Goal: Task Accomplishment & Management: Manage account settings

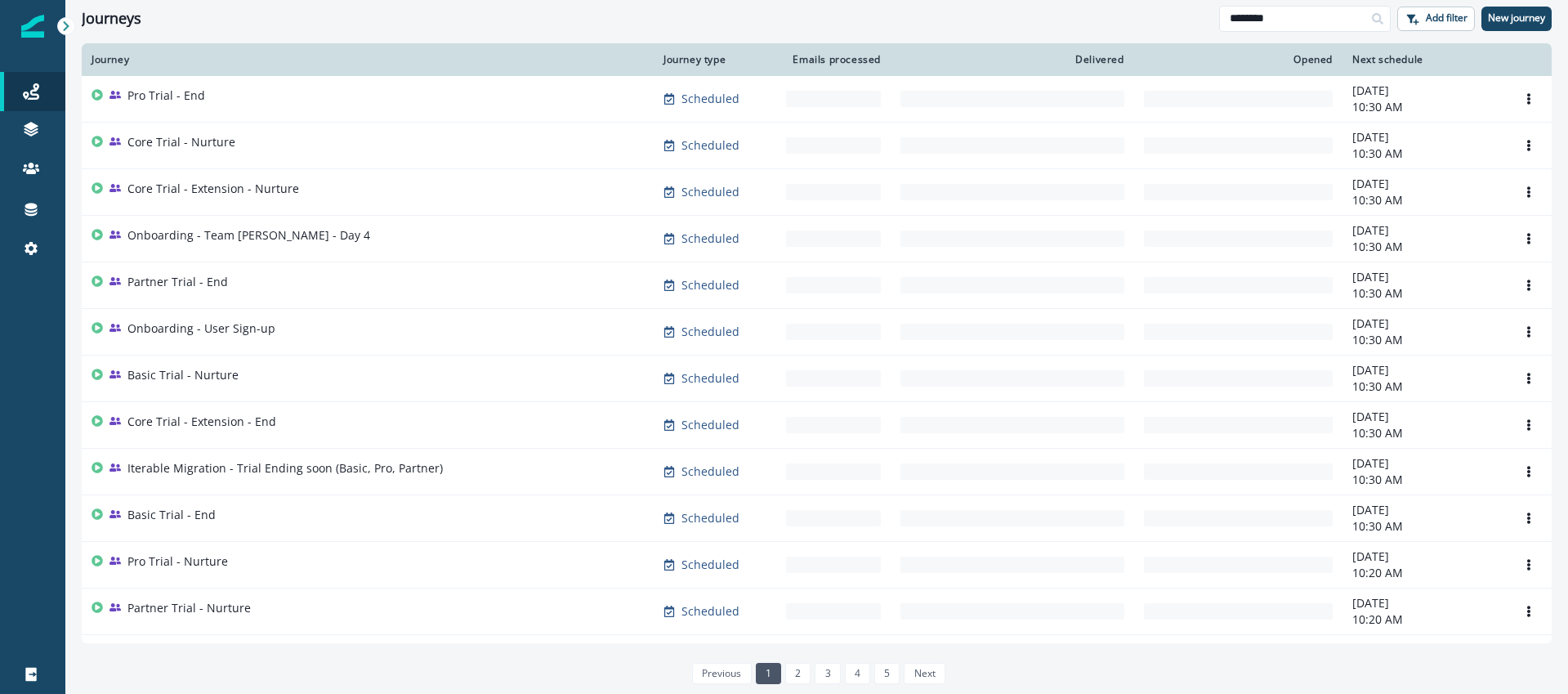
type input "********"
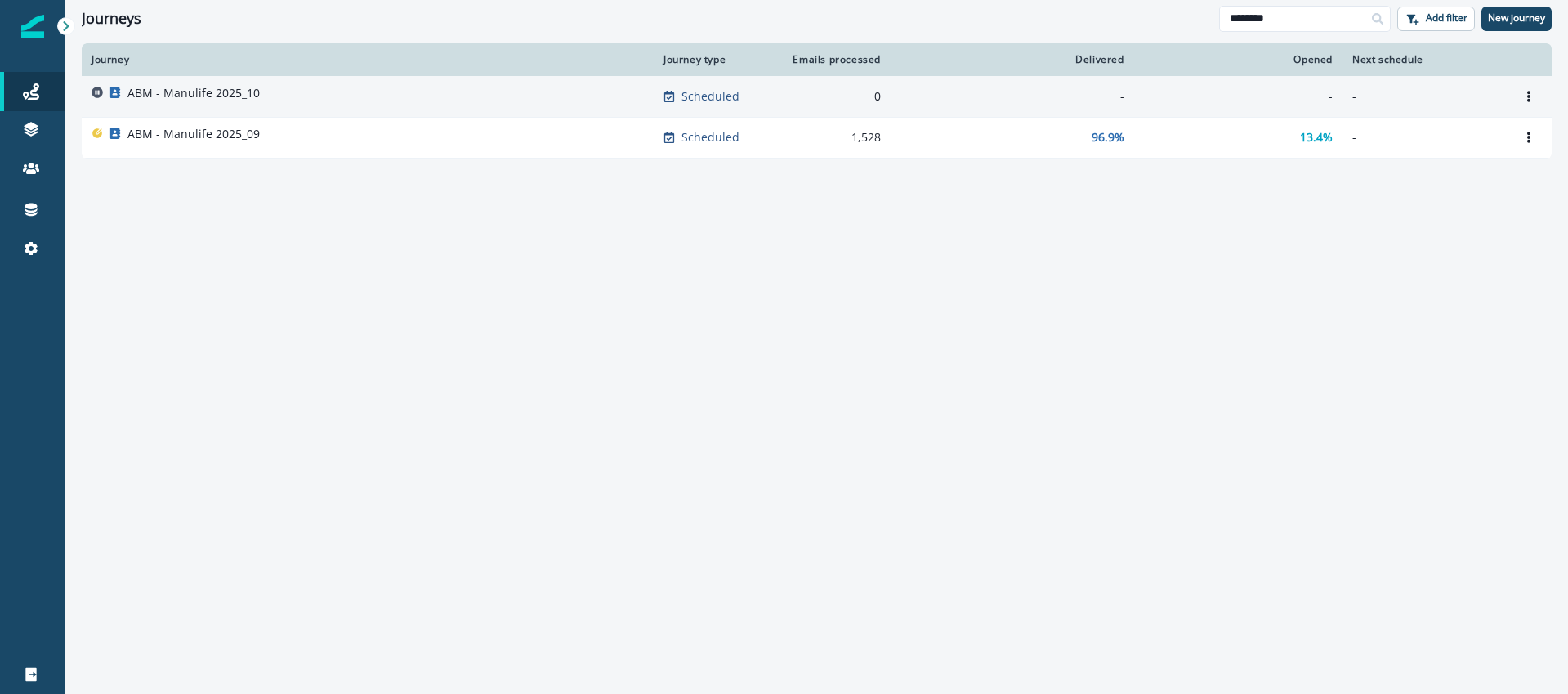
click at [182, 95] on p "ABM - Manulife 2025_10" at bounding box center [194, 93] width 133 height 16
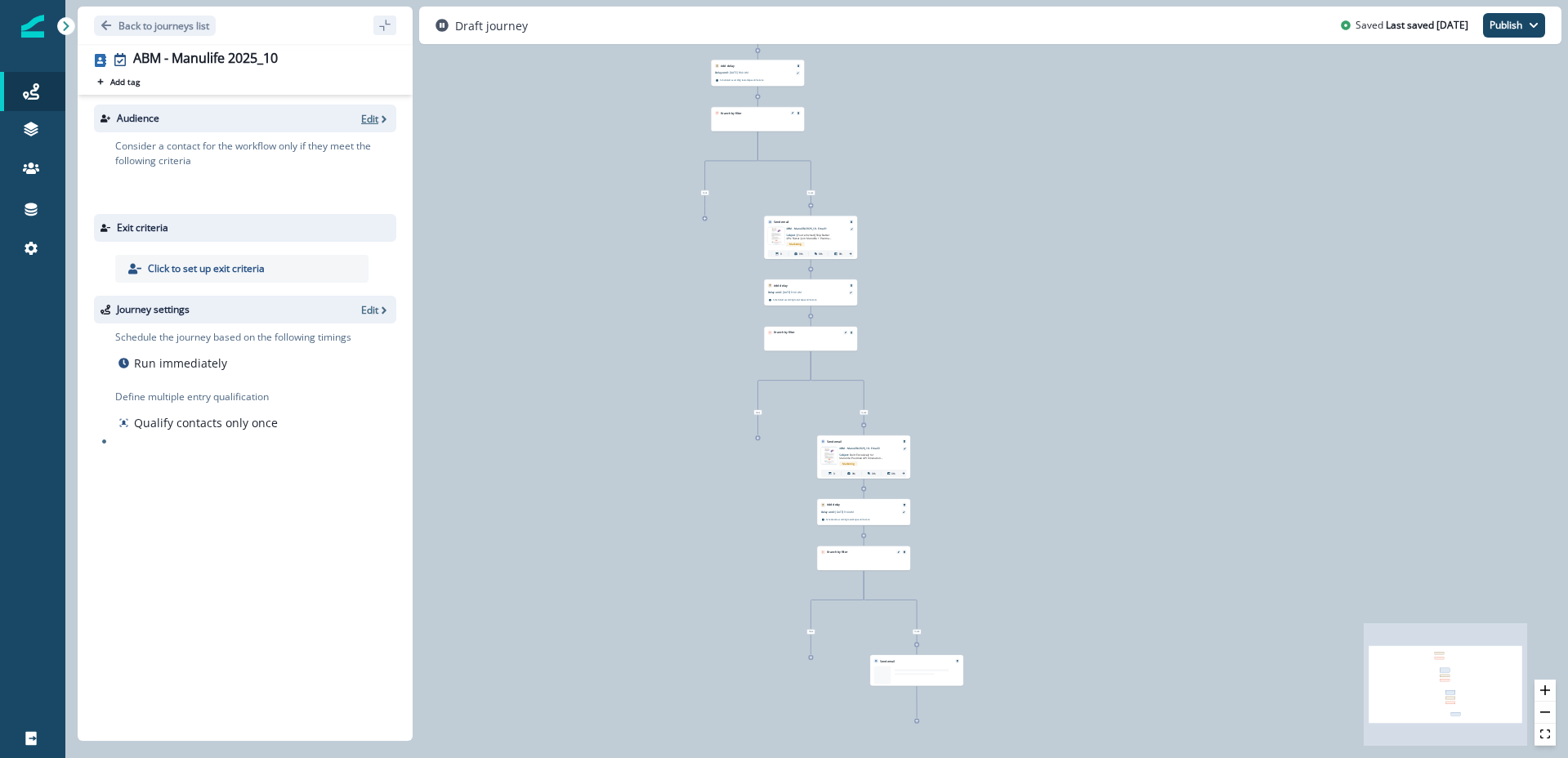
click at [376, 116] on p "Edit" at bounding box center [369, 119] width 17 height 14
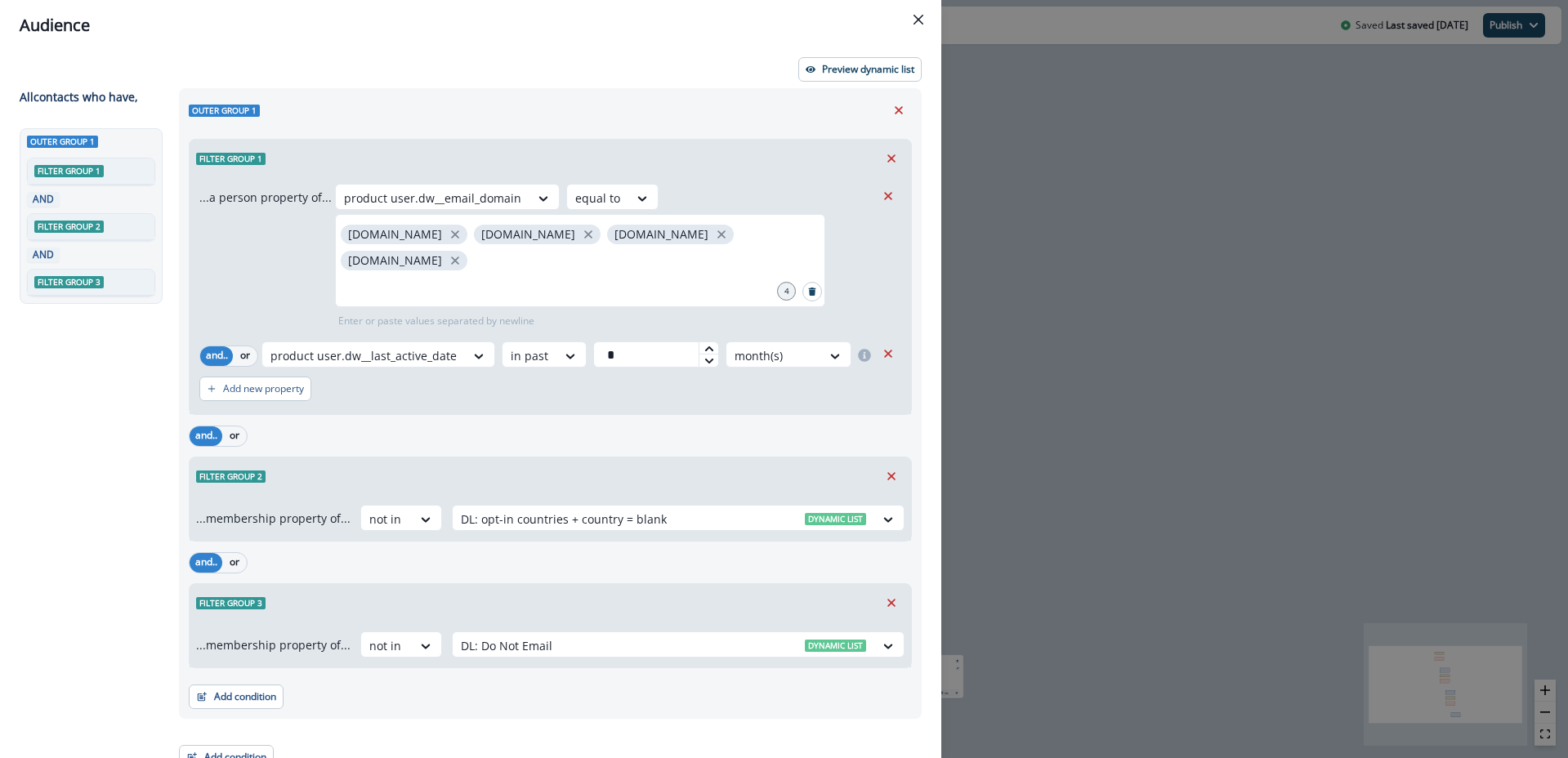
drag, startPoint x: 922, startPoint y: 15, endPoint x: 1236, endPoint y: 194, distance: 361.4
click at [922, 16] on icon "Close" at bounding box center [918, 20] width 10 height 10
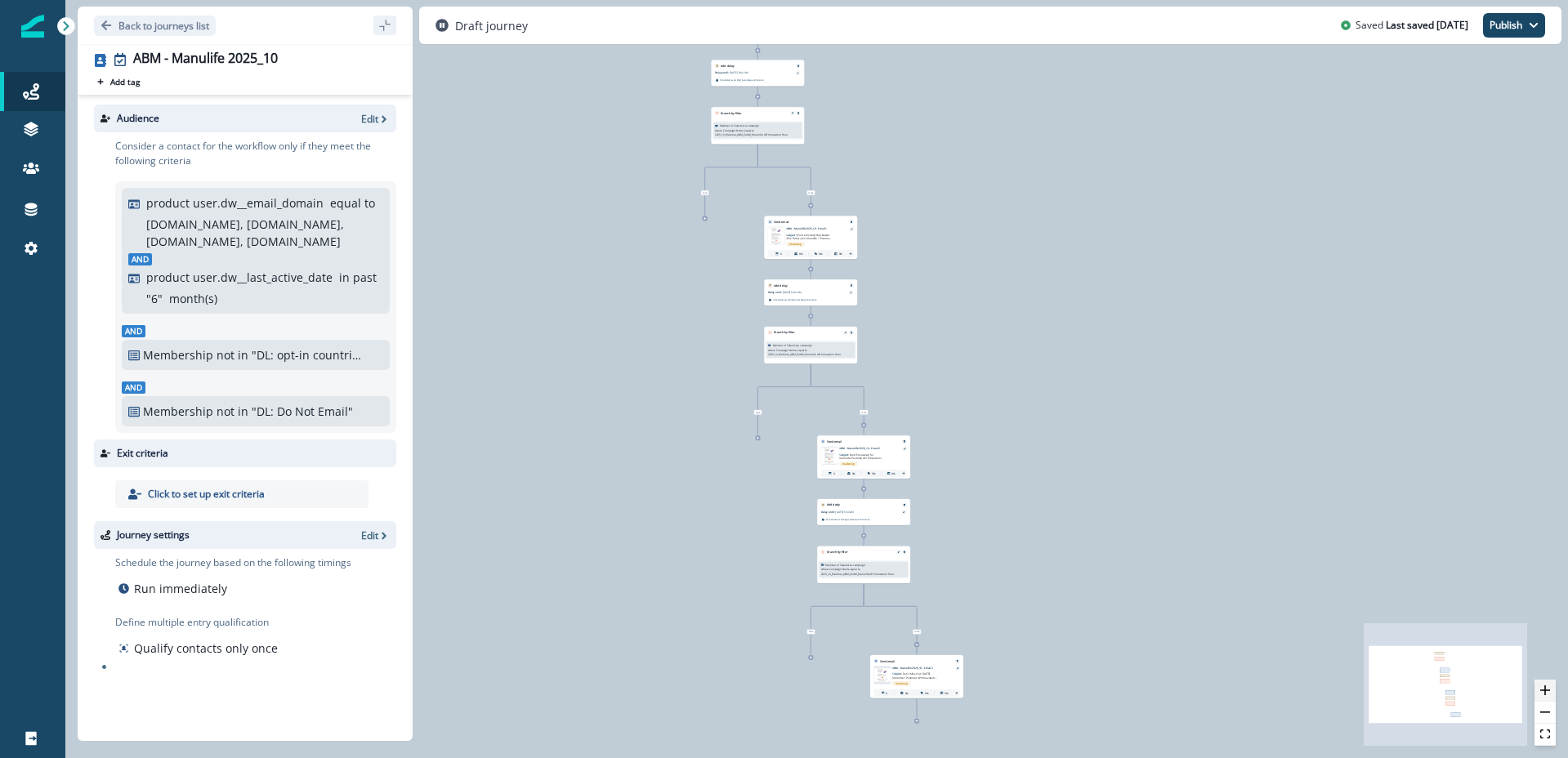
click at [1542, 697] on button "zoom in" at bounding box center [1545, 691] width 21 height 22
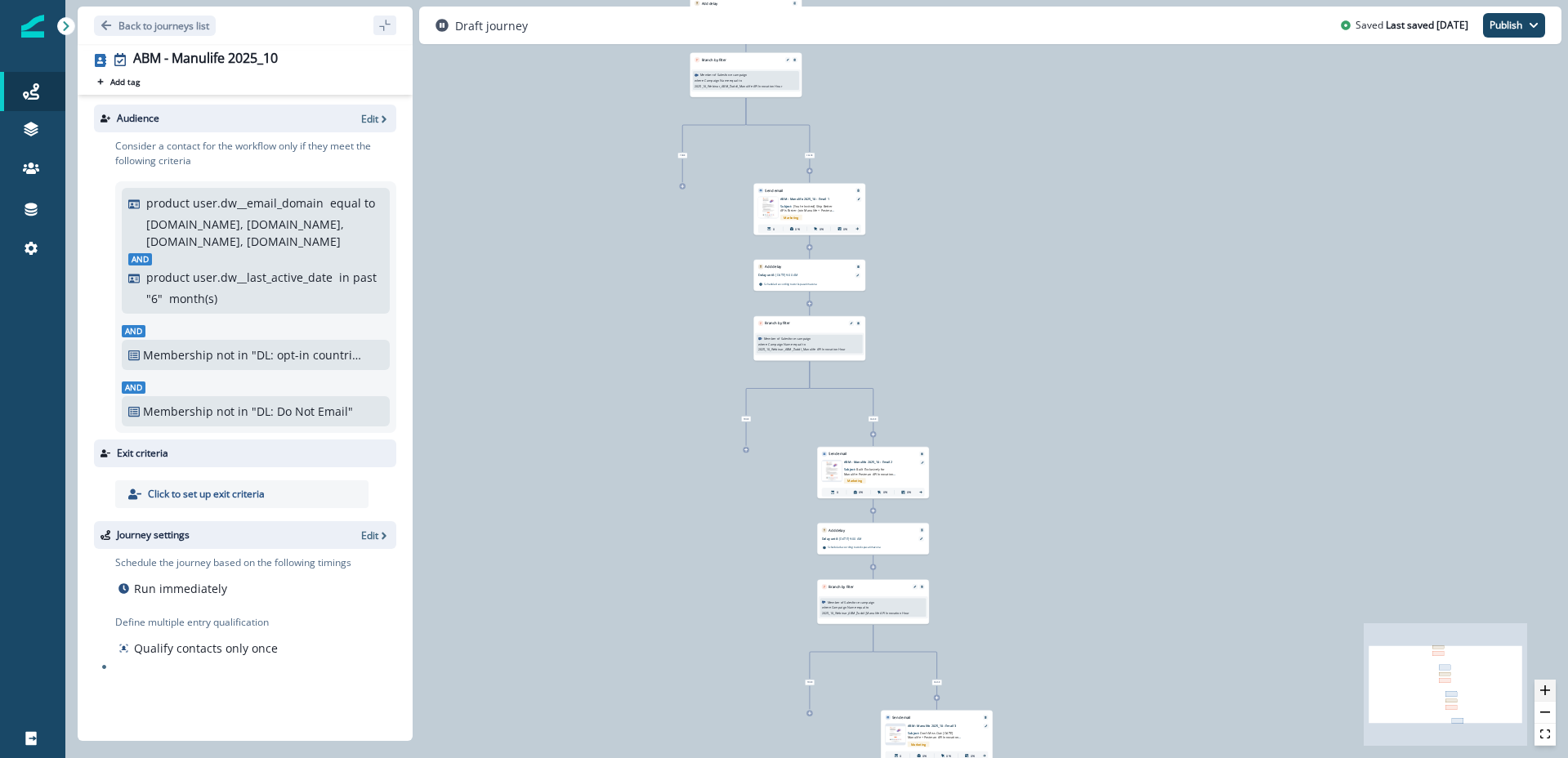
click at [1542, 697] on button "zoom in" at bounding box center [1545, 691] width 21 height 22
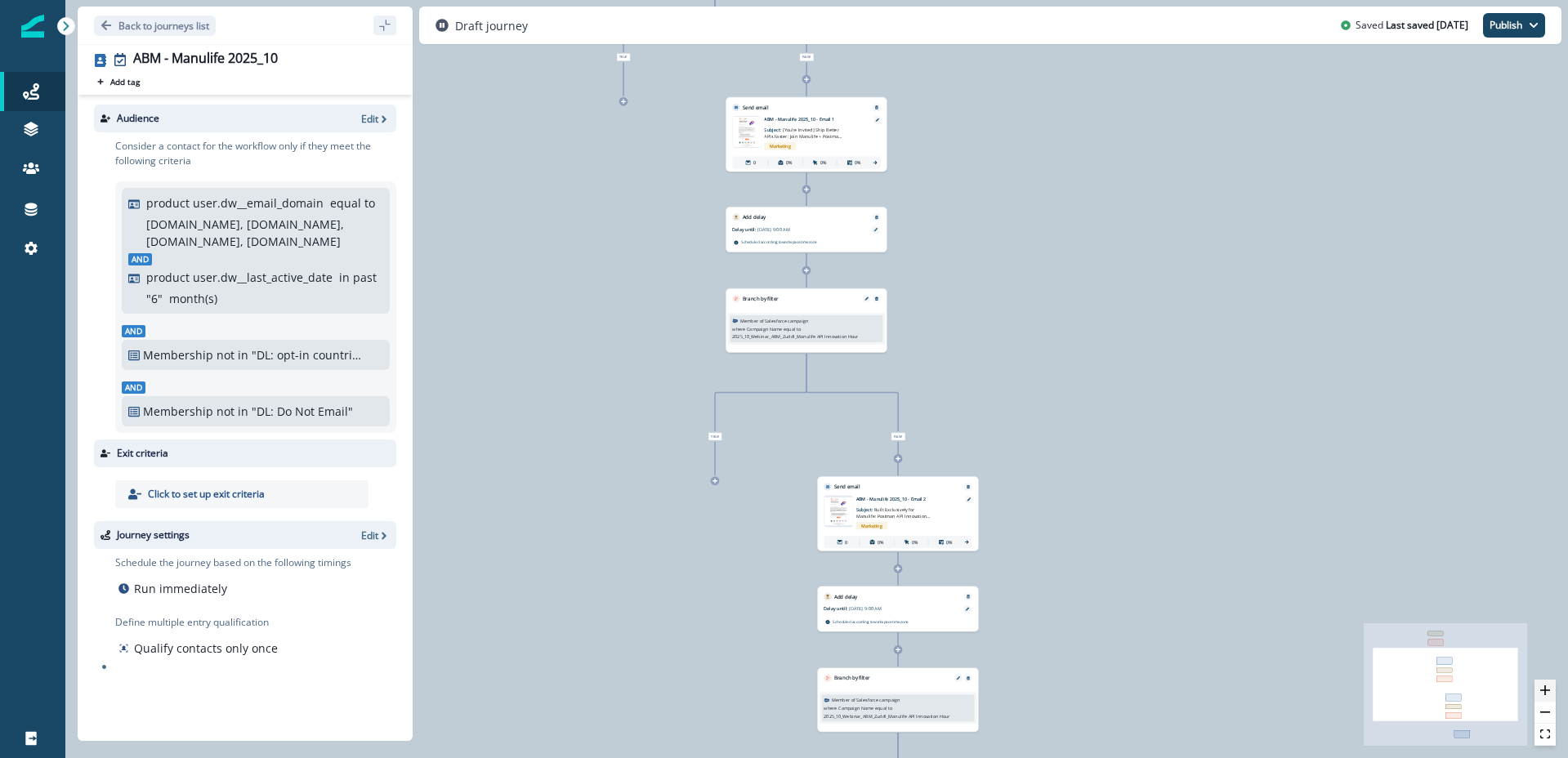
click at [1542, 697] on button "zoom in" at bounding box center [1545, 691] width 21 height 22
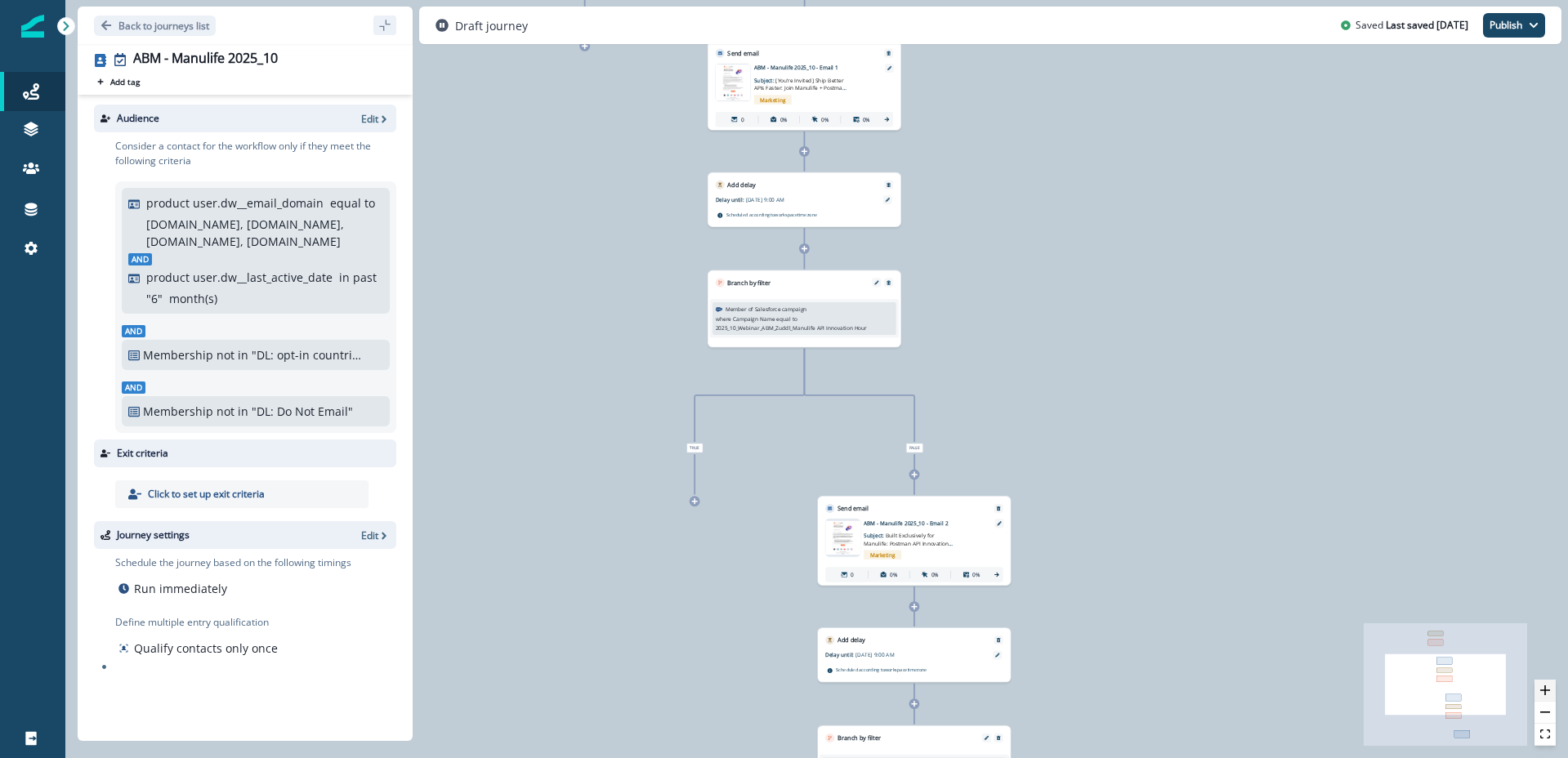
click at [1542, 697] on button "zoom in" at bounding box center [1545, 691] width 21 height 22
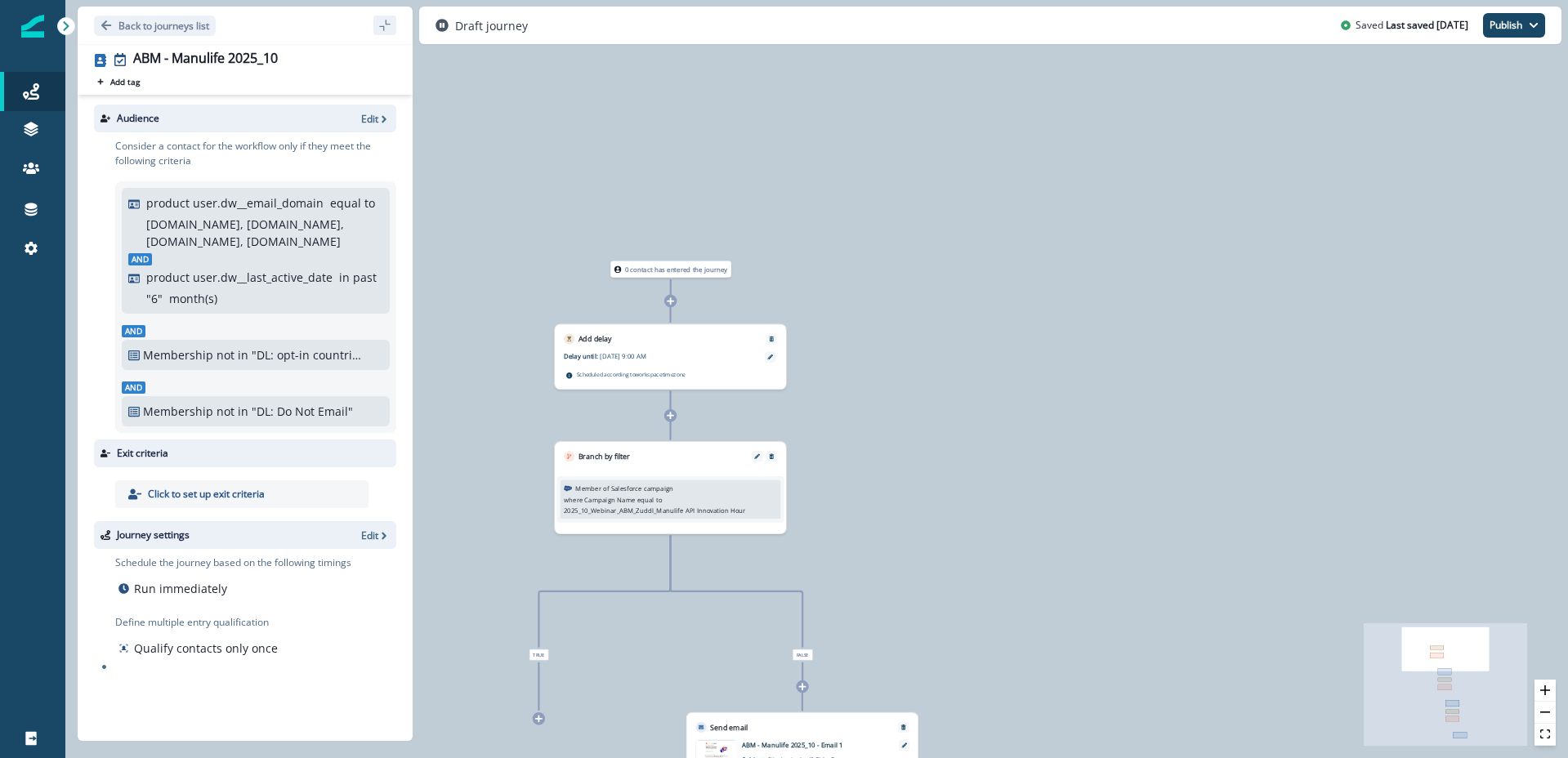
click at [702, 373] on div "Scheduled according to workspace timezone" at bounding box center [670, 374] width 209 height 9
click at [768, 359] on div at bounding box center [770, 356] width 10 height 10
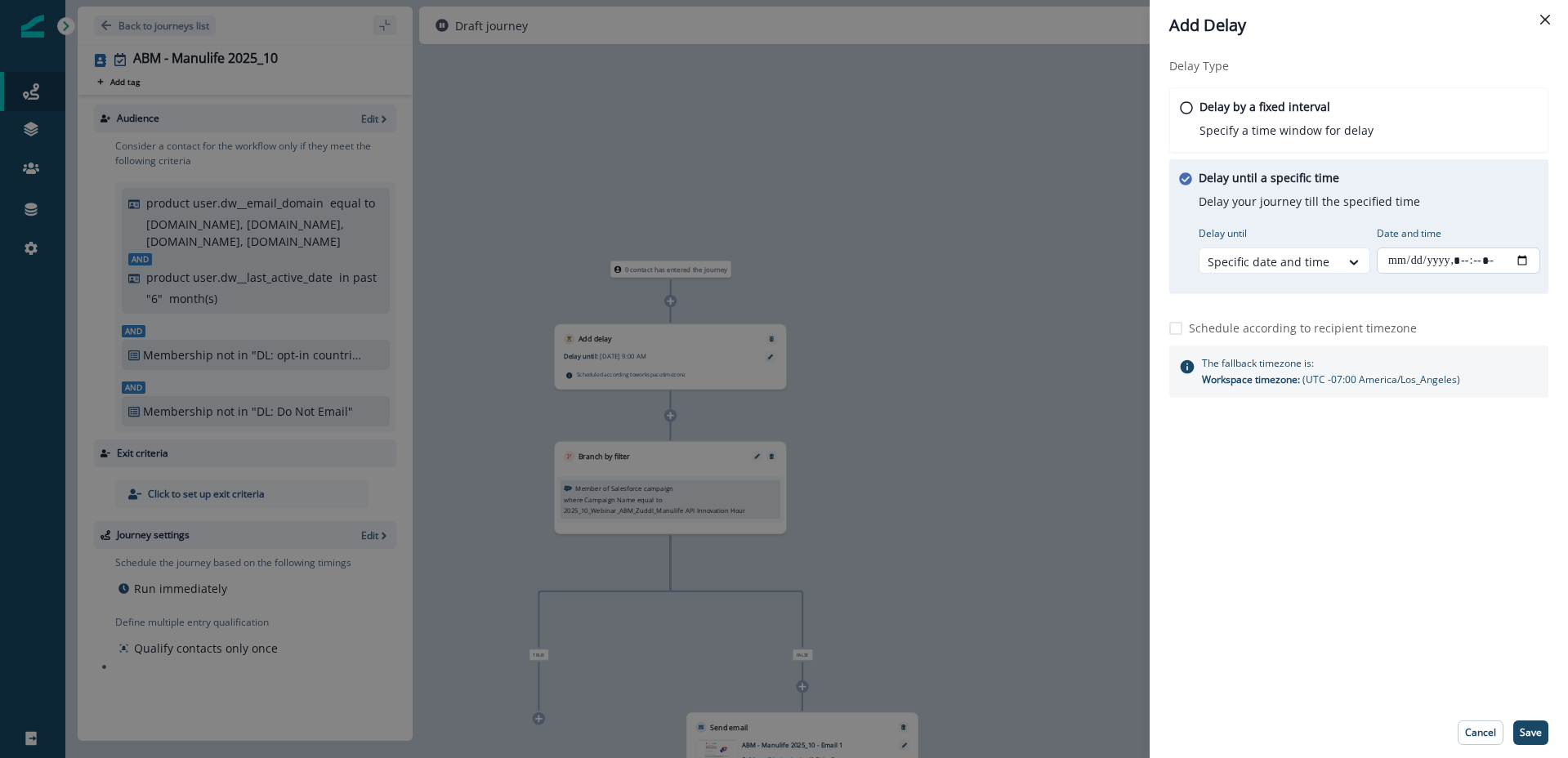
click at [1516, 260] on input "Date and time" at bounding box center [1459, 260] width 163 height 26
type input "**********"
click at [1434, 594] on div "Delay Type Delay by a fixed interval Specify a time window for delay Delay unti…" at bounding box center [1359, 379] width 419 height 657
click at [1535, 734] on p "Save" at bounding box center [1531, 732] width 22 height 11
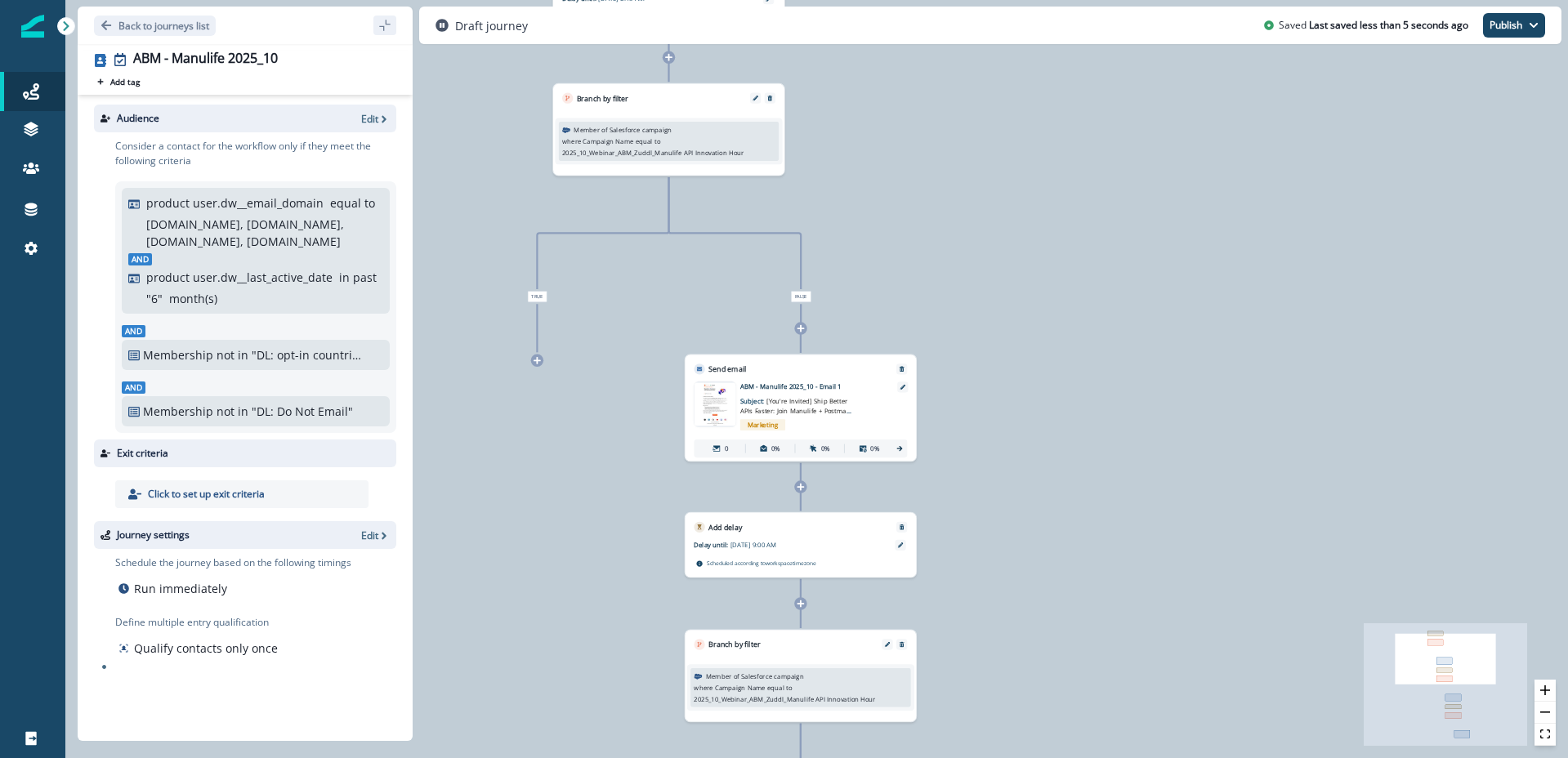
click at [723, 413] on img at bounding box center [714, 403] width 42 height 43
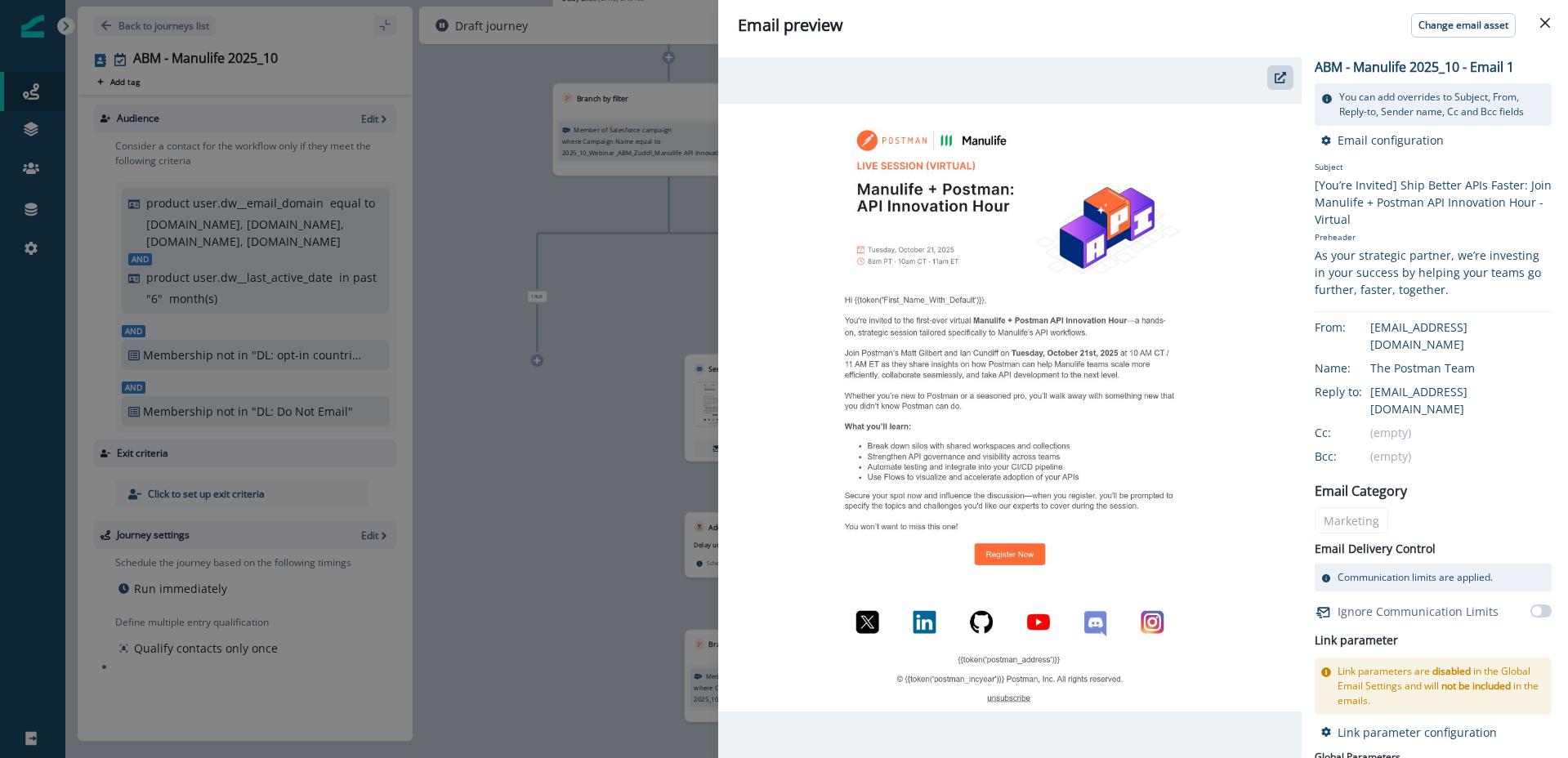
click at [1021, 171] on img at bounding box center [1010, 407] width 583 height 607
click at [1283, 71] on icon "button" at bounding box center [1280, 77] width 11 height 11
click at [1550, 22] on button "Close" at bounding box center [1545, 23] width 26 height 26
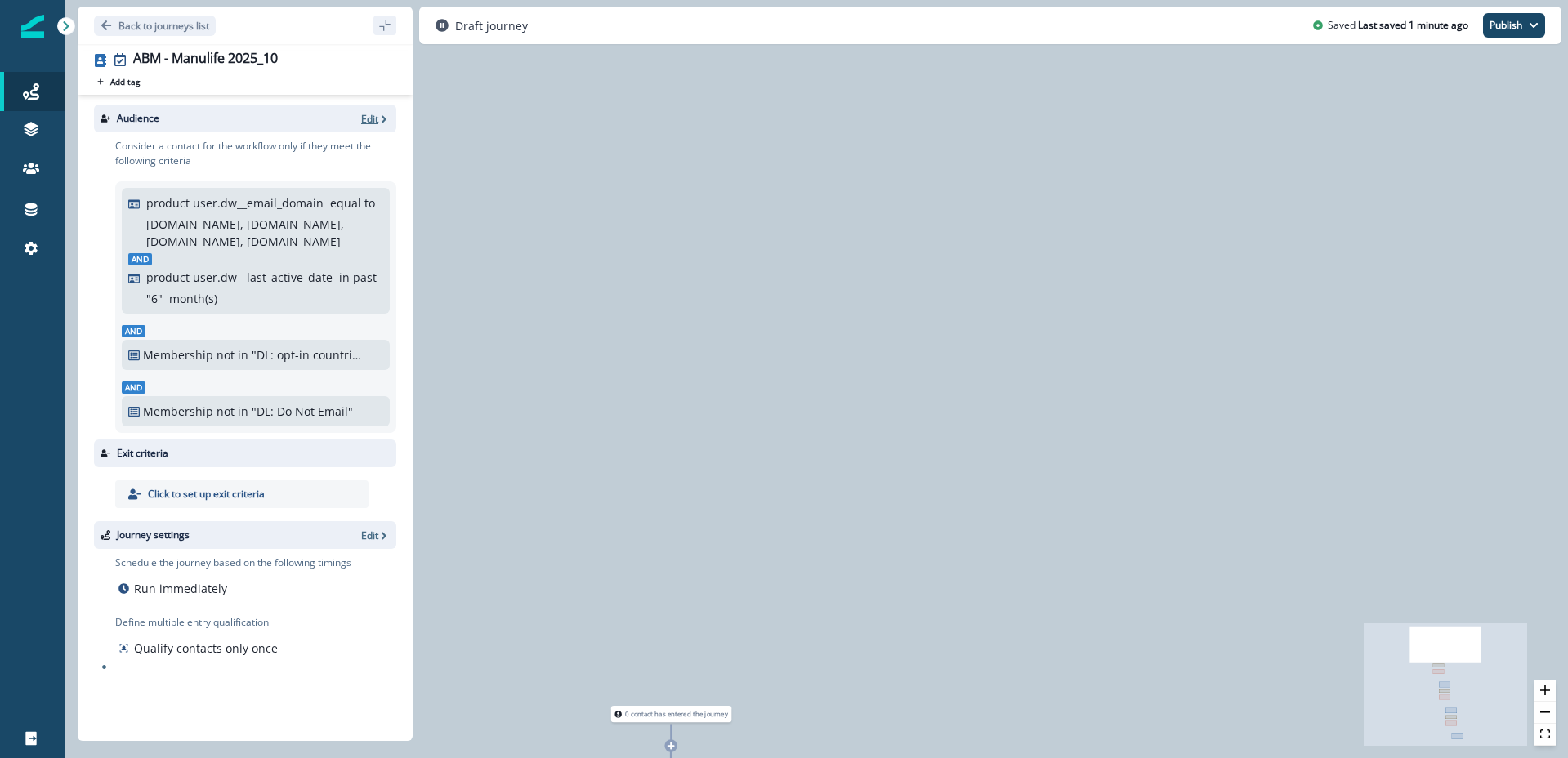
click at [374, 119] on p "Edit" at bounding box center [369, 119] width 17 height 14
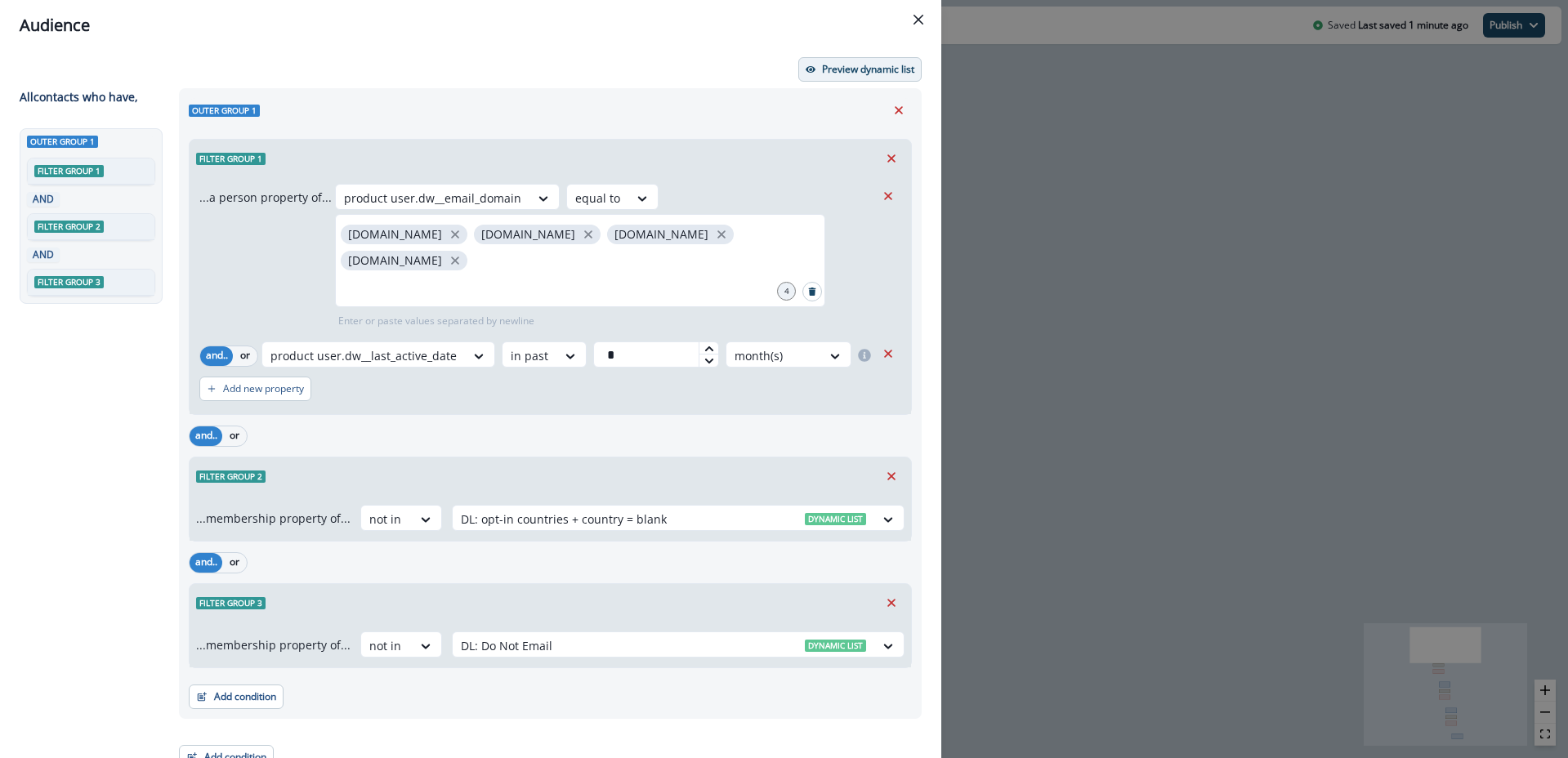
click at [865, 68] on p "Preview dynamic list" at bounding box center [868, 69] width 92 height 11
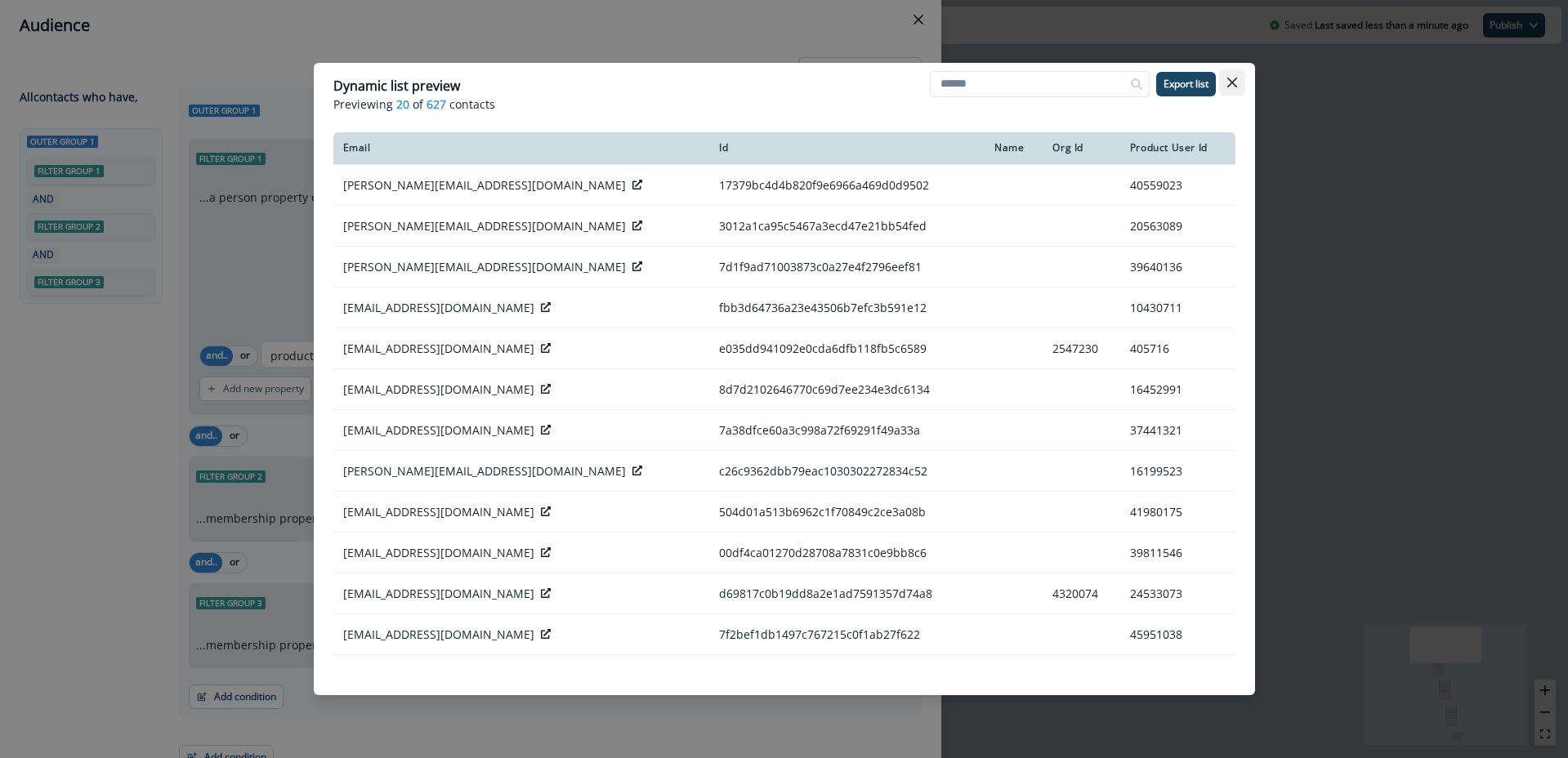
click at [1237, 82] on button "Close" at bounding box center [1232, 83] width 26 height 26
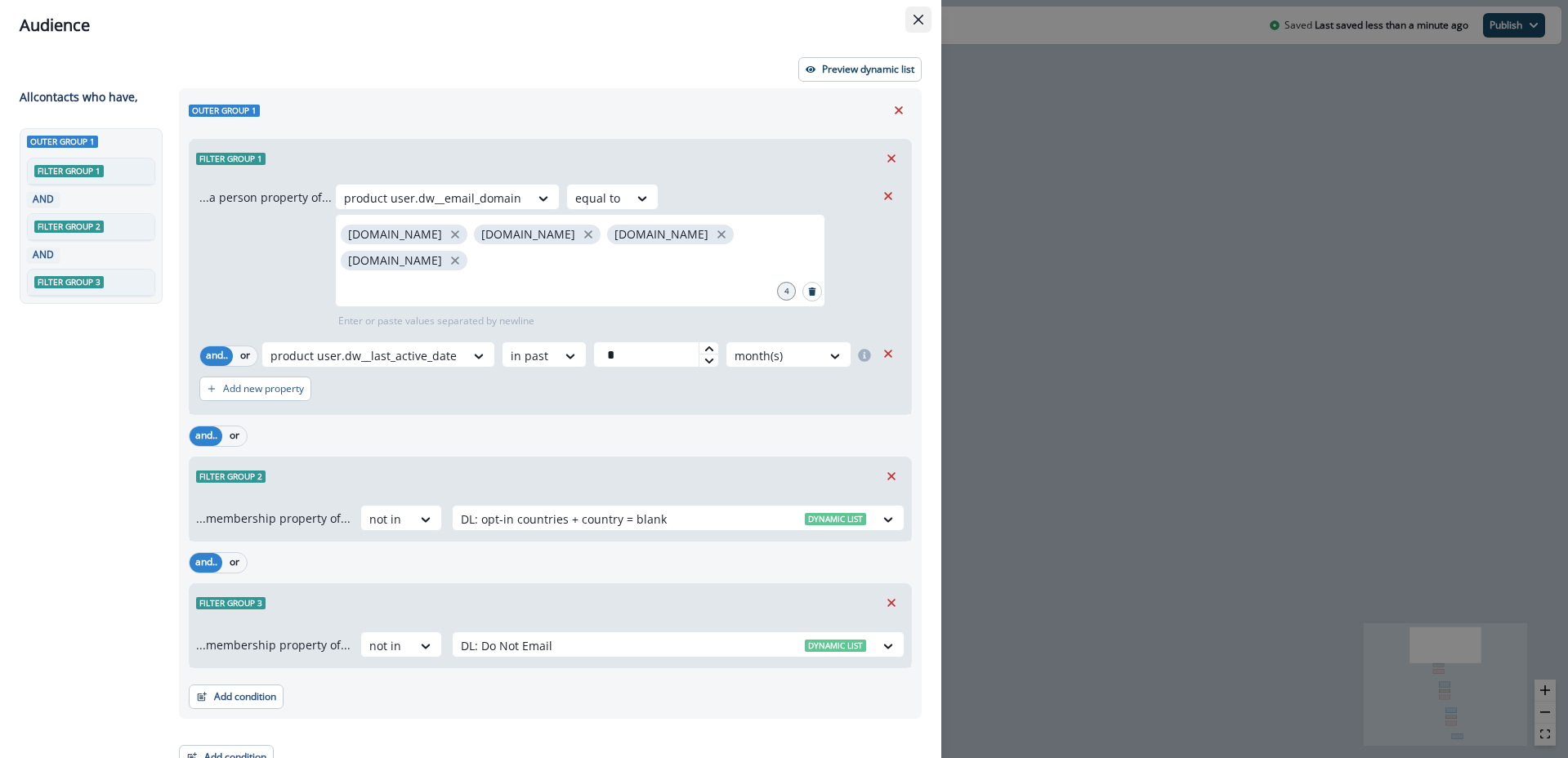
click at [918, 21] on icon "Close" at bounding box center [918, 20] width 10 height 10
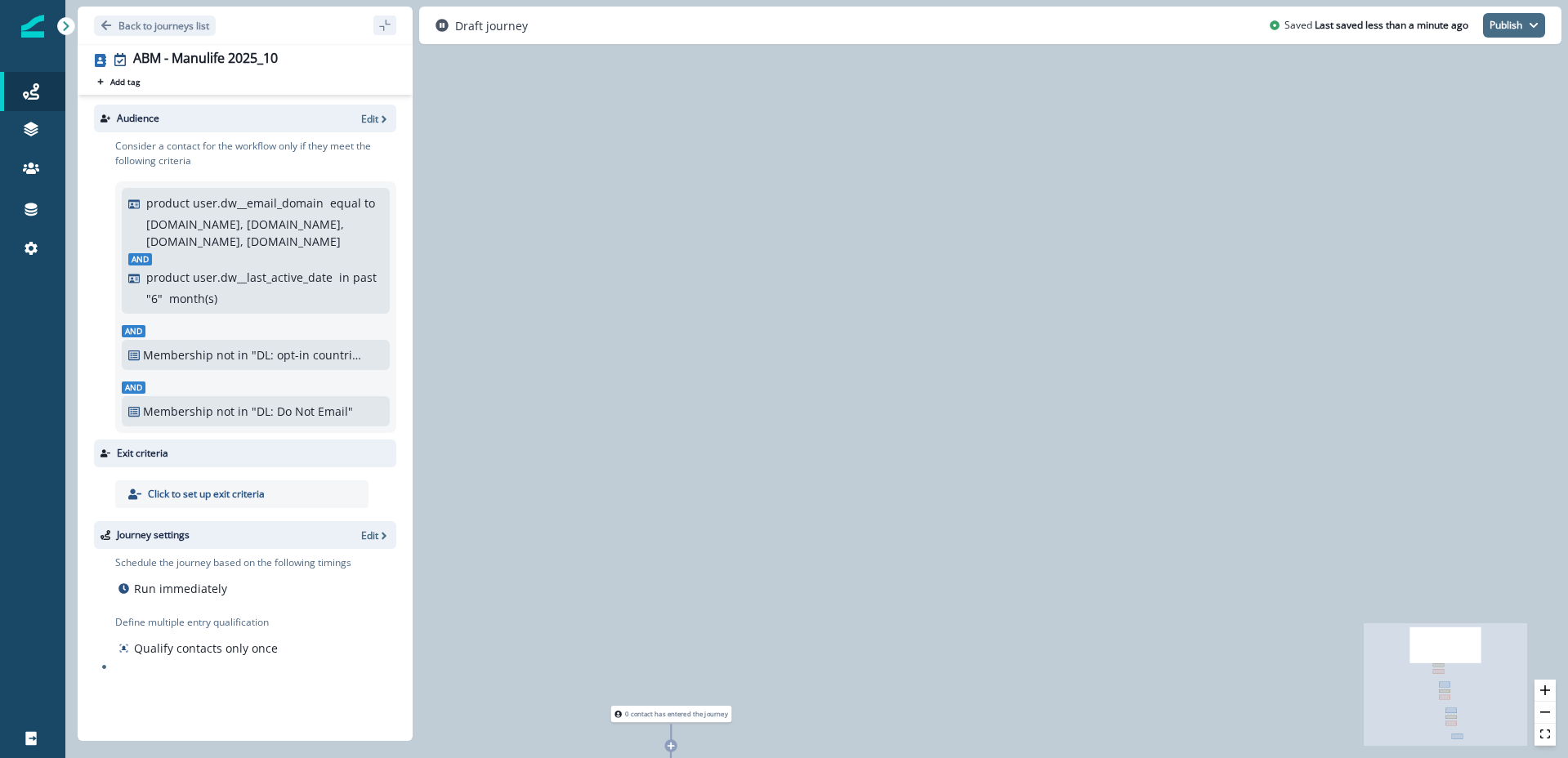
click at [1509, 28] on button "Publish" at bounding box center [1514, 25] width 62 height 25
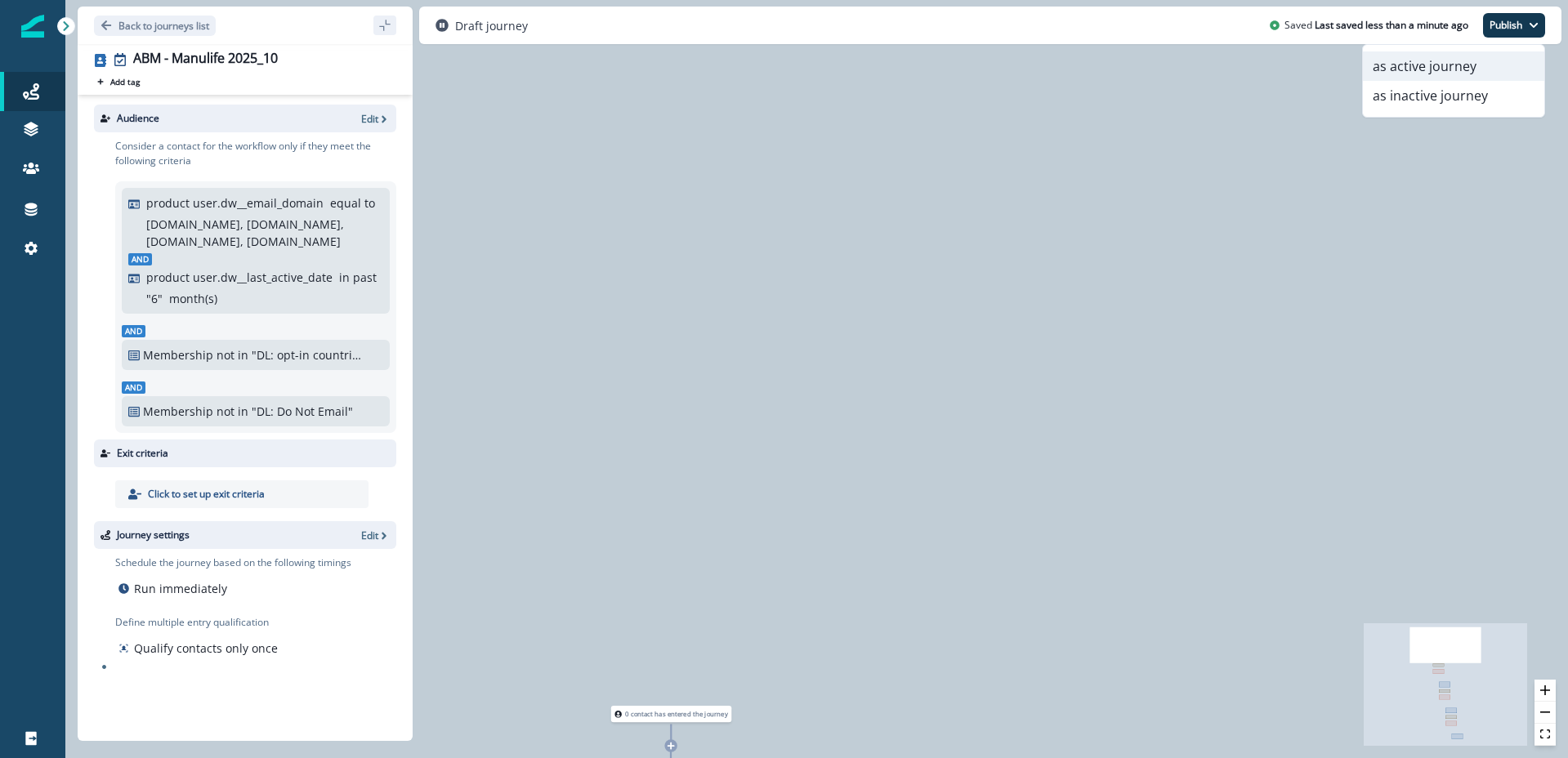
click at [1430, 62] on button "as active journey" at bounding box center [1453, 66] width 181 height 30
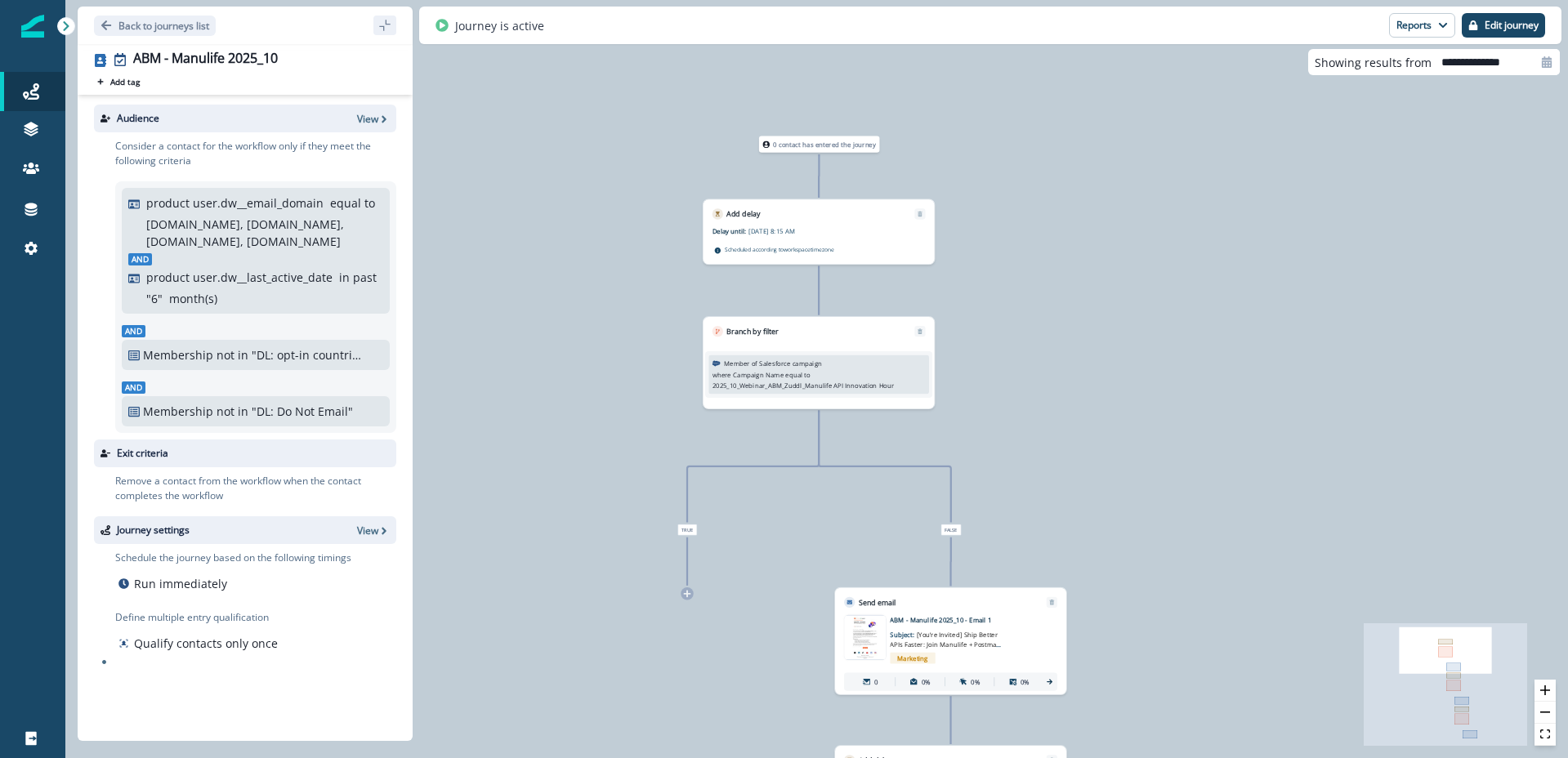
click at [826, 358] on div "Member of Salesforce campaign where Campaign Name equal to 2025_10_Webinar_ABM_…" at bounding box center [819, 373] width 214 height 31
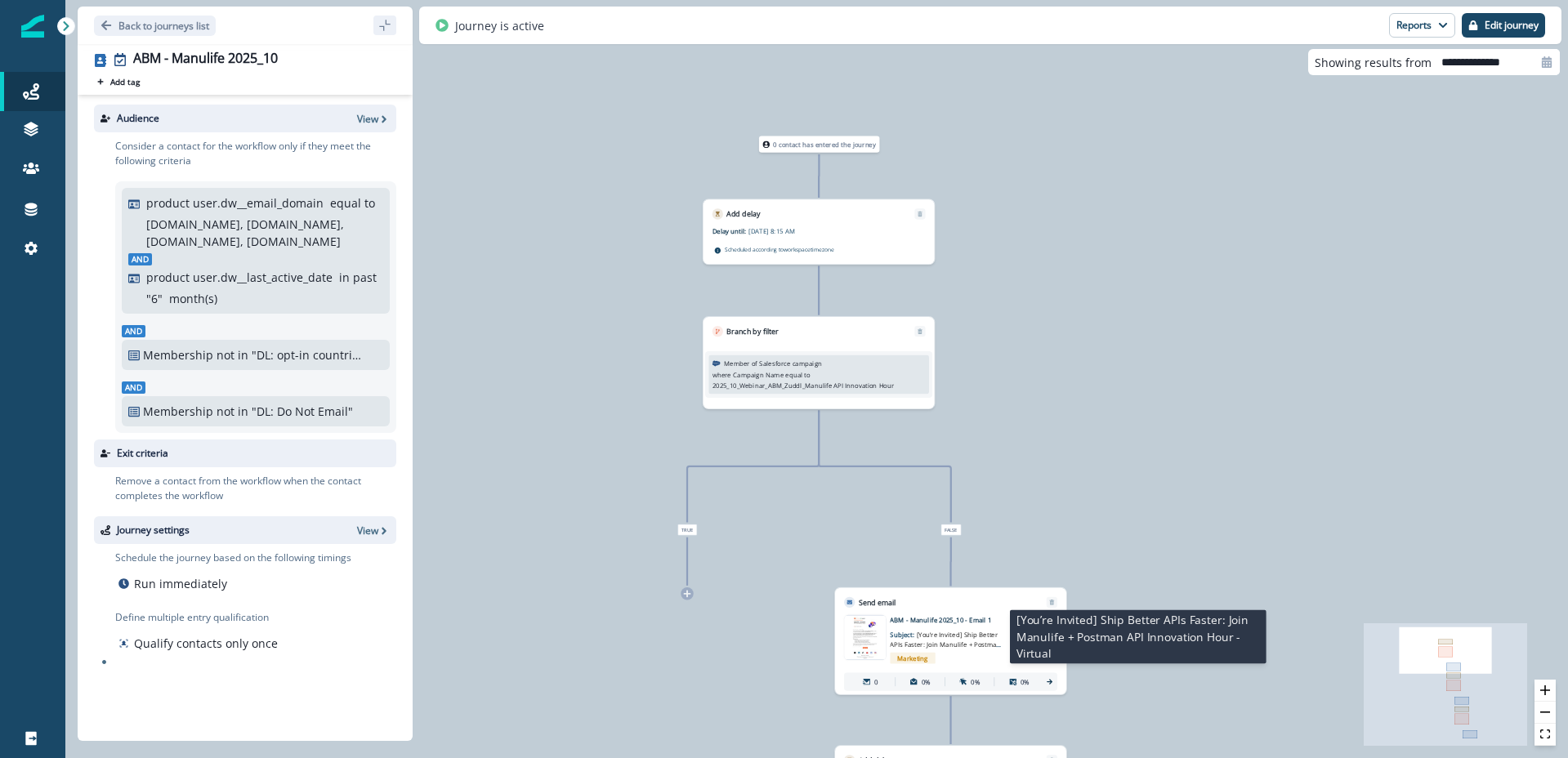
click at [962, 648] on span "[You’re Invited] Ship Better APIs Faster: Join Manulife + Postman API Innovatio…" at bounding box center [945, 644] width 112 height 28
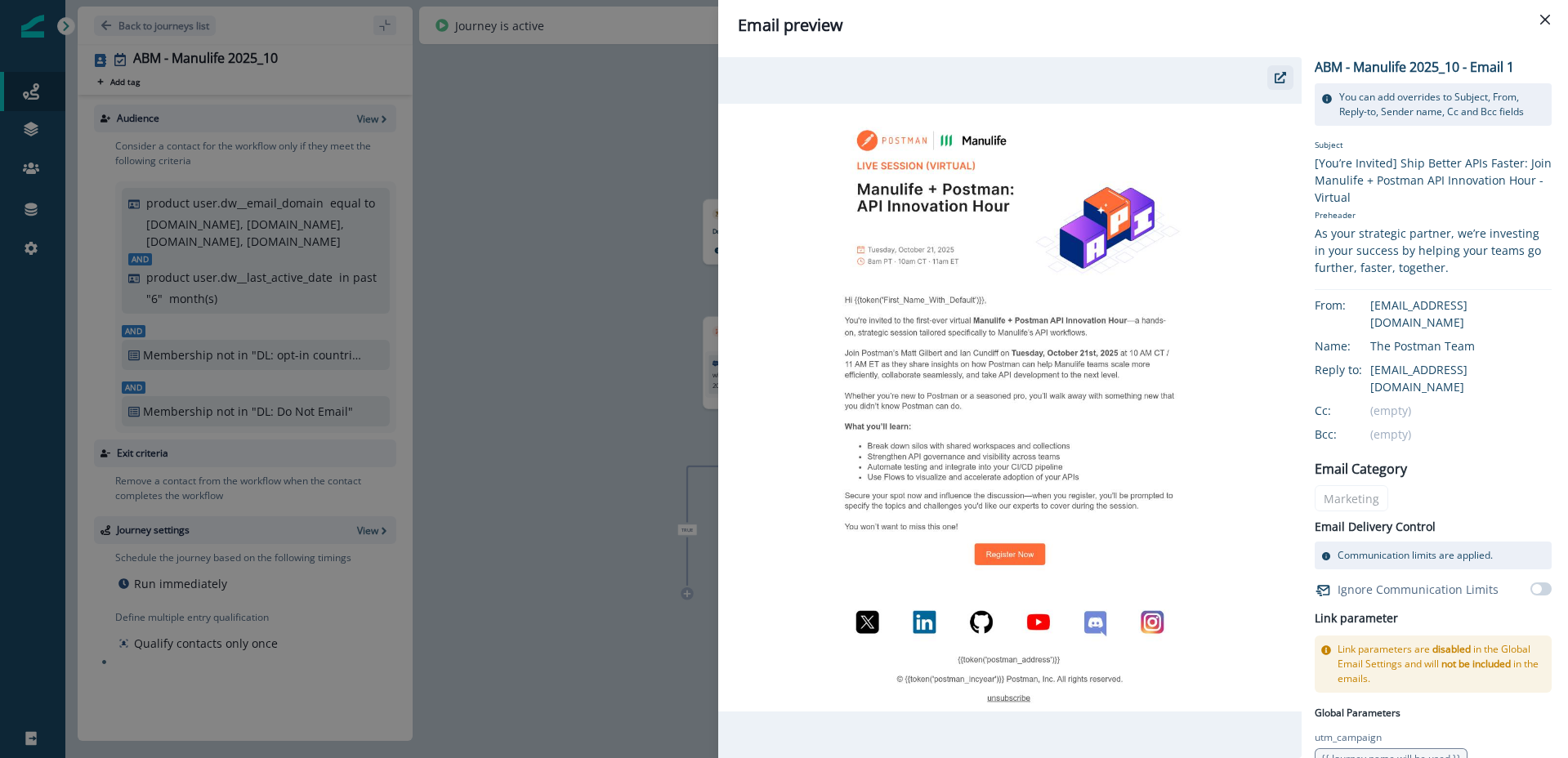
click at [1281, 77] on icon "button" at bounding box center [1280, 77] width 11 height 11
click at [1553, 17] on button "Close" at bounding box center [1545, 20] width 26 height 26
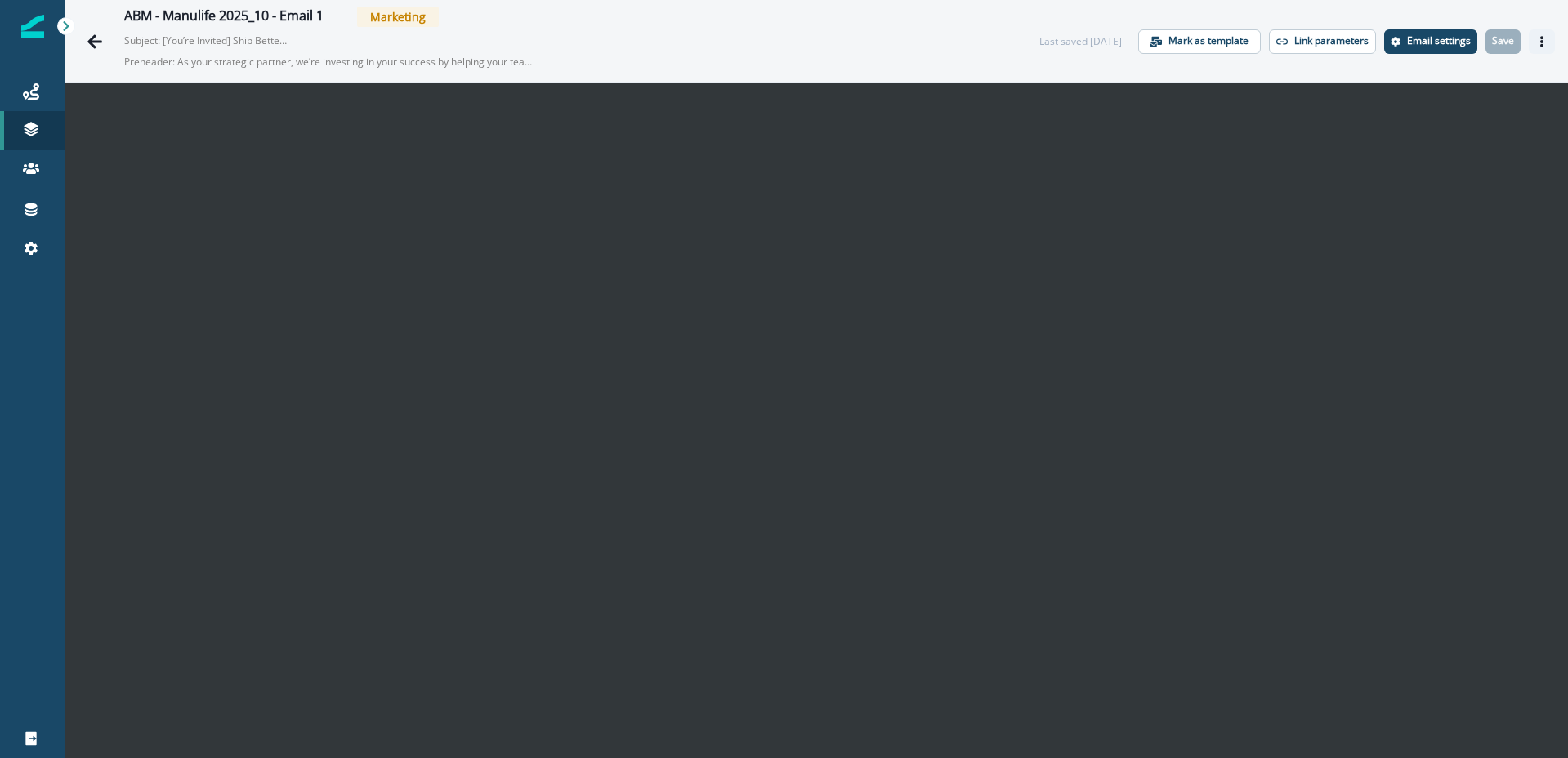
click at [1544, 37] on icon "Actions" at bounding box center [1542, 41] width 11 height 11
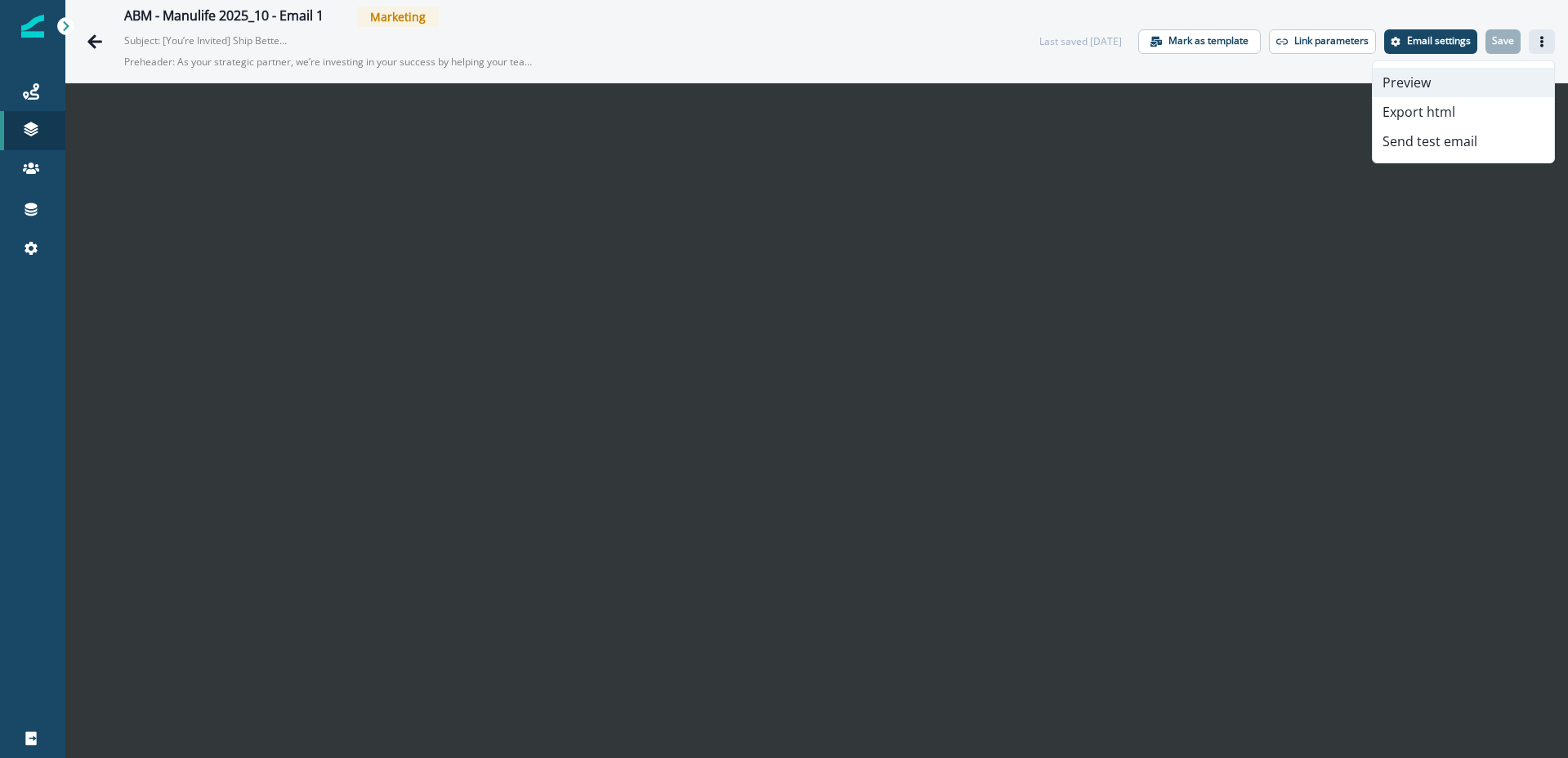
click at [1439, 86] on button "Preview" at bounding box center [1463, 83] width 181 height 30
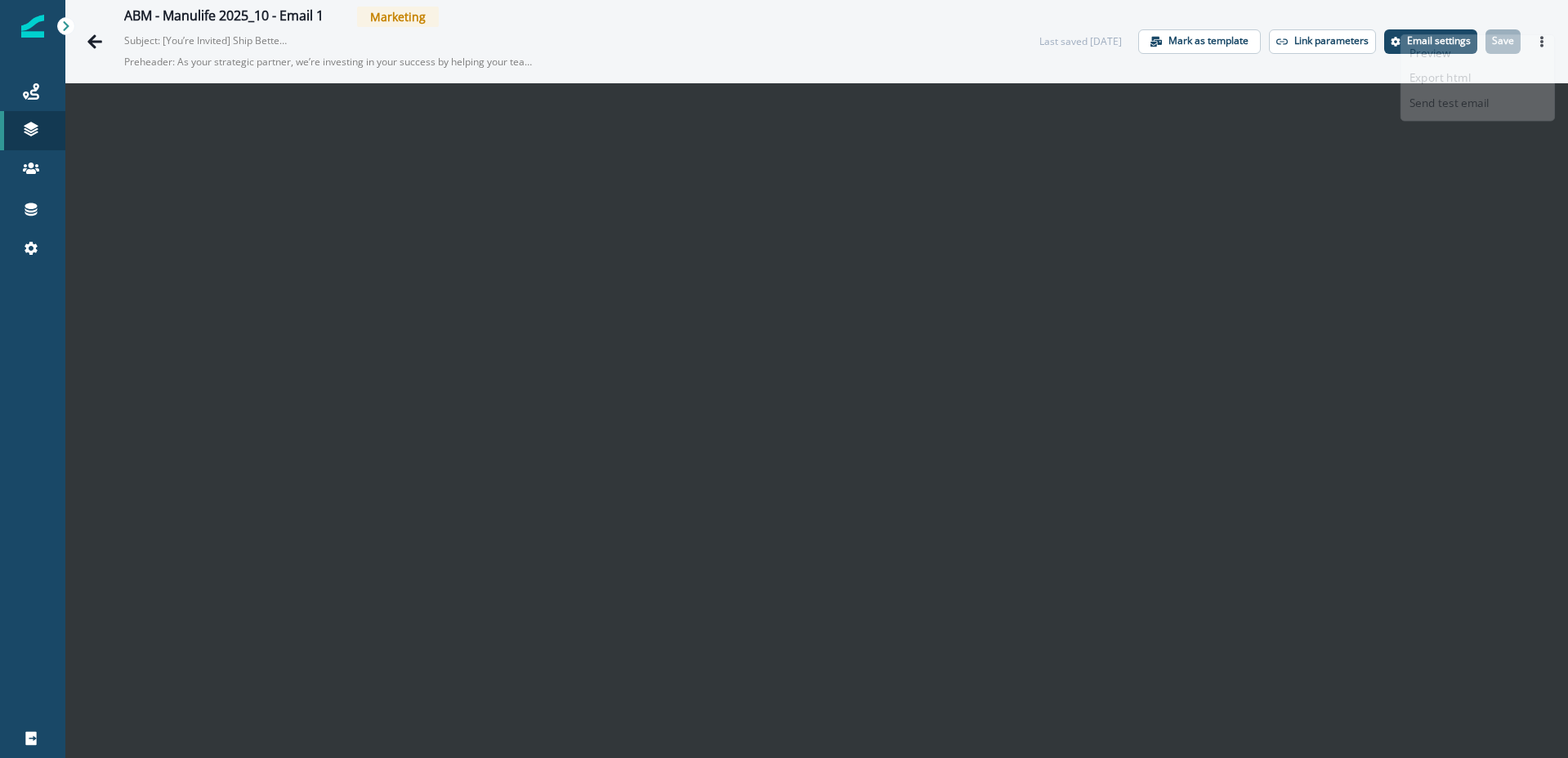
scroll to position [26, 0]
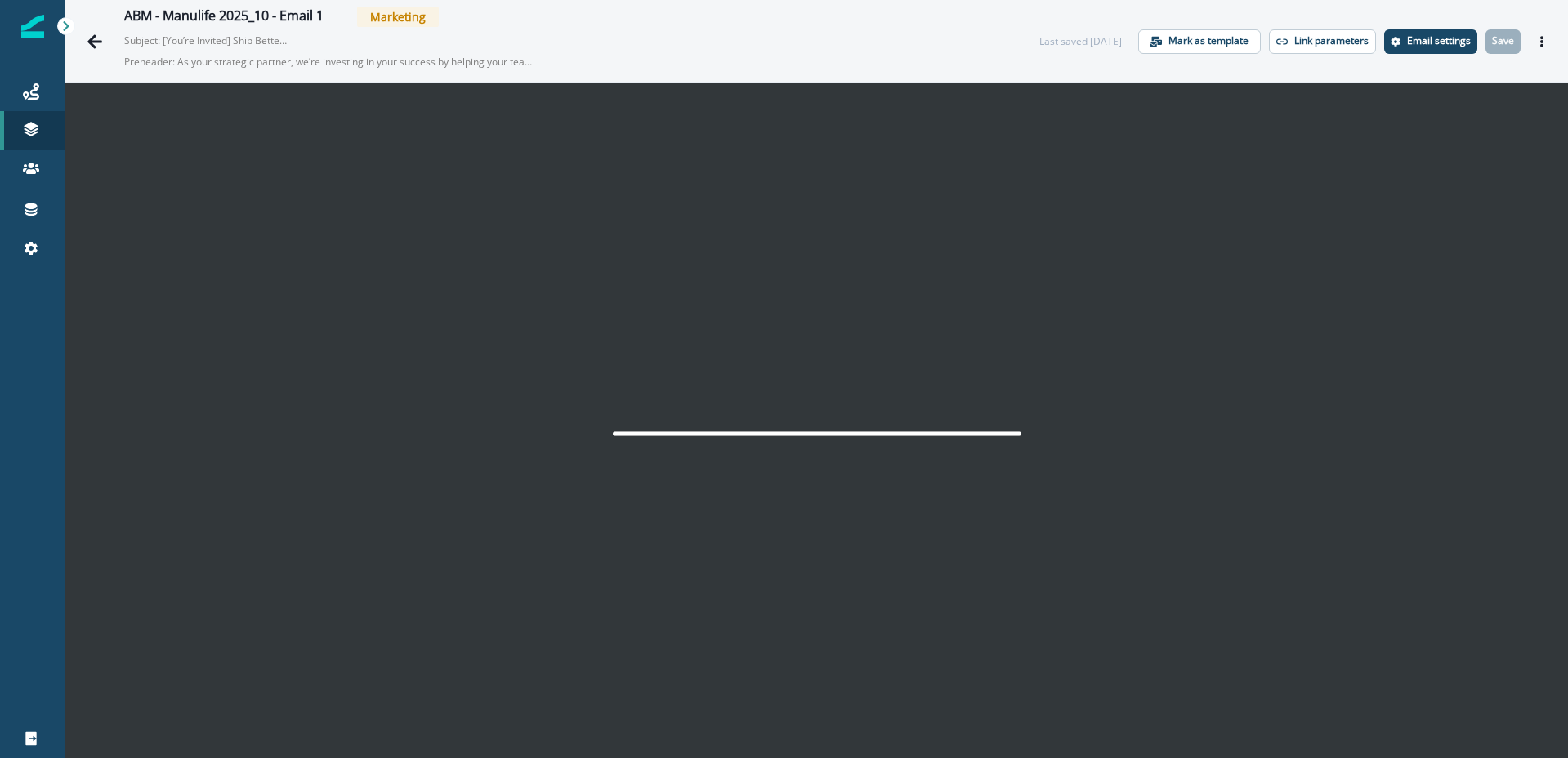
click at [731, 250] on div at bounding box center [816, 434] width 1502 height 701
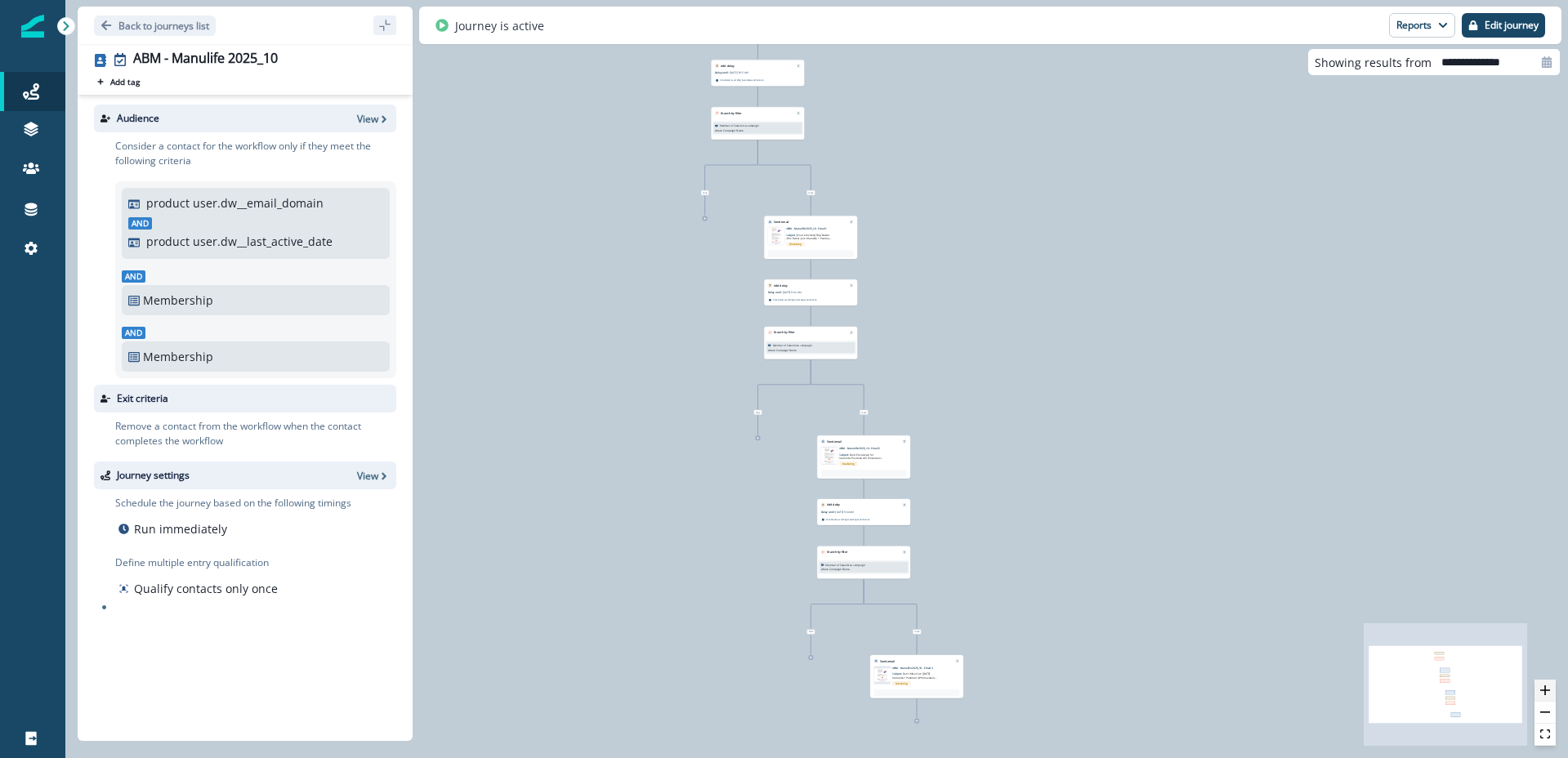
click at [1547, 691] on icon "zoom in" at bounding box center [1546, 690] width 10 height 10
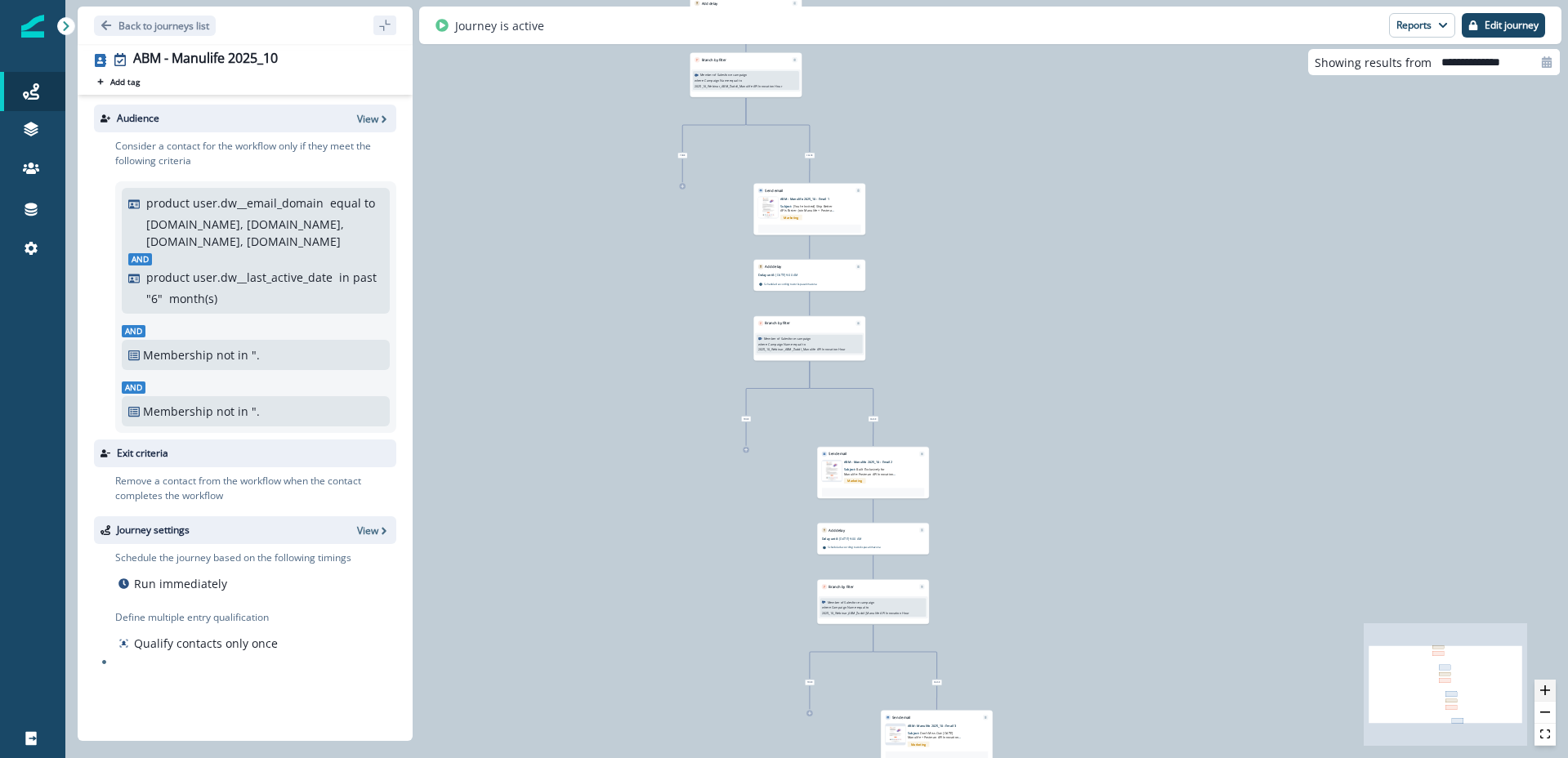
click at [1547, 691] on icon "zoom in" at bounding box center [1546, 690] width 10 height 10
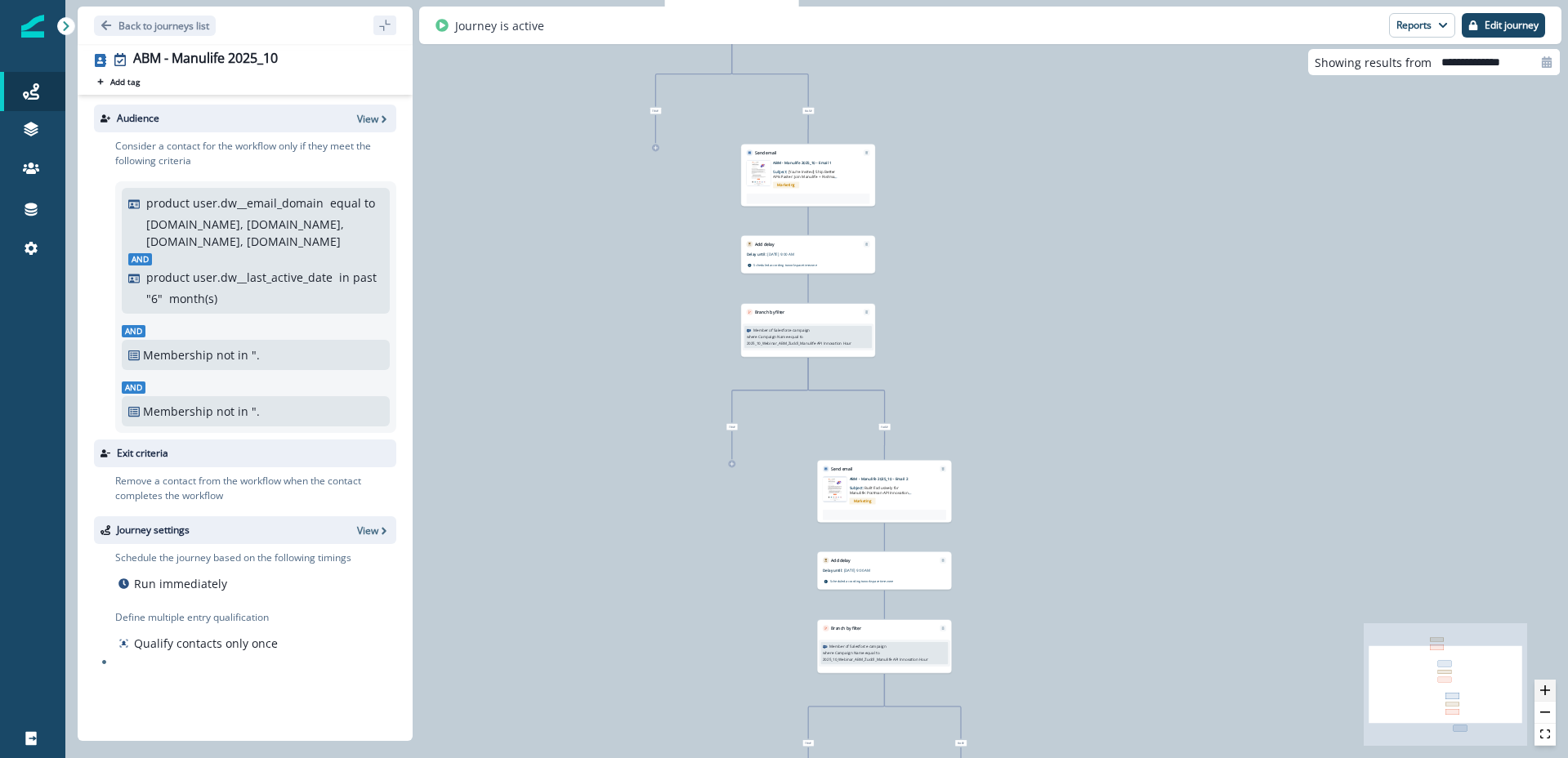
click at [1547, 691] on icon "zoom in" at bounding box center [1546, 690] width 10 height 10
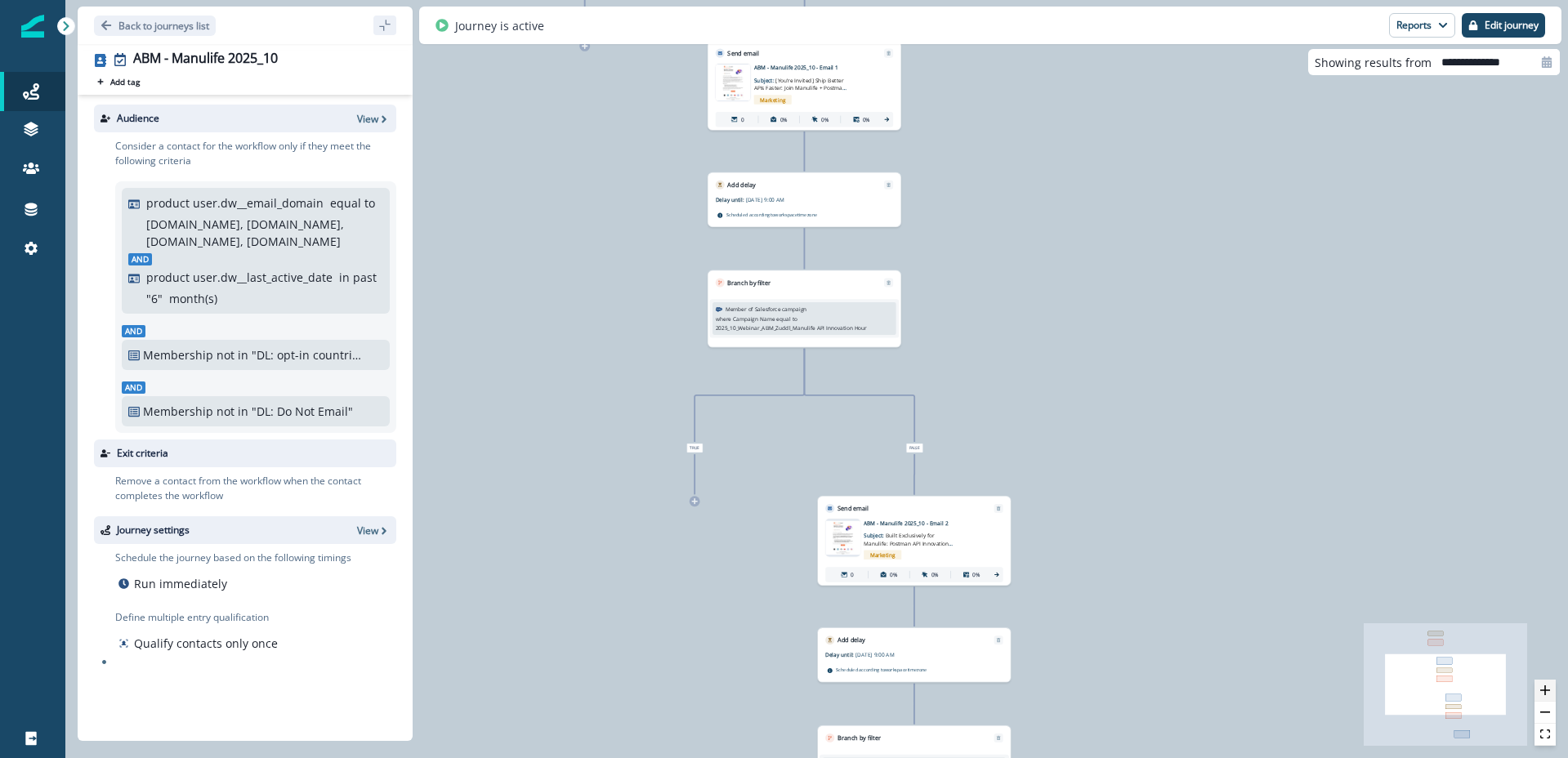
click at [1547, 691] on icon "zoom in" at bounding box center [1546, 690] width 10 height 10
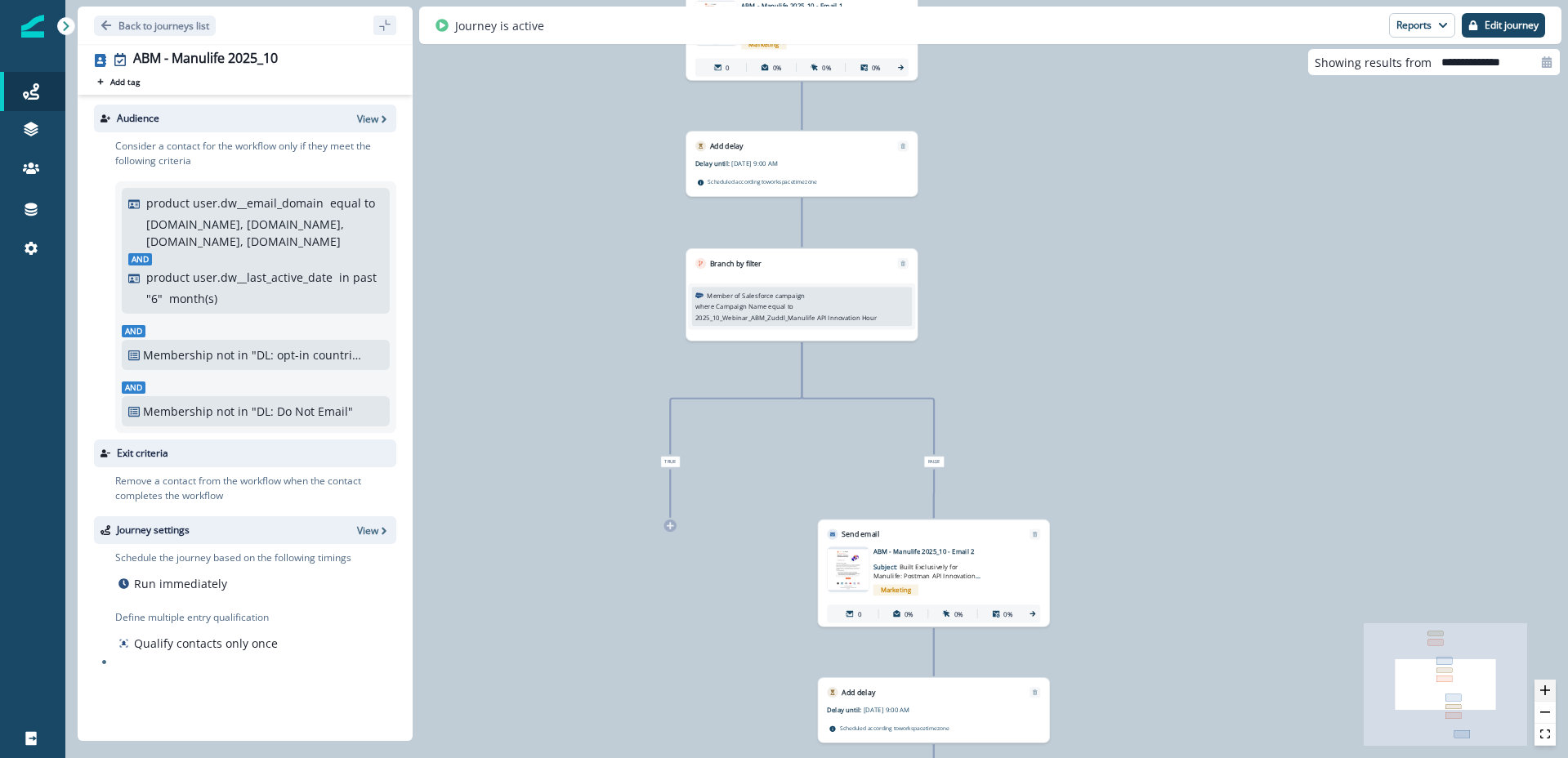
drag, startPoint x: 1547, startPoint y: 691, endPoint x: 1436, endPoint y: 659, distance: 115.5
click at [1547, 691] on icon "zoom in" at bounding box center [1546, 690] width 10 height 10
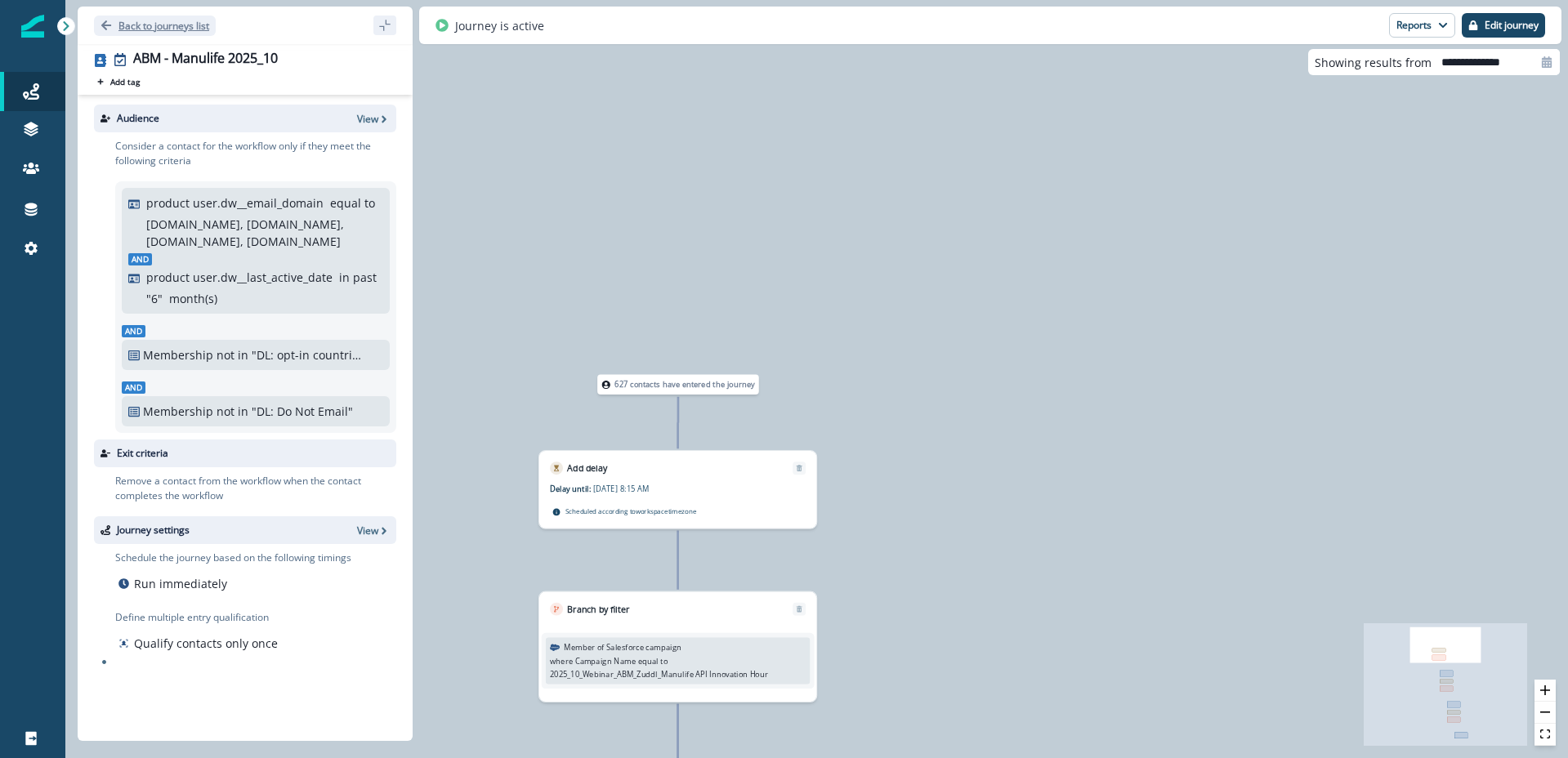
click at [132, 19] on p "Back to journeys list" at bounding box center [163, 26] width 91 height 14
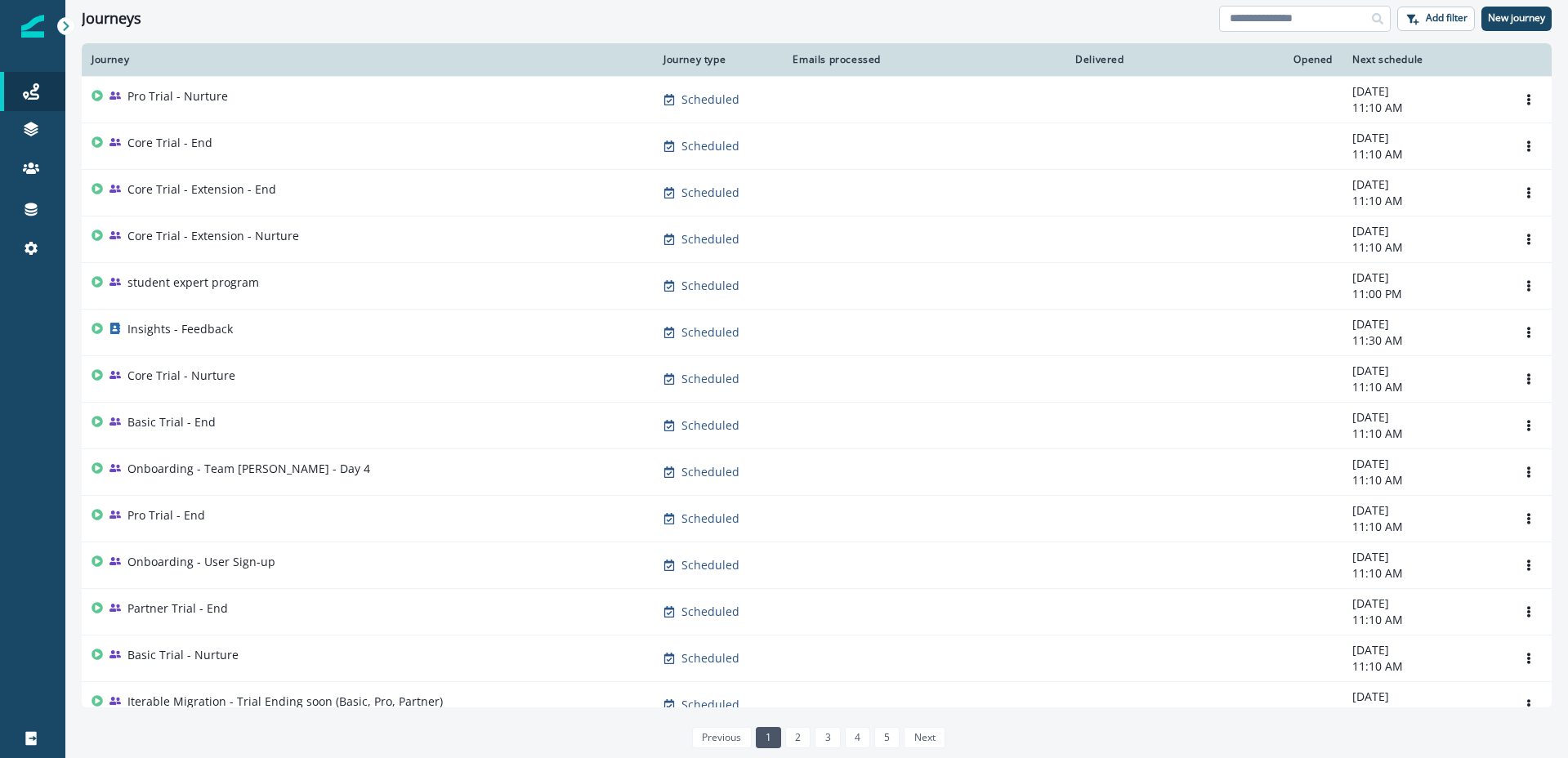
click at [1271, 11] on input at bounding box center [1305, 19] width 172 height 26
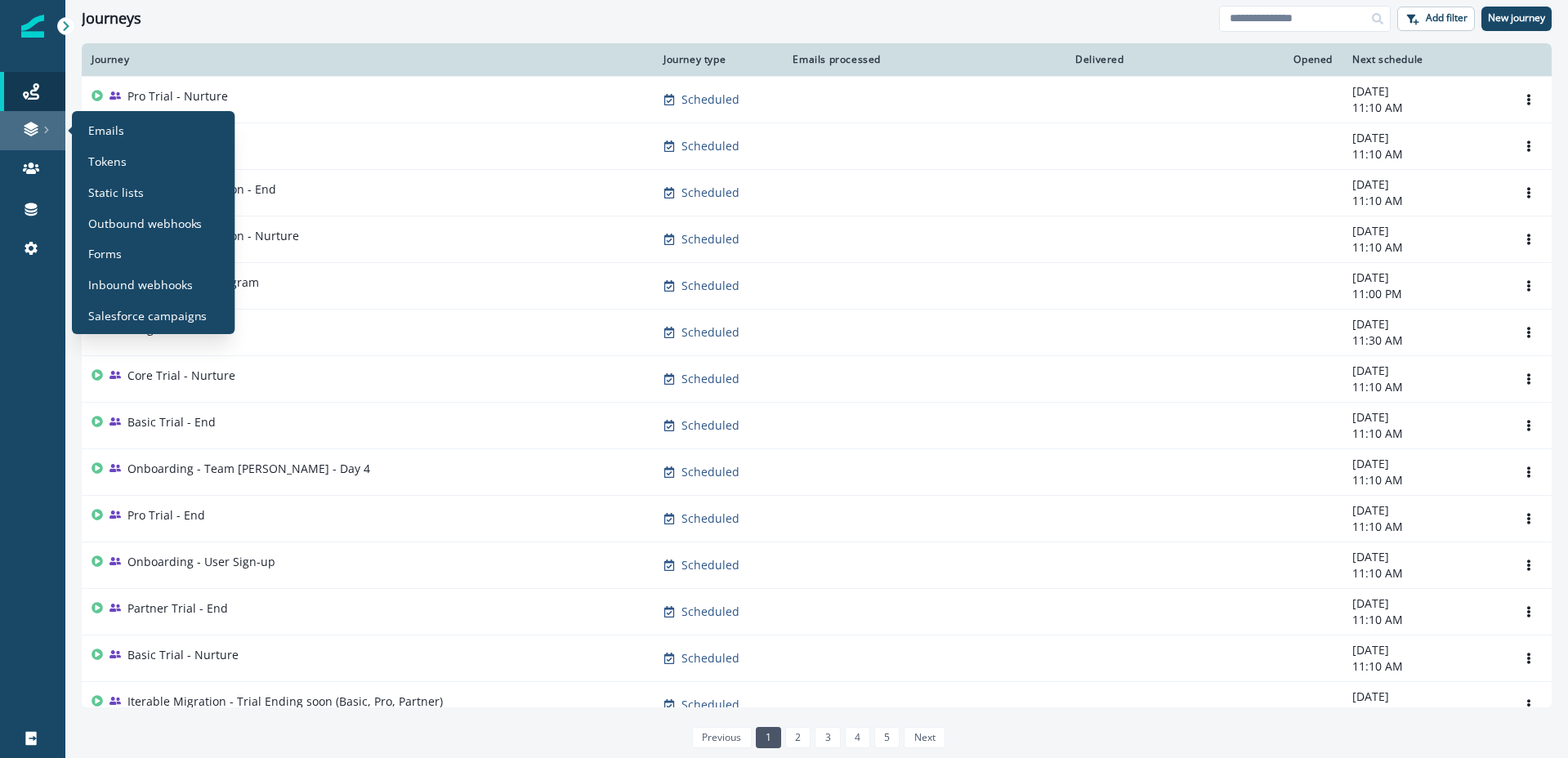
click at [43, 128] on icon at bounding box center [47, 130] width 9 height 9
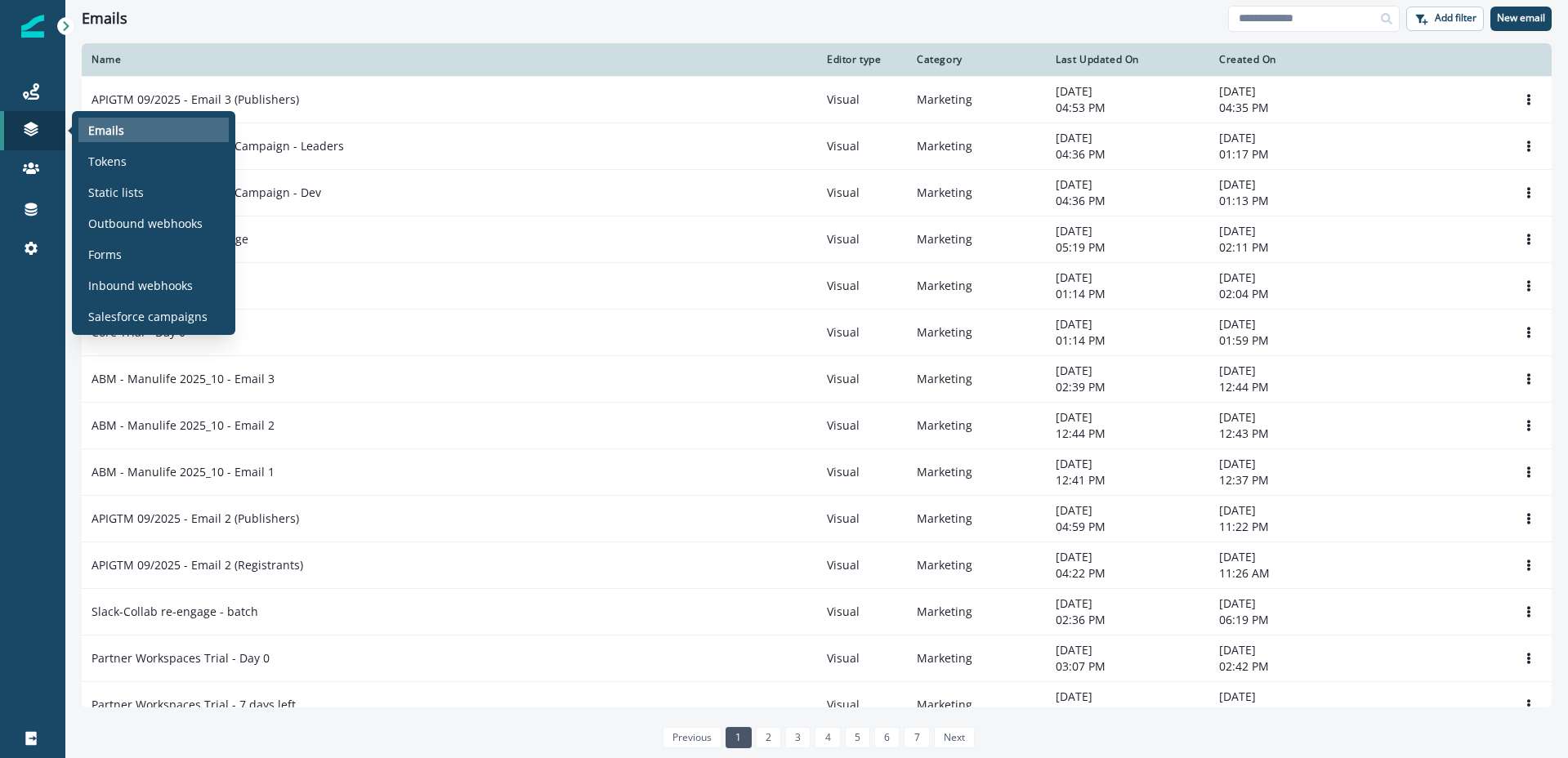
click at [114, 130] on p "Emails" at bounding box center [106, 130] width 36 height 17
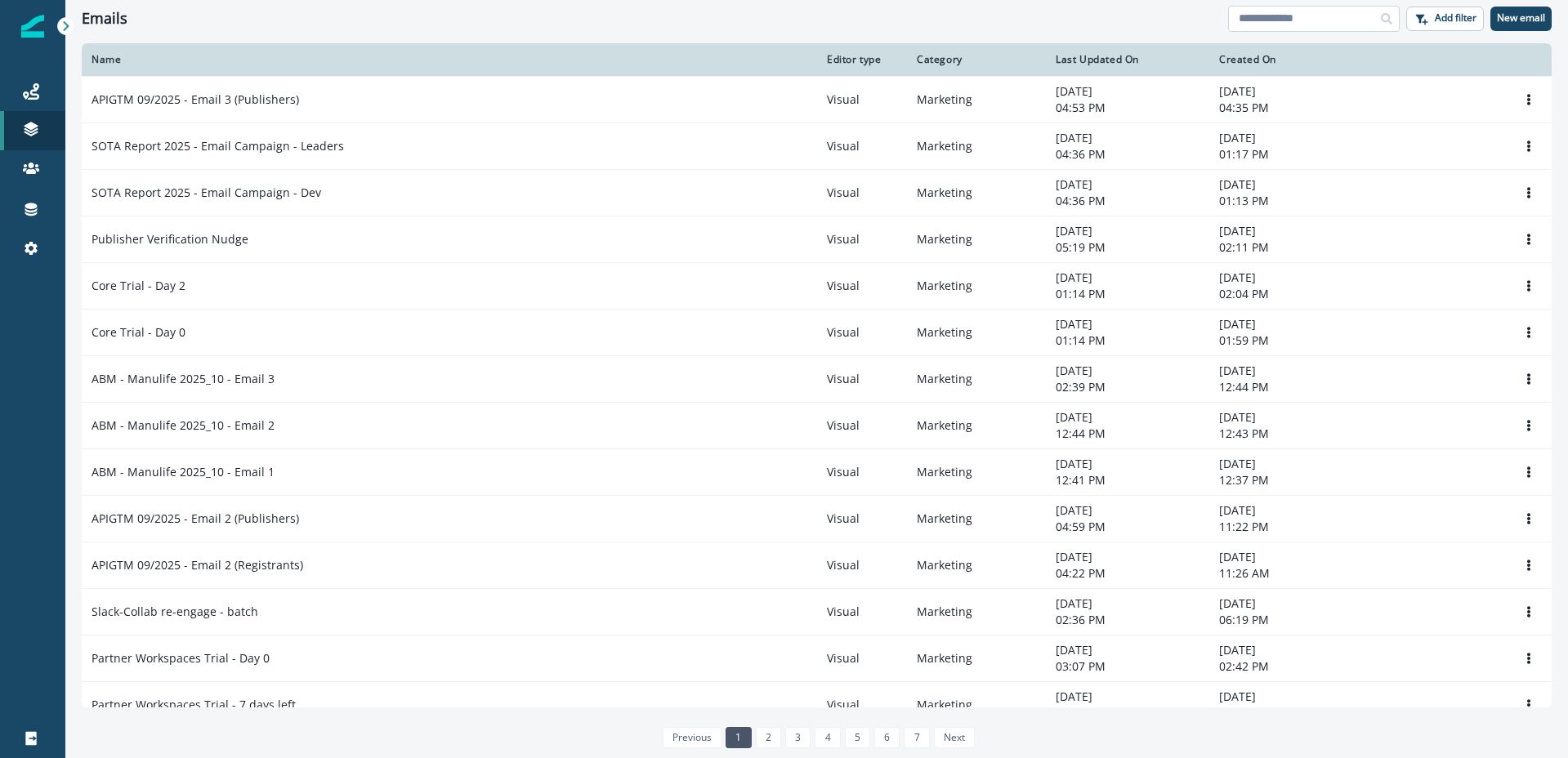
click at [1323, 21] on input at bounding box center [1314, 19] width 172 height 26
type input "***"
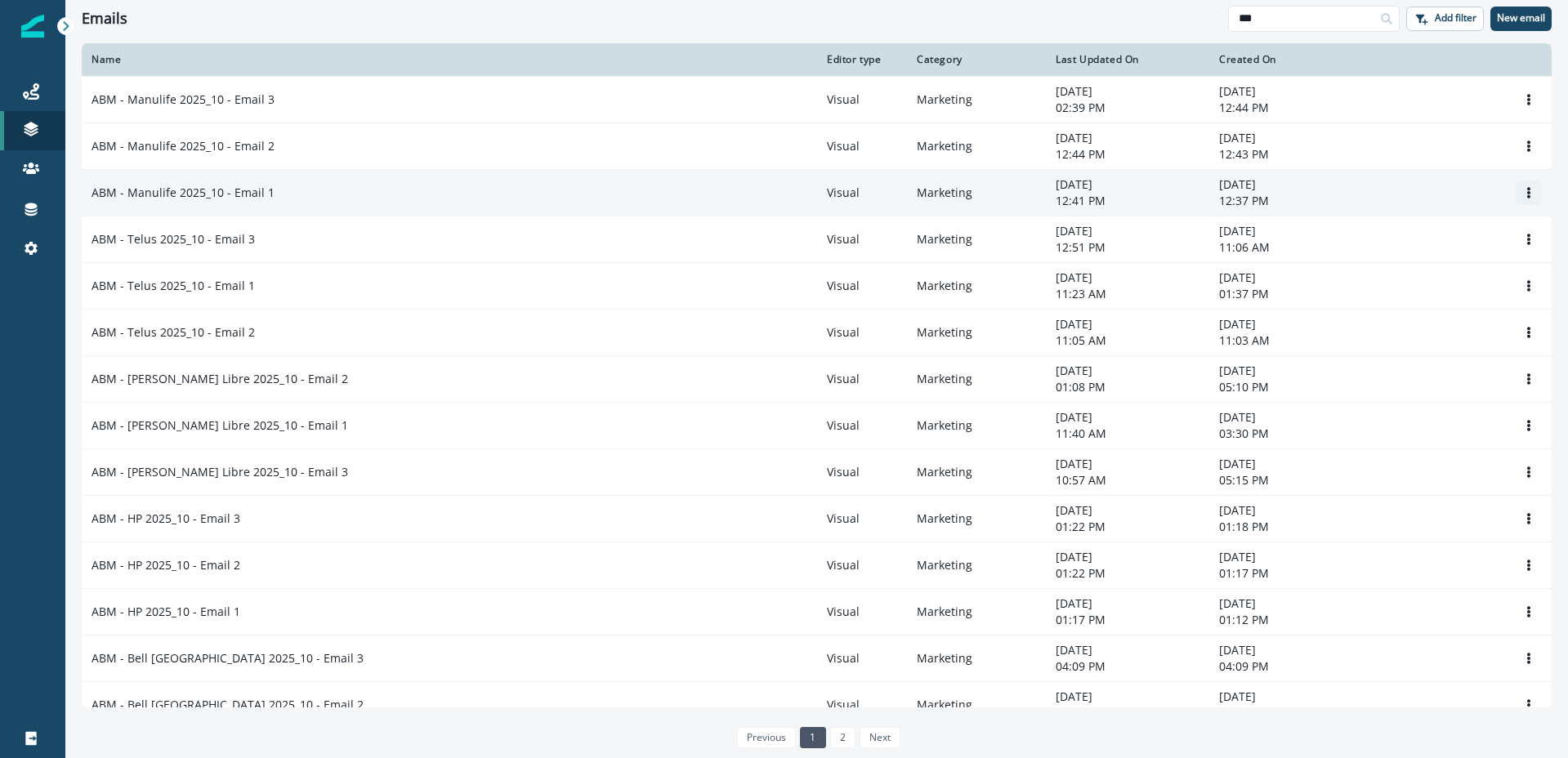
click at [1529, 193] on icon "Options" at bounding box center [1529, 192] width 3 height 11
click at [1414, 229] on button "Clone" at bounding box center [1450, 231] width 181 height 26
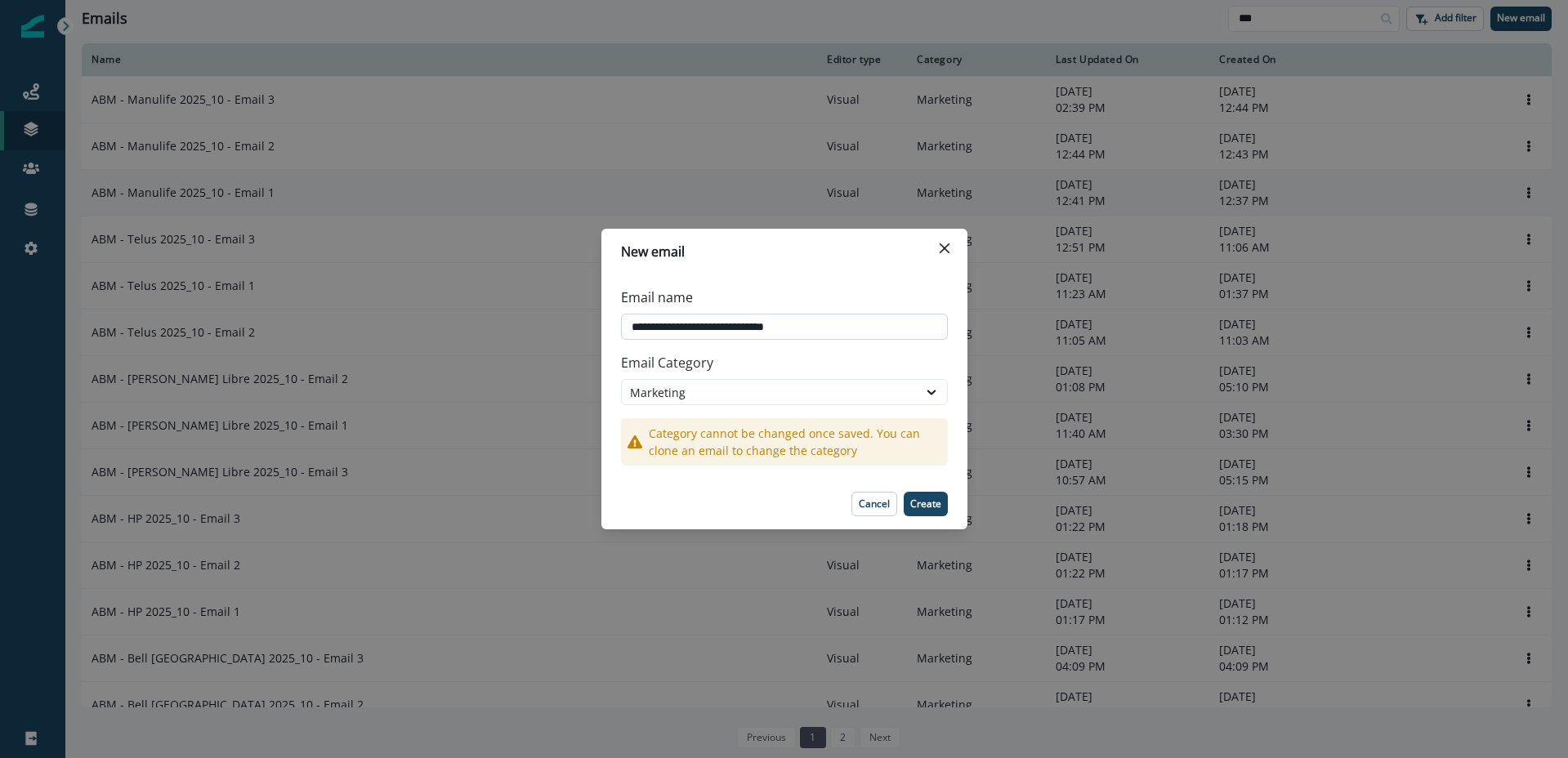
drag, startPoint x: 700, startPoint y: 327, endPoint x: 669, endPoint y: 326, distance: 31.0
click at [669, 326] on input "**********" at bounding box center [785, 327] width 327 height 26
type input "**********"
click at [932, 506] on p "Create" at bounding box center [925, 504] width 31 height 11
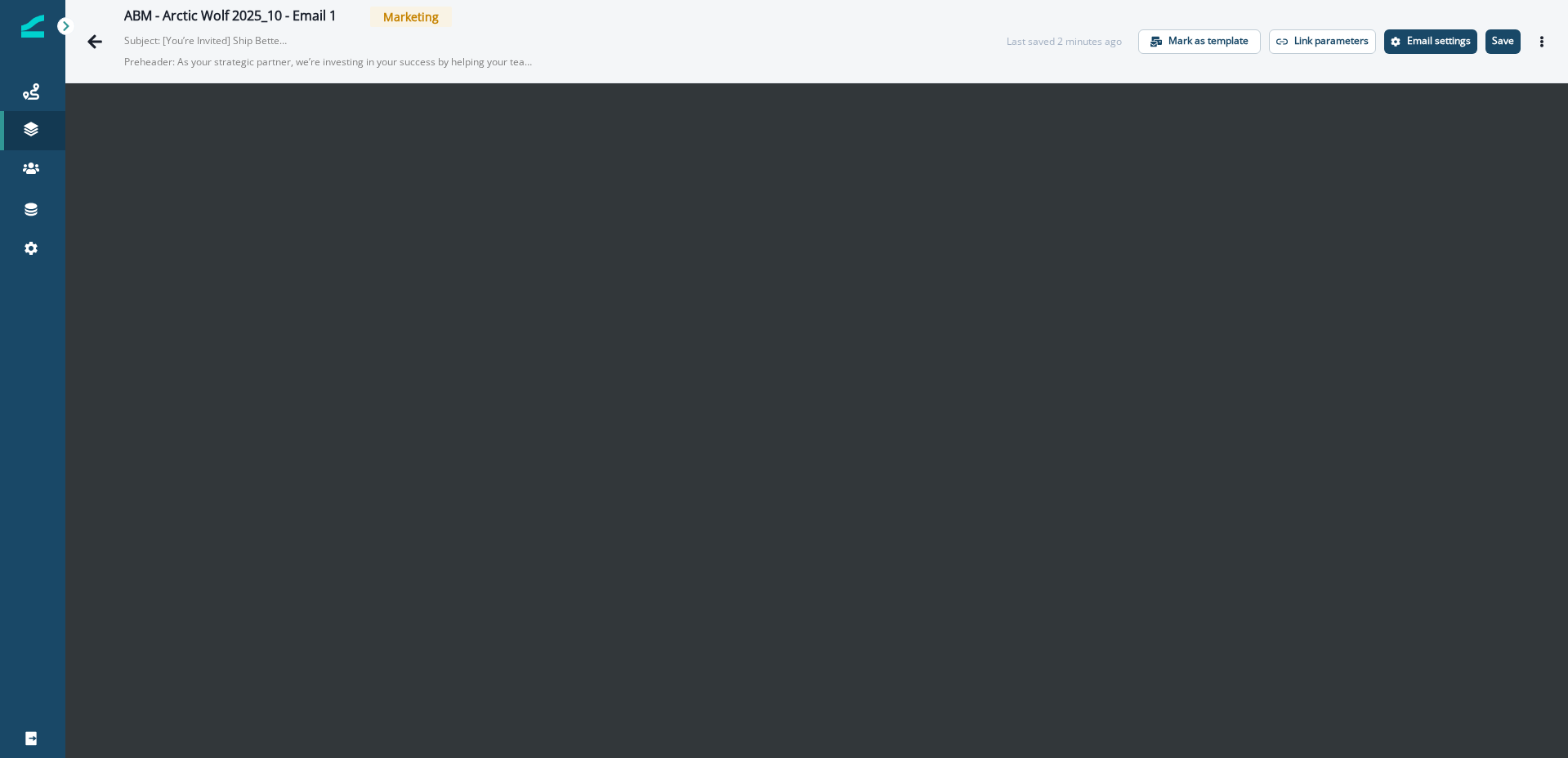
scroll to position [1, 0]
click at [1431, 41] on p "Email settings" at bounding box center [1439, 39] width 64 height 11
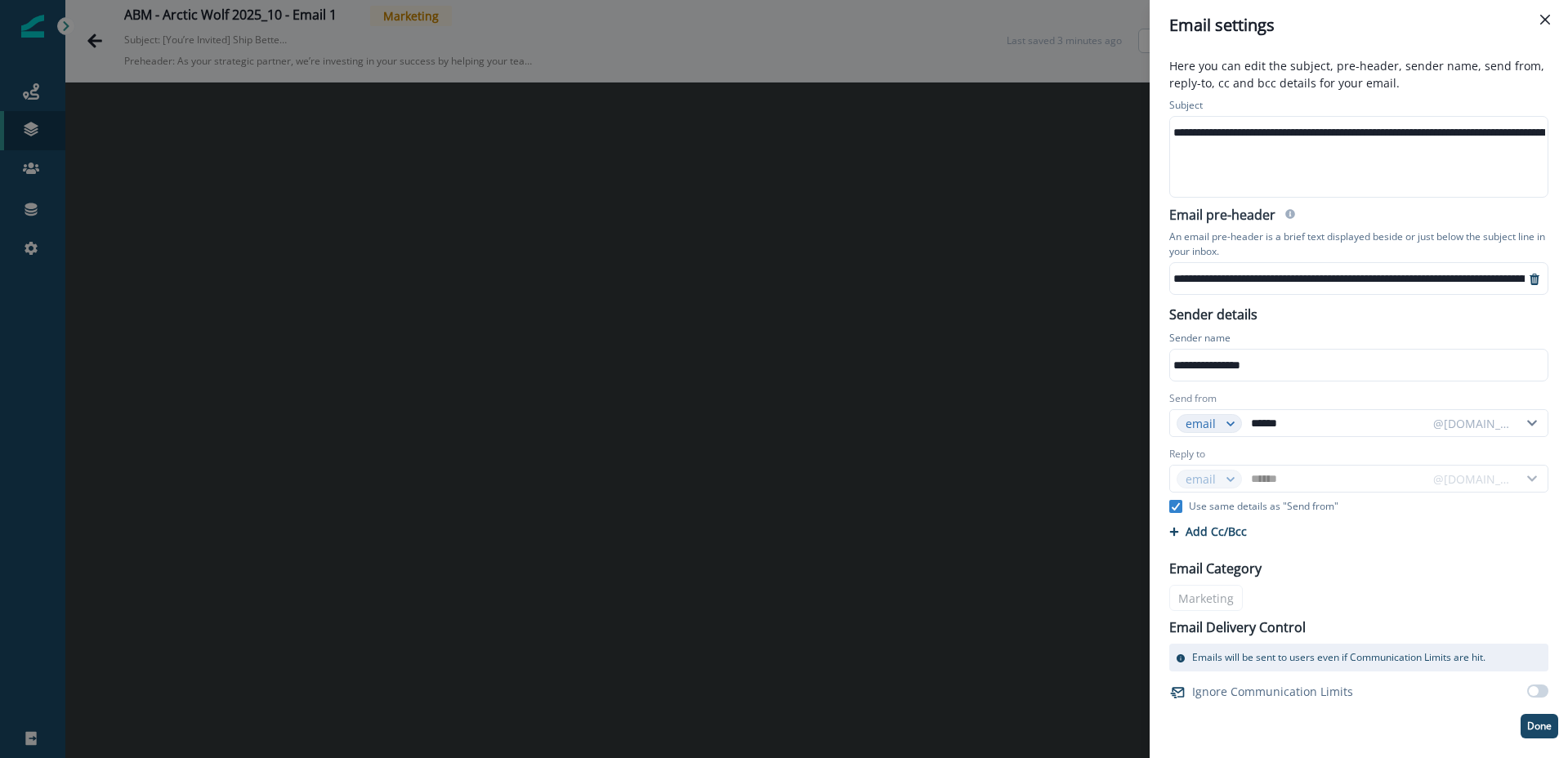
click at [1236, 128] on div "**********" at bounding box center [1420, 132] width 499 height 25
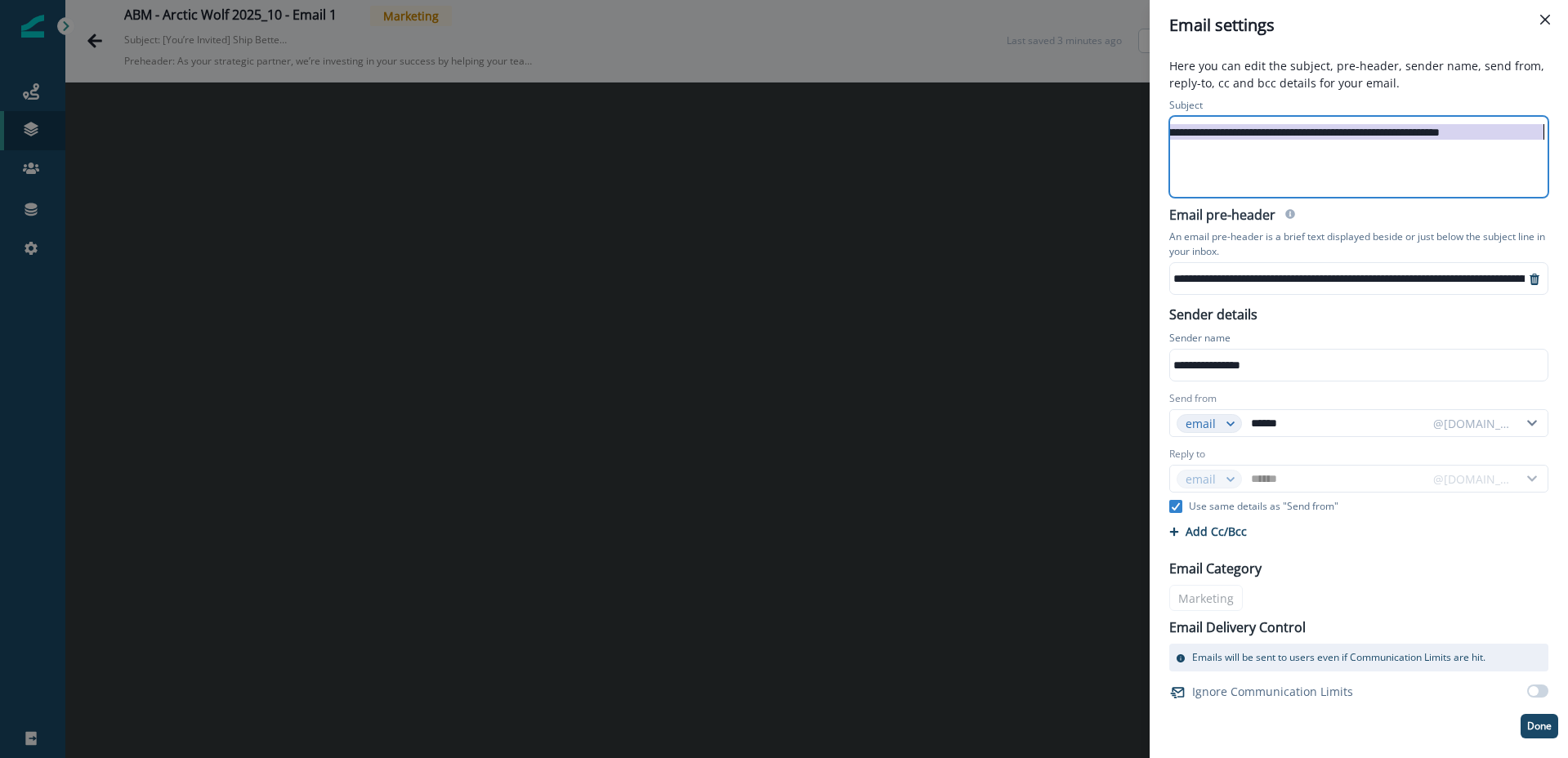
scroll to position [0, 134]
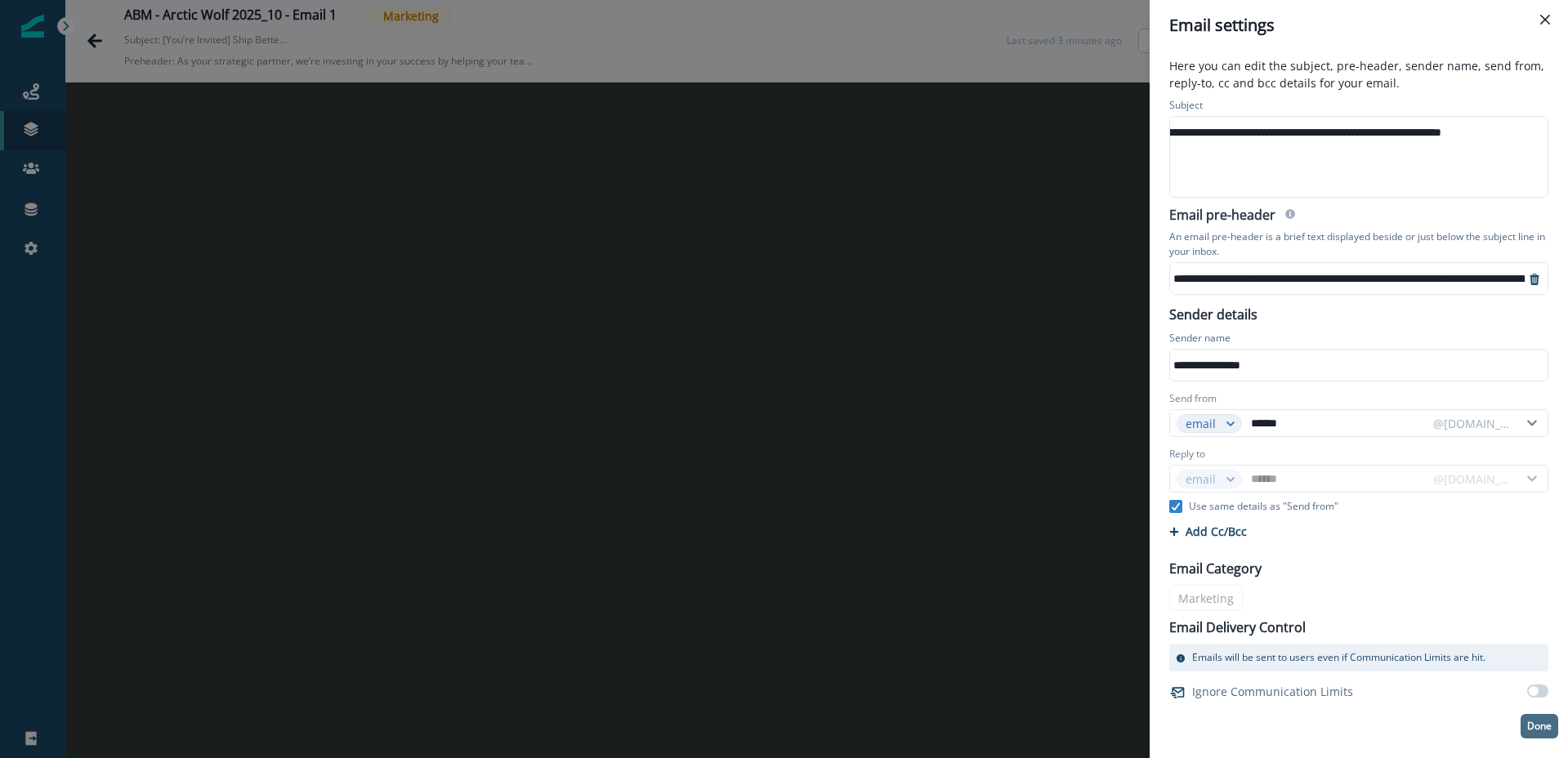
click at [1541, 726] on p "Done" at bounding box center [1539, 726] width 25 height 11
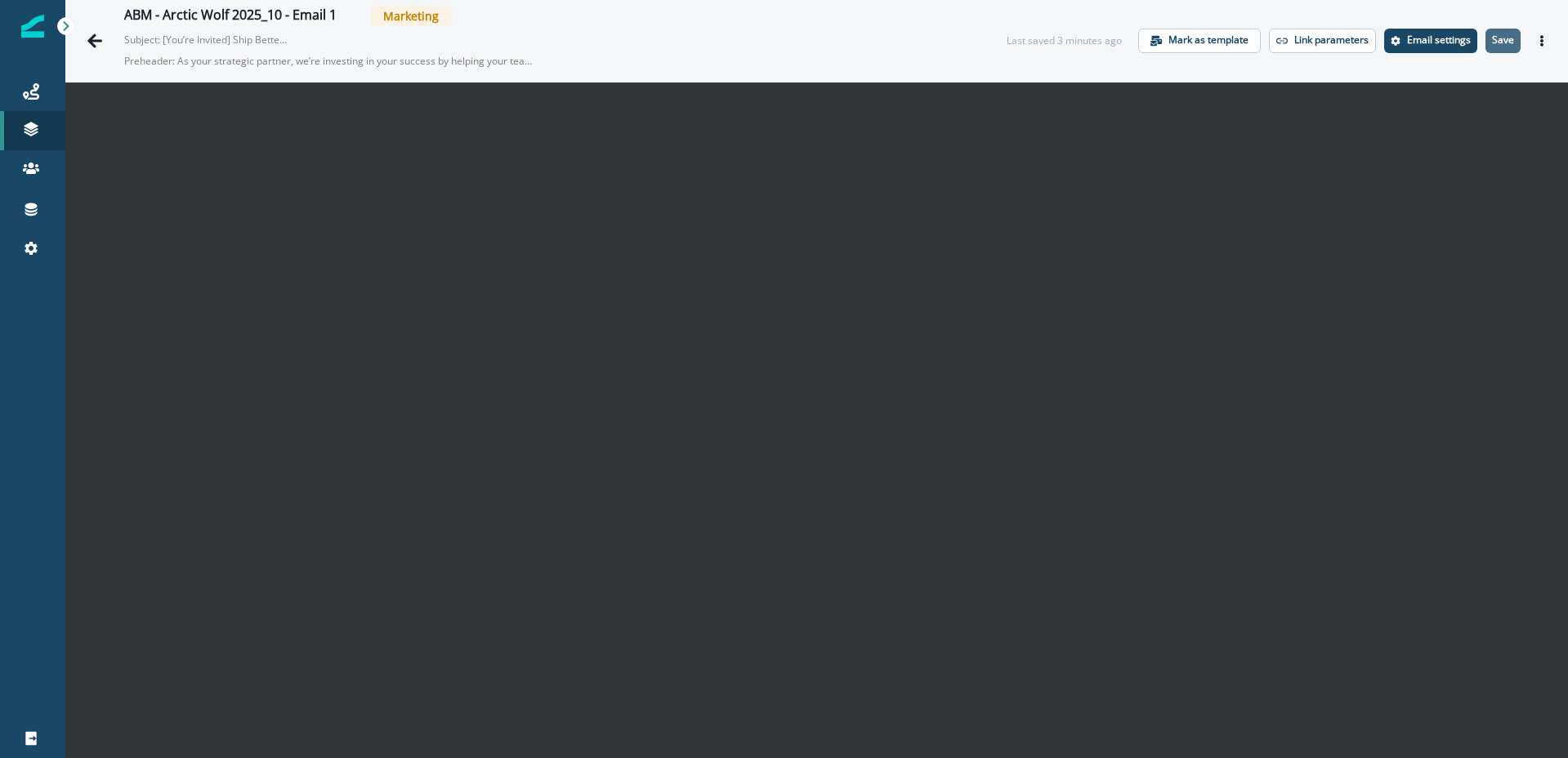
click at [1513, 46] on p "Save" at bounding box center [1503, 39] width 22 height 11
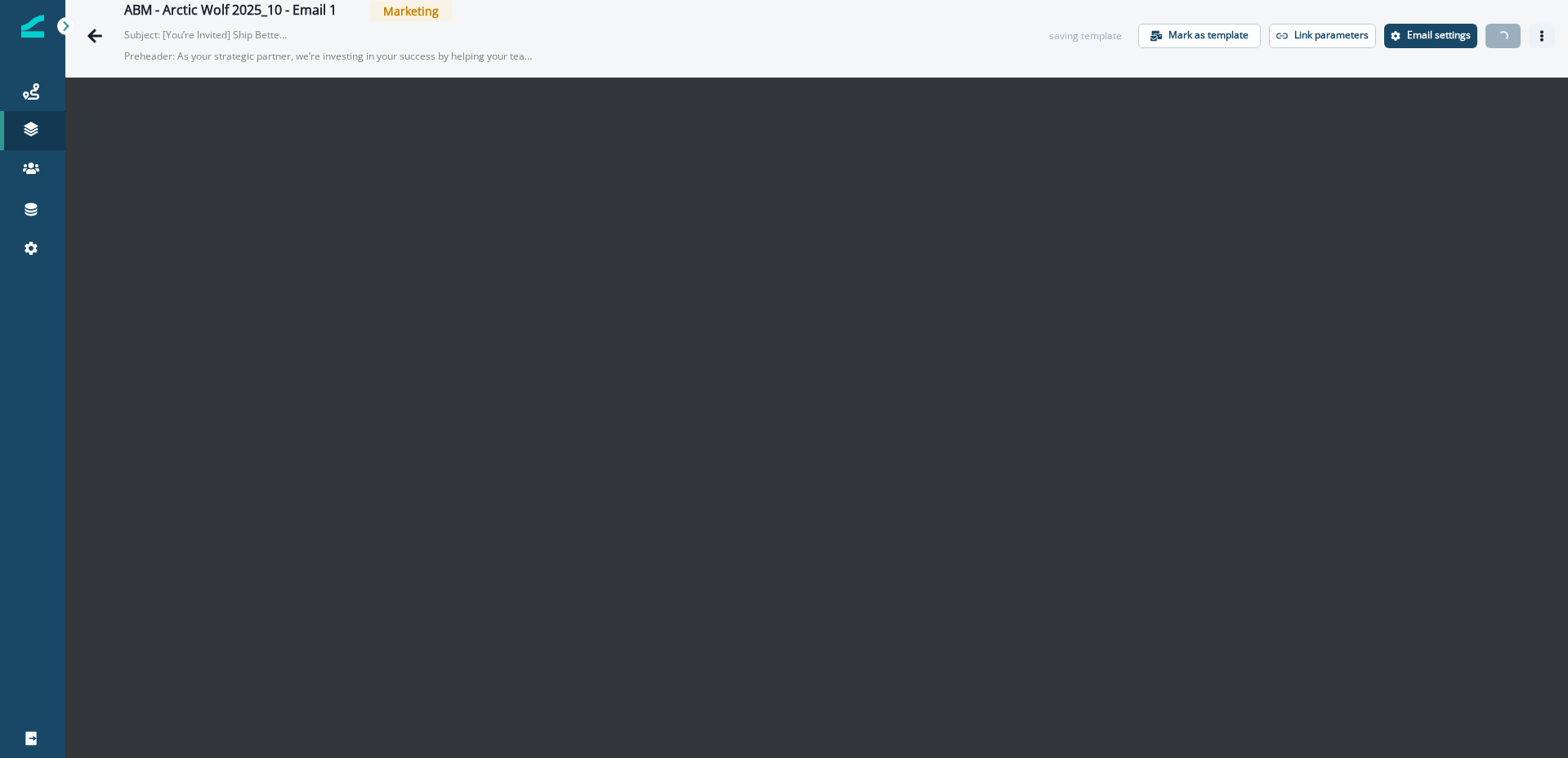
scroll to position [3, 0]
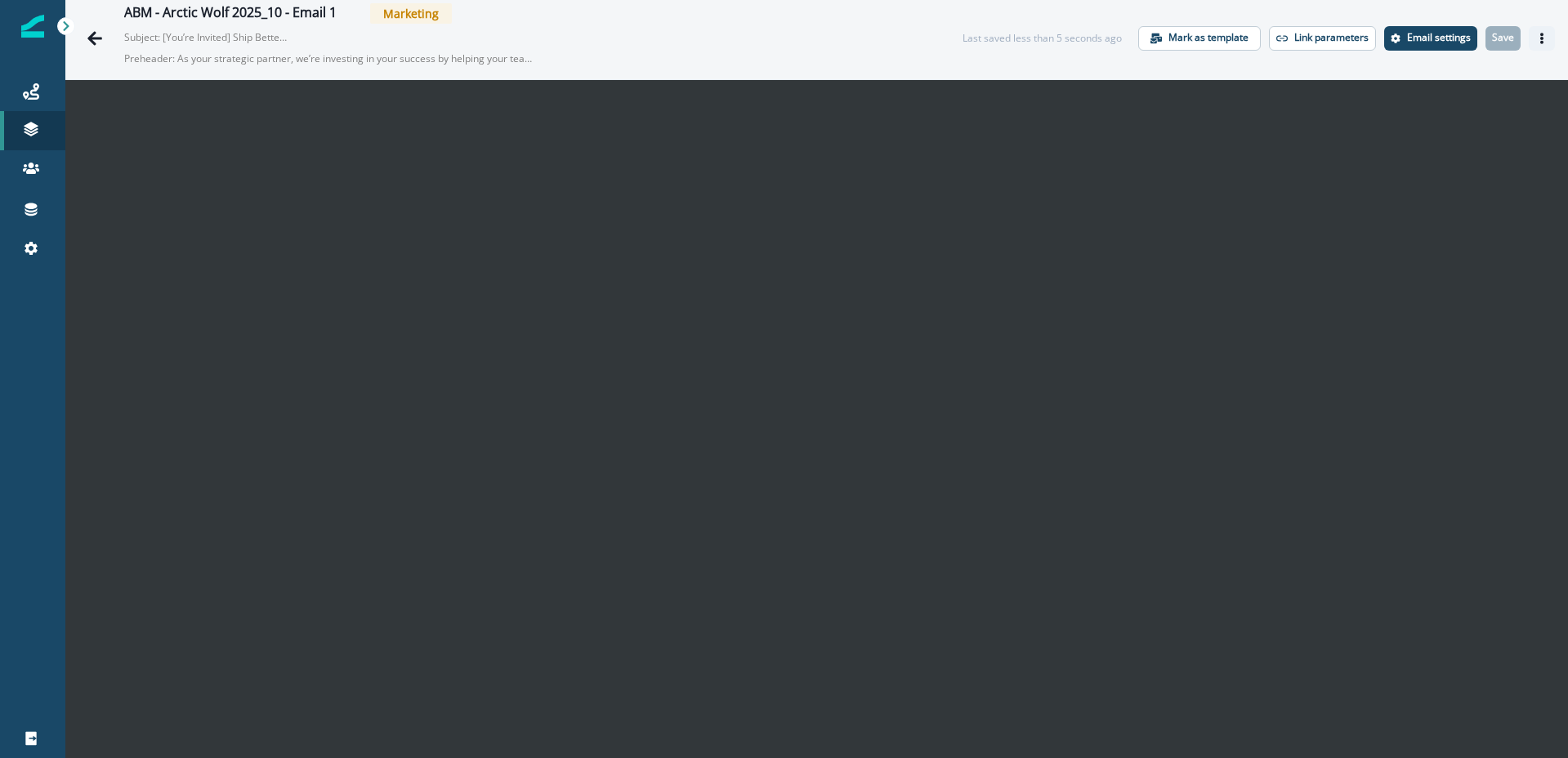
click at [1544, 40] on icon "Actions" at bounding box center [1542, 37] width 11 height 11
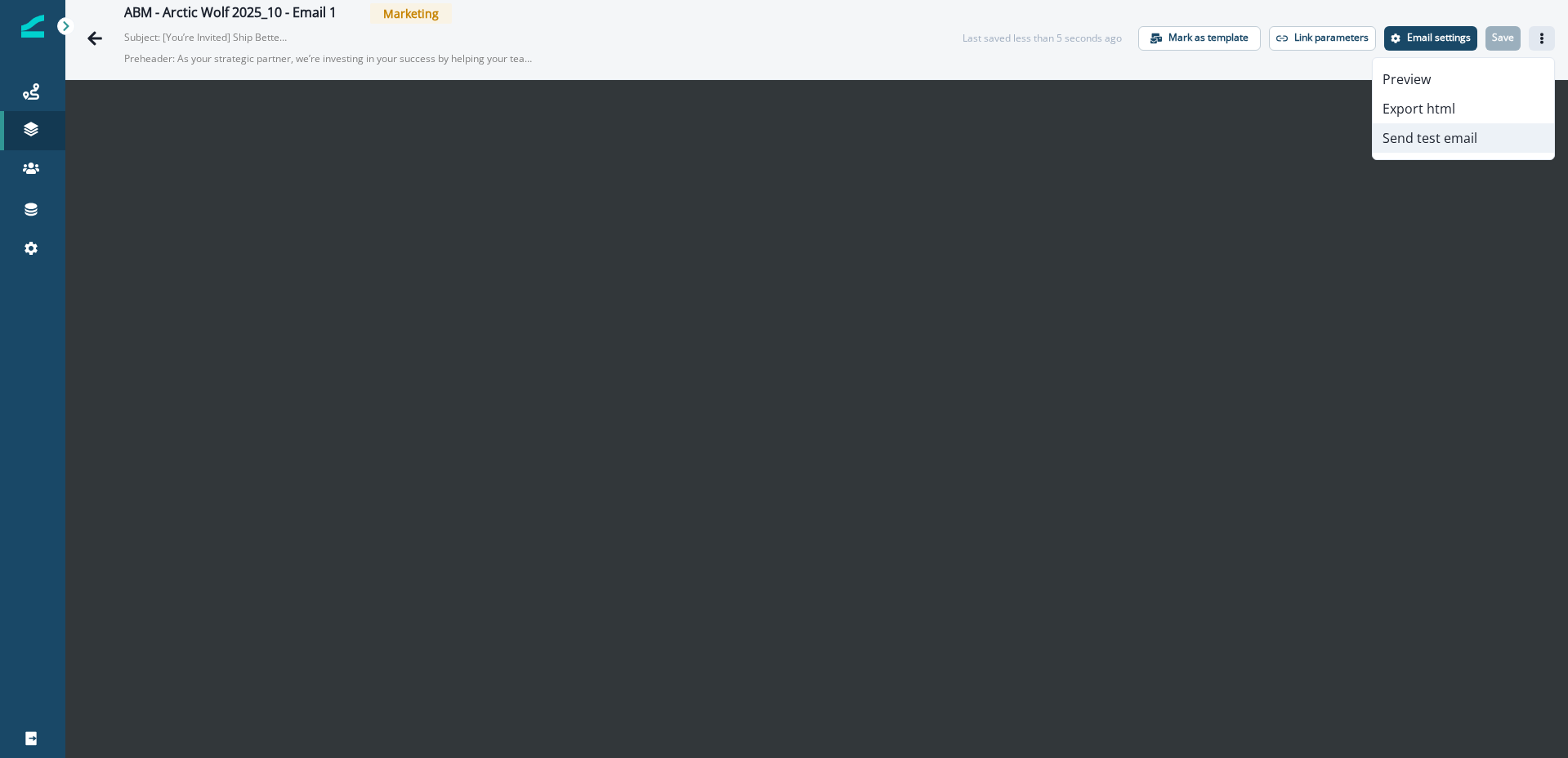
click at [1452, 136] on button "Send test email" at bounding box center [1463, 138] width 181 height 30
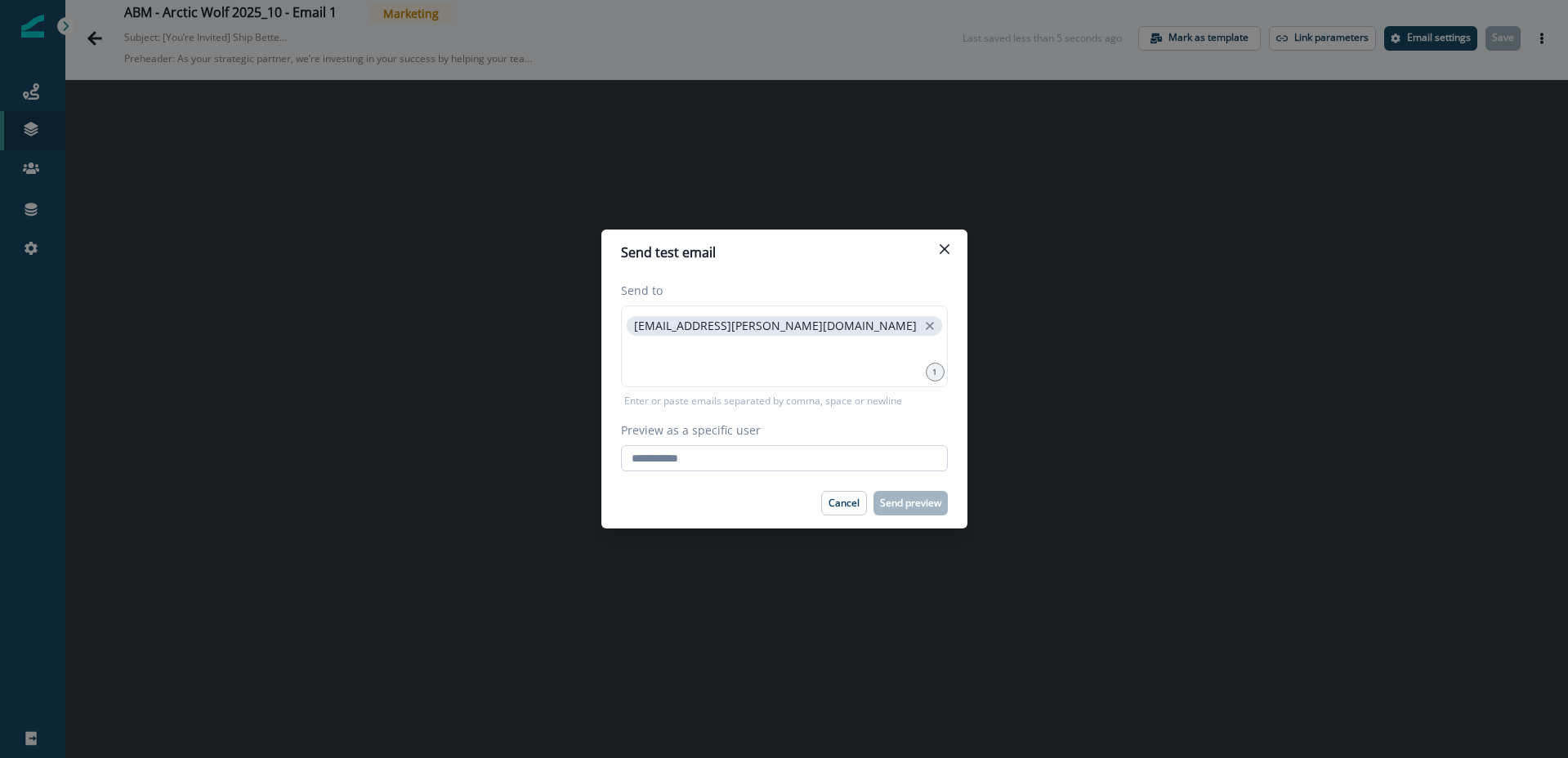
click at [722, 464] on input "Preview as a specific user" at bounding box center [785, 458] width 327 height 26
type input "**********"
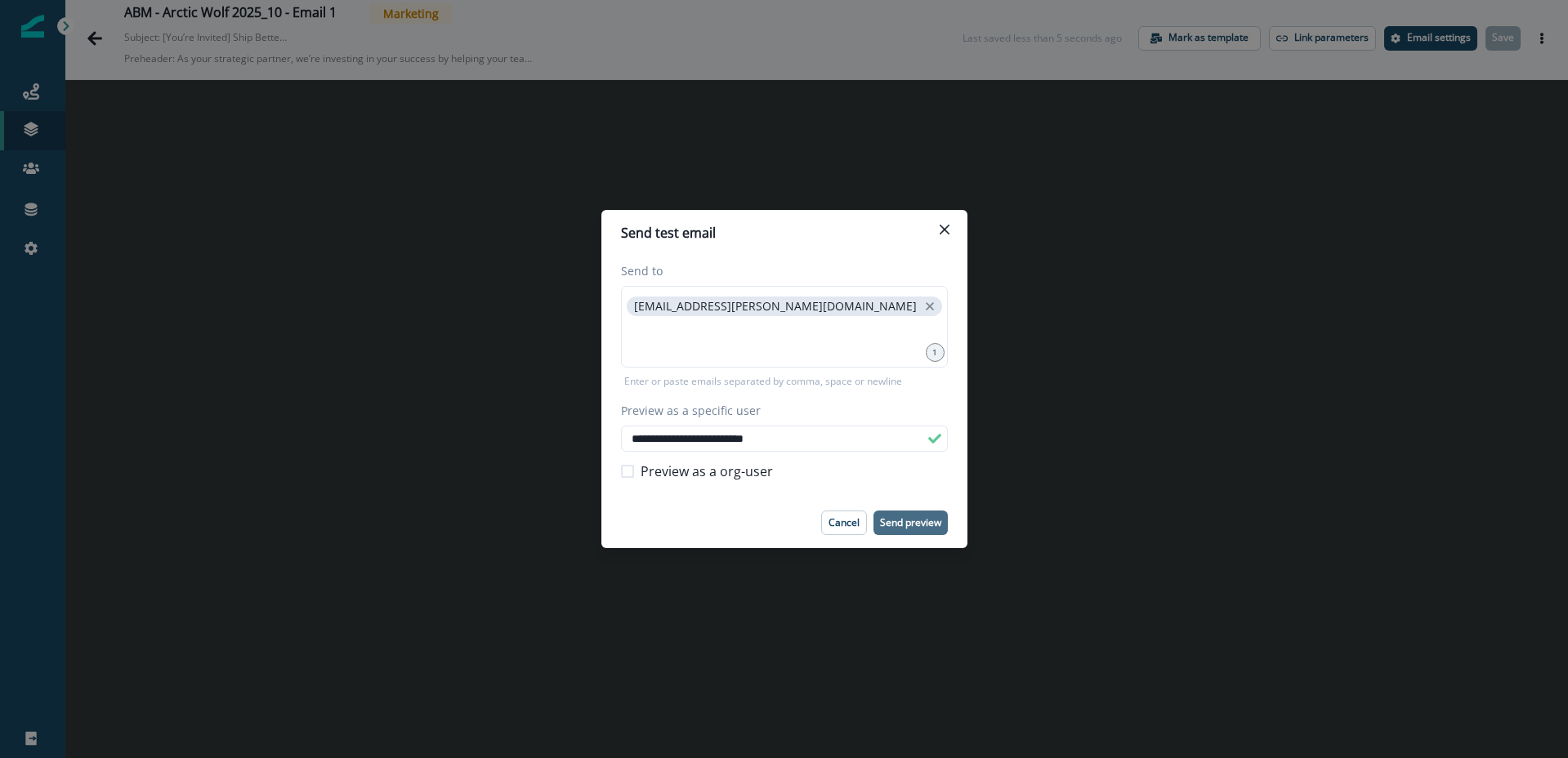
click at [911, 521] on p "Send preview" at bounding box center [911, 522] width 61 height 11
click at [926, 305] on icon "close" at bounding box center [930, 306] width 9 height 9
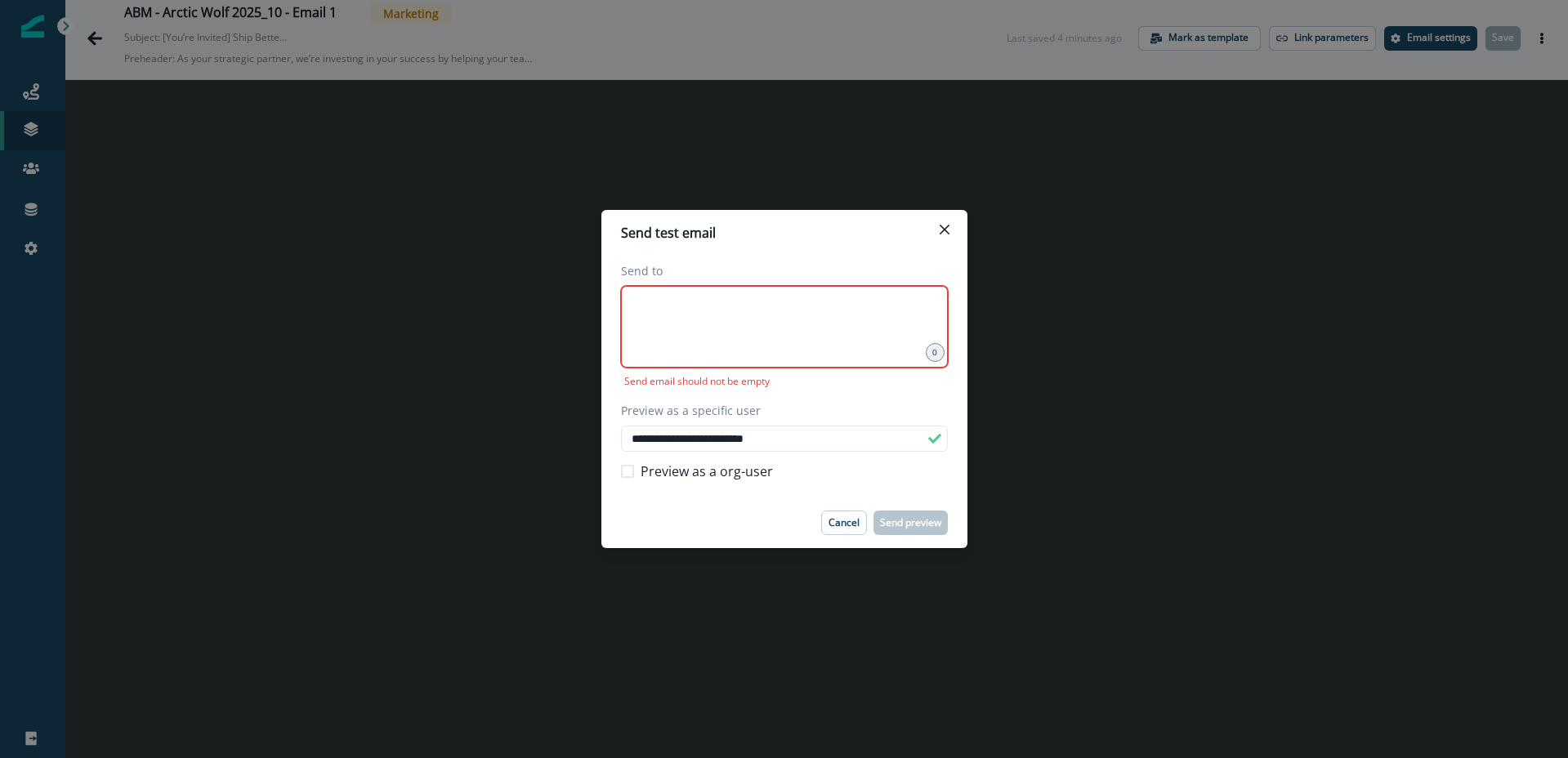
click at [706, 324] on div at bounding box center [785, 327] width 327 height 82
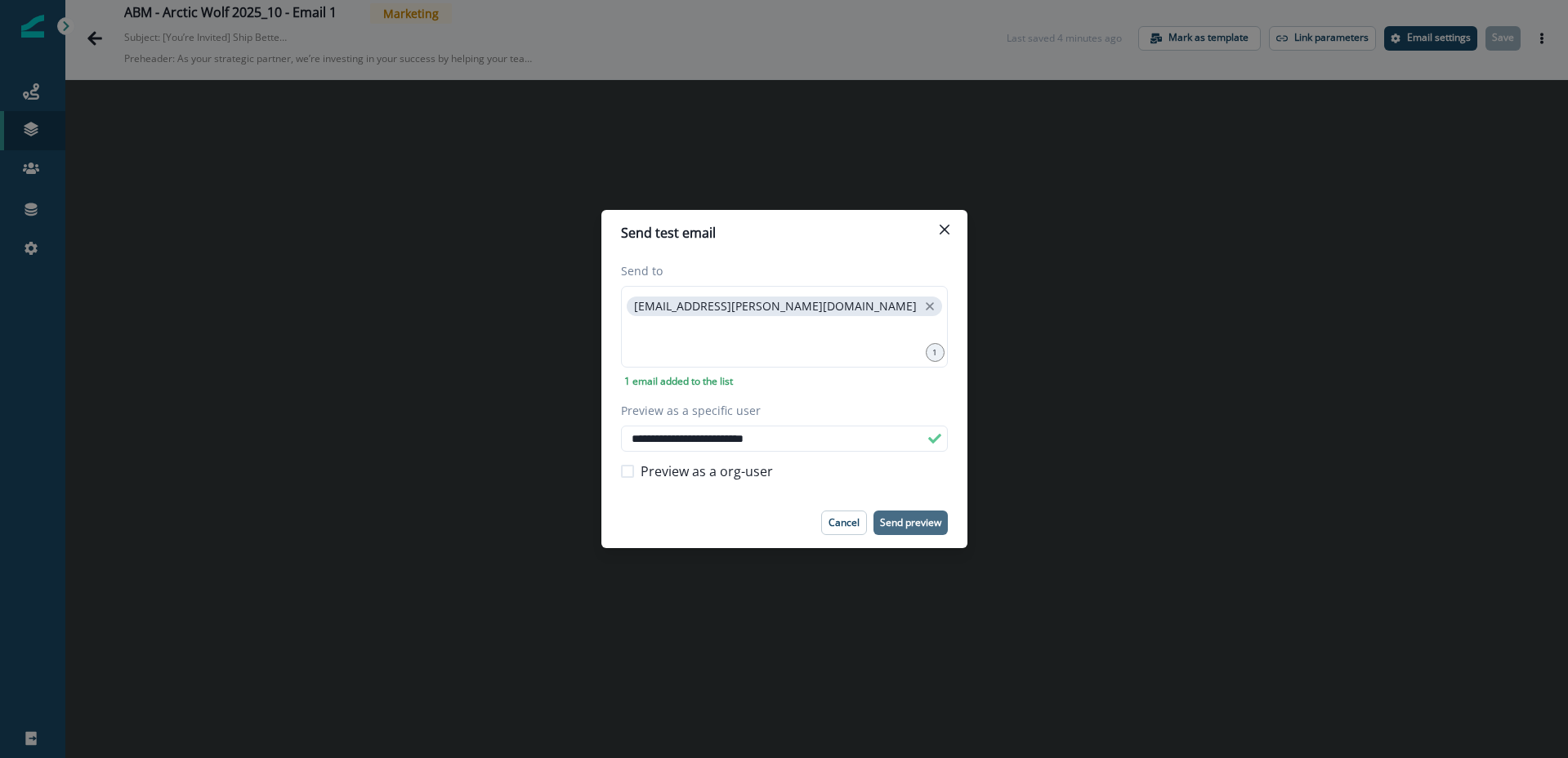
click at [913, 522] on p "Send preview" at bounding box center [911, 522] width 61 height 11
click at [915, 523] on p "Send preview" at bounding box center [911, 522] width 61 height 11
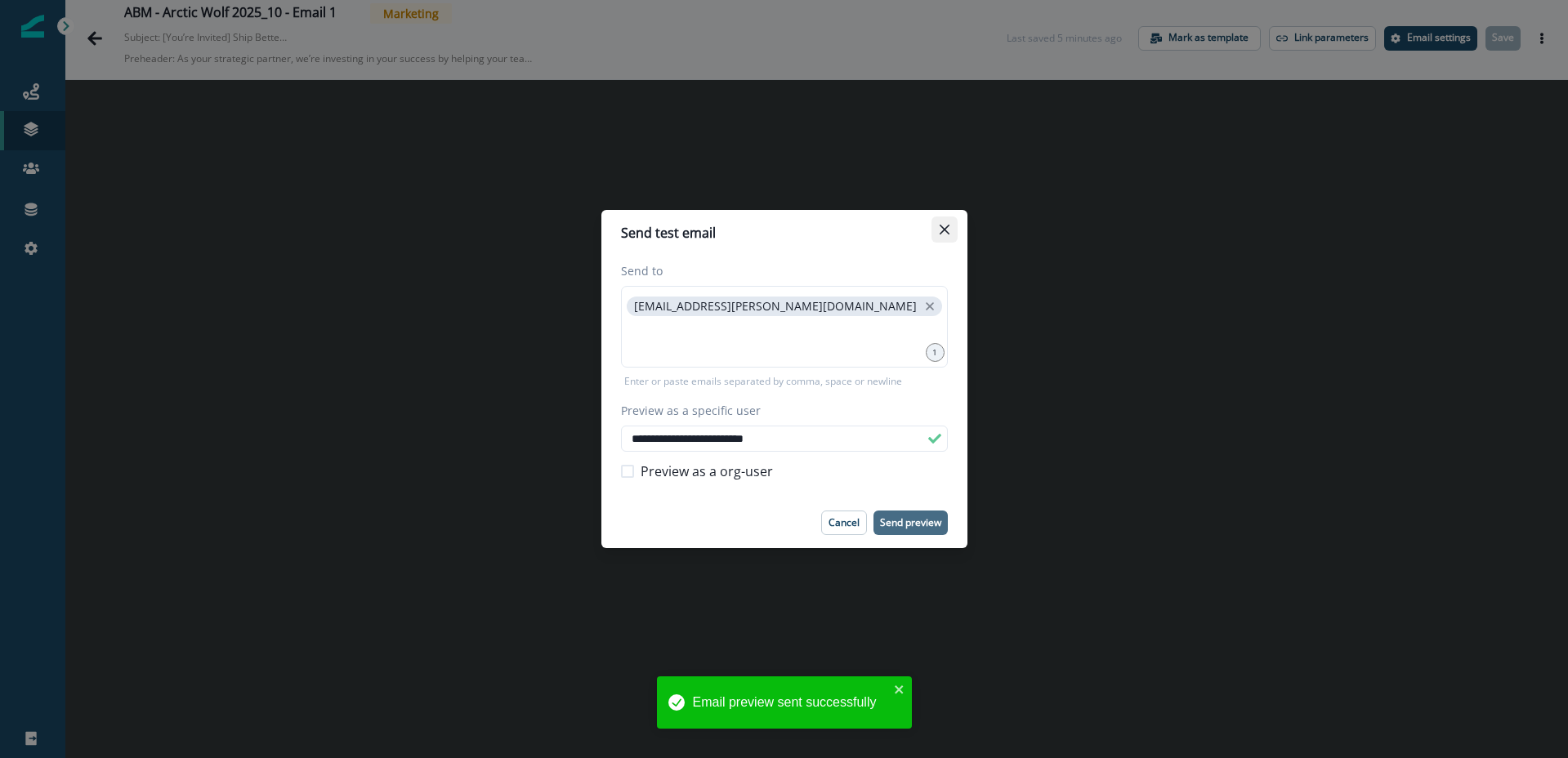
click at [942, 234] on icon "Close" at bounding box center [945, 230] width 10 height 10
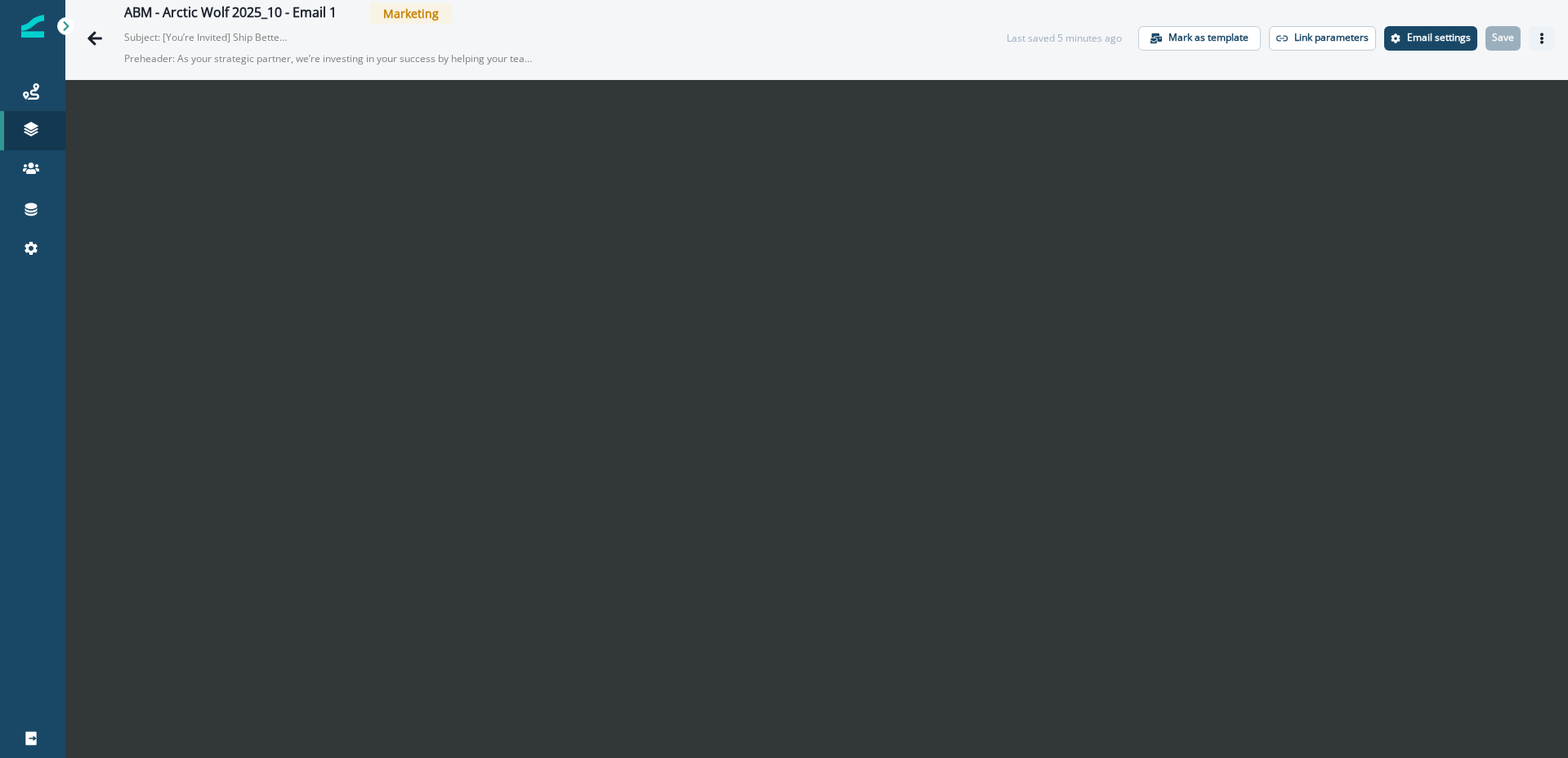
click at [1543, 44] on button "Actions" at bounding box center [1542, 38] width 26 height 25
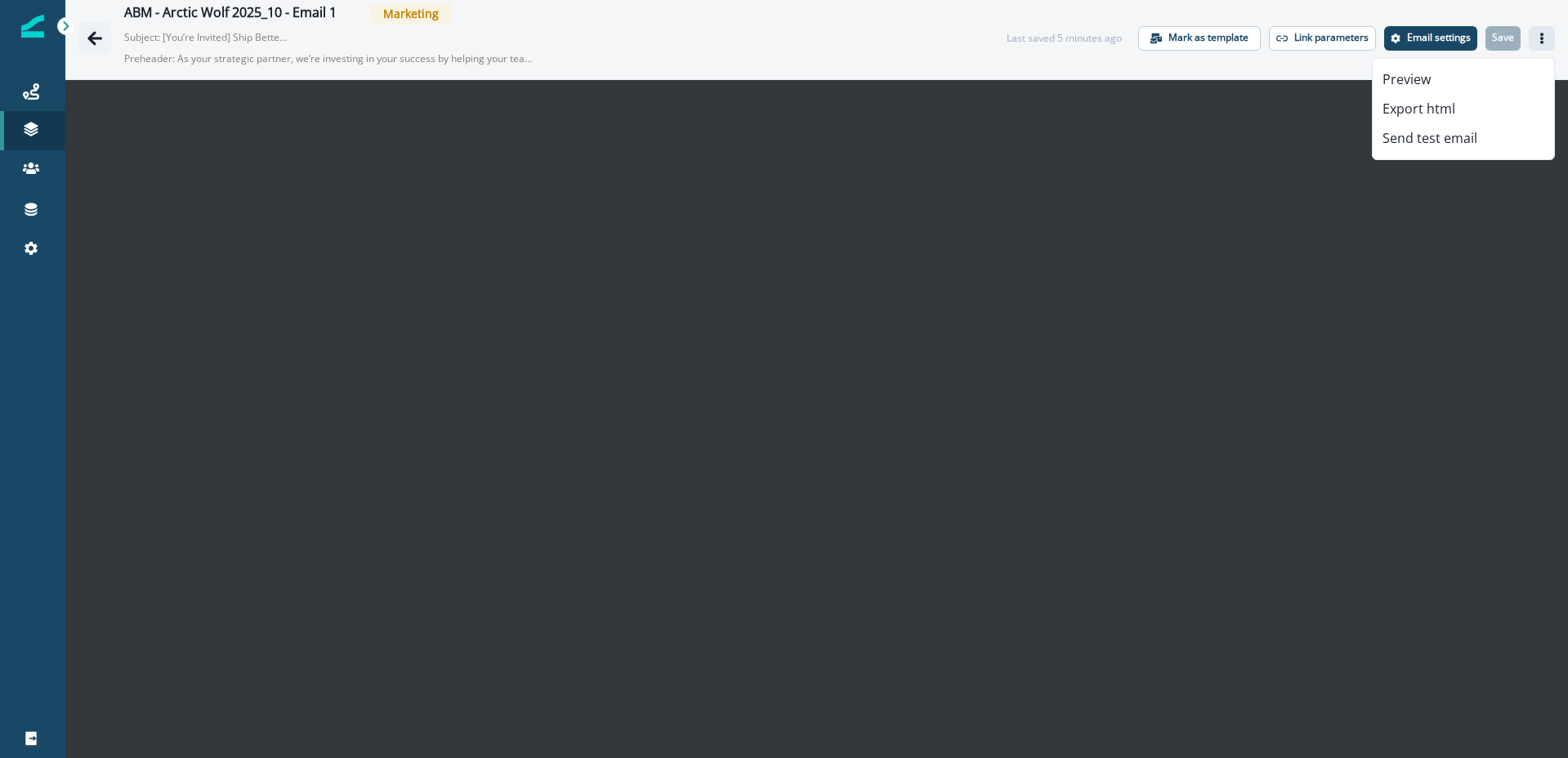
click at [96, 39] on icon "Go back" at bounding box center [94, 38] width 16 height 16
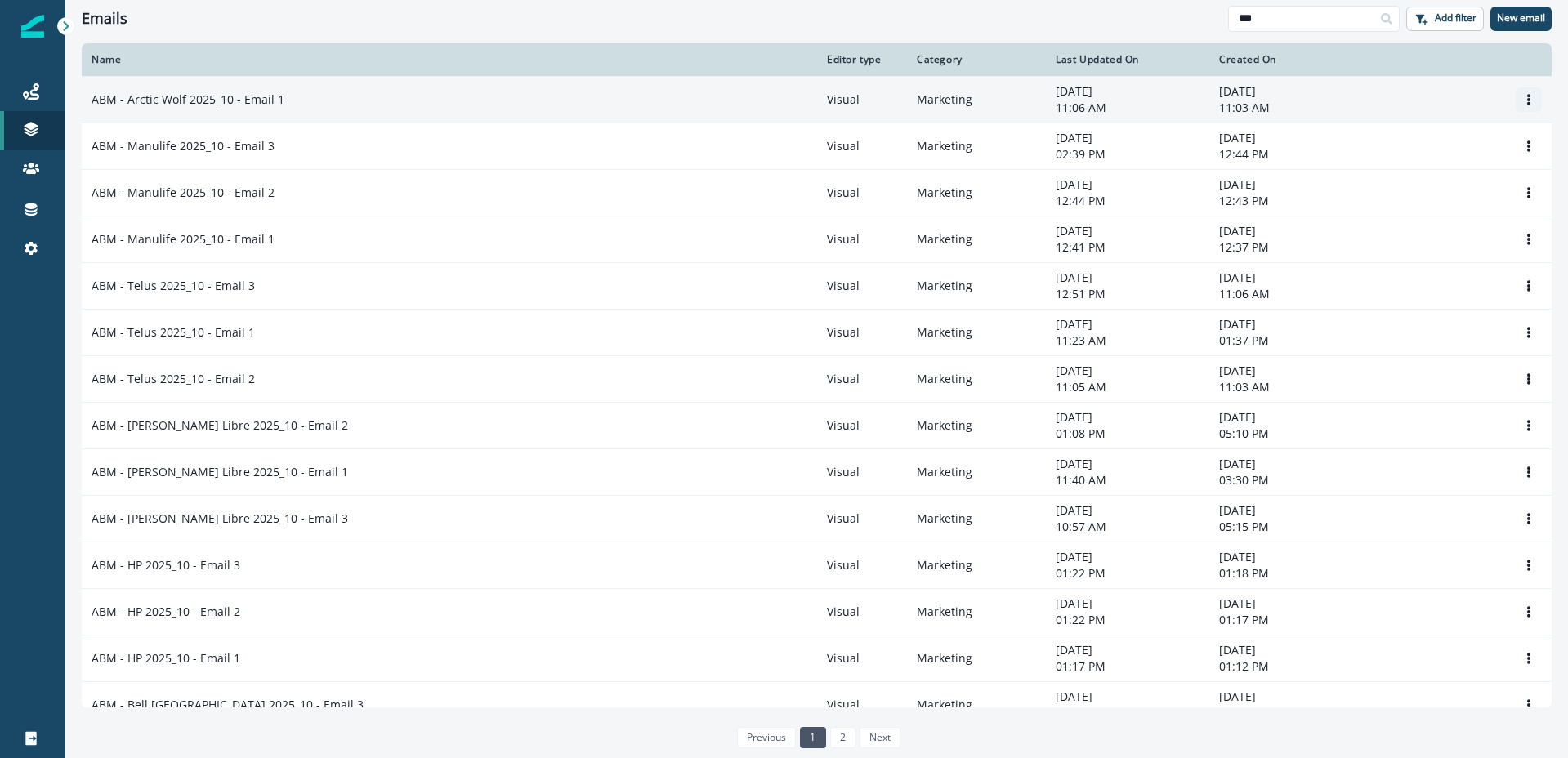
click at [1525, 94] on icon "Options" at bounding box center [1528, 99] width 11 height 11
click at [1408, 134] on button "Clone" at bounding box center [1450, 139] width 181 height 26
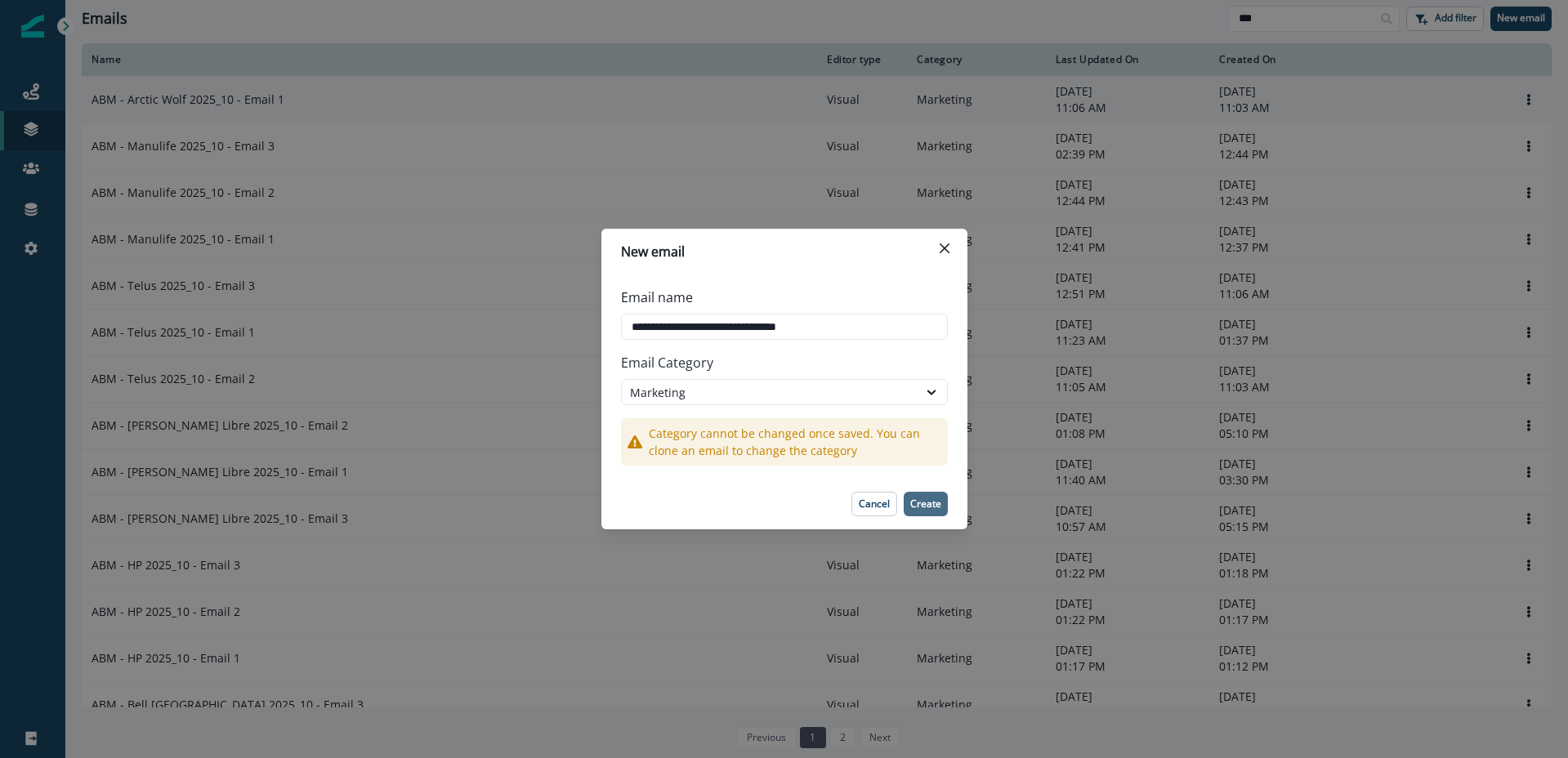
type input "**********"
click at [928, 499] on p "Create" at bounding box center [925, 504] width 31 height 11
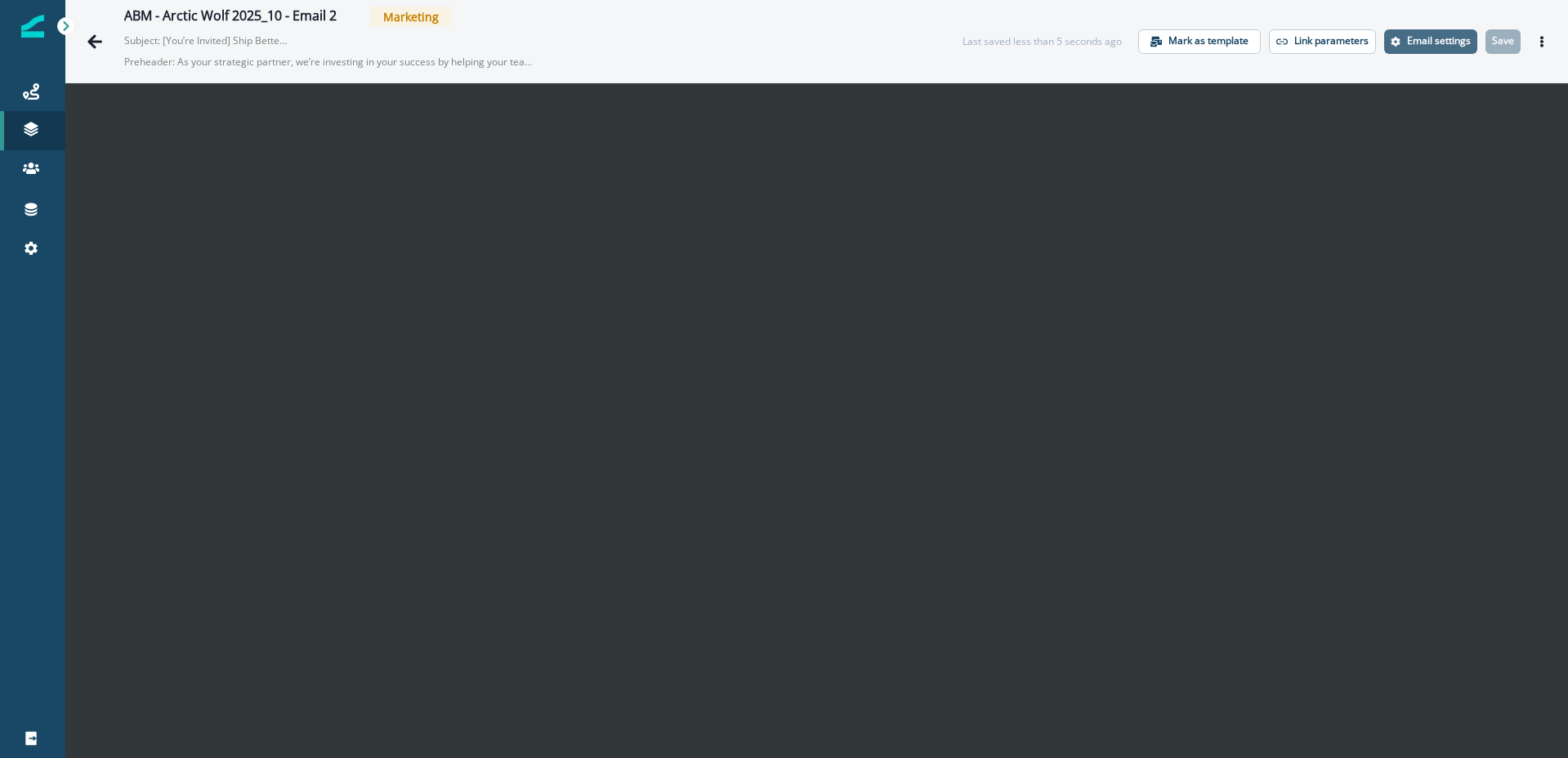
click at [1444, 37] on p "Email settings" at bounding box center [1439, 40] width 64 height 11
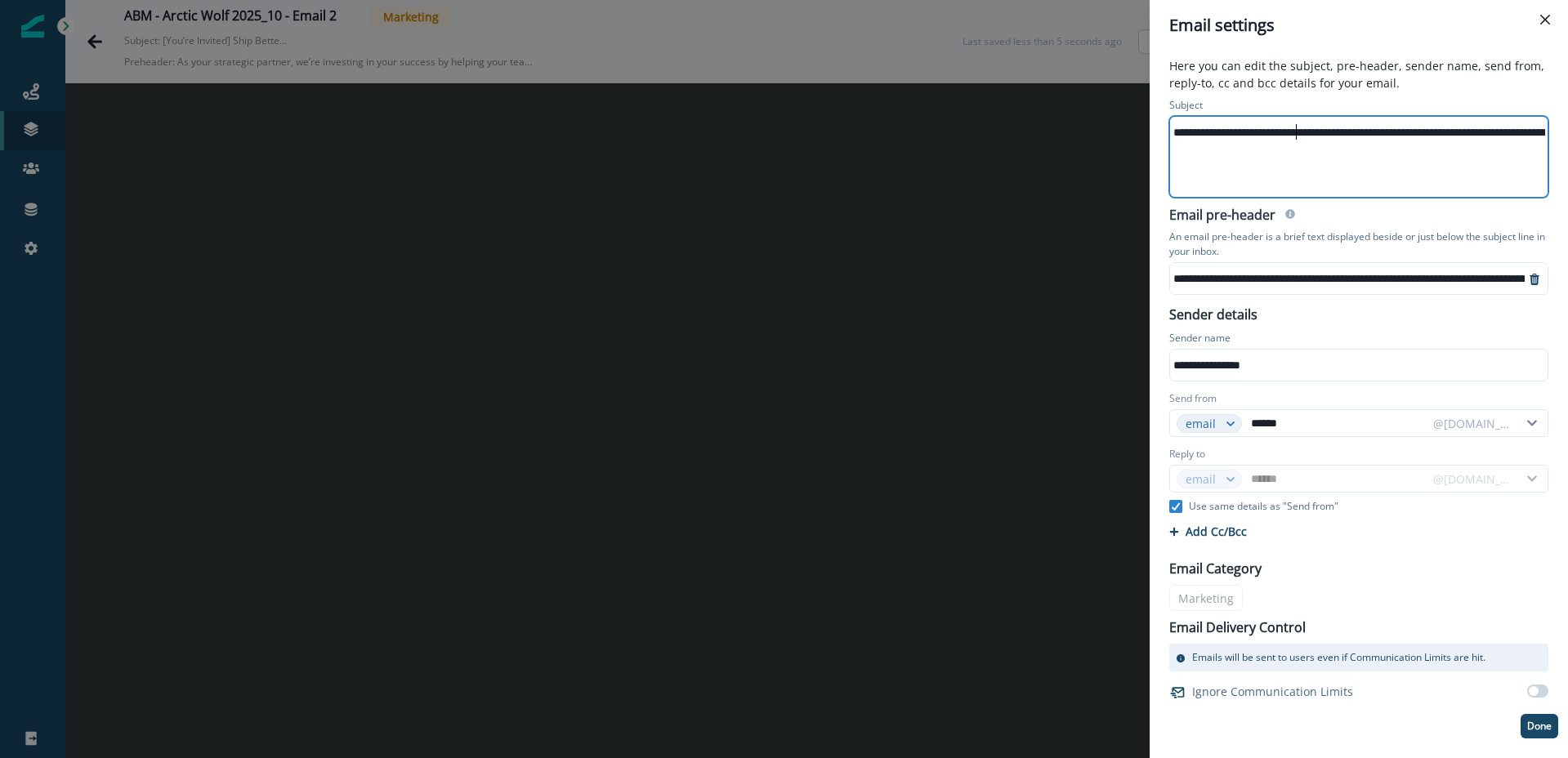
click at [1298, 130] on div "**********" at bounding box center [1425, 132] width 509 height 25
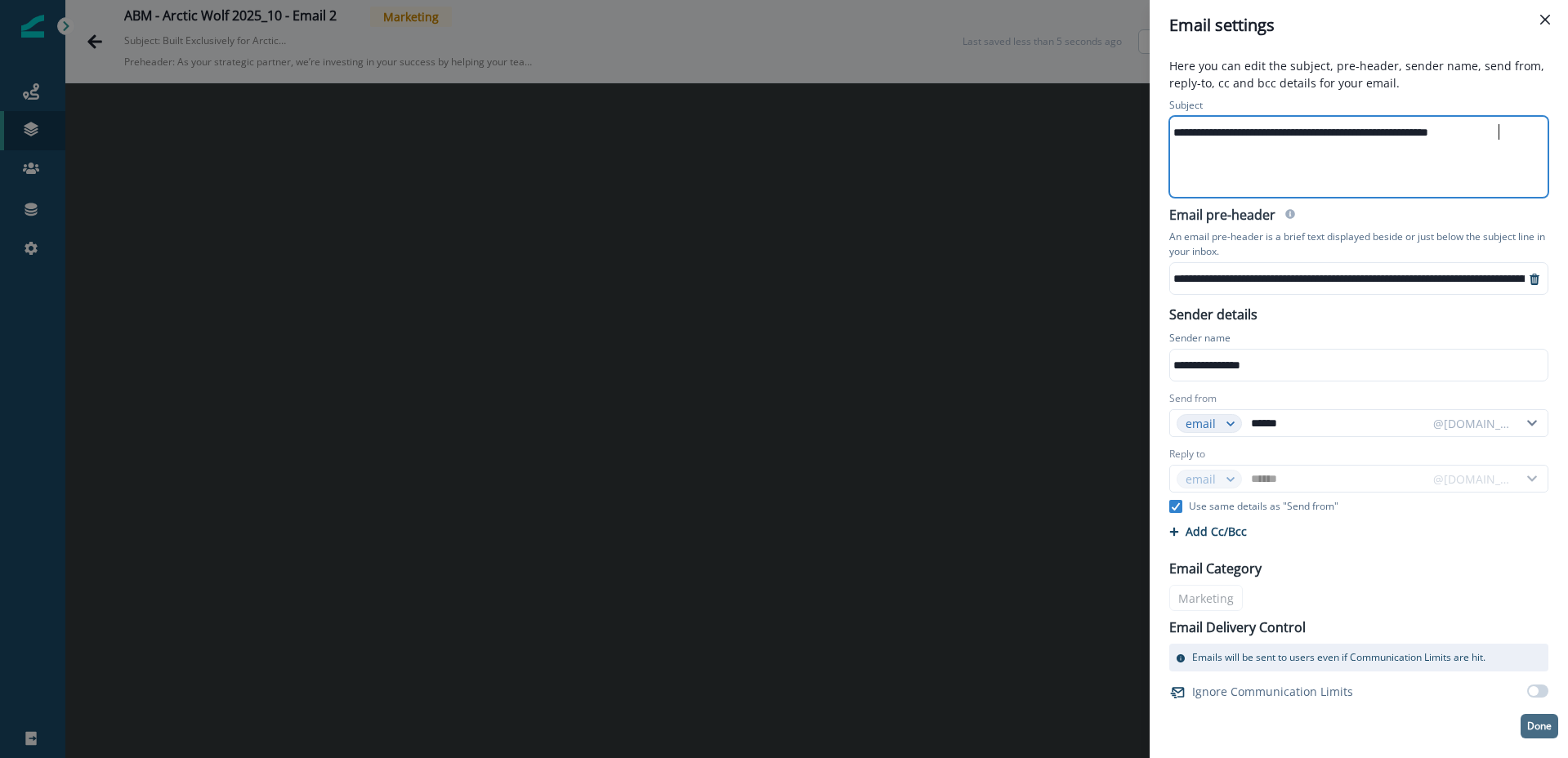
click at [1531, 725] on p "Done" at bounding box center [1539, 726] width 25 height 11
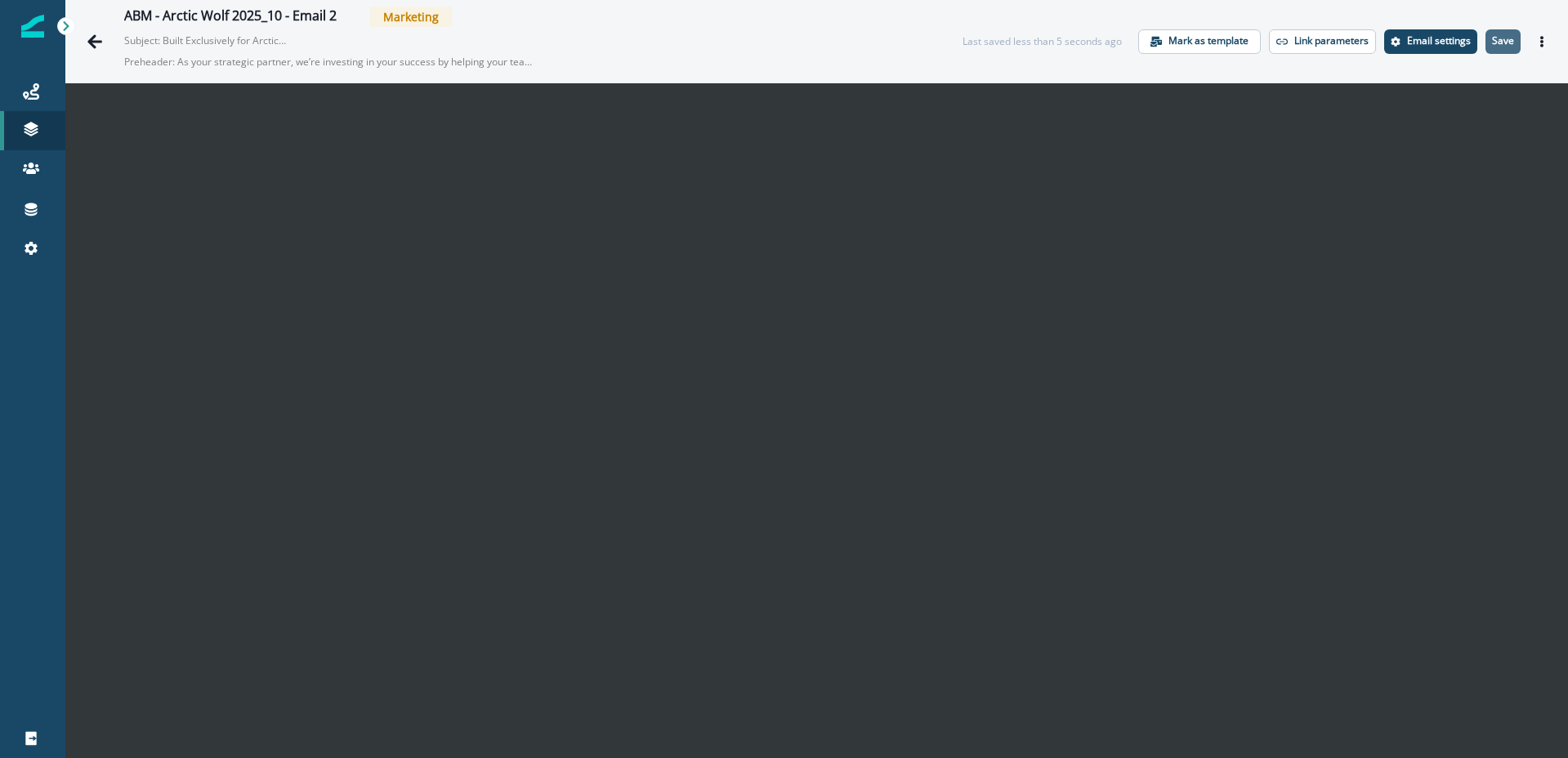
click at [1501, 47] on p "Save" at bounding box center [1503, 40] width 22 height 11
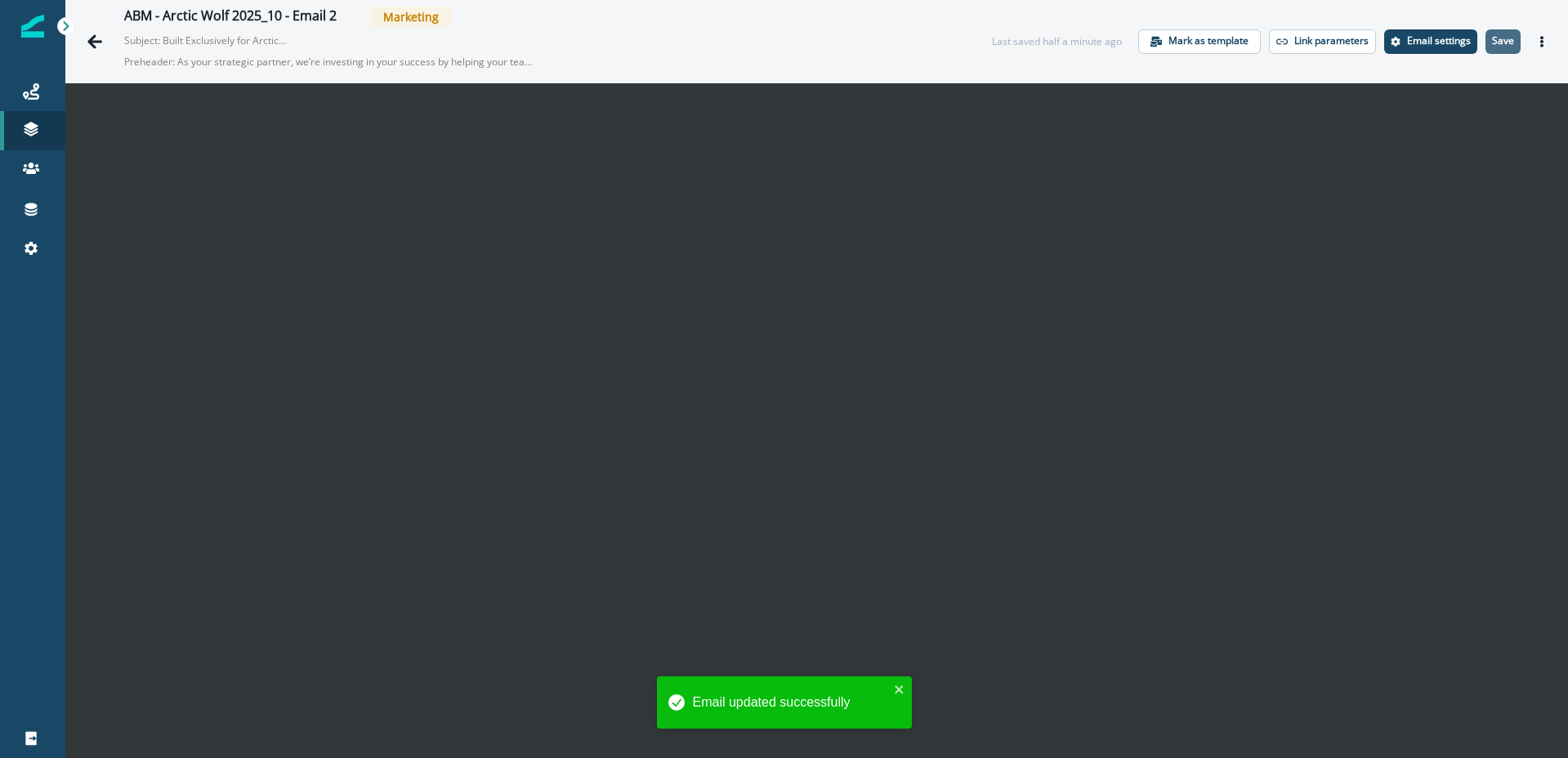
click at [1505, 31] on button "Save" at bounding box center [1502, 42] width 35 height 25
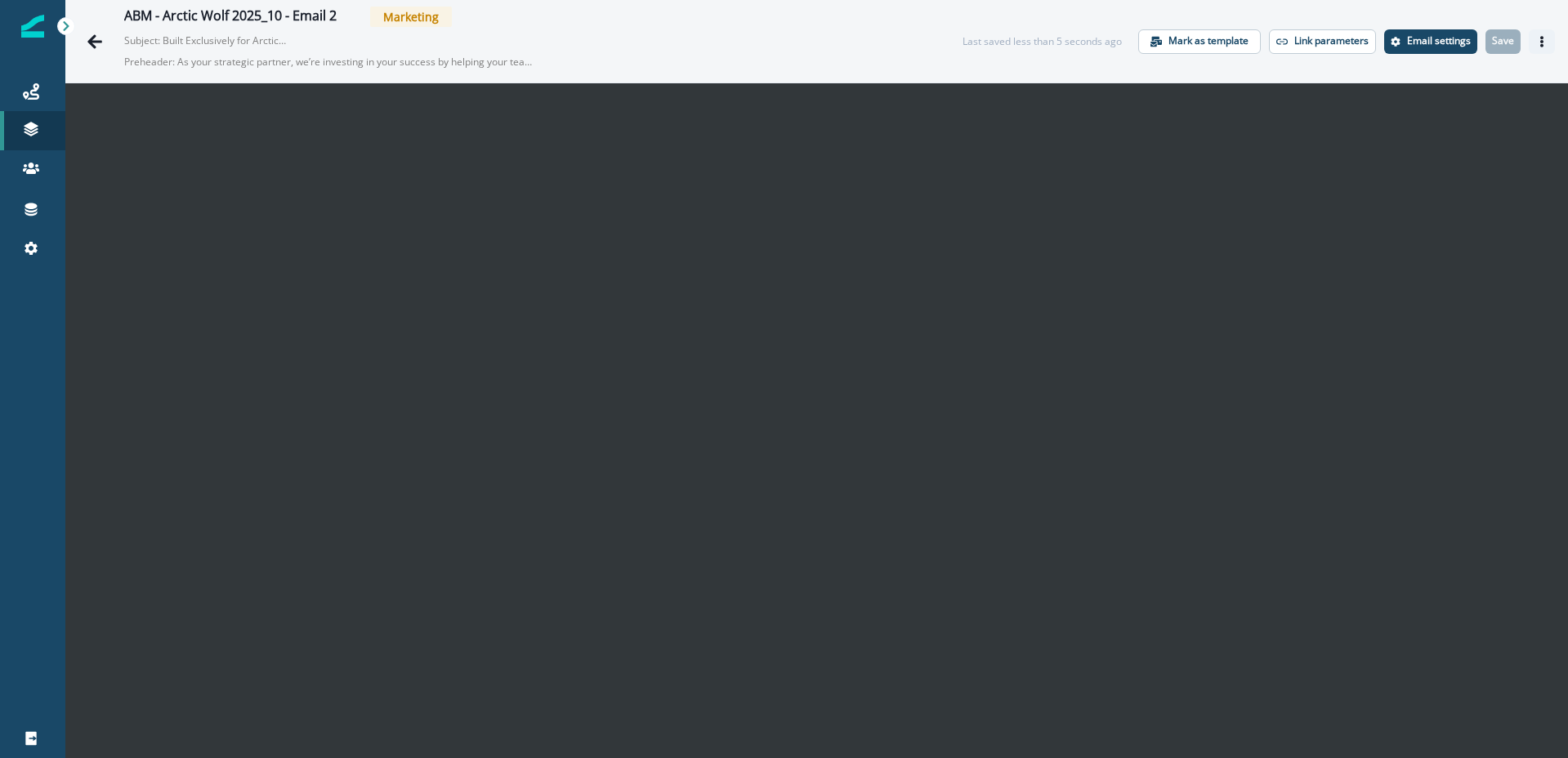
click at [1544, 48] on button "Actions" at bounding box center [1542, 42] width 26 height 25
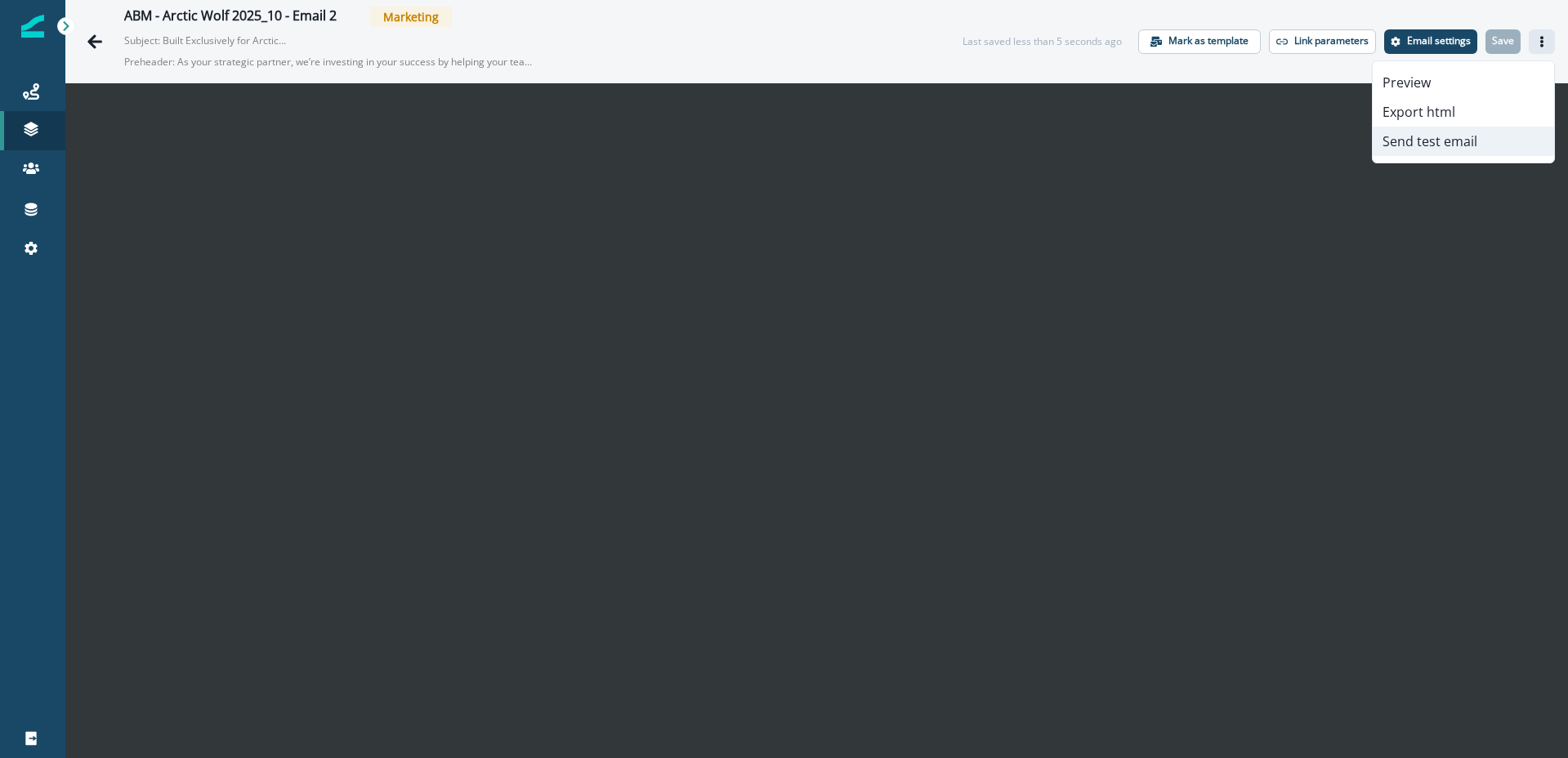
click at [1451, 134] on button "Send test email" at bounding box center [1463, 141] width 181 height 30
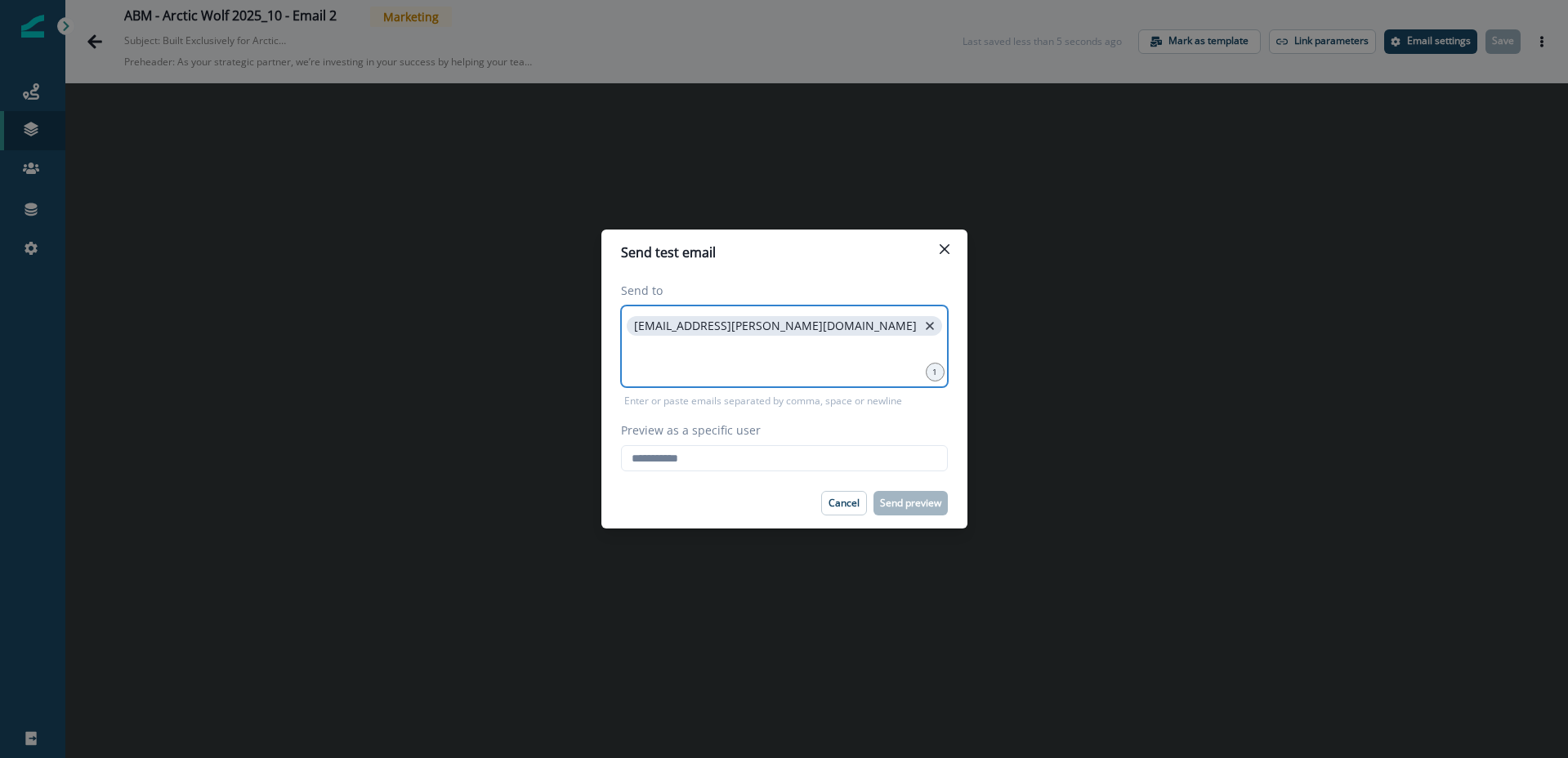
click at [923, 328] on icon "close" at bounding box center [930, 325] width 14 height 14
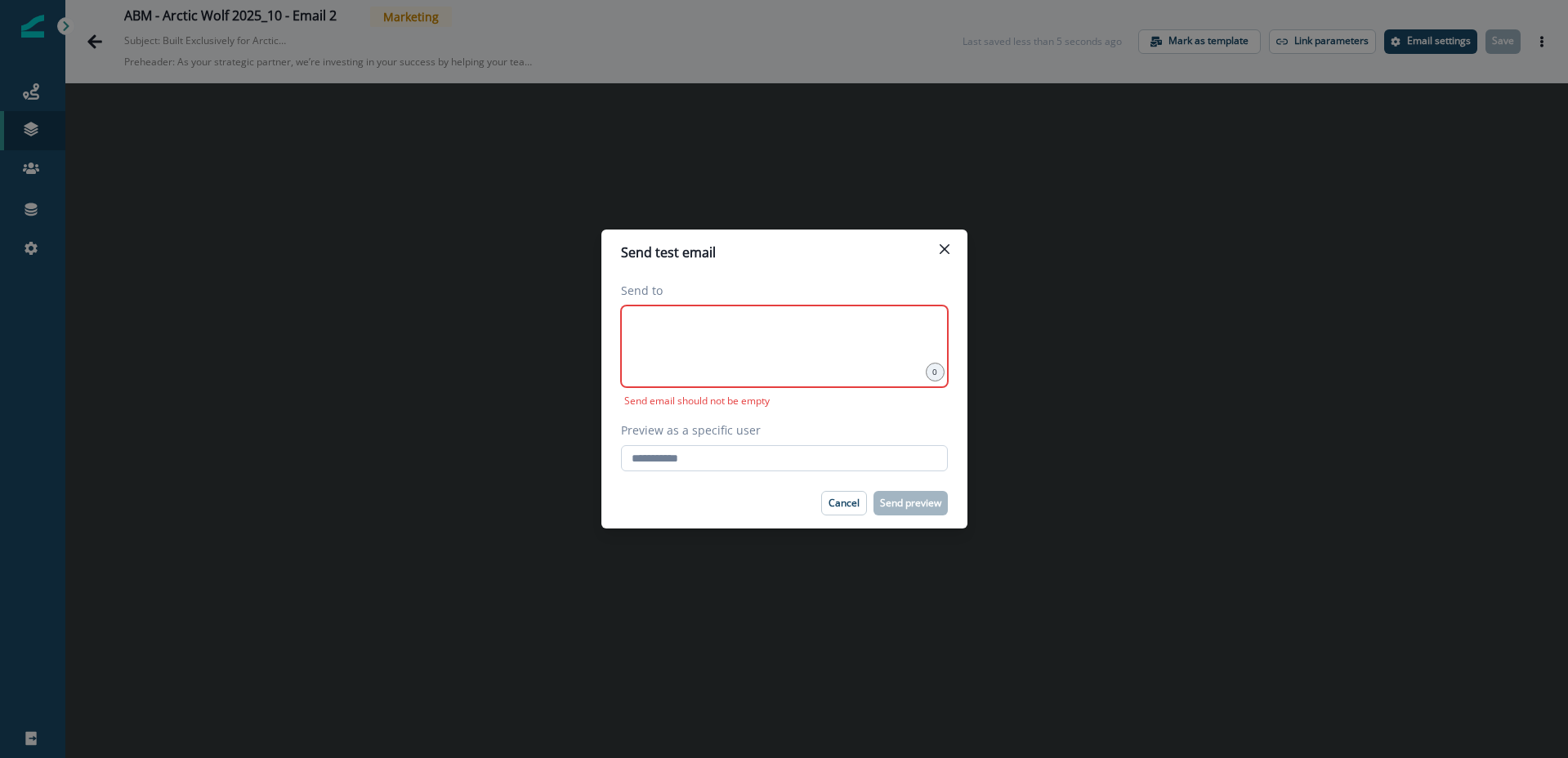
click at [707, 455] on input "Preview as a specific user" at bounding box center [785, 458] width 327 height 26
type input "**********"
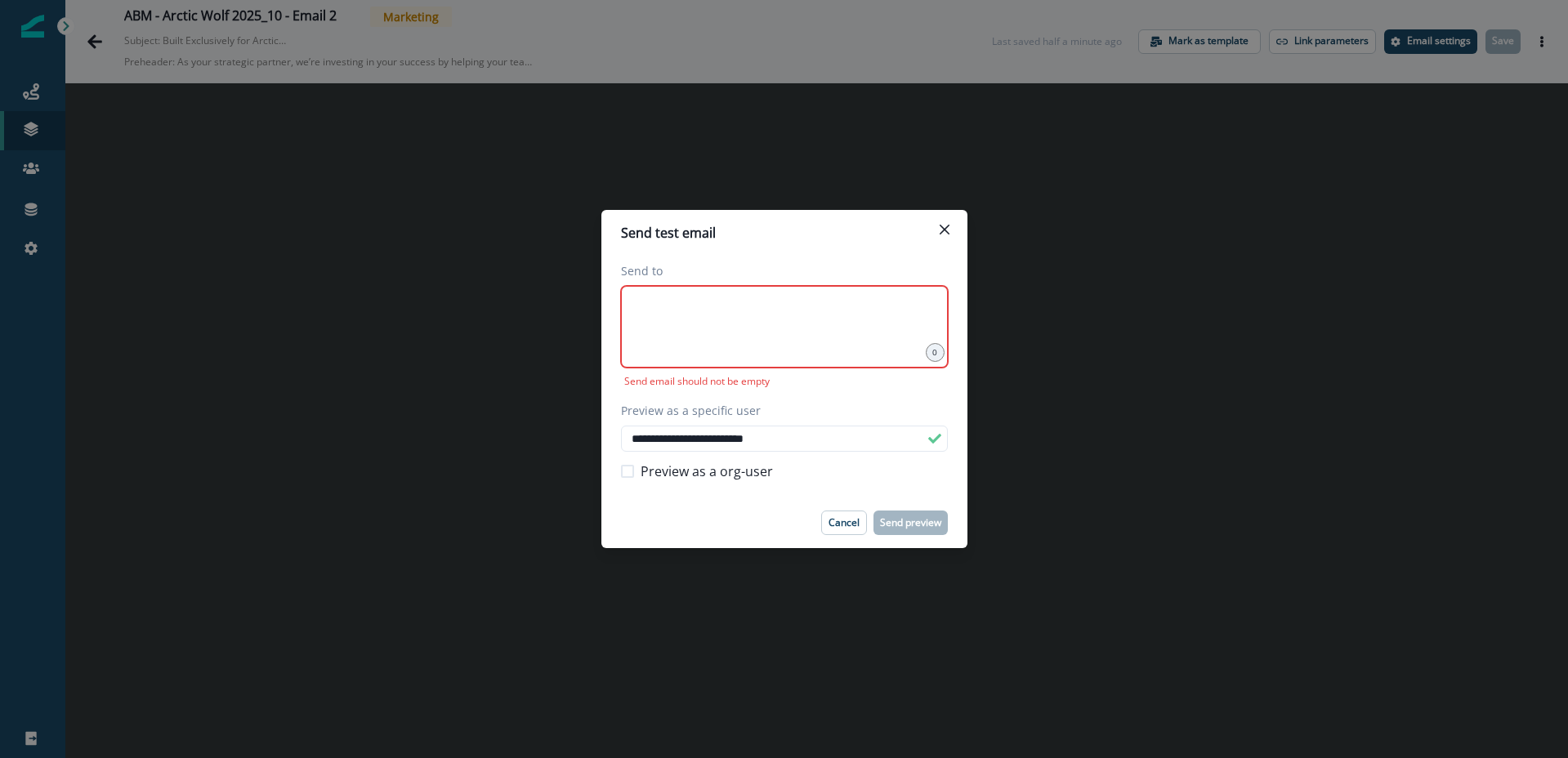
click at [704, 338] on div at bounding box center [785, 327] width 327 height 82
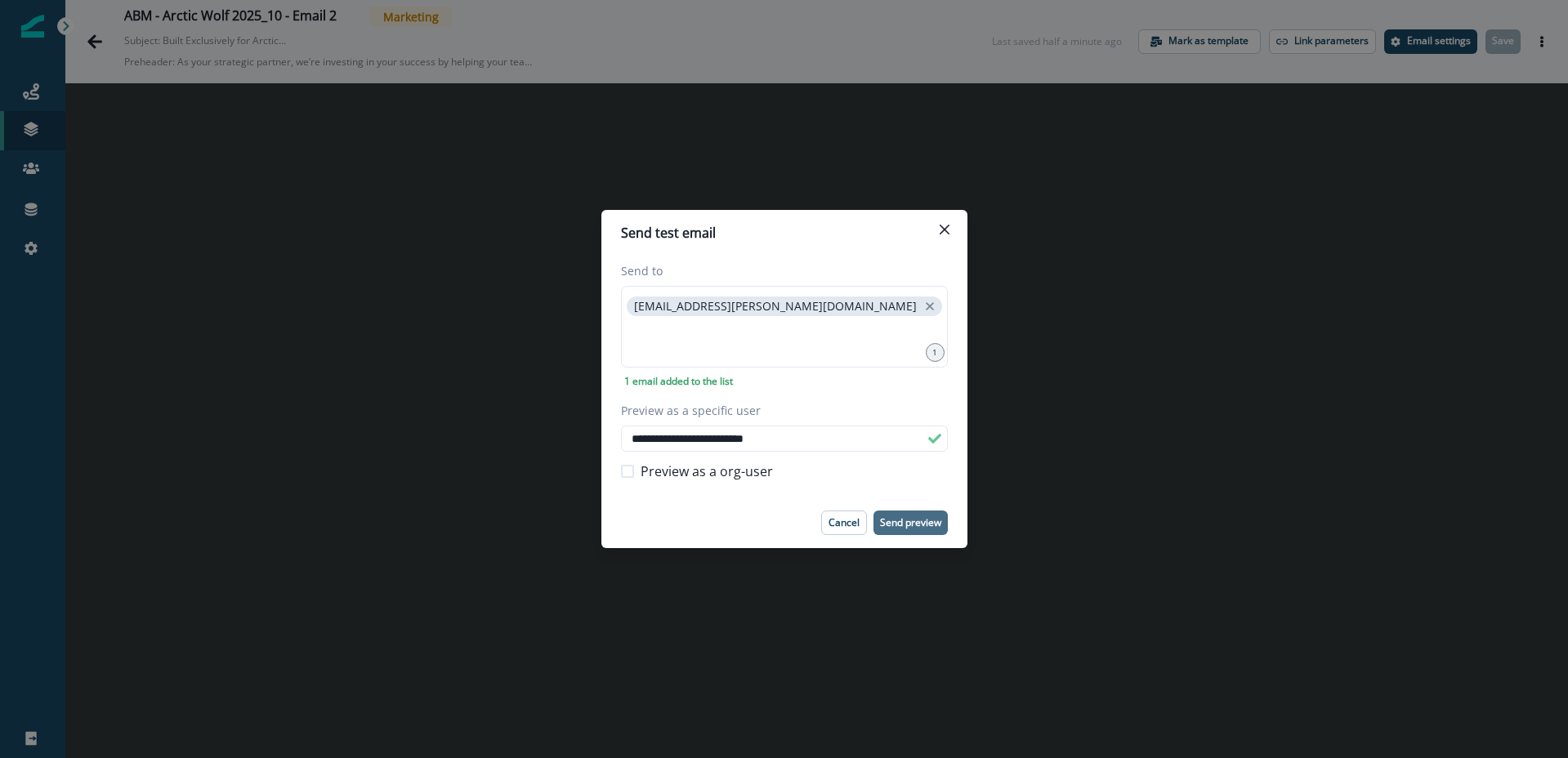
click at [918, 528] on p "Send preview" at bounding box center [911, 522] width 61 height 11
click at [946, 228] on icon "Close" at bounding box center [944, 230] width 10 height 10
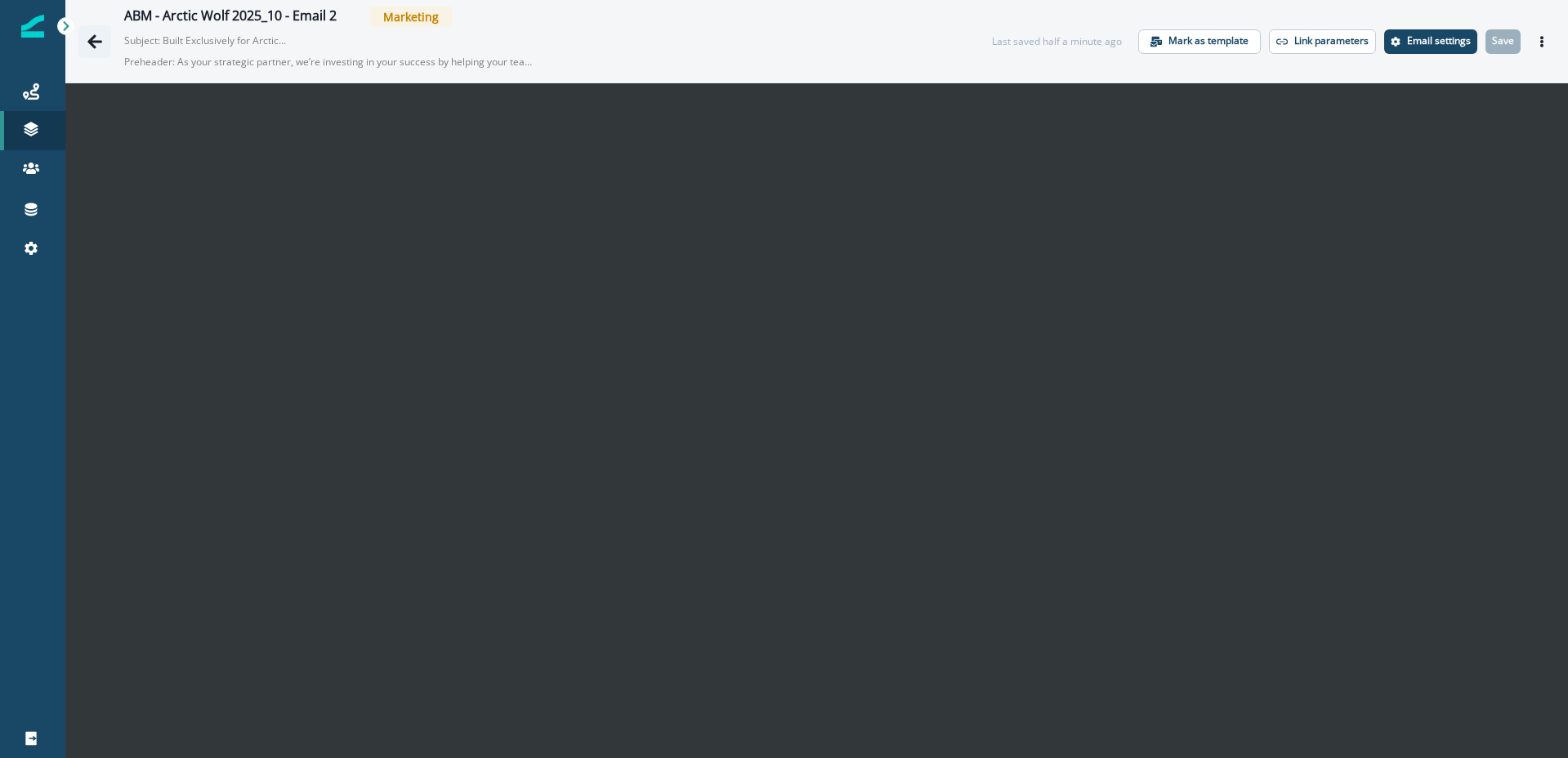
click at [90, 37] on icon "Go back" at bounding box center [94, 41] width 14 height 14
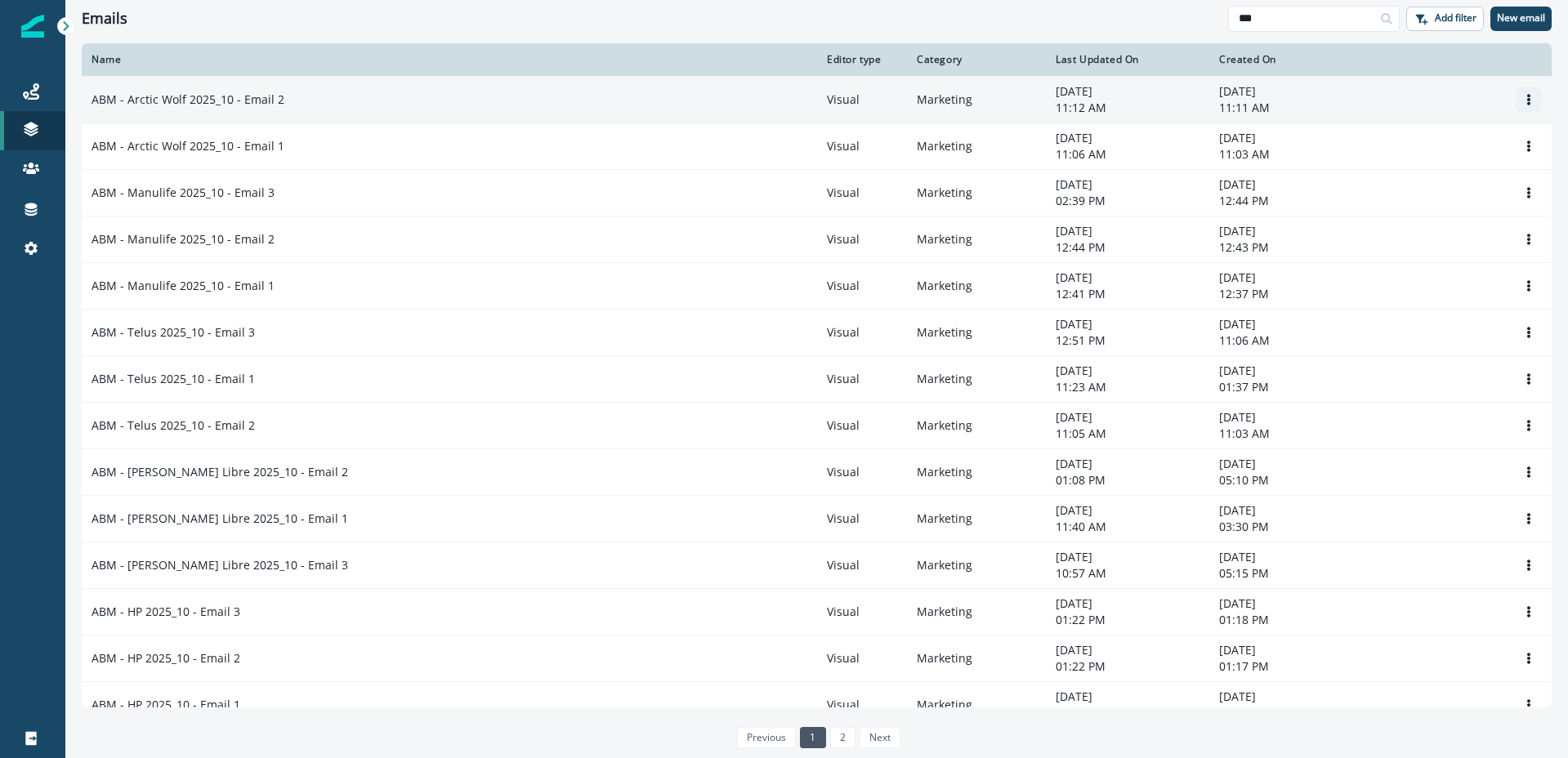
click at [1528, 98] on icon "Options" at bounding box center [1529, 99] width 3 height 11
click at [1410, 142] on button "Clone" at bounding box center [1450, 139] width 181 height 26
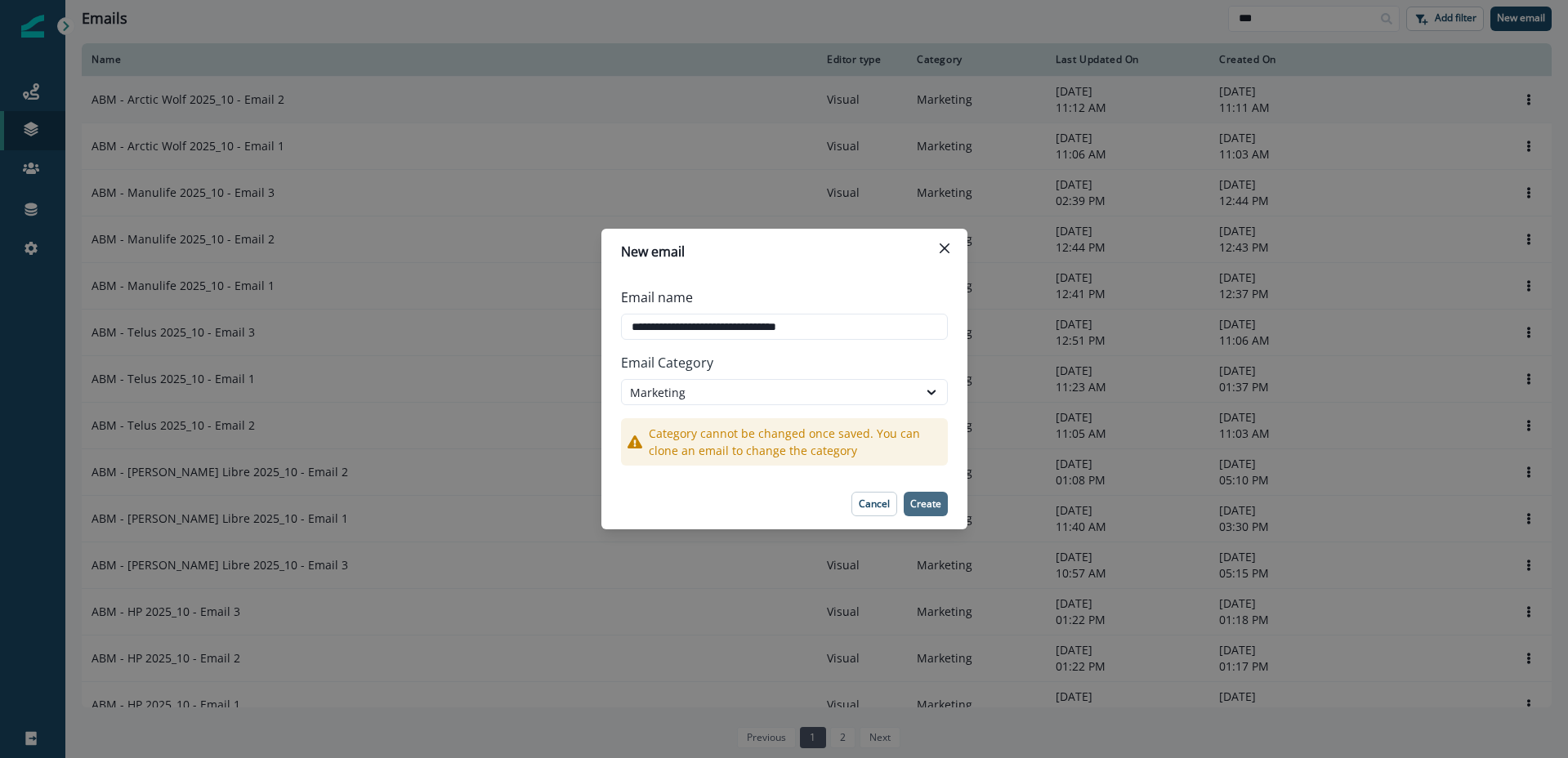
type input "**********"
click at [920, 508] on p "Create" at bounding box center [925, 504] width 31 height 11
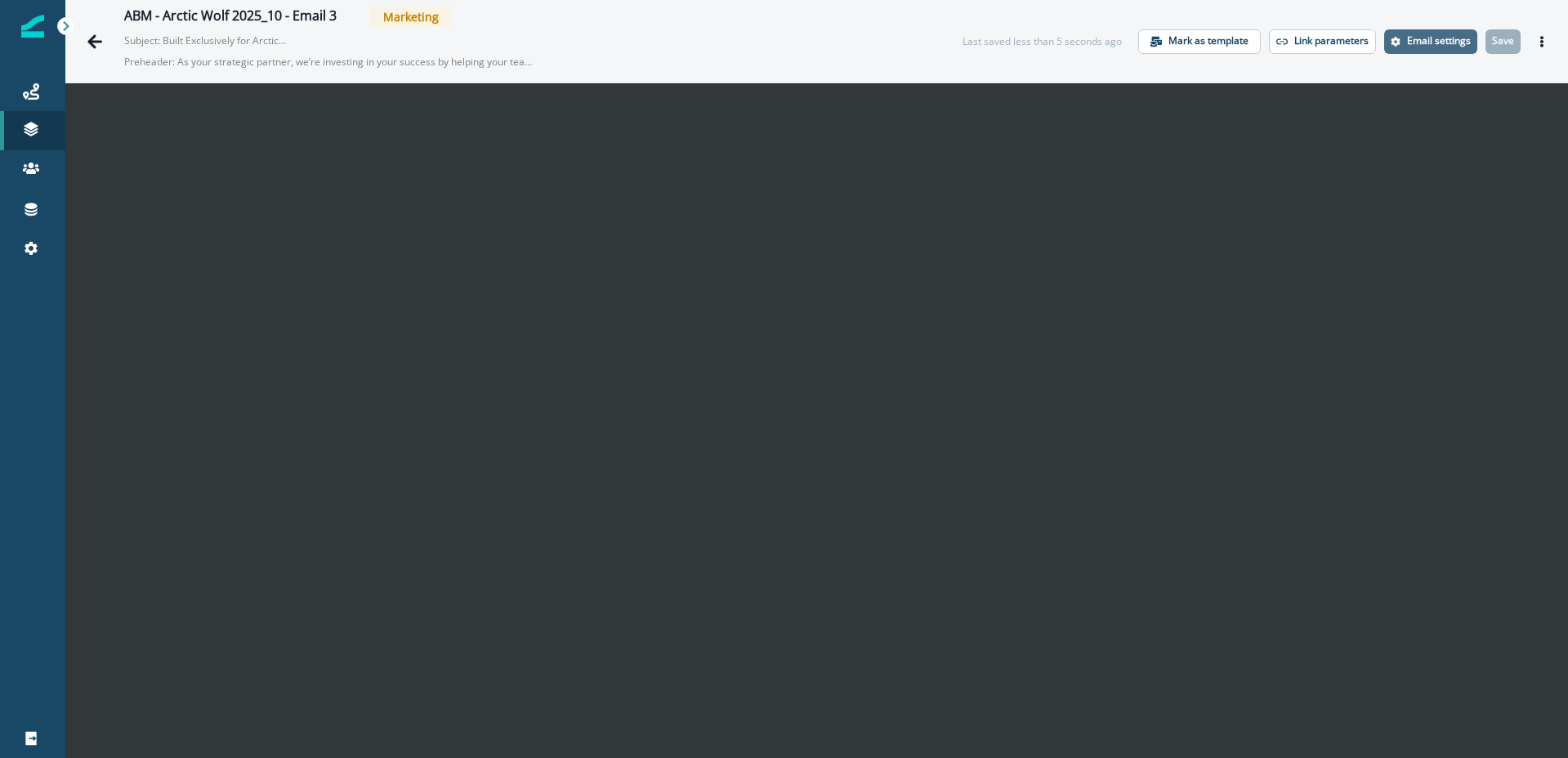
click at [1438, 41] on p "Email settings" at bounding box center [1439, 40] width 64 height 11
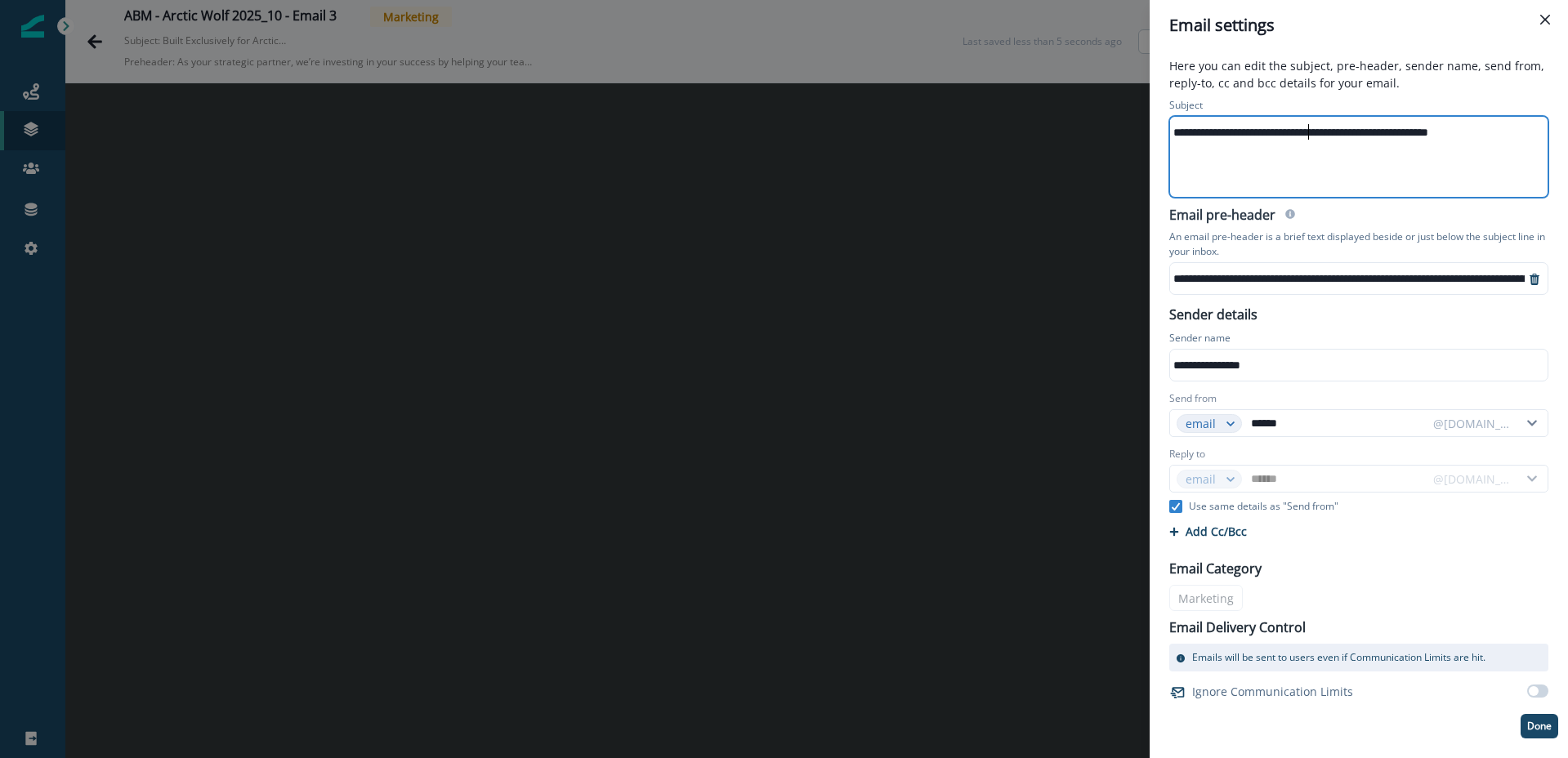
click at [1307, 138] on div "**********" at bounding box center [1358, 132] width 375 height 25
click at [1308, 138] on div "**********" at bounding box center [1358, 132] width 375 height 25
click at [1255, 275] on div "**********" at bounding box center [1458, 278] width 575 height 25
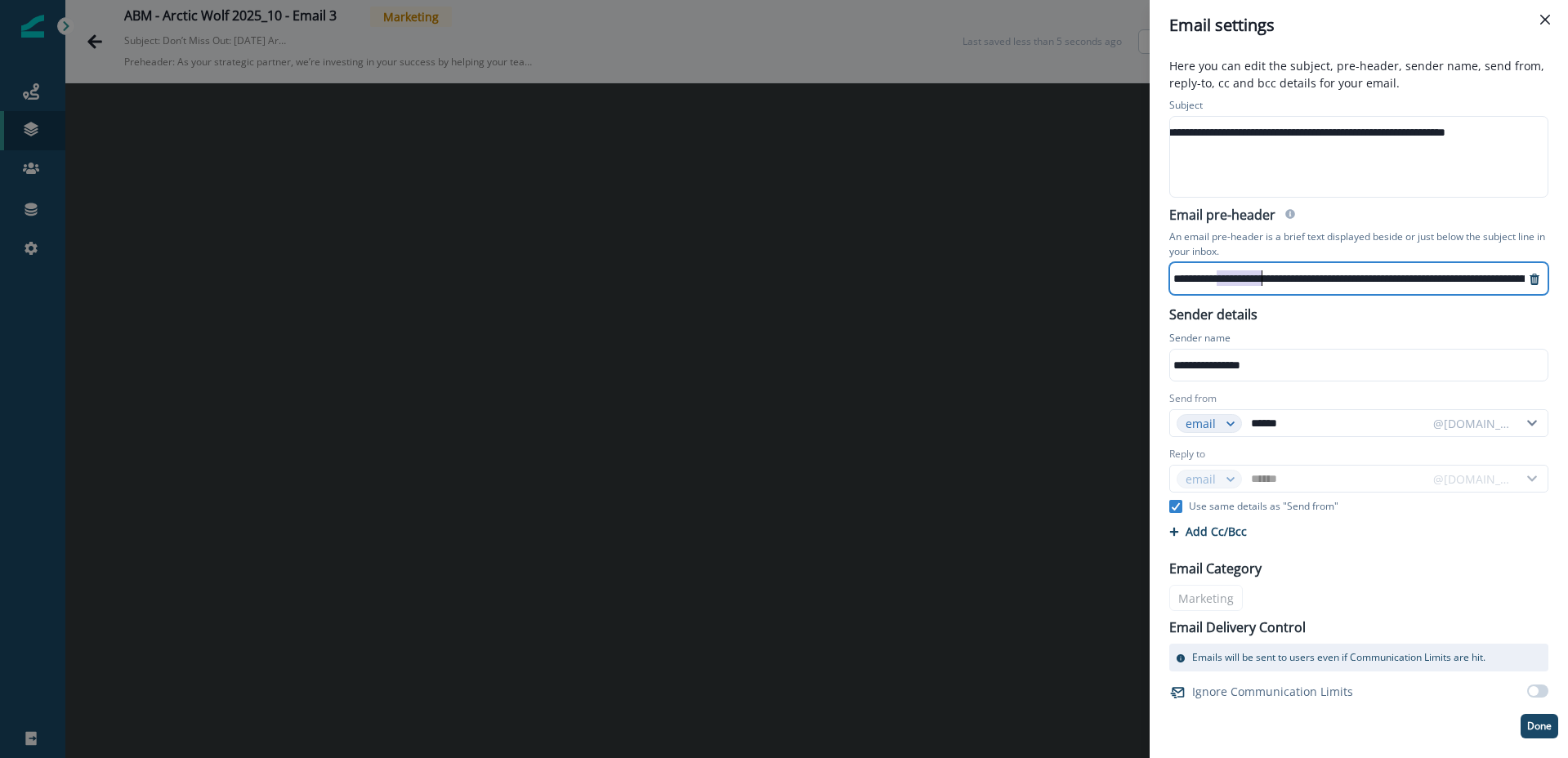
click at [1255, 275] on div "**********" at bounding box center [1458, 278] width 575 height 25
click at [621, 613] on div "**********" at bounding box center [784, 379] width 1568 height 758
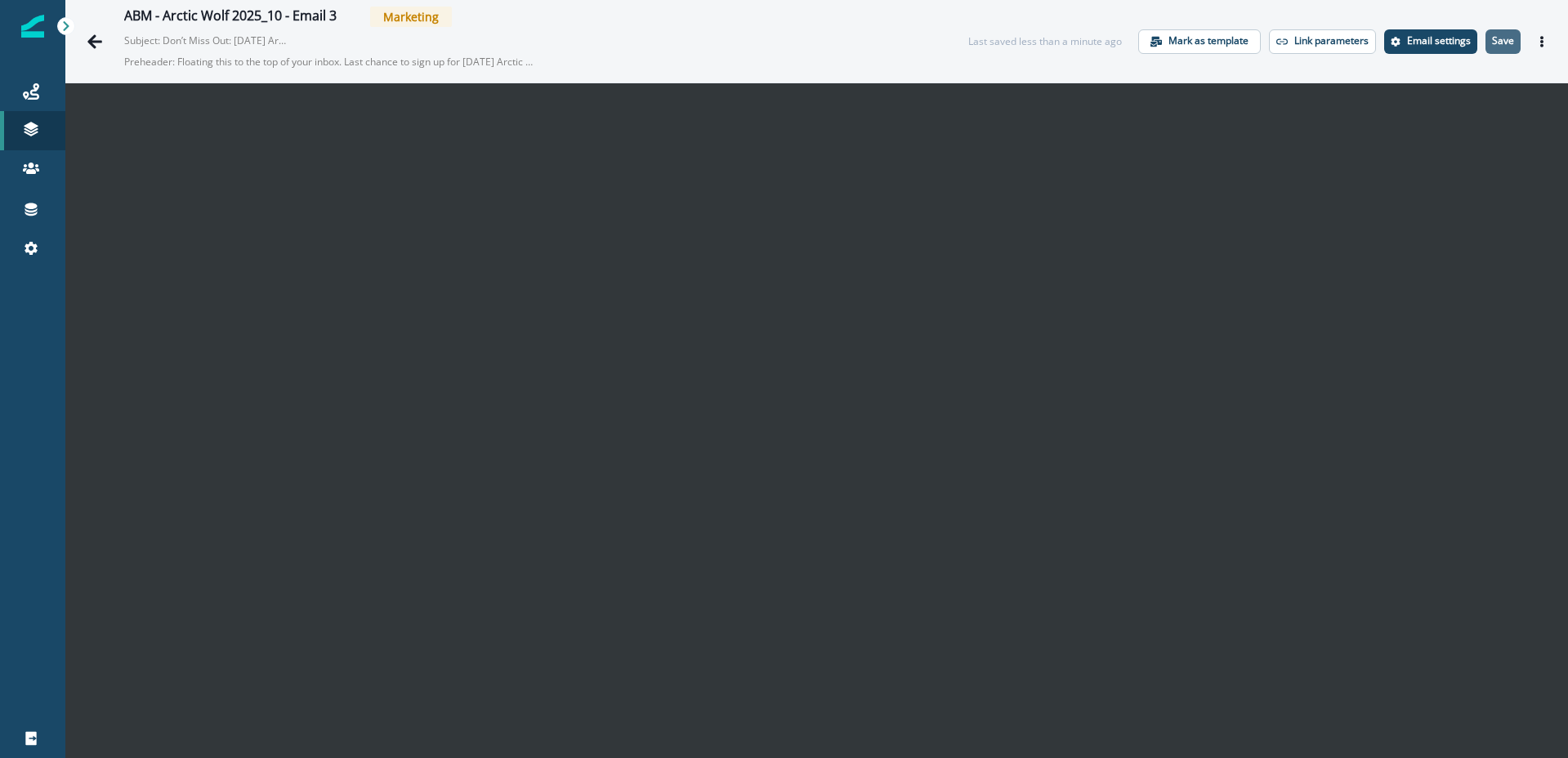
click at [1506, 47] on p "Save" at bounding box center [1503, 40] width 22 height 11
click at [1541, 43] on icon "Actions" at bounding box center [1542, 41] width 11 height 11
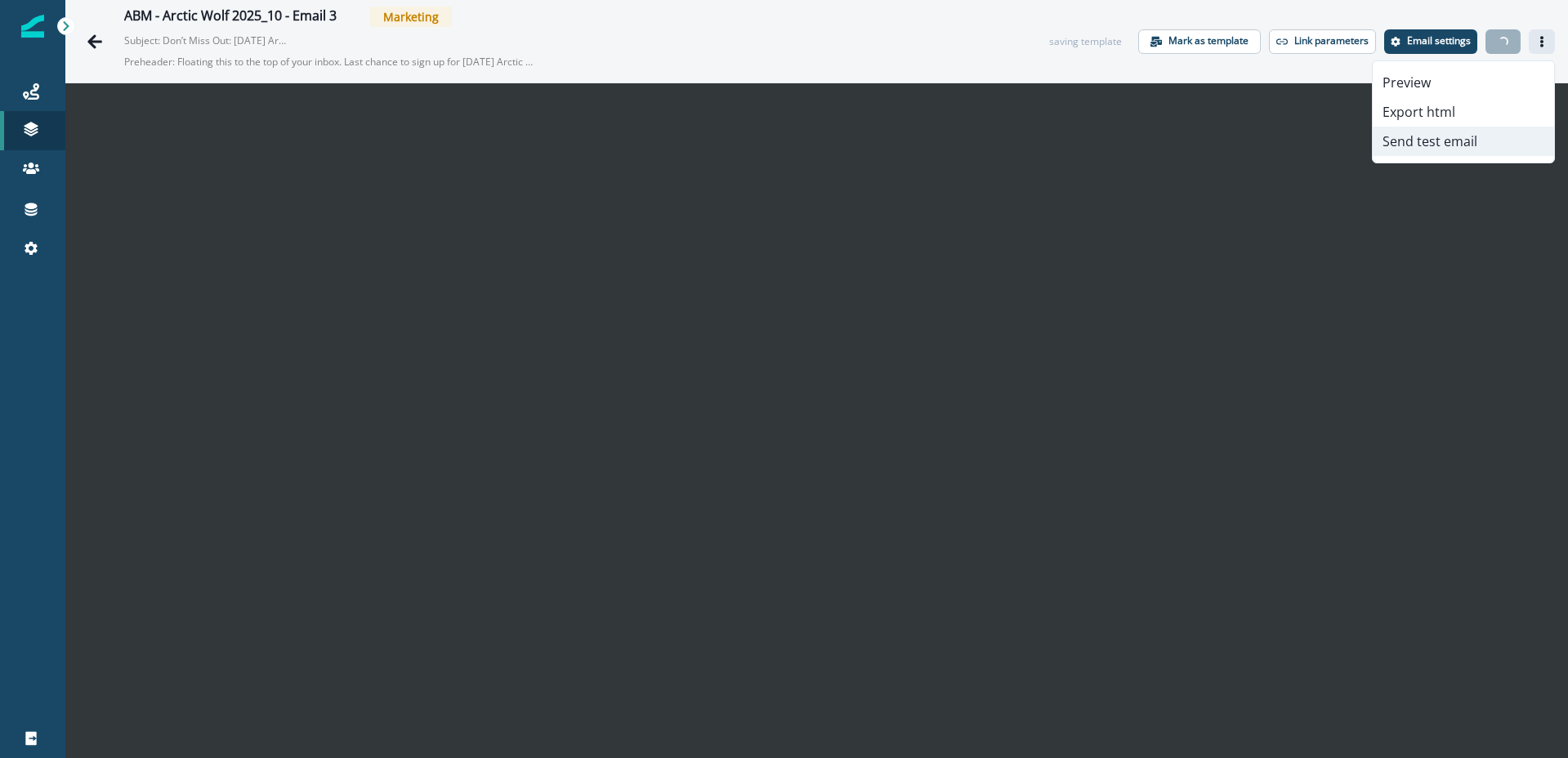
click at [1468, 131] on button "Send test email" at bounding box center [1463, 141] width 181 height 30
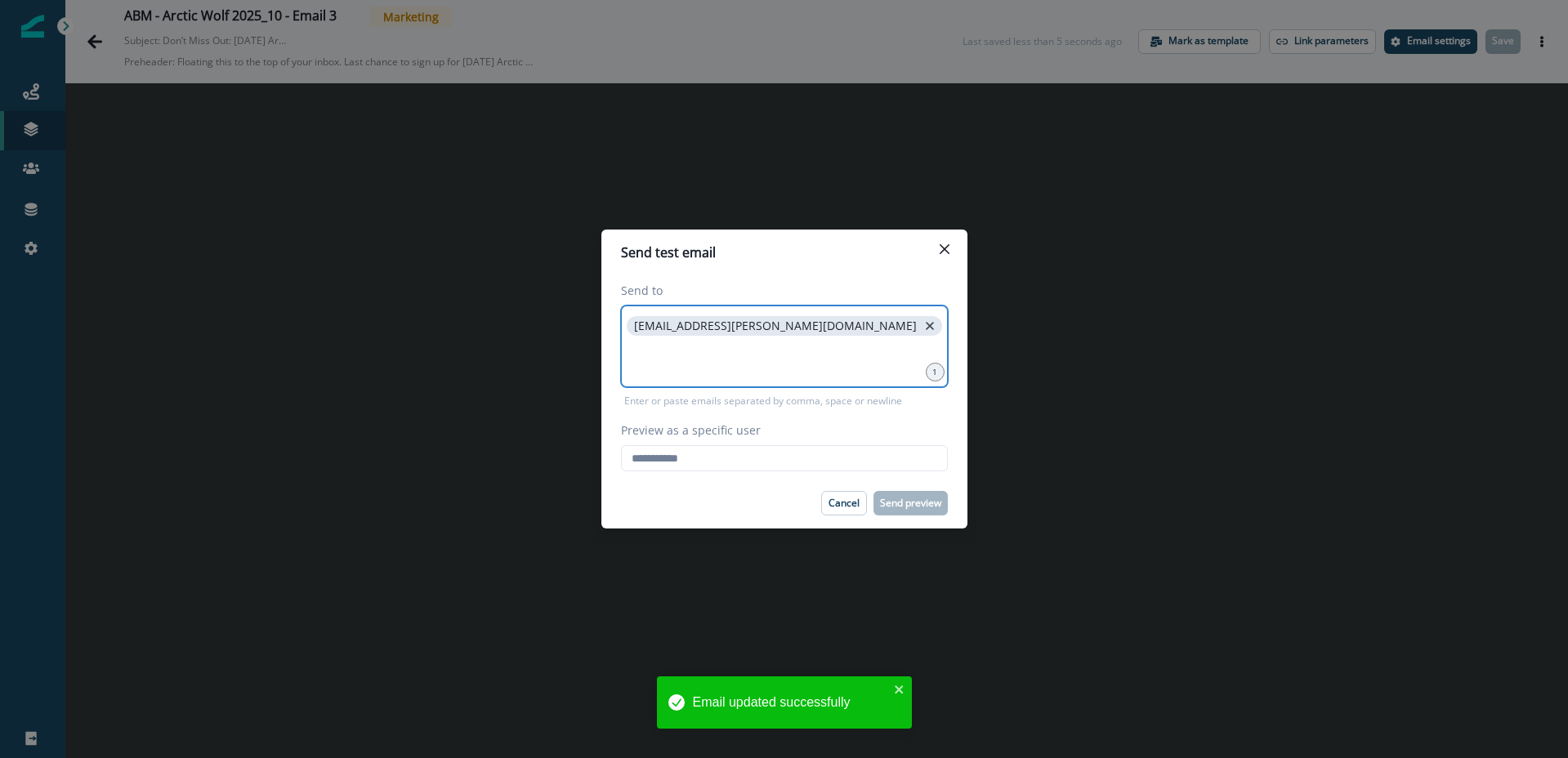
click at [923, 326] on icon "close" at bounding box center [930, 325] width 14 height 14
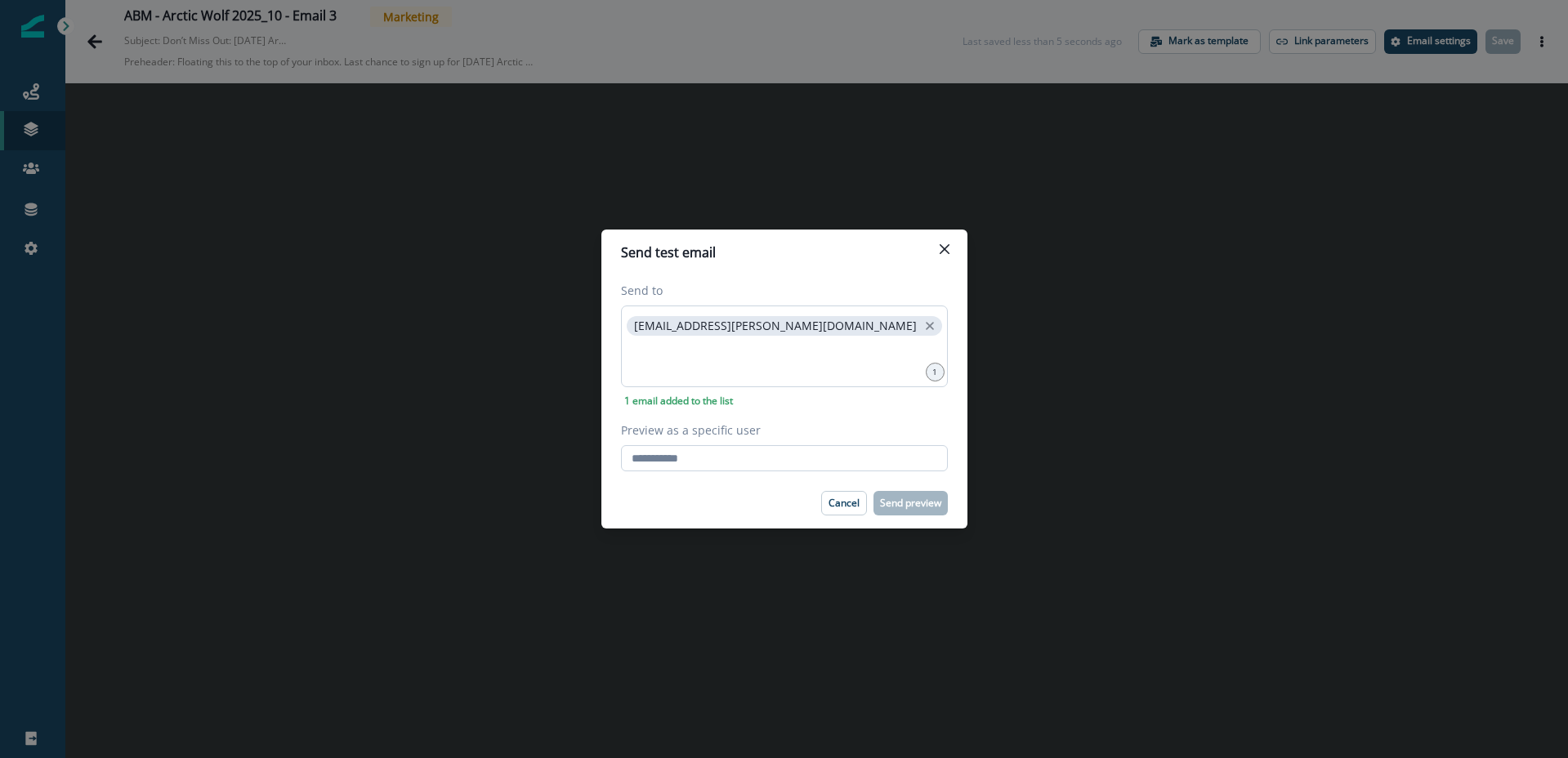
click at [705, 460] on input "Preview as a specific user" at bounding box center [785, 458] width 327 height 26
type input "**********"
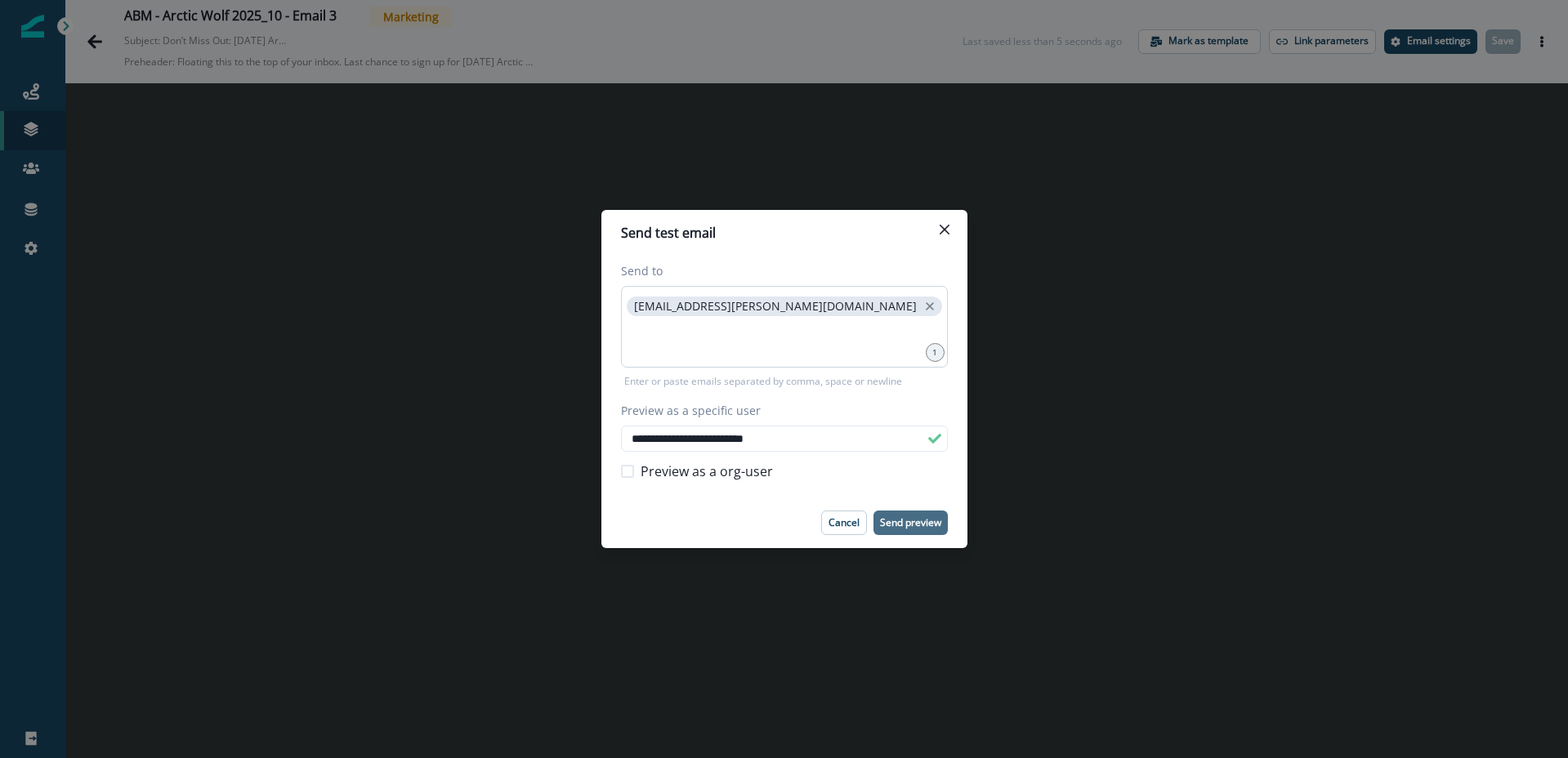
click at [923, 522] on p "Send preview" at bounding box center [911, 522] width 61 height 11
click at [947, 235] on button "Close" at bounding box center [944, 229] width 26 height 26
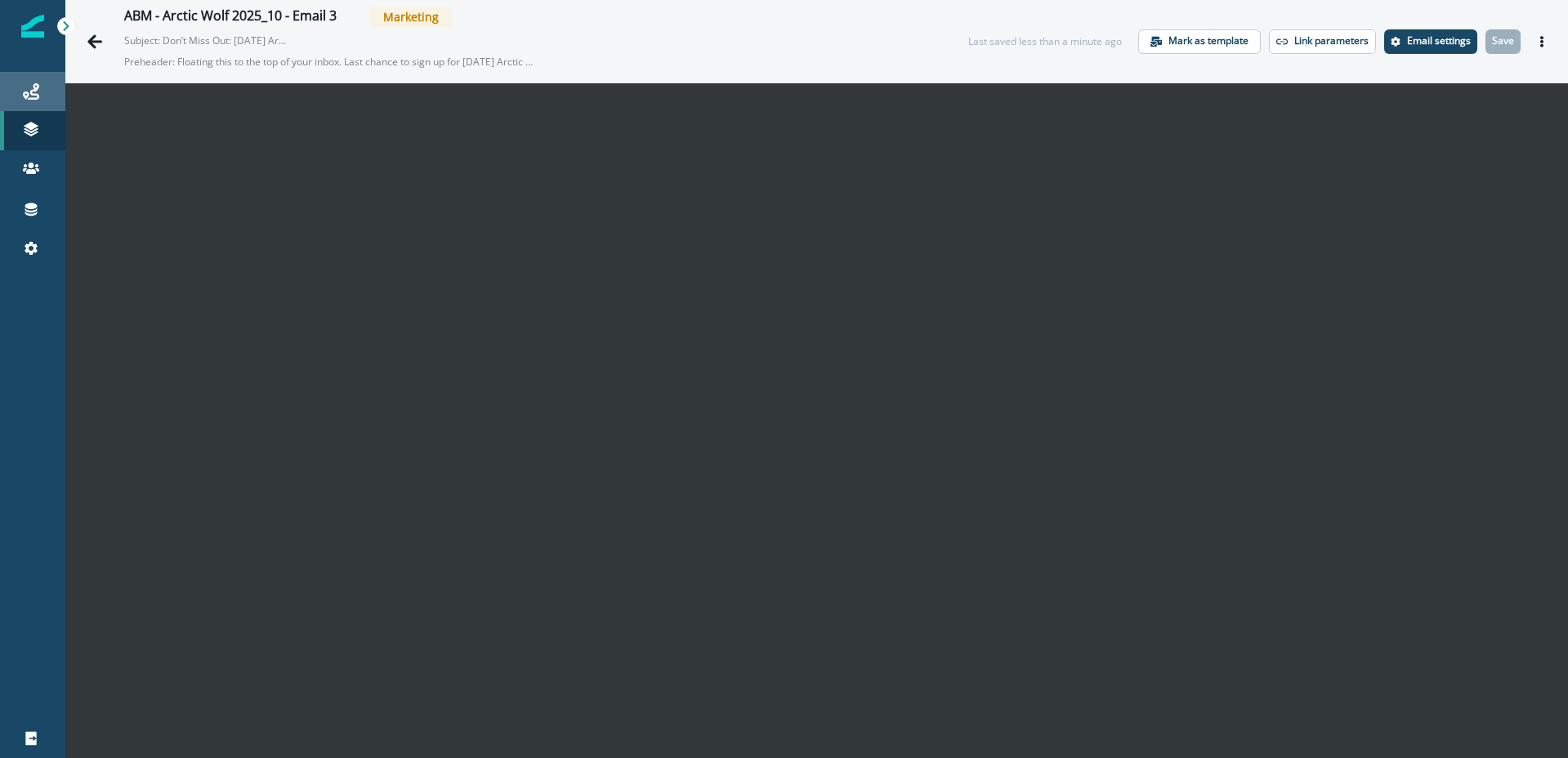
click at [19, 94] on div "Journeys" at bounding box center [32, 91] width 52 height 20
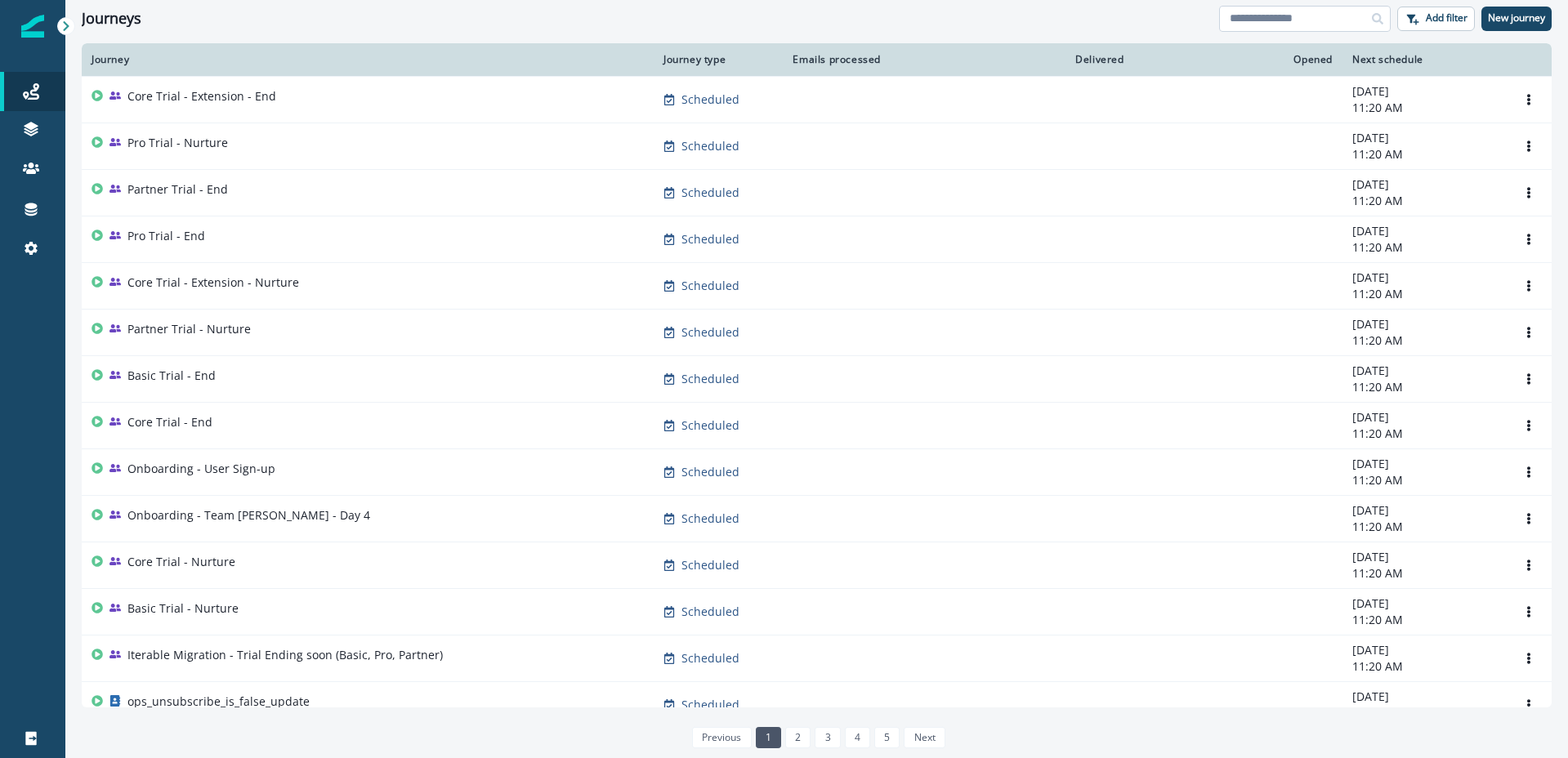
click at [1260, 21] on input at bounding box center [1305, 19] width 172 height 26
type input "***"
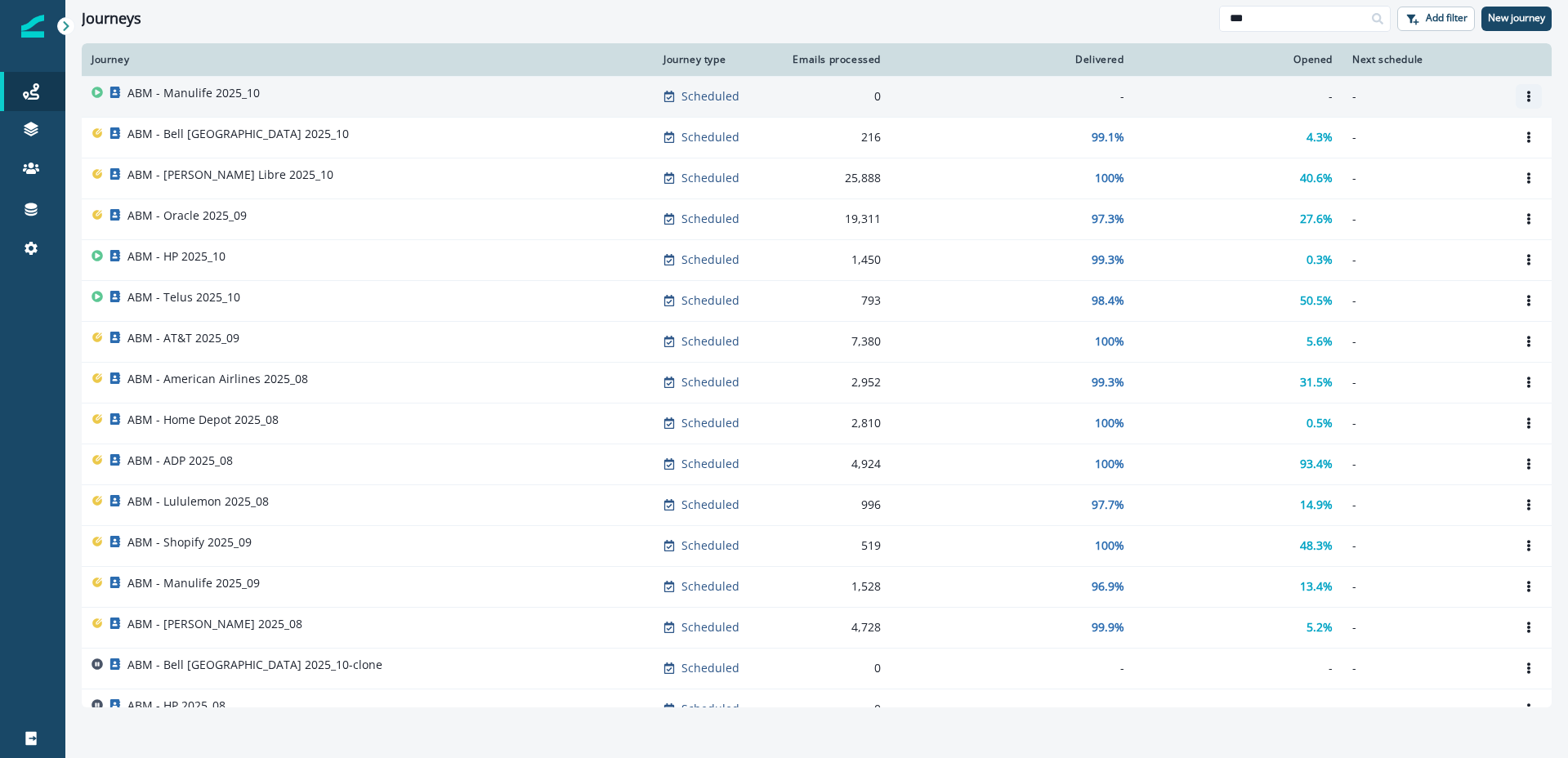
click at [1531, 94] on icon "Options" at bounding box center [1528, 96] width 11 height 11
click at [1404, 137] on button "Clone" at bounding box center [1450, 135] width 181 height 26
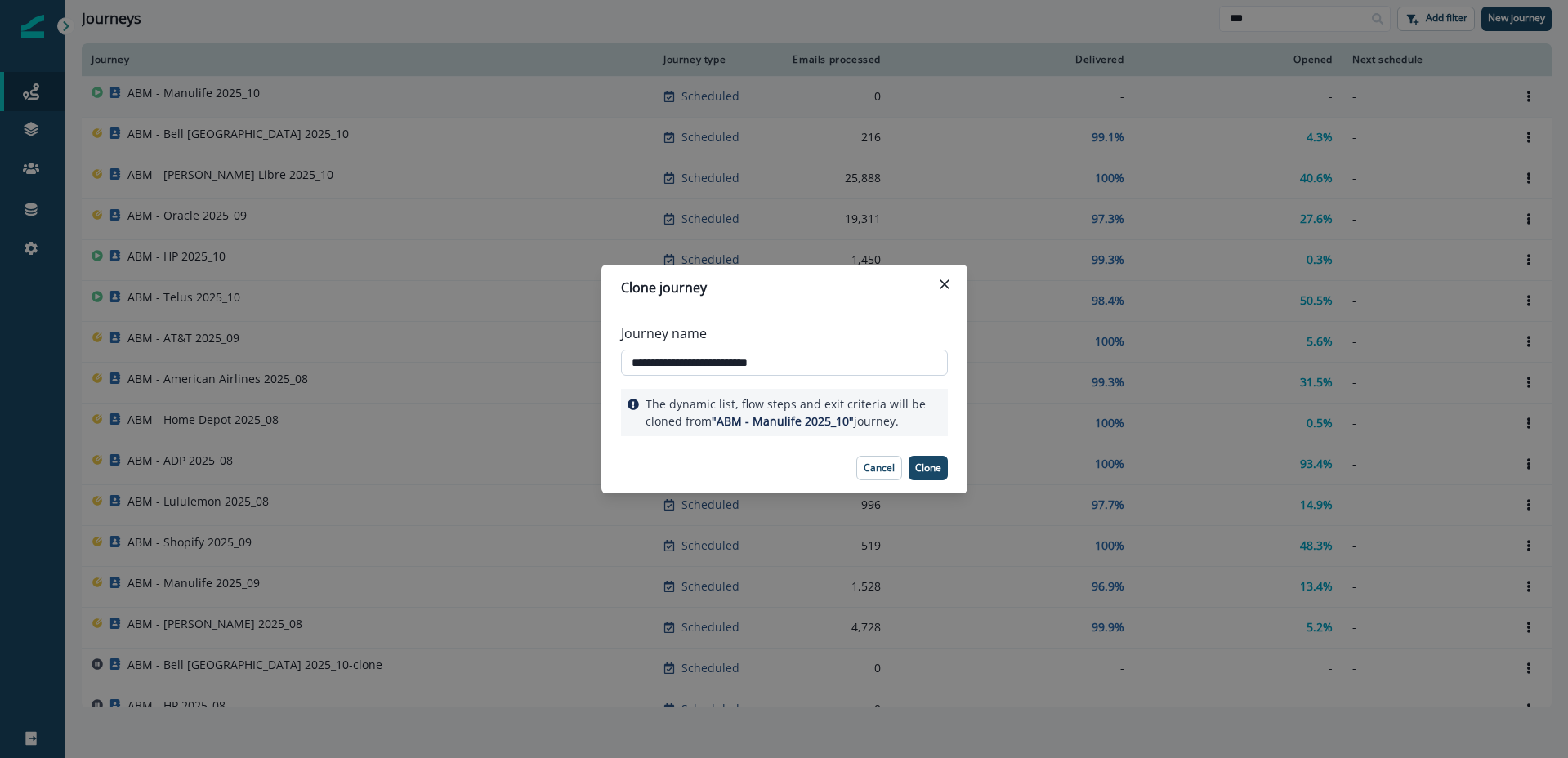
drag, startPoint x: 667, startPoint y: 360, endPoint x: 711, endPoint y: 359, distance: 44.0
click at [711, 359] on input "**********" at bounding box center [785, 362] width 327 height 26
drag, startPoint x: 782, startPoint y: 360, endPoint x: 860, endPoint y: 359, distance: 78.0
click at [860, 359] on input "**********" at bounding box center [785, 362] width 327 height 26
type input "**********"
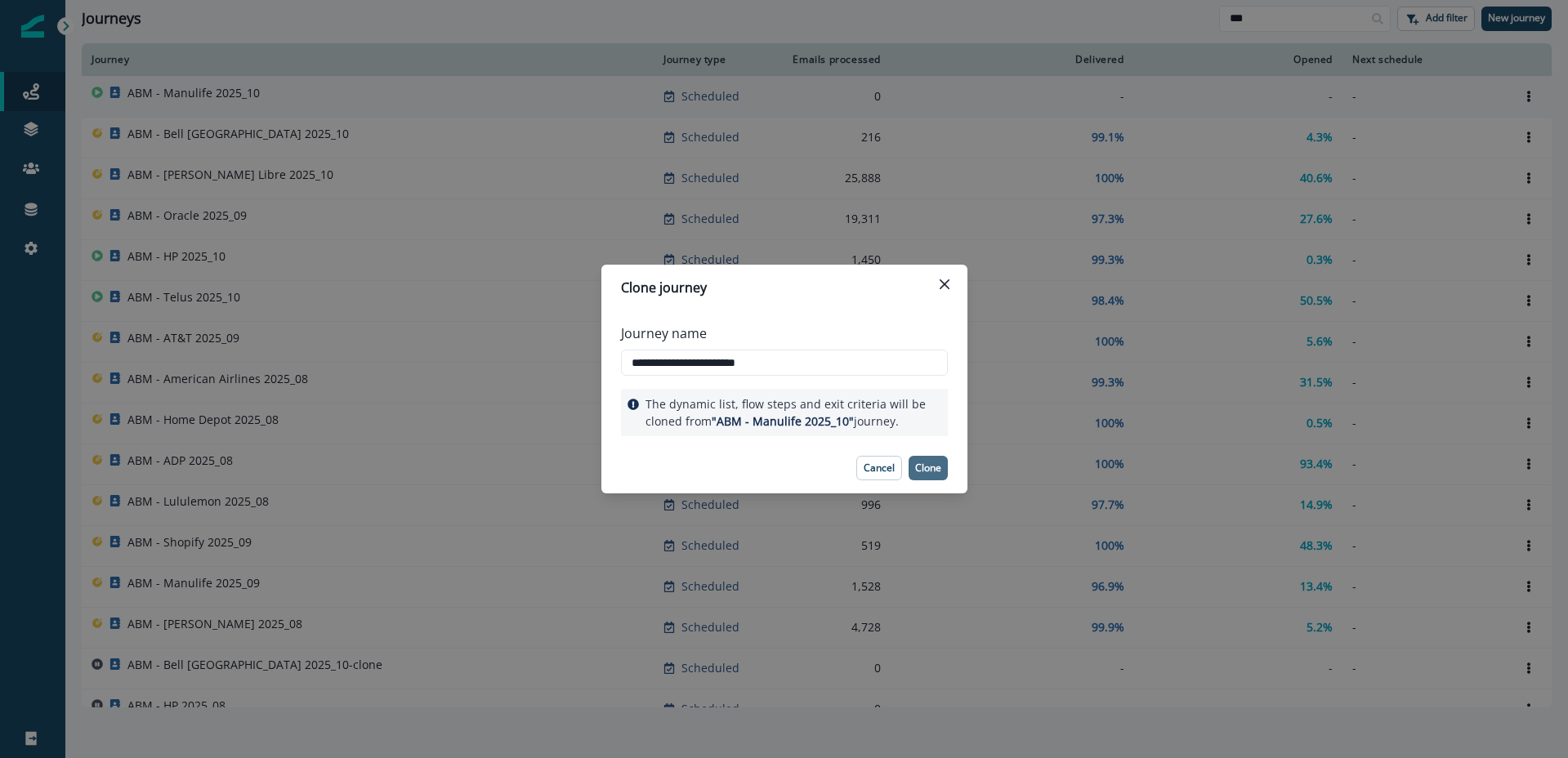
click at [928, 470] on p "Clone" at bounding box center [928, 467] width 26 height 11
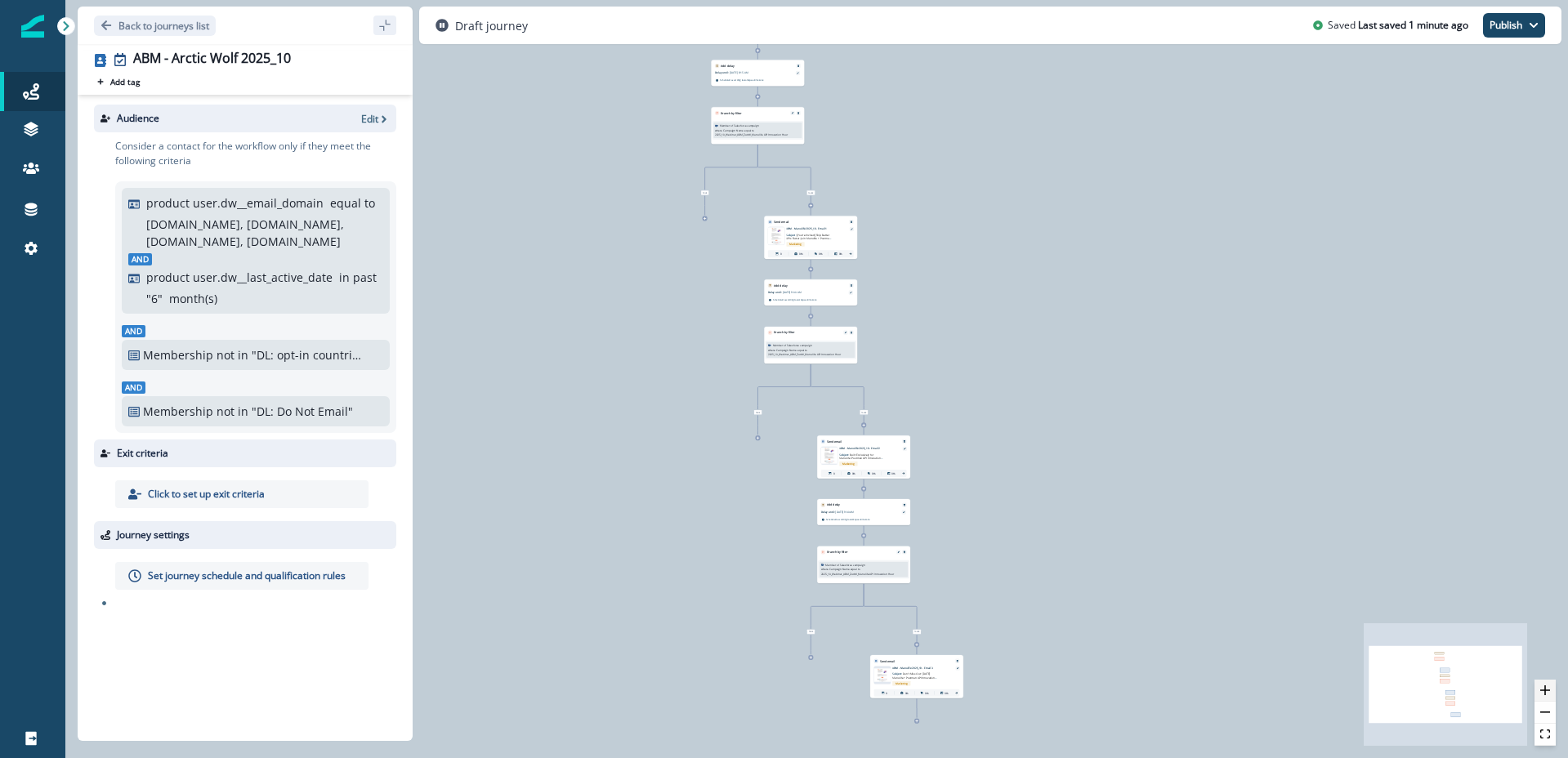
click at [1549, 681] on button "zoom in" at bounding box center [1545, 691] width 21 height 22
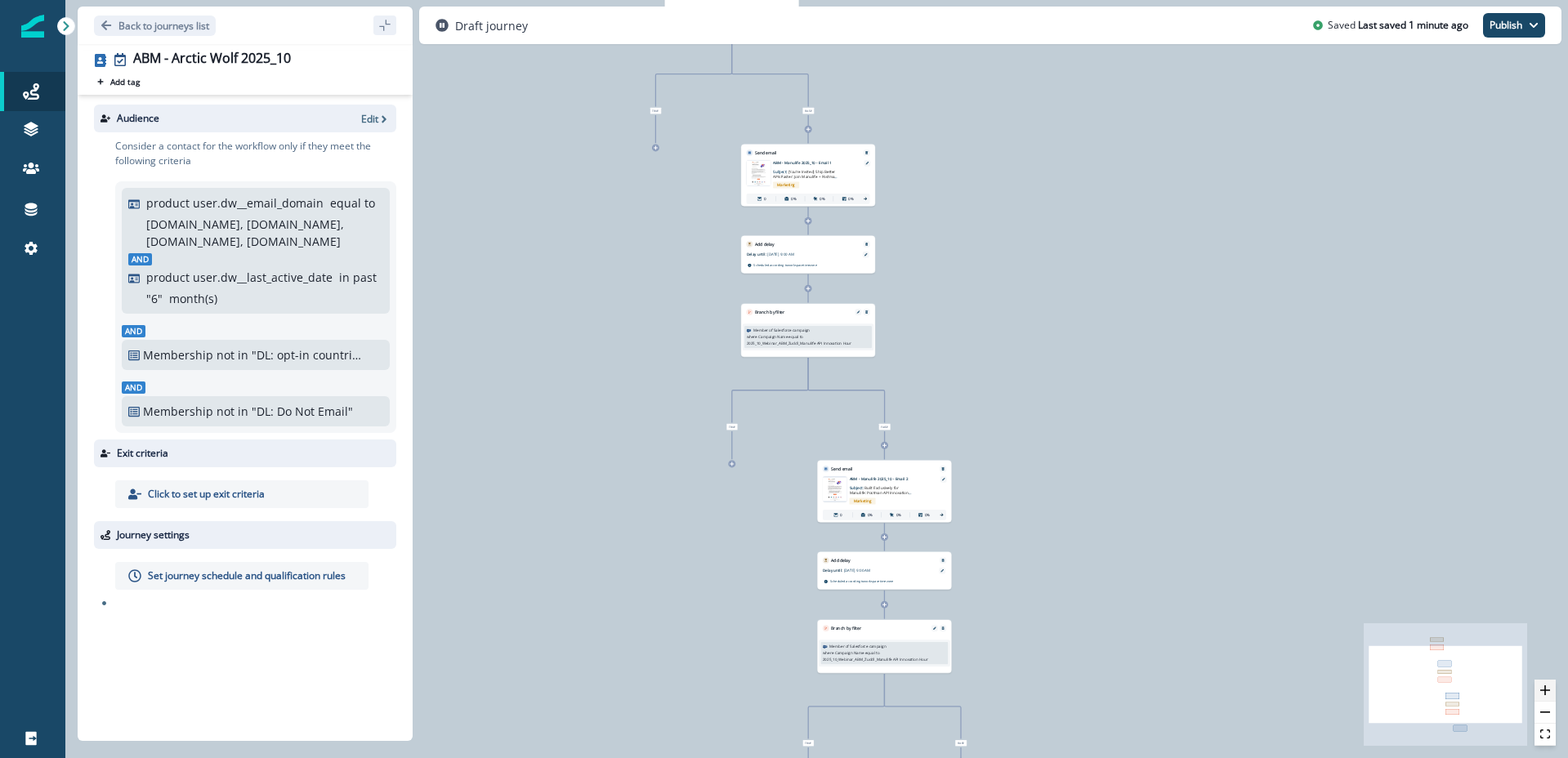
click at [1549, 681] on button "zoom in" at bounding box center [1545, 691] width 21 height 22
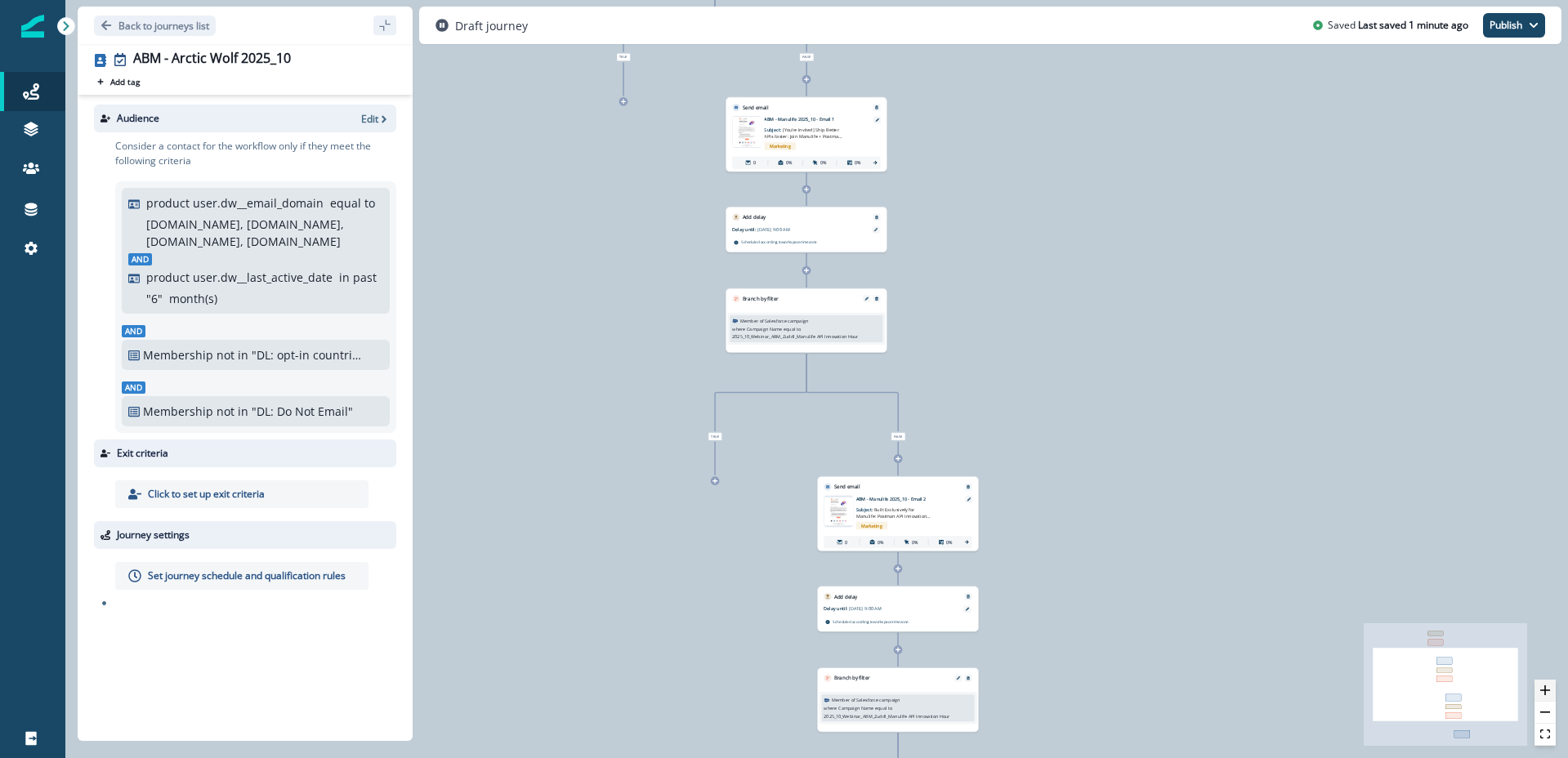
click at [1549, 681] on button "zoom in" at bounding box center [1545, 691] width 21 height 22
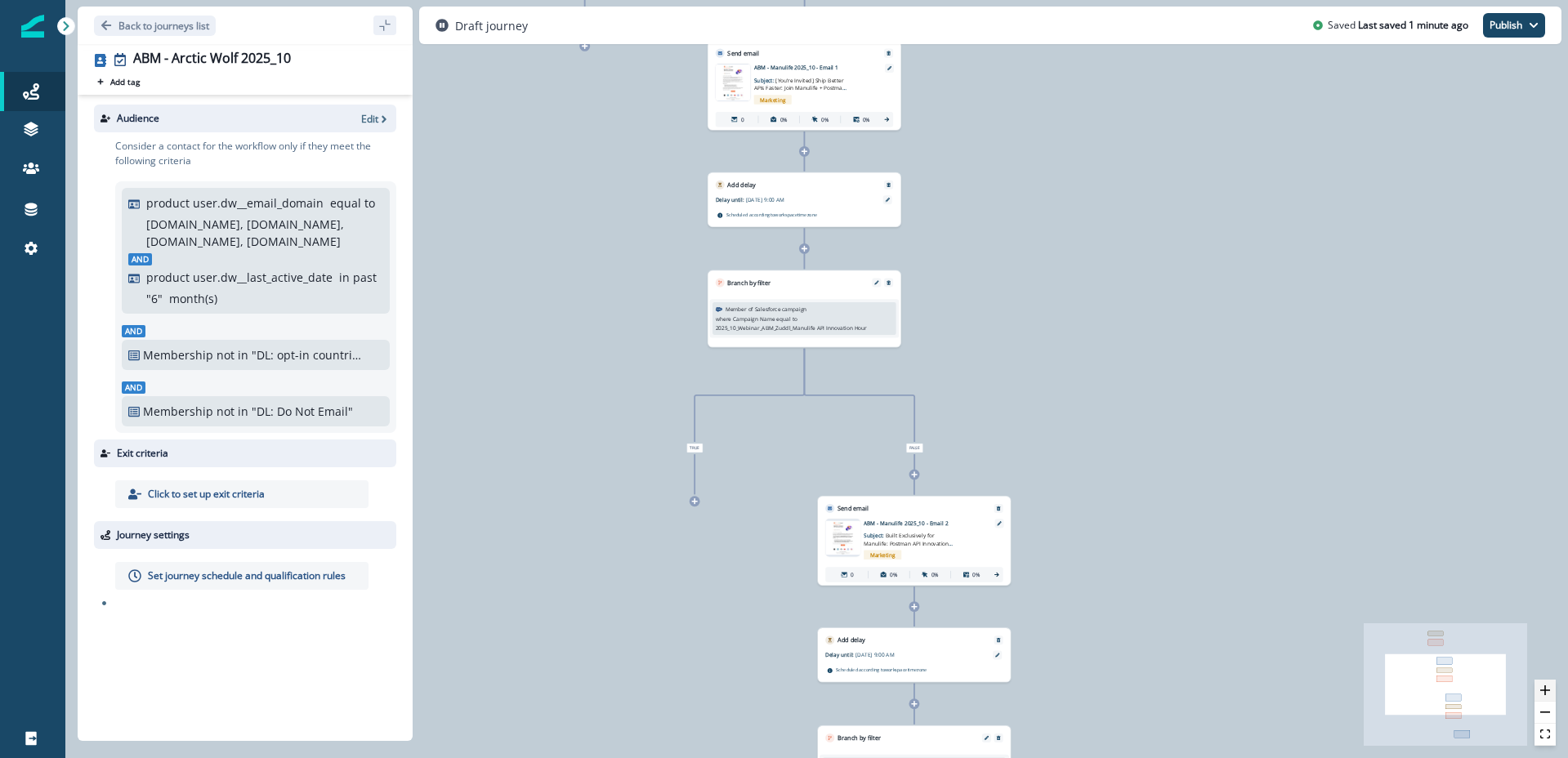
click at [1549, 681] on button "zoom in" at bounding box center [1545, 691] width 21 height 22
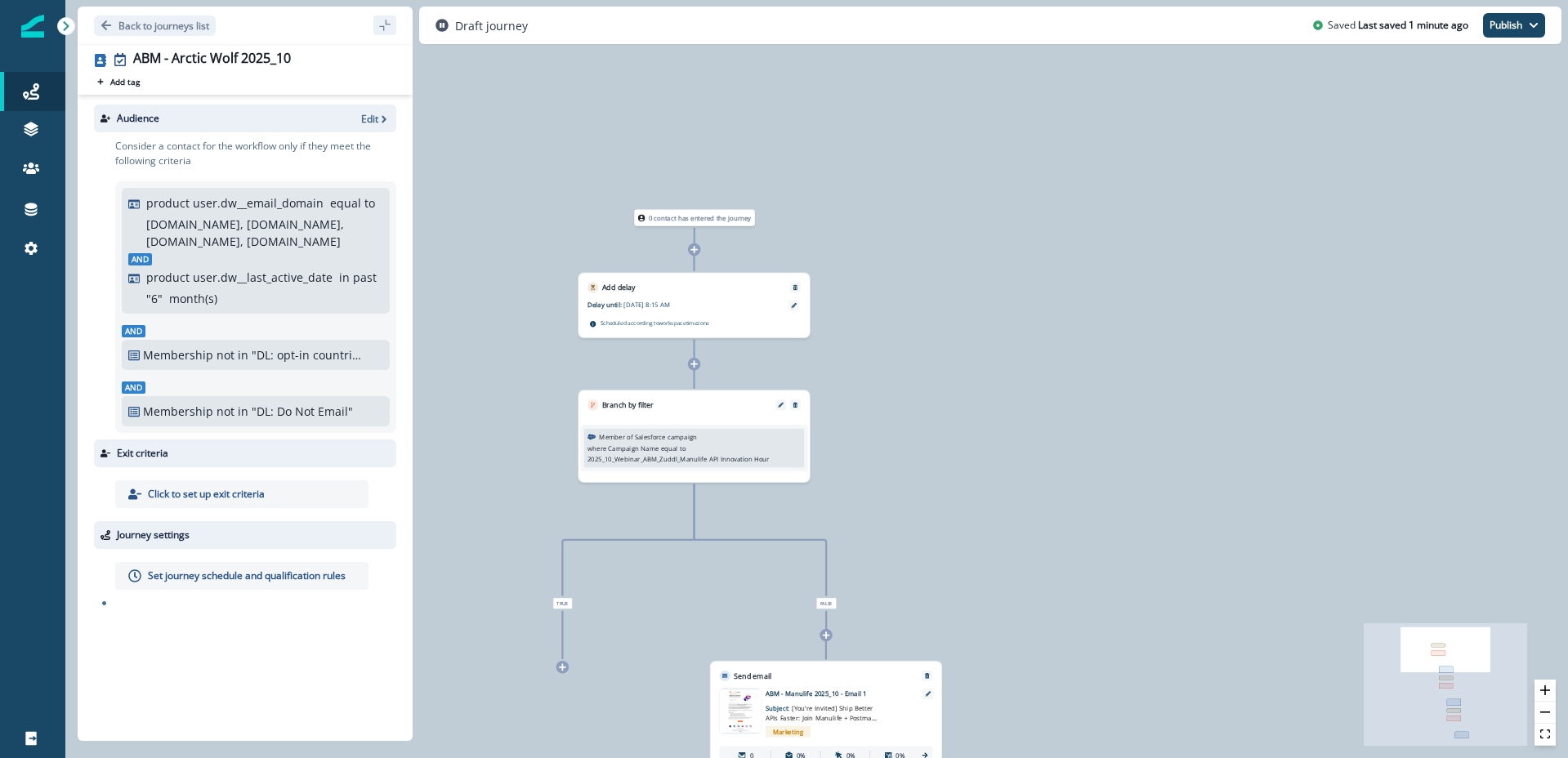
click at [209, 233] on p "[DOMAIN_NAME], [DOMAIN_NAME], [DOMAIN_NAME], [DOMAIN_NAME]" at bounding box center [263, 232] width 233 height 34
click at [255, 231] on p "[DOMAIN_NAME], [DOMAIN_NAME], [DOMAIN_NAME], [DOMAIN_NAME]" at bounding box center [263, 232] width 233 height 34
drag, startPoint x: 293, startPoint y: 255, endPoint x: 309, endPoint y: 239, distance: 22.6
click at [299, 248] on div "product user.dw__email_domain equal to [DOMAIN_NAME], [DOMAIN_NAME], [DOMAIN_NA…" at bounding box center [256, 250] width 255 height 112
click at [381, 114] on icon "button" at bounding box center [383, 118] width 11 height 11
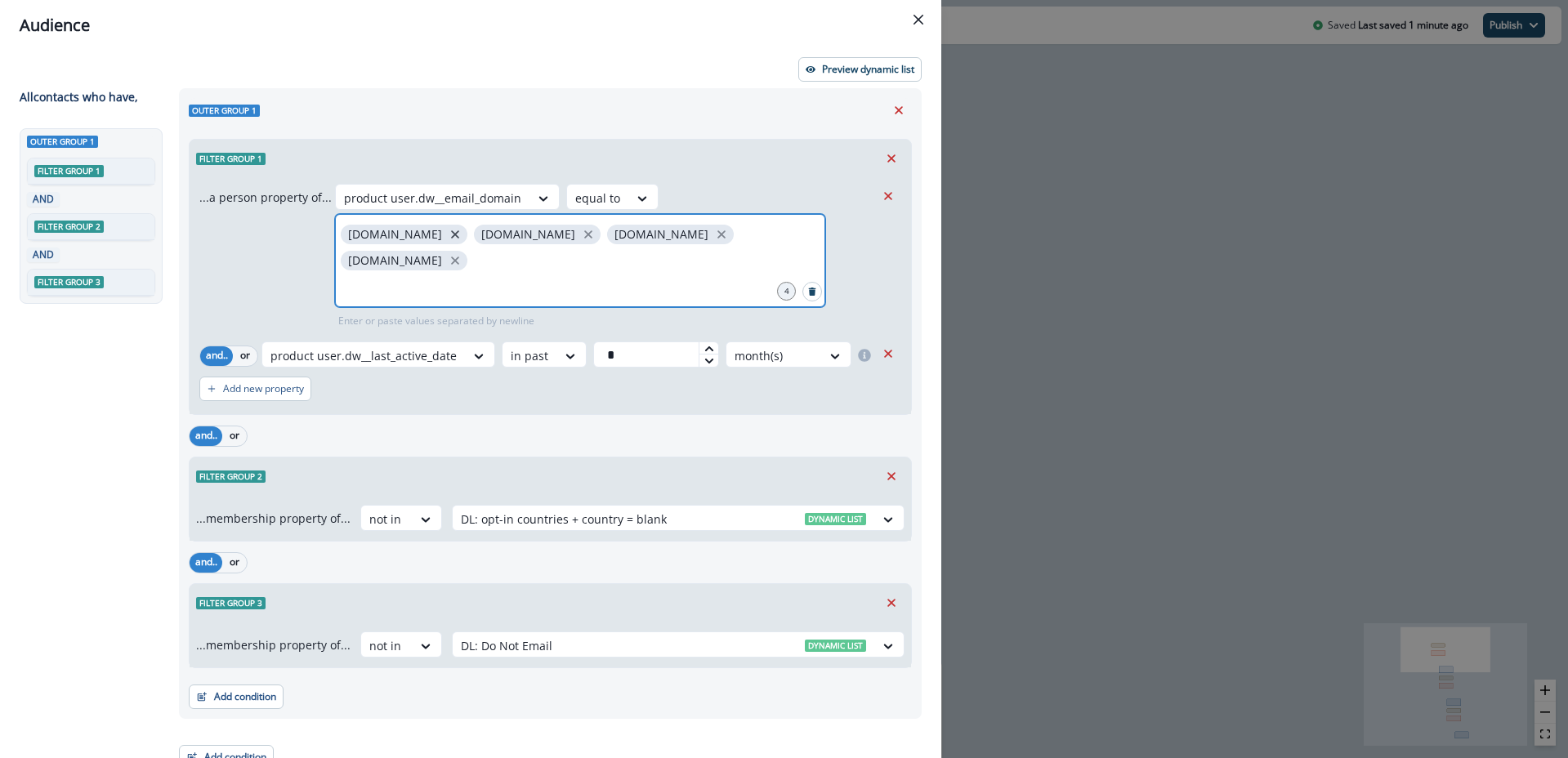
click at [448, 236] on icon "close" at bounding box center [455, 234] width 14 height 14
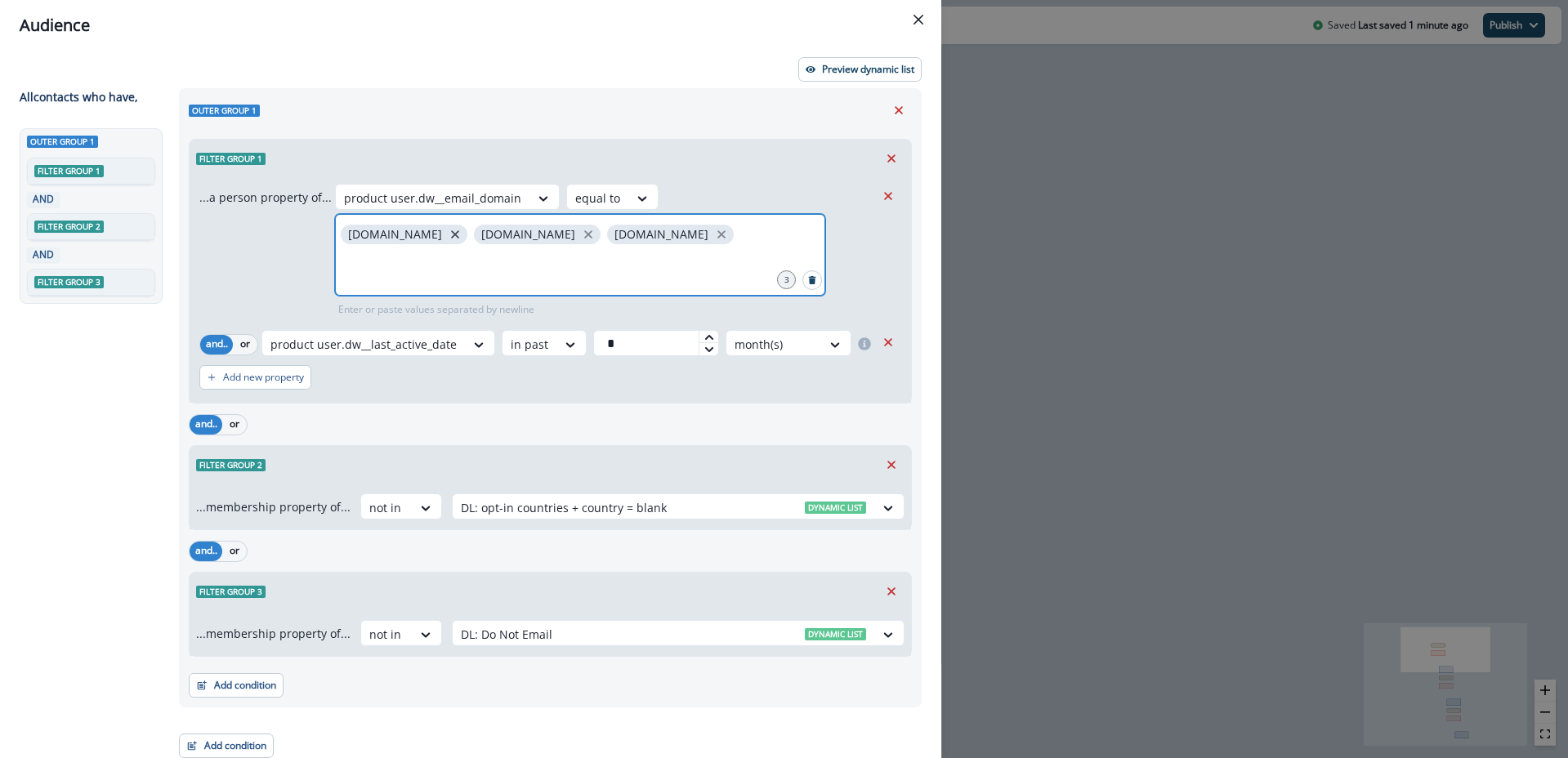
click at [448, 231] on icon "close" at bounding box center [455, 234] width 14 height 14
click at [454, 230] on icon "close" at bounding box center [455, 234] width 14 height 14
click at [448, 235] on icon "close" at bounding box center [455, 234] width 14 height 14
click at [443, 275] on input "text" at bounding box center [580, 268] width 485 height 32
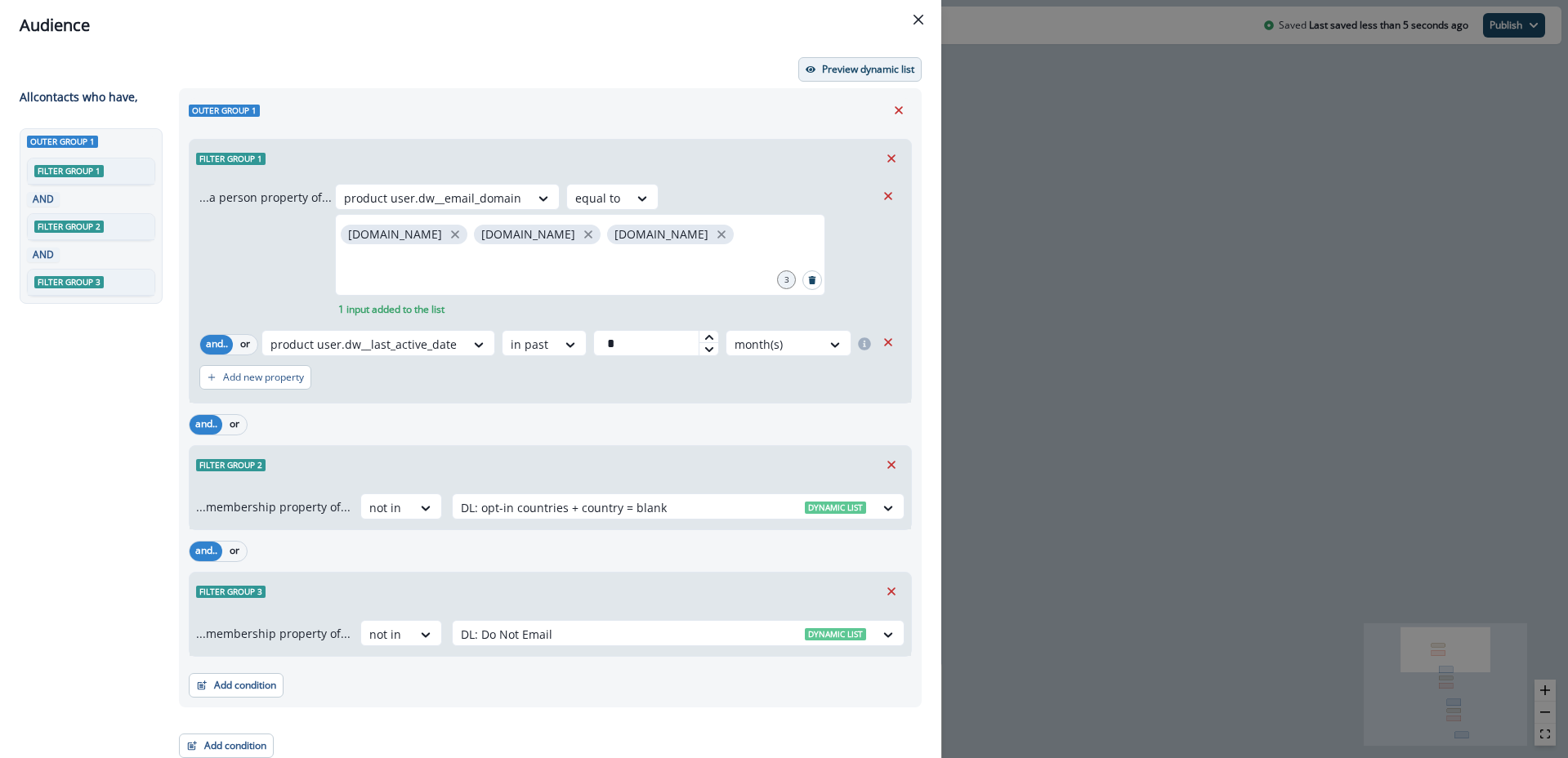
click at [854, 69] on p "Preview dynamic list" at bounding box center [868, 69] width 92 height 11
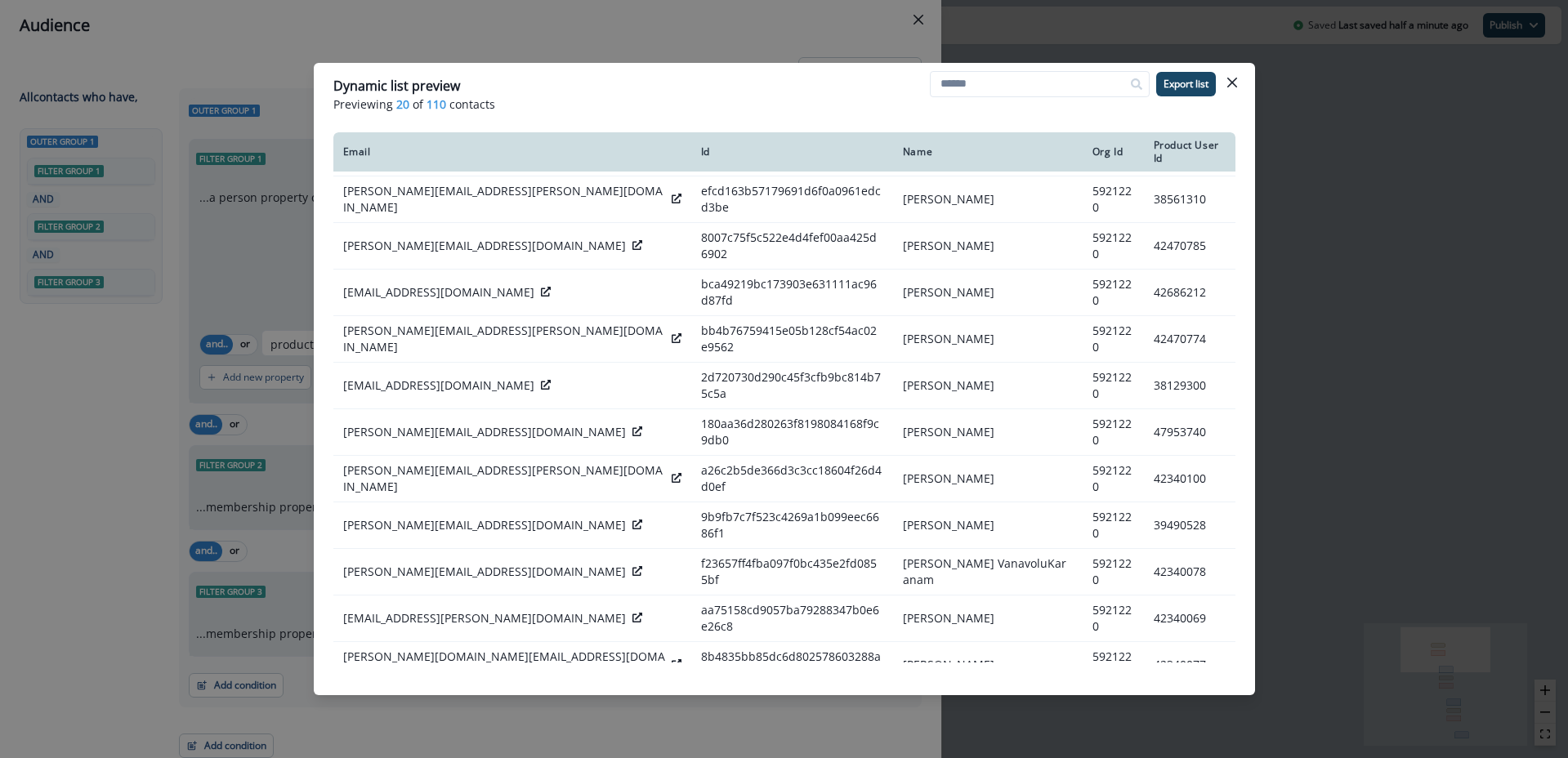
scroll to position [319, 0]
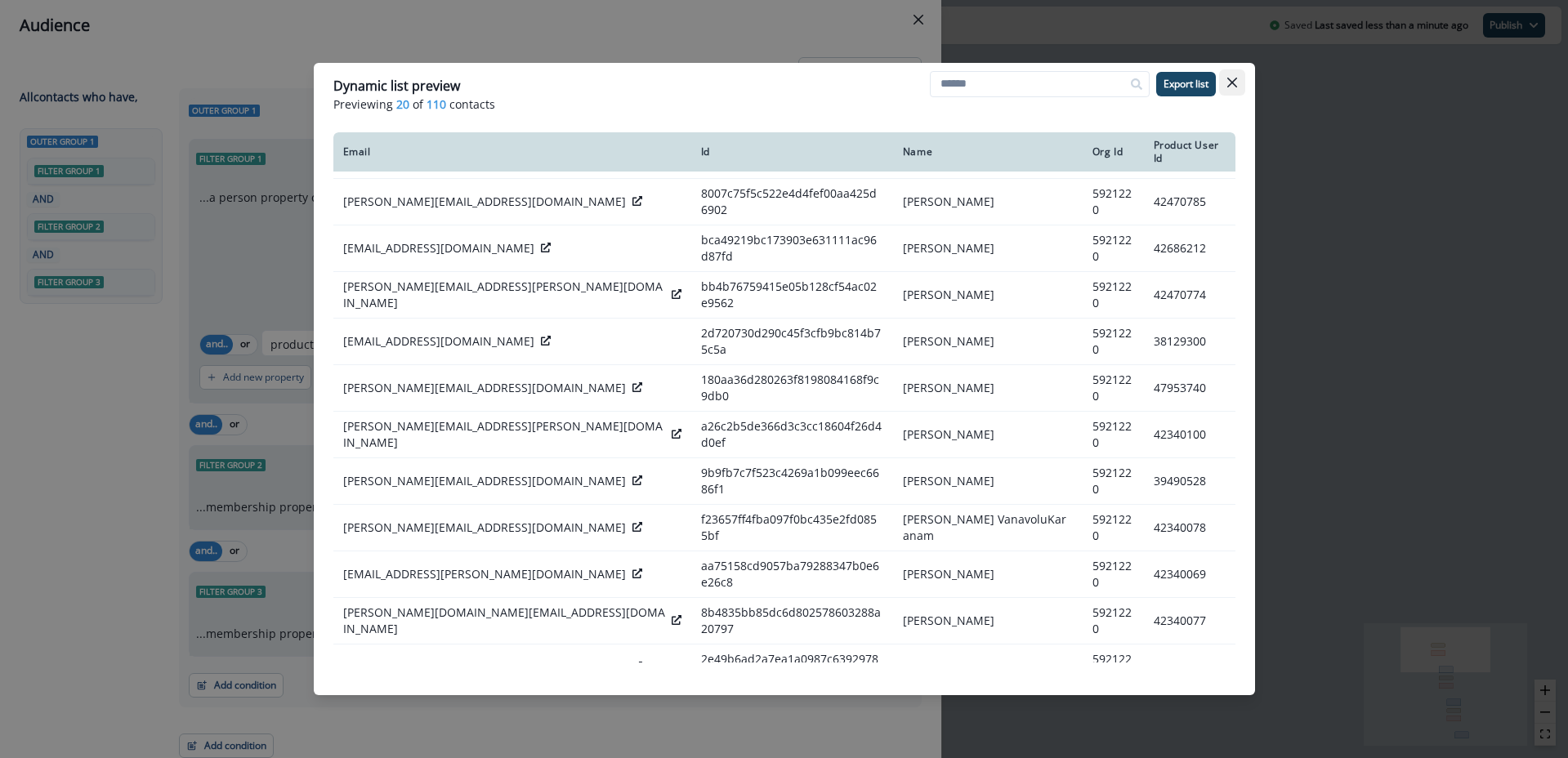
click at [1232, 83] on icon "Close" at bounding box center [1232, 83] width 10 height 10
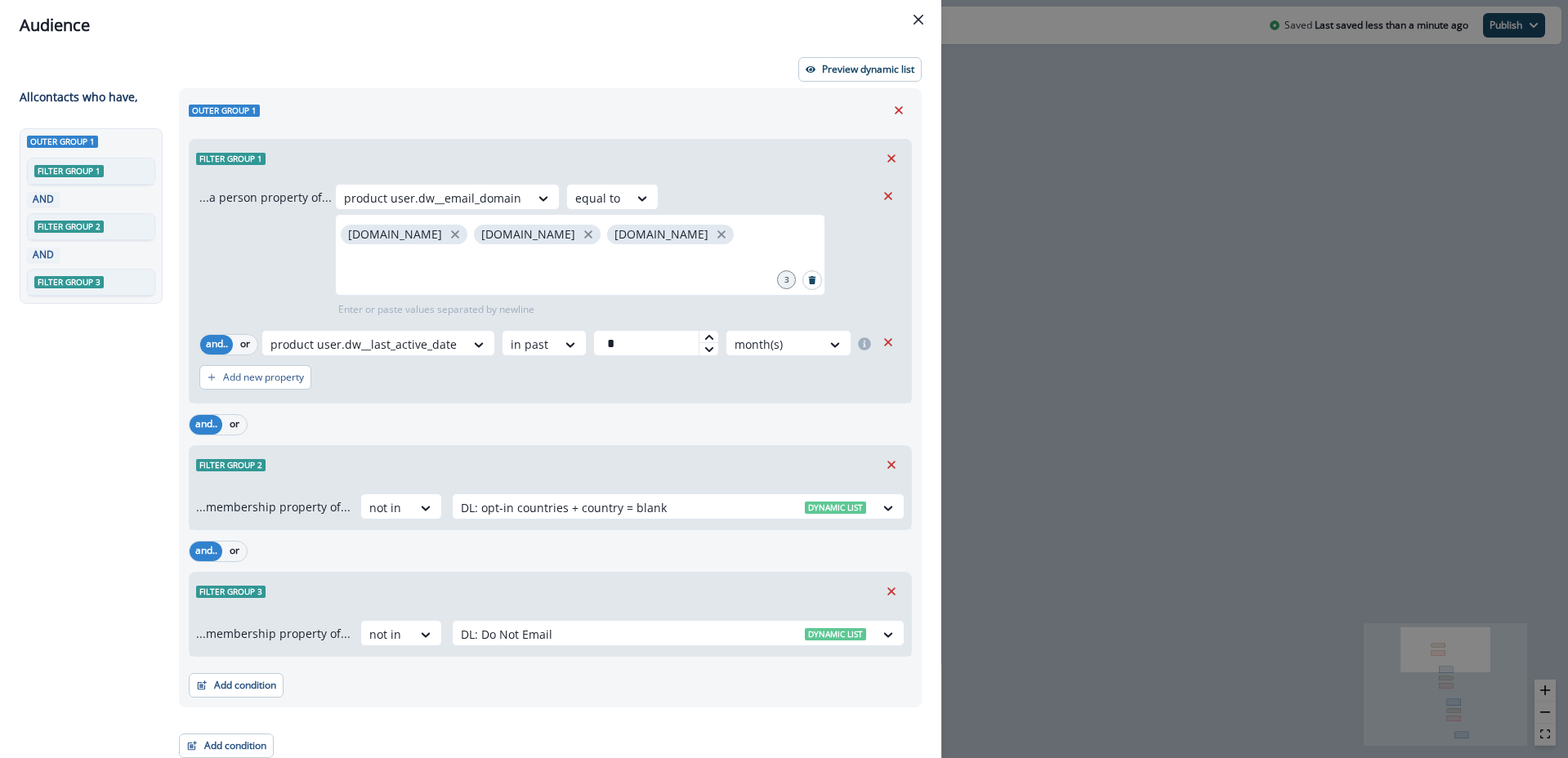
scroll to position [7, 0]
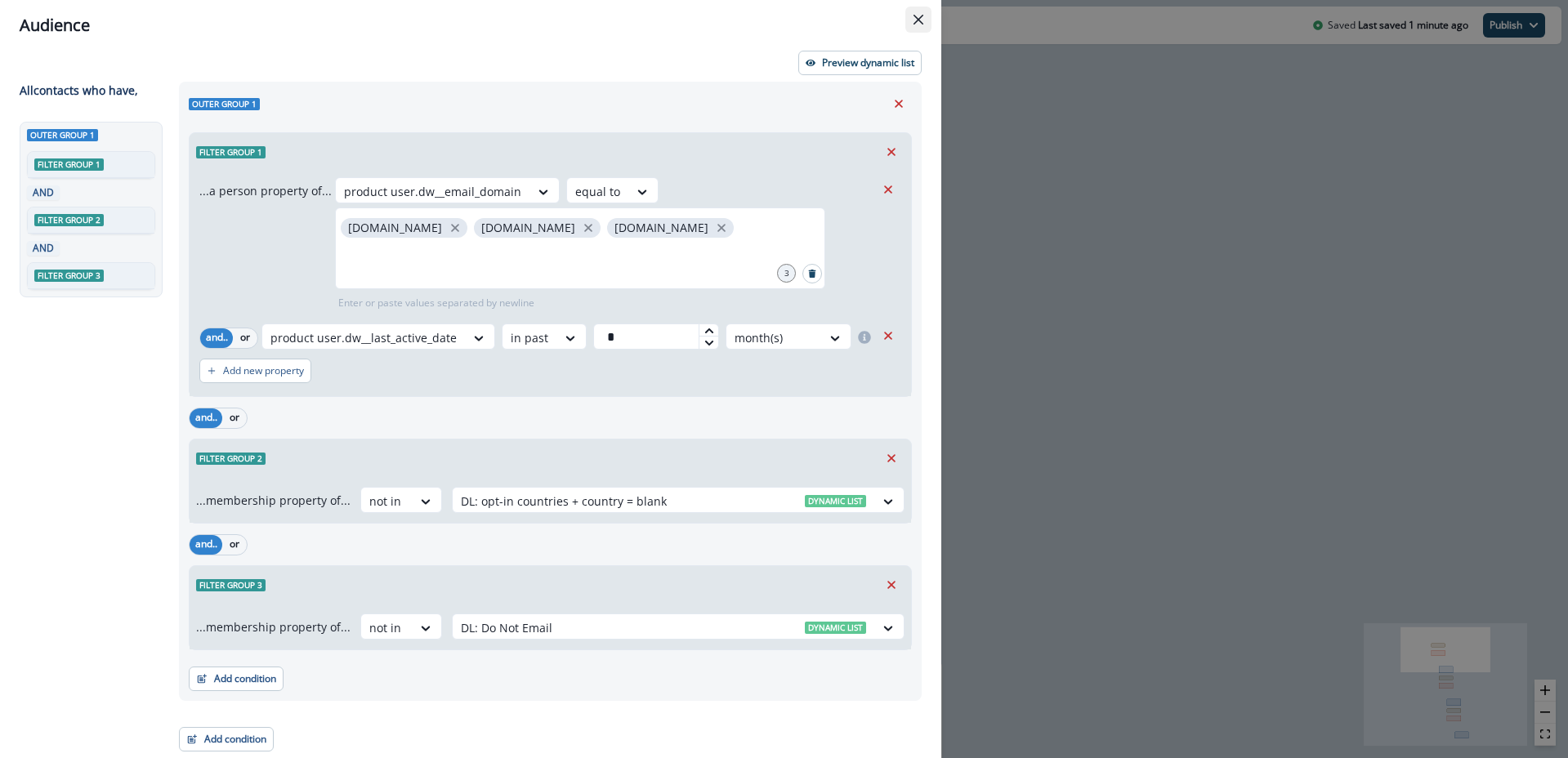
click at [926, 16] on button "Close" at bounding box center [918, 20] width 26 height 26
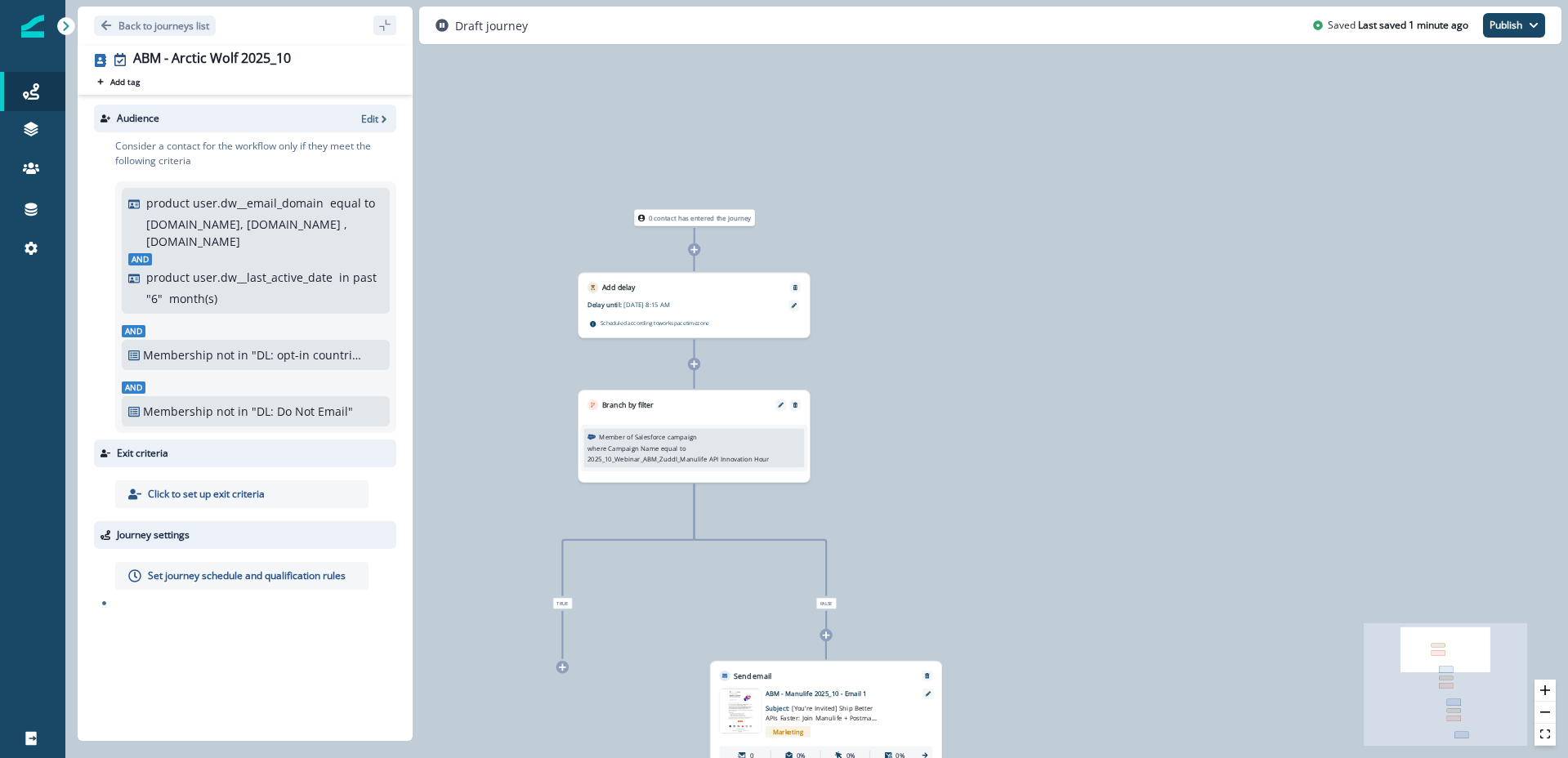
click at [661, 316] on div "Scheduled according to workspace timezone" at bounding box center [694, 323] width 214 height 14
click at [792, 309] on div at bounding box center [793, 305] width 10 height 10
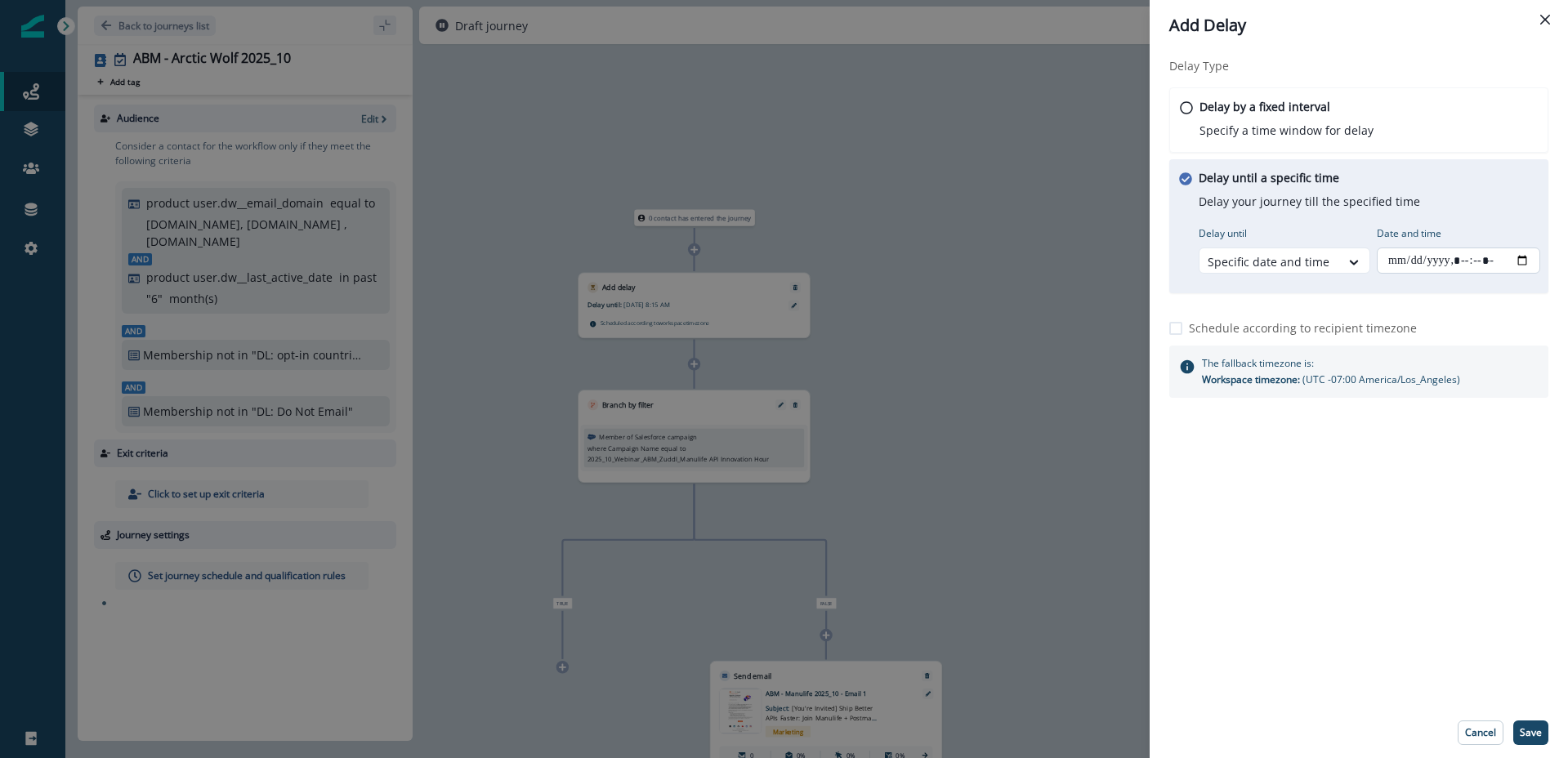
click at [1529, 257] on input "Date and time" at bounding box center [1459, 260] width 163 height 26
type input "**********"
click at [1459, 563] on div "Delay Type Delay by a fixed interval Specify a time window for delay Delay unti…" at bounding box center [1359, 379] width 419 height 657
click at [1534, 728] on p "Save" at bounding box center [1531, 732] width 22 height 11
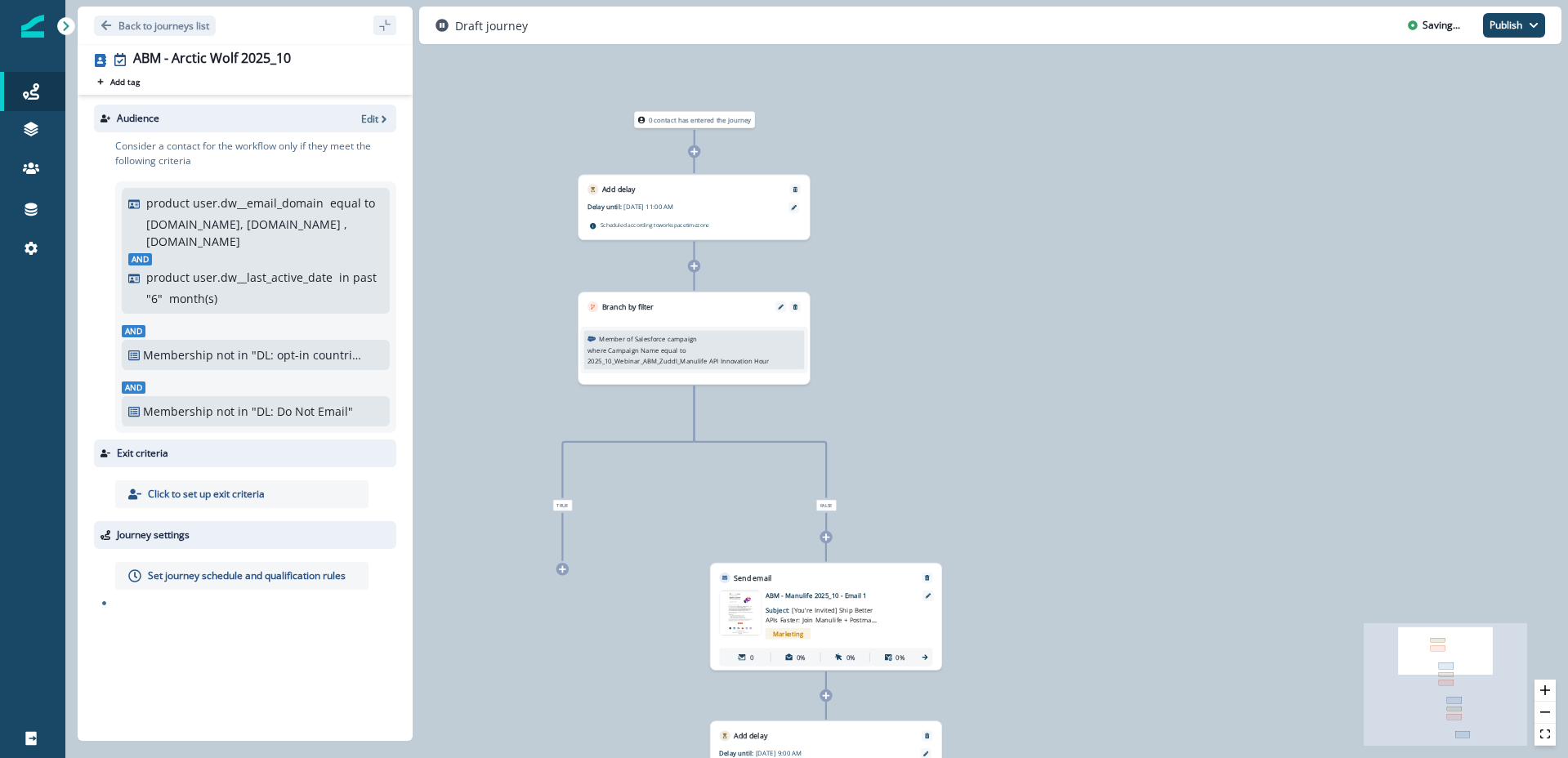
click at [688, 334] on p "Member of Salesforce campaign" at bounding box center [648, 339] width 98 height 10
click at [783, 306] on icon "Edit" at bounding box center [781, 306] width 6 height 6
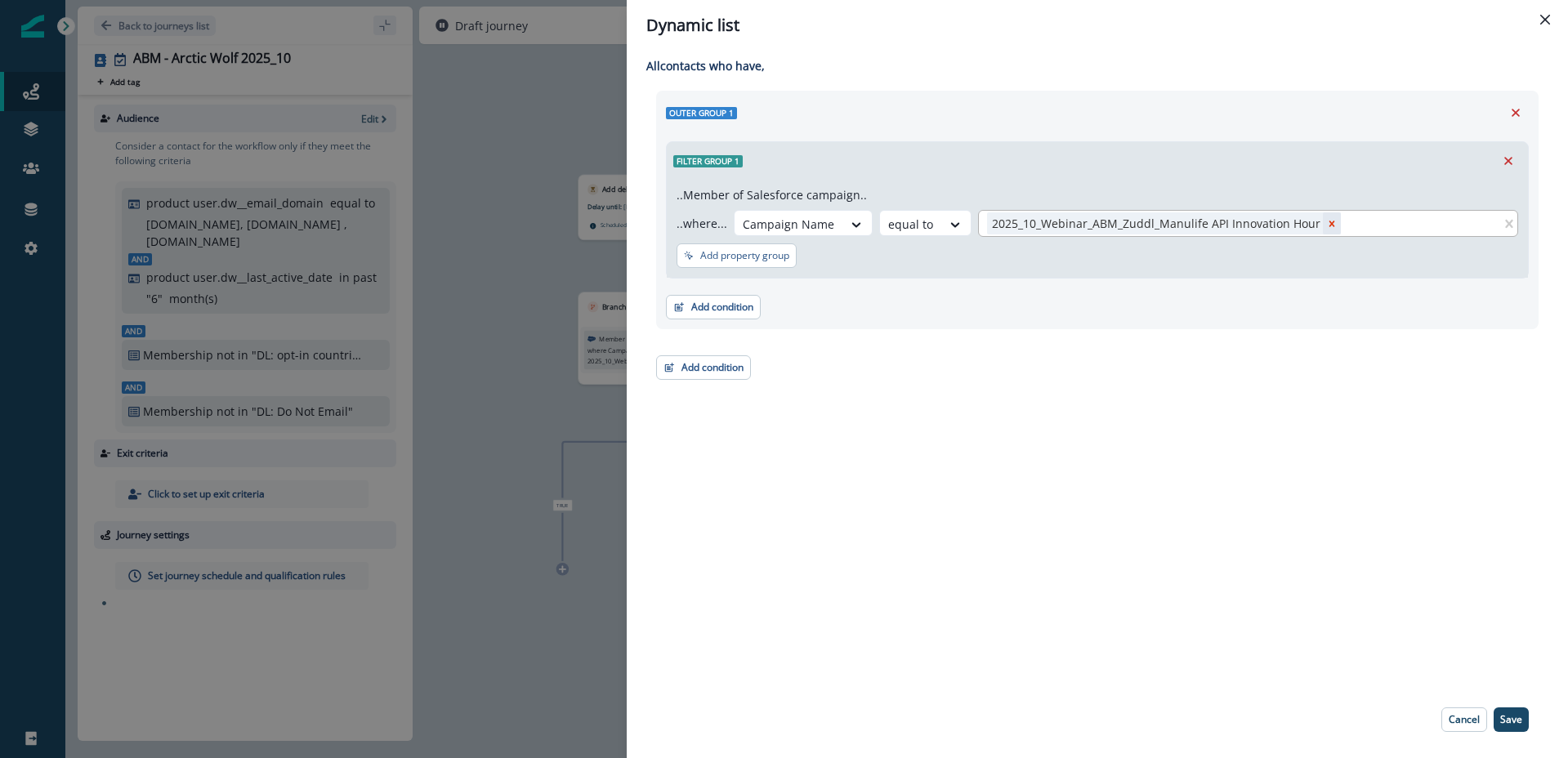
click at [1326, 218] on icon "Remove 2025_10_Webinar_ABM_Zuddl_Manulife API Innovation Hour" at bounding box center [1331, 223] width 11 height 11
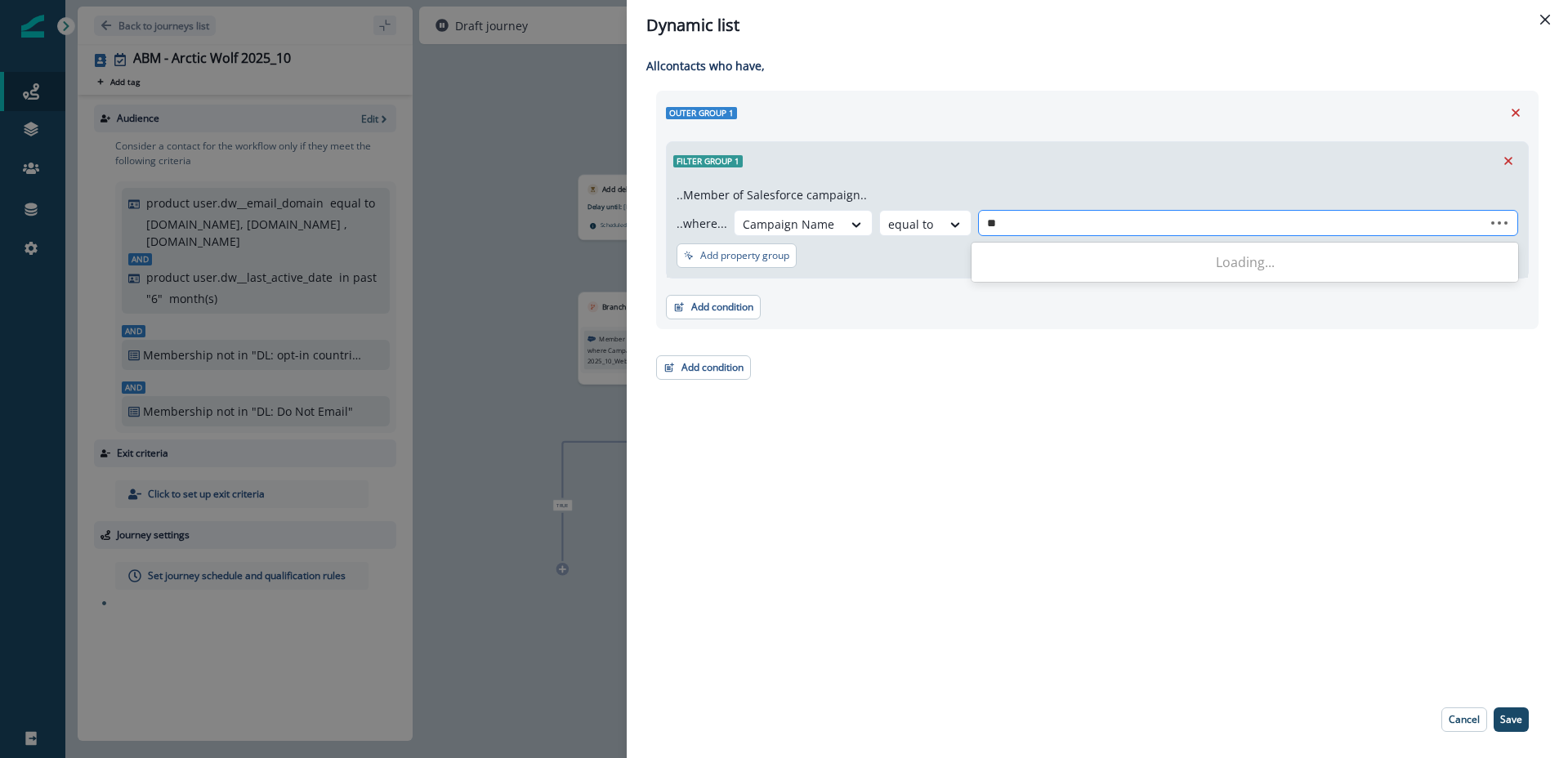
type input "***"
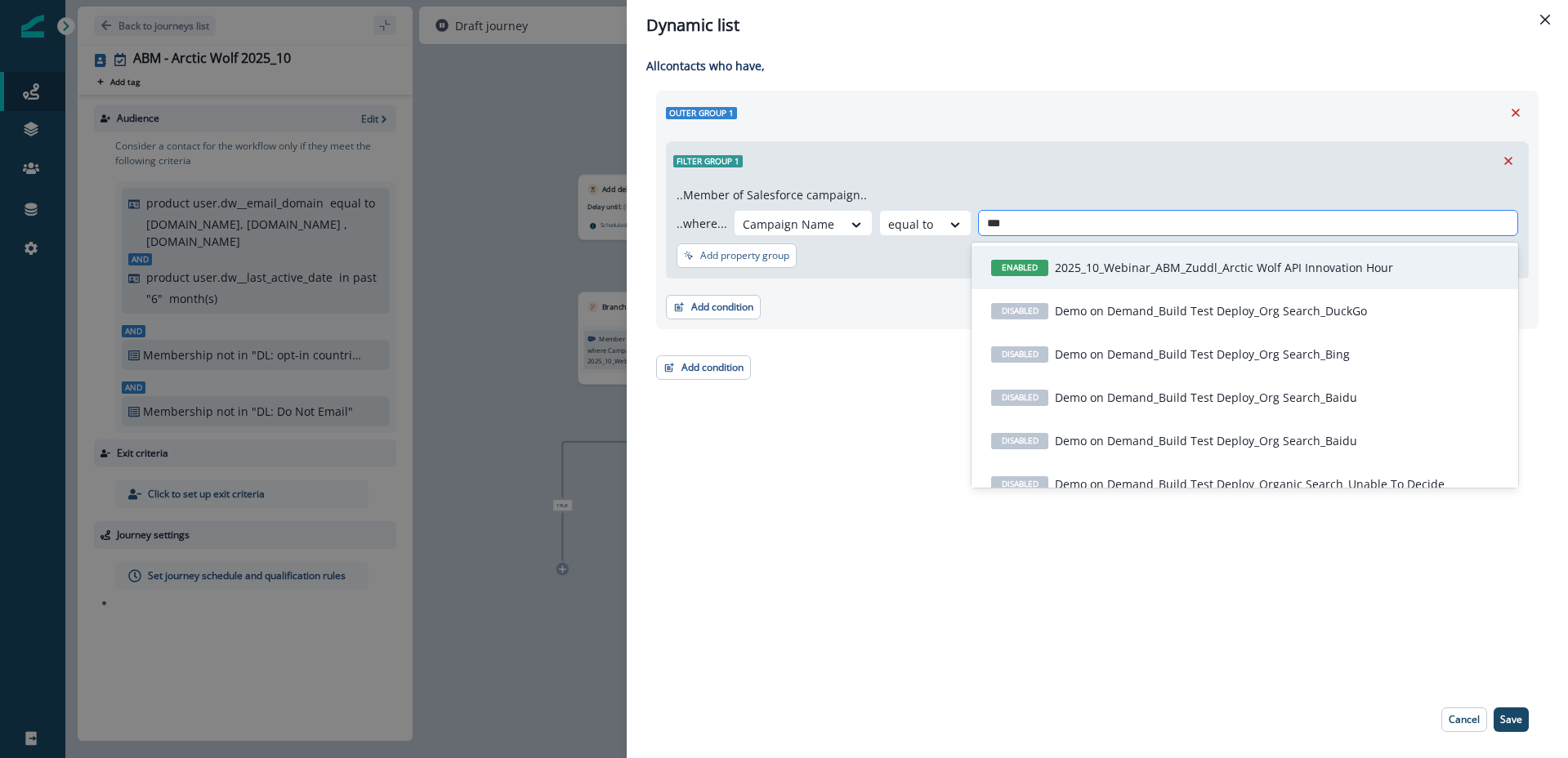
click at [1256, 264] on p "2025_10_Webinar_ABM_Zuddl_Arctic Wolf API Innovation Hour" at bounding box center [1223, 267] width 338 height 17
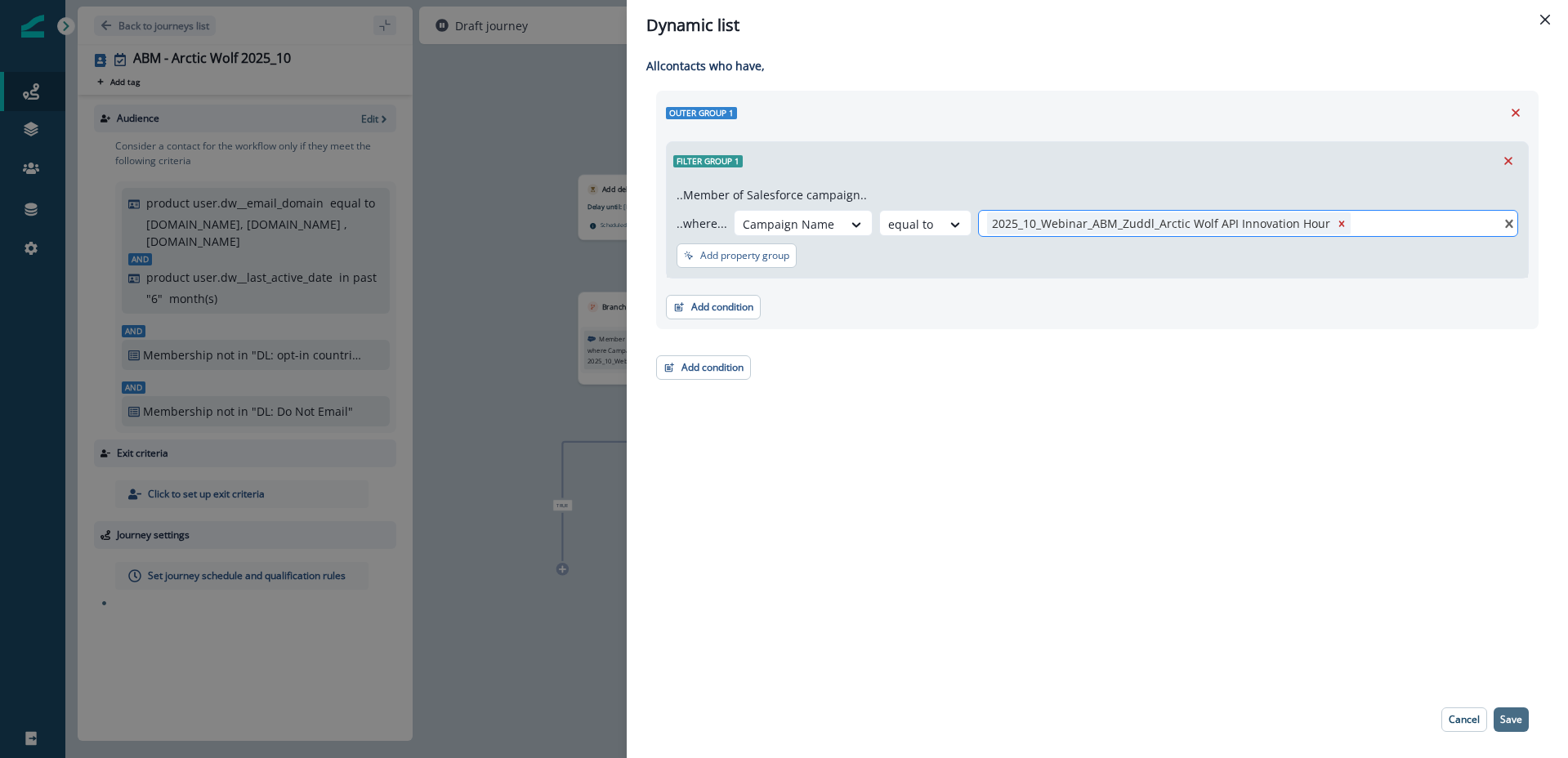
click at [1497, 726] on button "Save" at bounding box center [1511, 719] width 35 height 25
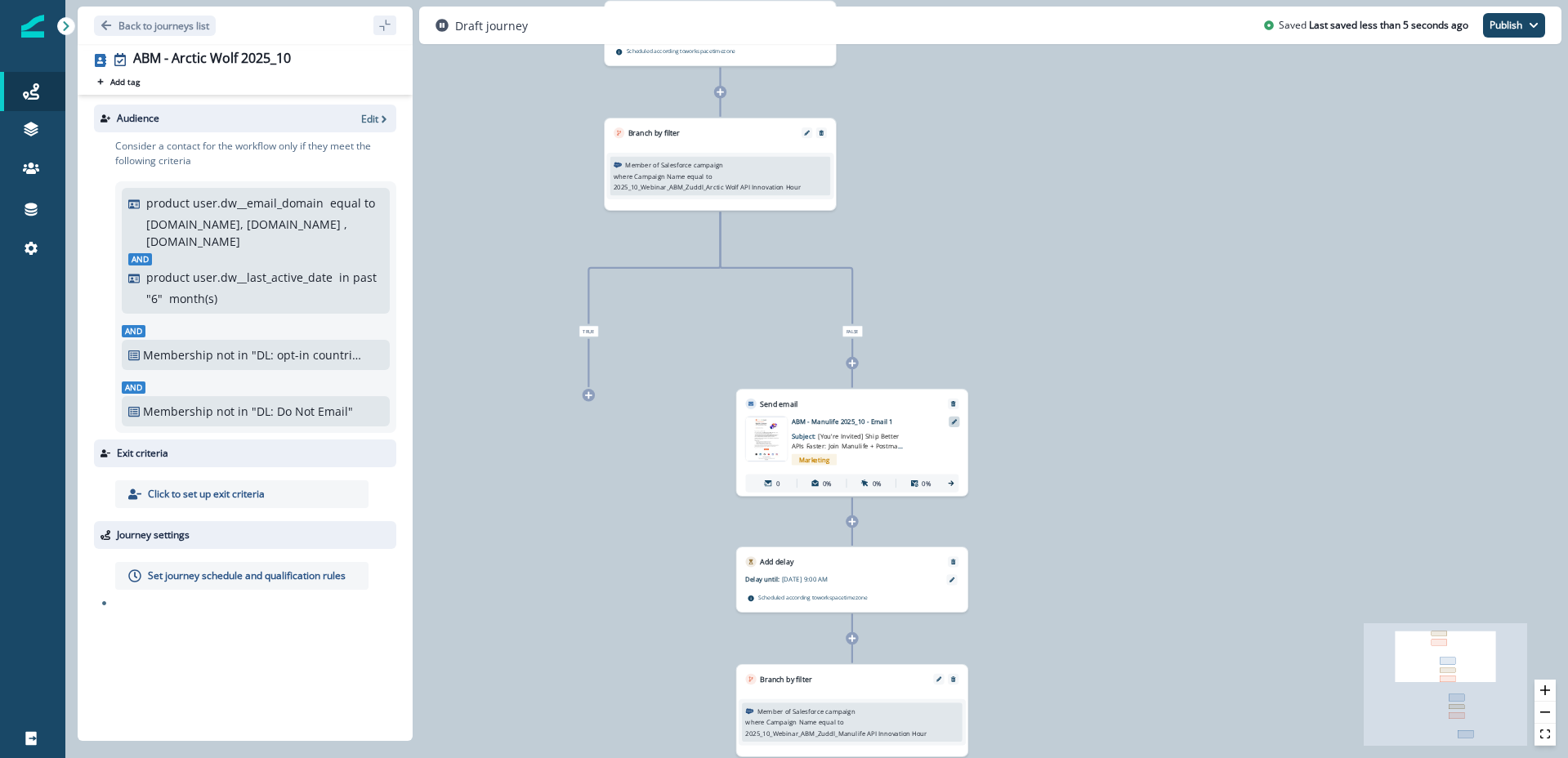
click at [952, 422] on icon at bounding box center [953, 421] width 6 height 6
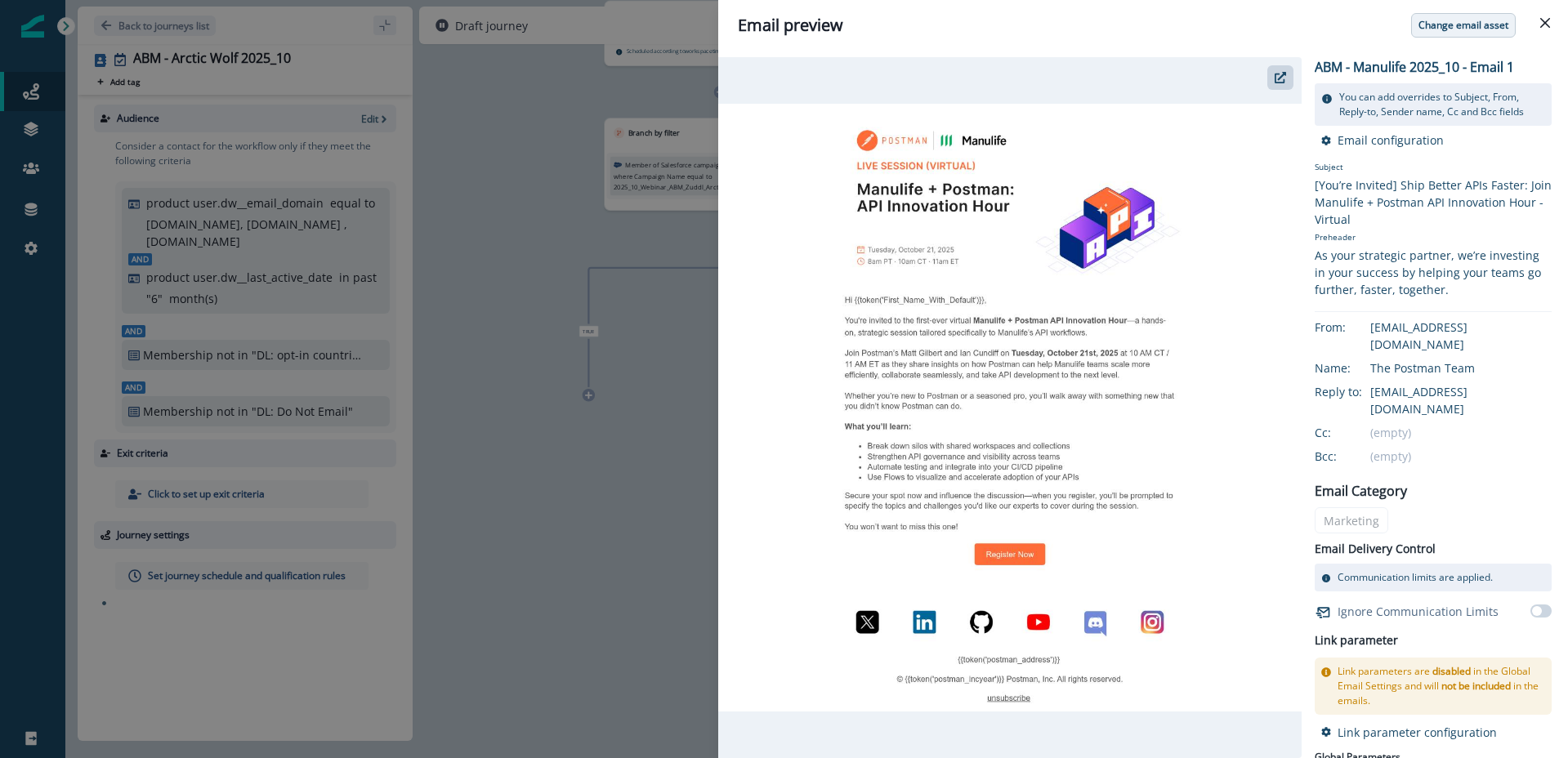
click at [1460, 31] on p "Change email asset" at bounding box center [1464, 25] width 90 height 11
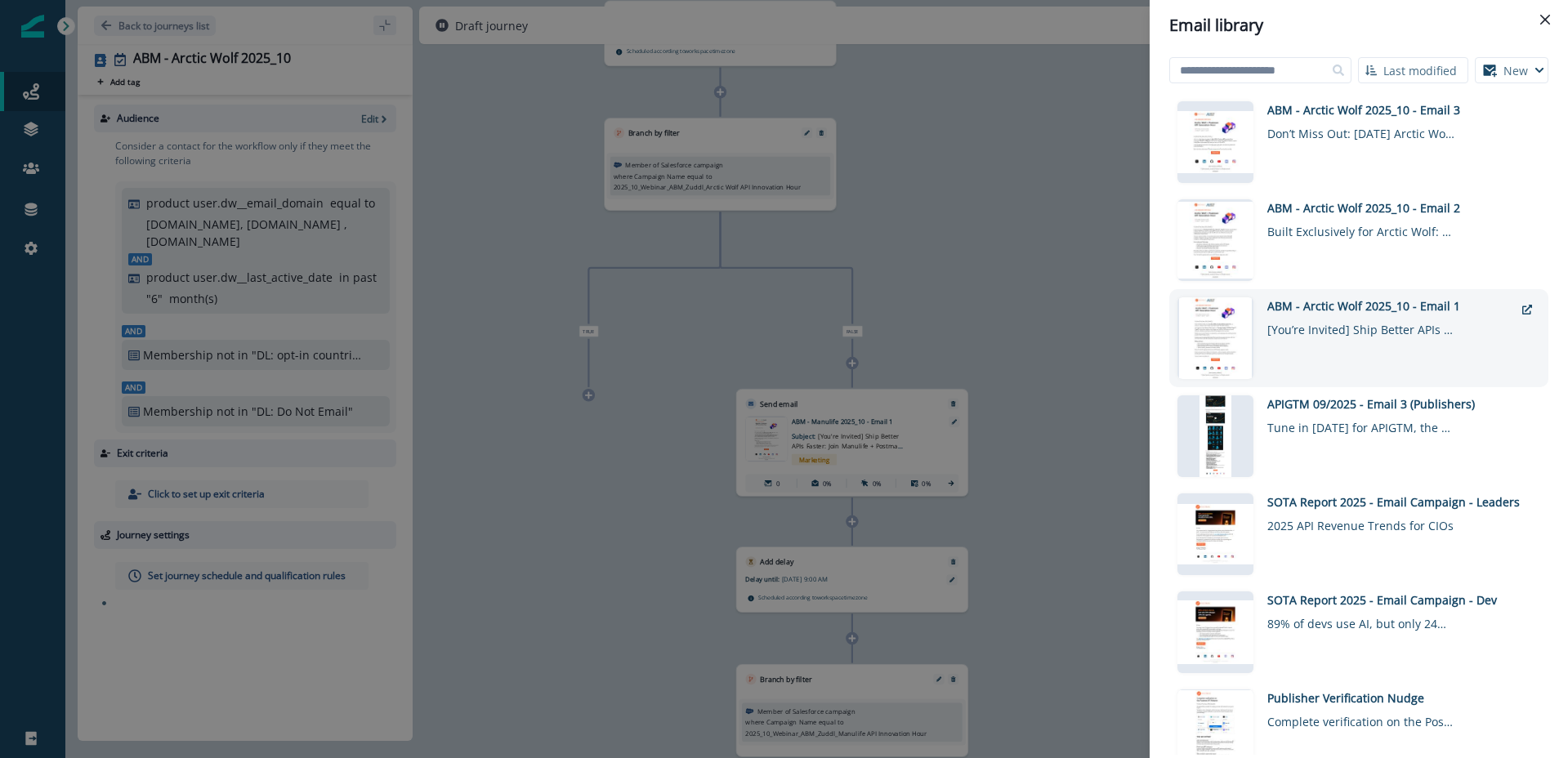
click at [1416, 313] on div "ABM - Arctic Wolf 2025_10 - Email 1" at bounding box center [1391, 305] width 247 height 17
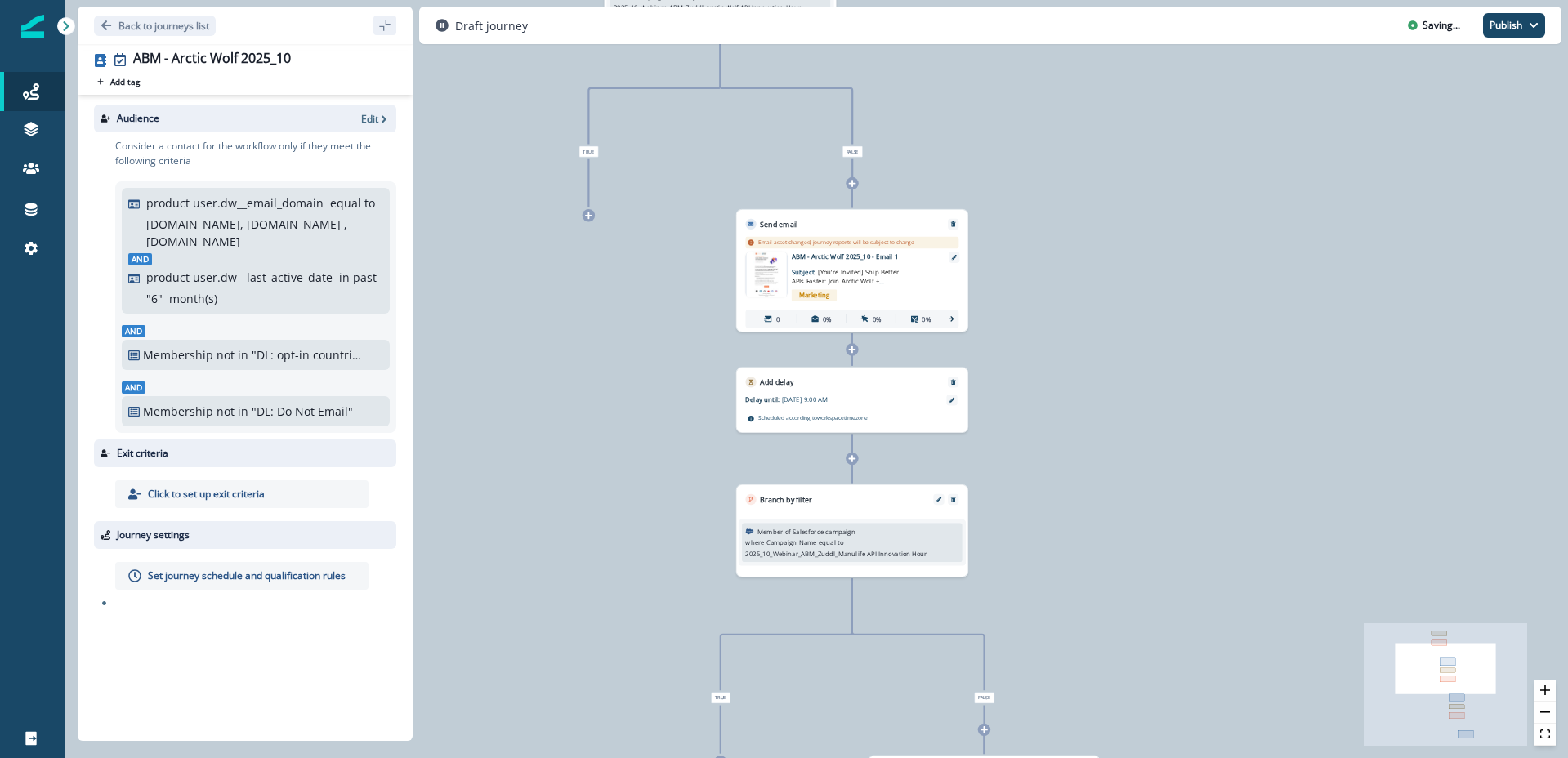
click at [880, 541] on div "where Campaign Name equal to 2025_10_Webinar_ABM_Zuddl_Manulife API Innovation …" at bounding box center [852, 548] width 214 height 20
click at [949, 402] on div at bounding box center [952, 400] width 10 height 10
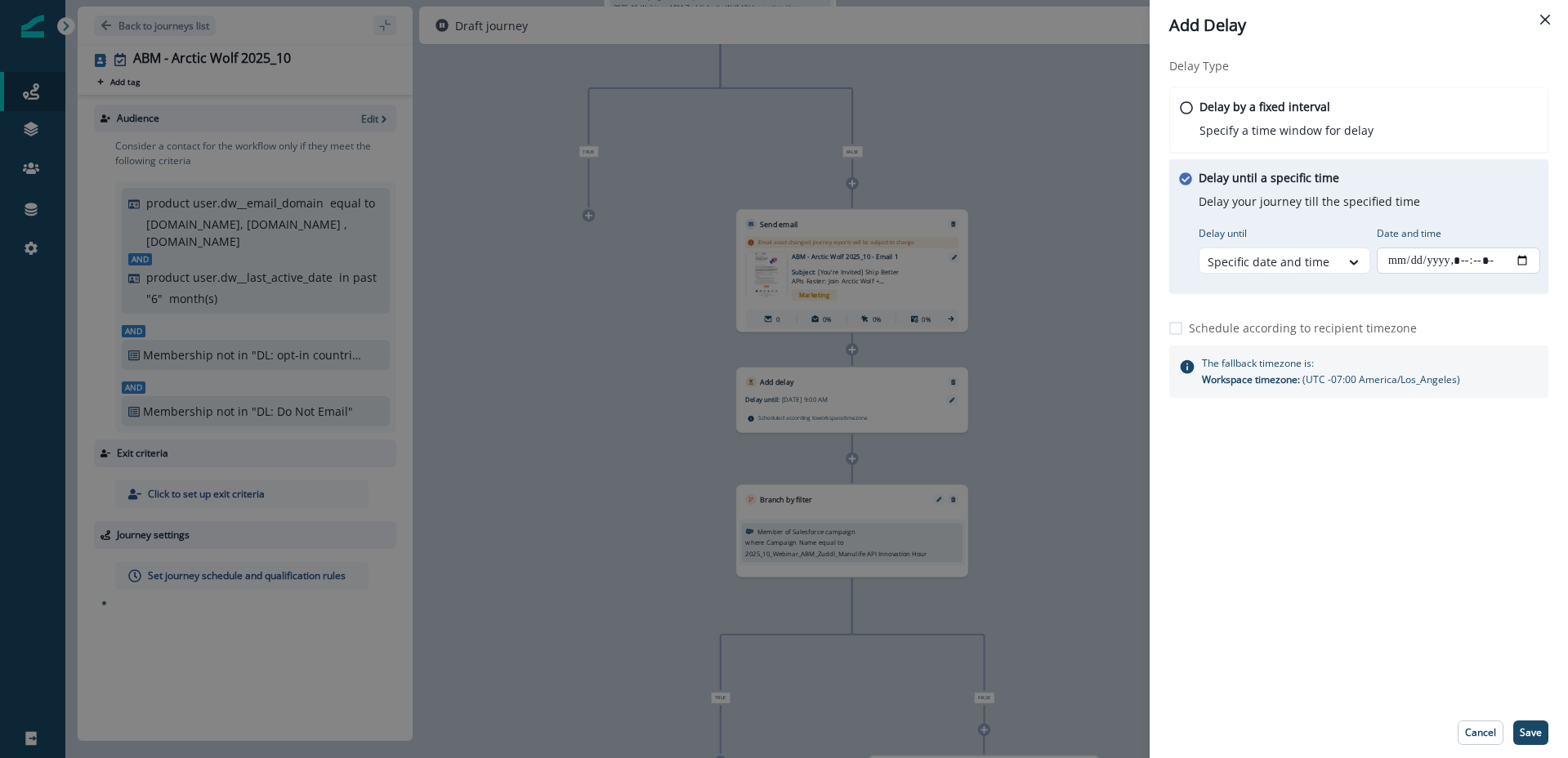
click at [1518, 256] on input "Date and time" at bounding box center [1459, 260] width 163 height 26
type input "**********"
click at [1331, 711] on footer "Cancel Save" at bounding box center [1359, 732] width 419 height 51
click at [1538, 730] on p "Save" at bounding box center [1531, 732] width 22 height 11
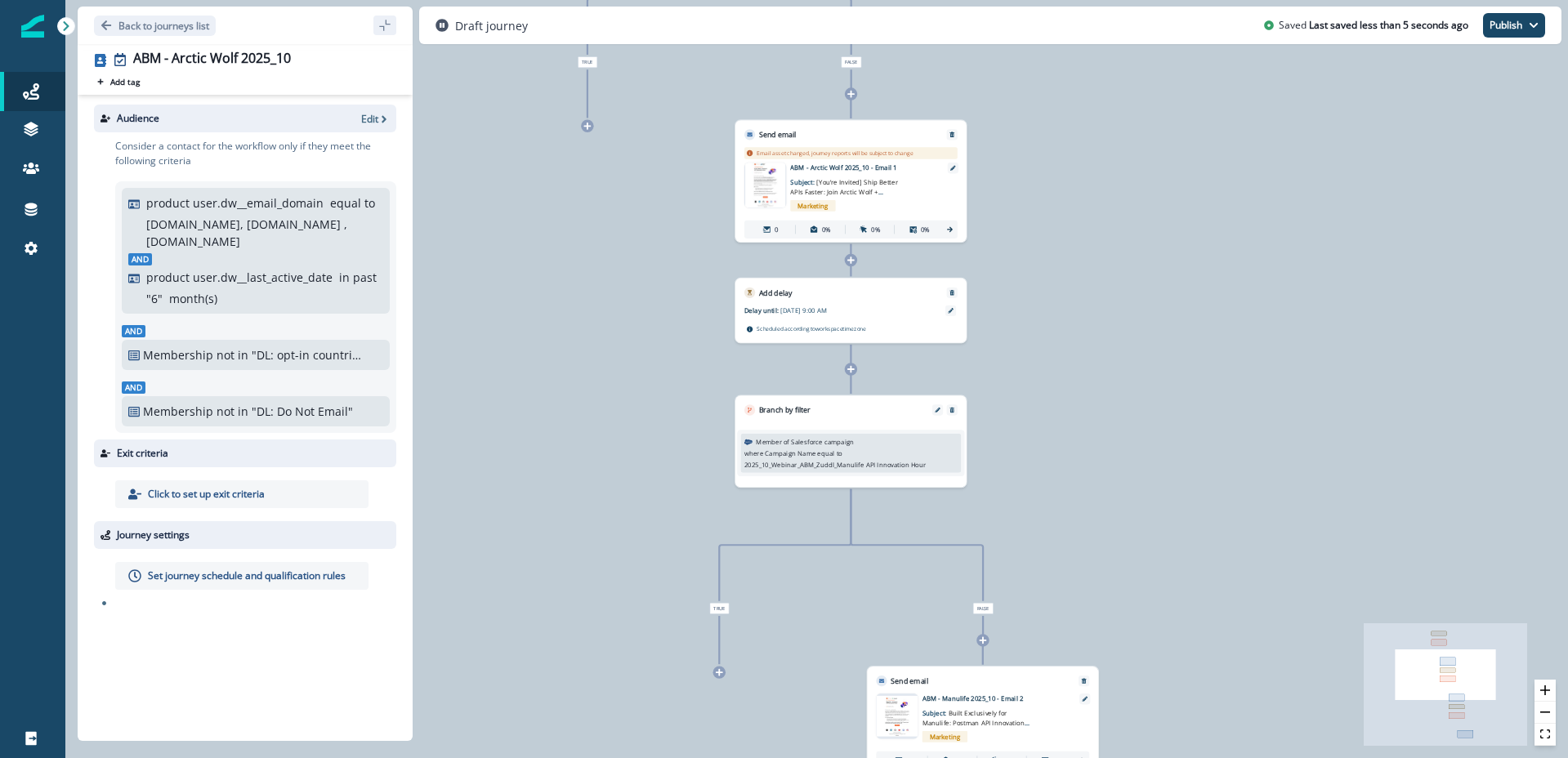
click at [915, 467] on p "2025_10_Webinar_ABM_Zuddl_Manulife API Innovation Hour" at bounding box center [835, 464] width 181 height 10
click at [937, 412] on icon "Edit" at bounding box center [937, 410] width 6 height 6
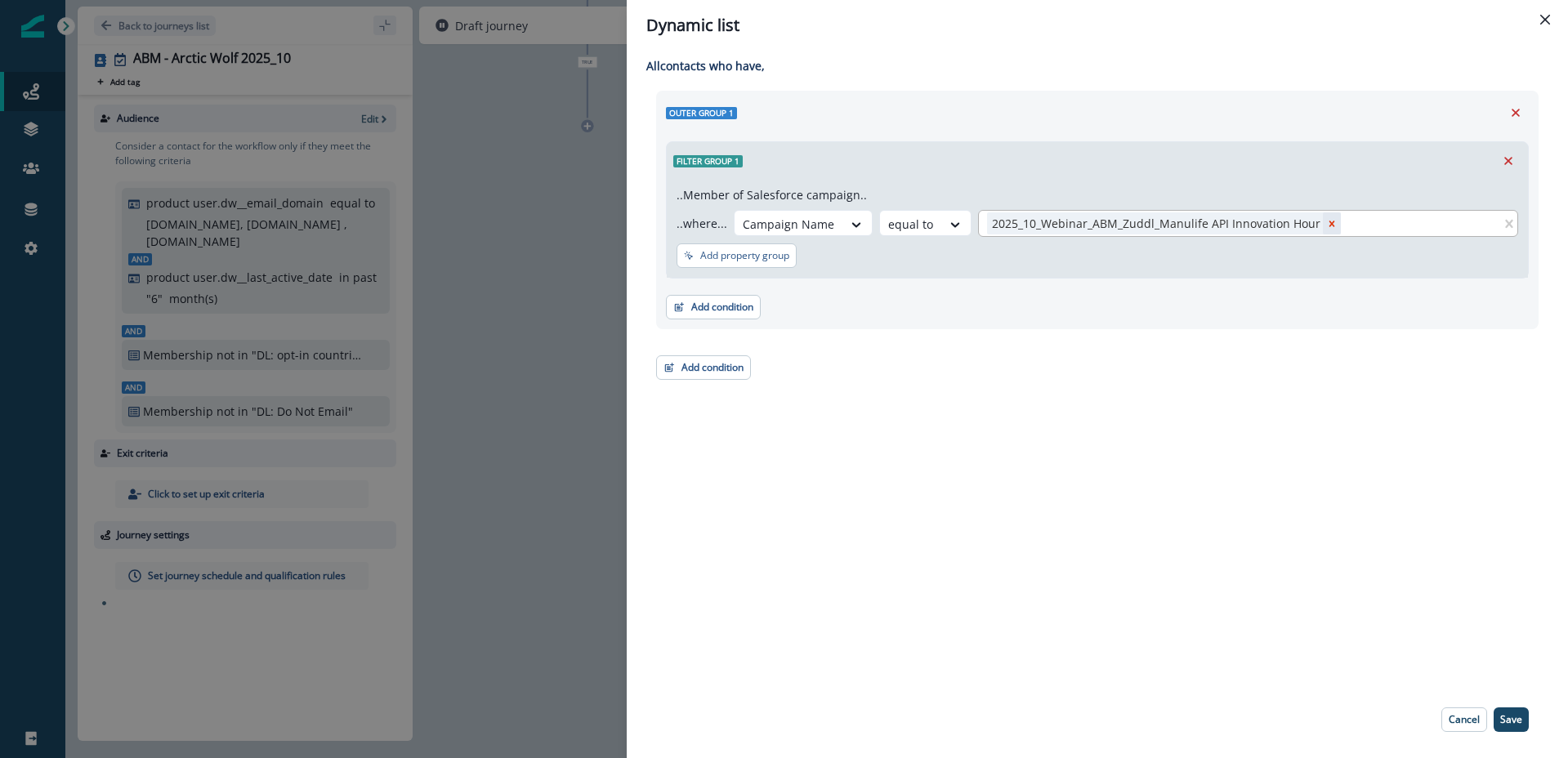
click at [1330, 222] on icon "Remove 2025_10_Webinar_ABM_Zuddl_Manulife API Innovation Hour" at bounding box center [1332, 223] width 6 height 6
type input "*"
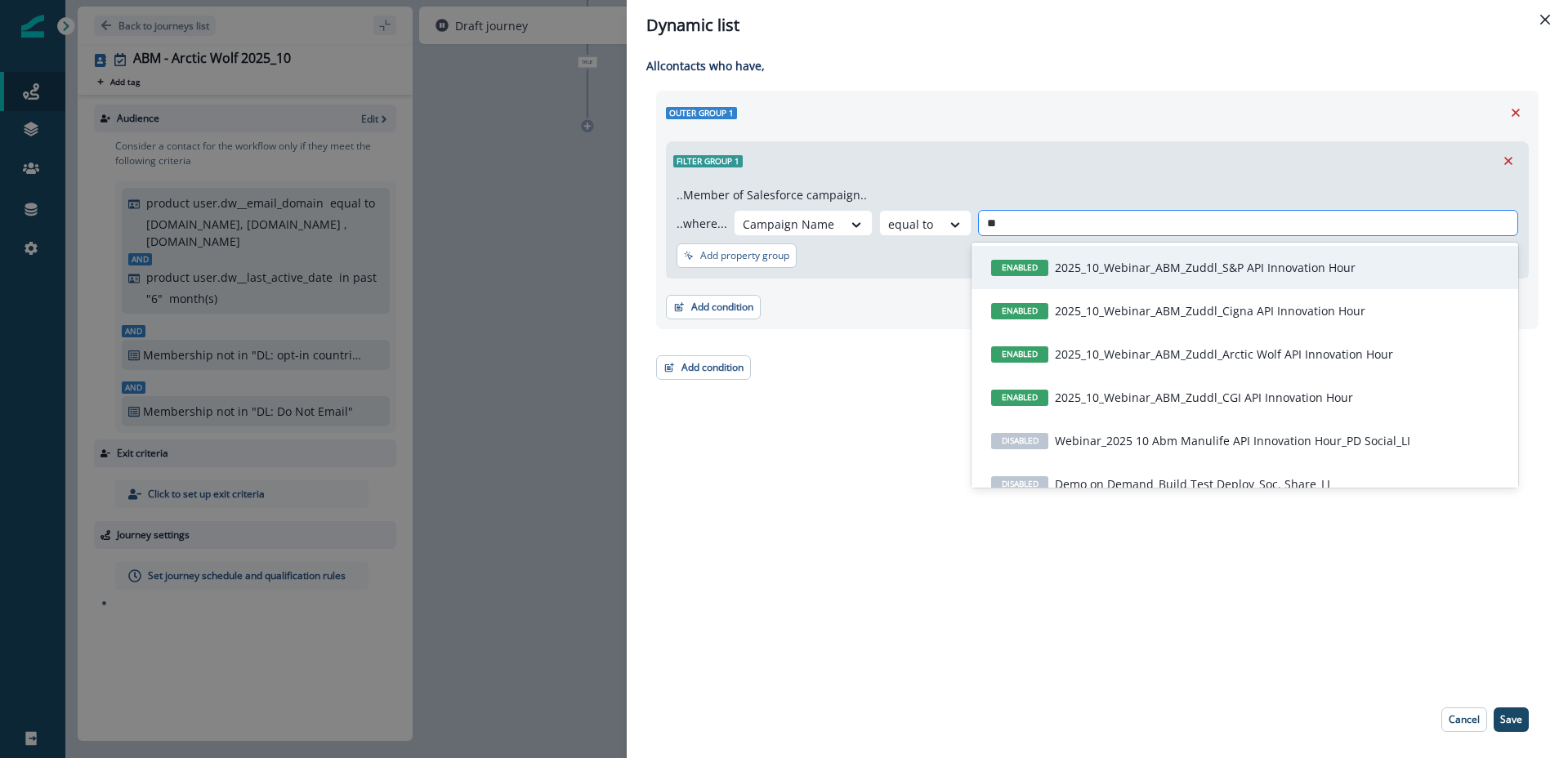
type input "***"
click at [1263, 271] on p "2025_10_Webinar_ABM_Zuddl_Arctic Wolf API Innovation Hour" at bounding box center [1223, 267] width 338 height 17
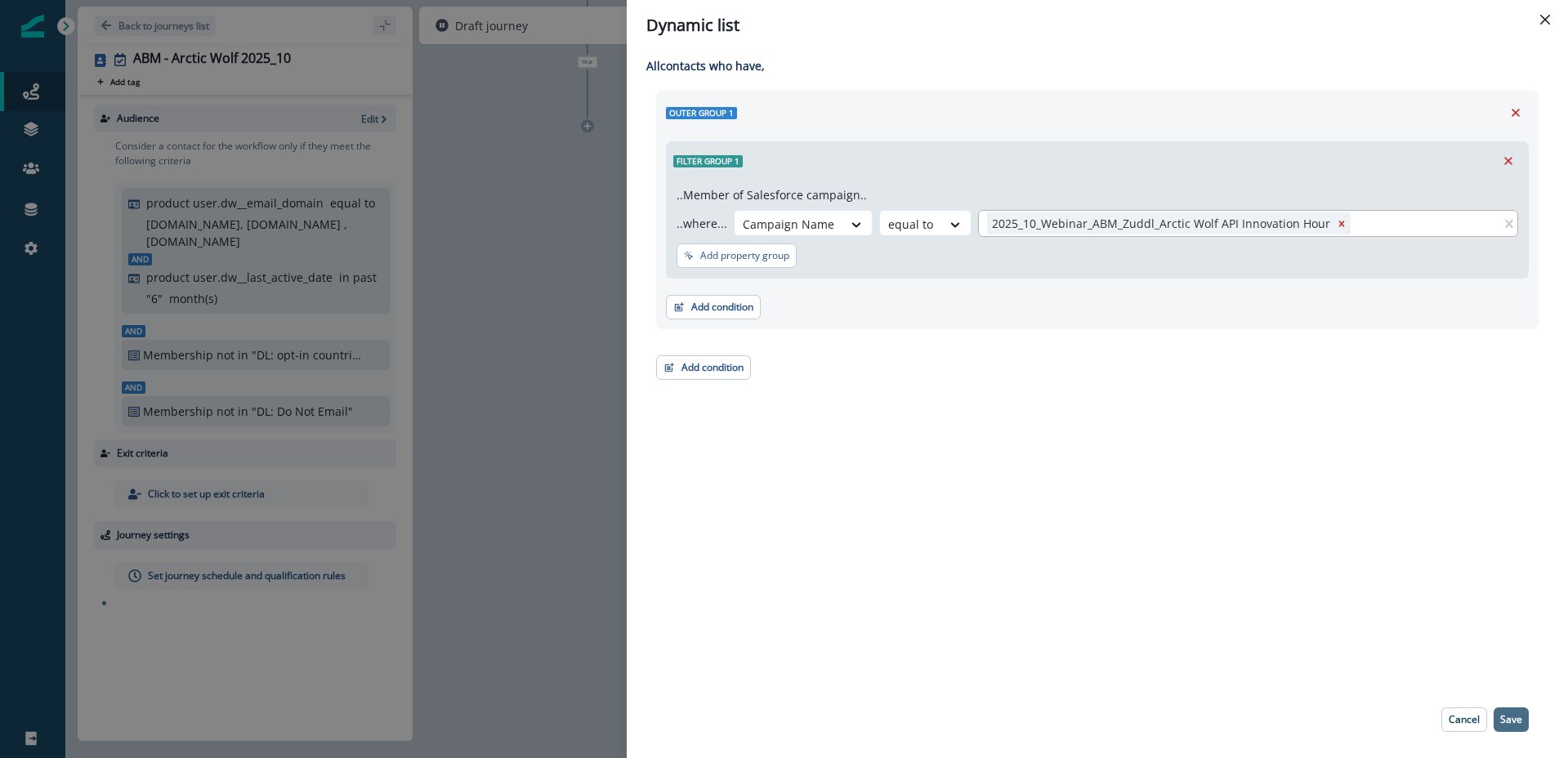
click at [1511, 723] on p "Save" at bounding box center [1512, 719] width 22 height 11
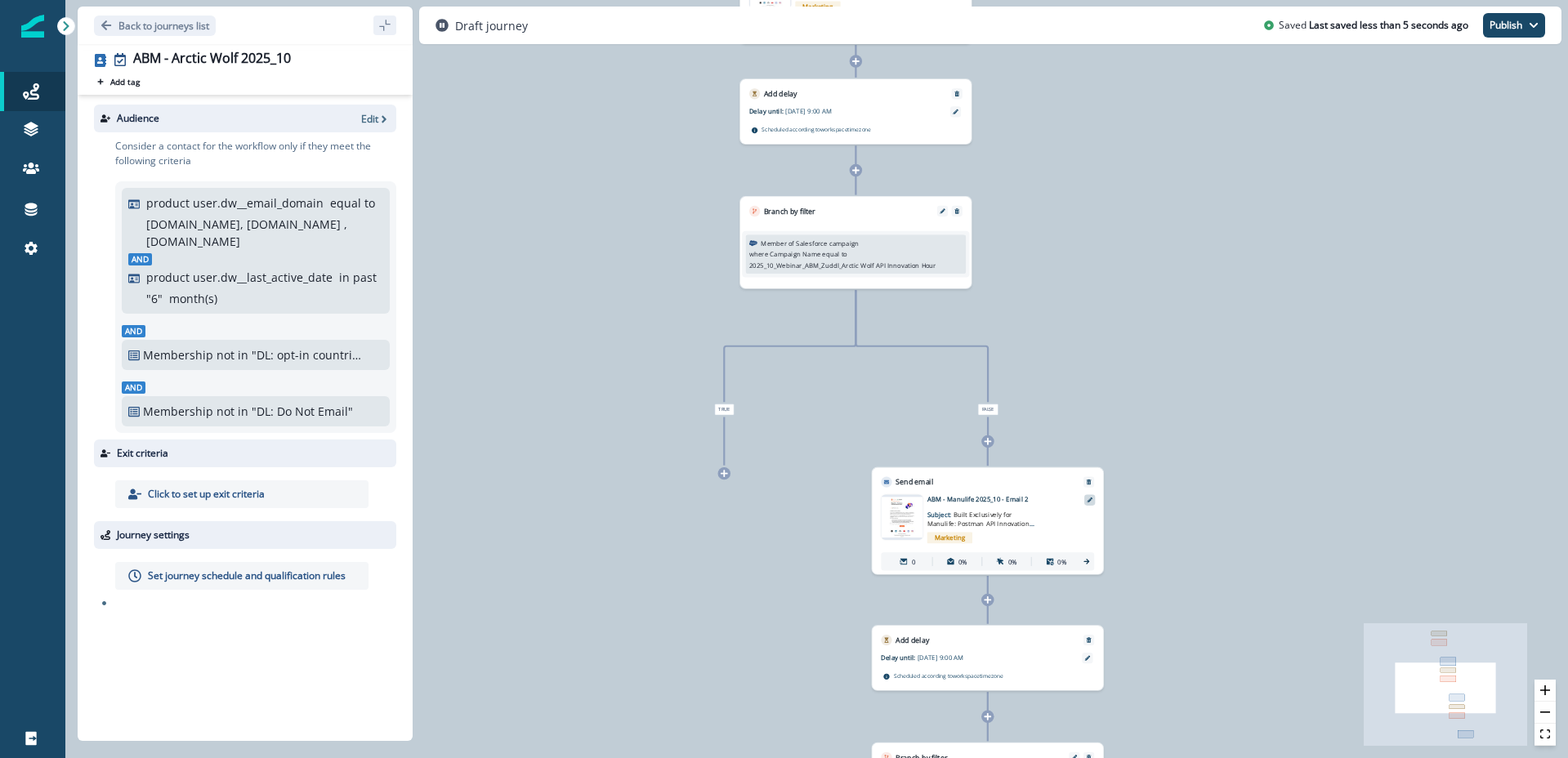
click at [1095, 499] on div at bounding box center [1090, 500] width 10 height 10
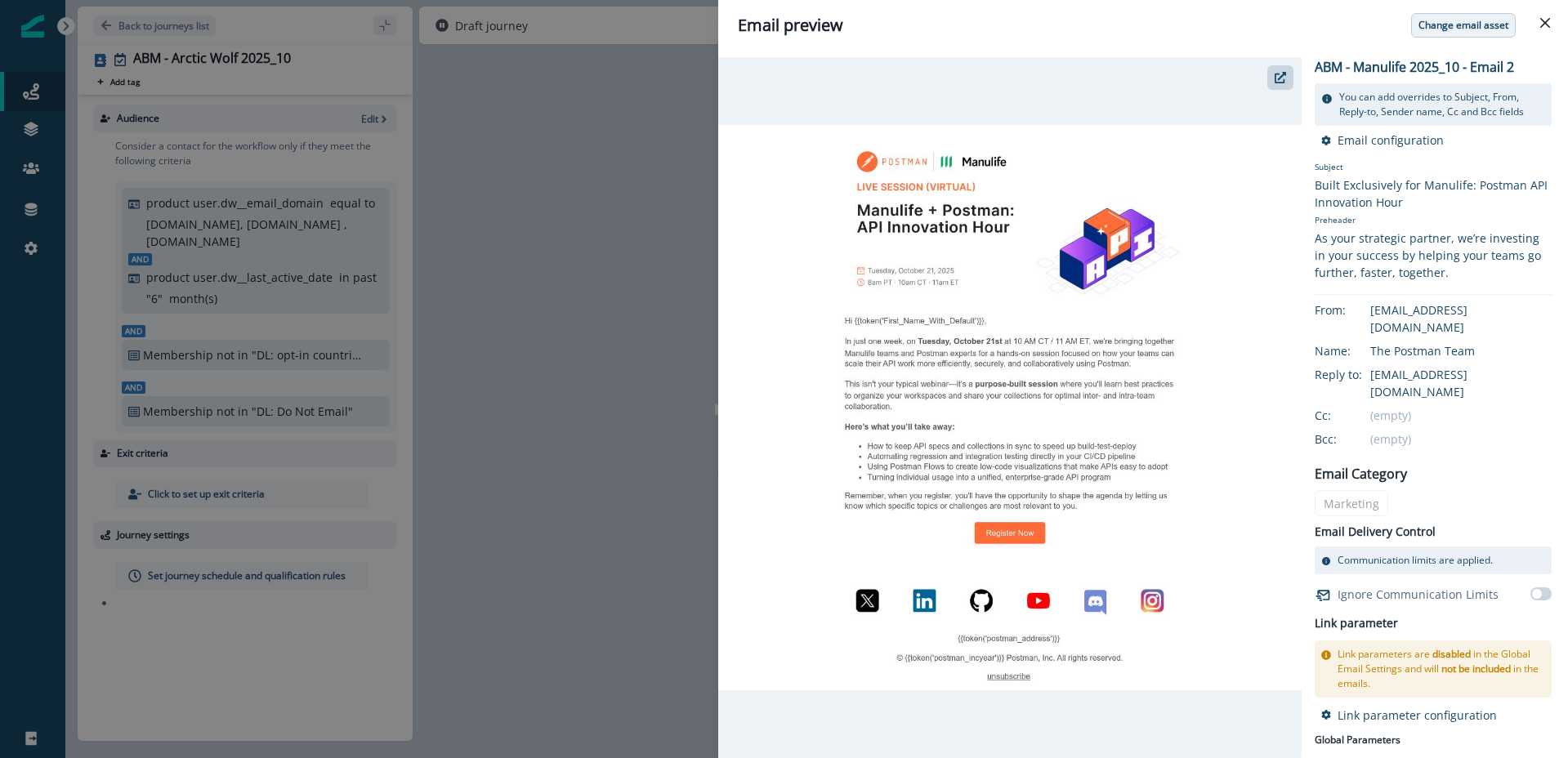
click at [1467, 31] on p "Change email asset" at bounding box center [1464, 25] width 90 height 11
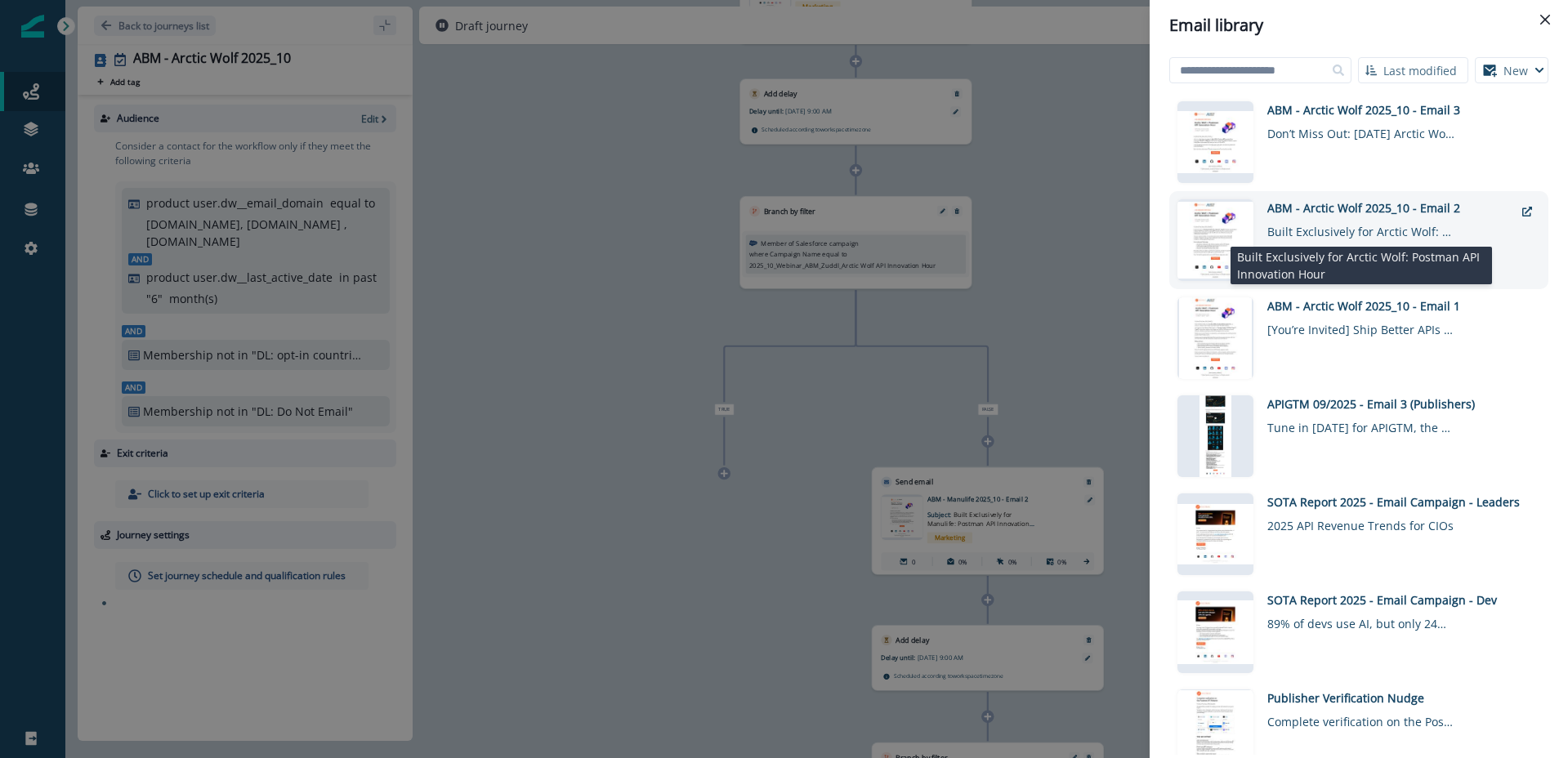
click at [1448, 217] on div "Built Exclusively for Arctic Wolf: Postman API Innovation Hour" at bounding box center [1361, 228] width 188 height 24
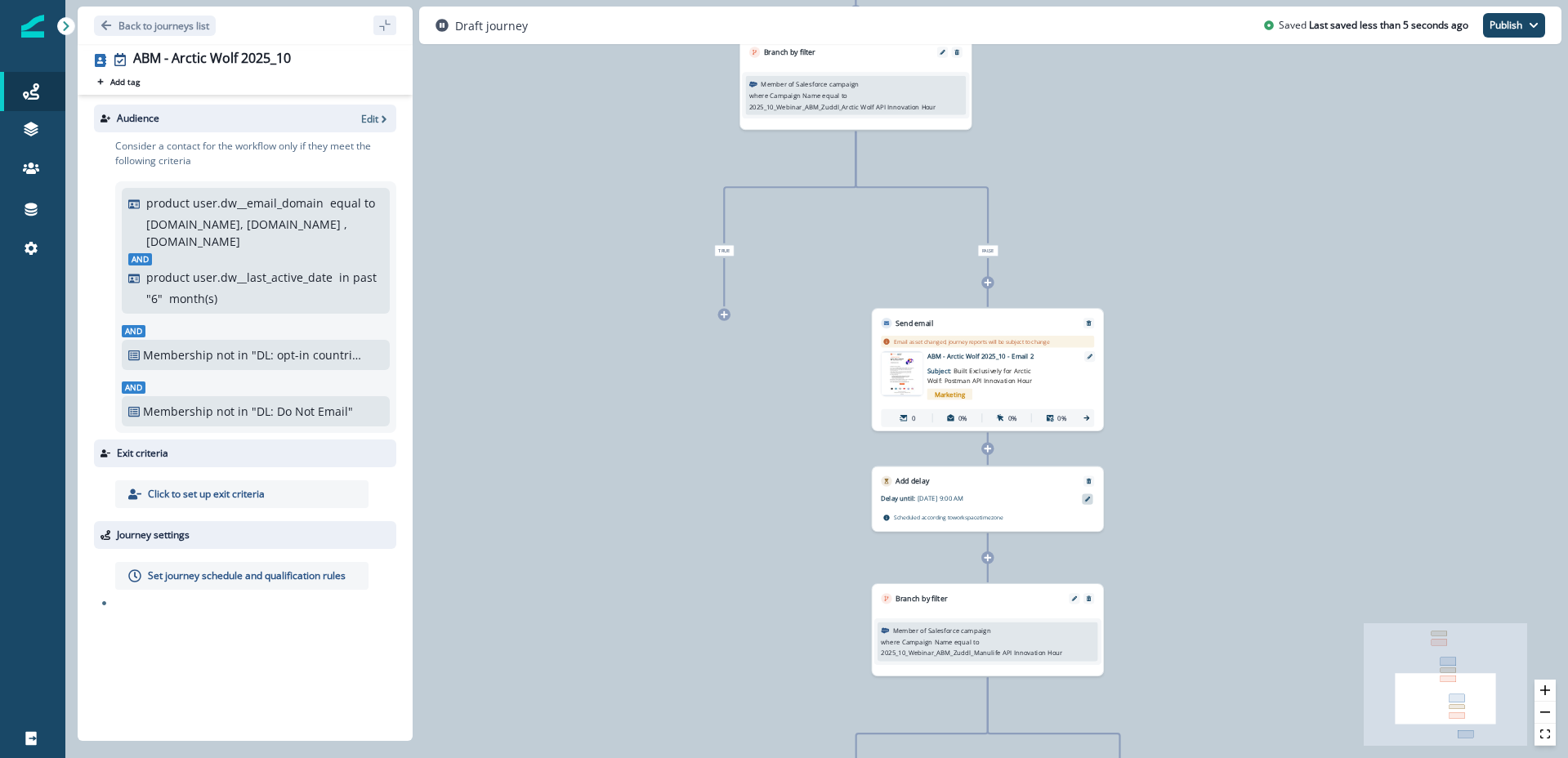
click at [1090, 497] on icon at bounding box center [1088, 499] width 6 height 6
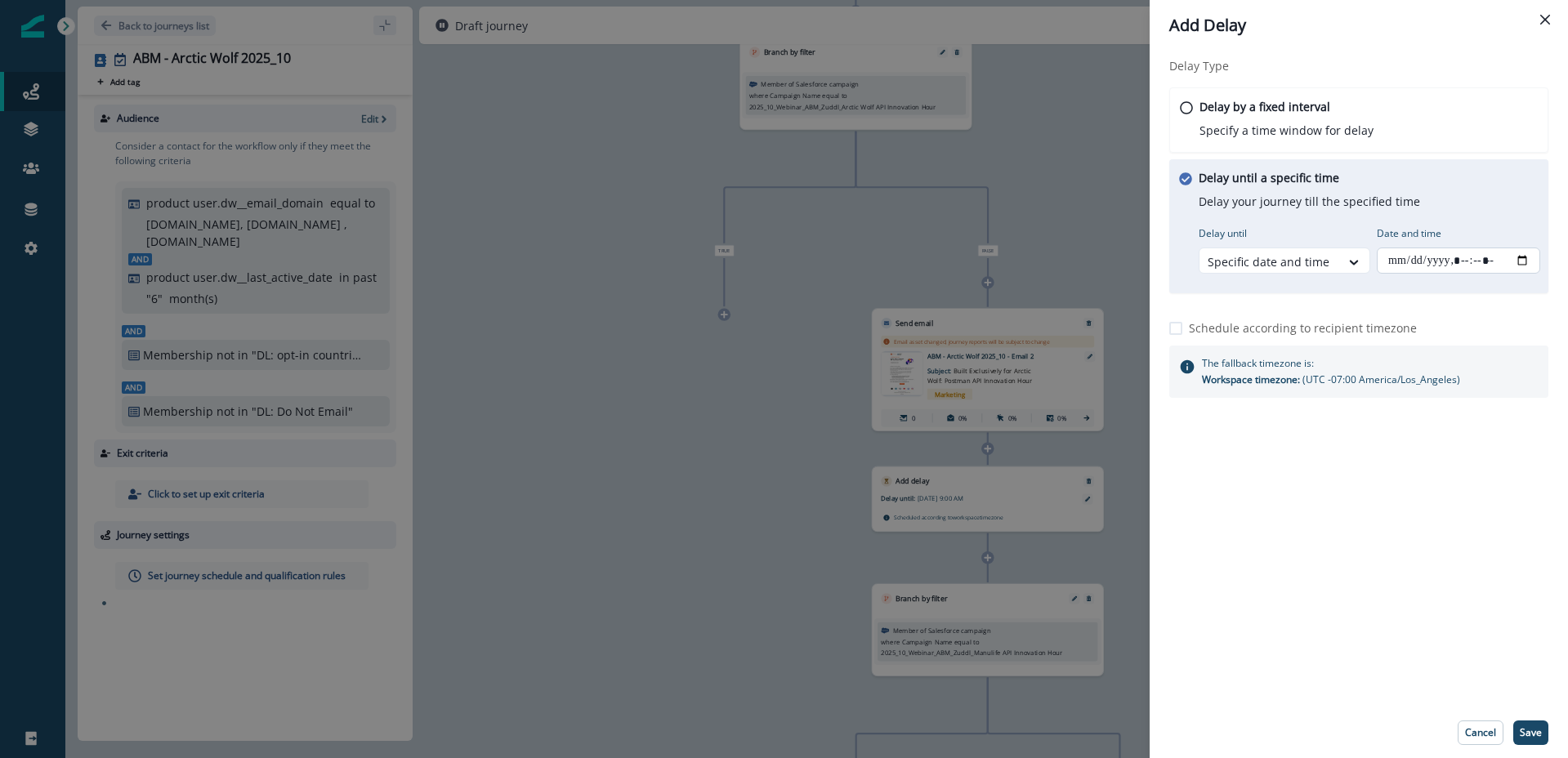
click at [1518, 256] on input "Date and time" at bounding box center [1459, 260] width 163 height 26
type input "**********"
click at [1531, 732] on p "Save" at bounding box center [1531, 732] width 22 height 11
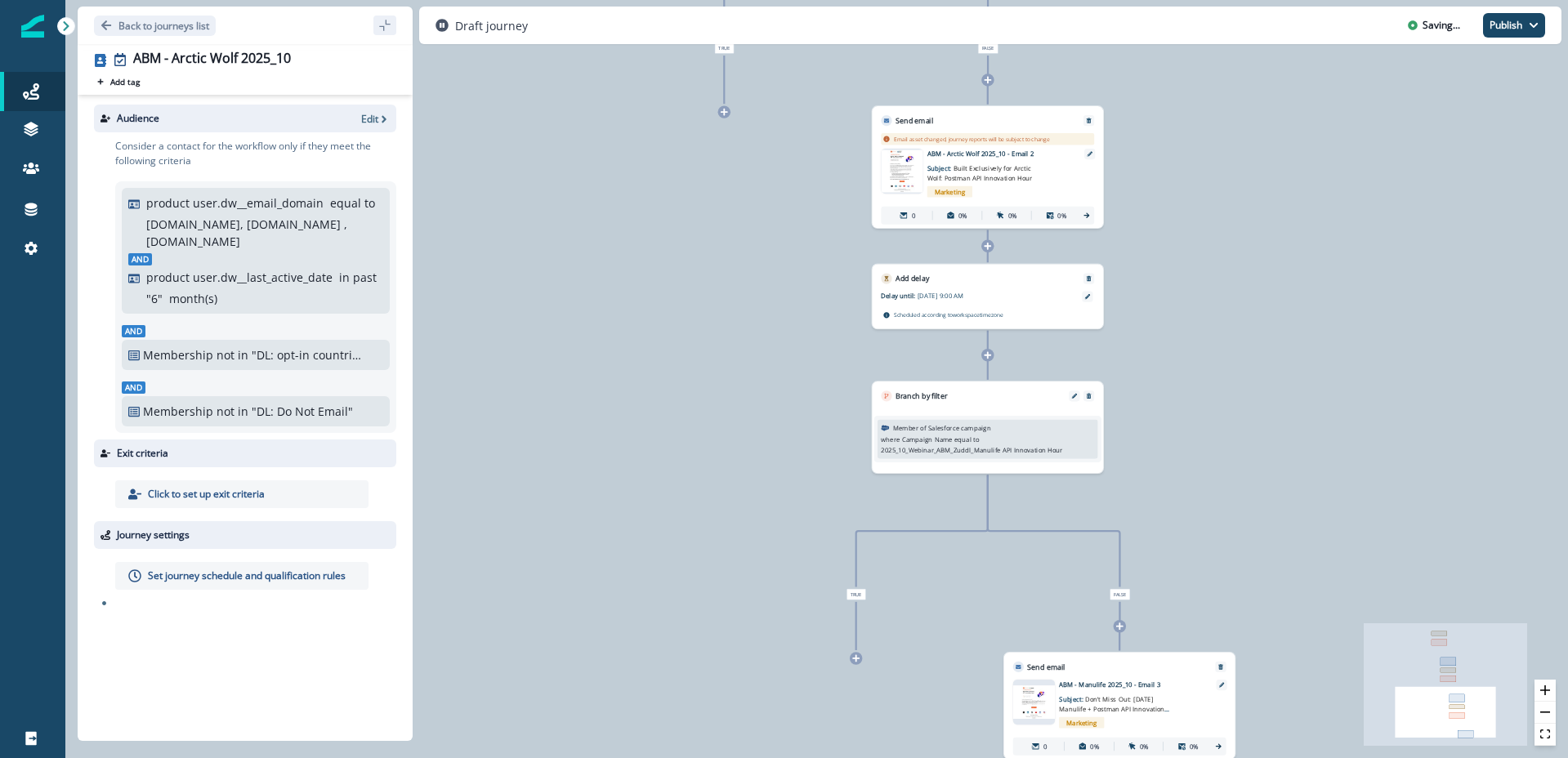
click at [1058, 453] on p "2025_10_Webinar_ABM_Zuddl_Manulife API Innovation Hour" at bounding box center [971, 451] width 181 height 10
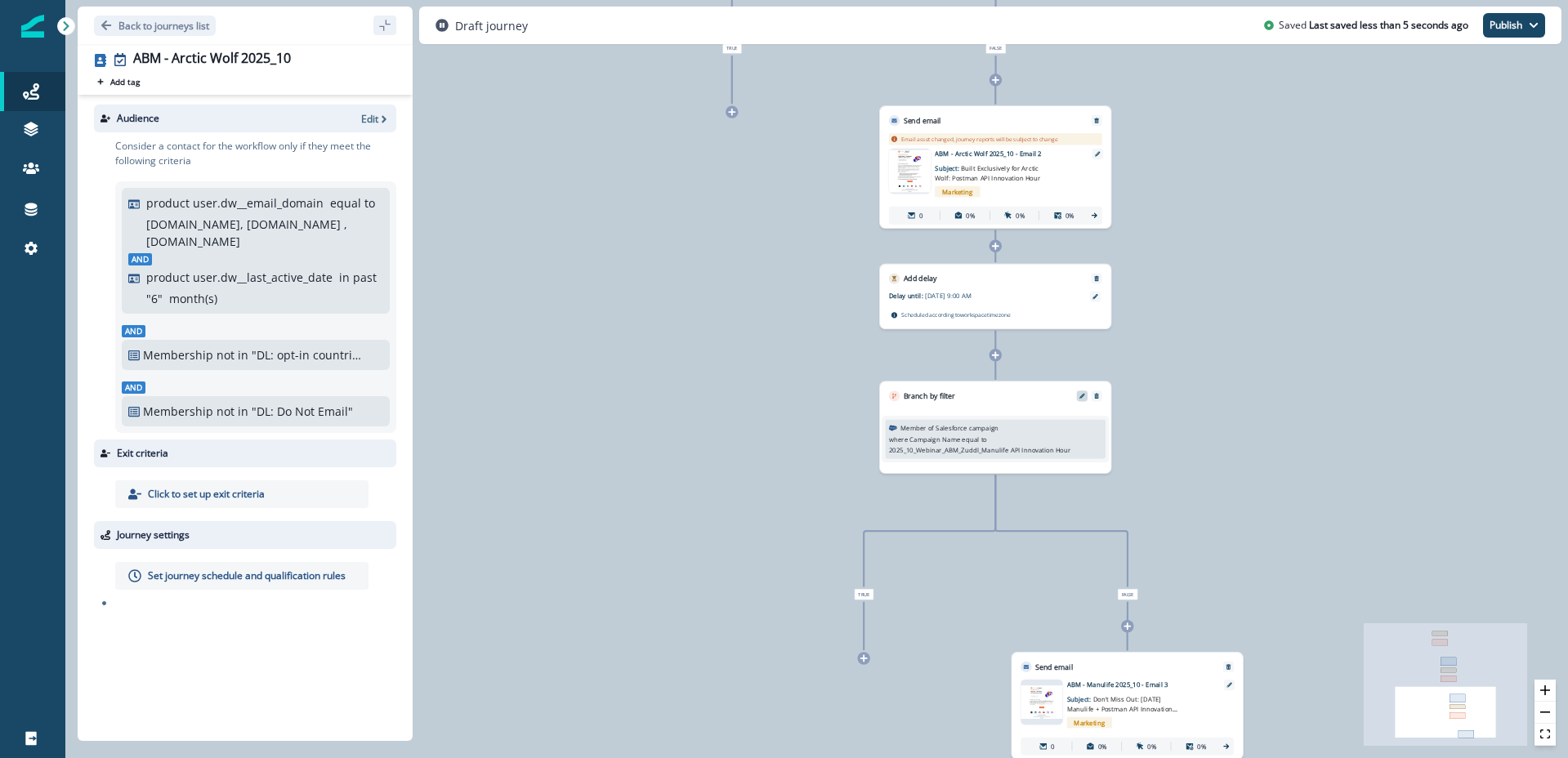
click at [1081, 396] on icon "Edit" at bounding box center [1082, 396] width 6 height 6
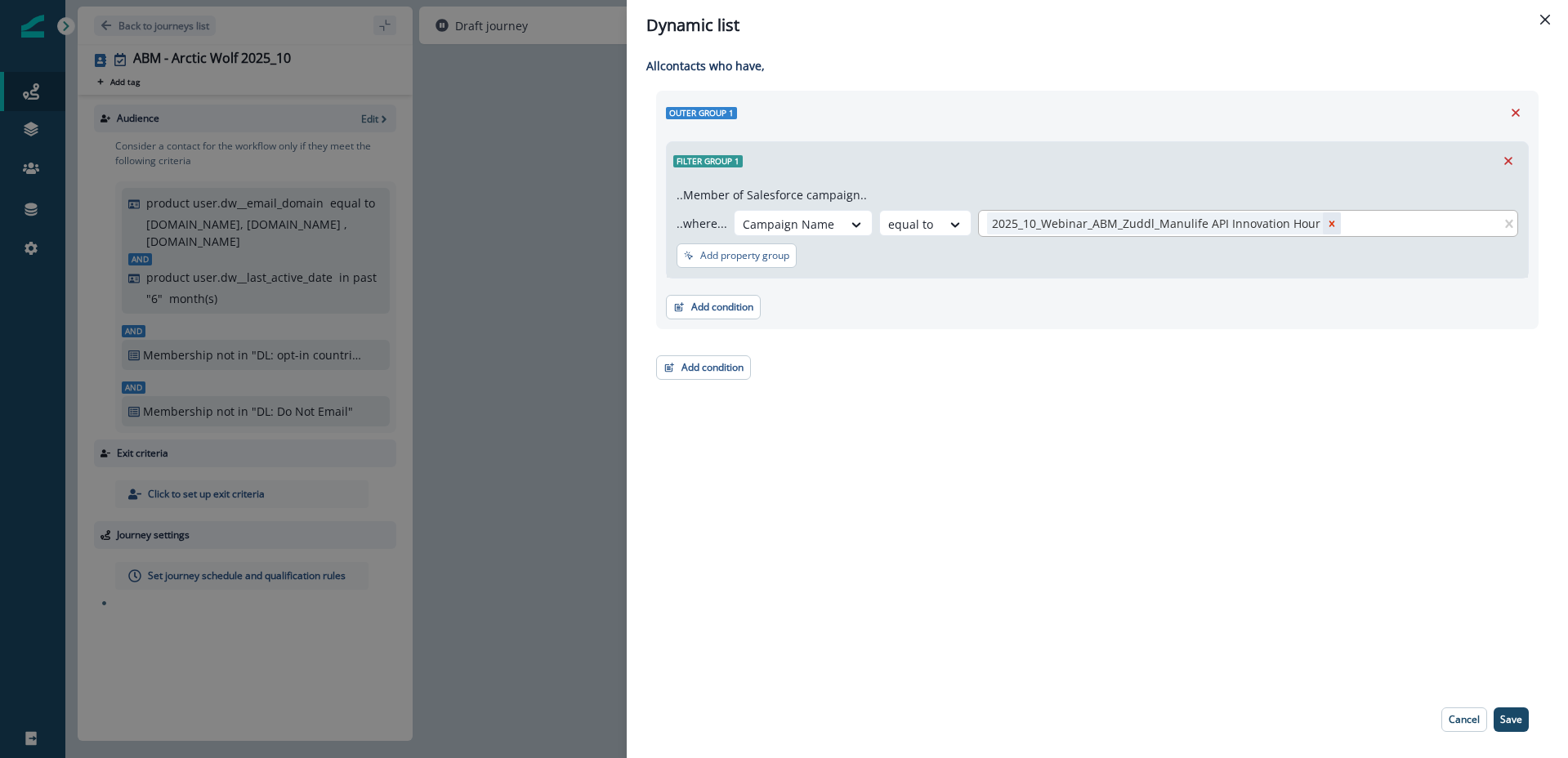
click at [1326, 220] on icon "Remove 2025_10_Webinar_ABM_Zuddl_Manulife API Innovation Hour" at bounding box center [1331, 223] width 11 height 11
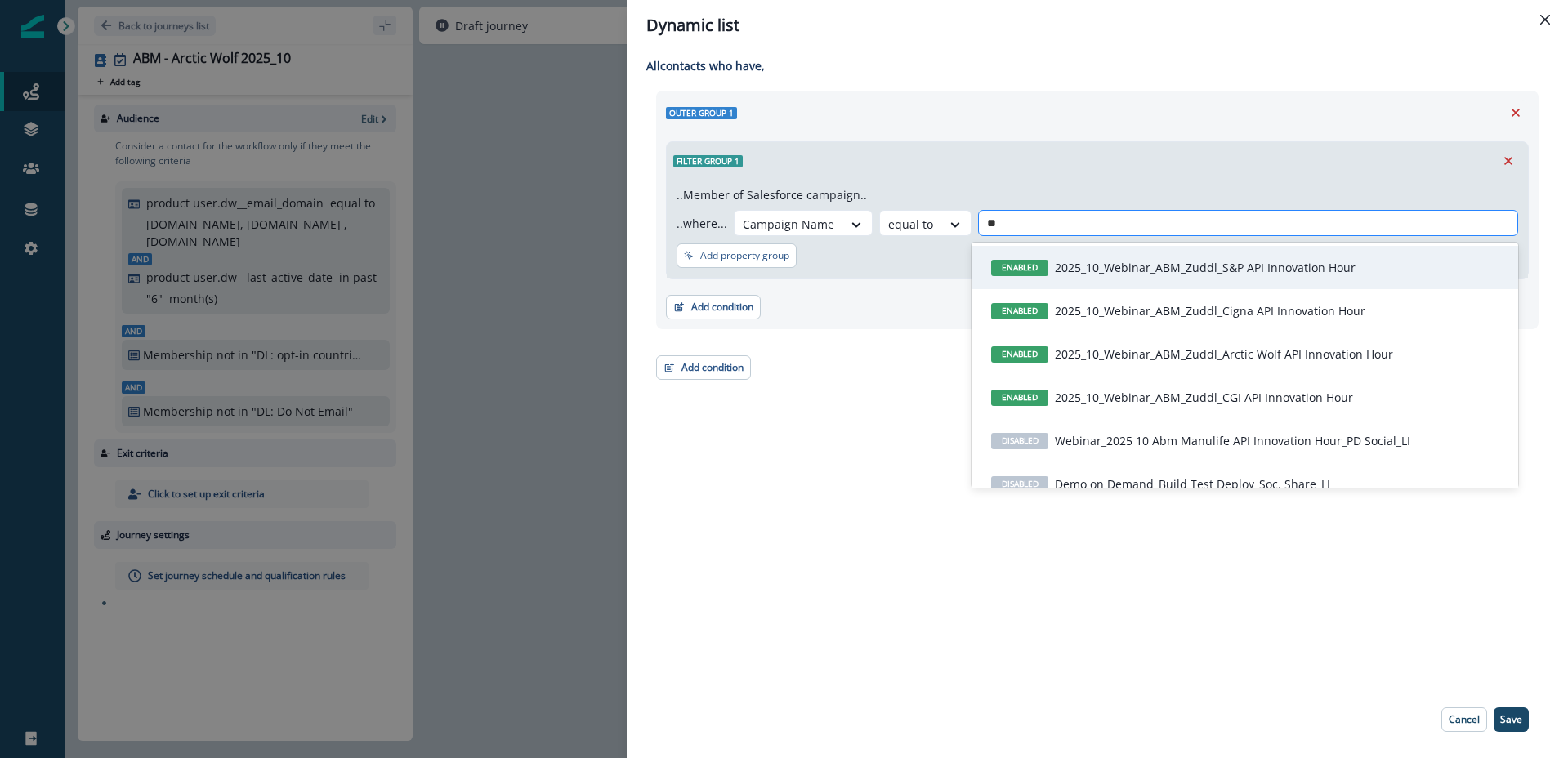
type input "***"
click at [1260, 263] on p "2025_10_Webinar_ABM_Zuddl_Arctic Wolf API Innovation Hour" at bounding box center [1223, 267] width 338 height 17
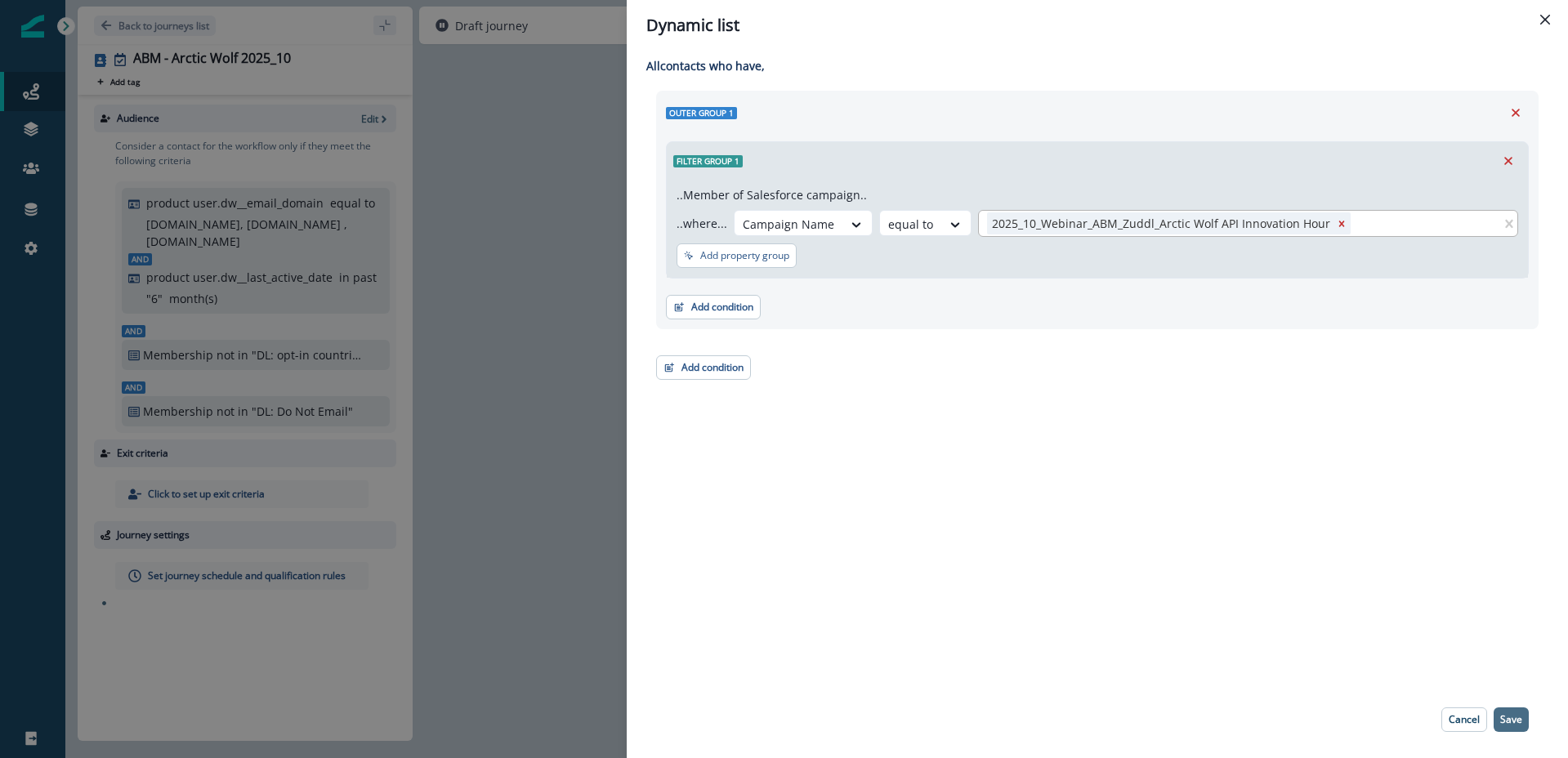
click at [1511, 726] on button "Save" at bounding box center [1511, 719] width 35 height 25
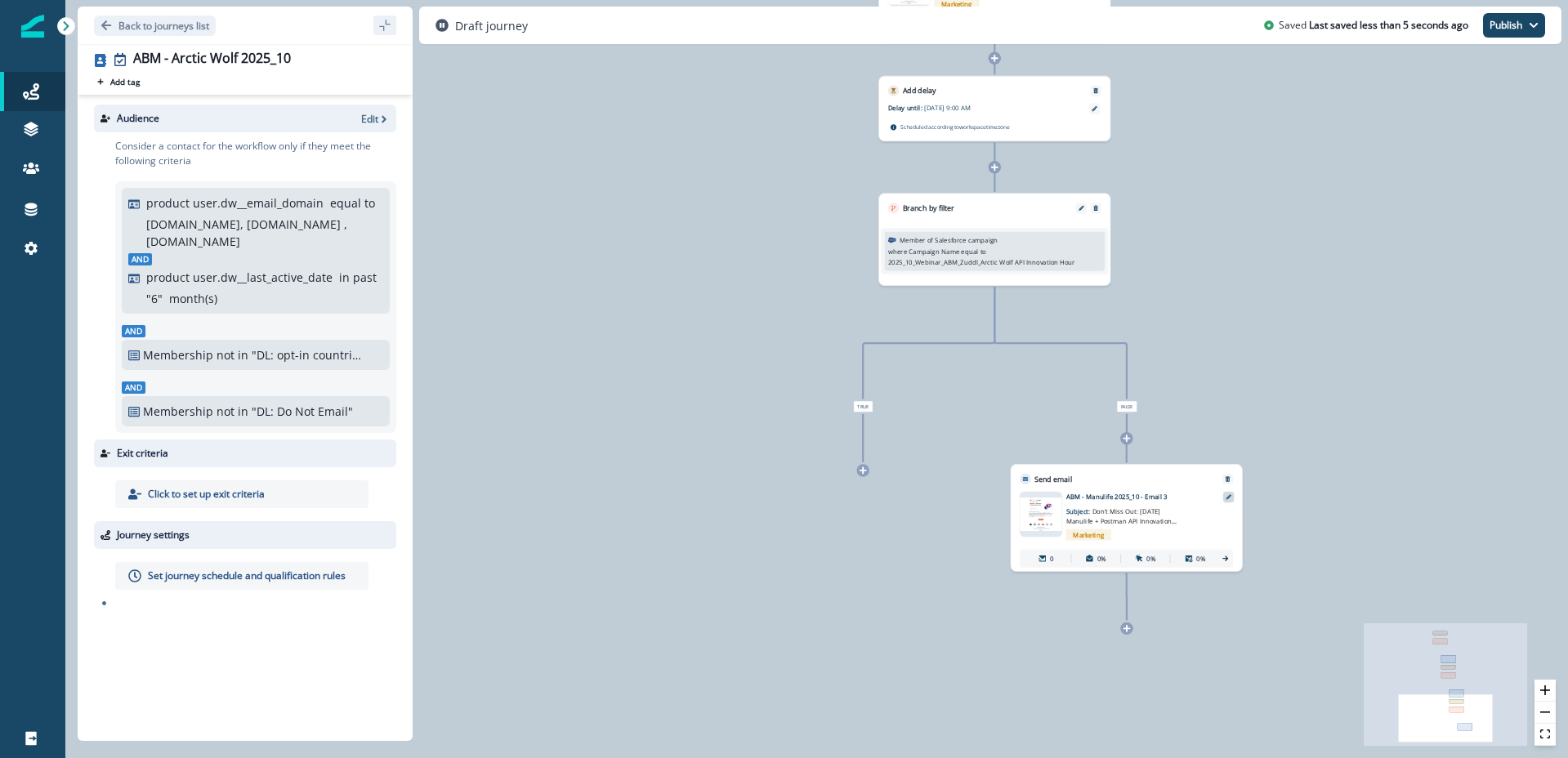
click at [1229, 497] on icon at bounding box center [1228, 497] width 6 height 6
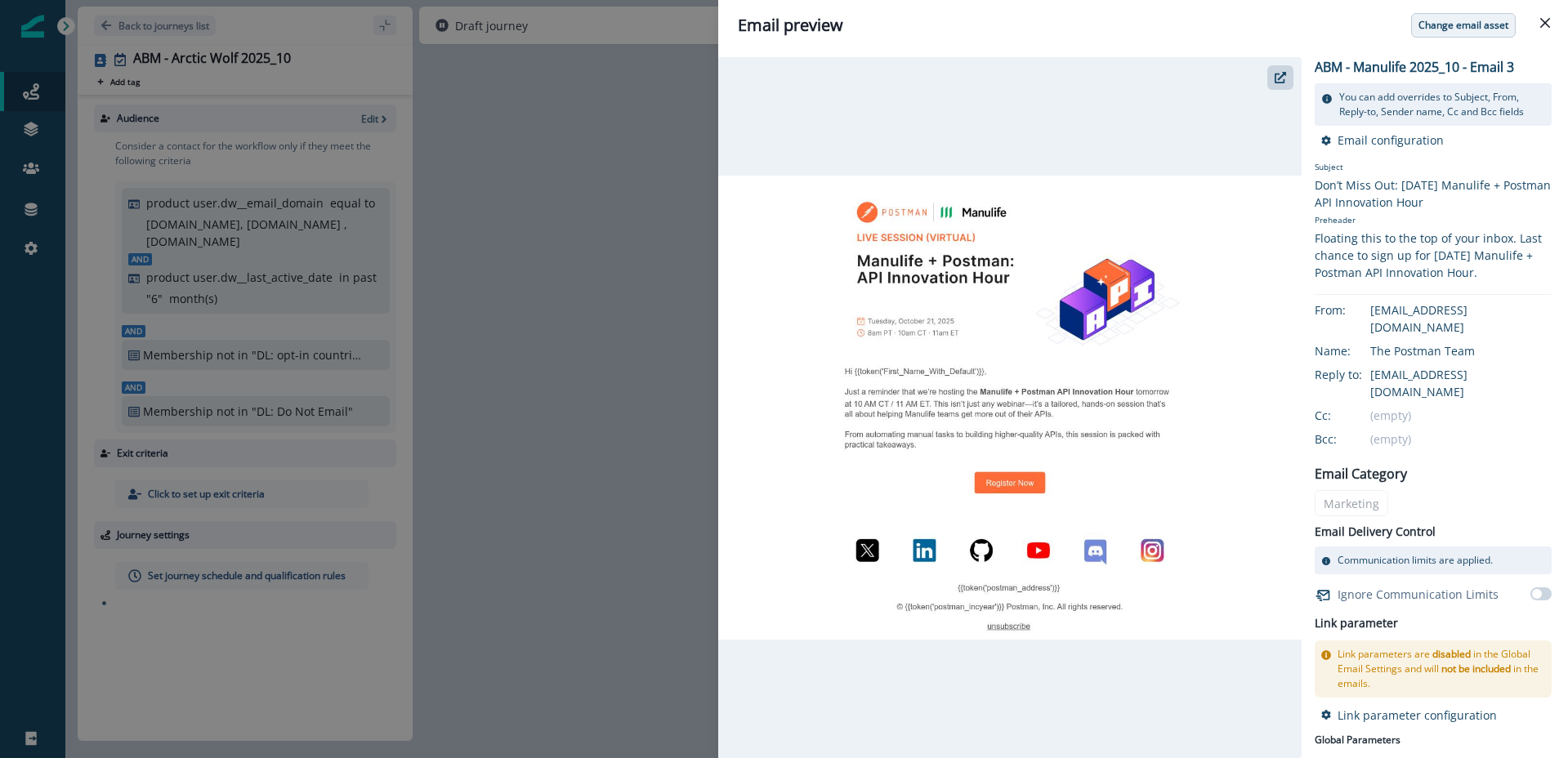
click at [1438, 28] on p "Change email asset" at bounding box center [1464, 25] width 90 height 11
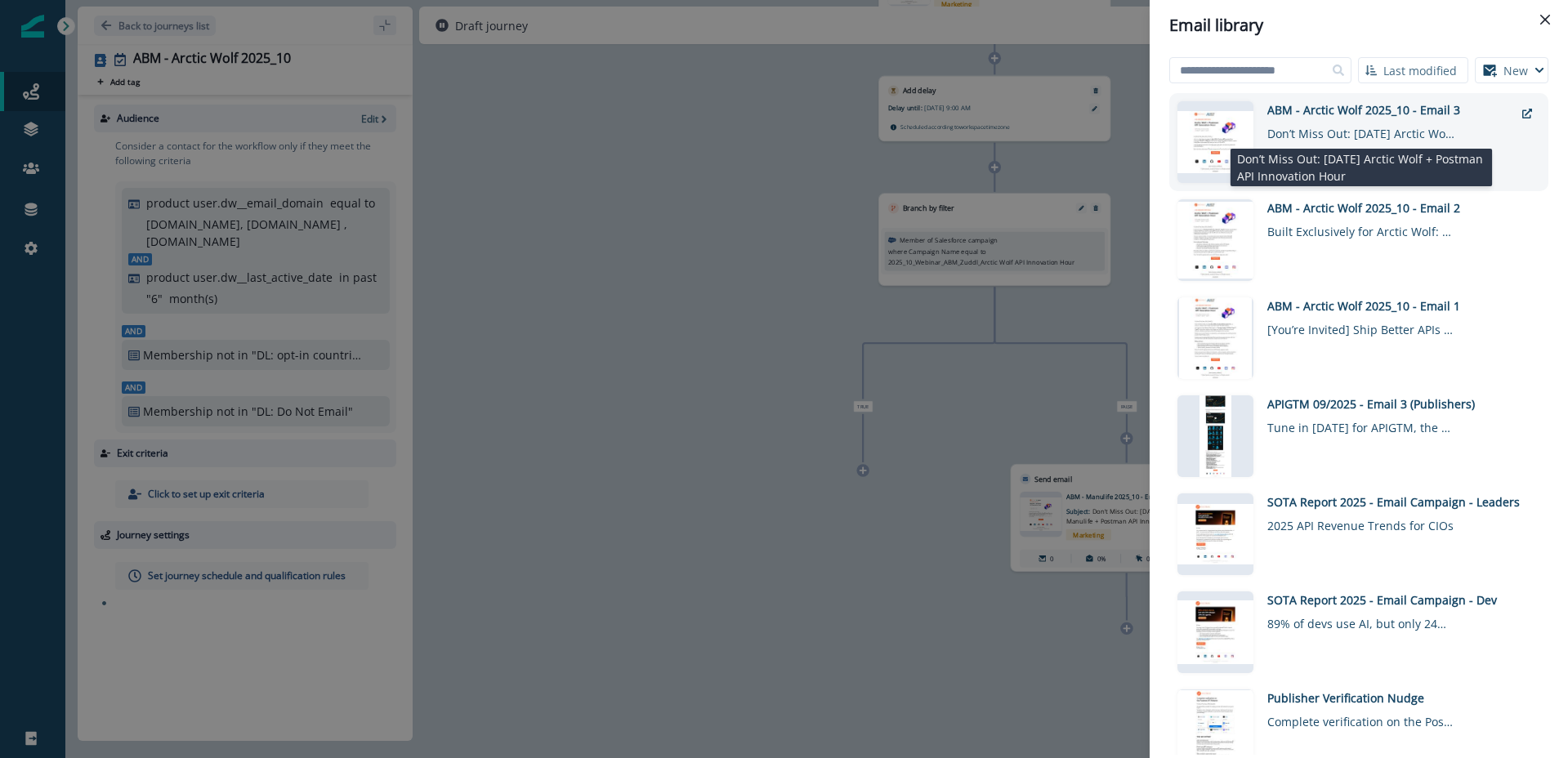
click at [1348, 127] on div "Don’t Miss Out: [DATE] Arctic Wolf + Postman API Innovation Hour" at bounding box center [1361, 130] width 188 height 24
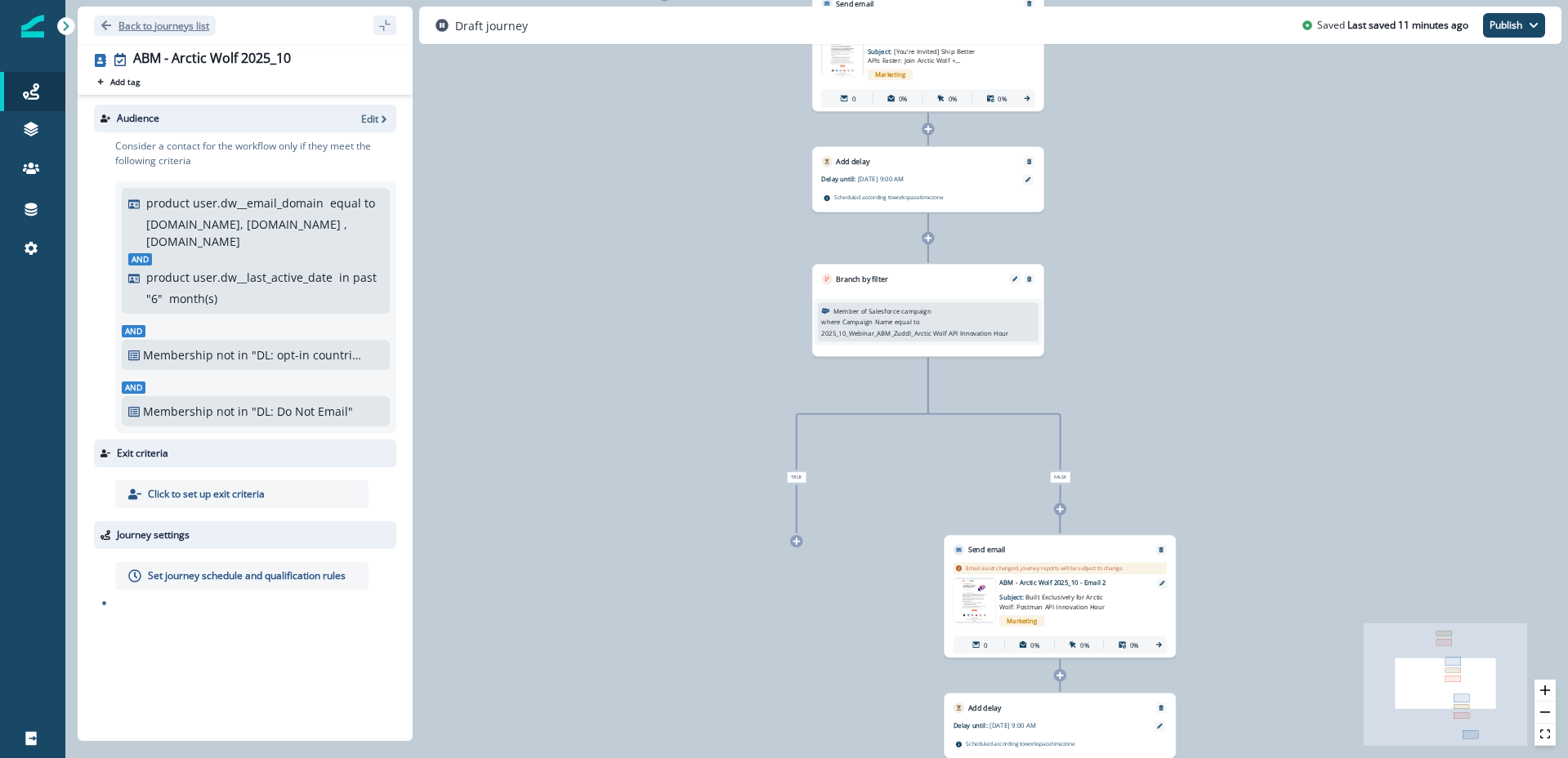
click at [107, 29] on icon "Go back" at bounding box center [106, 25] width 11 height 11
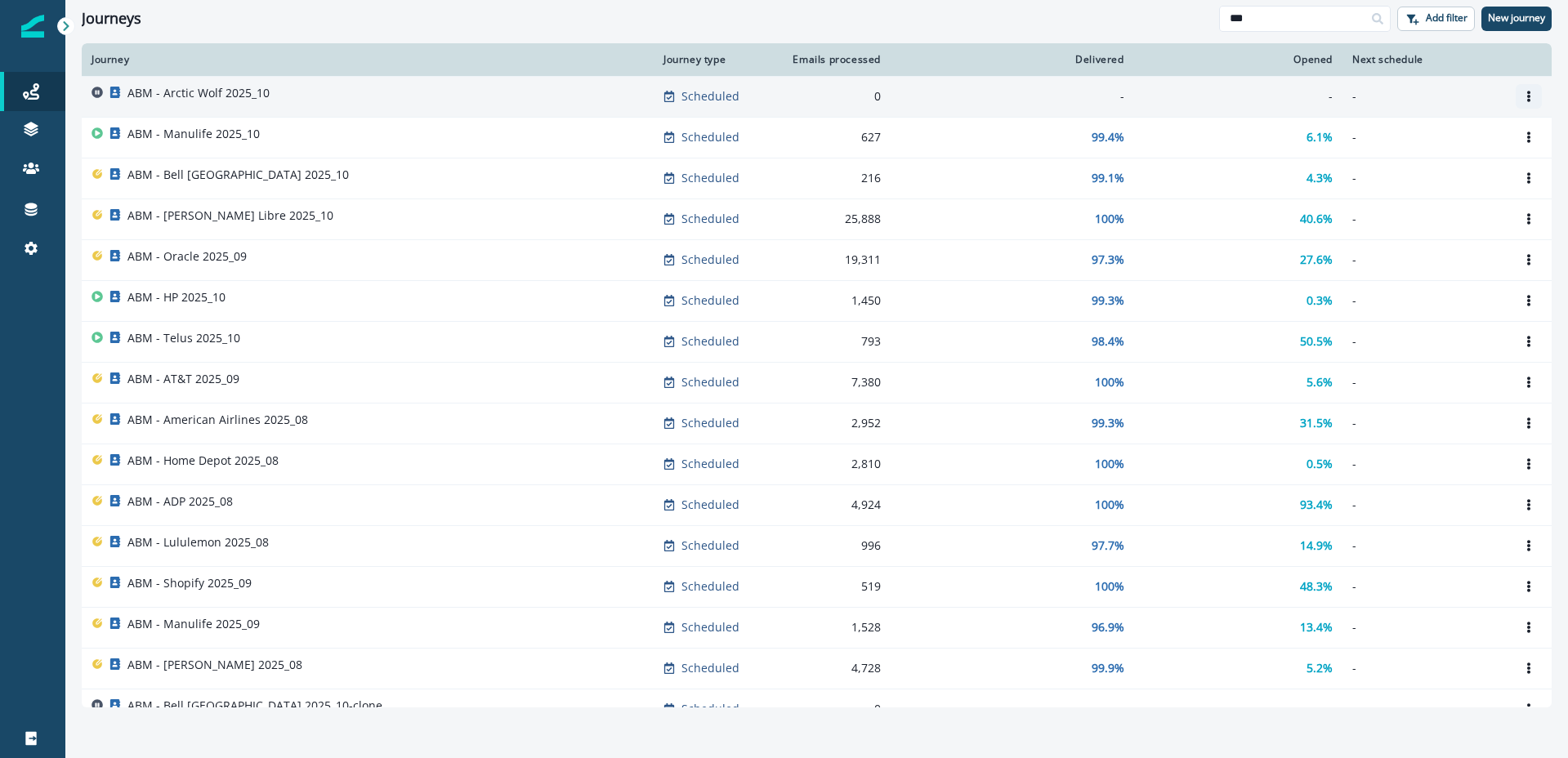
click at [1530, 97] on icon "Options" at bounding box center [1529, 96] width 3 height 11
click at [1414, 138] on button "Clone" at bounding box center [1450, 135] width 181 height 26
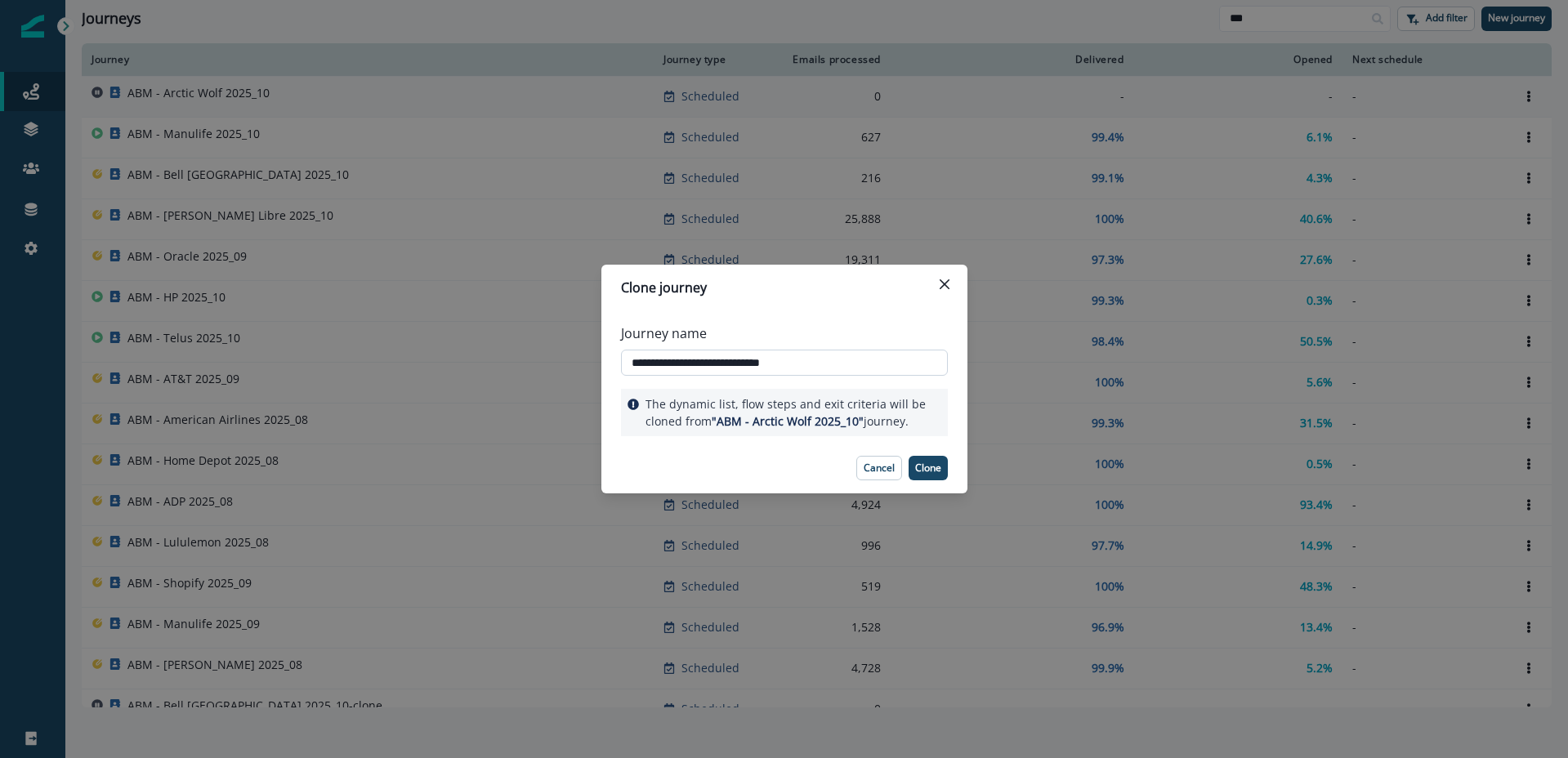
drag, startPoint x: 667, startPoint y: 363, endPoint x: 721, endPoint y: 361, distance: 54.0
click at [721, 361] on input "**********" at bounding box center [785, 362] width 327 height 26
click at [813, 368] on input "**********" at bounding box center [785, 362] width 327 height 26
drag, startPoint x: 632, startPoint y: 359, endPoint x: 810, endPoint y: 359, distance: 178.0
click at [810, 359] on input "**********" at bounding box center [785, 362] width 327 height 26
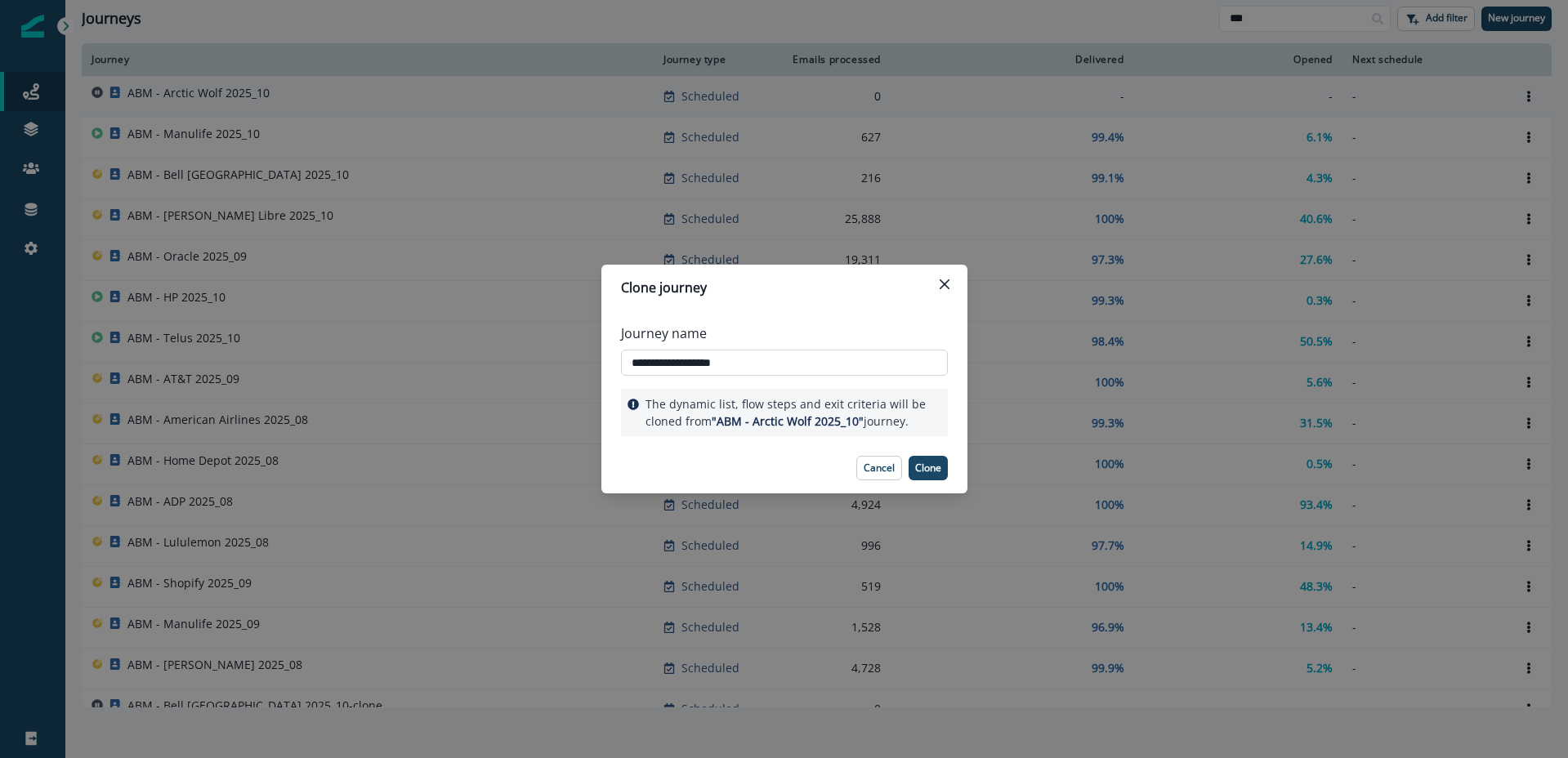
click at [826, 364] on input "**********" at bounding box center [785, 362] width 327 height 26
type input "**********"
click at [937, 470] on p "Clone" at bounding box center [928, 467] width 26 height 11
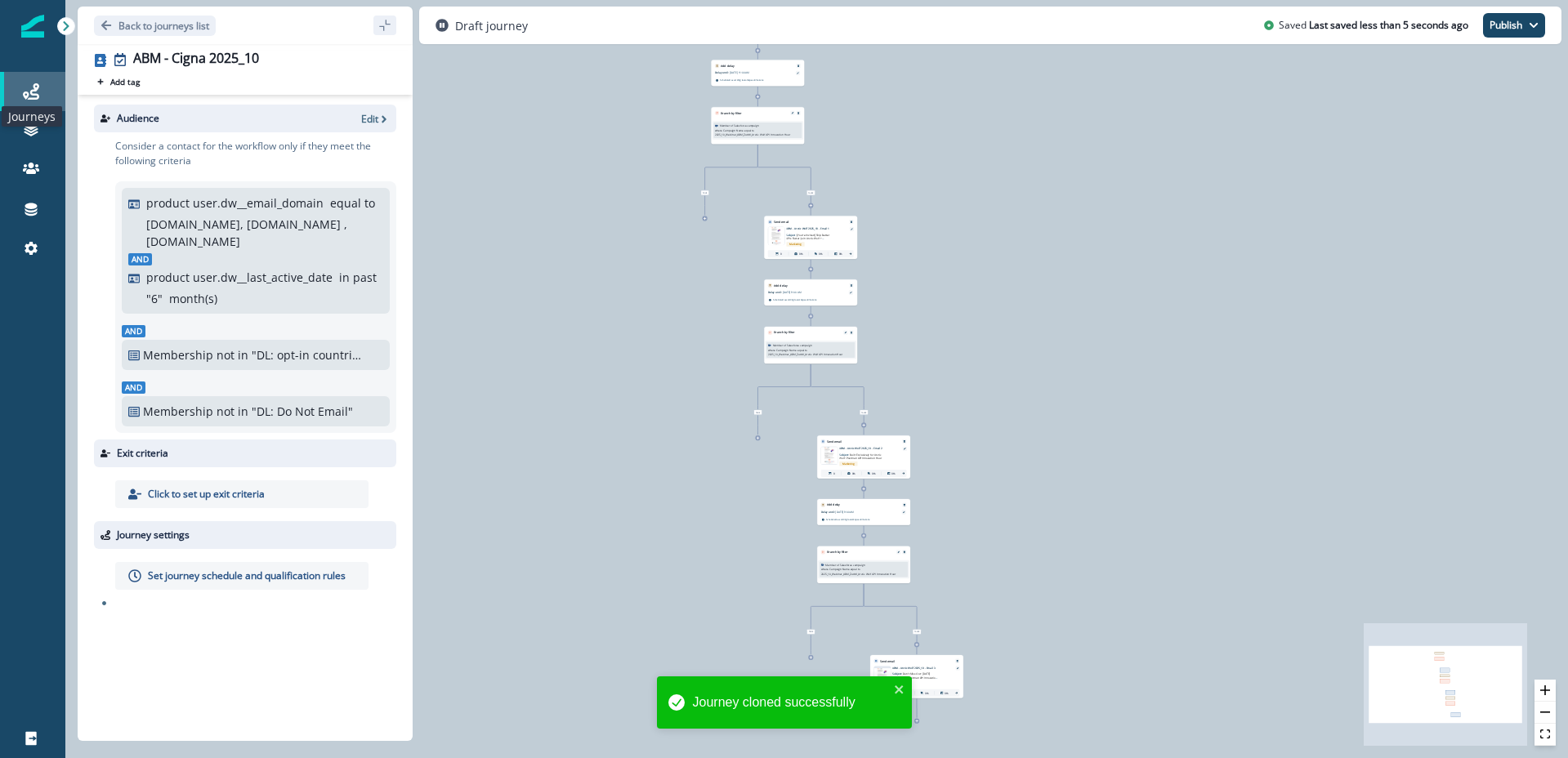
click at [38, 99] on icon at bounding box center [31, 91] width 16 height 16
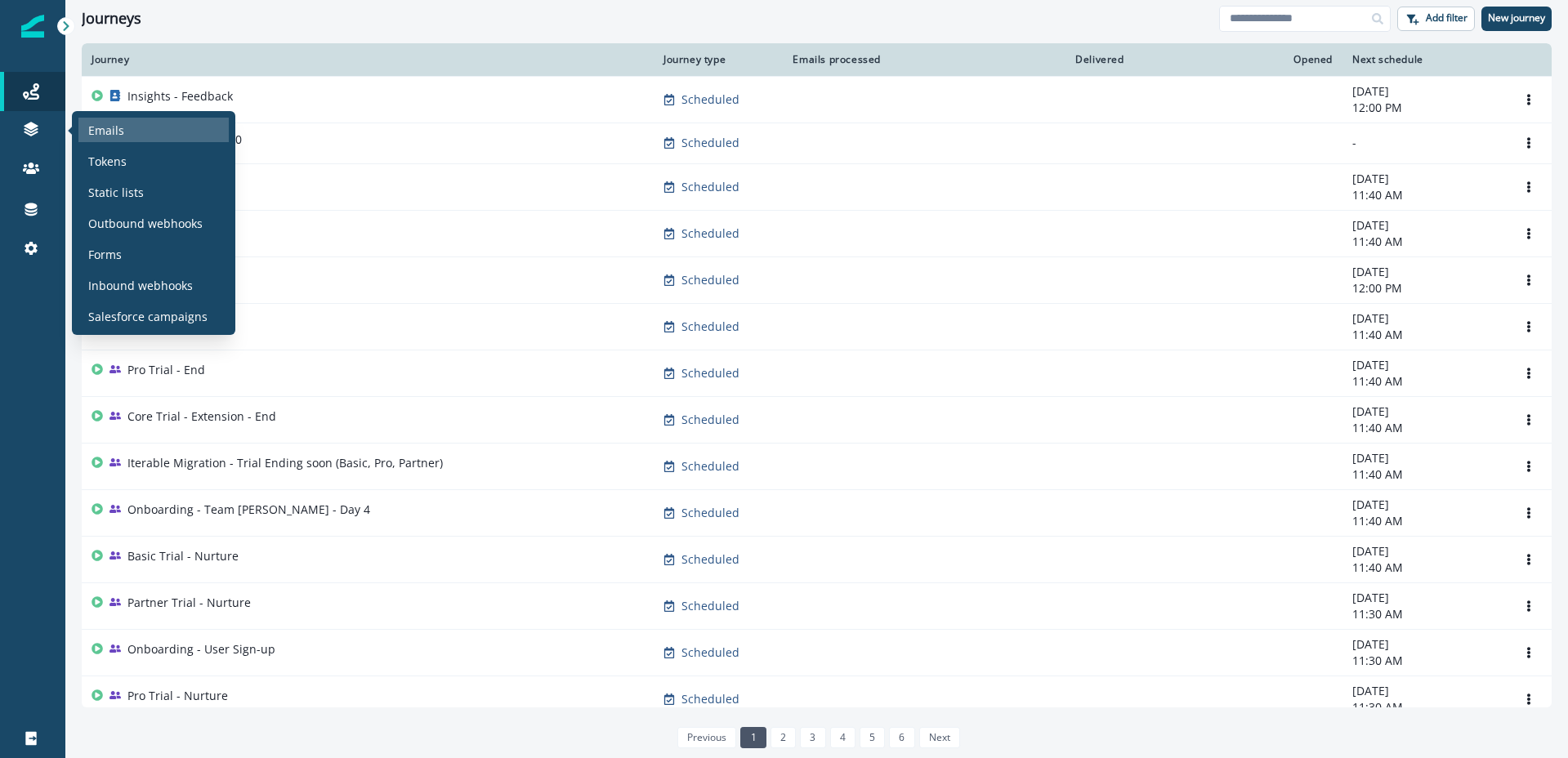
click at [100, 128] on p "Emails" at bounding box center [106, 130] width 36 height 17
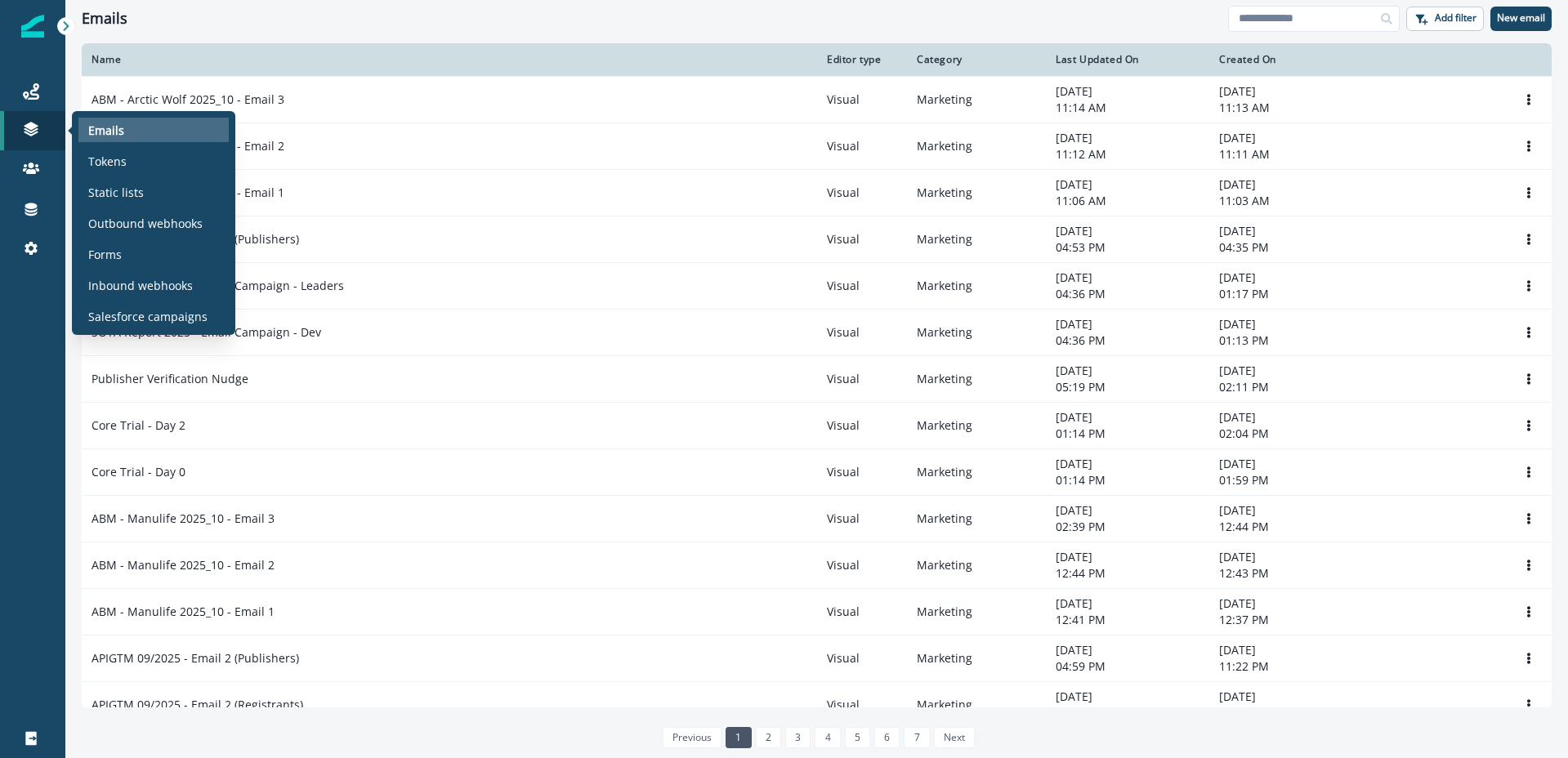
click at [122, 133] on p "Emails" at bounding box center [106, 130] width 36 height 17
click at [157, 134] on div "Emails" at bounding box center [153, 129] width 151 height 25
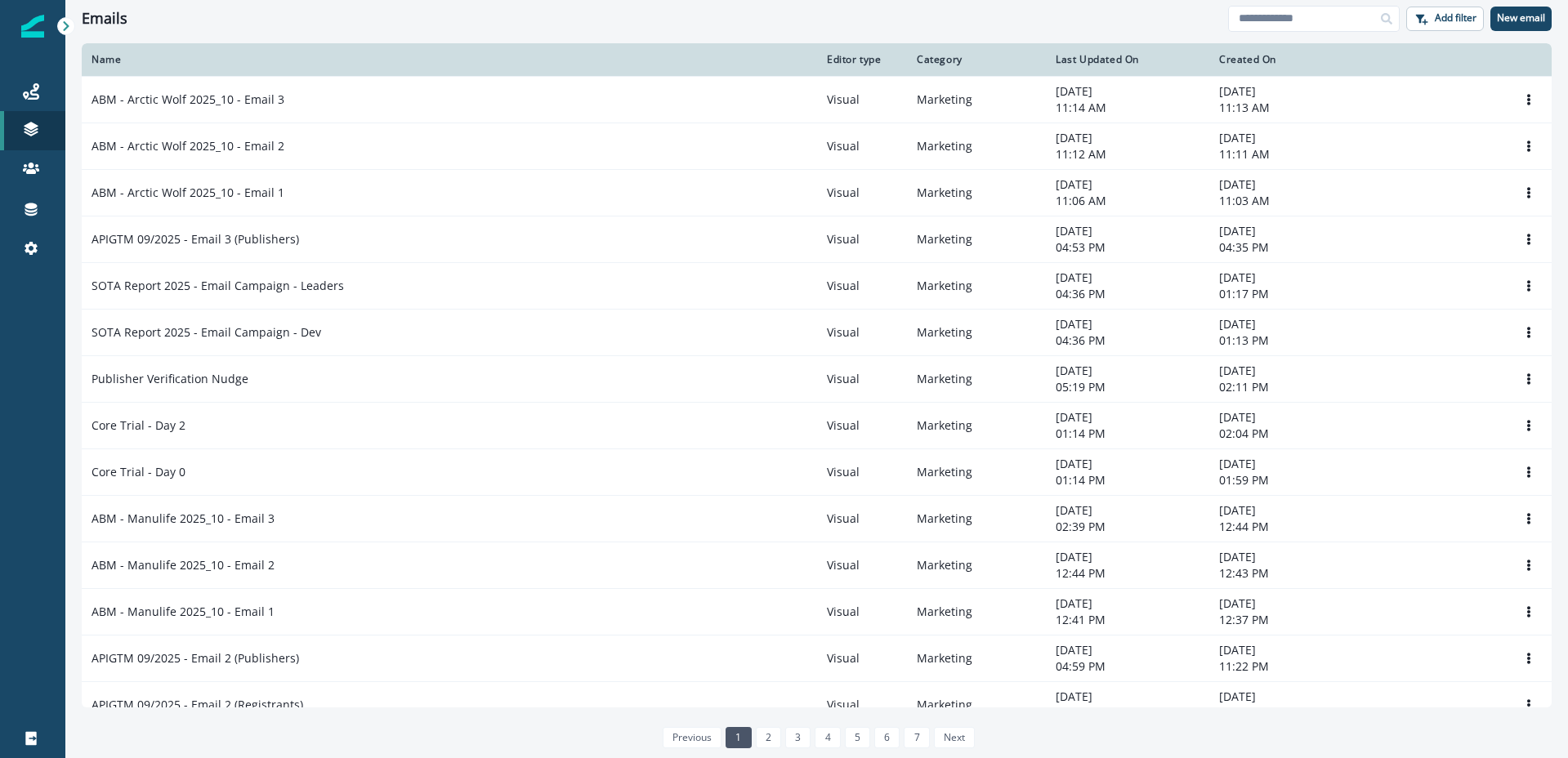
click at [562, 20] on div "Emails" at bounding box center [655, 19] width 1147 height 18
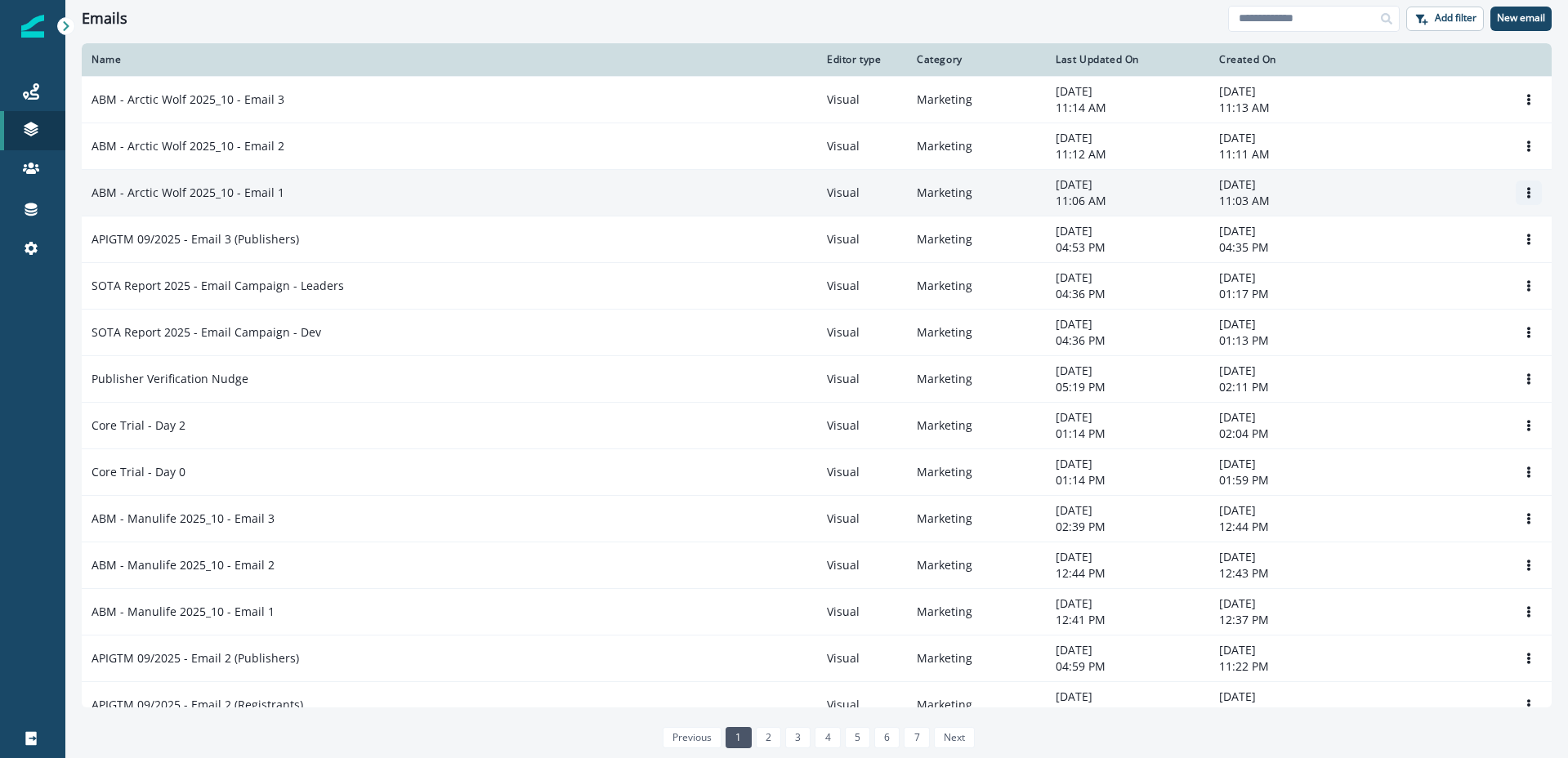
drag, startPoint x: 1529, startPoint y: 196, endPoint x: 1520, endPoint y: 195, distance: 9.1
click at [1529, 196] on icon "Options" at bounding box center [1529, 192] width 3 height 11
click at [1410, 229] on button "Clone" at bounding box center [1450, 231] width 181 height 26
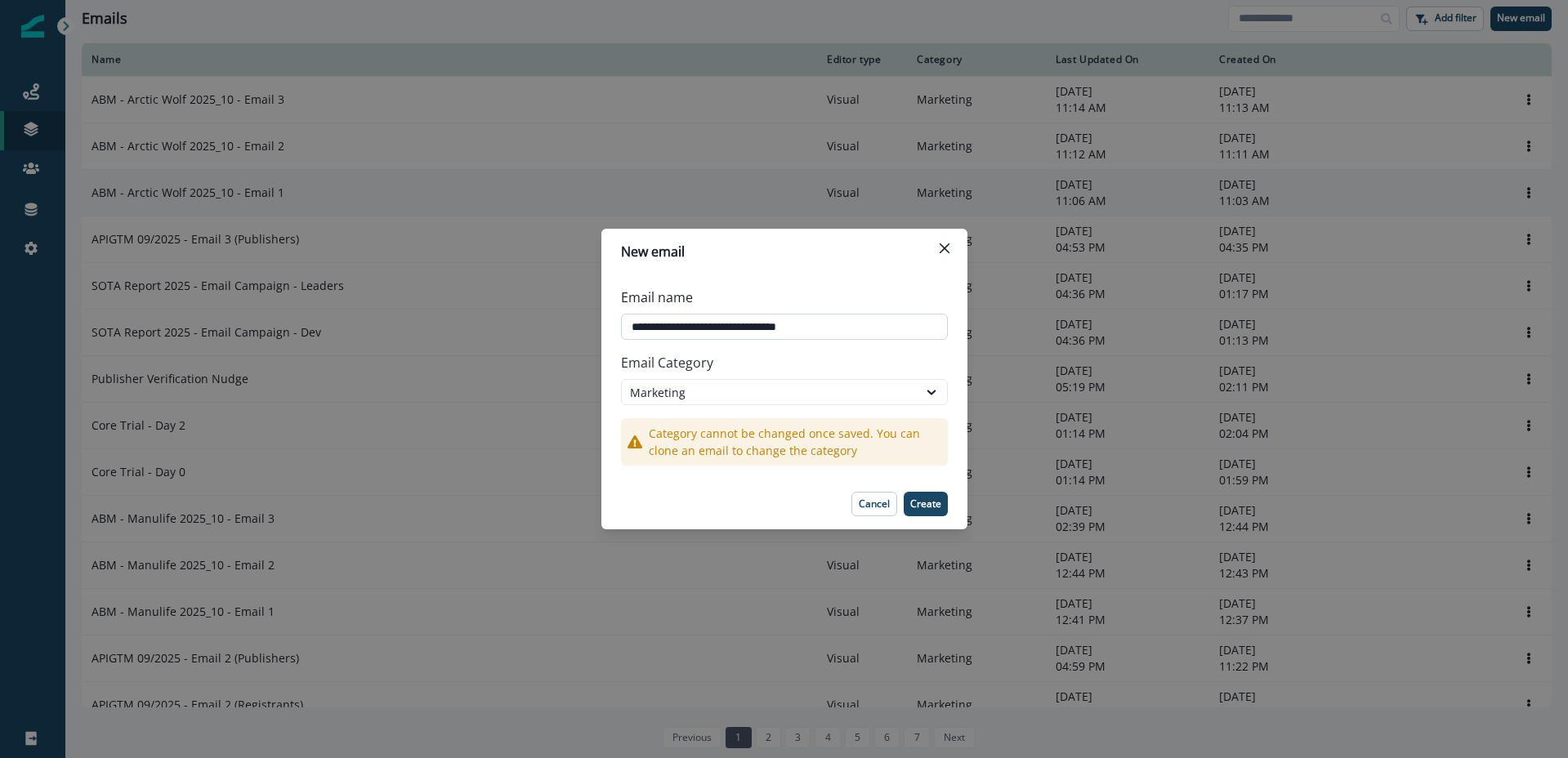
drag, startPoint x: 721, startPoint y: 322, endPoint x: 667, endPoint y: 322, distance: 54.0
click at [667, 322] on input "**********" at bounding box center [785, 327] width 327 height 26
type input "**********"
click at [933, 503] on p "Create" at bounding box center [925, 504] width 31 height 11
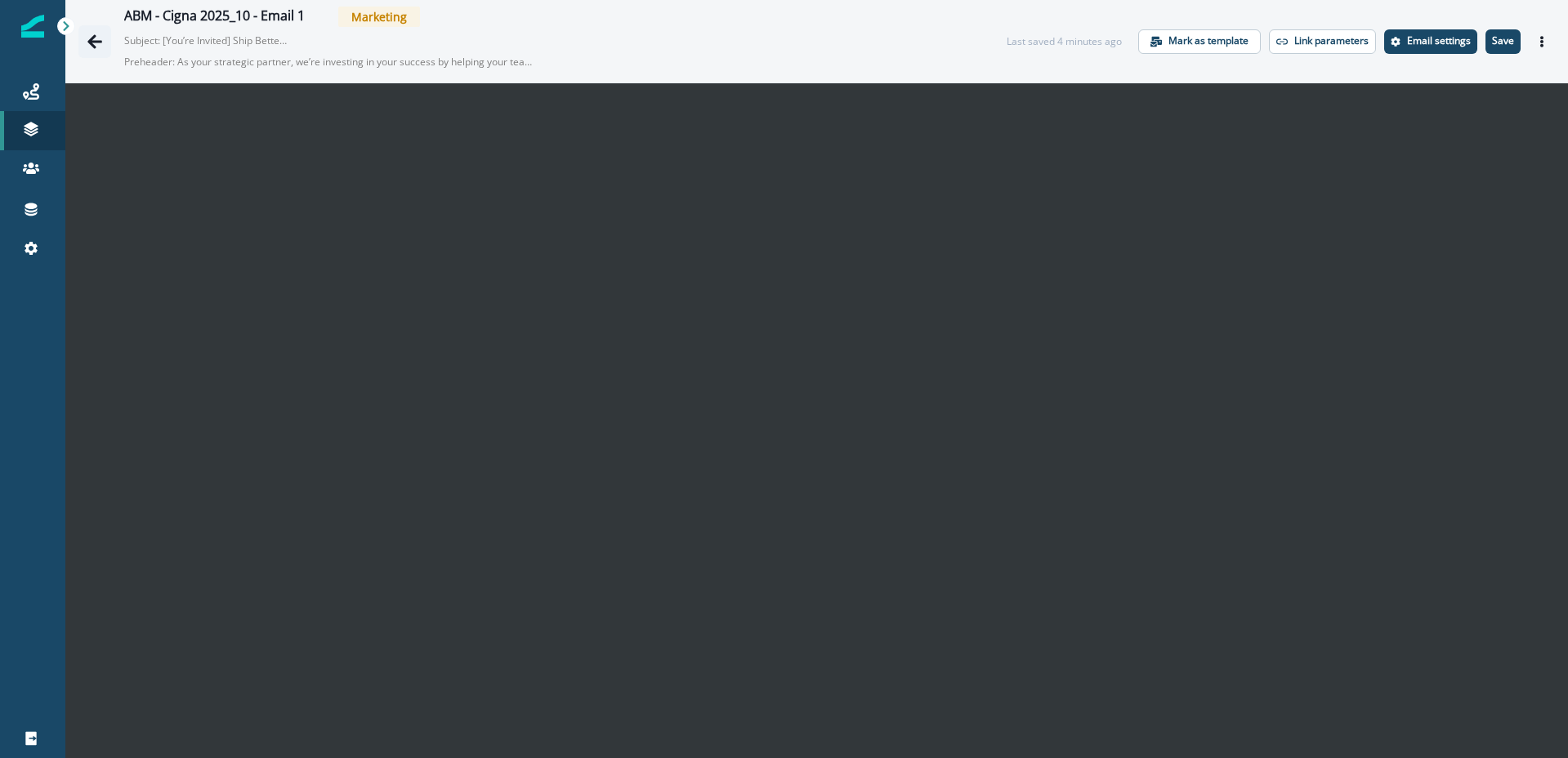
click at [93, 45] on icon "Go back" at bounding box center [94, 41] width 14 height 14
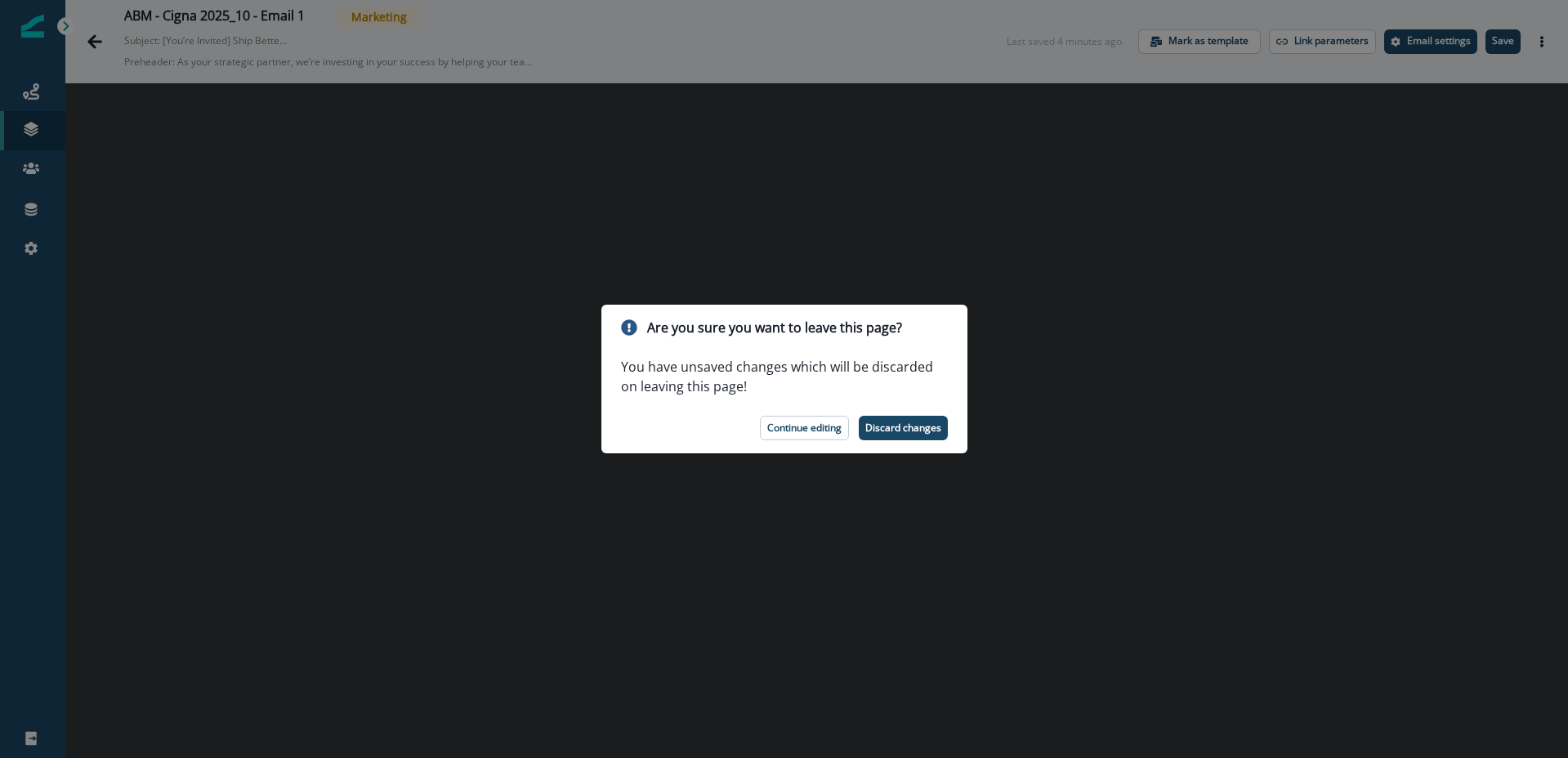
click at [800, 435] on button "Continue editing" at bounding box center [804, 428] width 89 height 25
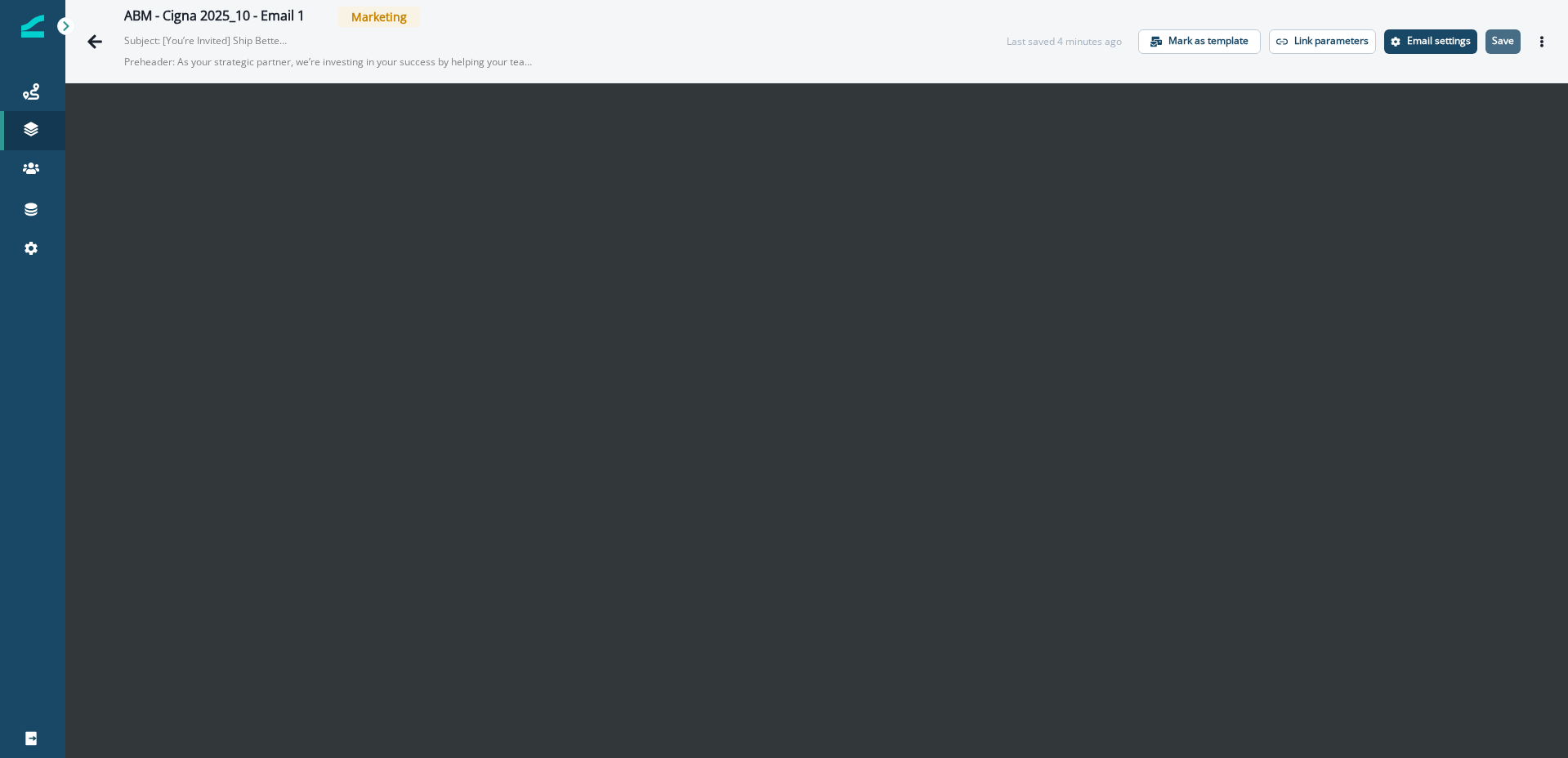
click at [1499, 45] on p "Save" at bounding box center [1503, 40] width 22 height 11
click at [96, 45] on icon "Go back" at bounding box center [94, 41] width 16 height 16
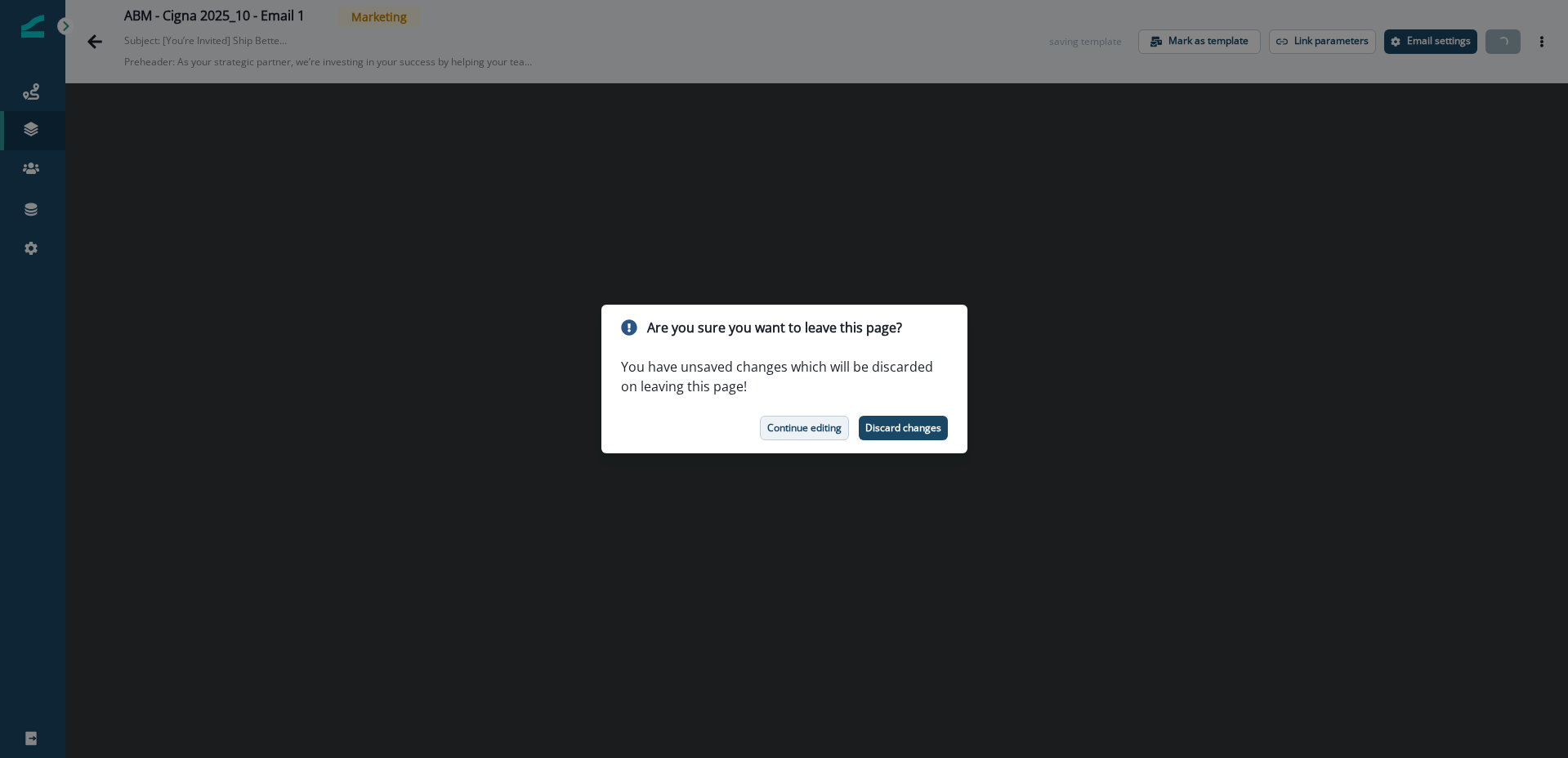
click at [792, 429] on p "Continue editing" at bounding box center [804, 427] width 74 height 11
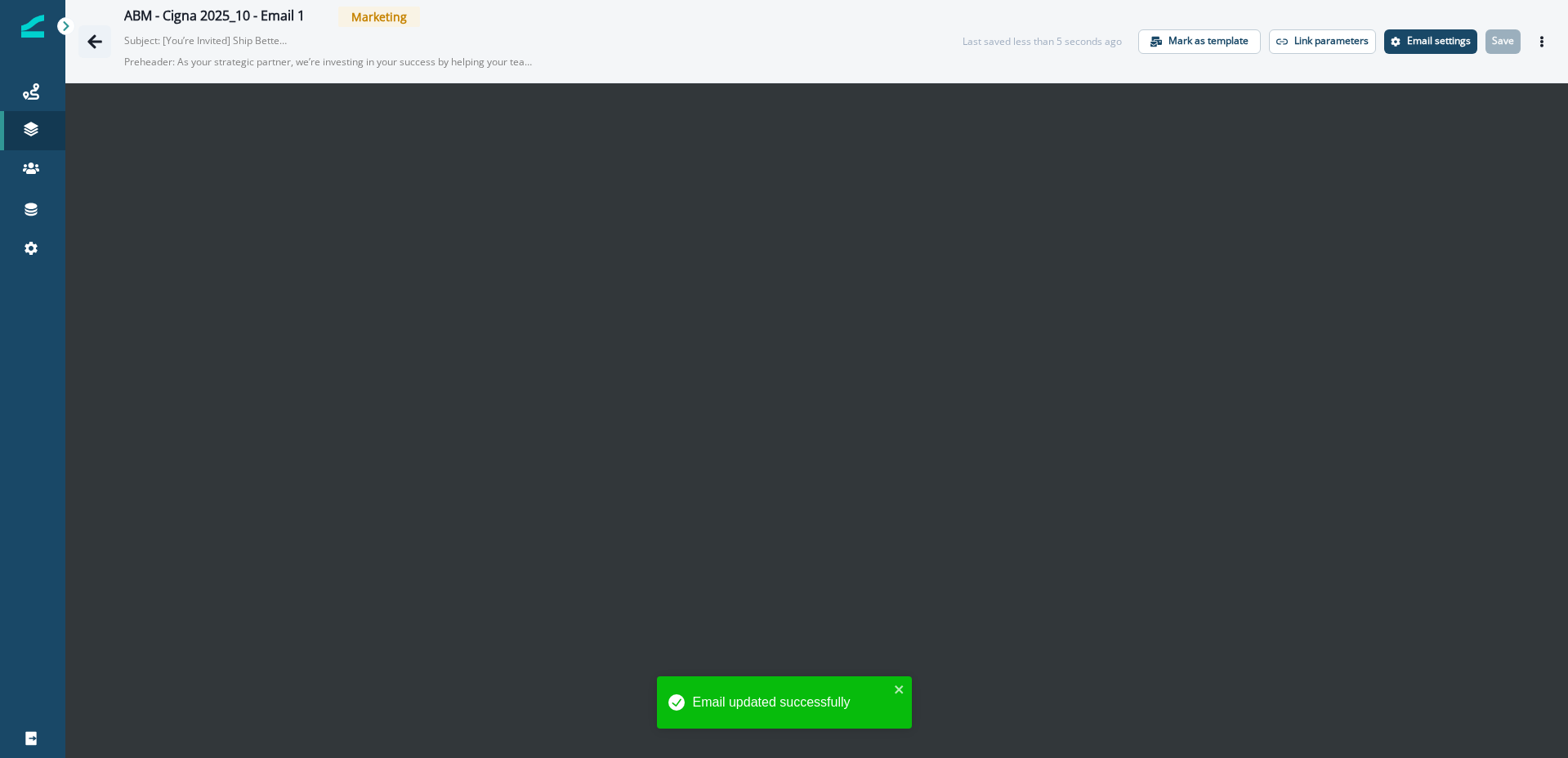
click at [92, 46] on icon "Go back" at bounding box center [94, 41] width 16 height 16
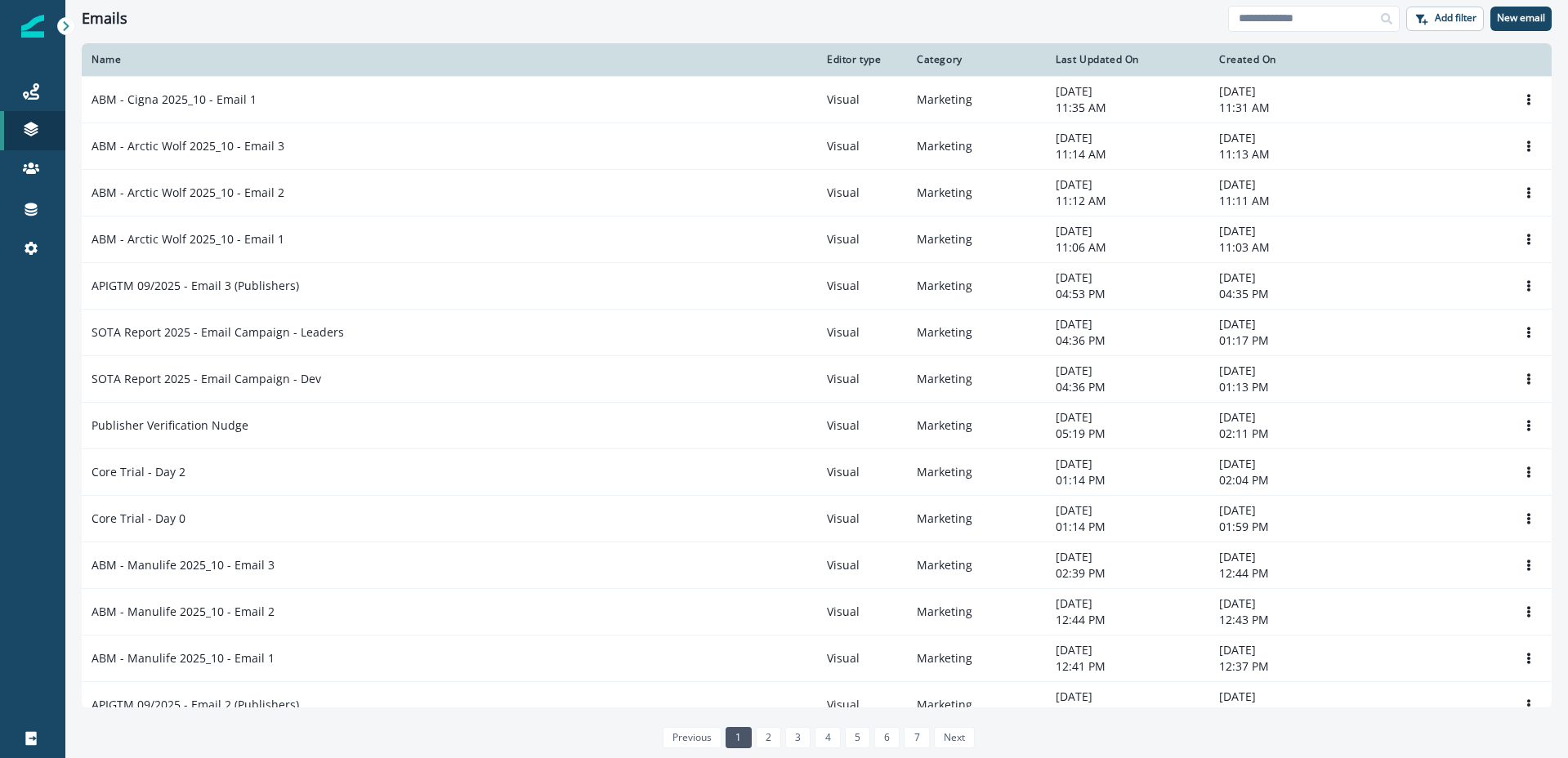
drag, startPoint x: 256, startPoint y: 235, endPoint x: 235, endPoint y: 235, distance: 21.0
click at [256, 235] on p "ABM - Arctic Wolf 2025_10 - Email 1" at bounding box center [188, 239] width 193 height 16
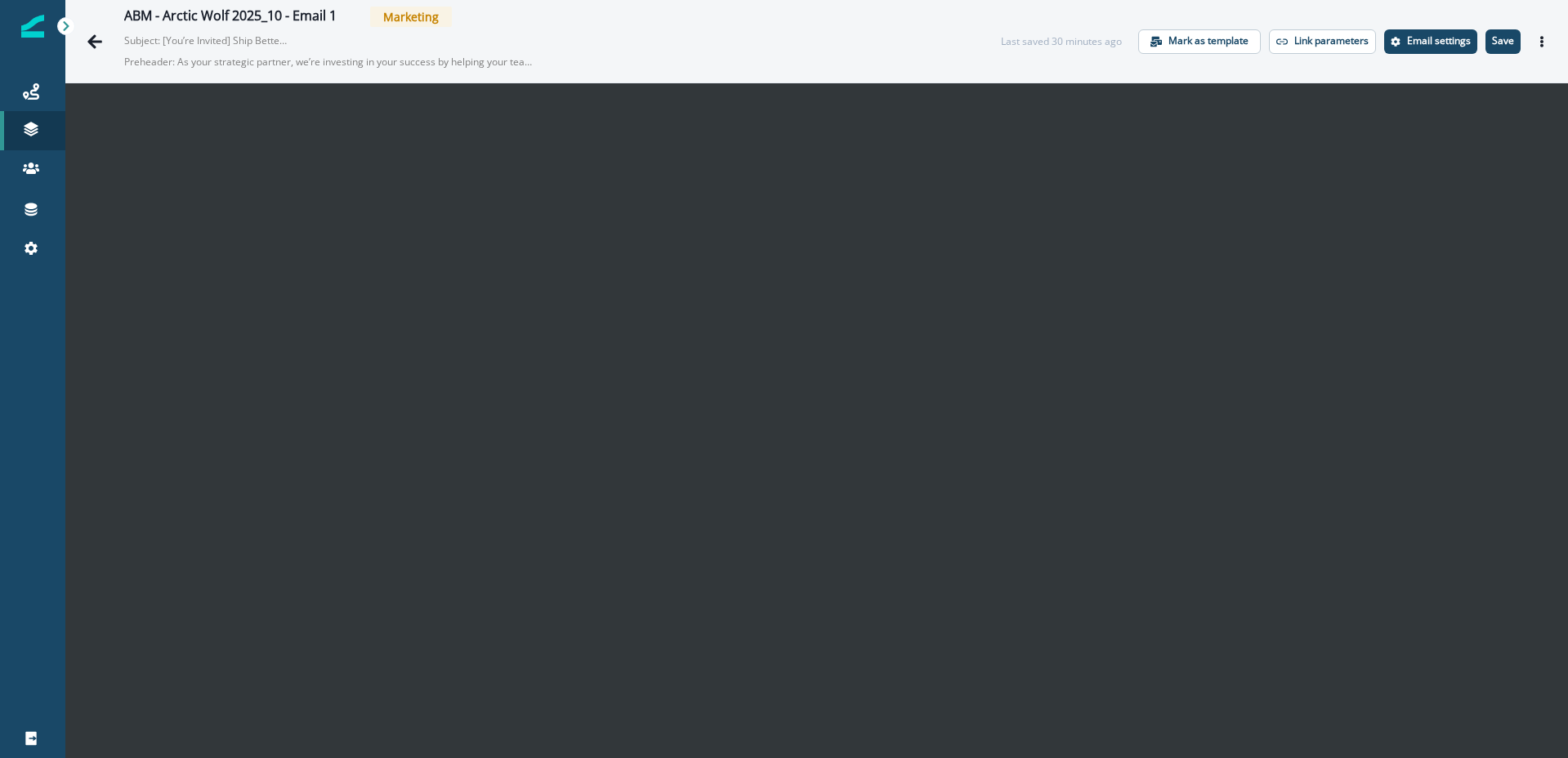
scroll to position [26, 0]
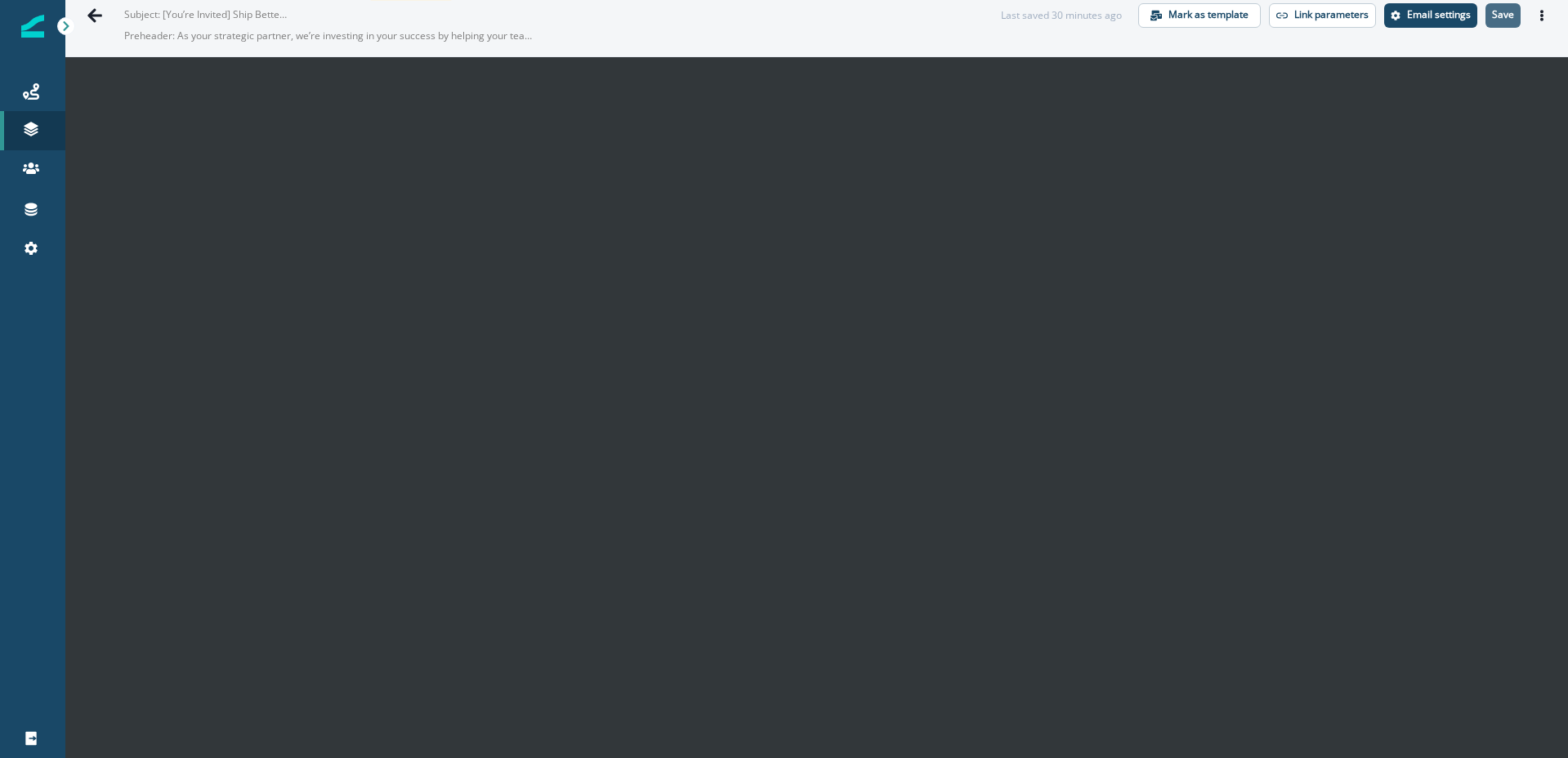
click at [1516, 24] on button "Save" at bounding box center [1502, 15] width 35 height 25
click at [90, 18] on icon "Go back" at bounding box center [94, 15] width 16 height 16
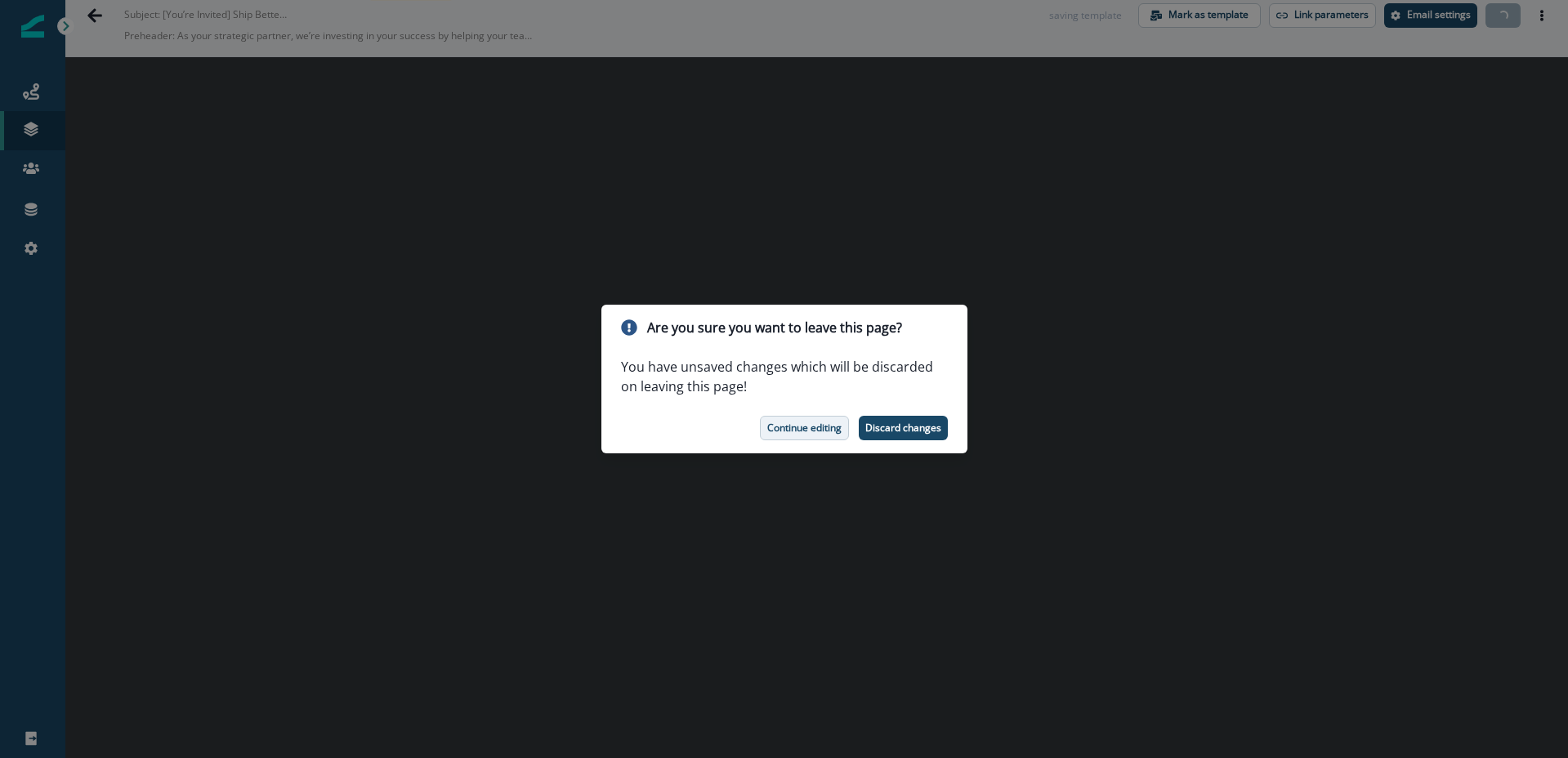
click at [804, 425] on p "Continue editing" at bounding box center [804, 427] width 74 height 11
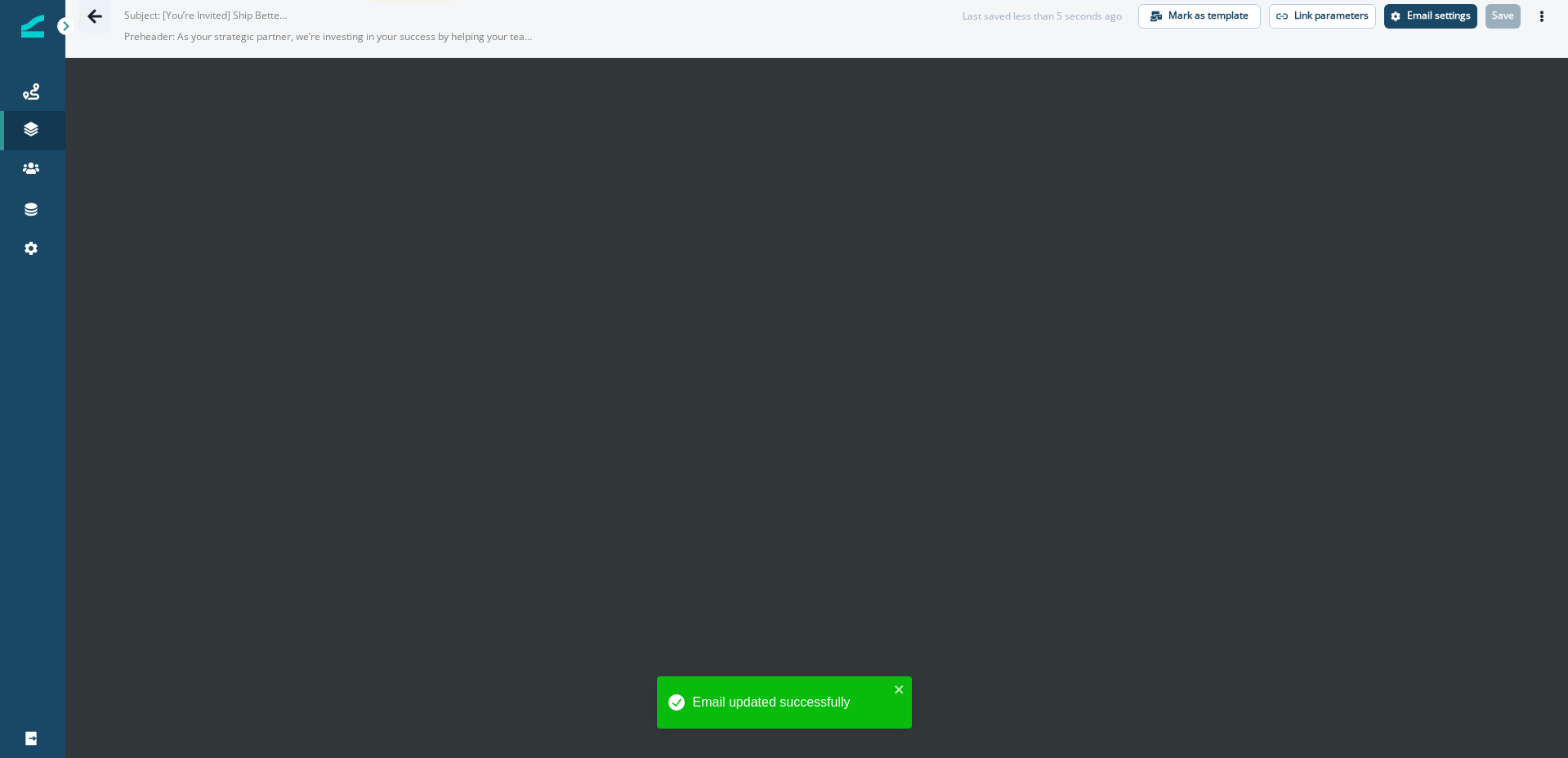
click at [99, 16] on icon "Go back" at bounding box center [94, 16] width 14 height 14
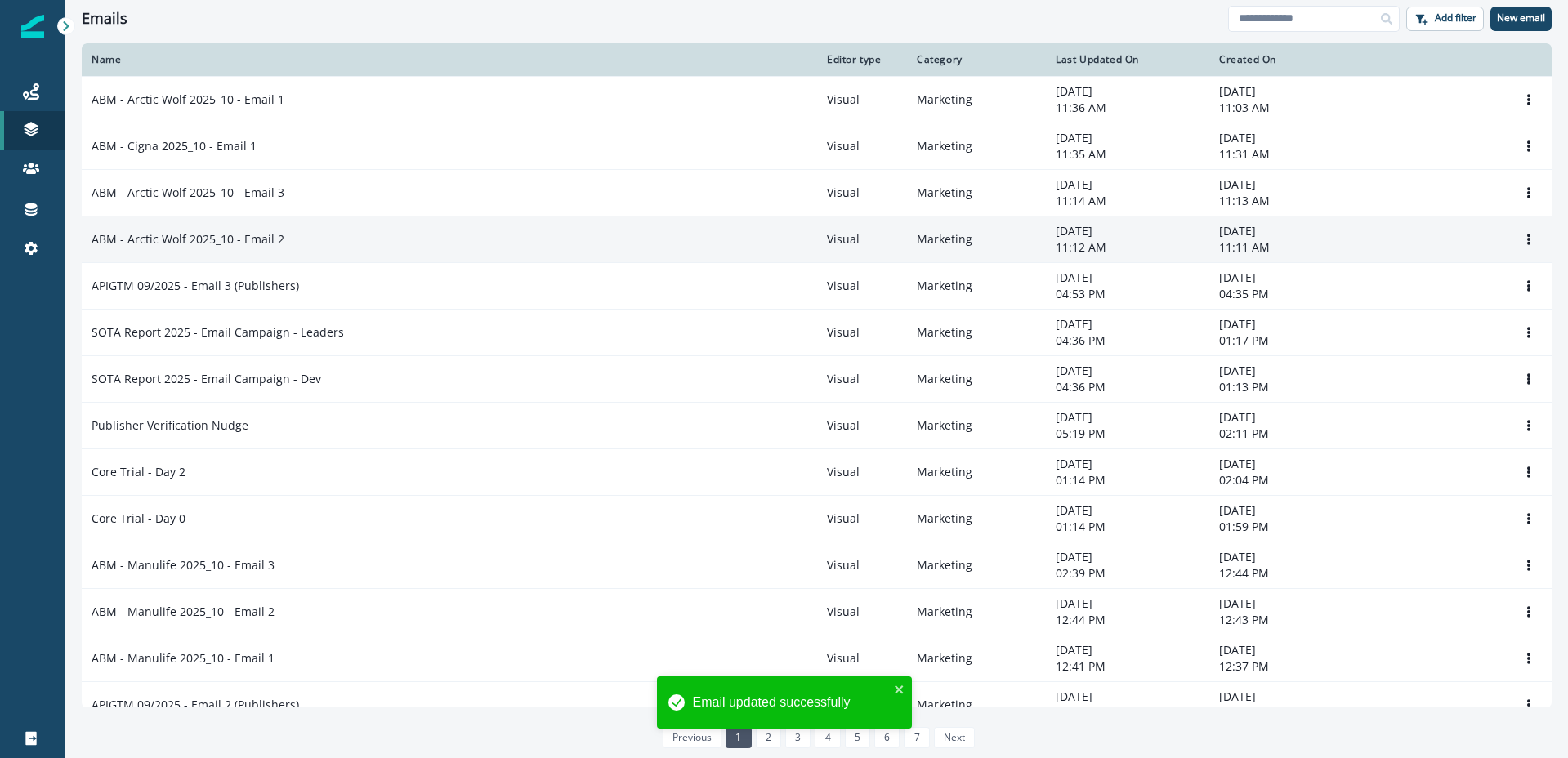
click at [249, 245] on p "ABM - Arctic Wolf 2025_10 - Email 2" at bounding box center [188, 239] width 193 height 16
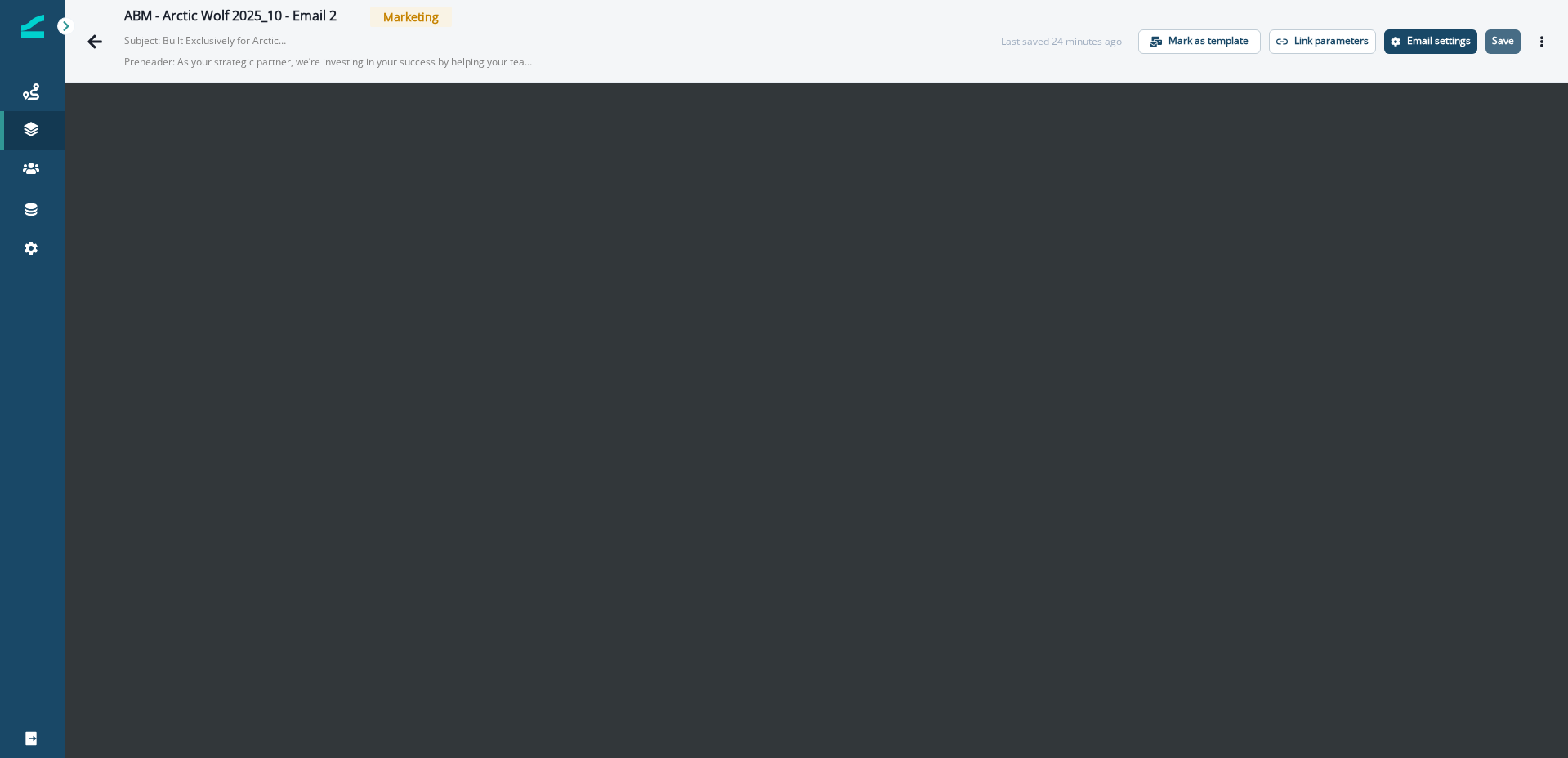
click at [1512, 43] on p "Save" at bounding box center [1503, 40] width 22 height 11
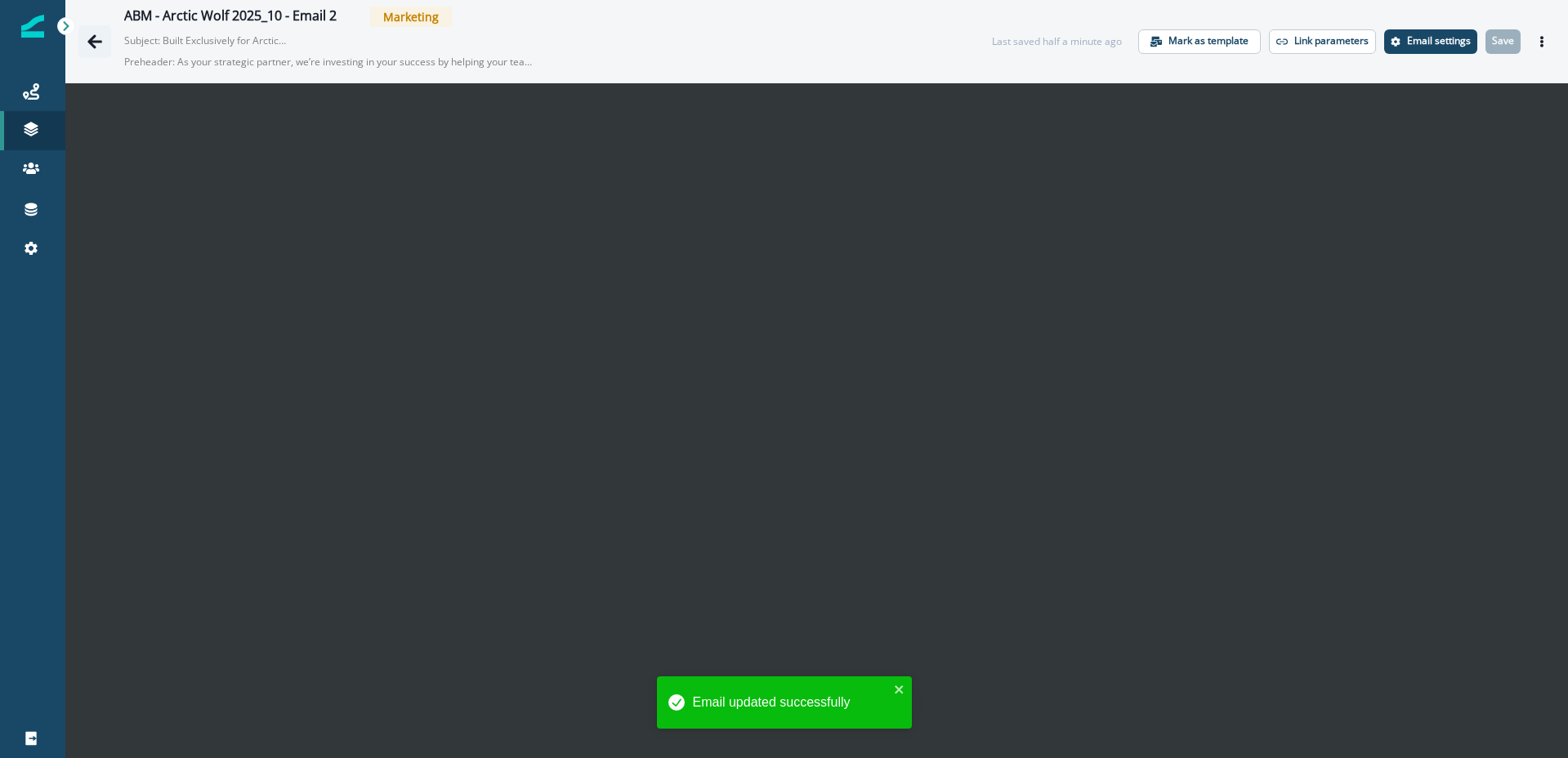
click at [92, 37] on icon "Go back" at bounding box center [94, 41] width 16 height 16
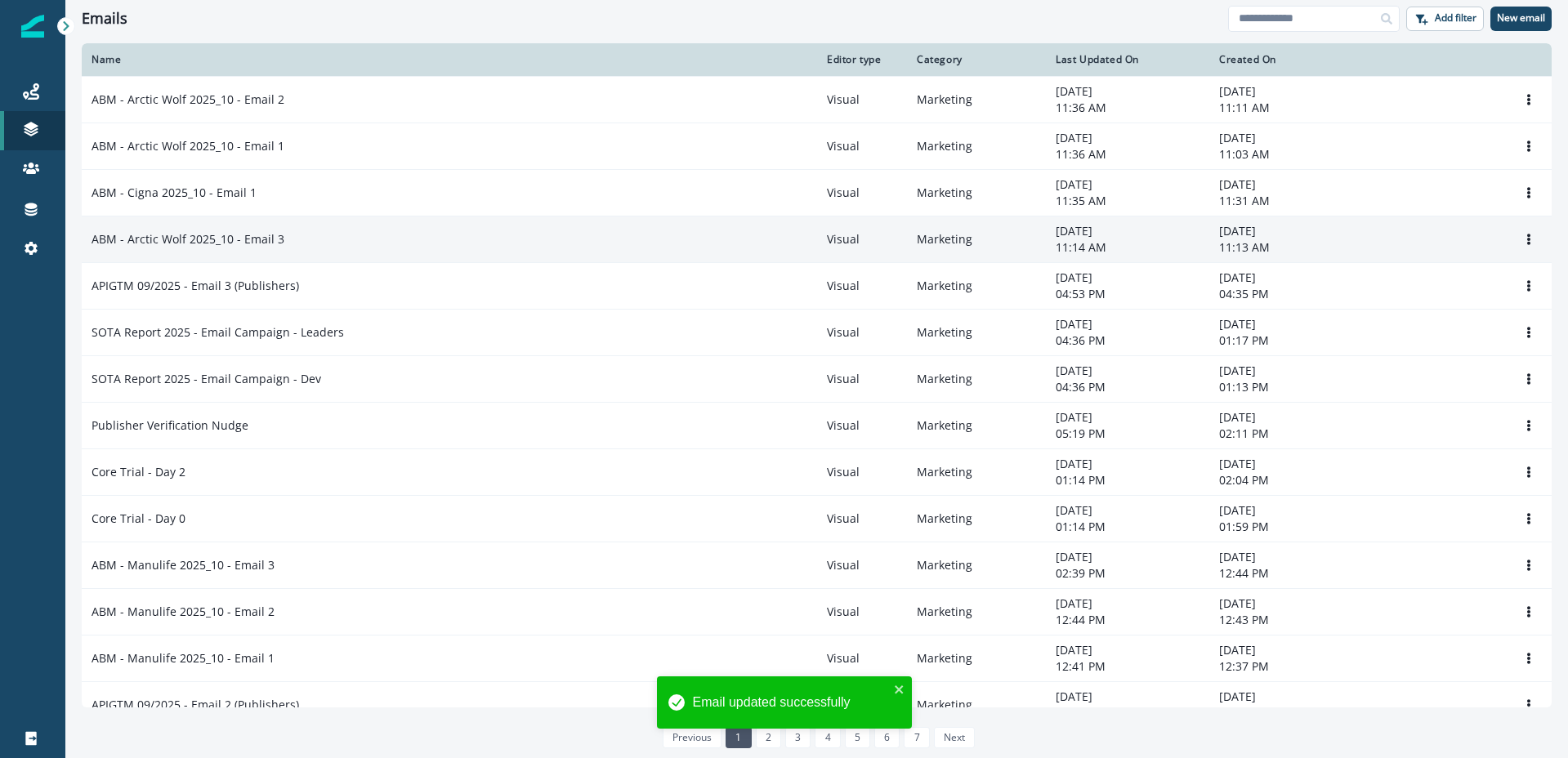
click at [227, 242] on p "ABM - Arctic Wolf 2025_10 - Email 3" at bounding box center [188, 239] width 193 height 16
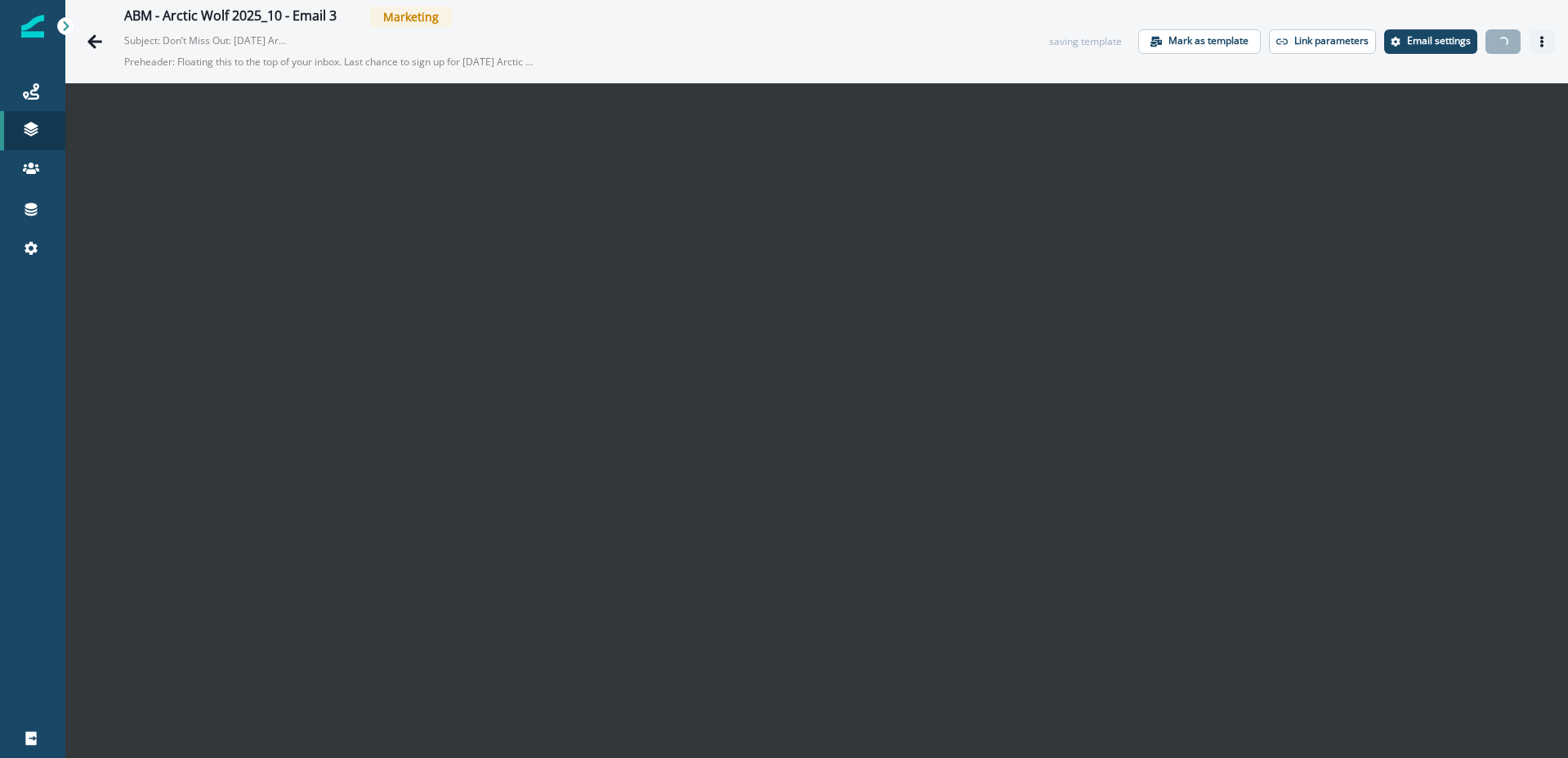
click at [1540, 43] on icon "Actions" at bounding box center [1542, 41] width 11 height 11
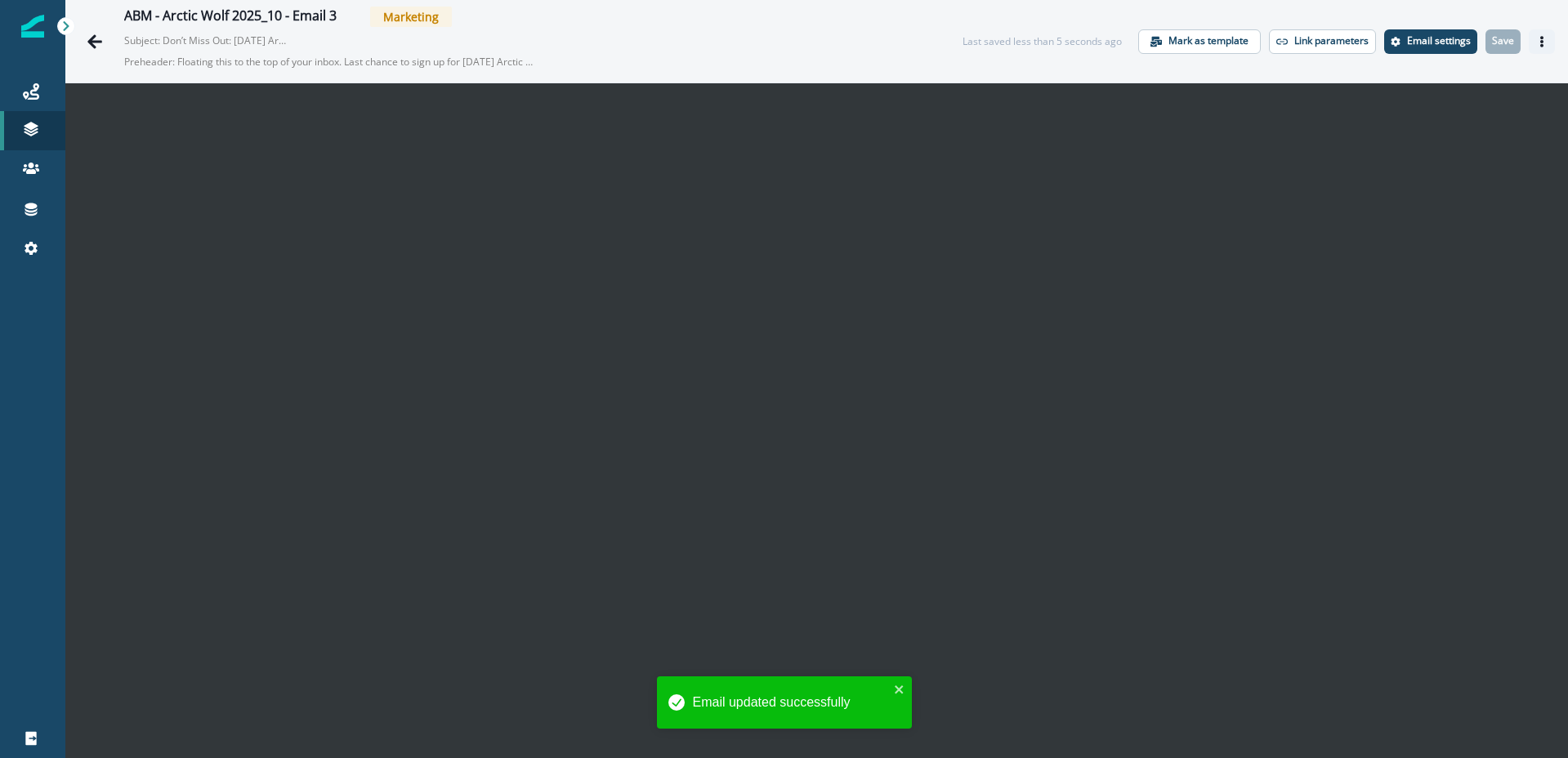
click at [1537, 38] on icon "Actions" at bounding box center [1542, 41] width 11 height 11
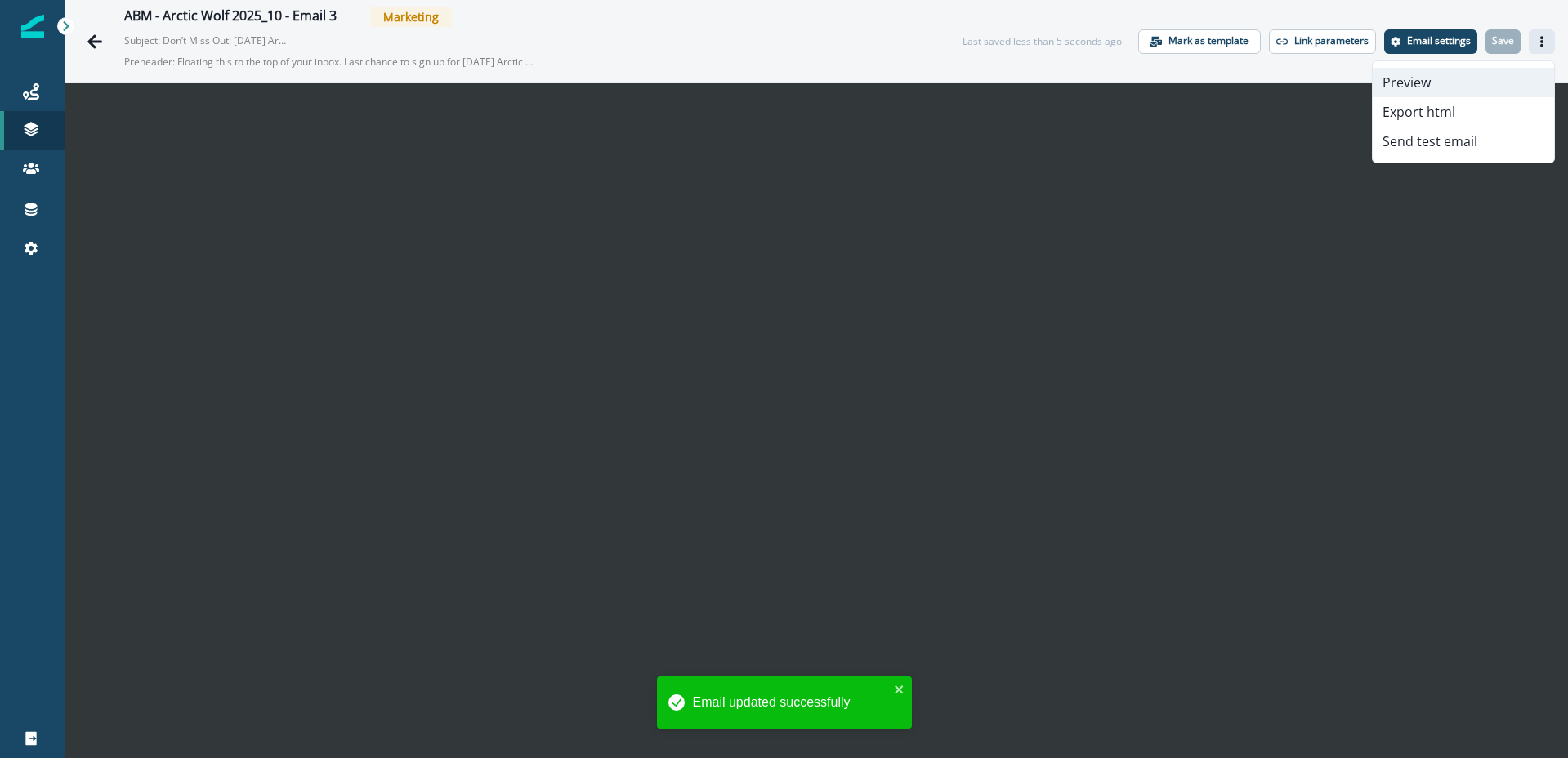
click at [1419, 83] on button "Preview" at bounding box center [1463, 83] width 181 height 30
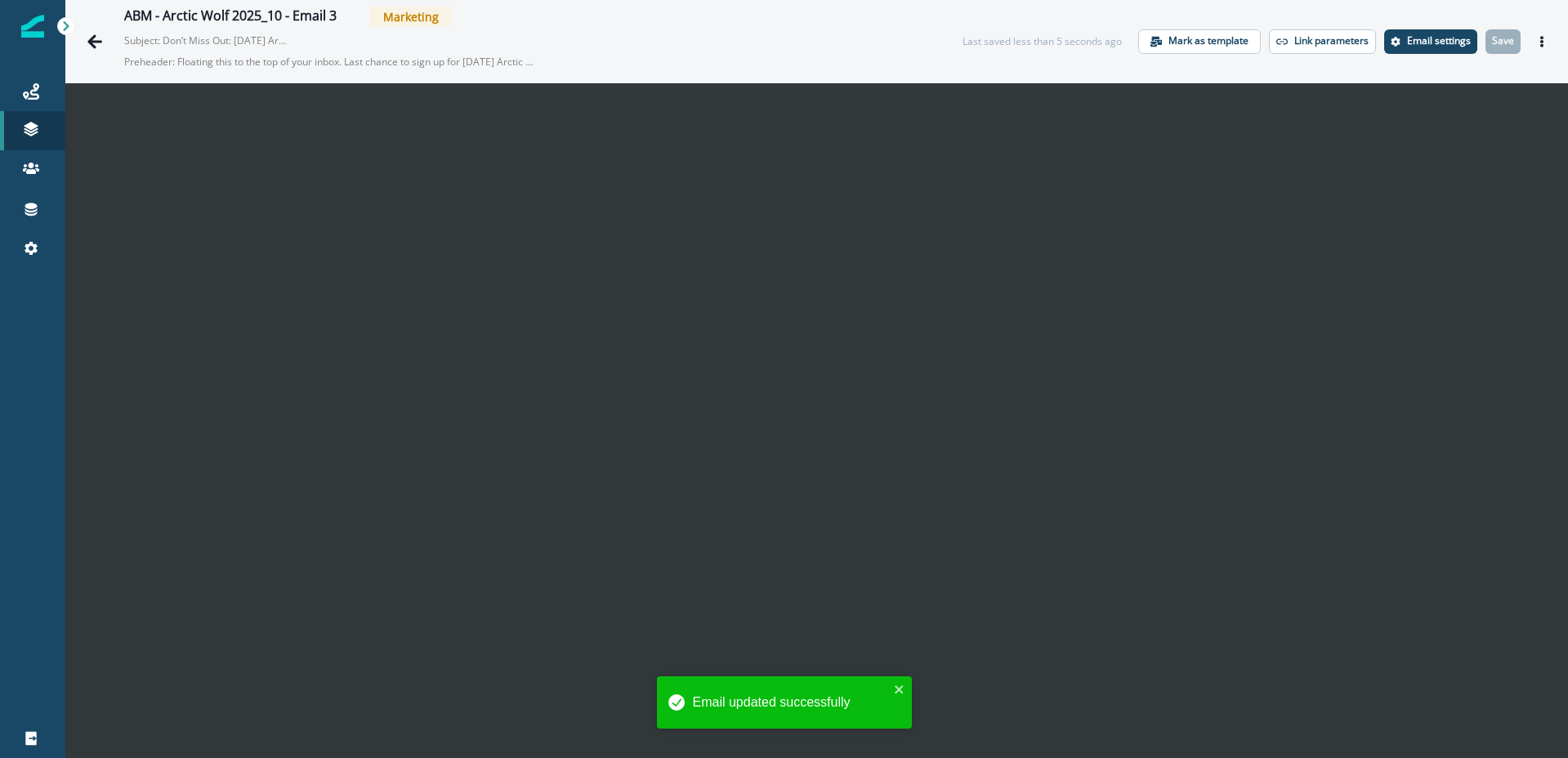
scroll to position [26, 0]
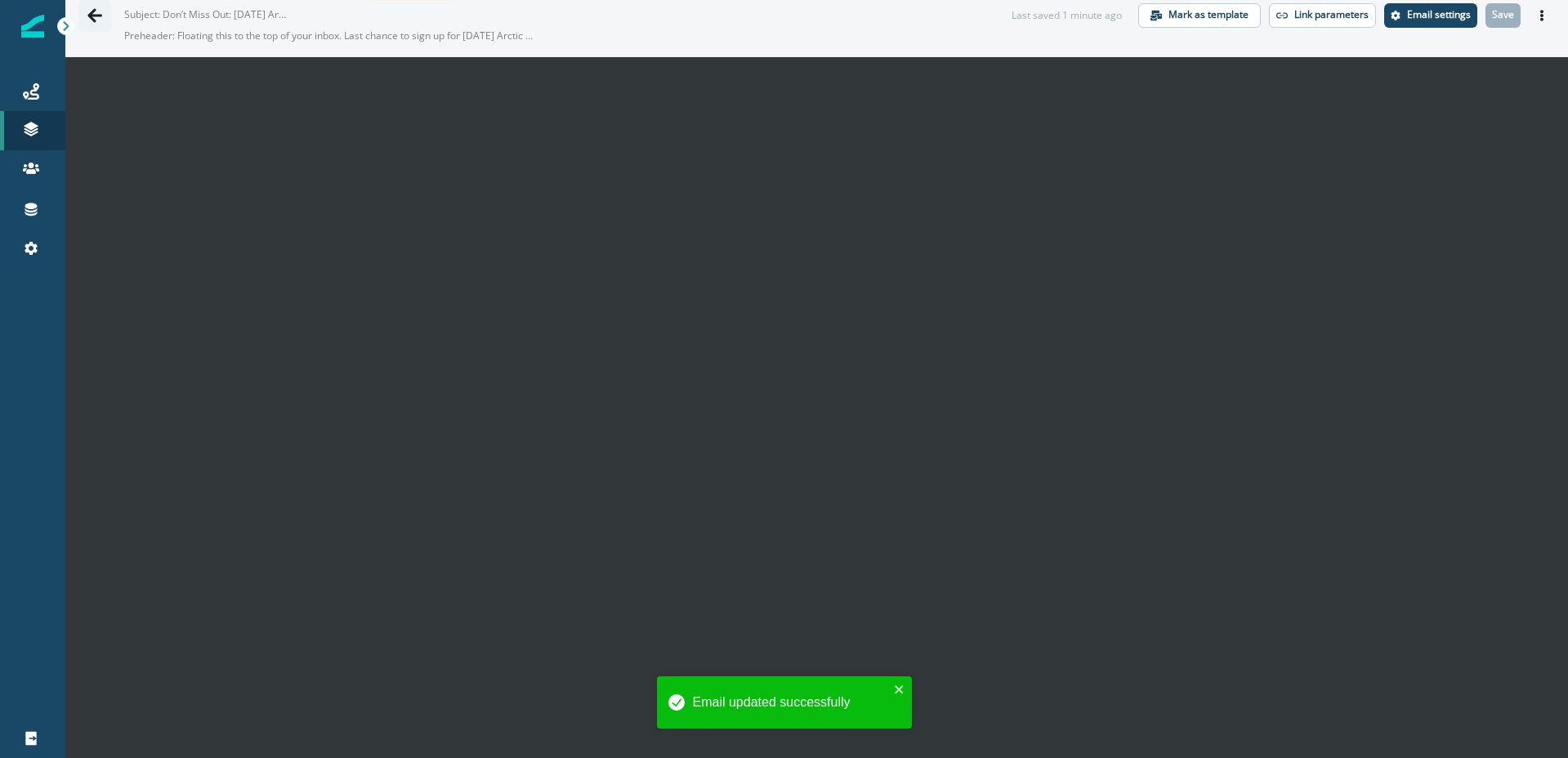
click at [92, 14] on icon "Go back" at bounding box center [94, 15] width 14 height 14
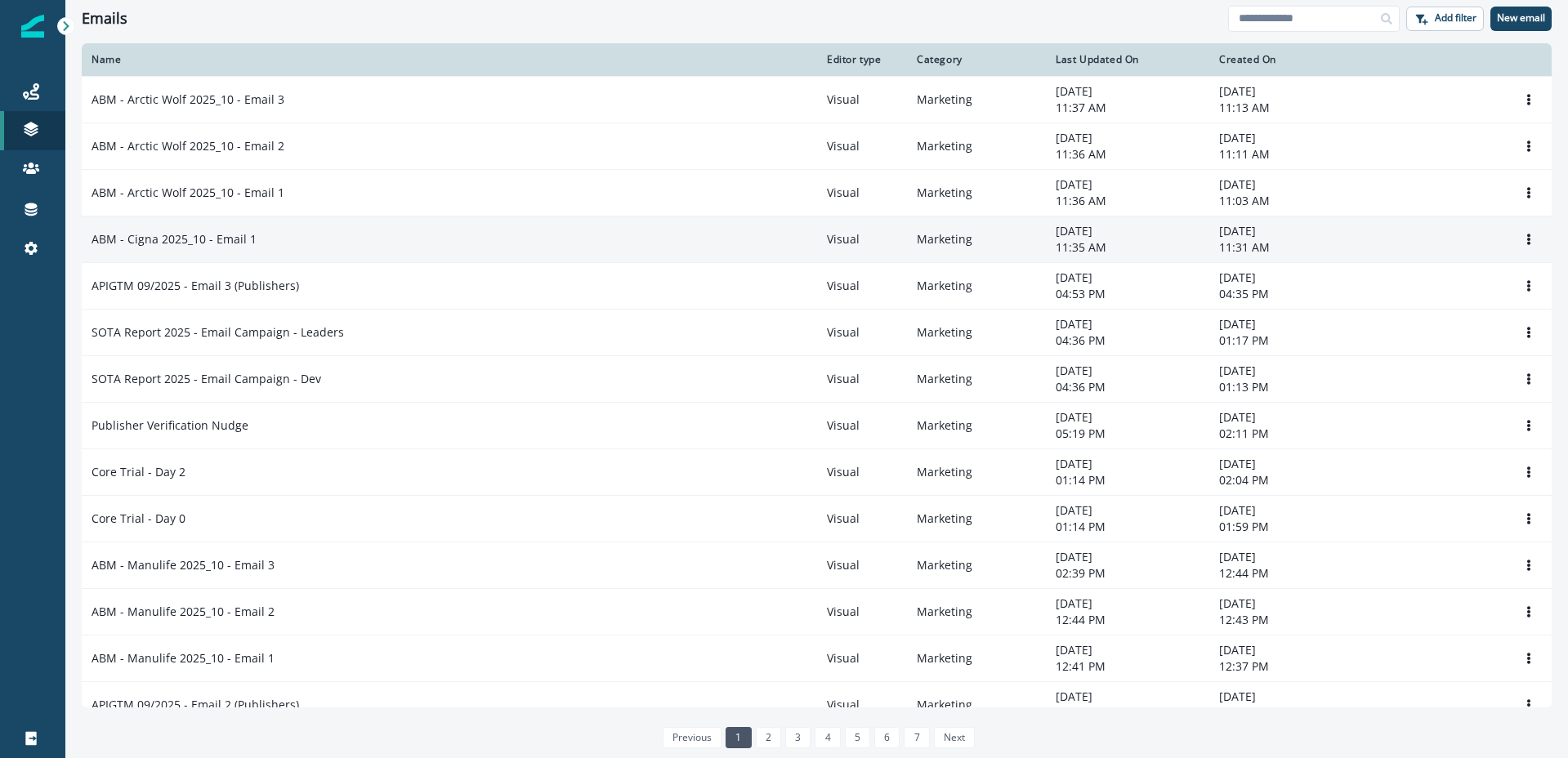
click at [194, 238] on p "ABM - Cigna 2025_10 - Email 1" at bounding box center [175, 239] width 165 height 16
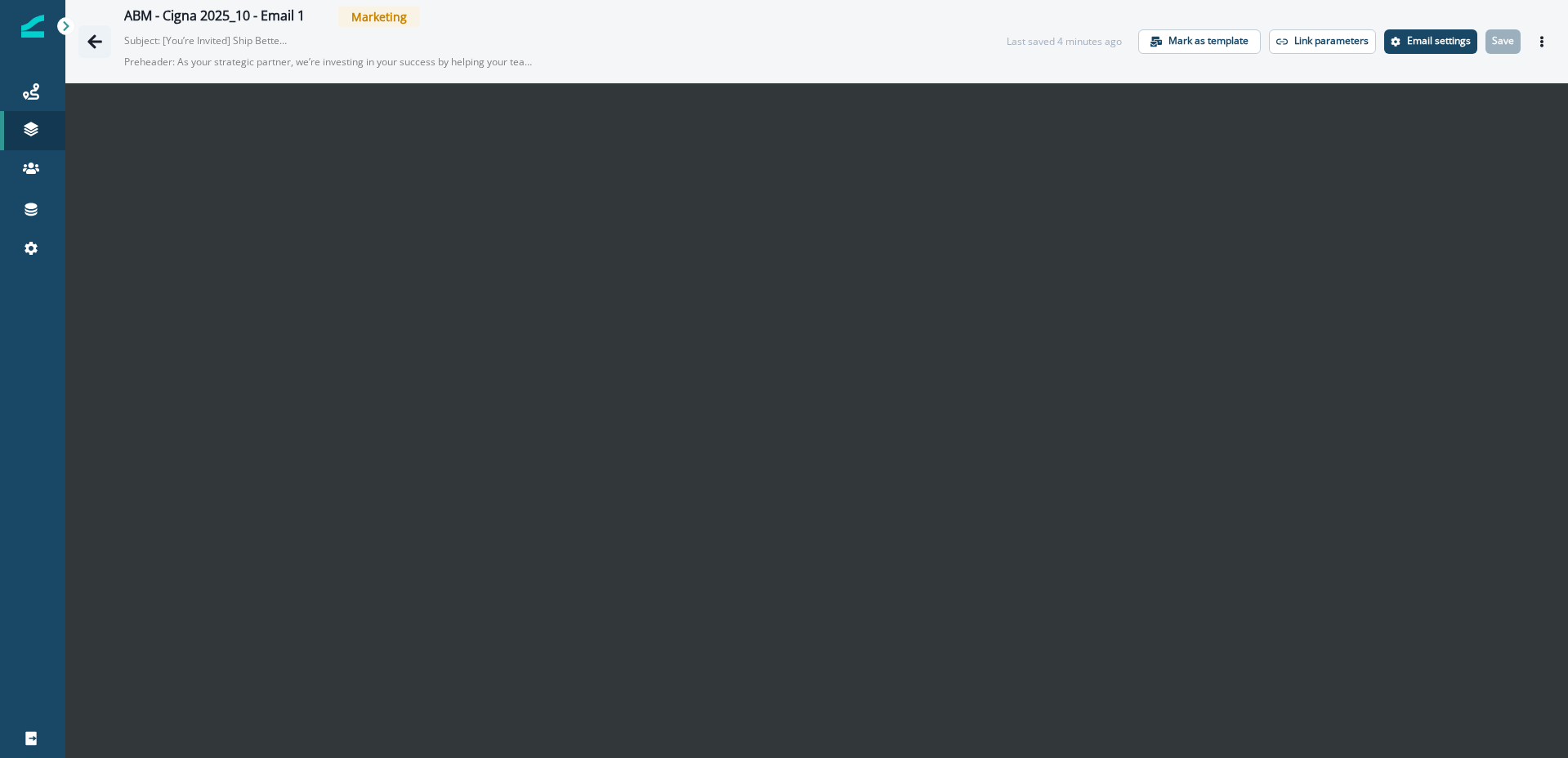
click at [98, 39] on icon "Go back" at bounding box center [94, 41] width 16 height 16
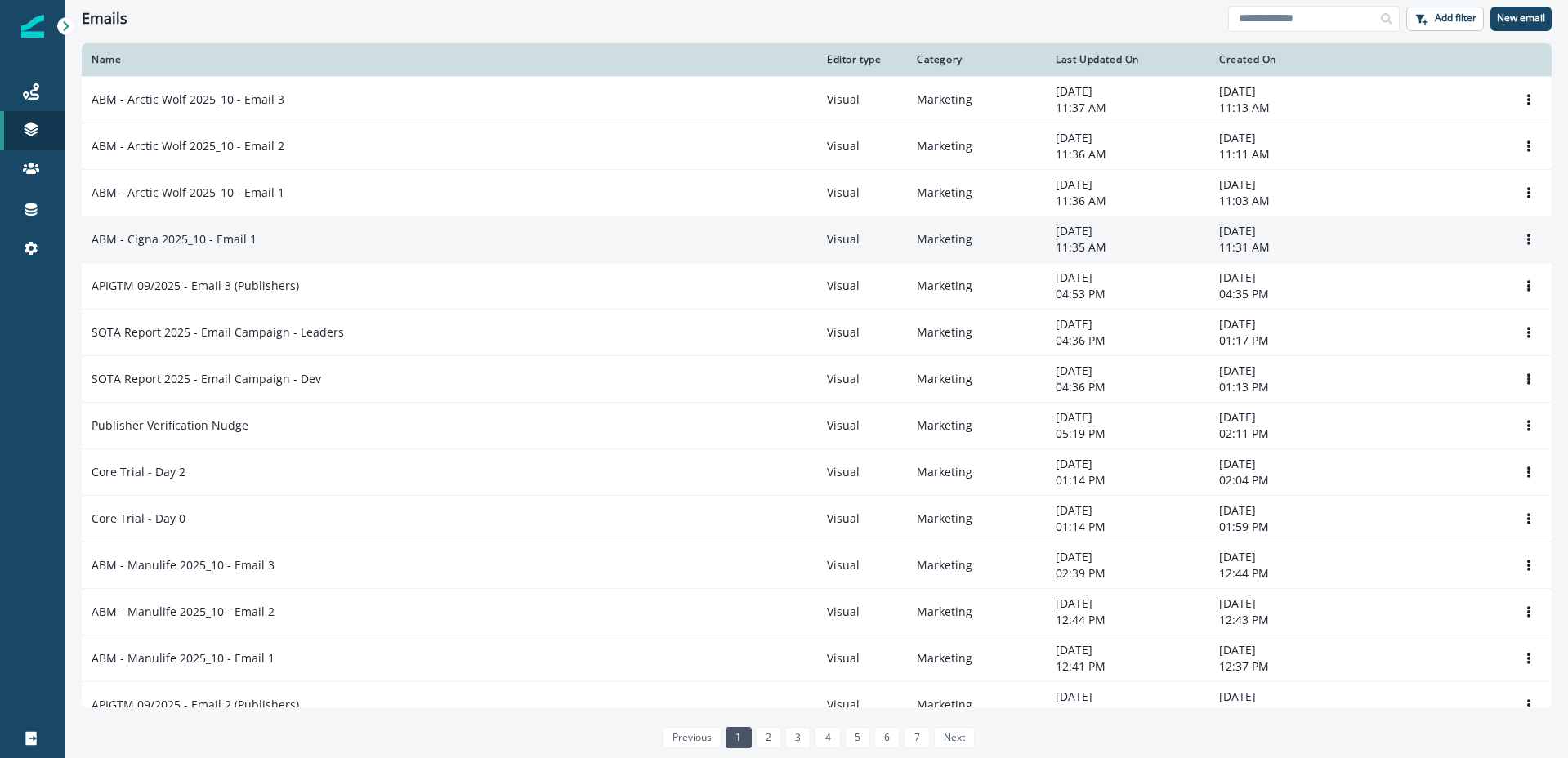
click at [316, 242] on div "ABM - Cigna 2025_10 - Email 1" at bounding box center [449, 239] width 716 height 16
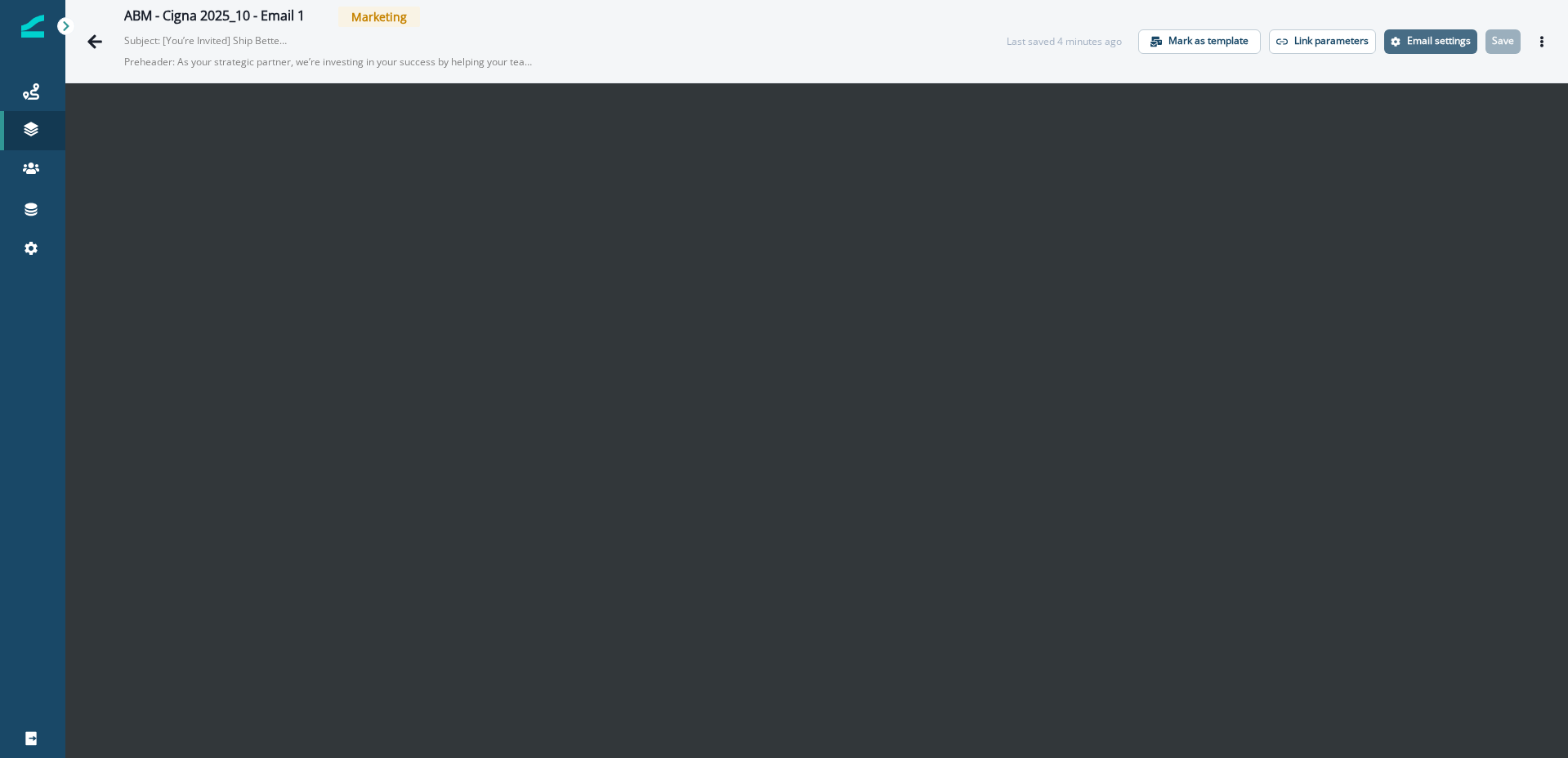
click at [1445, 41] on p "Email settings" at bounding box center [1439, 40] width 64 height 11
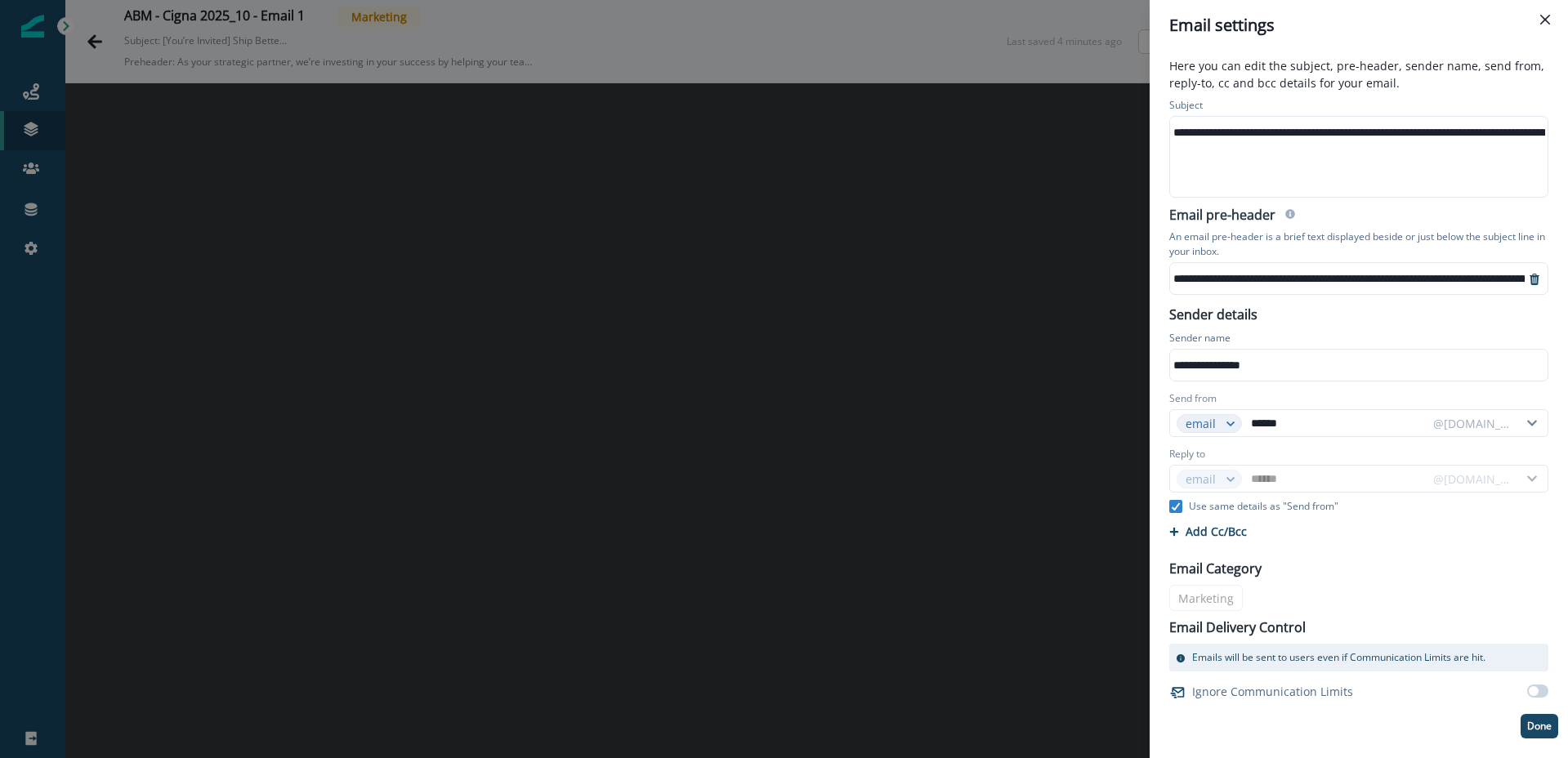
click at [1396, 136] on div "**********" at bounding box center [1425, 132] width 509 height 25
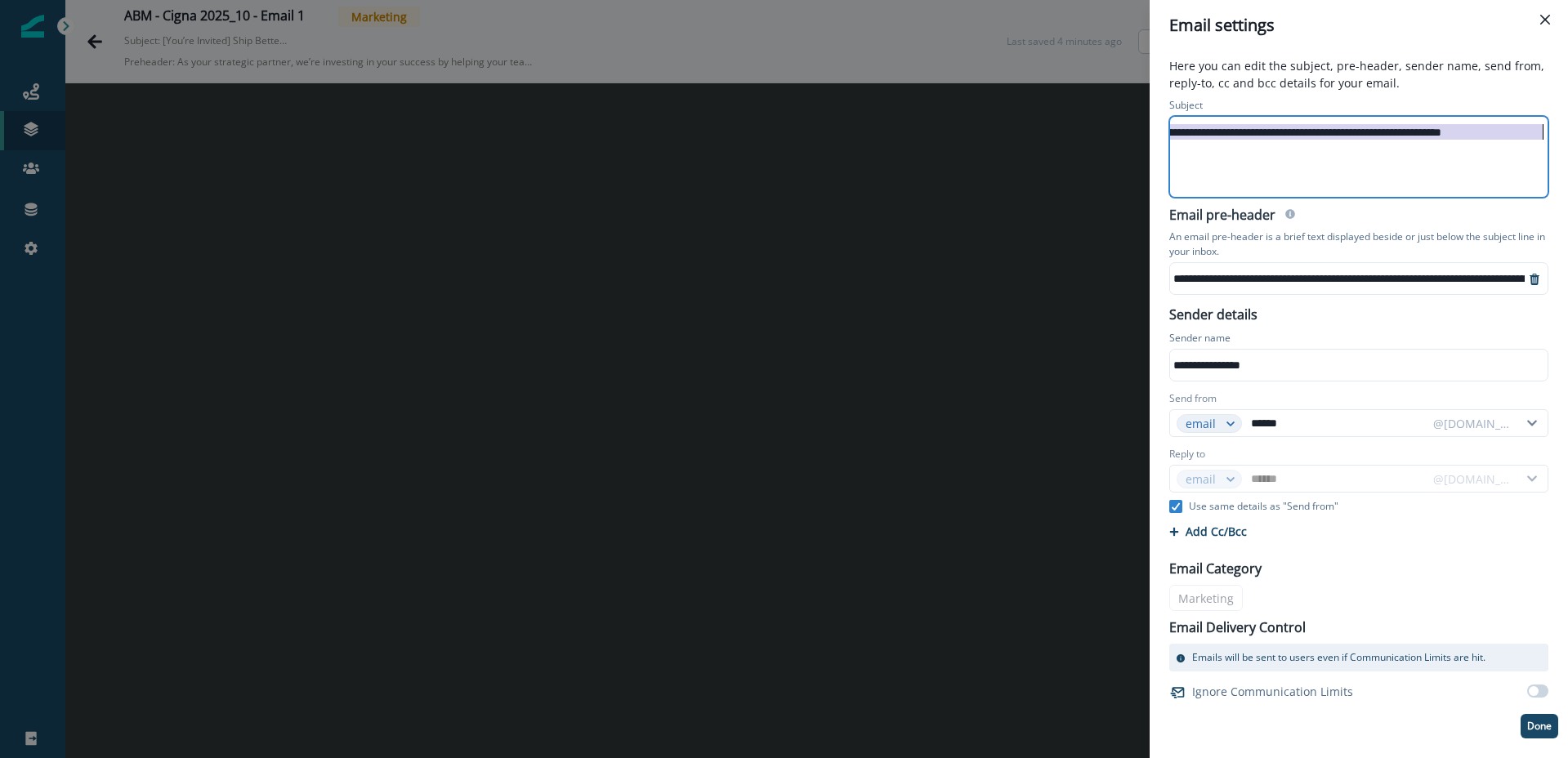
scroll to position [0, 106]
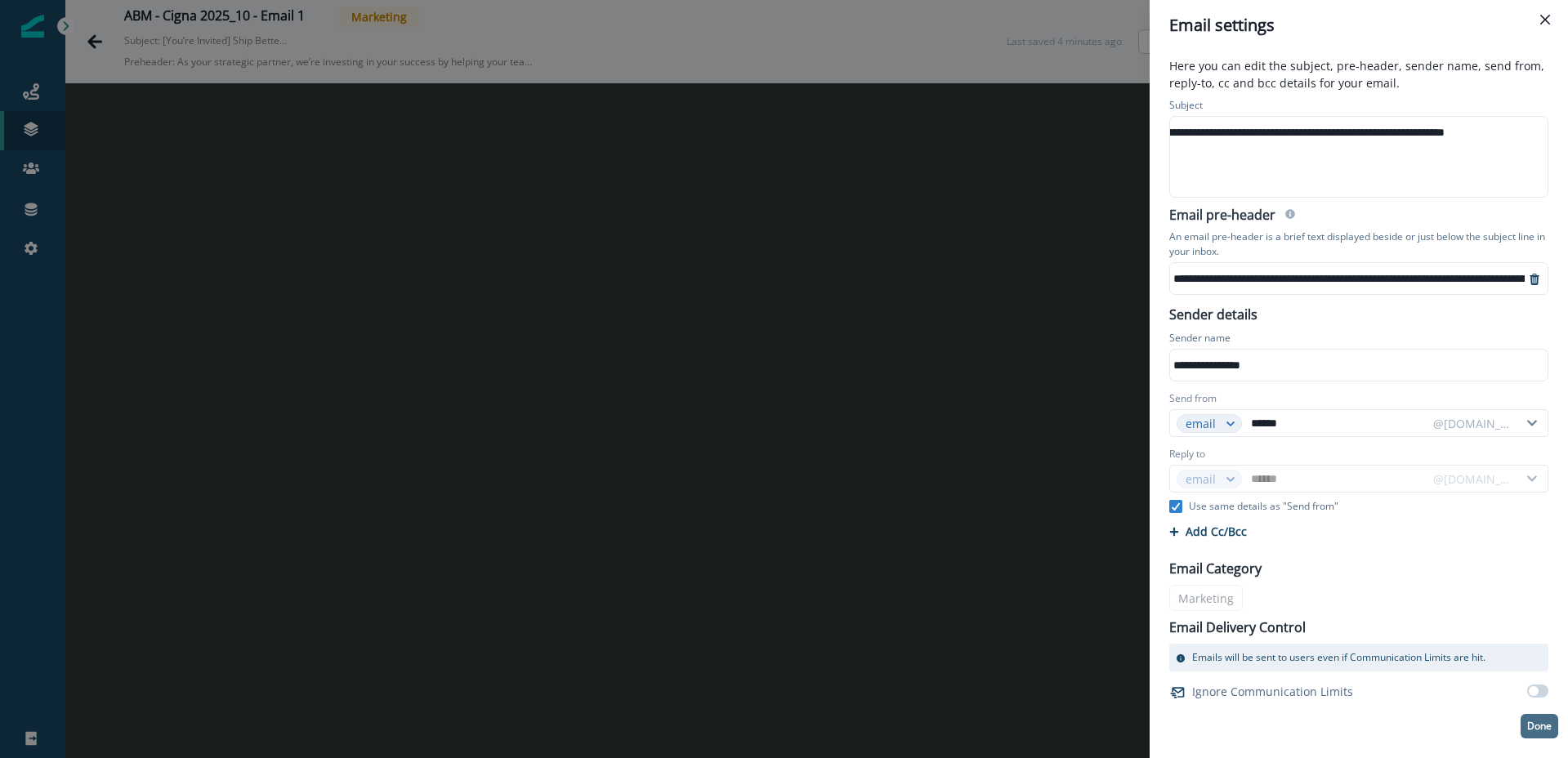
click at [1546, 727] on p "Done" at bounding box center [1539, 726] width 25 height 11
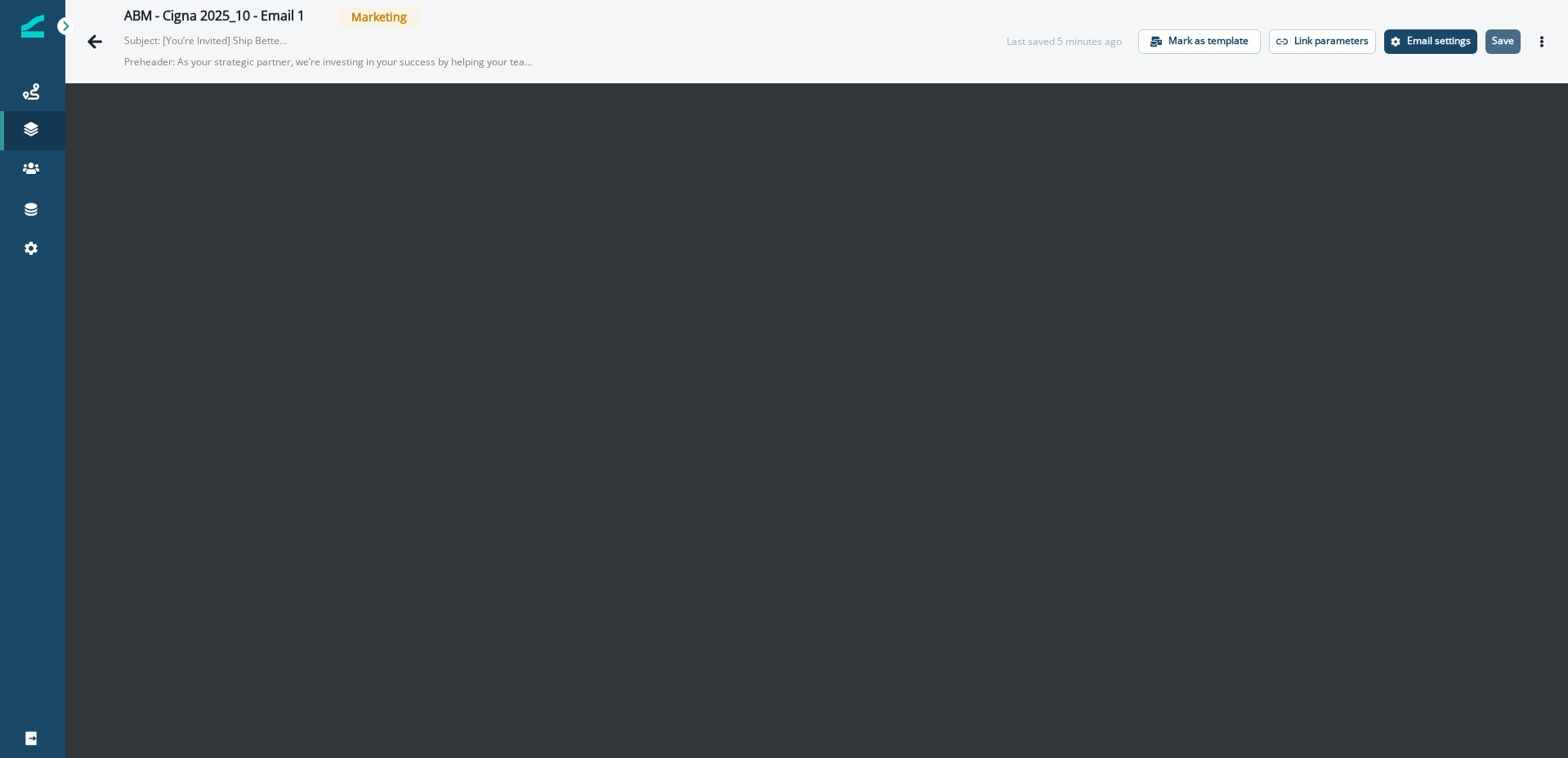
click at [1514, 43] on p "Save" at bounding box center [1503, 40] width 22 height 11
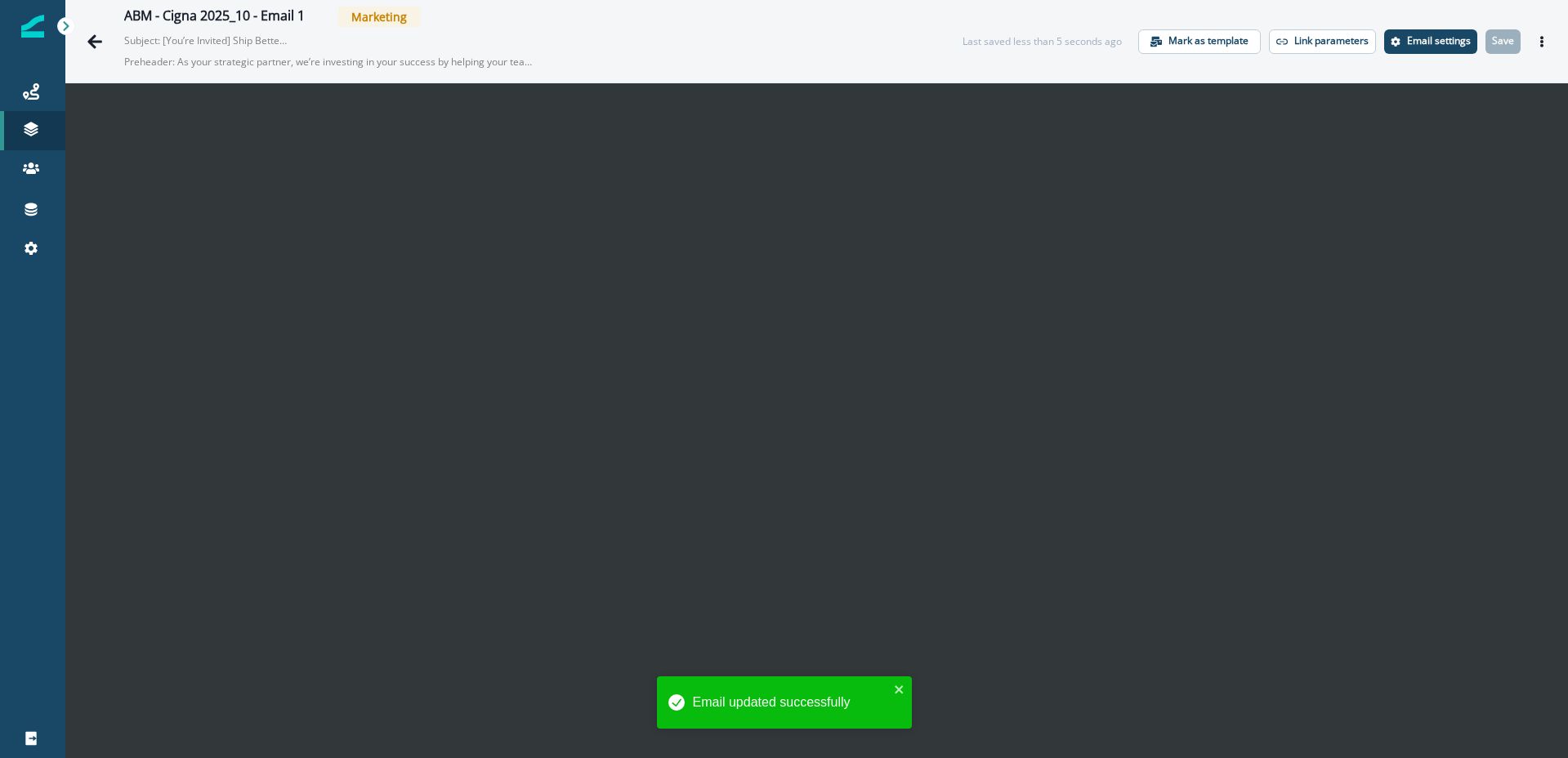
click at [1540, 42] on icon "Actions" at bounding box center [1542, 41] width 11 height 11
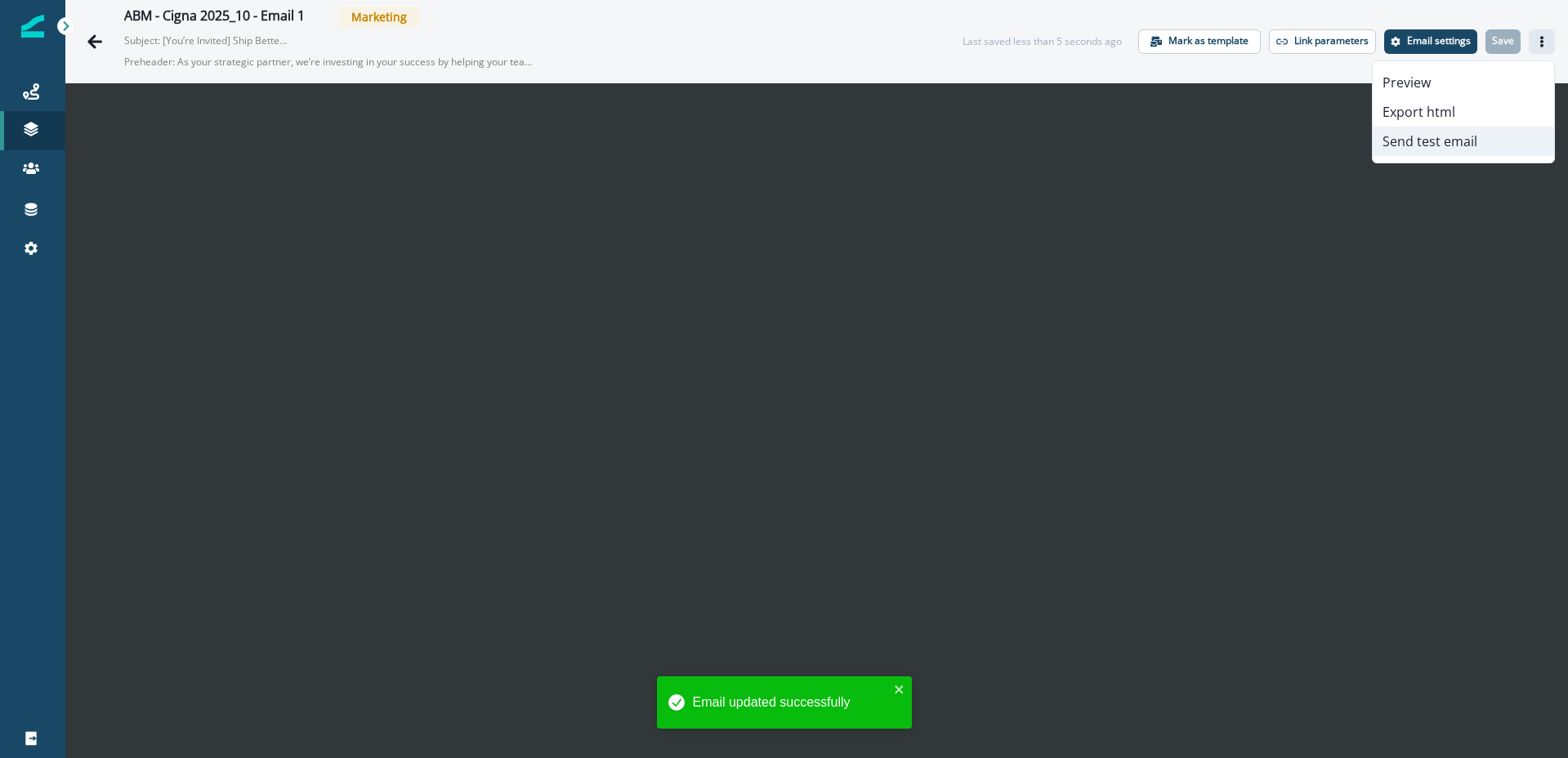
click at [1479, 140] on button "Send test email" at bounding box center [1463, 141] width 181 height 30
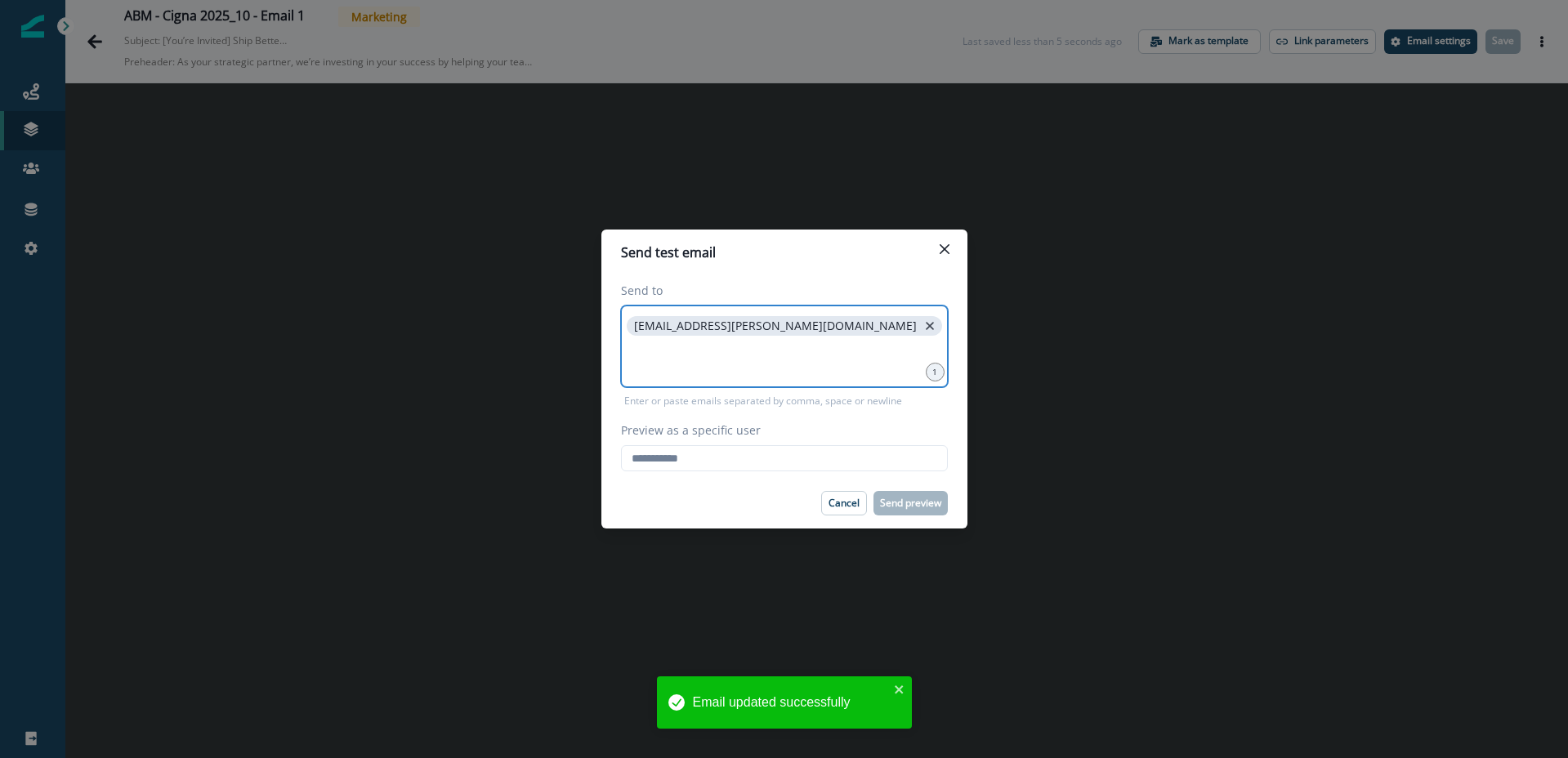
click at [923, 326] on icon "close" at bounding box center [930, 325] width 14 height 14
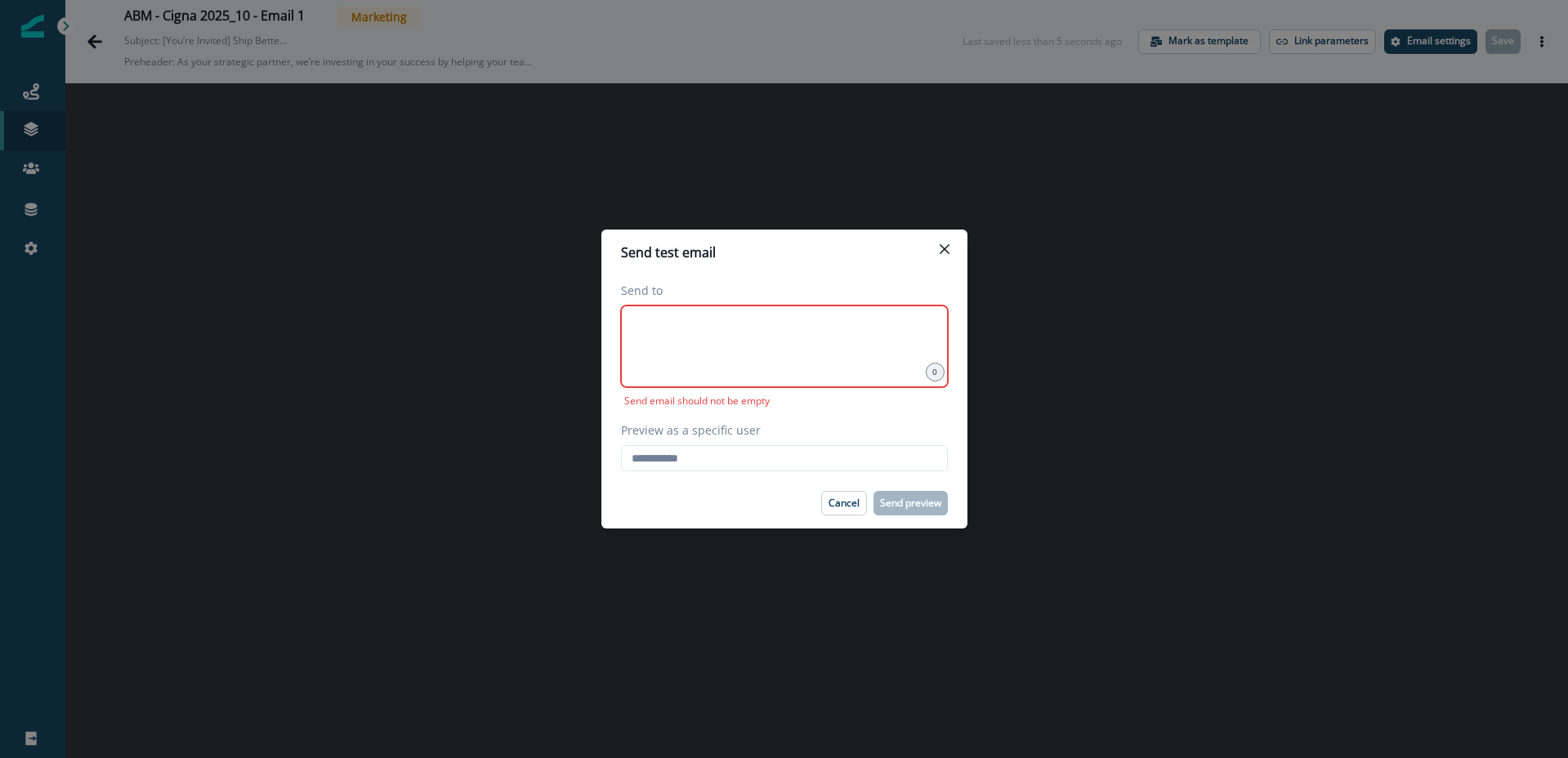
click at [621, 324] on div at bounding box center [785, 346] width 327 height 82
type input "**********"
click at [685, 465] on input "Preview as a specific user" at bounding box center [785, 458] width 327 height 26
type input "**********"
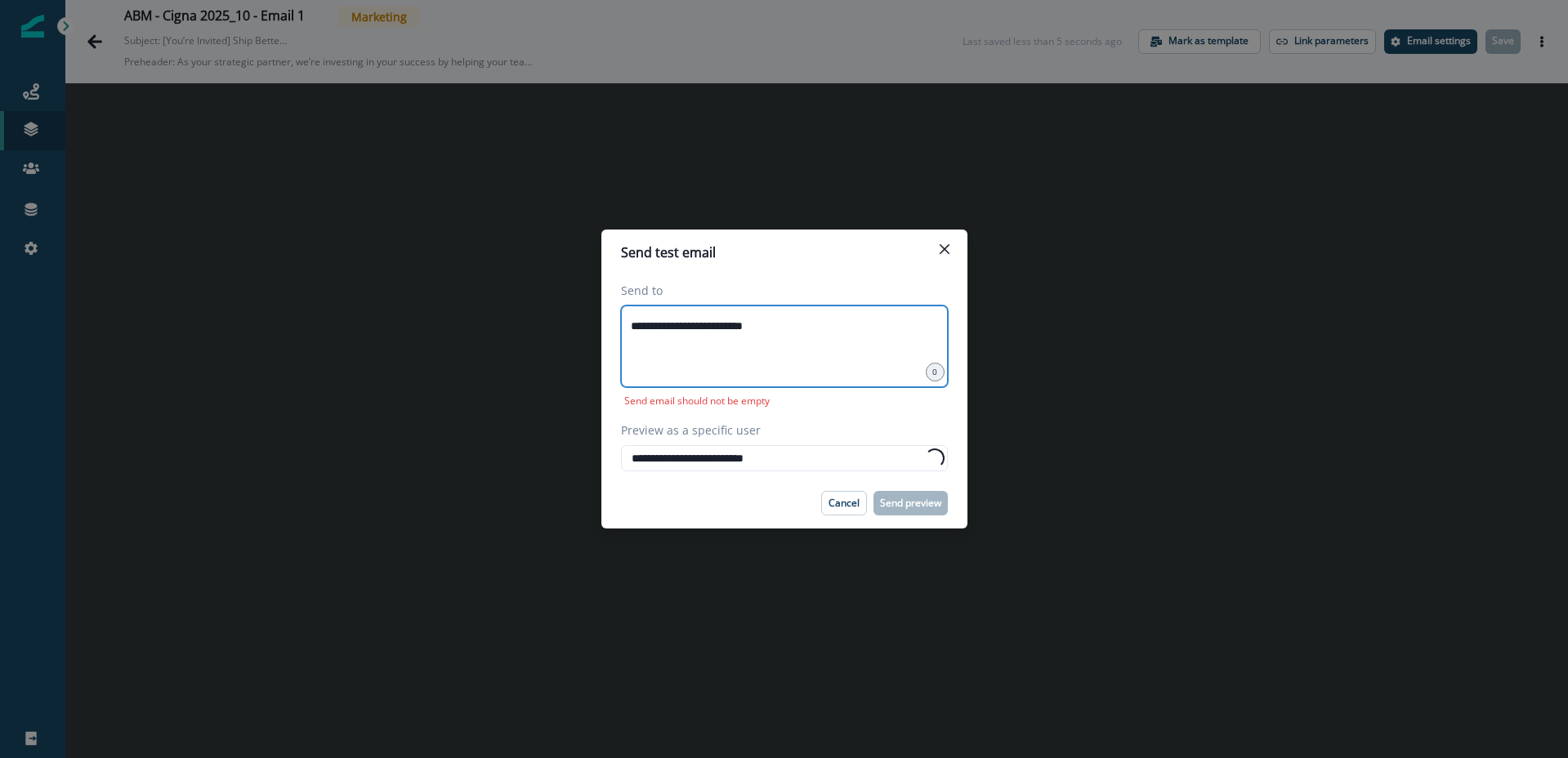
click at [833, 329] on input "**********" at bounding box center [784, 326] width 322 height 32
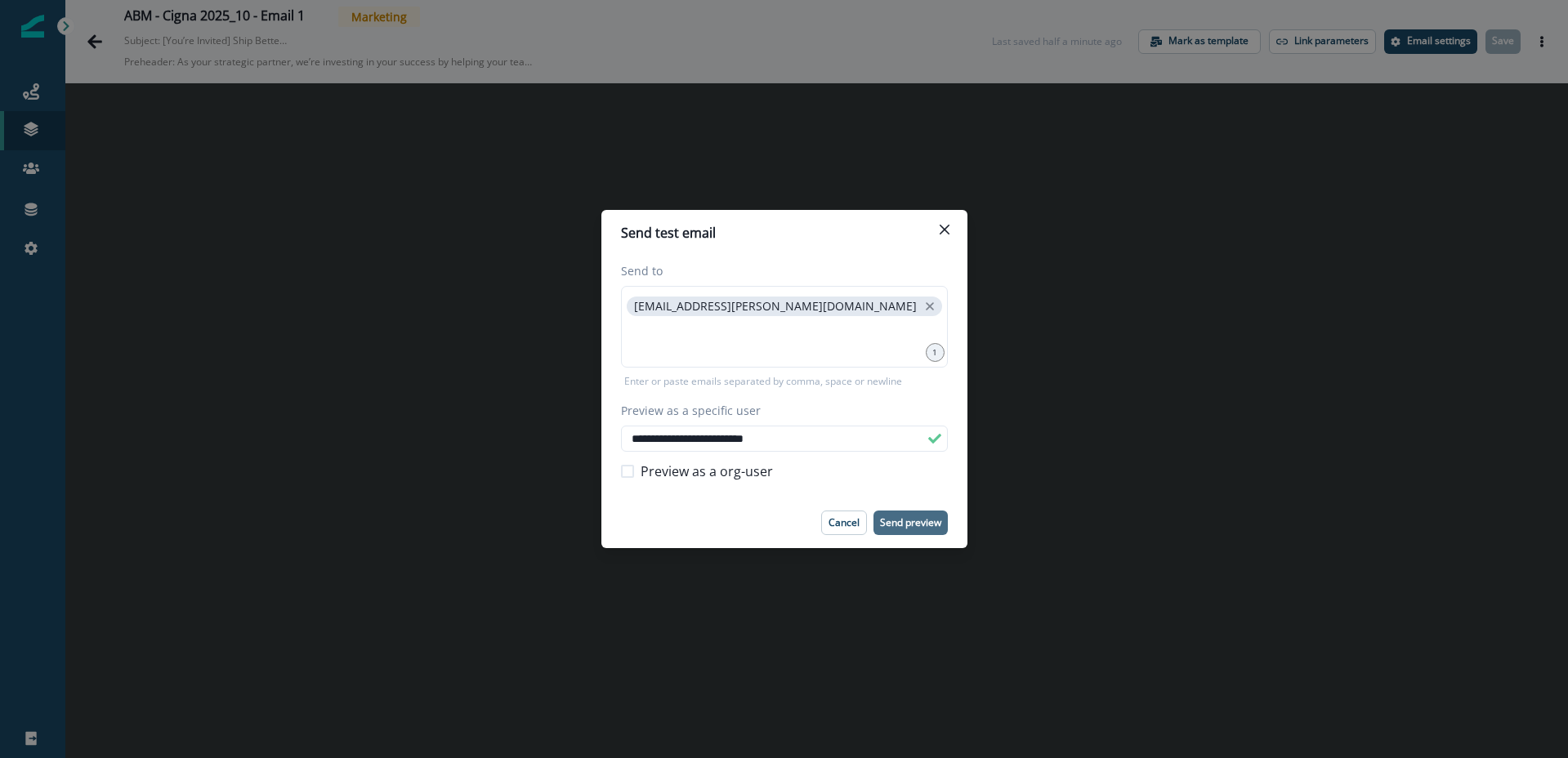
click at [900, 520] on p "Send preview" at bounding box center [911, 522] width 61 height 11
click at [923, 305] on icon "close" at bounding box center [930, 305] width 14 height 14
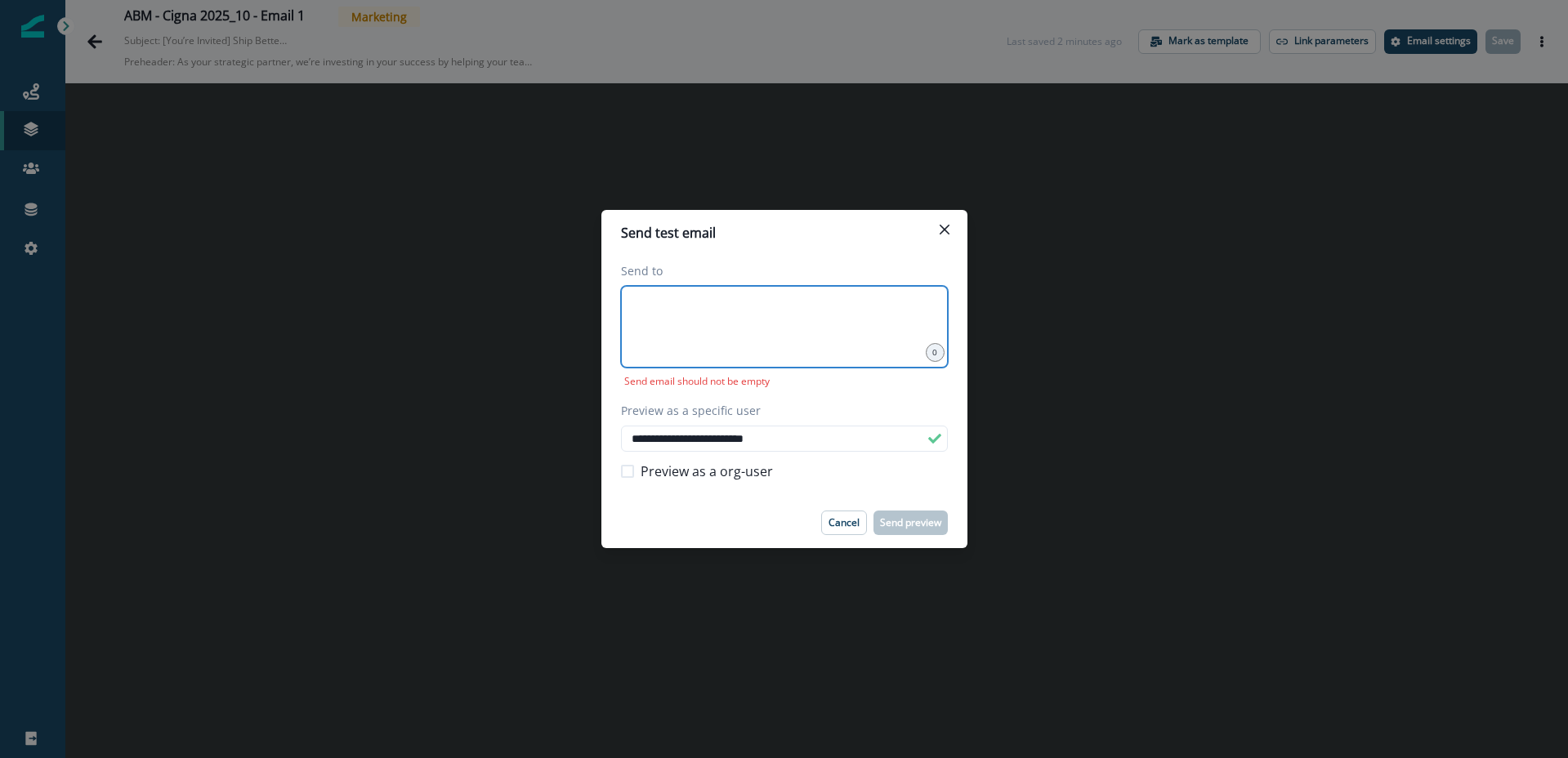
click at [681, 308] on input at bounding box center [784, 306] width 322 height 32
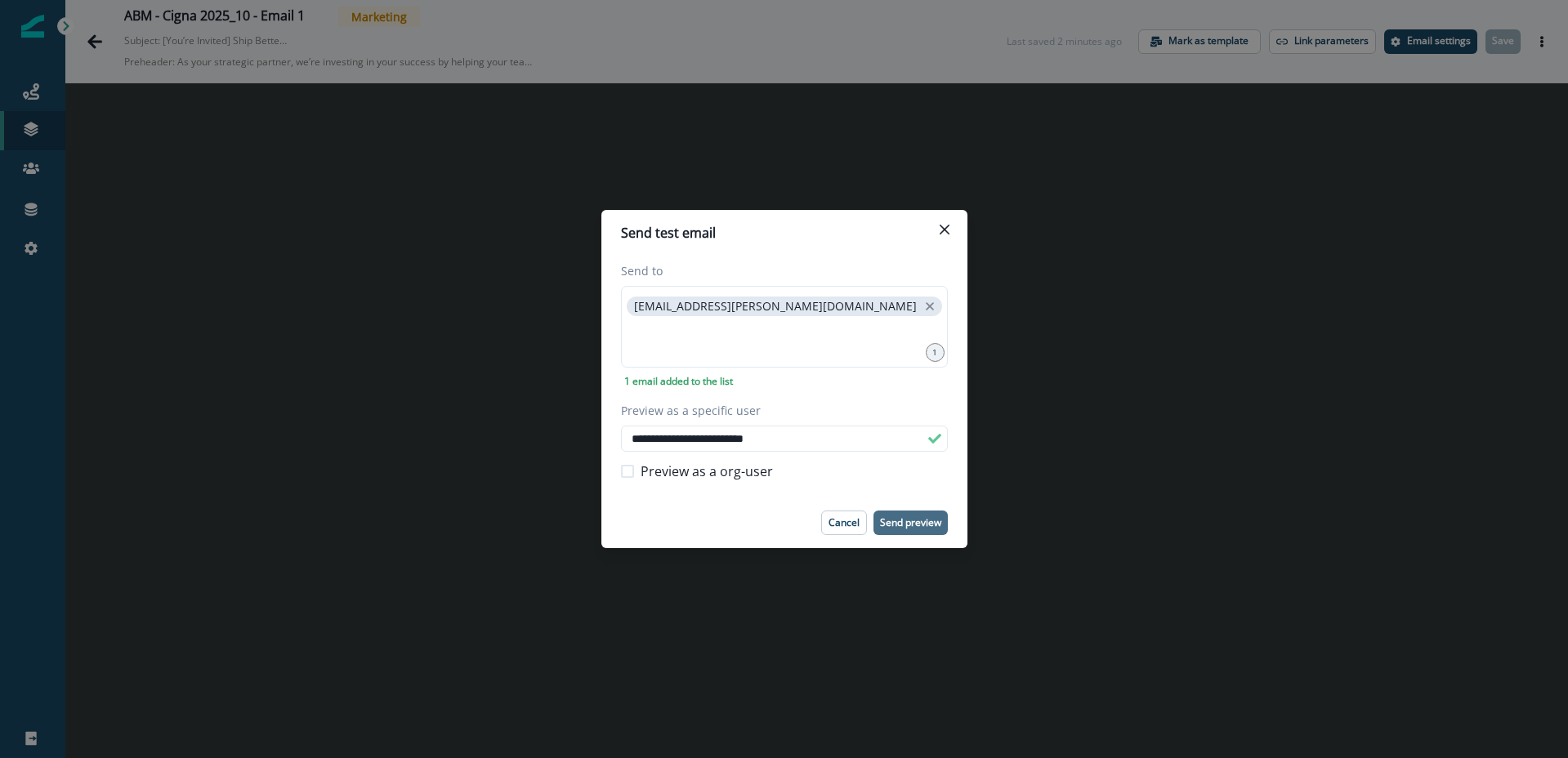
click at [915, 528] on p "Send preview" at bounding box center [911, 522] width 61 height 11
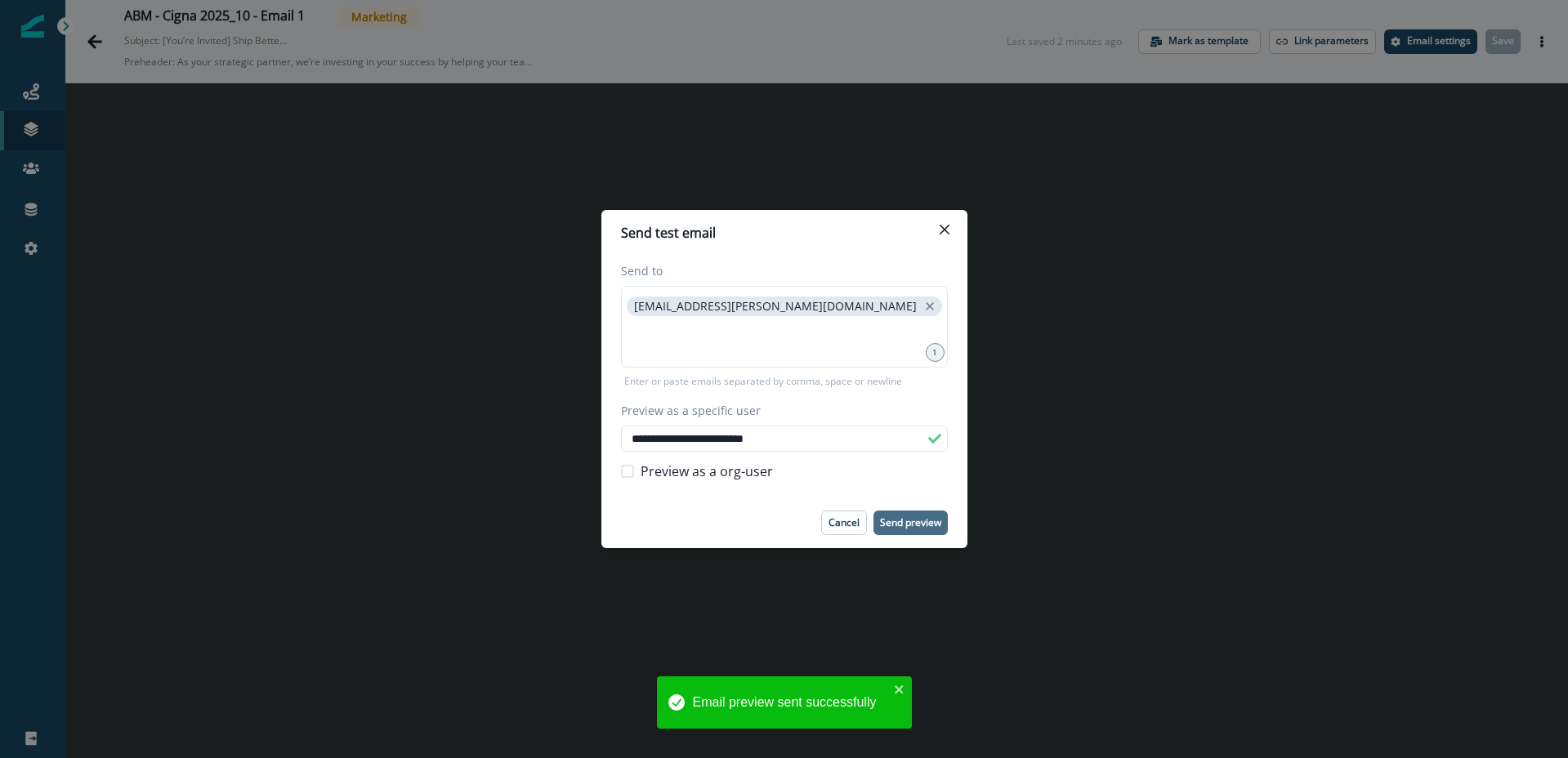
click at [93, 41] on div "**********" at bounding box center [784, 379] width 1568 height 758
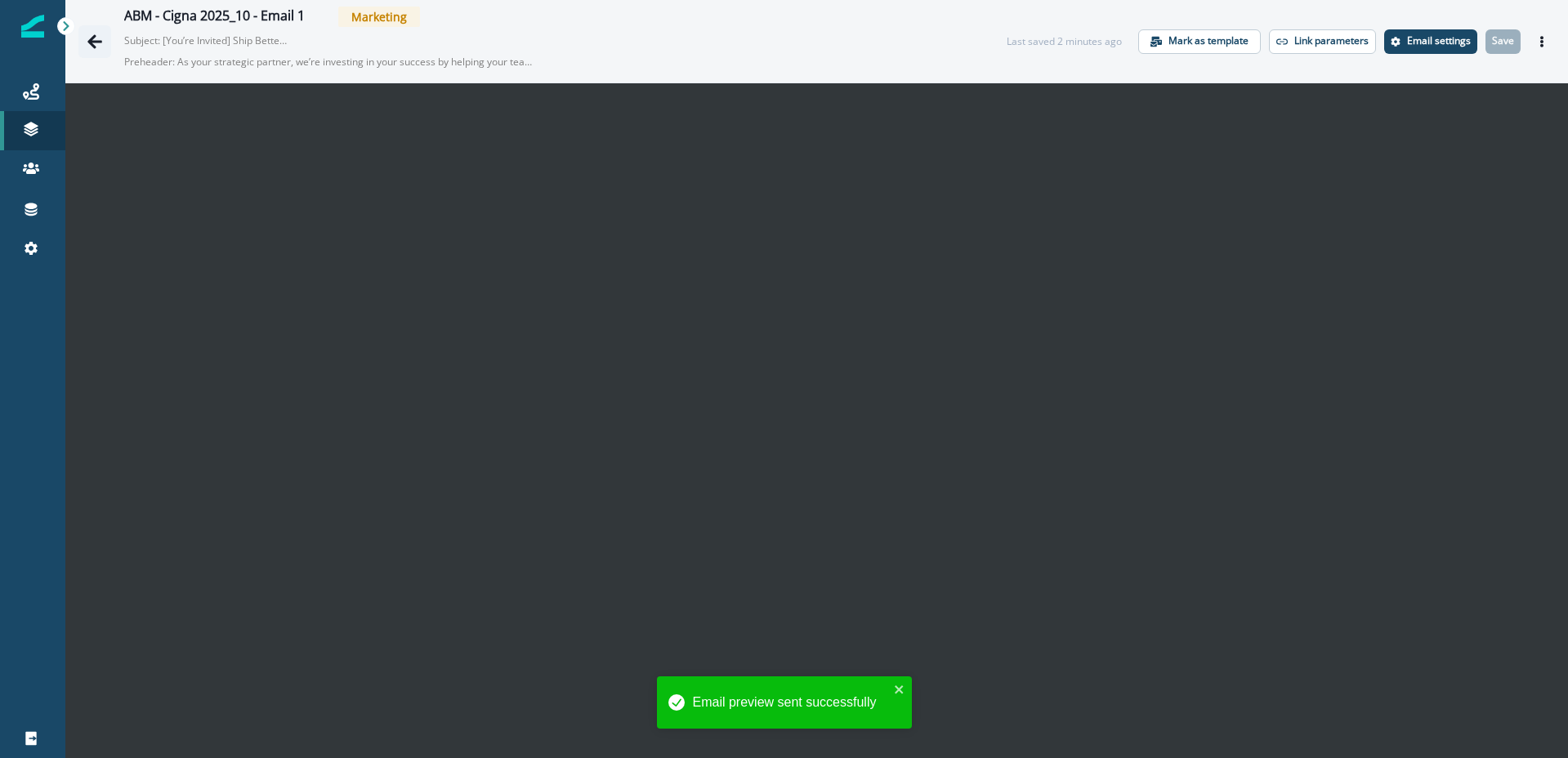
click at [97, 41] on icon "Go back" at bounding box center [94, 41] width 14 height 14
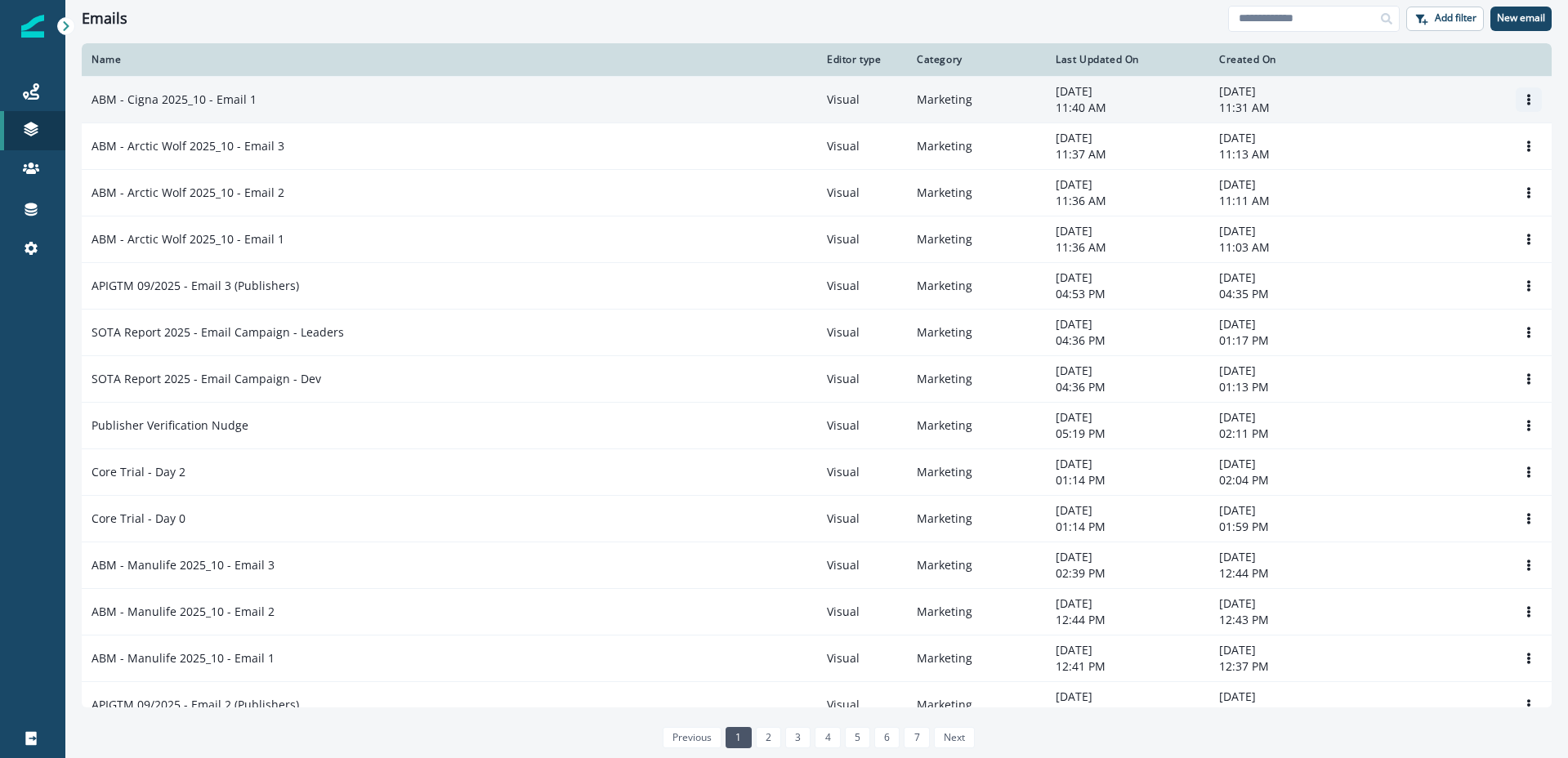
click at [1530, 95] on icon "Options" at bounding box center [1529, 99] width 3 height 11
click at [1411, 137] on button "Clone" at bounding box center [1450, 139] width 181 height 26
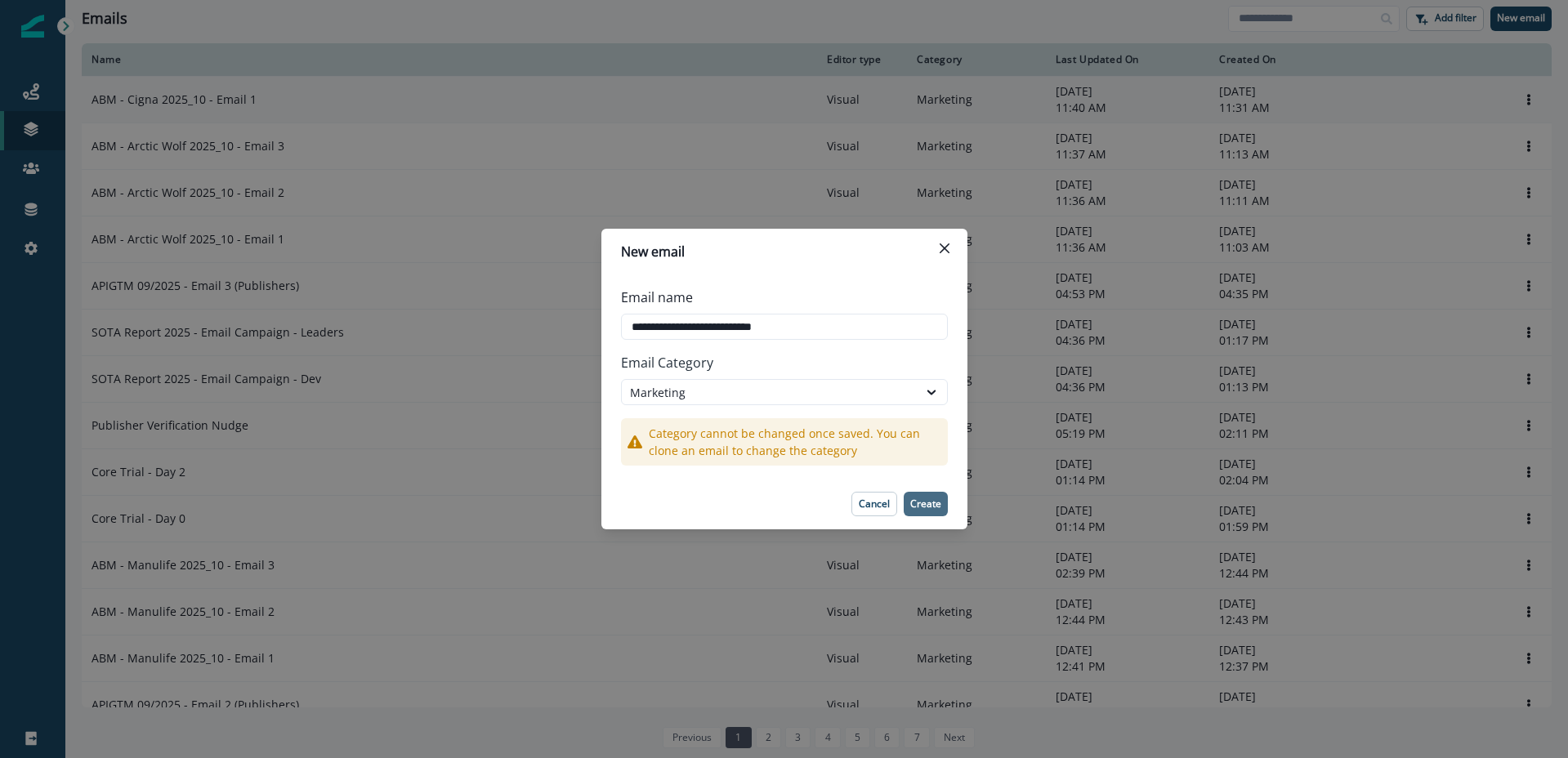
type input "**********"
click at [928, 508] on p "Create" at bounding box center [925, 504] width 31 height 11
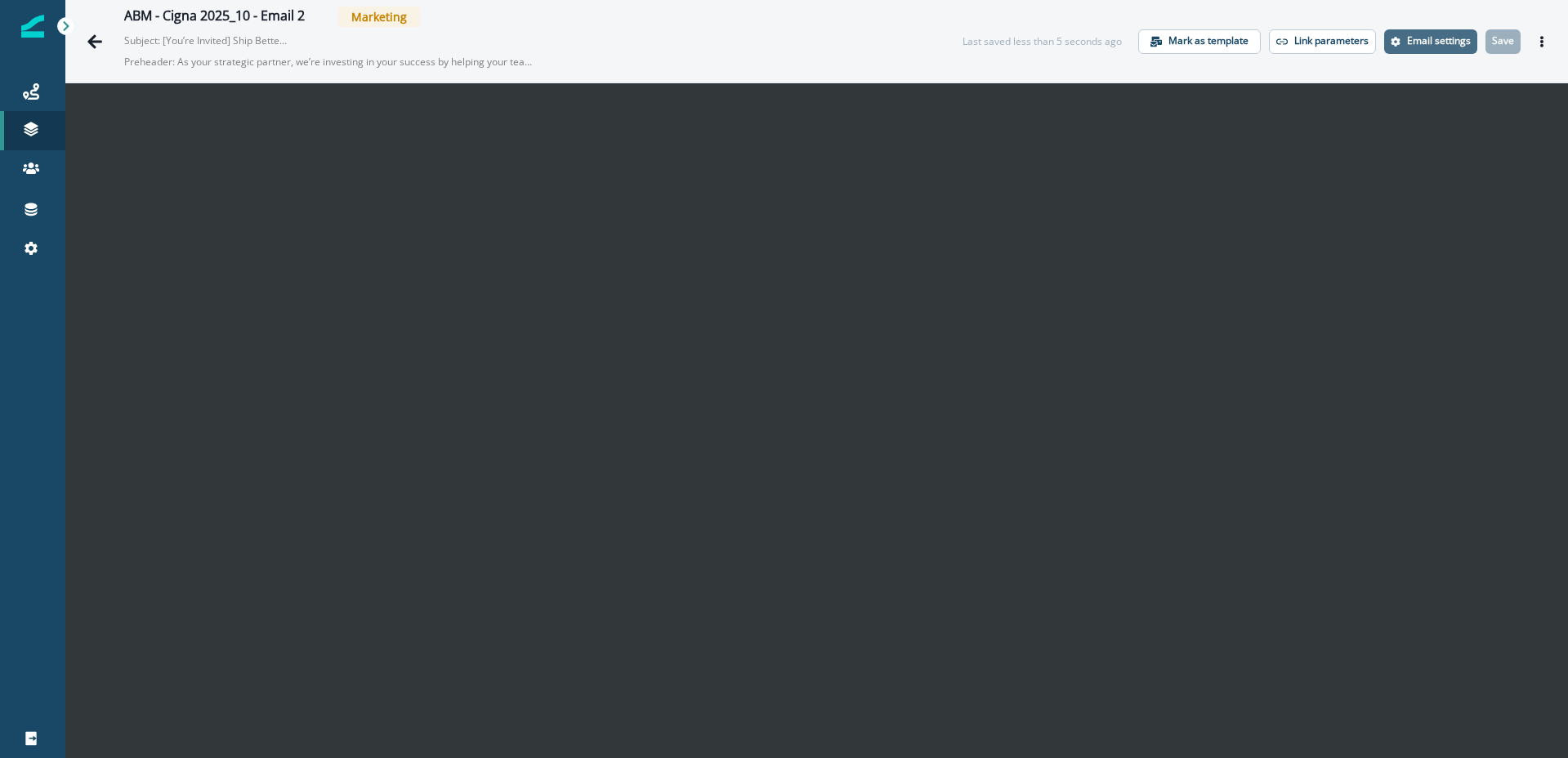
click at [1432, 43] on p "Email settings" at bounding box center [1439, 40] width 64 height 11
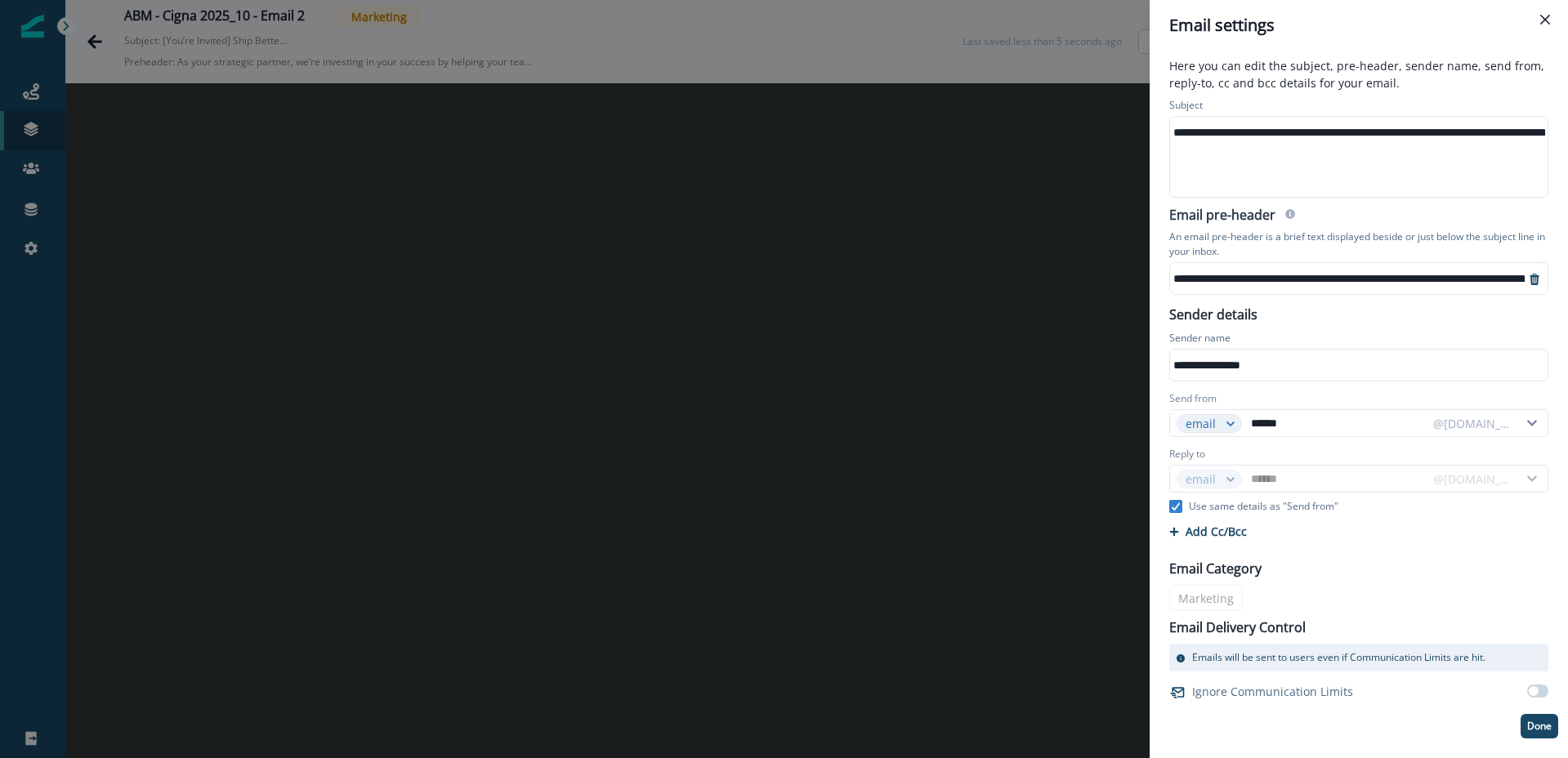
click at [1306, 139] on div "**********" at bounding box center [1411, 132] width 481 height 25
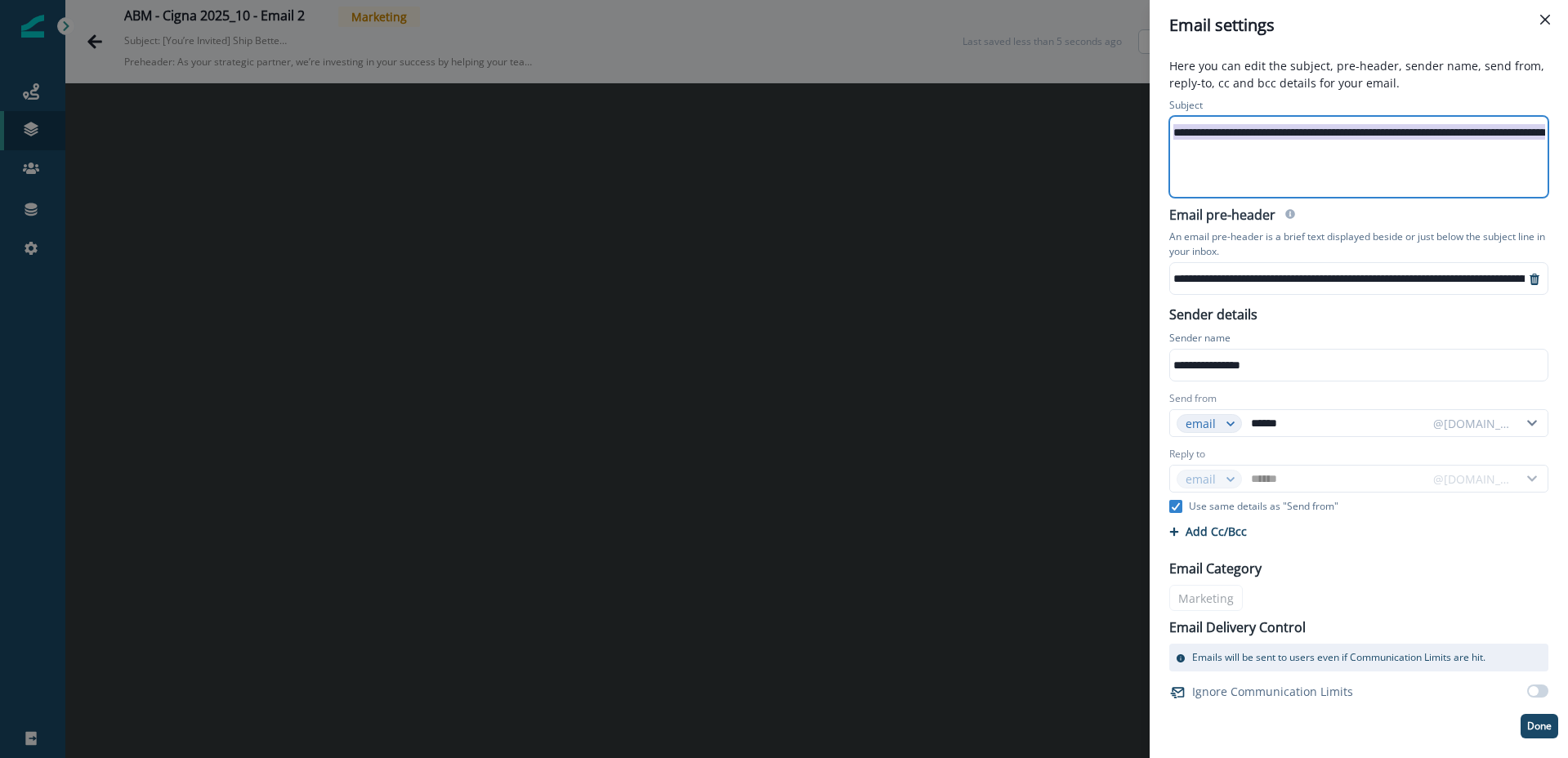
click at [1306, 139] on div "**********" at bounding box center [1411, 132] width 481 height 25
click at [1543, 728] on p "Done" at bounding box center [1539, 726] width 25 height 11
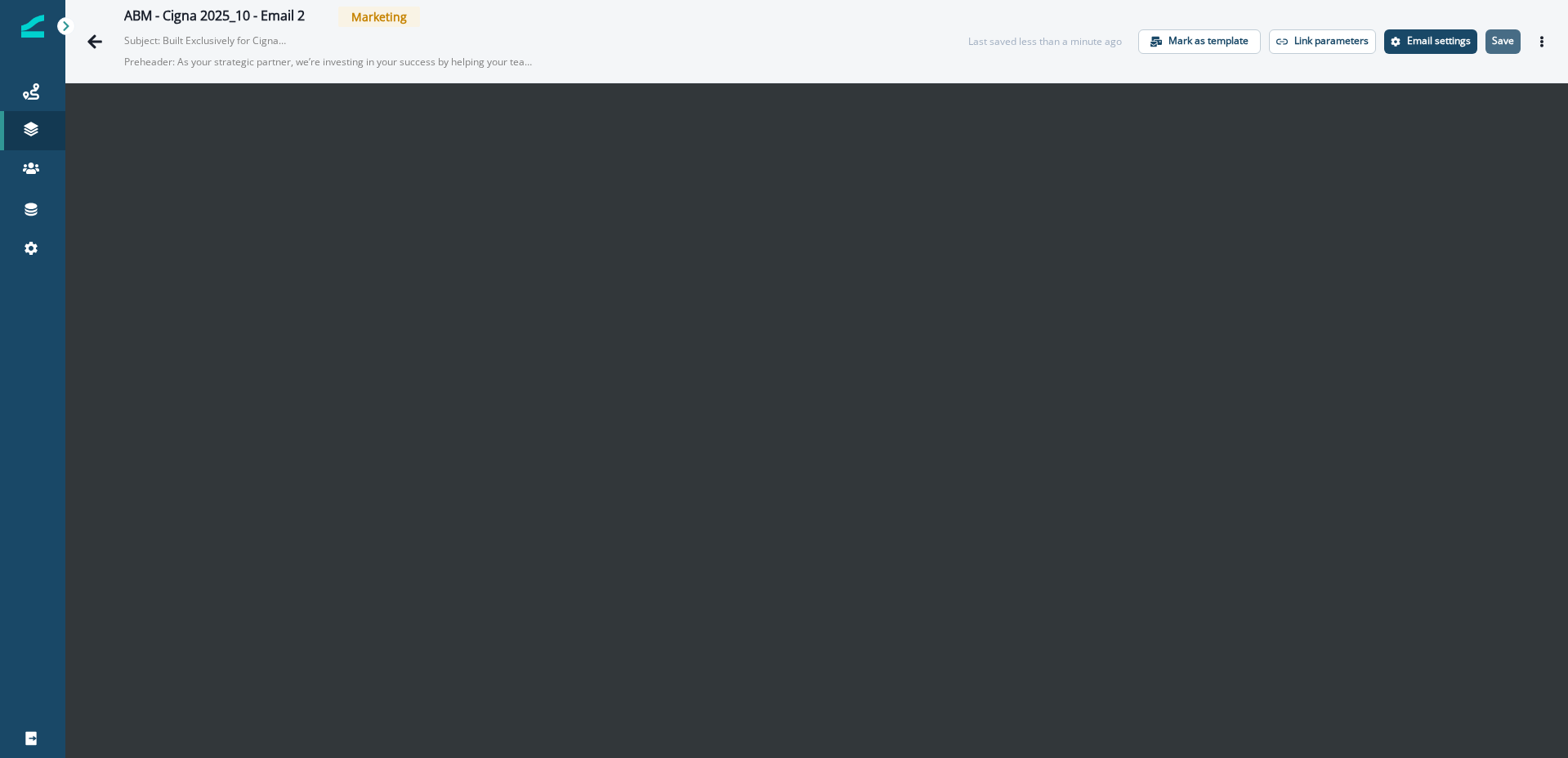
click at [1502, 37] on p "Save" at bounding box center [1503, 40] width 22 height 11
click at [1538, 43] on icon "Actions" at bounding box center [1542, 41] width 11 height 11
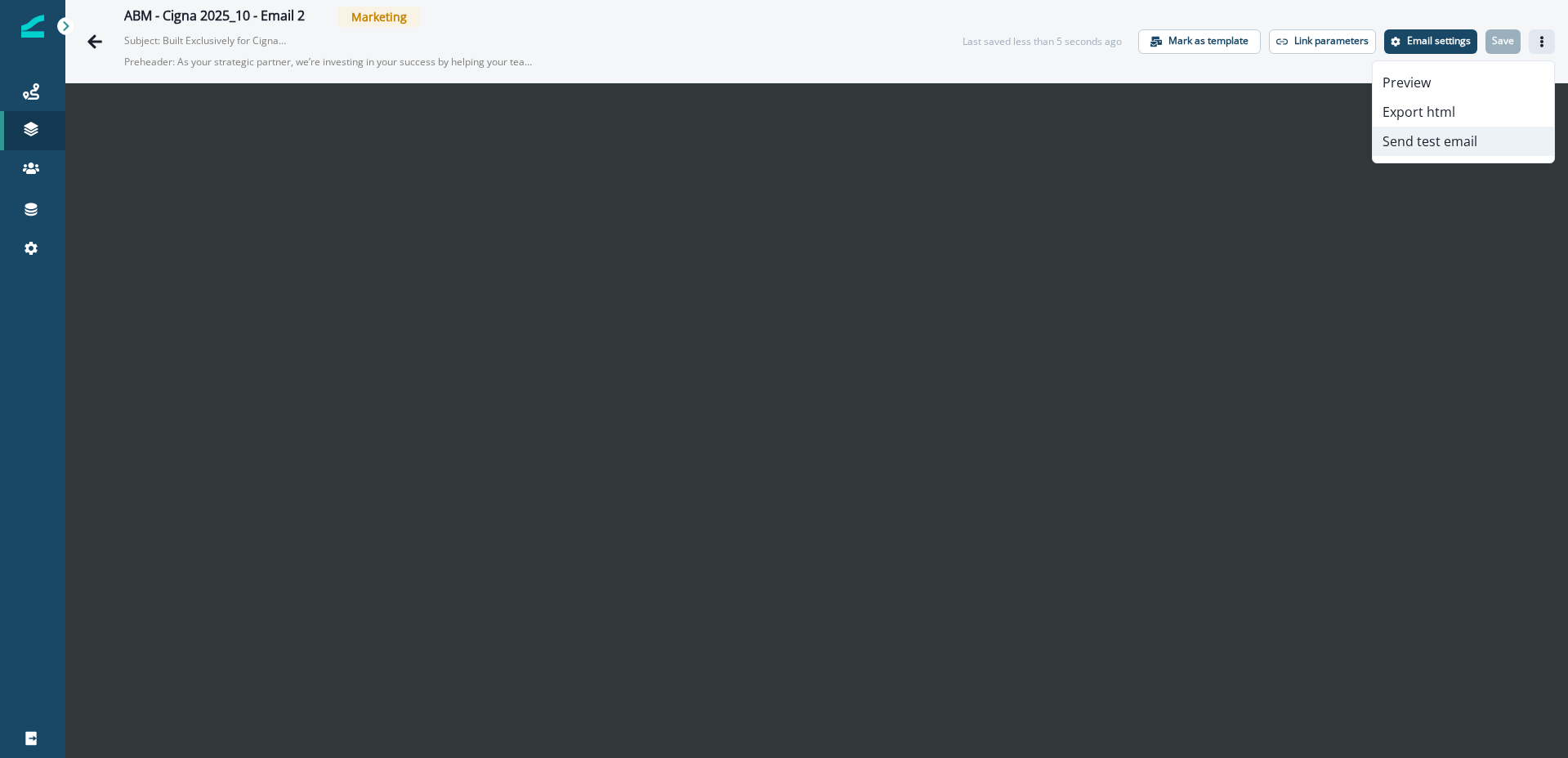
click at [1456, 143] on button "Send test email" at bounding box center [1463, 141] width 181 height 30
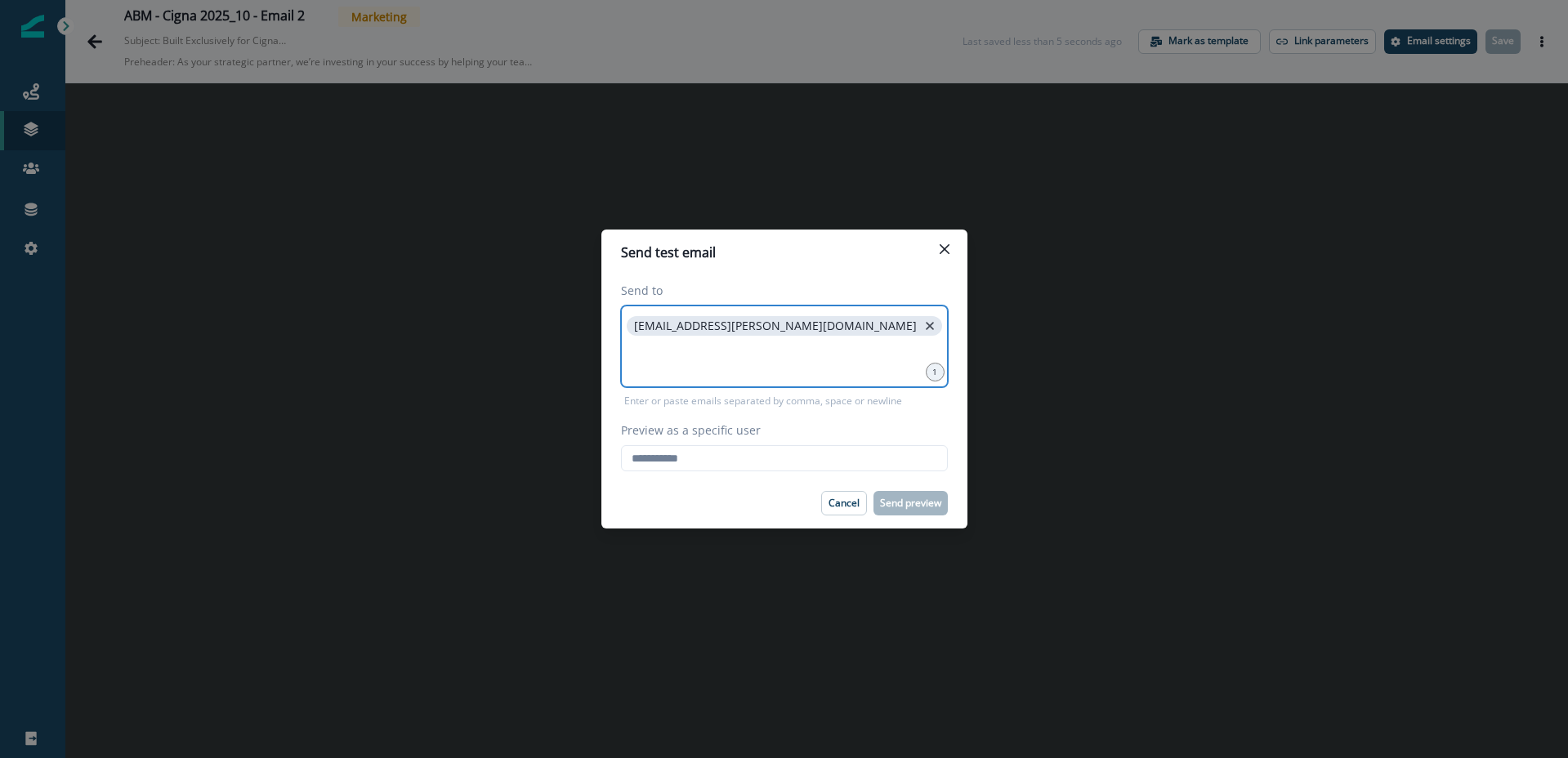
click at [926, 326] on icon "close" at bounding box center [930, 326] width 9 height 9
click at [700, 457] on input "Preview as a specific user" at bounding box center [785, 458] width 327 height 26
click at [699, 458] on input "Preview as a specific user" at bounding box center [785, 458] width 327 height 26
type input "**********"
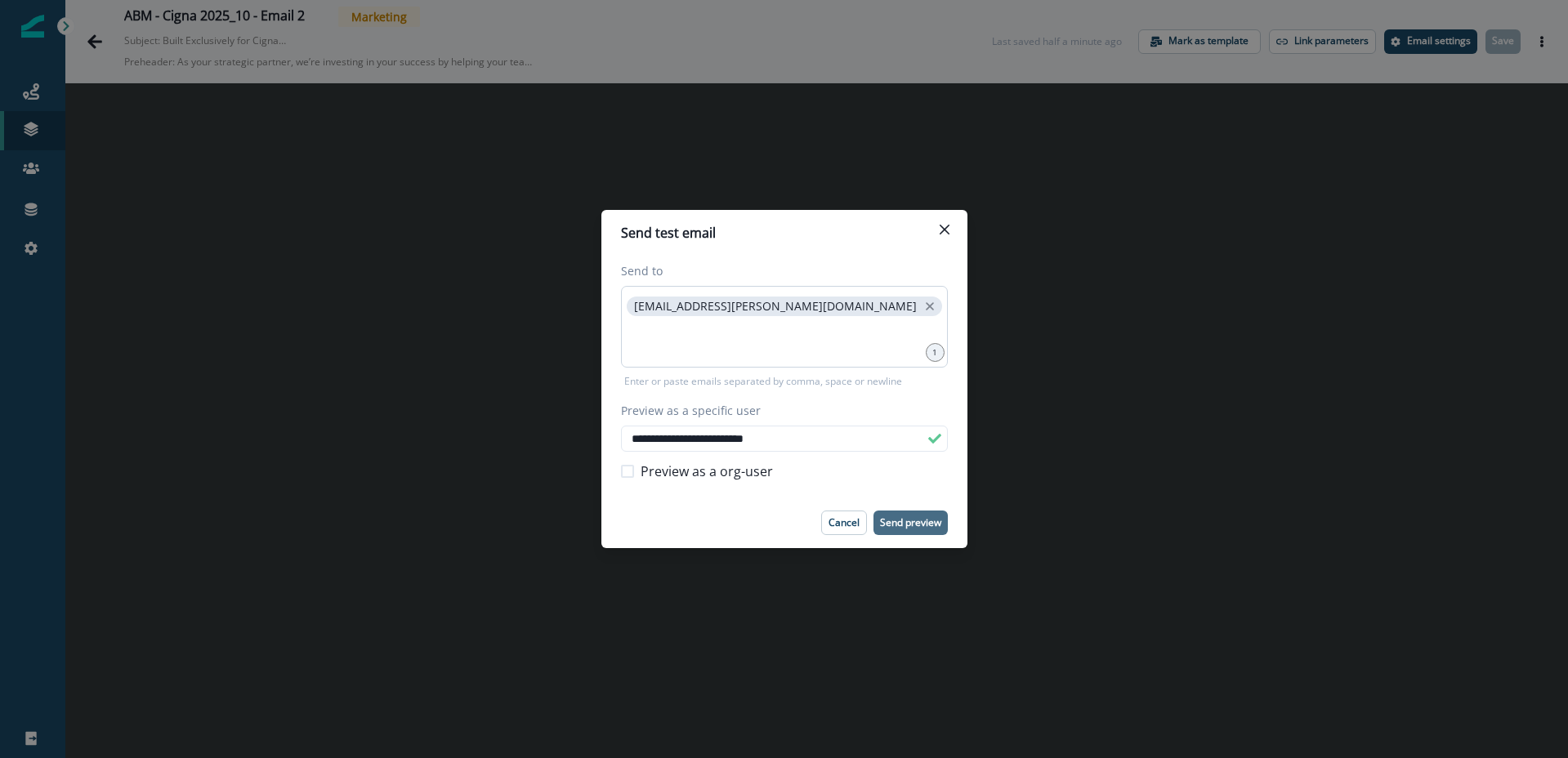
click at [902, 510] on button "Send preview" at bounding box center [910, 522] width 74 height 25
click at [100, 43] on div "**********" at bounding box center [784, 379] width 1568 height 758
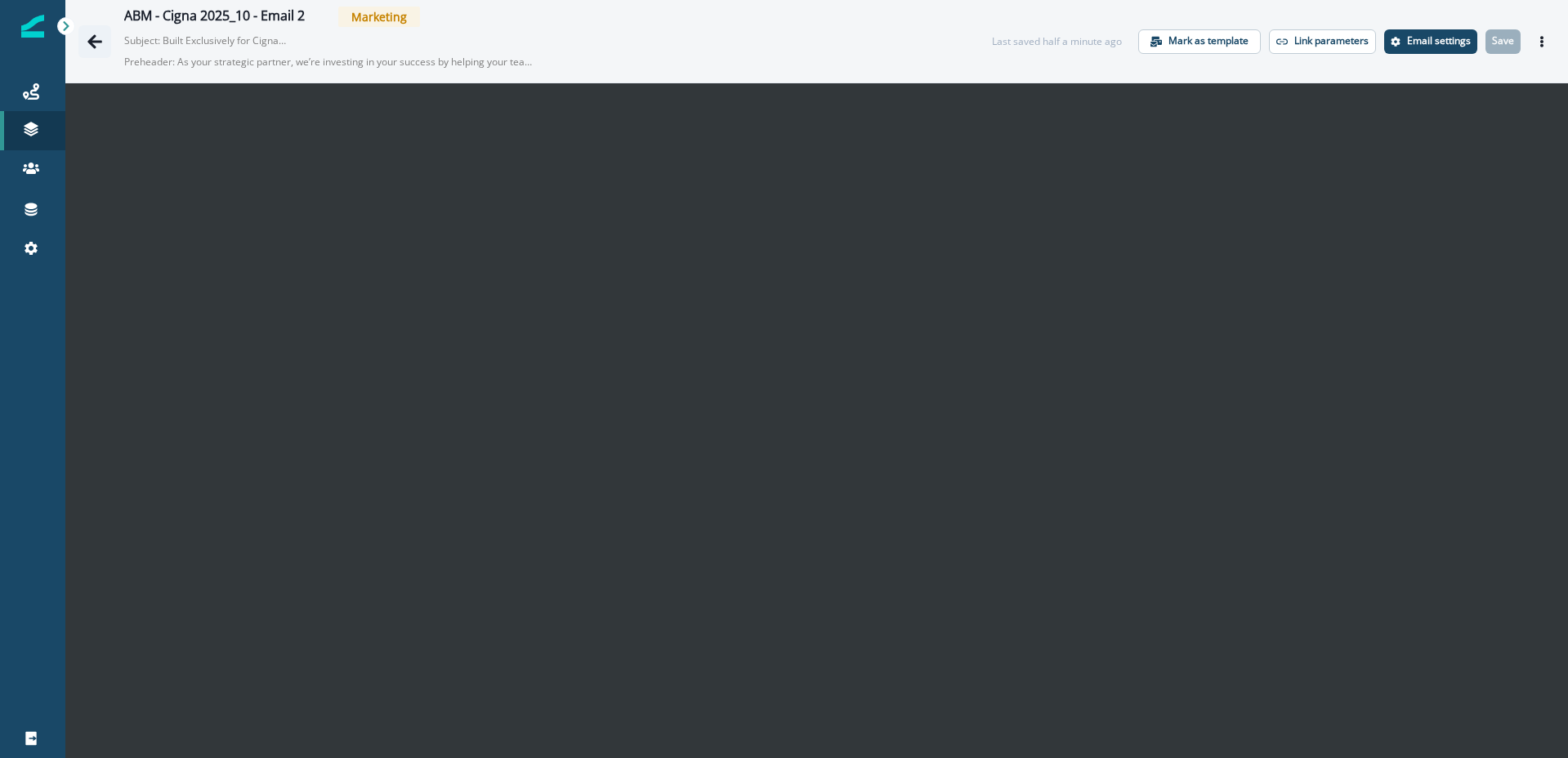
click at [98, 46] on icon "Go back" at bounding box center [94, 41] width 16 height 16
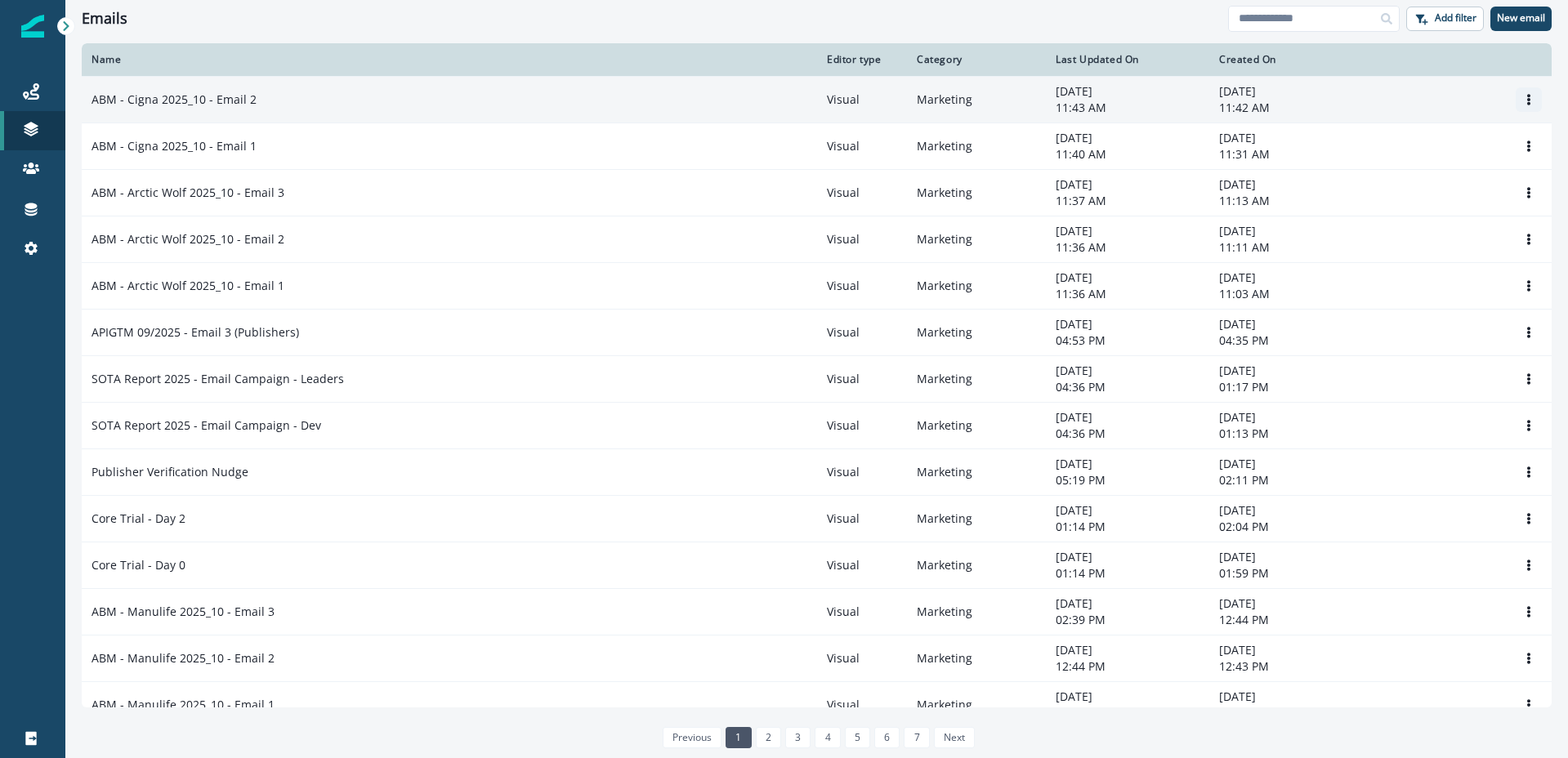
click at [1536, 98] on button "Options" at bounding box center [1529, 100] width 26 height 25
click at [1445, 142] on button "Clone" at bounding box center [1450, 139] width 181 height 26
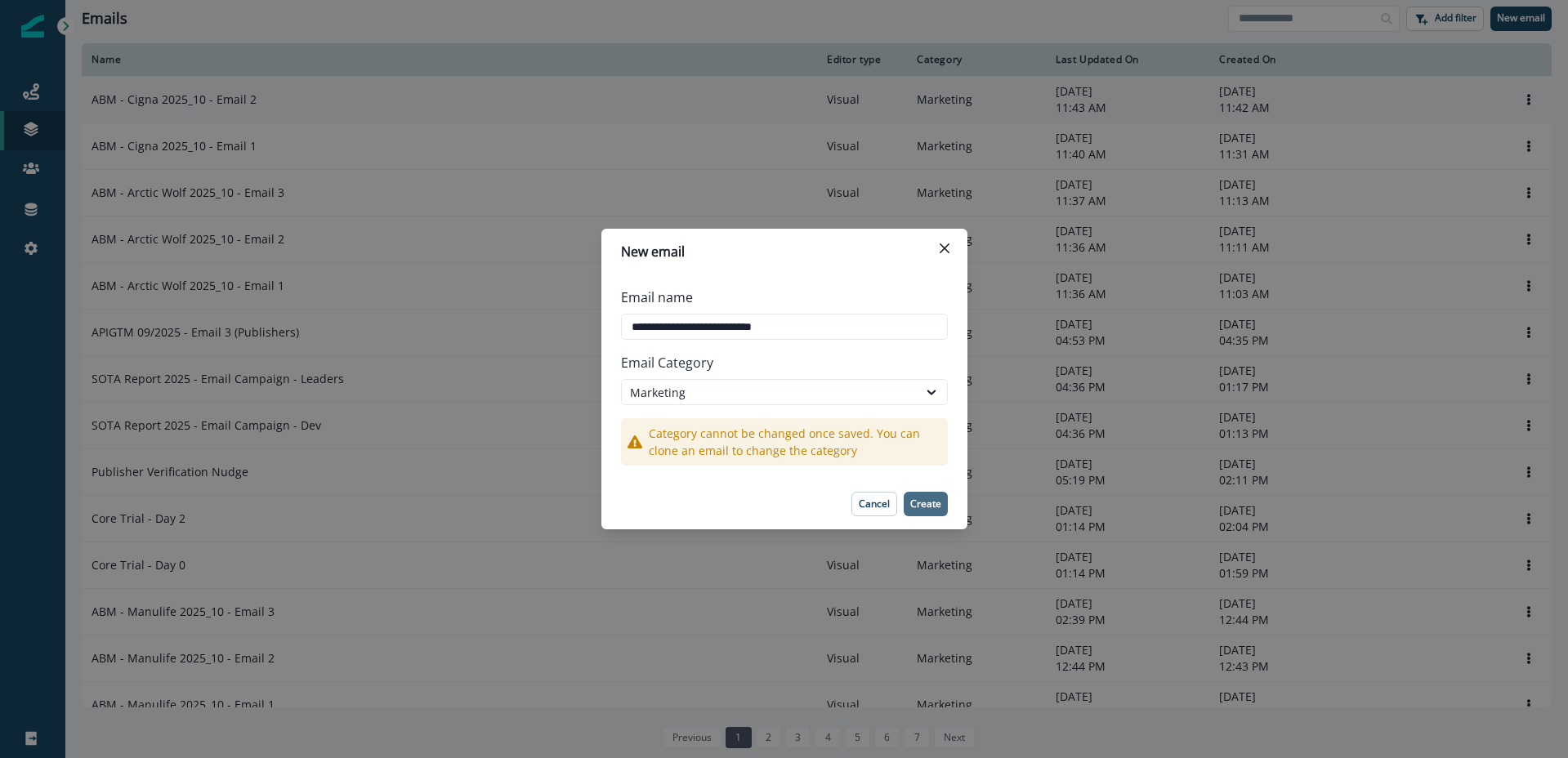
type input "**********"
click at [918, 501] on p "Create" at bounding box center [925, 504] width 31 height 11
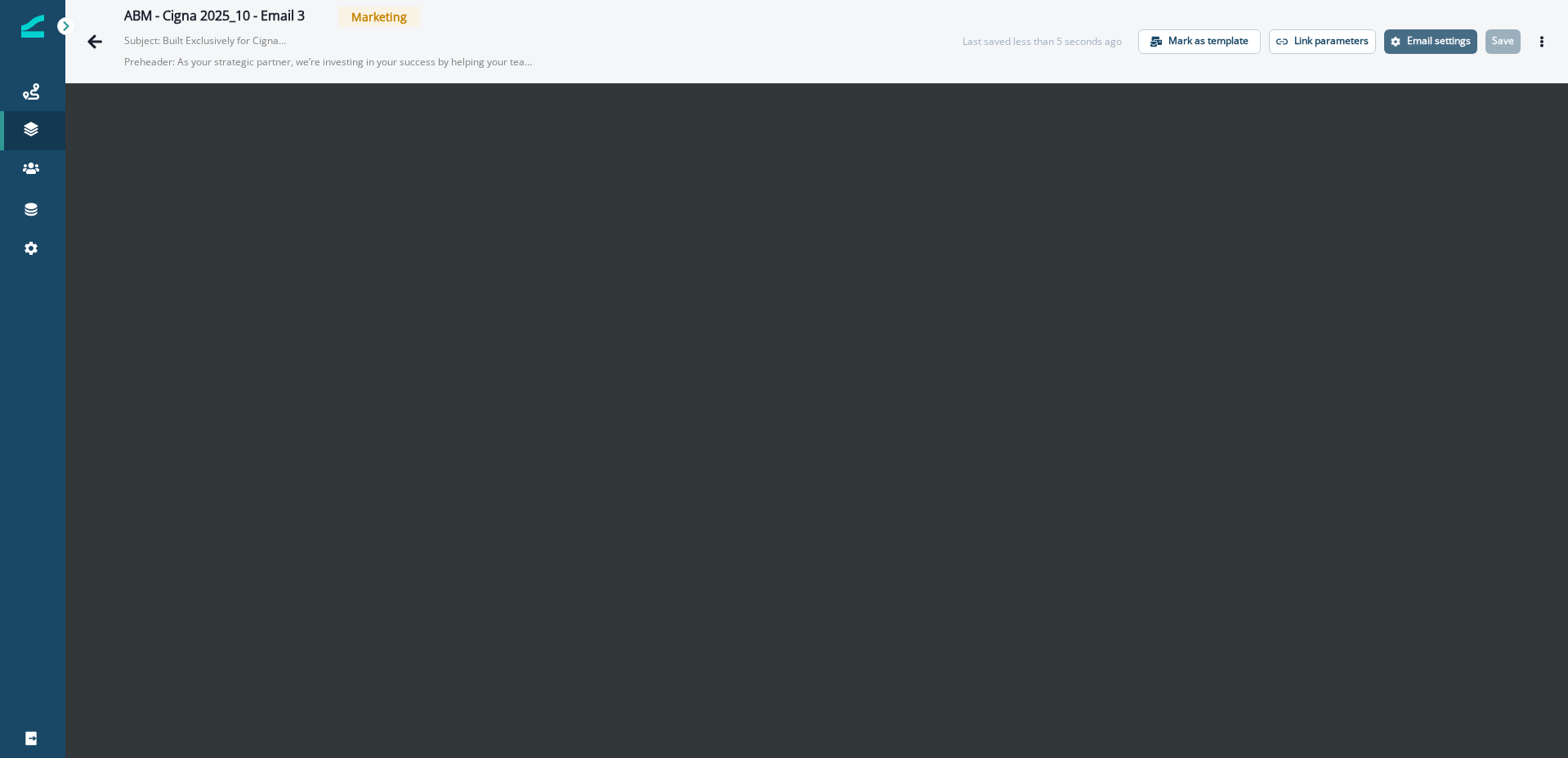
click at [1428, 40] on p "Email settings" at bounding box center [1439, 40] width 64 height 11
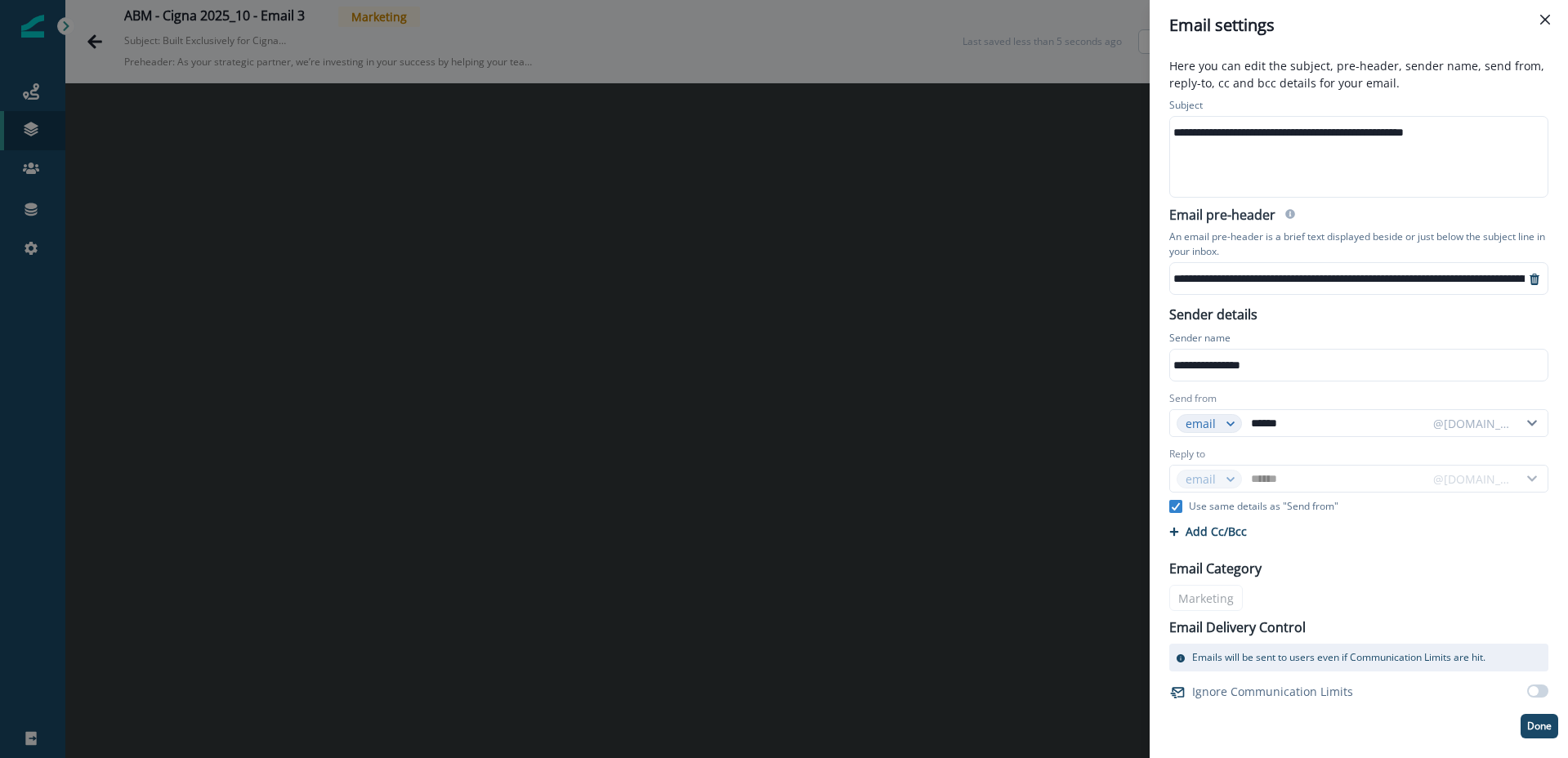
click at [1297, 136] on div "**********" at bounding box center [1358, 132] width 375 height 25
click at [1257, 275] on div "**********" at bounding box center [1458, 278] width 575 height 25
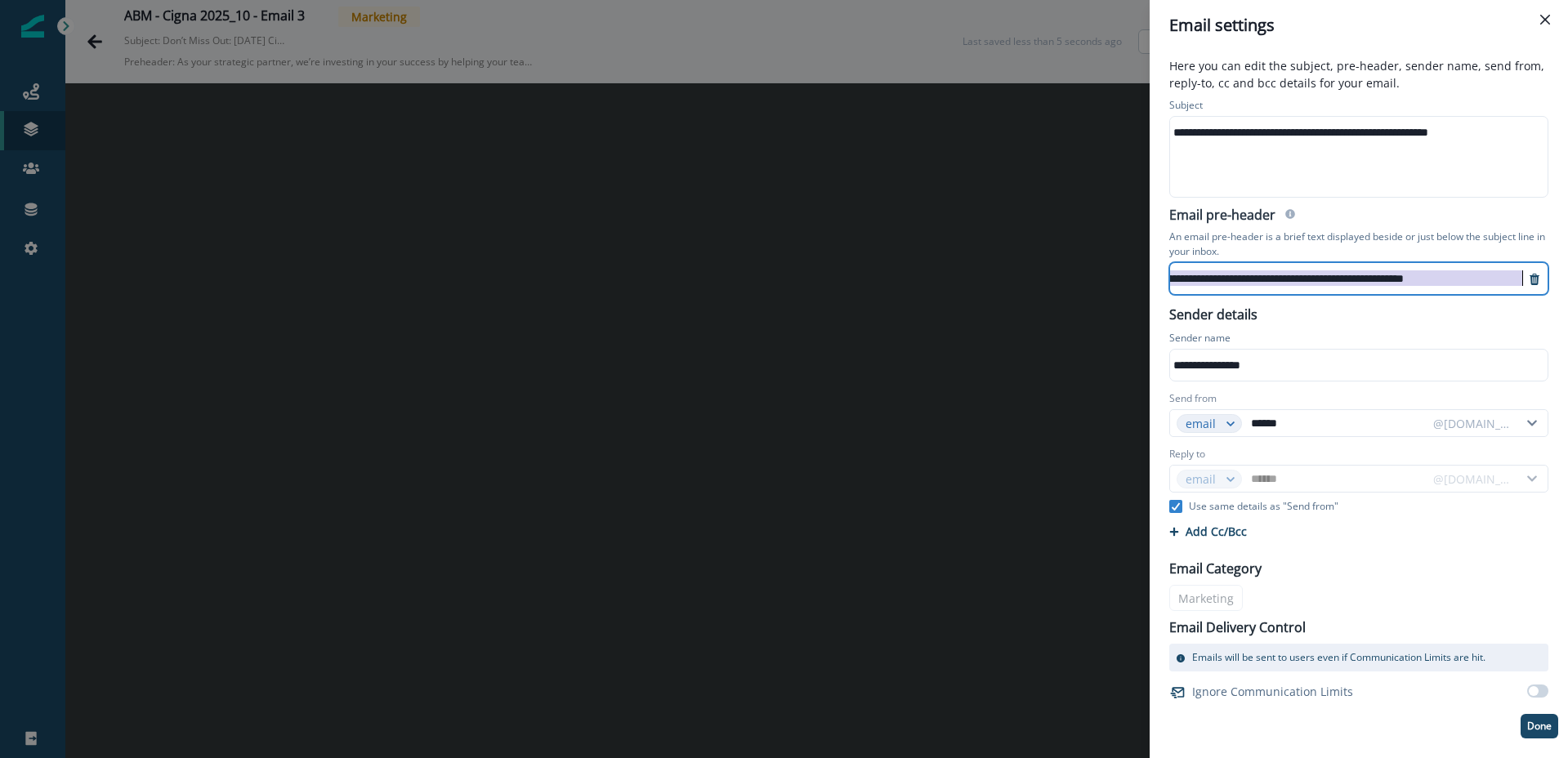
click at [1257, 275] on div "**********" at bounding box center [1238, 278] width 575 height 25
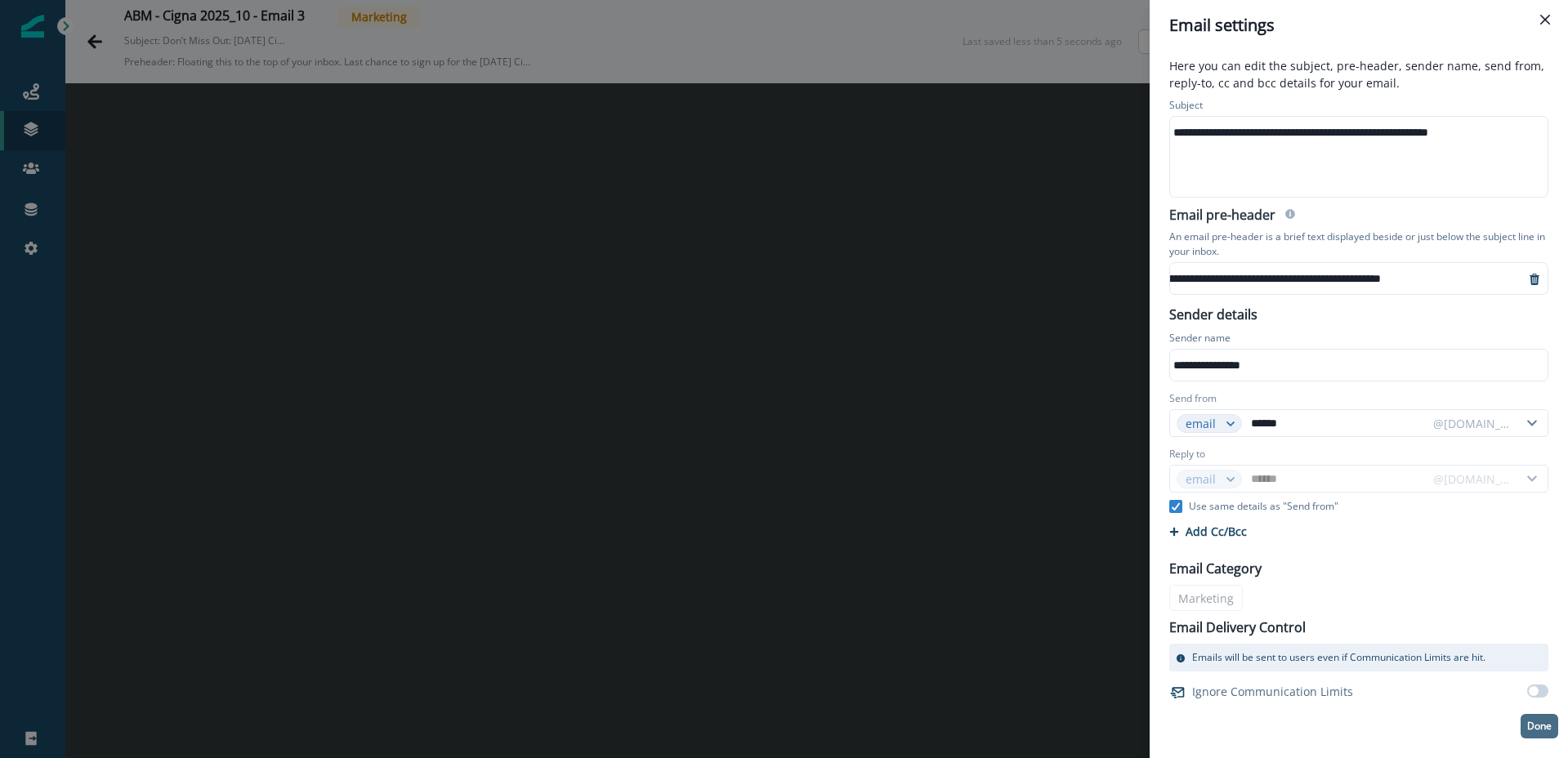
click at [1543, 728] on p "Done" at bounding box center [1539, 726] width 25 height 11
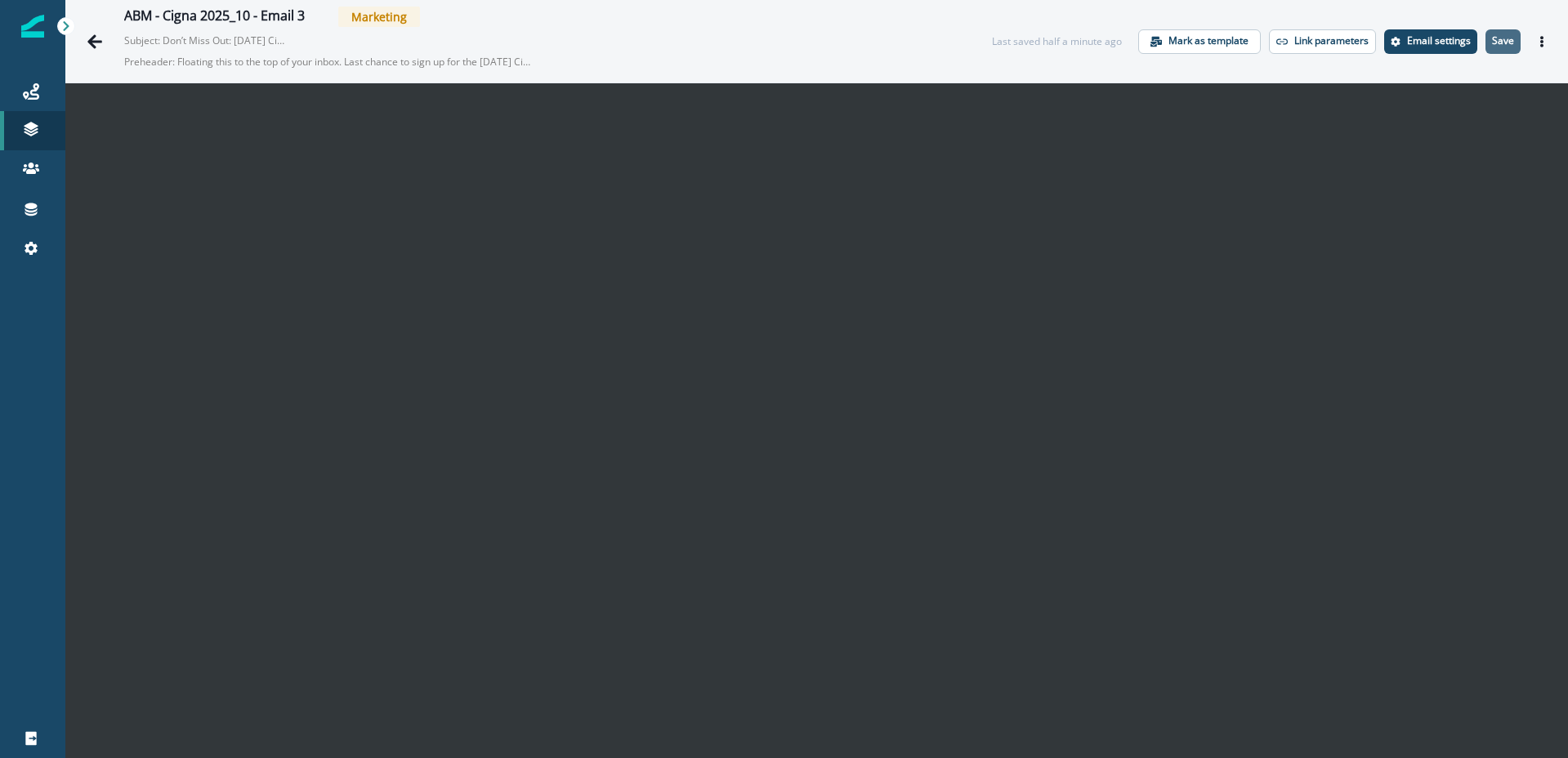
click at [1505, 46] on p "Save" at bounding box center [1503, 40] width 22 height 11
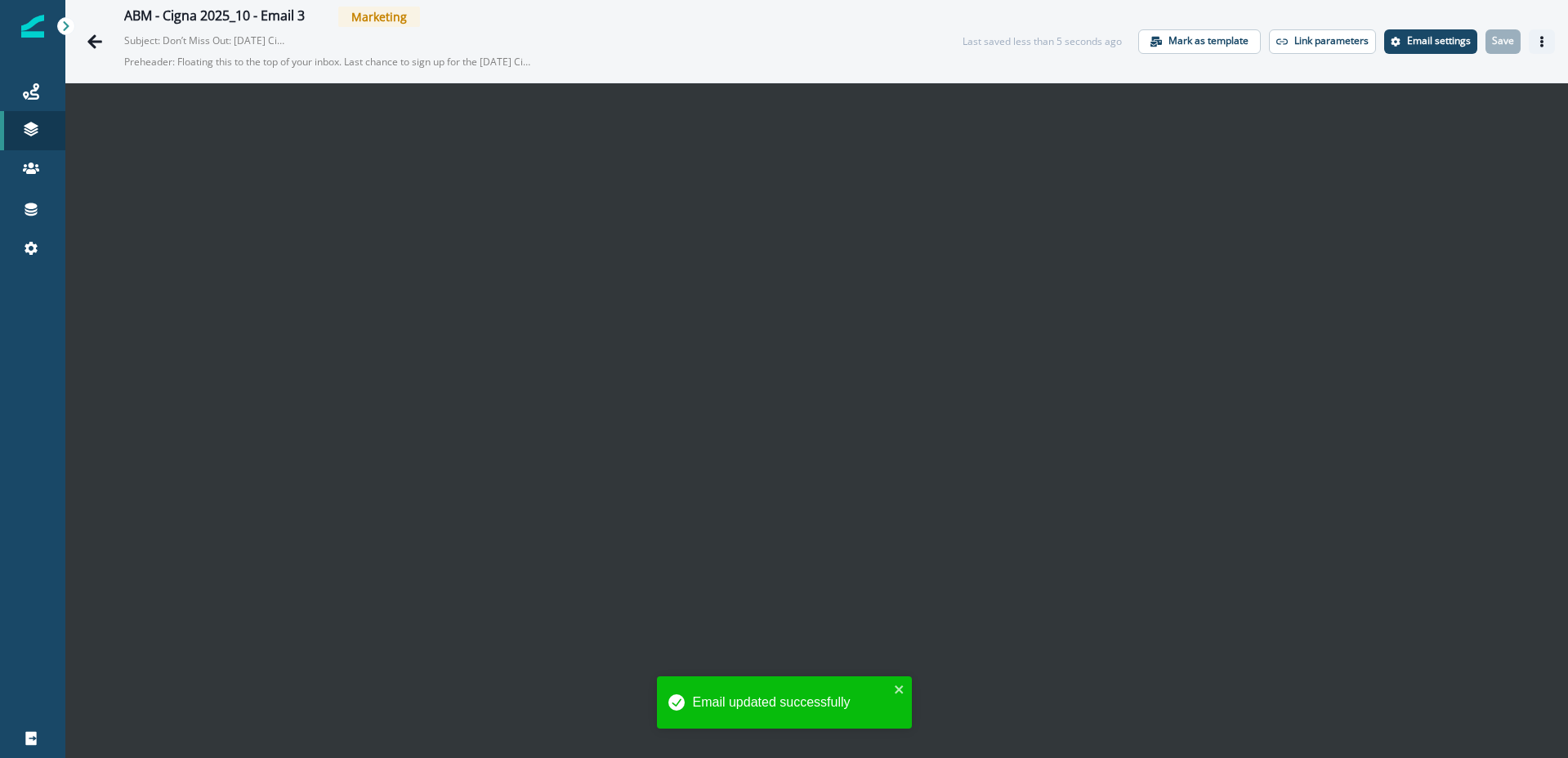
click at [1545, 44] on icon "Actions" at bounding box center [1542, 41] width 11 height 11
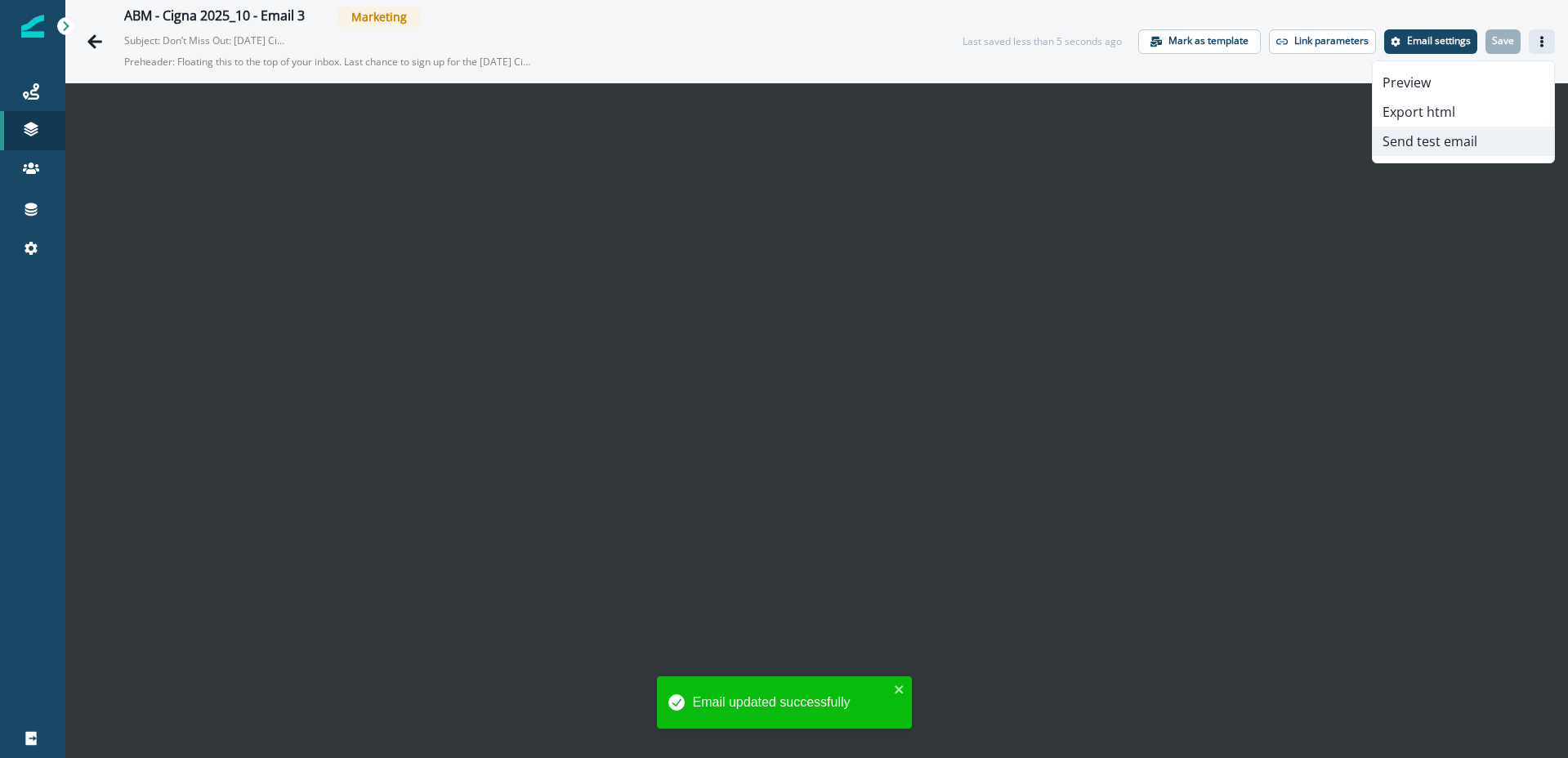
click at [1442, 145] on button "Send test email" at bounding box center [1463, 141] width 181 height 30
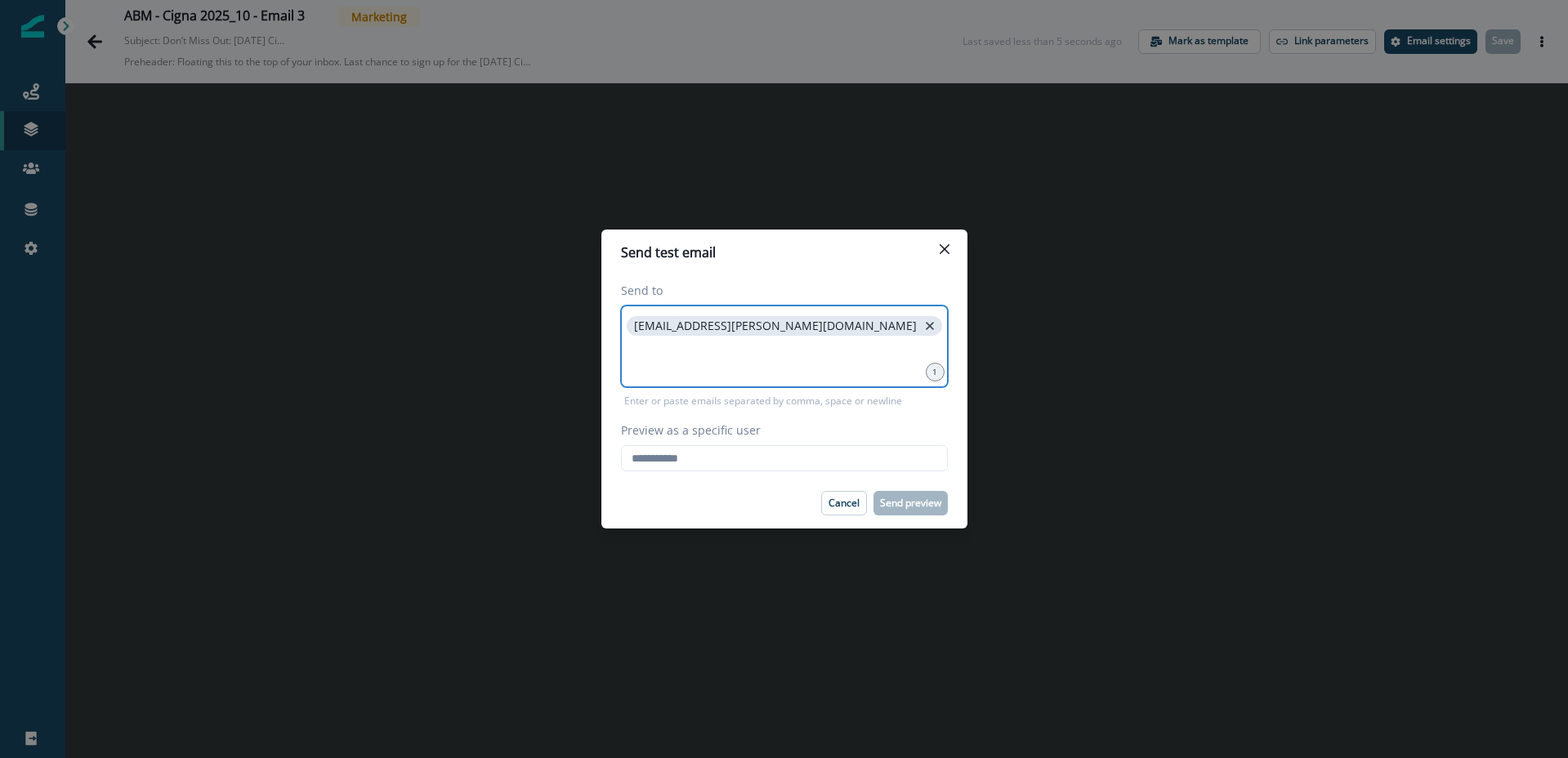
click at [923, 328] on icon "close" at bounding box center [930, 325] width 14 height 14
click at [719, 459] on input "Preview as a specific user" at bounding box center [785, 458] width 327 height 26
type input "**********"
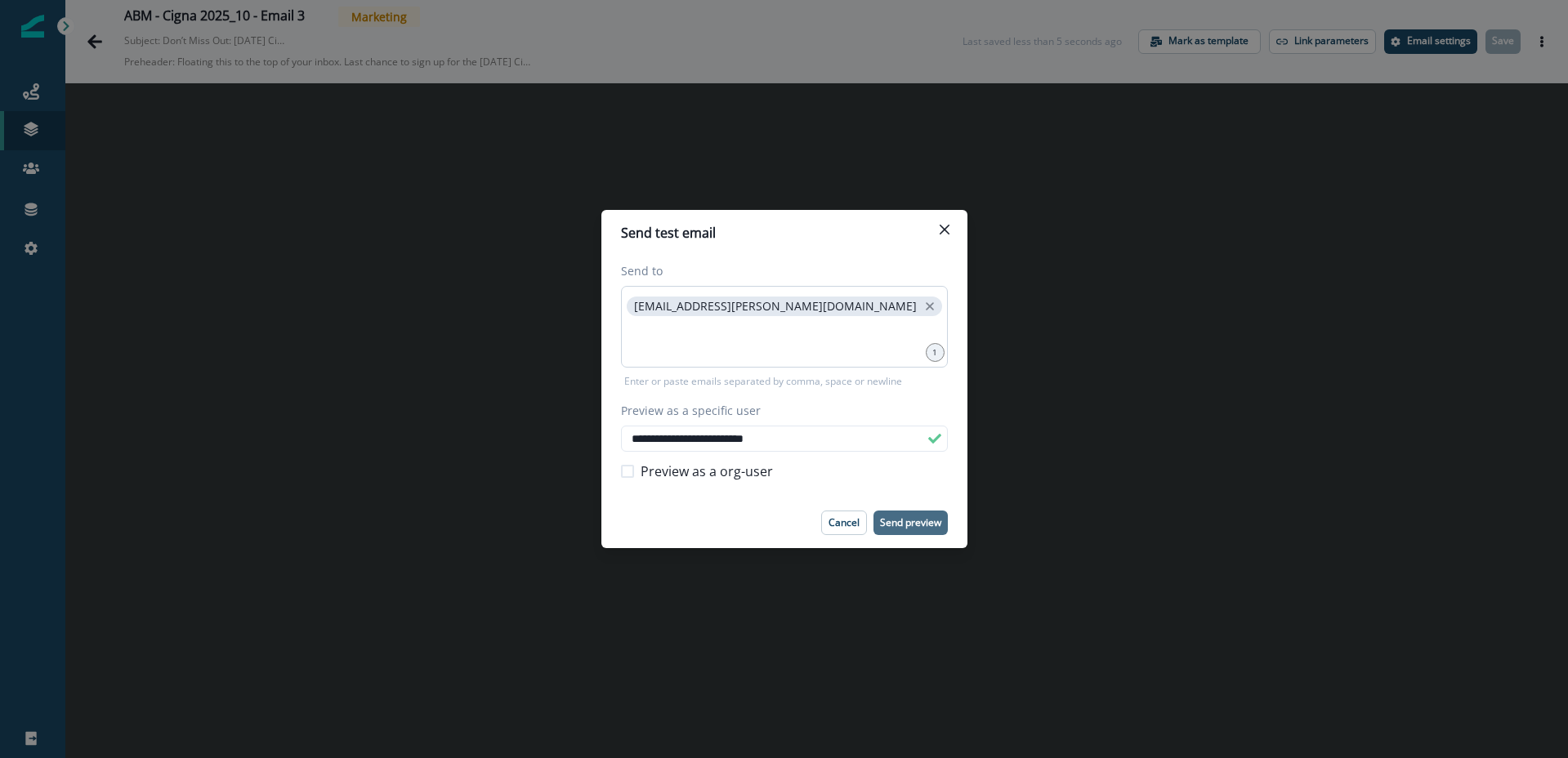
click at [912, 523] on p "Send preview" at bounding box center [911, 522] width 61 height 11
click at [946, 235] on button "Close" at bounding box center [944, 229] width 26 height 26
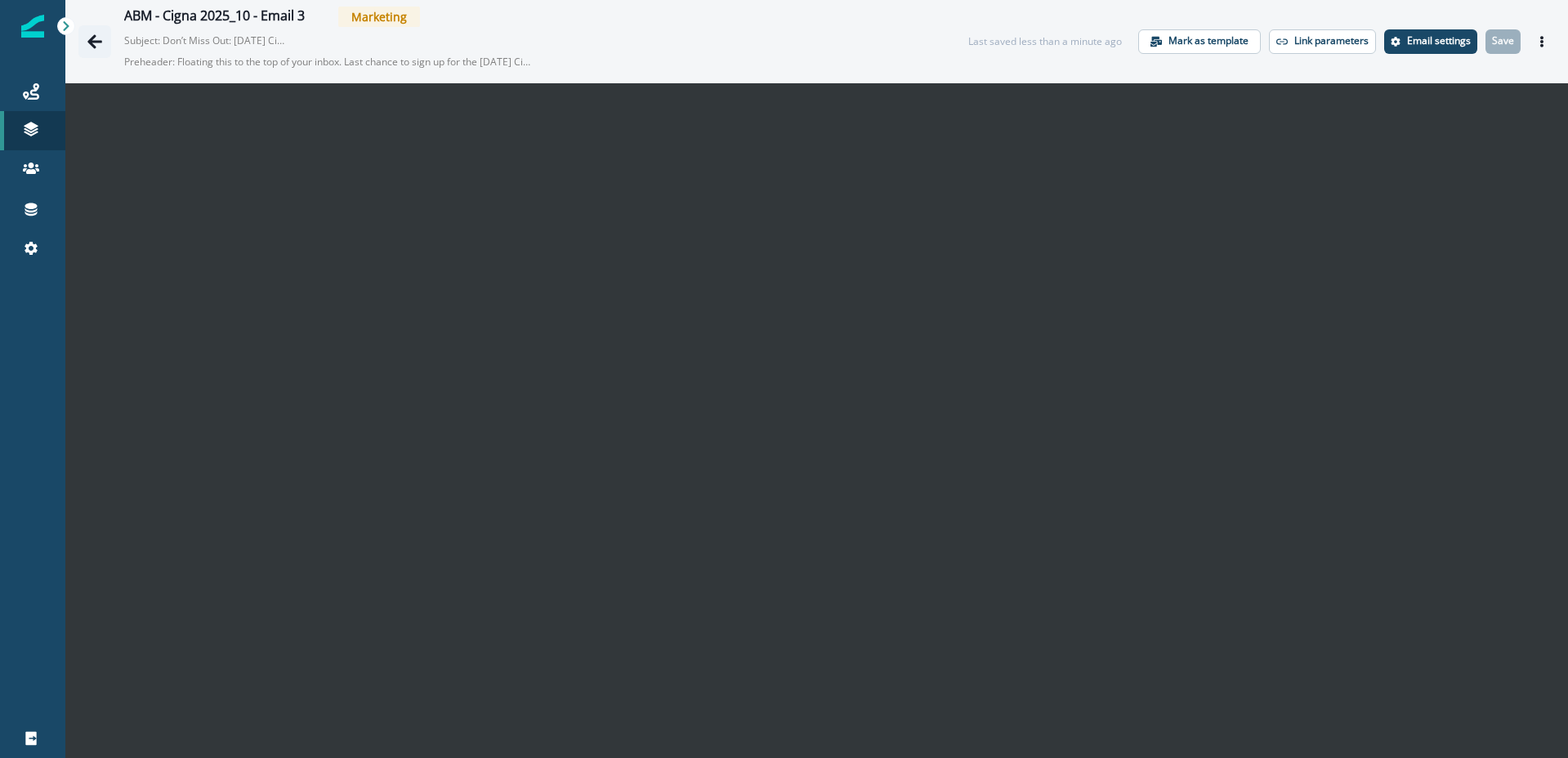
click at [95, 33] on icon "Go back" at bounding box center [94, 41] width 16 height 16
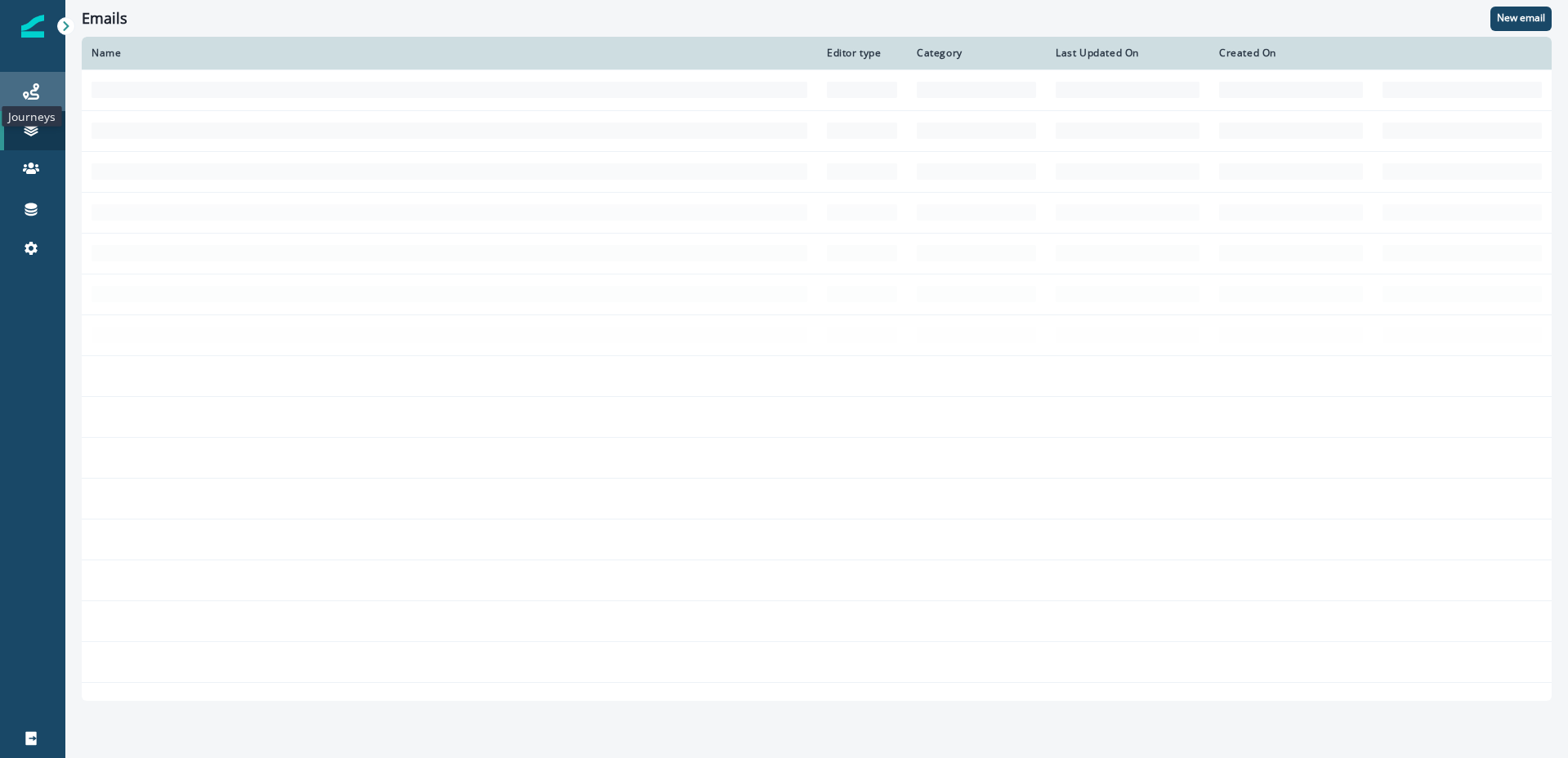
click at [37, 96] on icon at bounding box center [31, 91] width 16 height 16
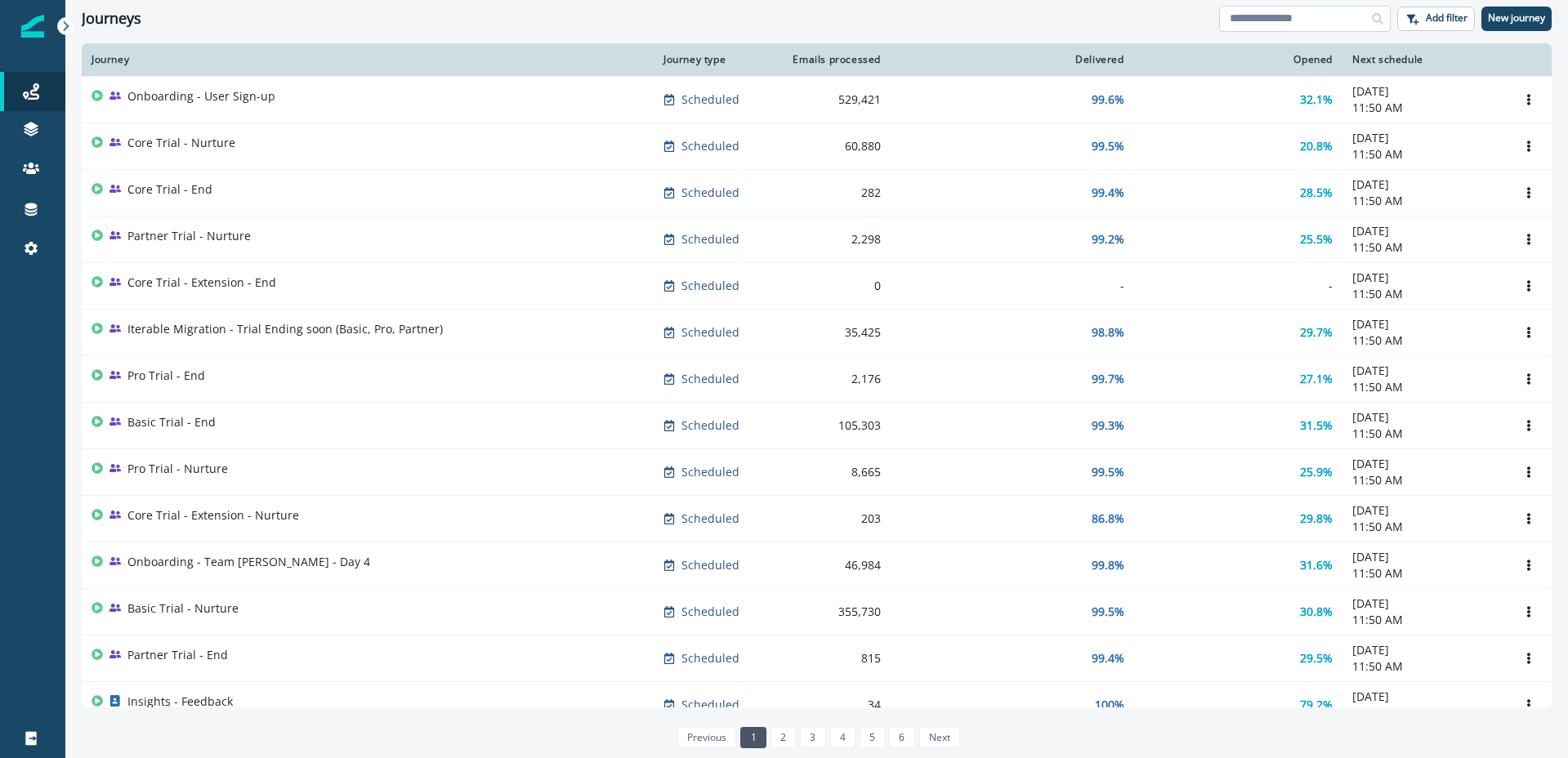
click at [1285, 24] on input at bounding box center [1305, 19] width 172 height 26
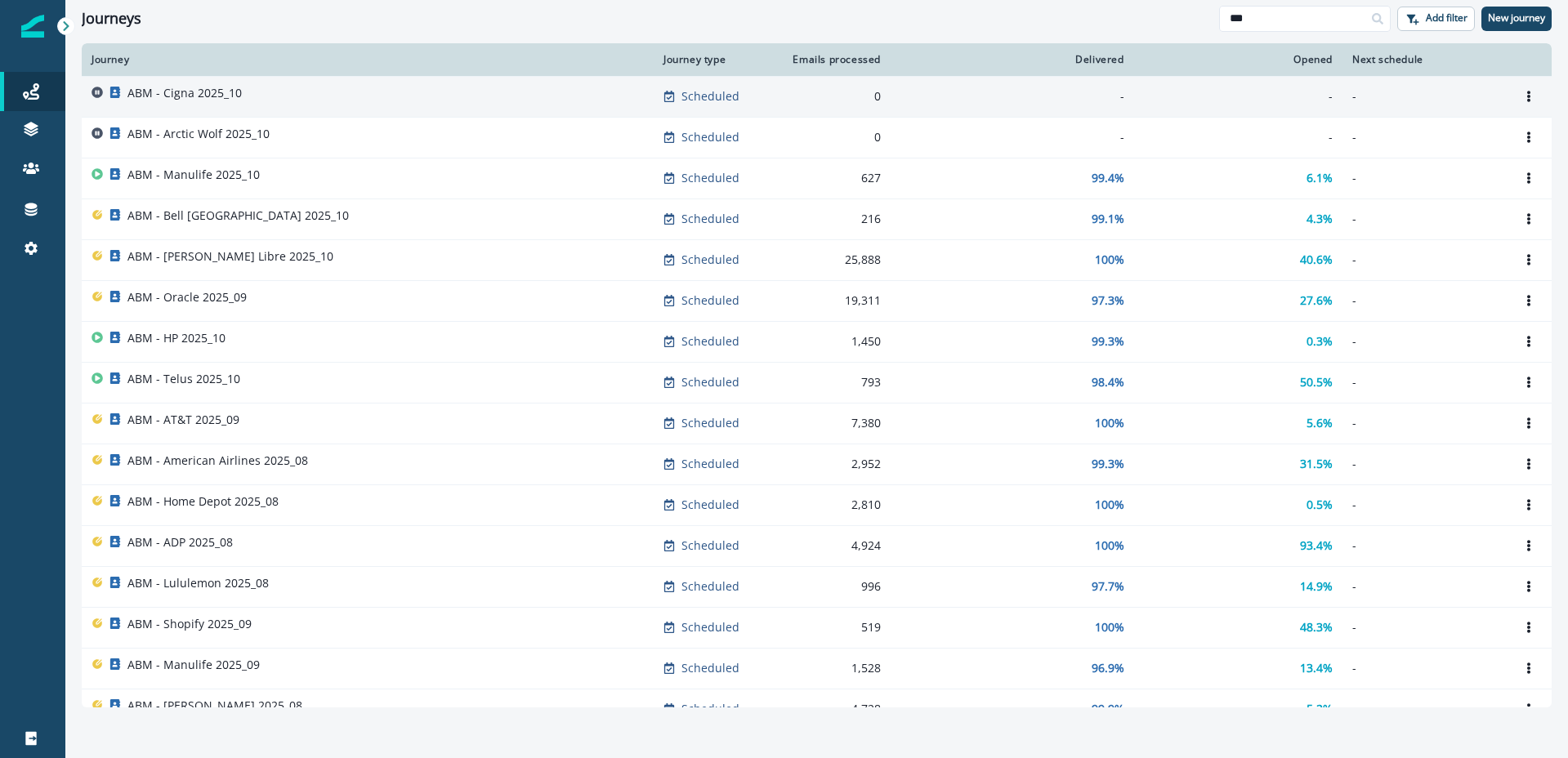
type input "***"
click at [212, 100] on p "ABM - Cigna 2025_10" at bounding box center [185, 93] width 114 height 16
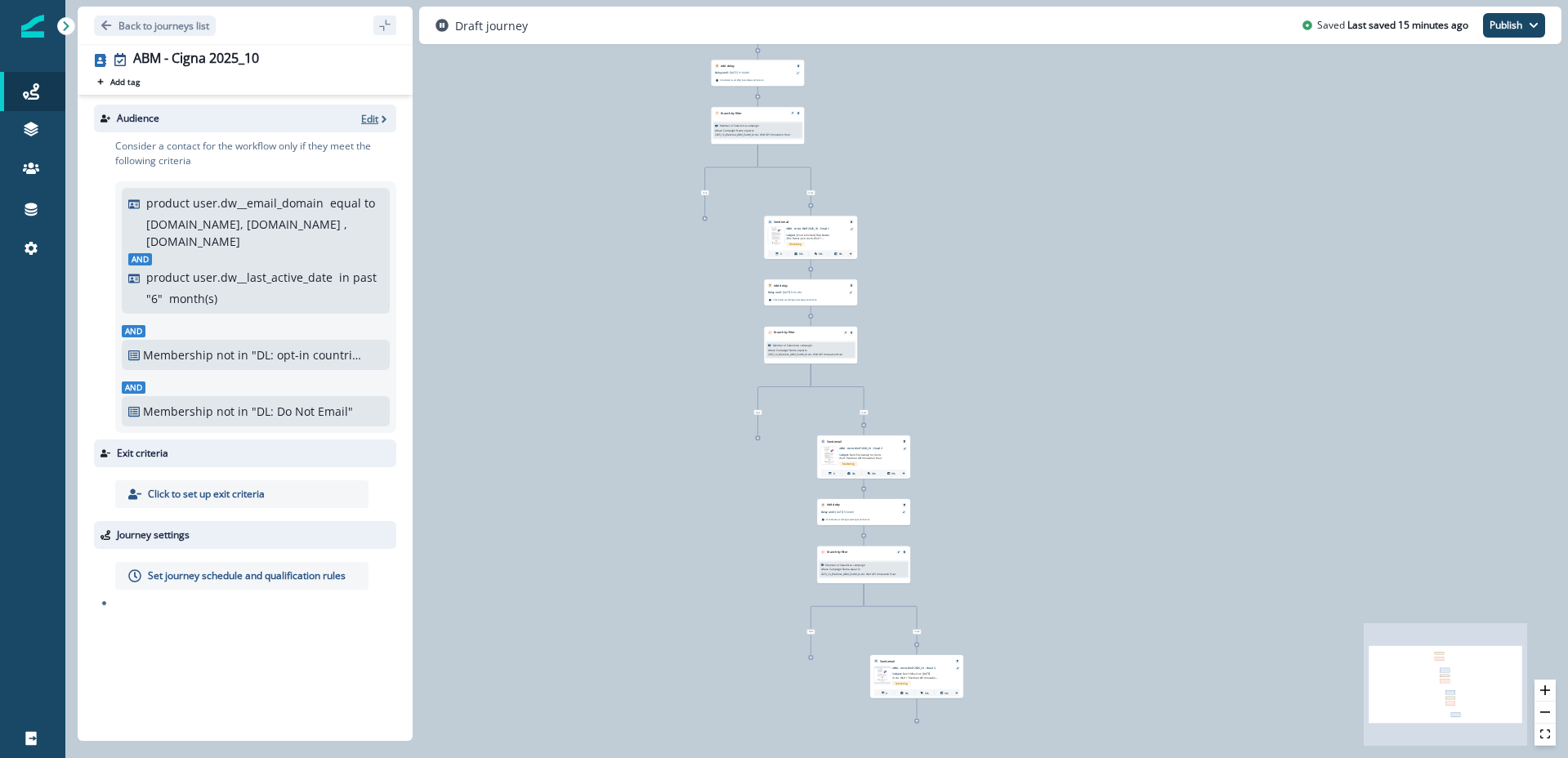
click at [370, 115] on p "Edit" at bounding box center [369, 119] width 17 height 14
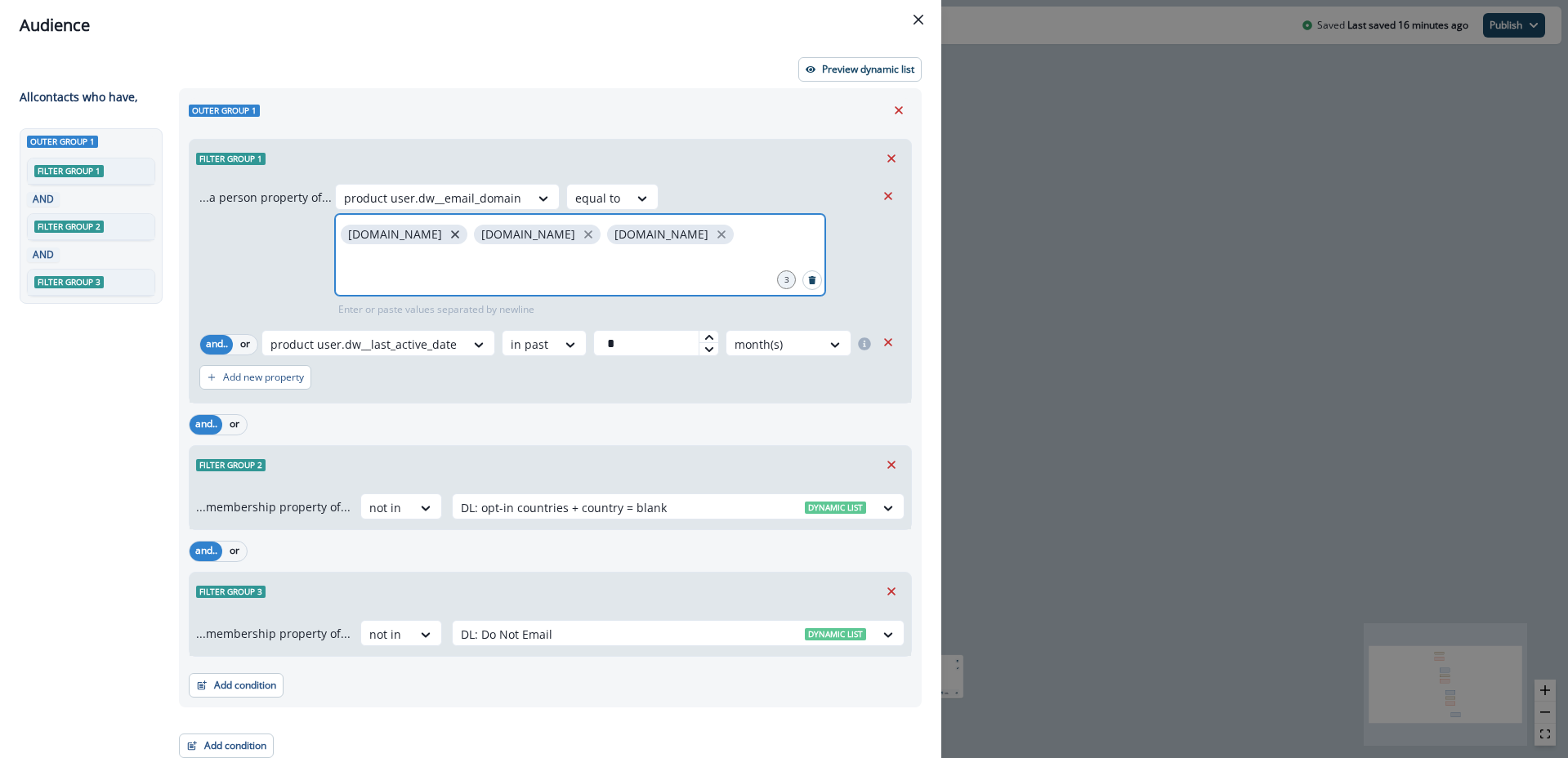
click at [448, 237] on icon "close" at bounding box center [455, 234] width 14 height 14
click at [448, 235] on icon "close" at bounding box center [455, 234] width 14 height 14
click at [449, 232] on icon "close" at bounding box center [455, 234] width 14 height 14
type input "*********"
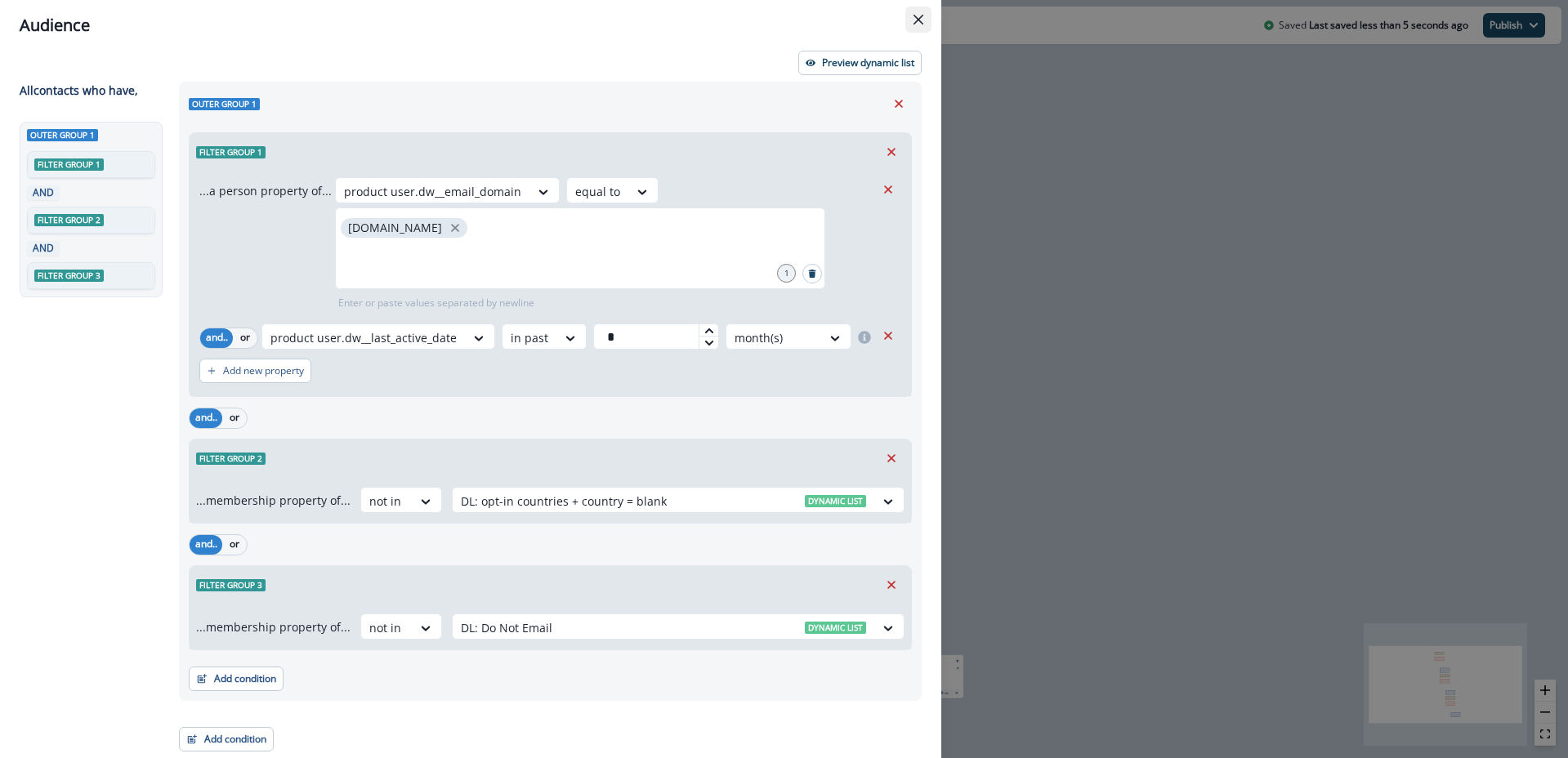
click at [918, 16] on icon "Close" at bounding box center [918, 20] width 10 height 10
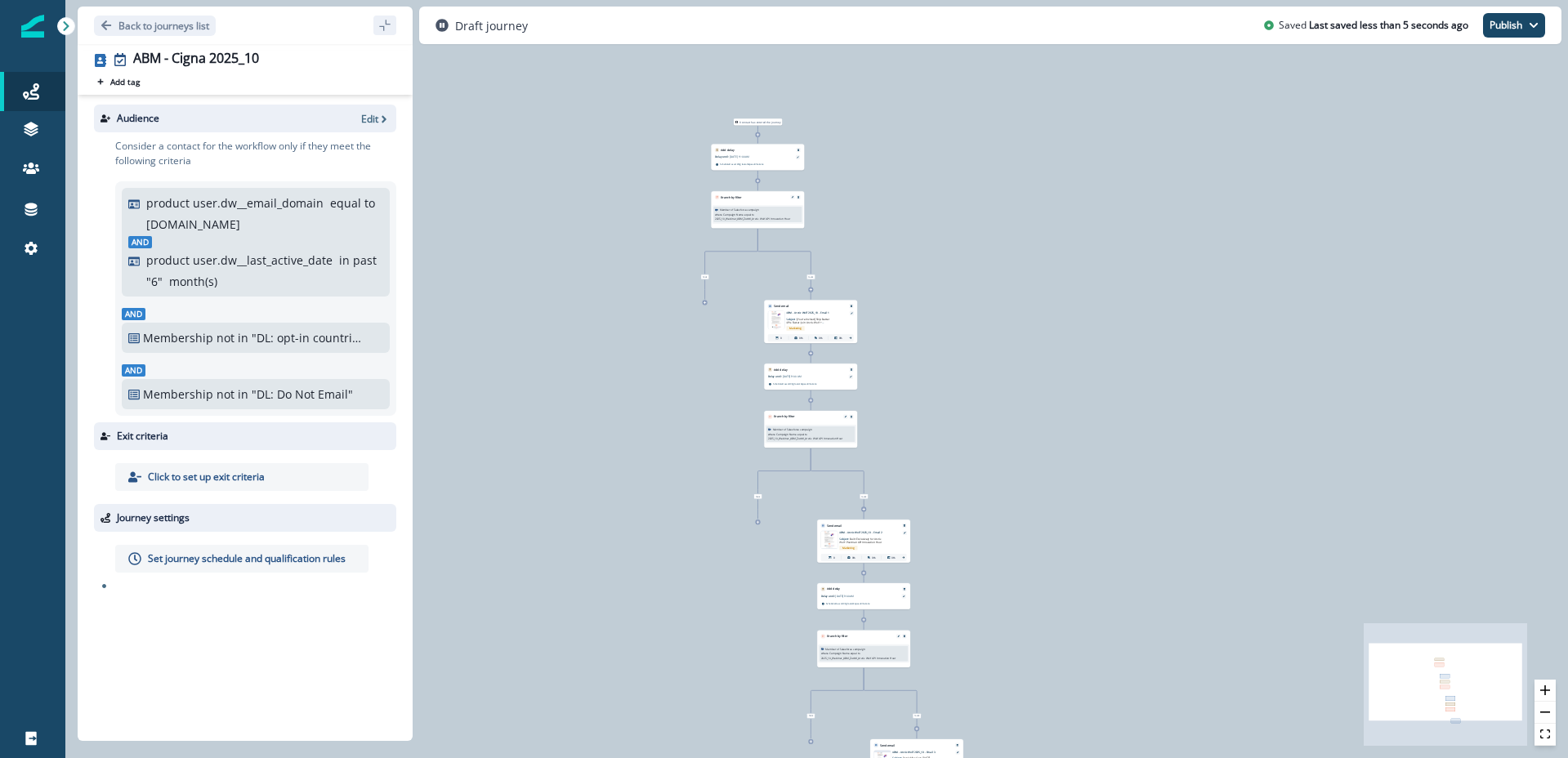
click at [758, 155] on p "[DATE] 11:00 AM" at bounding box center [753, 157] width 46 height 4
click at [1544, 692] on icon "zoom in" at bounding box center [1546, 690] width 10 height 10
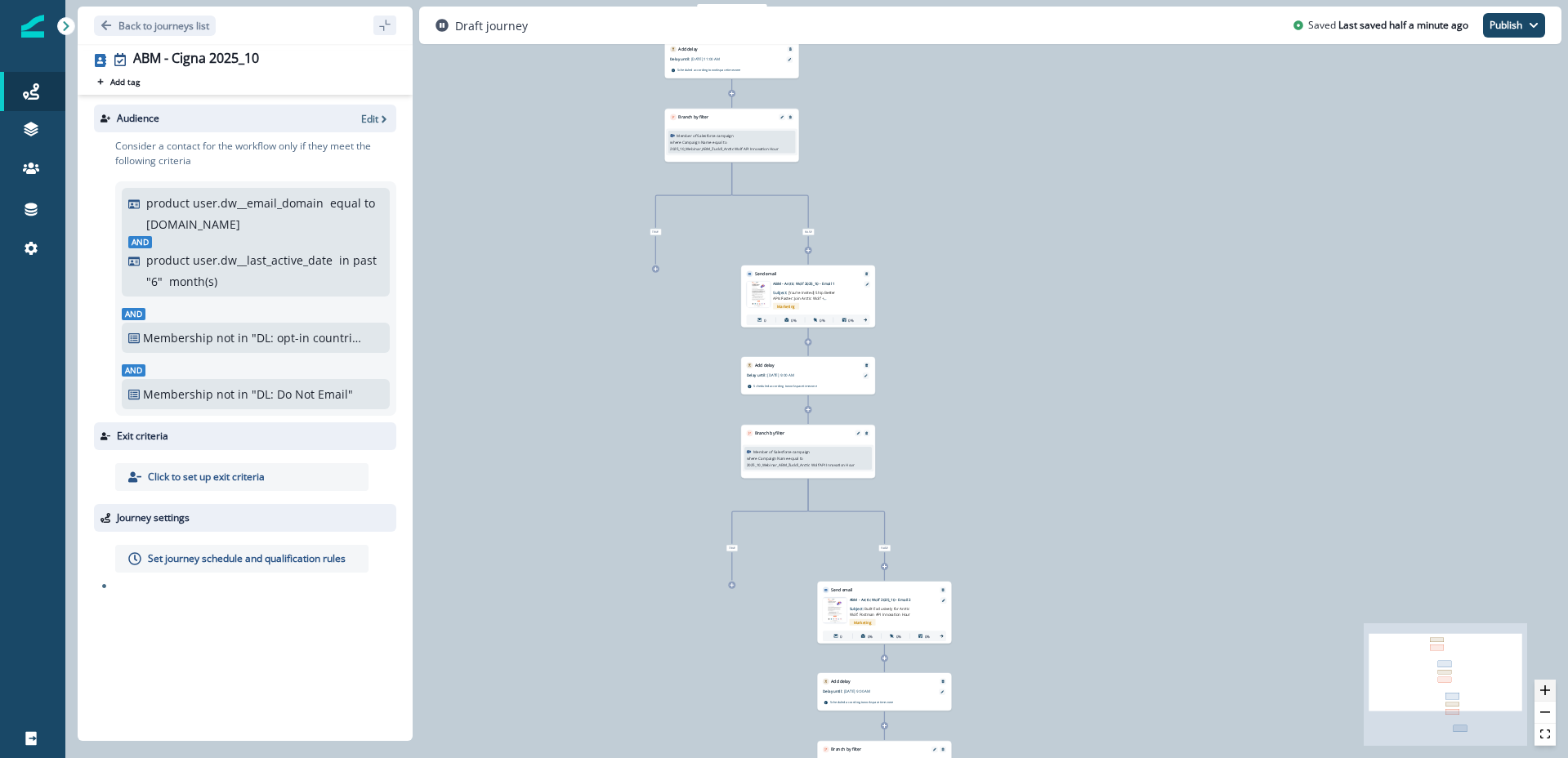
click at [1544, 692] on icon "zoom in" at bounding box center [1546, 690] width 10 height 10
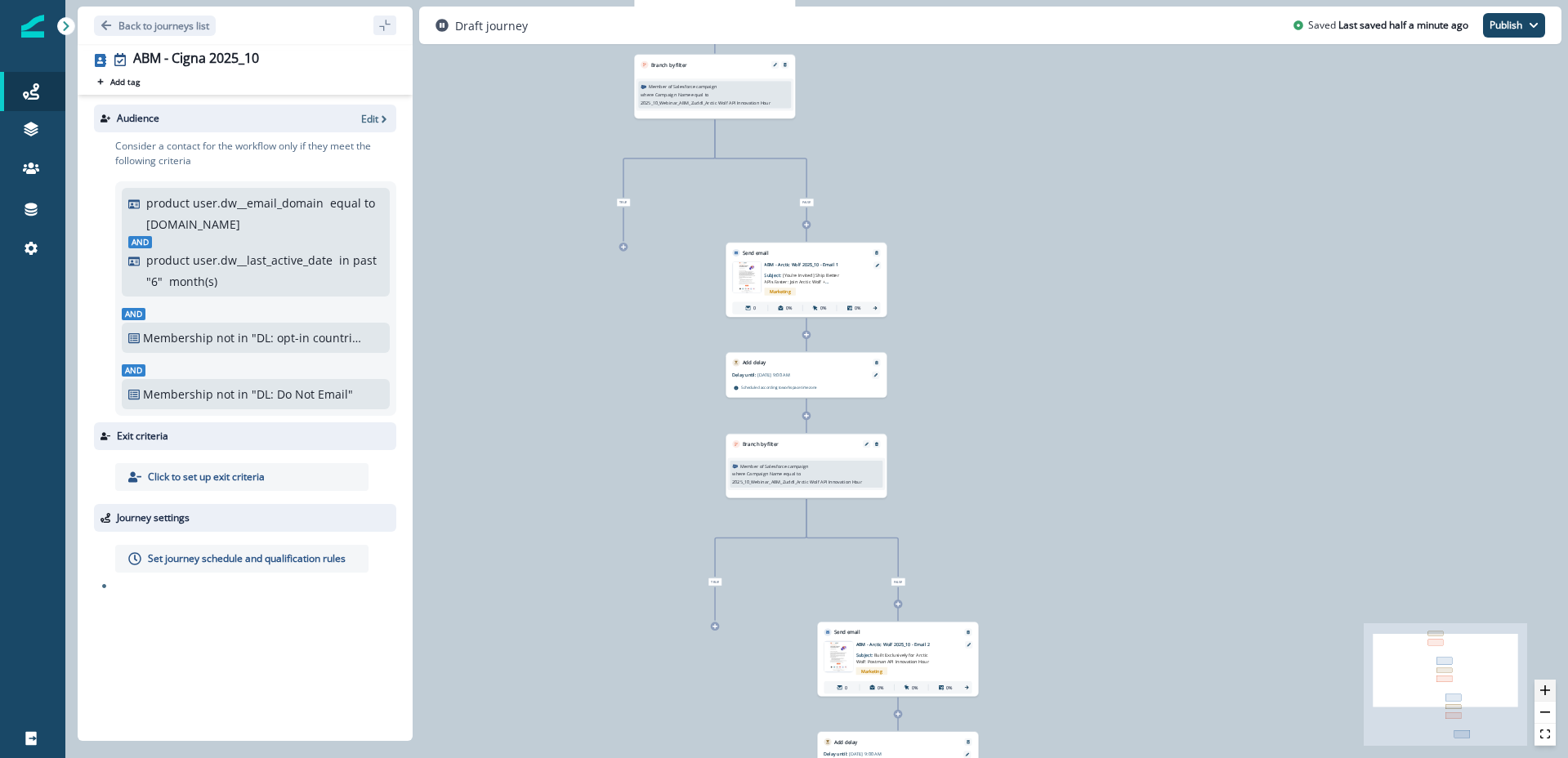
click at [1544, 692] on icon "zoom in" at bounding box center [1546, 690] width 10 height 10
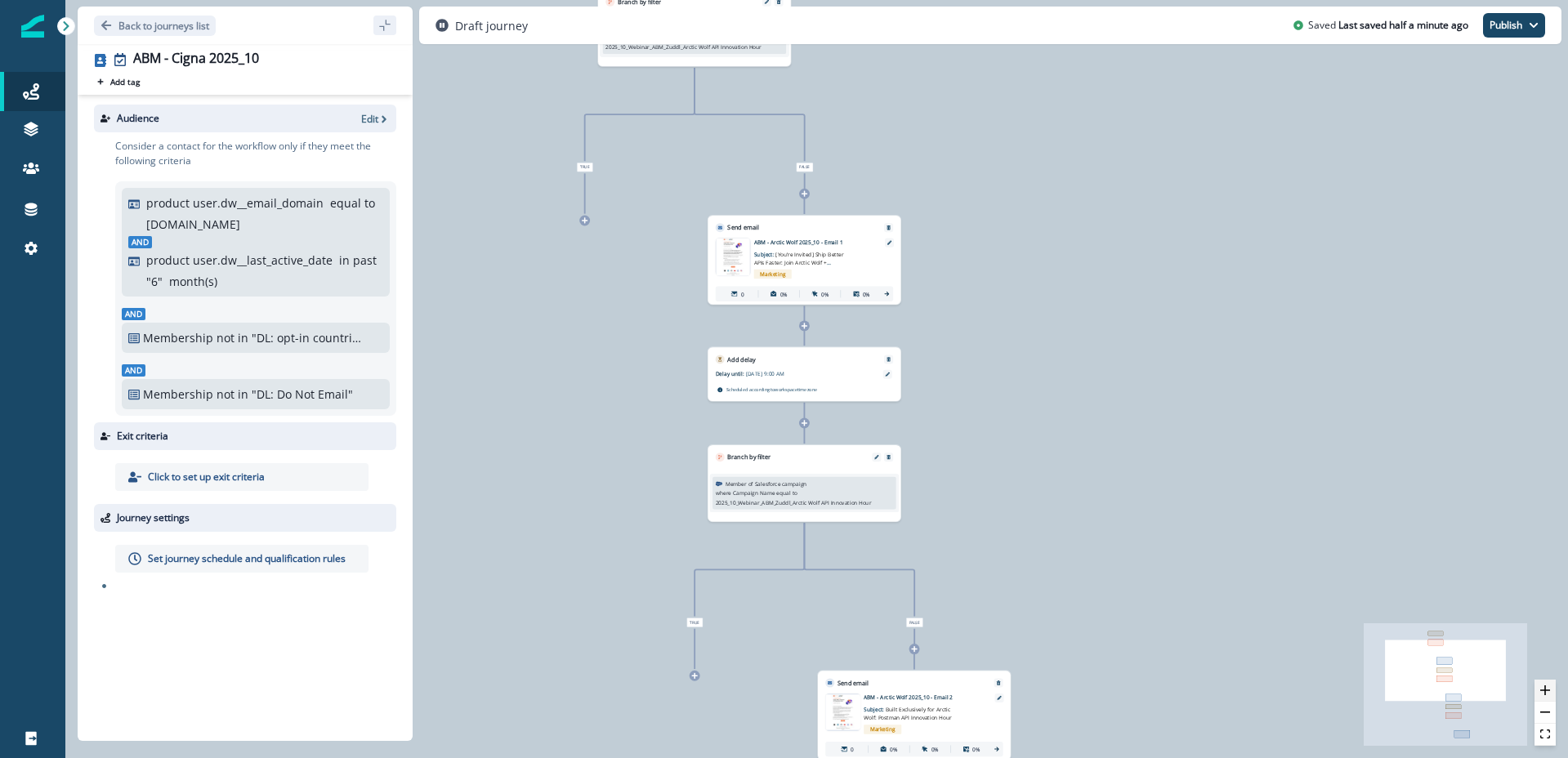
click at [1544, 692] on icon "zoom in" at bounding box center [1546, 690] width 10 height 10
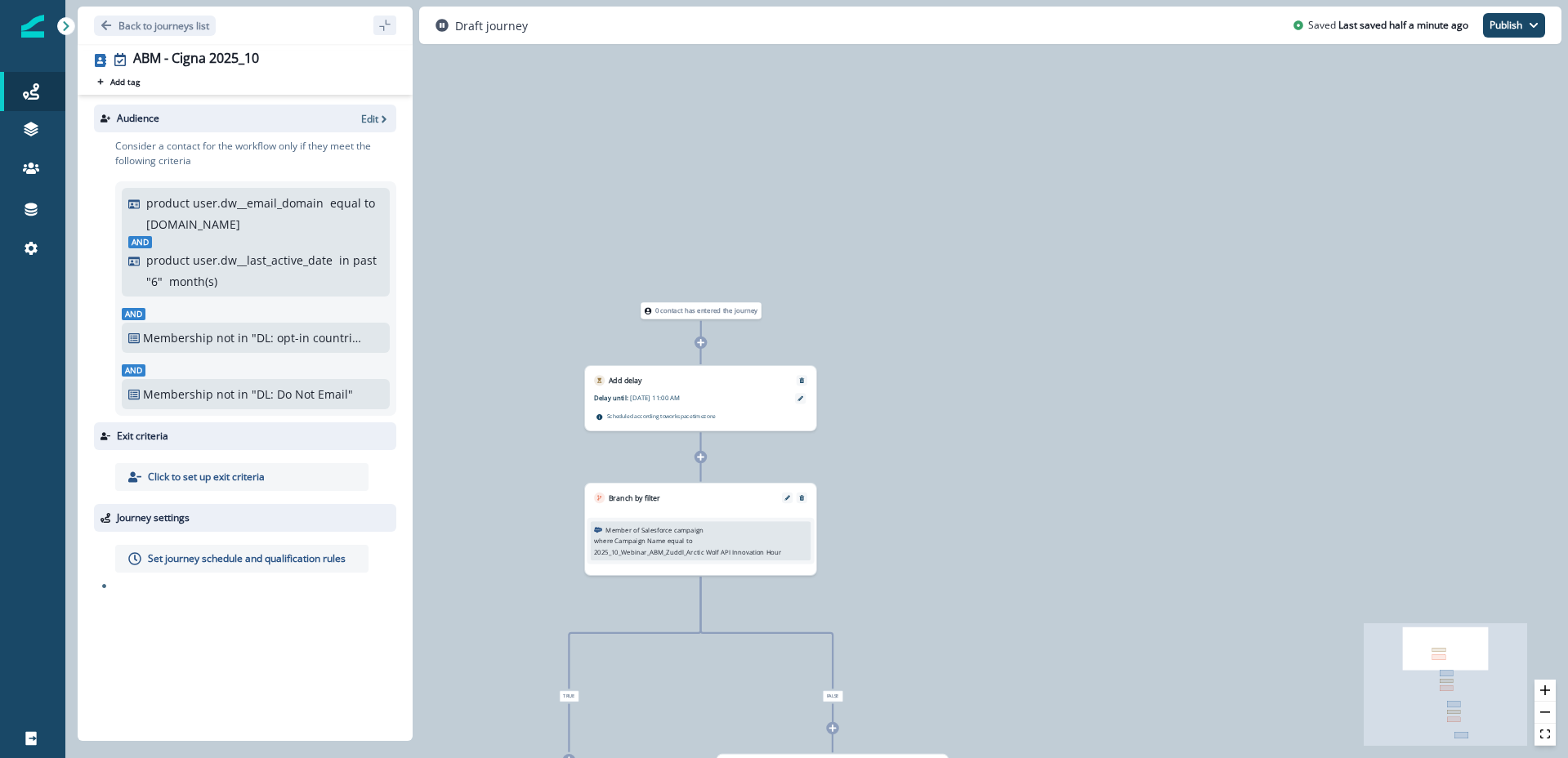
click at [675, 390] on div "Delay until: [DATE] 11:00 AM Delay details incomplete Scheduled according to wo…" at bounding box center [701, 407] width 232 height 45
click at [799, 398] on icon at bounding box center [800, 399] width 6 height 6
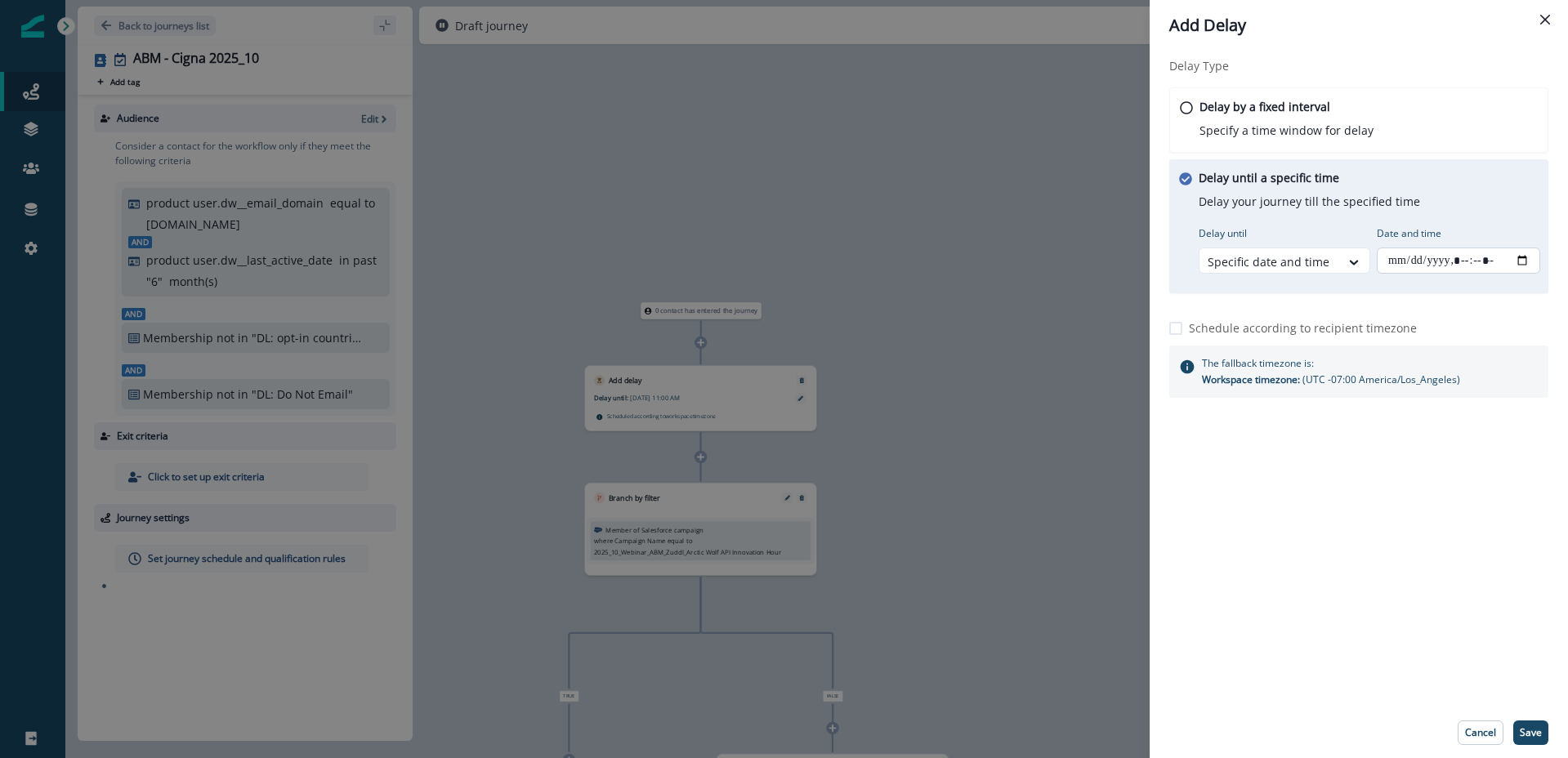
click at [1526, 262] on input "Date and time" at bounding box center [1459, 260] width 163 height 26
click at [1520, 263] on input "Date and time" at bounding box center [1459, 260] width 163 height 26
type input "**********"
click at [1387, 658] on div "Delay Type Delay by a fixed interval Specify a time window for delay Delay unti…" at bounding box center [1359, 379] width 419 height 657
click at [1545, 732] on button "Save" at bounding box center [1531, 732] width 35 height 25
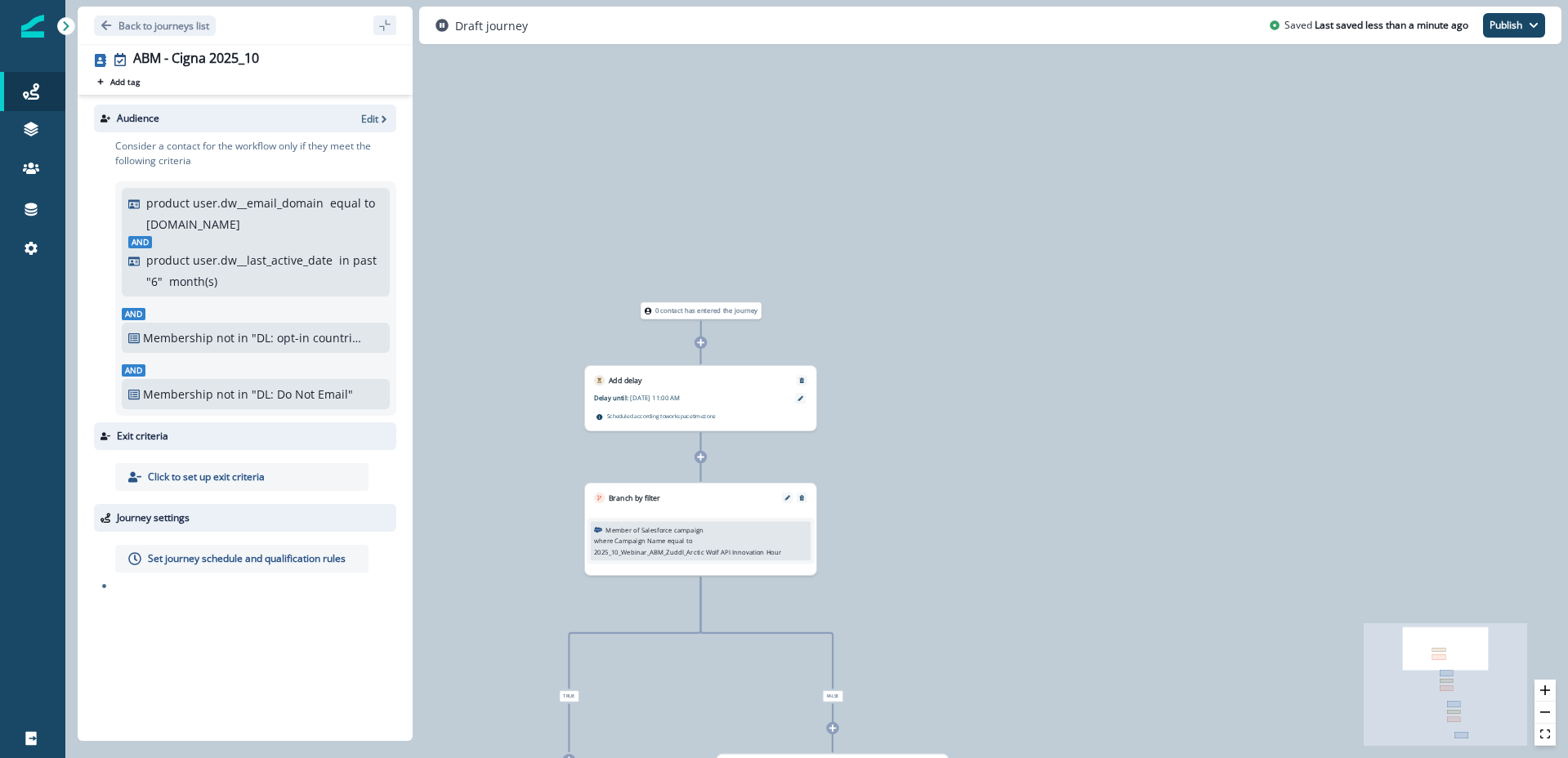
click at [690, 541] on div "where Campaign Name equal to 2025_10_Webinar_ABM_Zuddl_Arctic Wolf API Innovati…" at bounding box center [701, 546] width 214 height 20
click at [788, 499] on icon "Edit" at bounding box center [787, 498] width 6 height 6
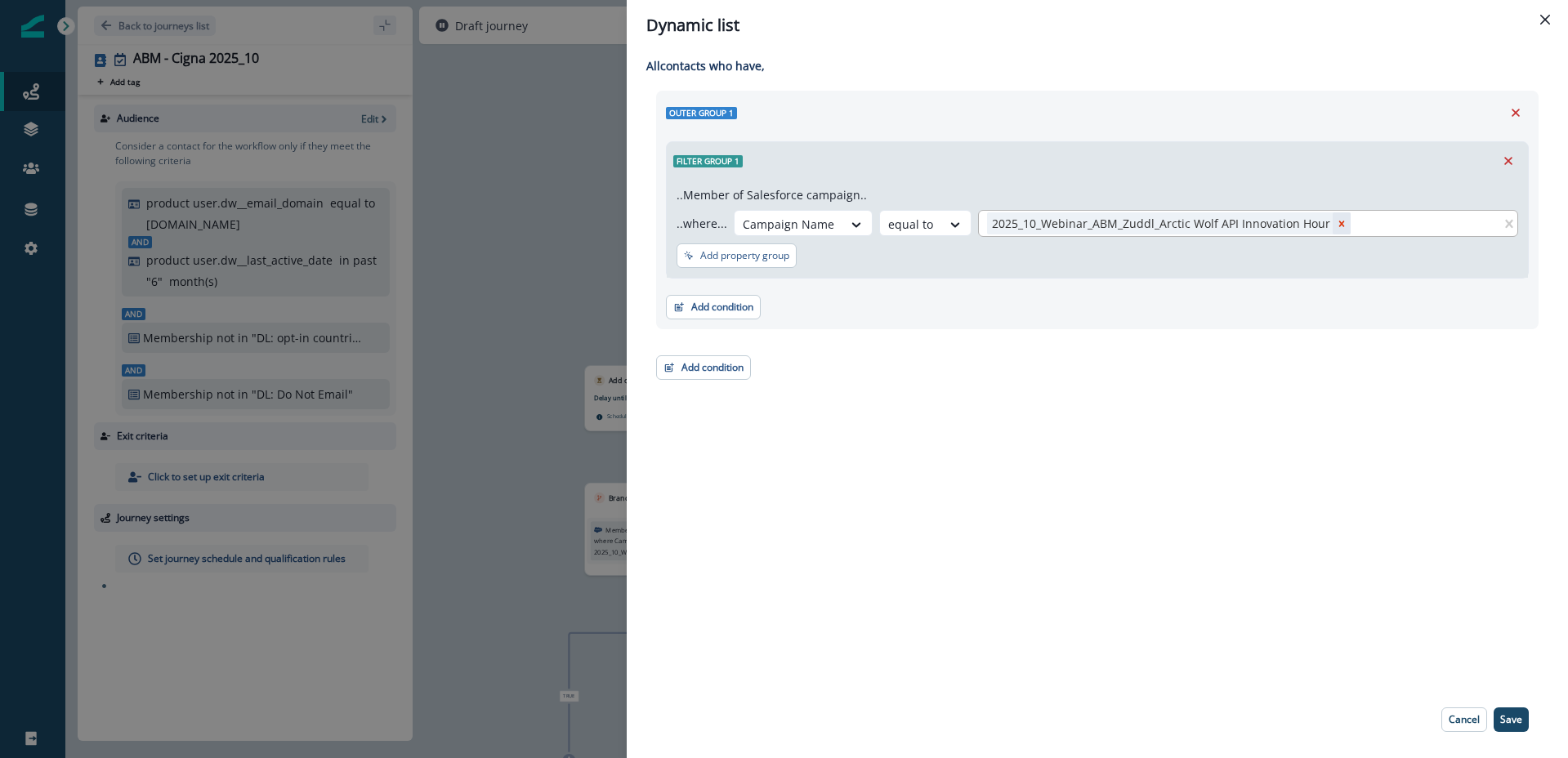
click at [1336, 219] on icon "Remove 2025_10_Webinar_ABM_Zuddl_Arctic Wolf API Innovation Hour" at bounding box center [1342, 223] width 11 height 11
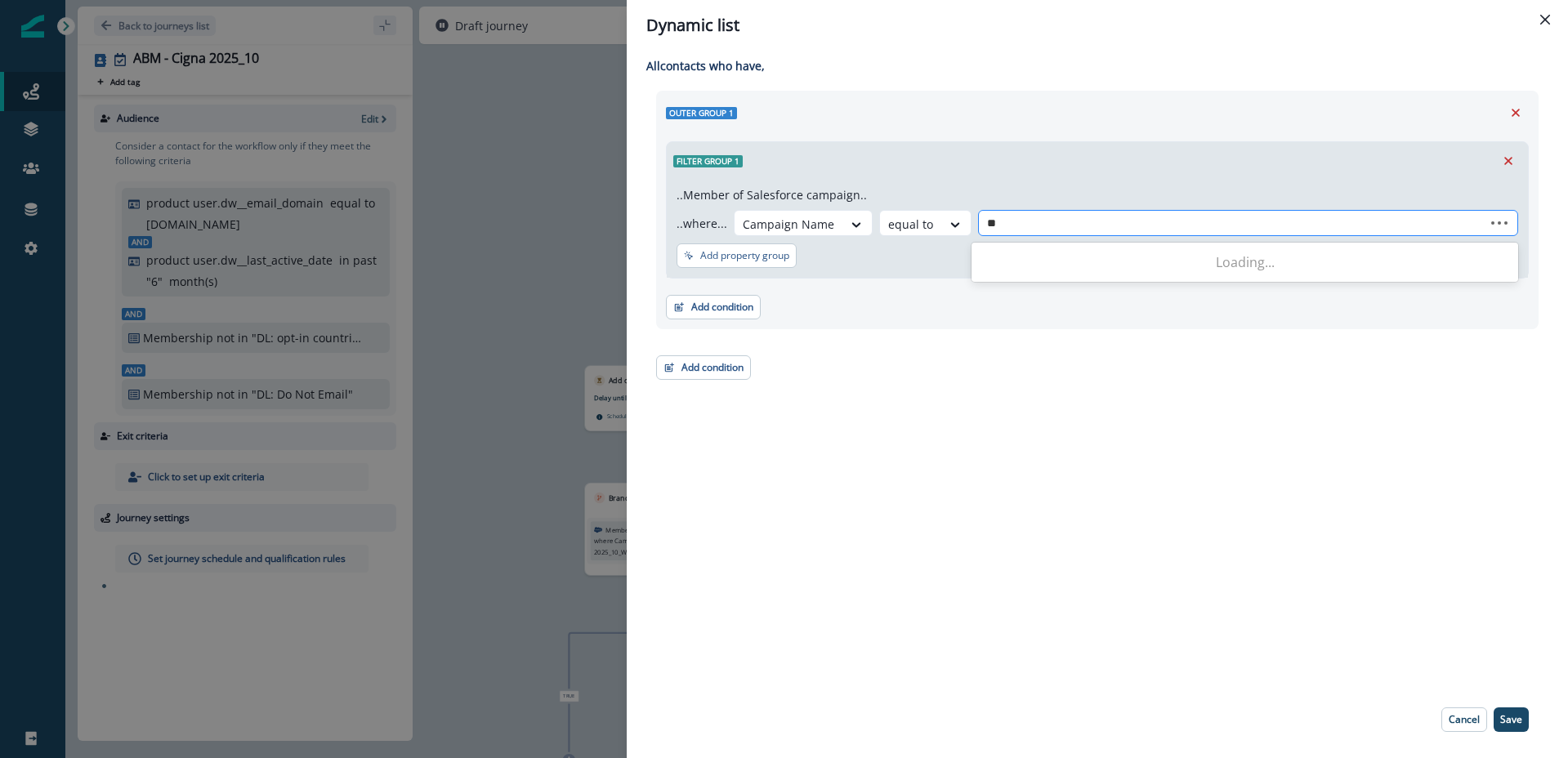
type input "***"
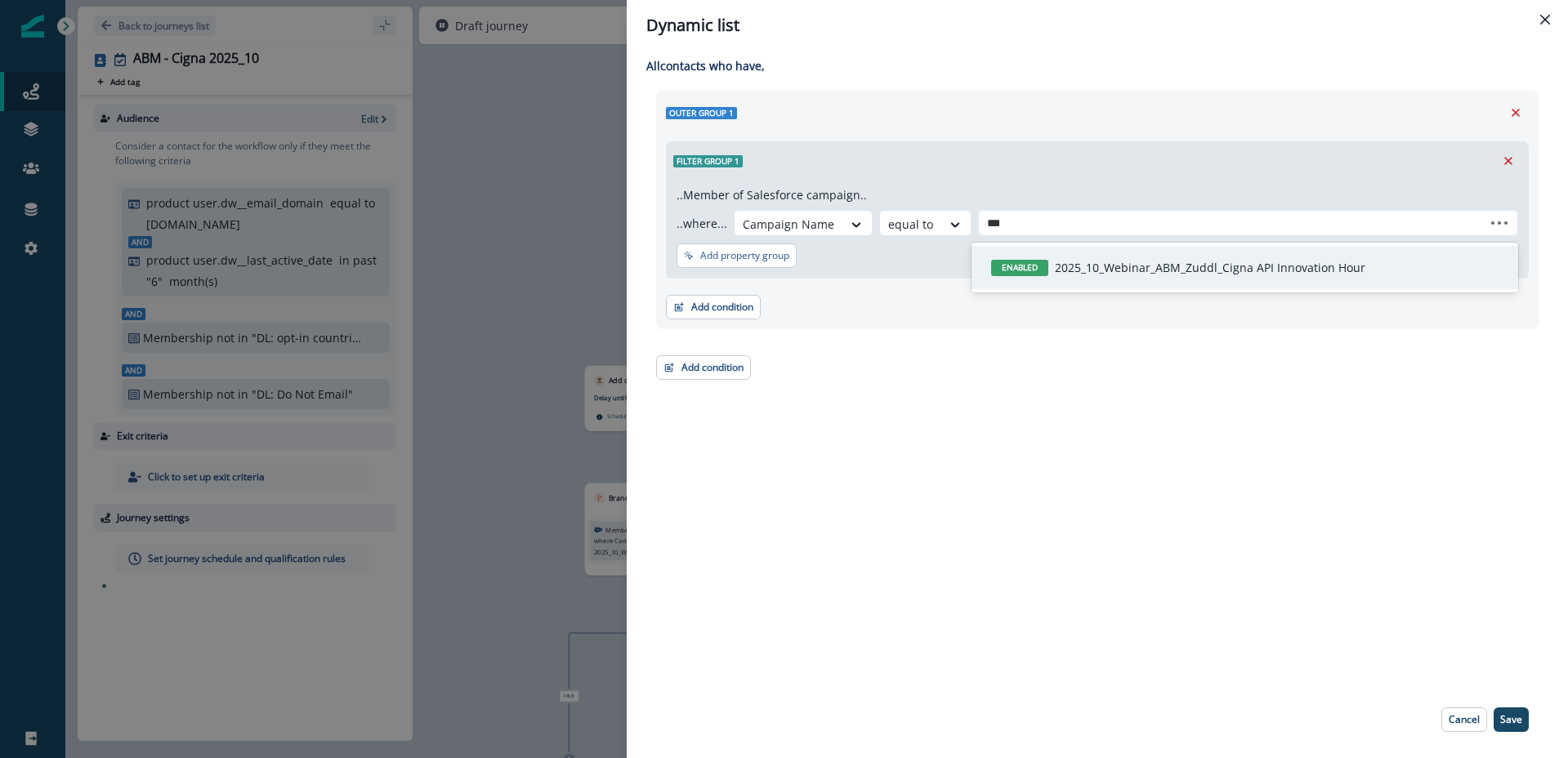
click at [1294, 263] on p "2025_10_Webinar_ABM_Zuddl_Cigna API Innovation Hour" at bounding box center [1210, 267] width 311 height 17
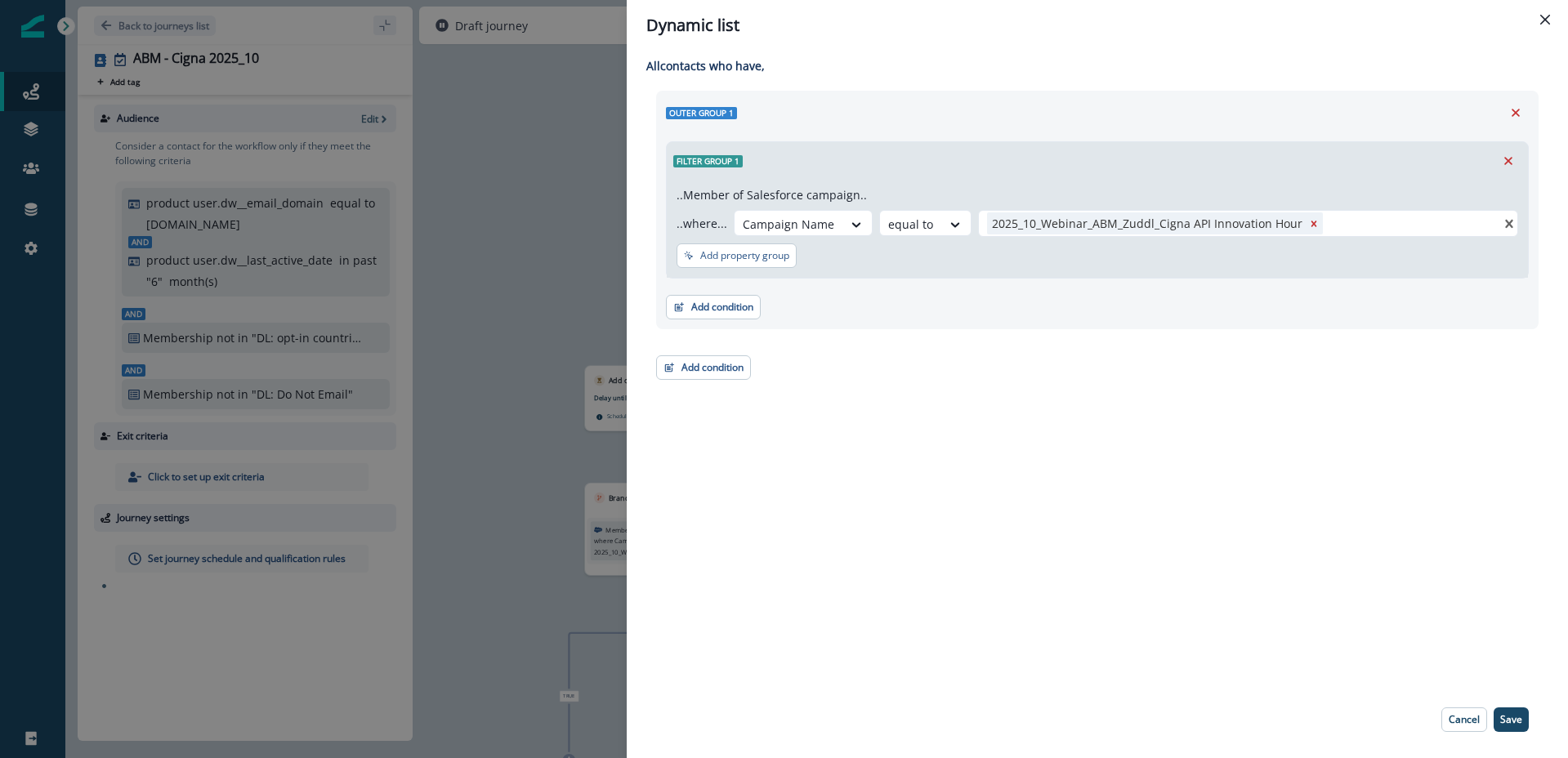
click at [1508, 721] on p "Save" at bounding box center [1512, 719] width 22 height 11
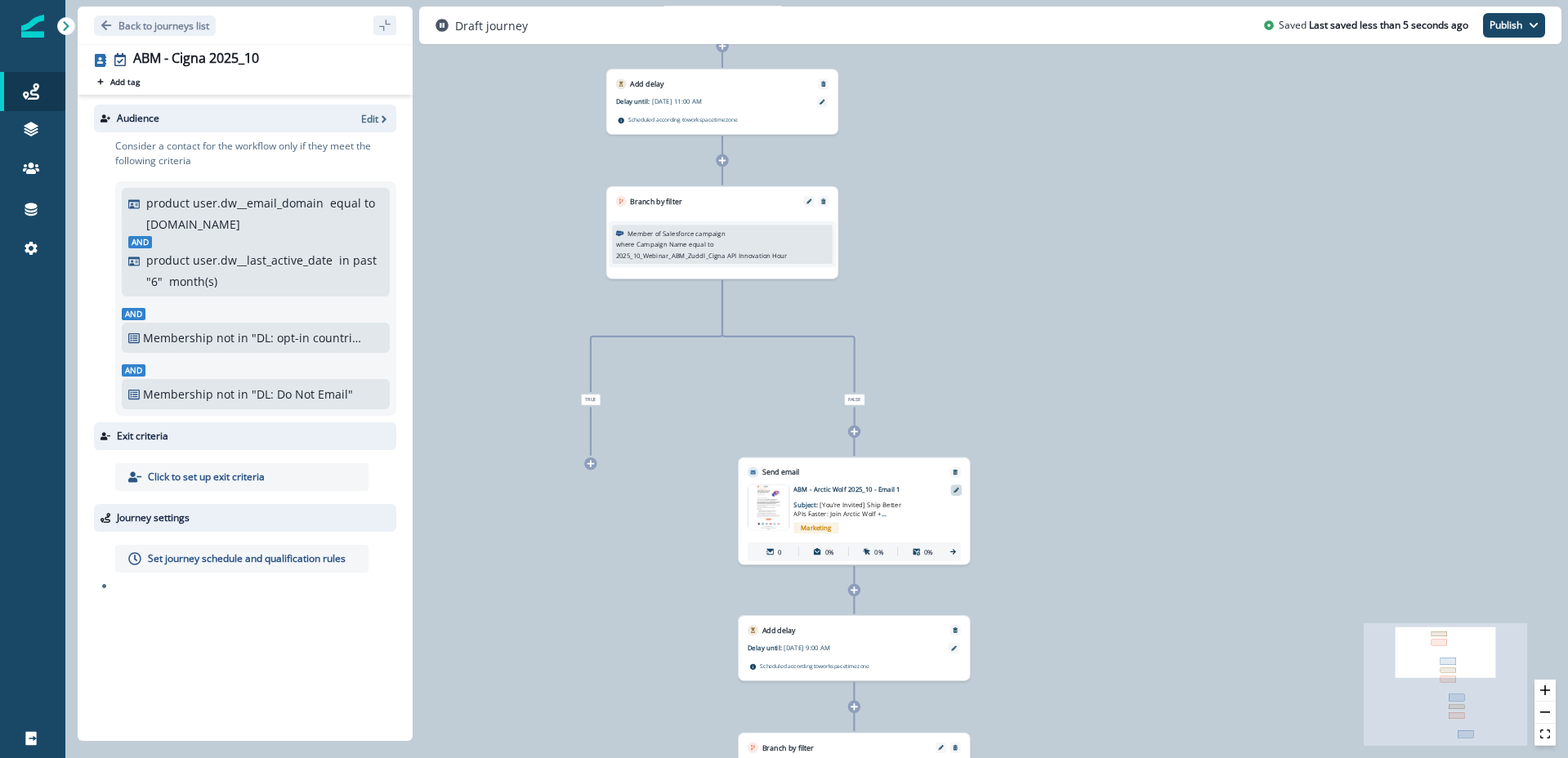
click at [956, 493] on div at bounding box center [956, 490] width 10 height 10
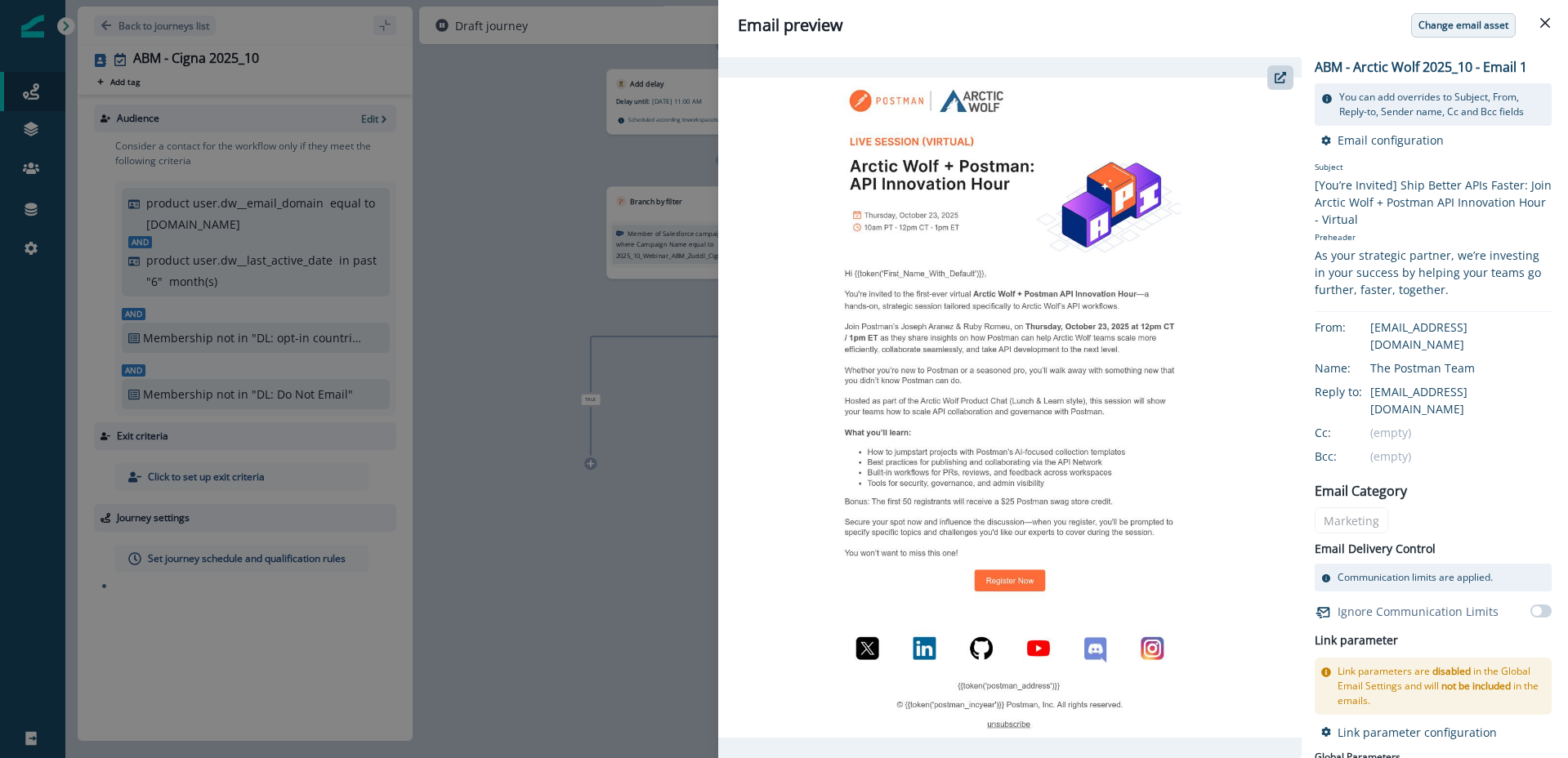
click at [1473, 26] on p "Change email asset" at bounding box center [1464, 25] width 90 height 11
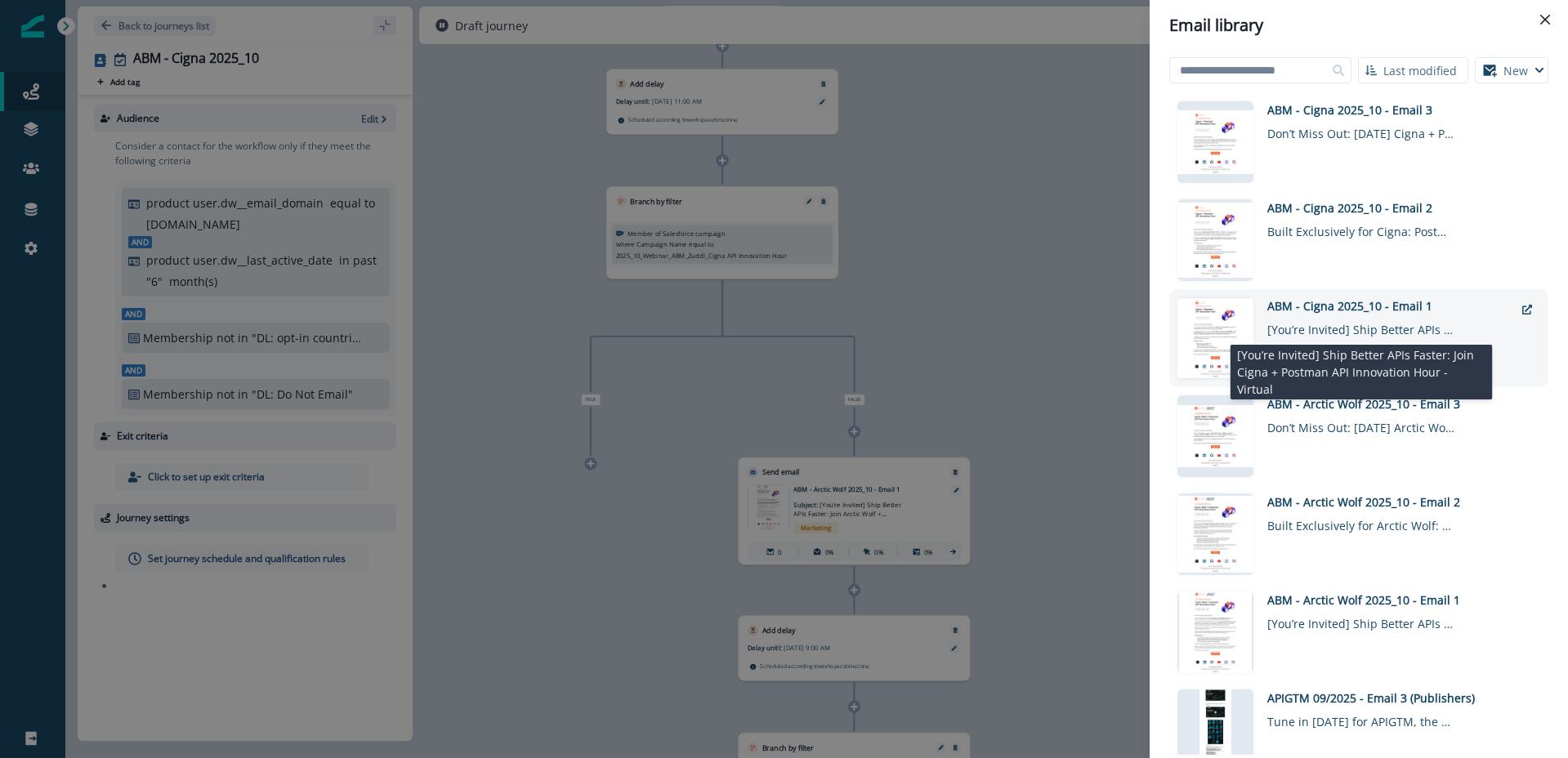
click at [1300, 315] on div "[You’re Invited] Ship Better APIs Faster: Join Cigna + Postman API Innovation H…" at bounding box center [1361, 327] width 188 height 24
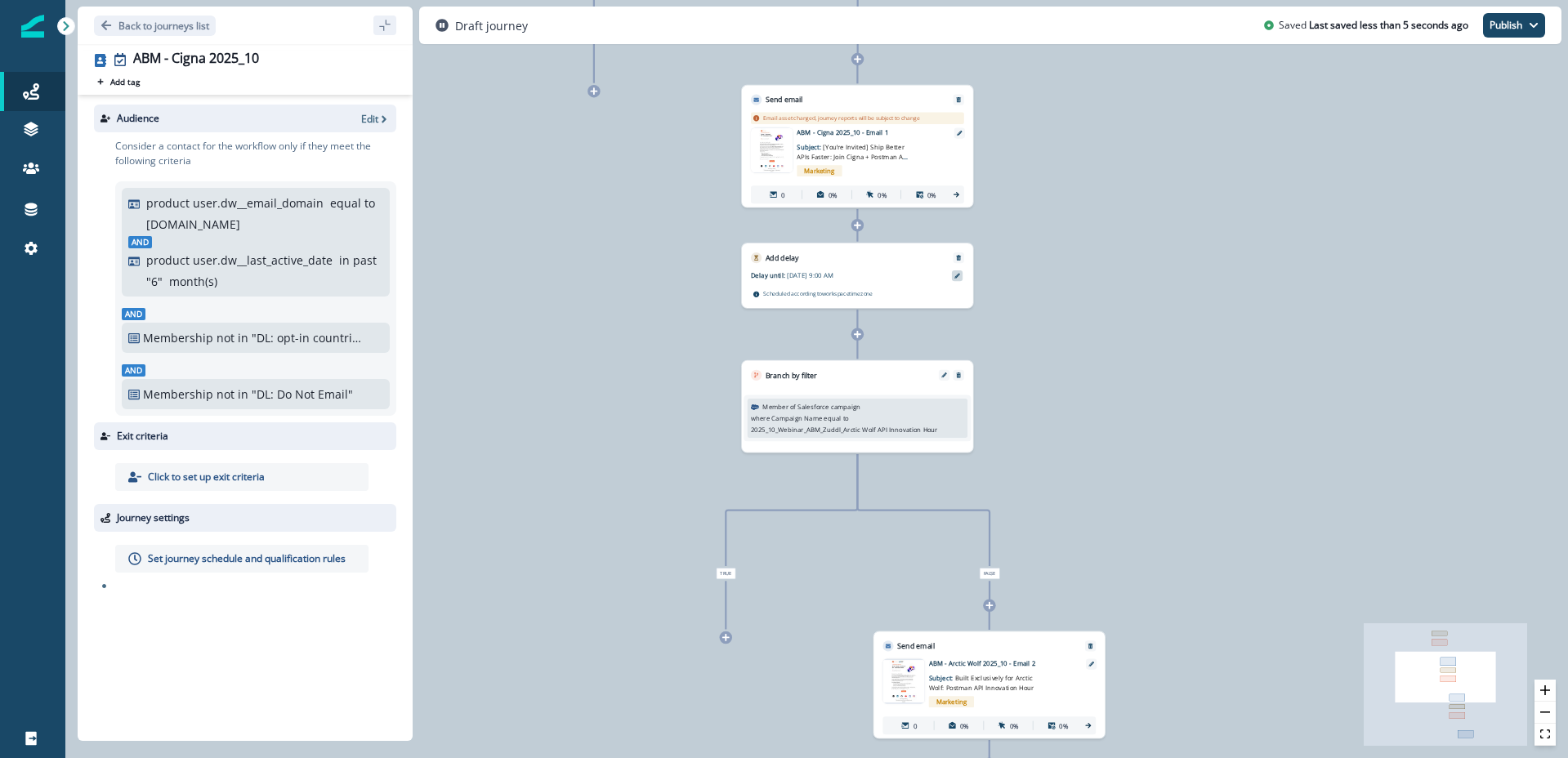
click at [956, 273] on icon at bounding box center [957, 276] width 6 height 6
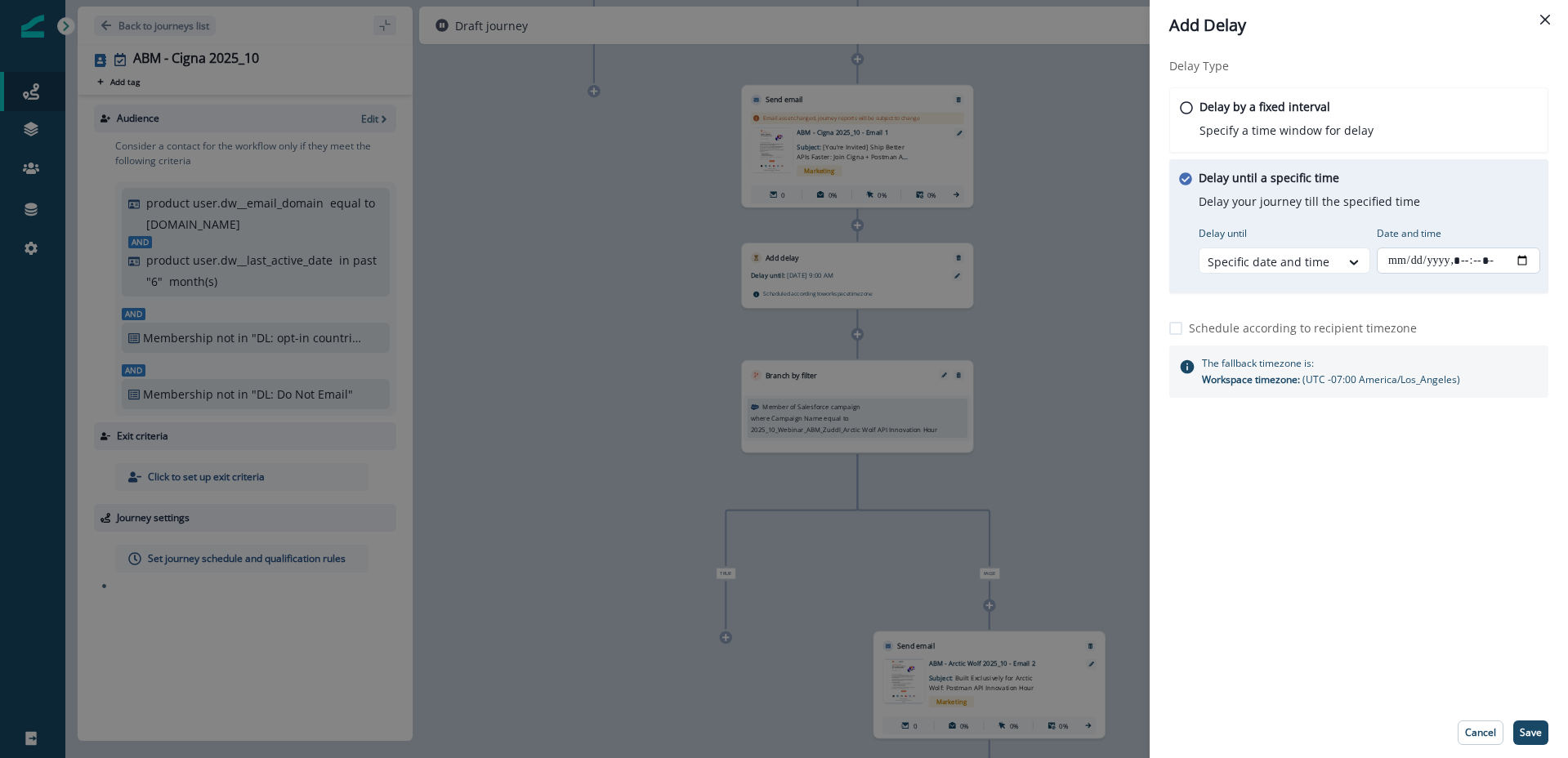
click at [1523, 257] on input "Date and time" at bounding box center [1459, 260] width 163 height 26
type input "**********"
click at [1528, 736] on p "Save" at bounding box center [1531, 732] width 22 height 11
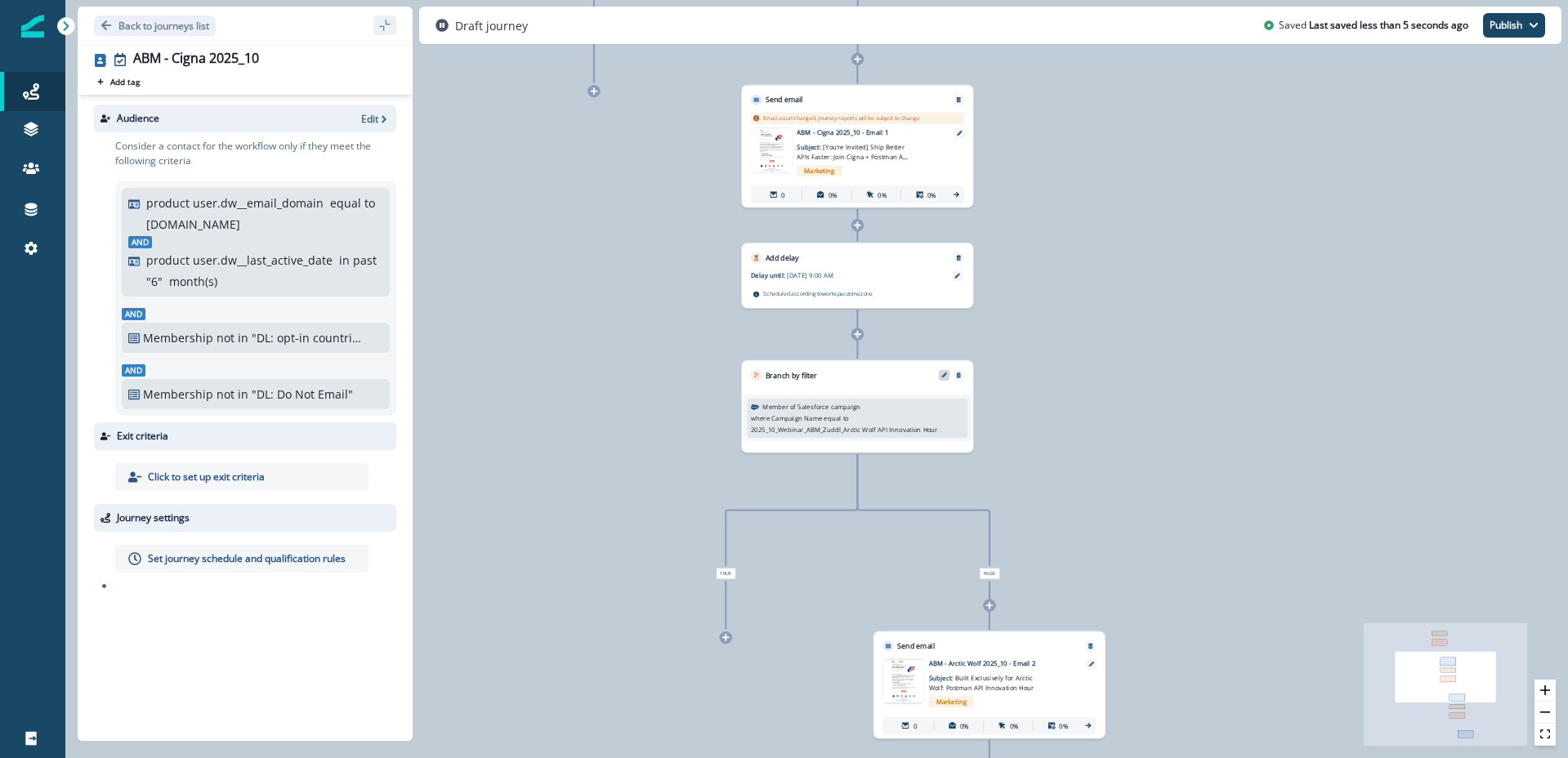
click at [942, 375] on icon "Edit" at bounding box center [944, 375] width 6 height 6
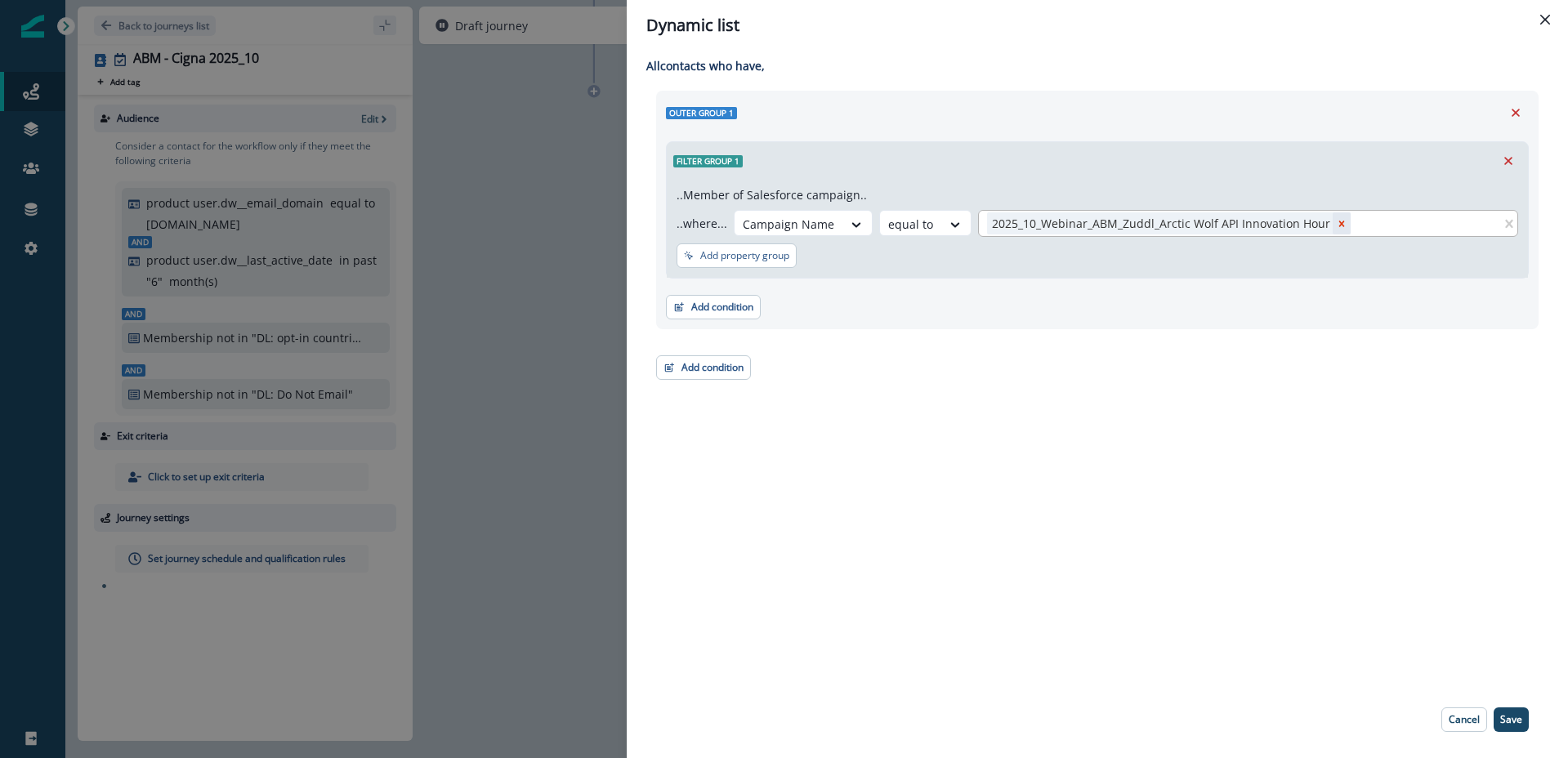
click at [1336, 218] on icon "Remove 2025_10_Webinar_ABM_Zuddl_Arctic Wolf API Innovation Hour" at bounding box center [1342, 223] width 11 height 11
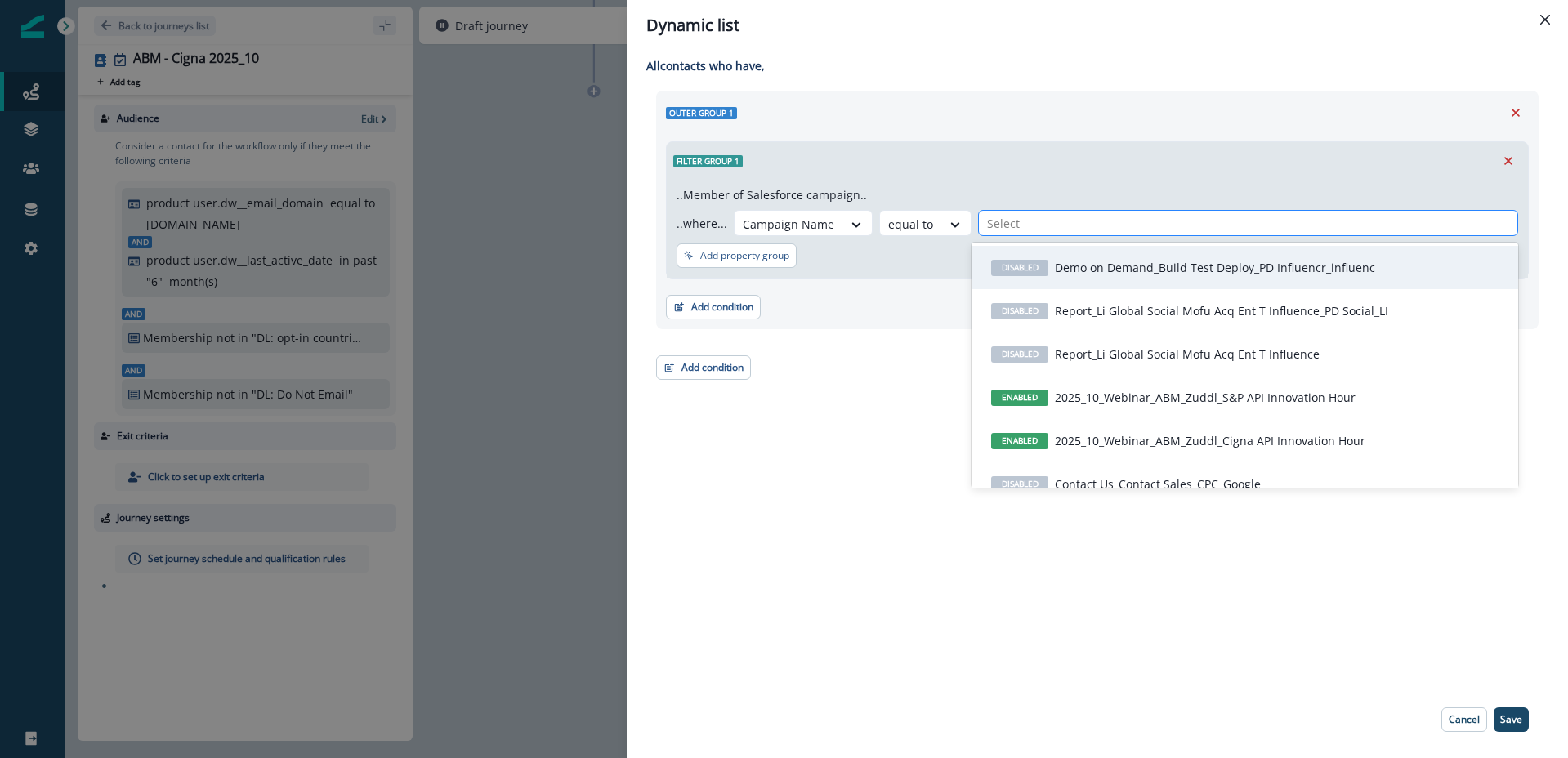
click at [1284, 223] on div at bounding box center [1248, 224] width 522 height 20
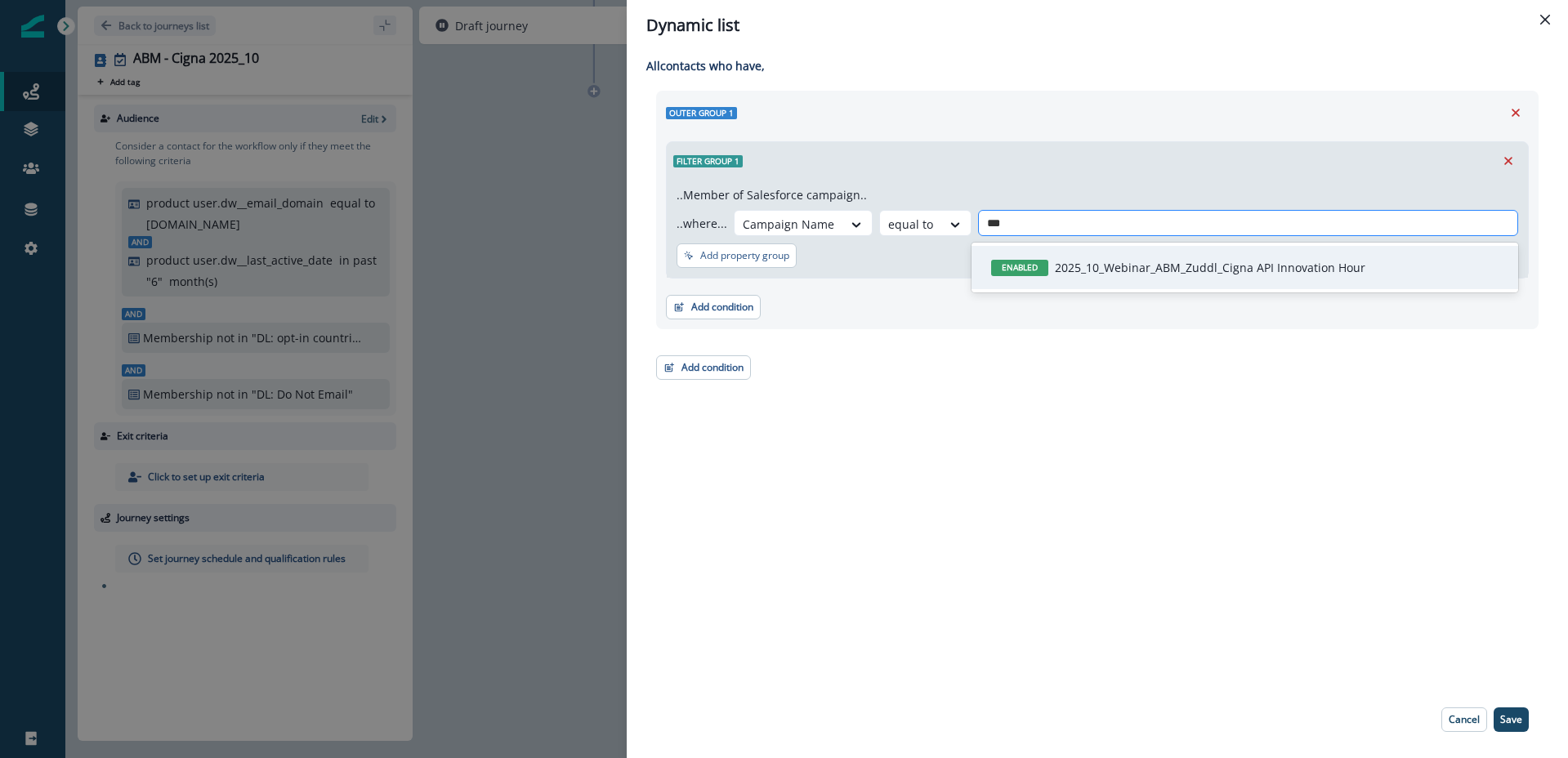
type input "****"
click at [1230, 275] on p "2025_10_Webinar_ABM_Zuddl_Cigna API Innovation Hour" at bounding box center [1210, 267] width 311 height 17
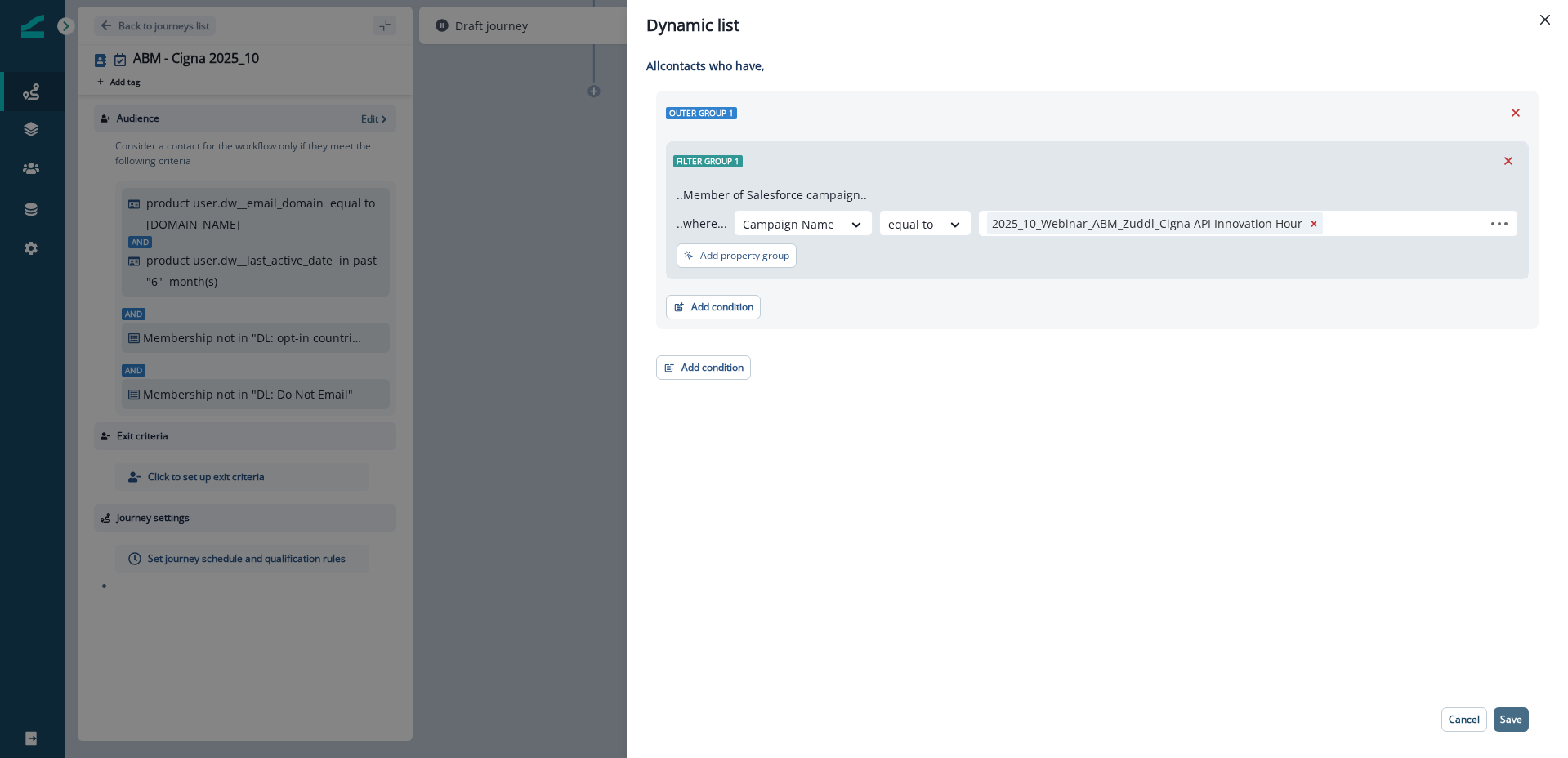
click at [1508, 720] on p "Save" at bounding box center [1512, 719] width 22 height 11
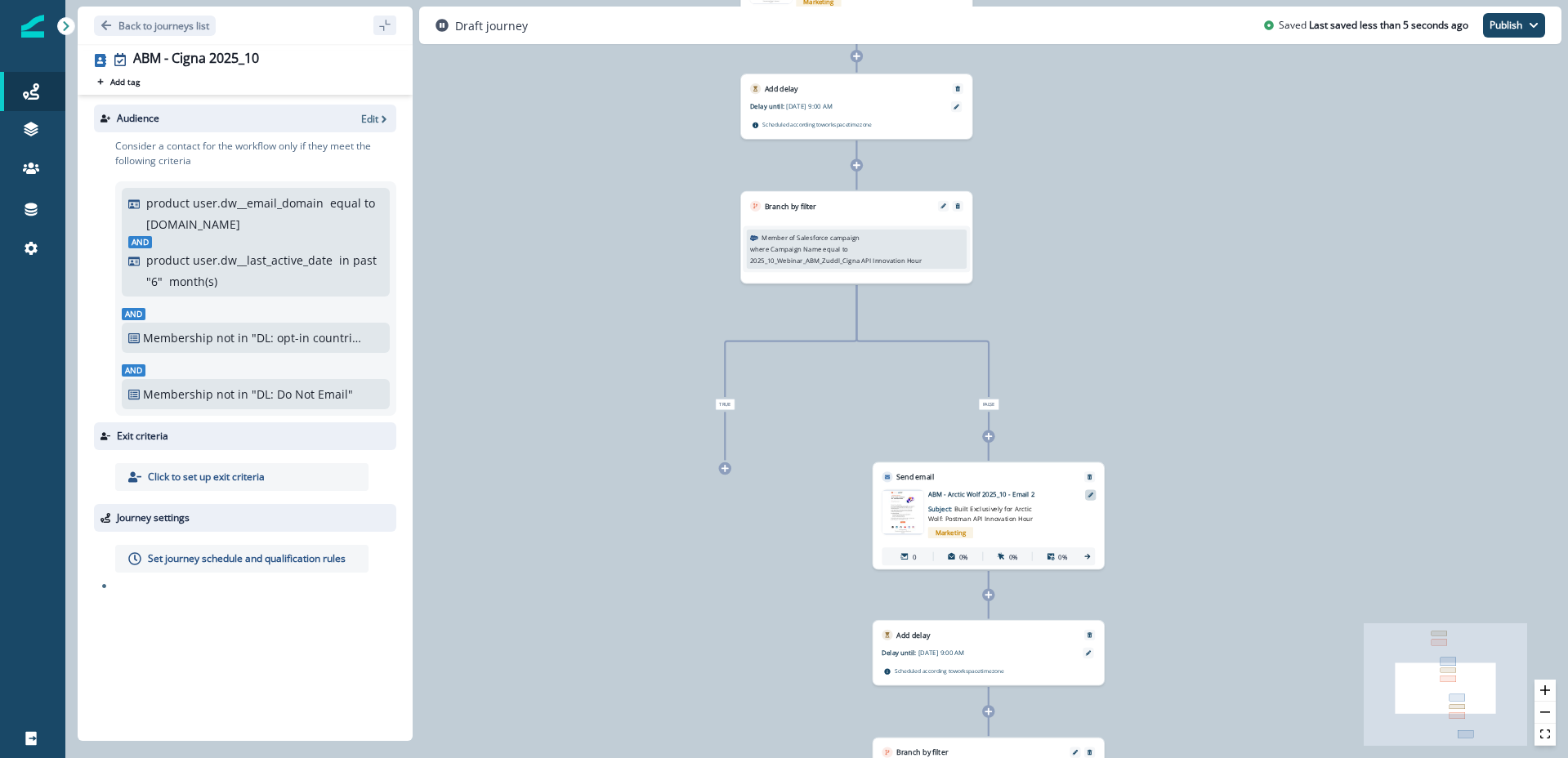
click at [1088, 495] on icon at bounding box center [1090, 495] width 6 height 6
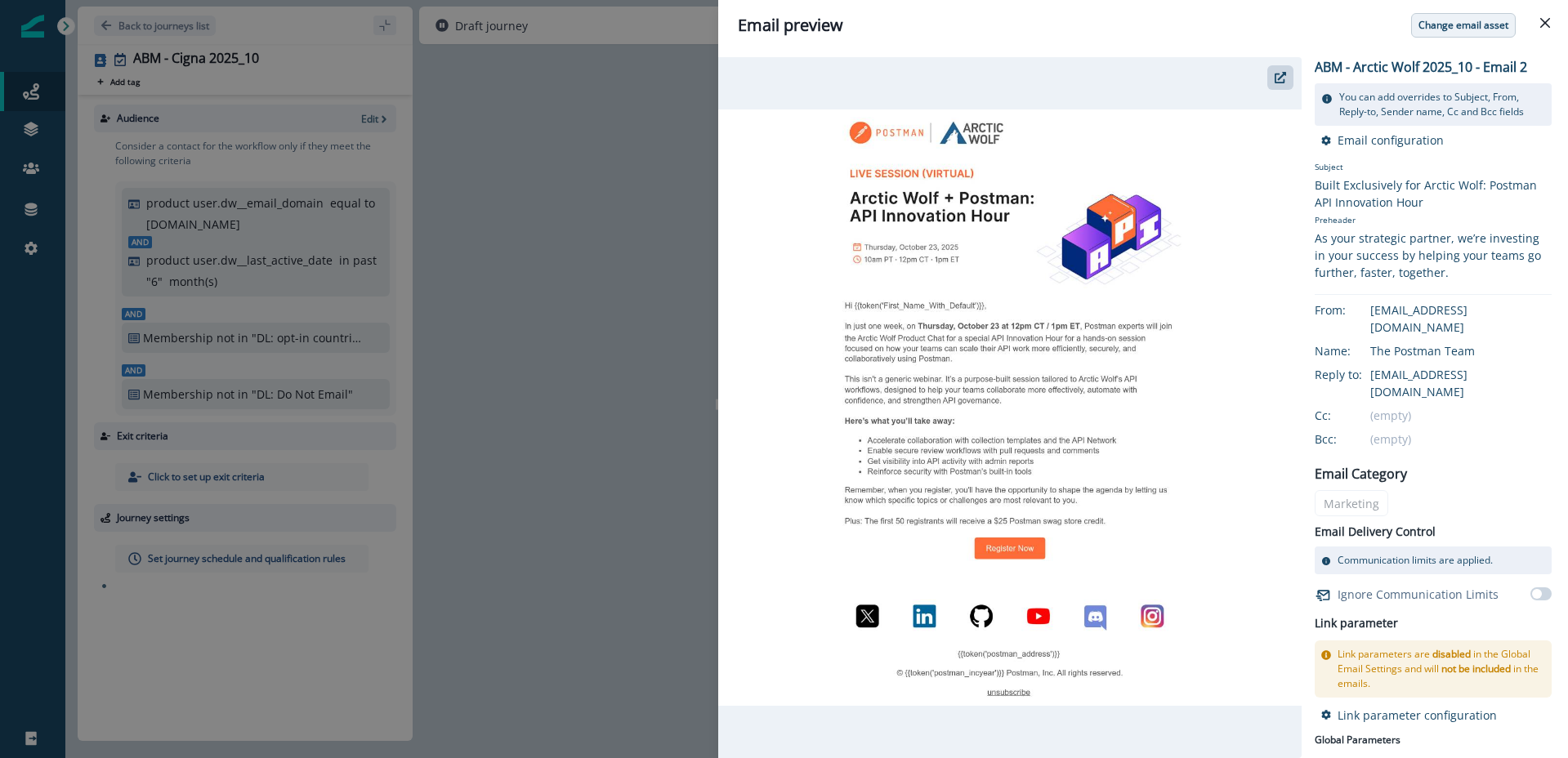
click at [1462, 30] on p "Change email asset" at bounding box center [1464, 25] width 90 height 11
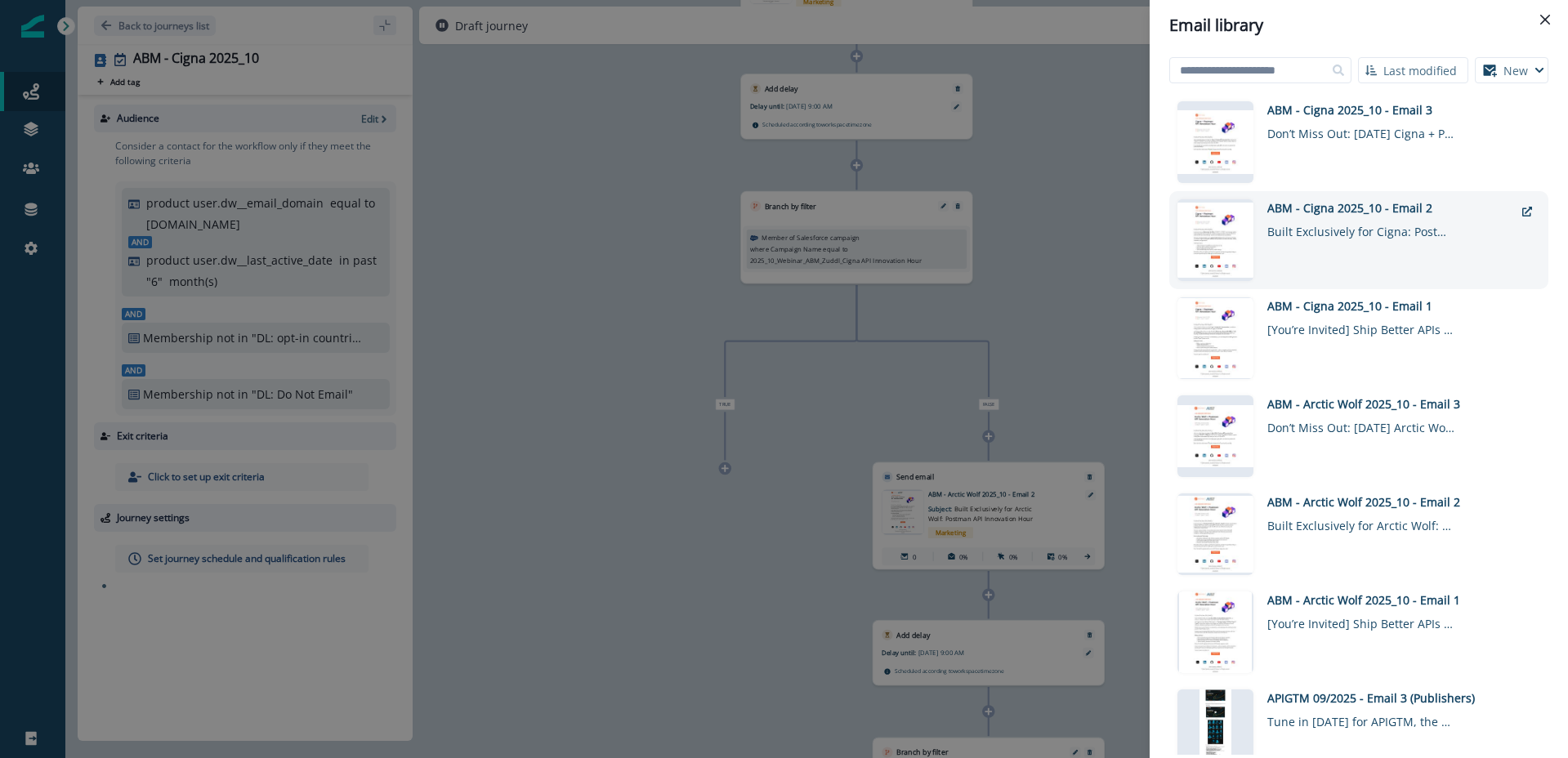
click at [1340, 212] on div "ABM - Cigna 2025_10 - Email 2" at bounding box center [1391, 208] width 247 height 17
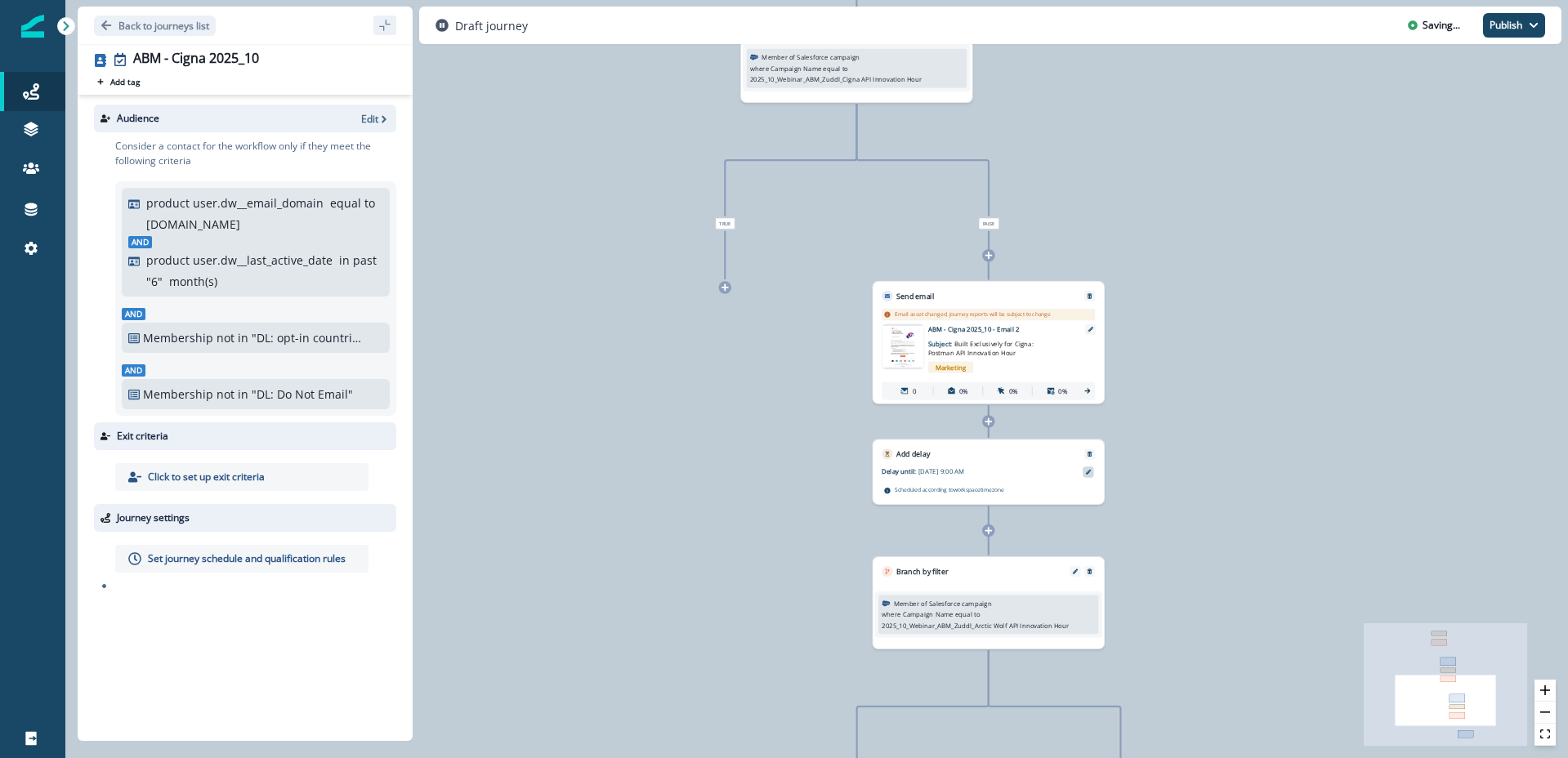
click at [1089, 470] on icon at bounding box center [1089, 472] width 6 height 6
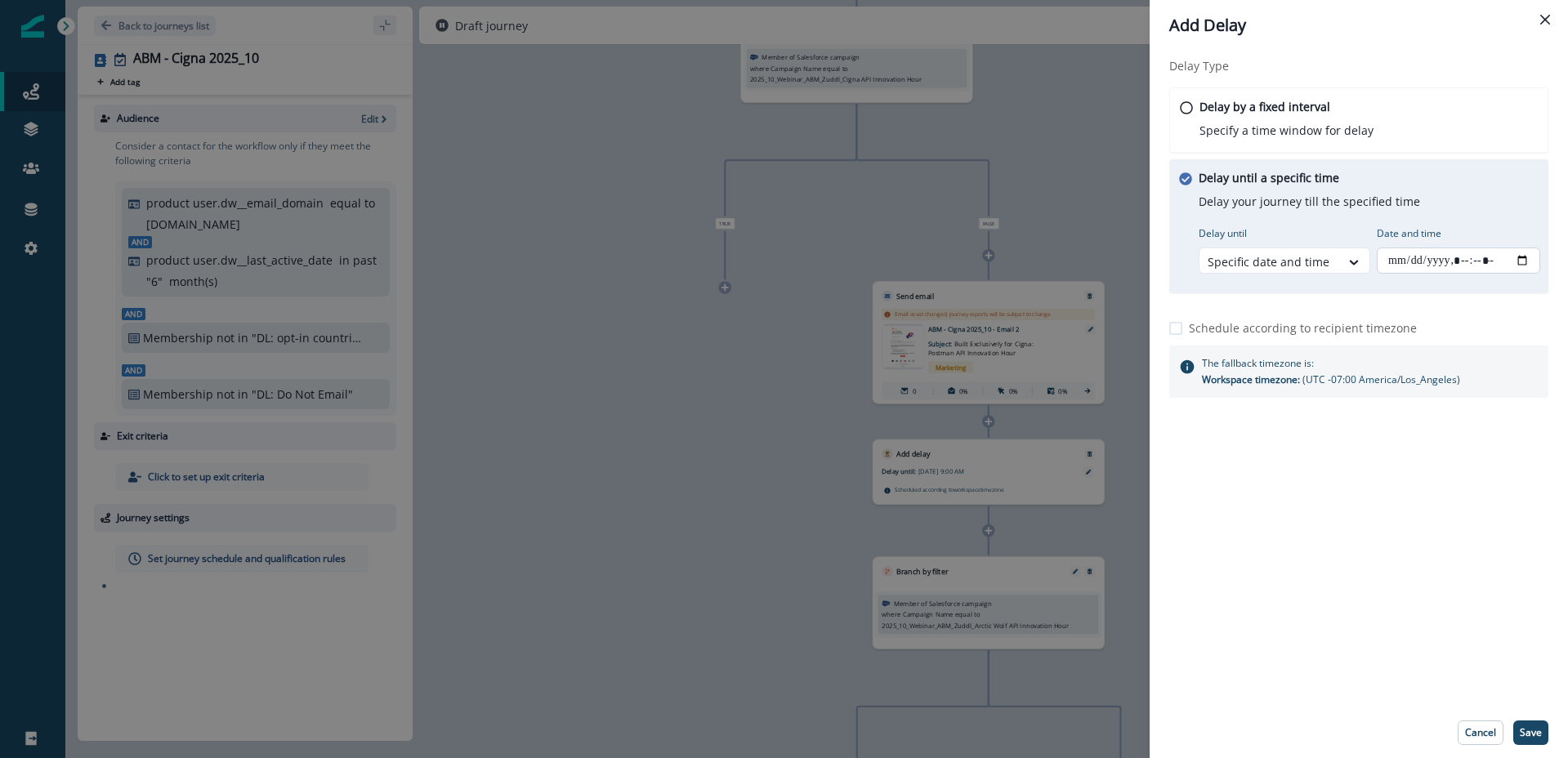
click at [1517, 257] on input "Date and time" at bounding box center [1459, 260] width 163 height 26
type input "**********"
click at [1528, 734] on p "Save" at bounding box center [1531, 732] width 22 height 11
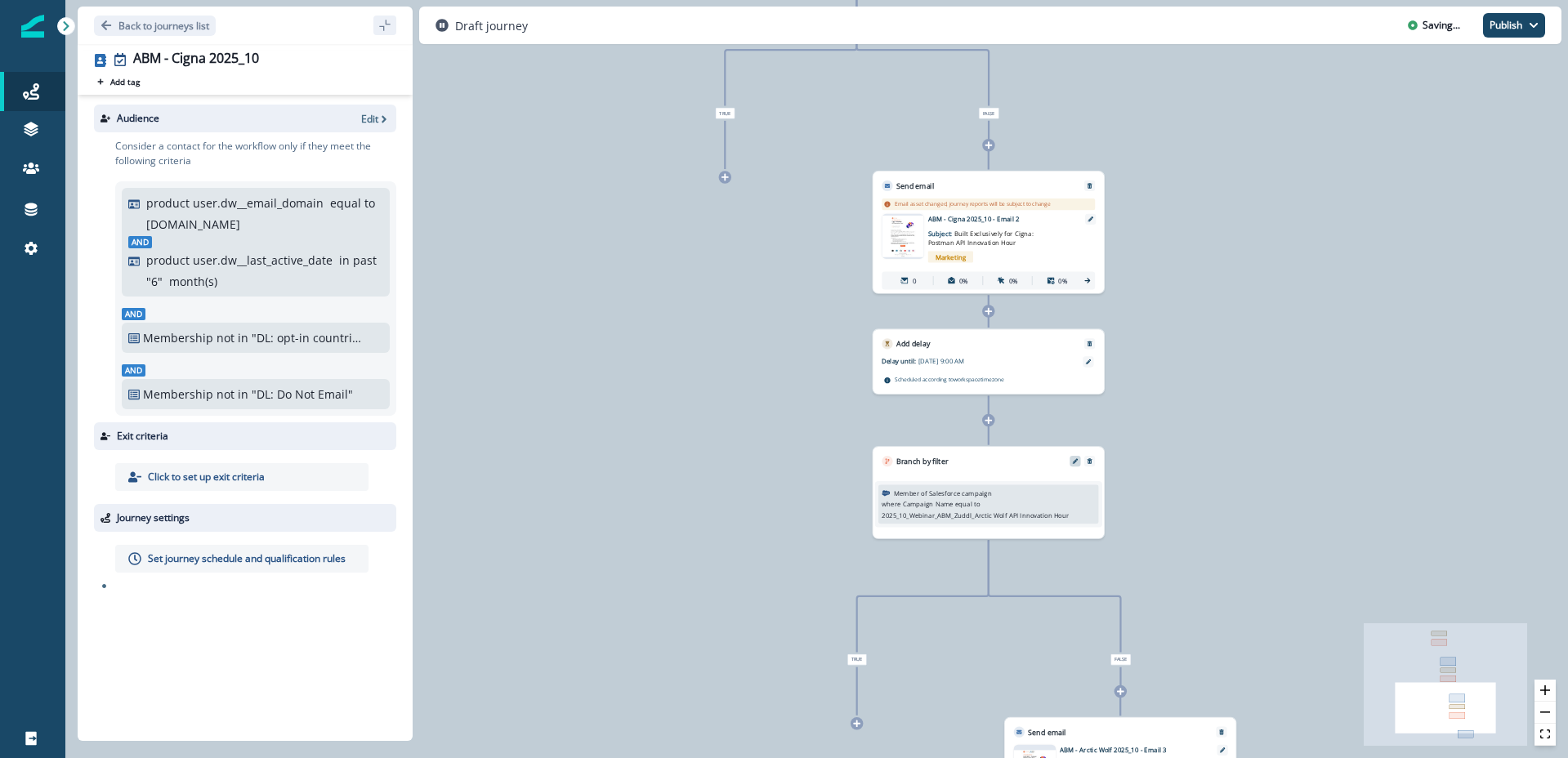
click at [1078, 459] on button "Edit" at bounding box center [1075, 461] width 14 height 6
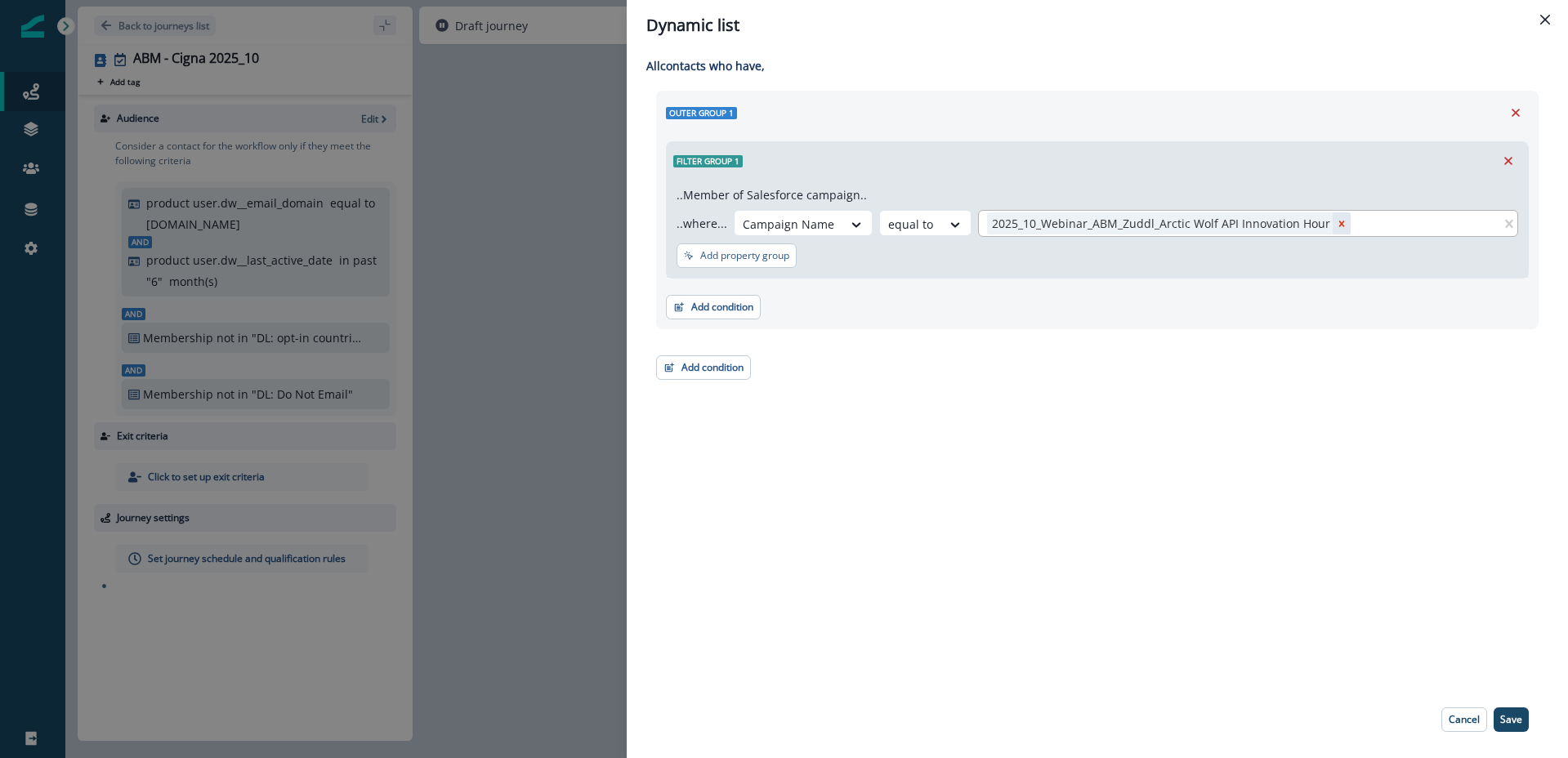
click at [1336, 218] on icon "Remove 2025_10_Webinar_ABM_Zuddl_Arctic Wolf API Innovation Hour" at bounding box center [1342, 223] width 11 height 11
click at [1236, 225] on div at bounding box center [1232, 224] width 489 height 20
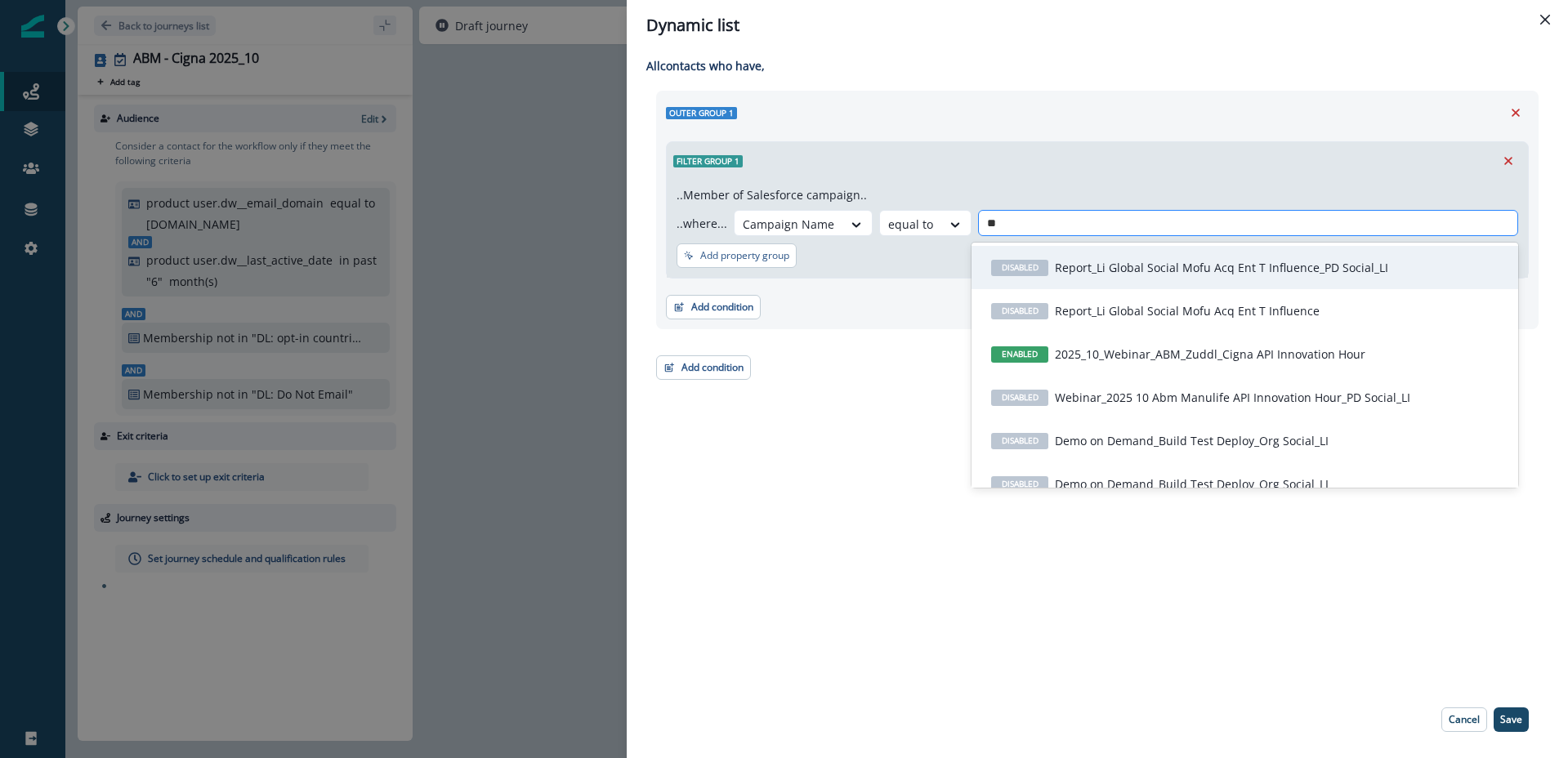
type input "***"
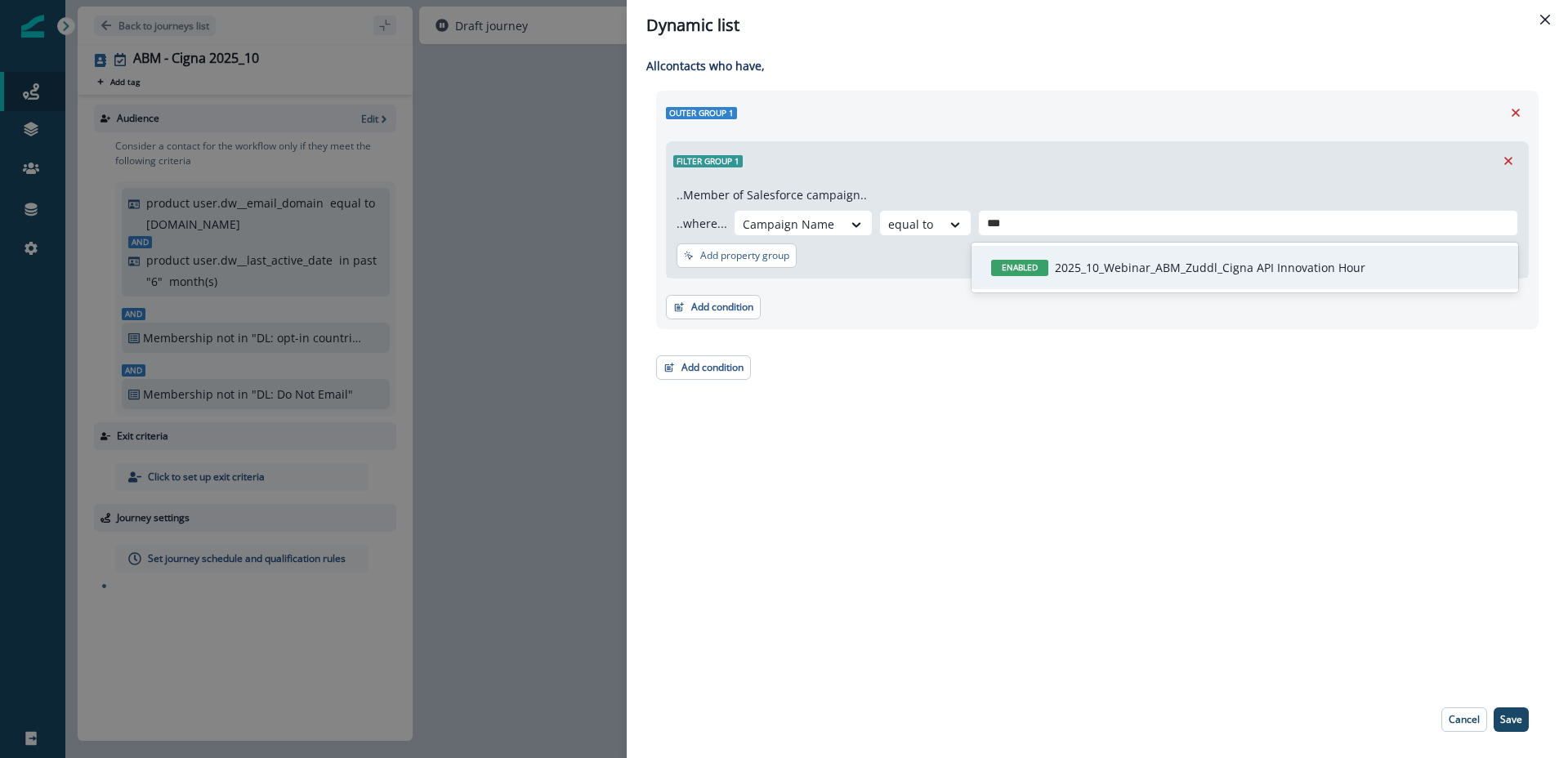
click at [1210, 259] on p "2025_10_Webinar_ABM_Zuddl_Cigna API Innovation Hour" at bounding box center [1210, 267] width 311 height 17
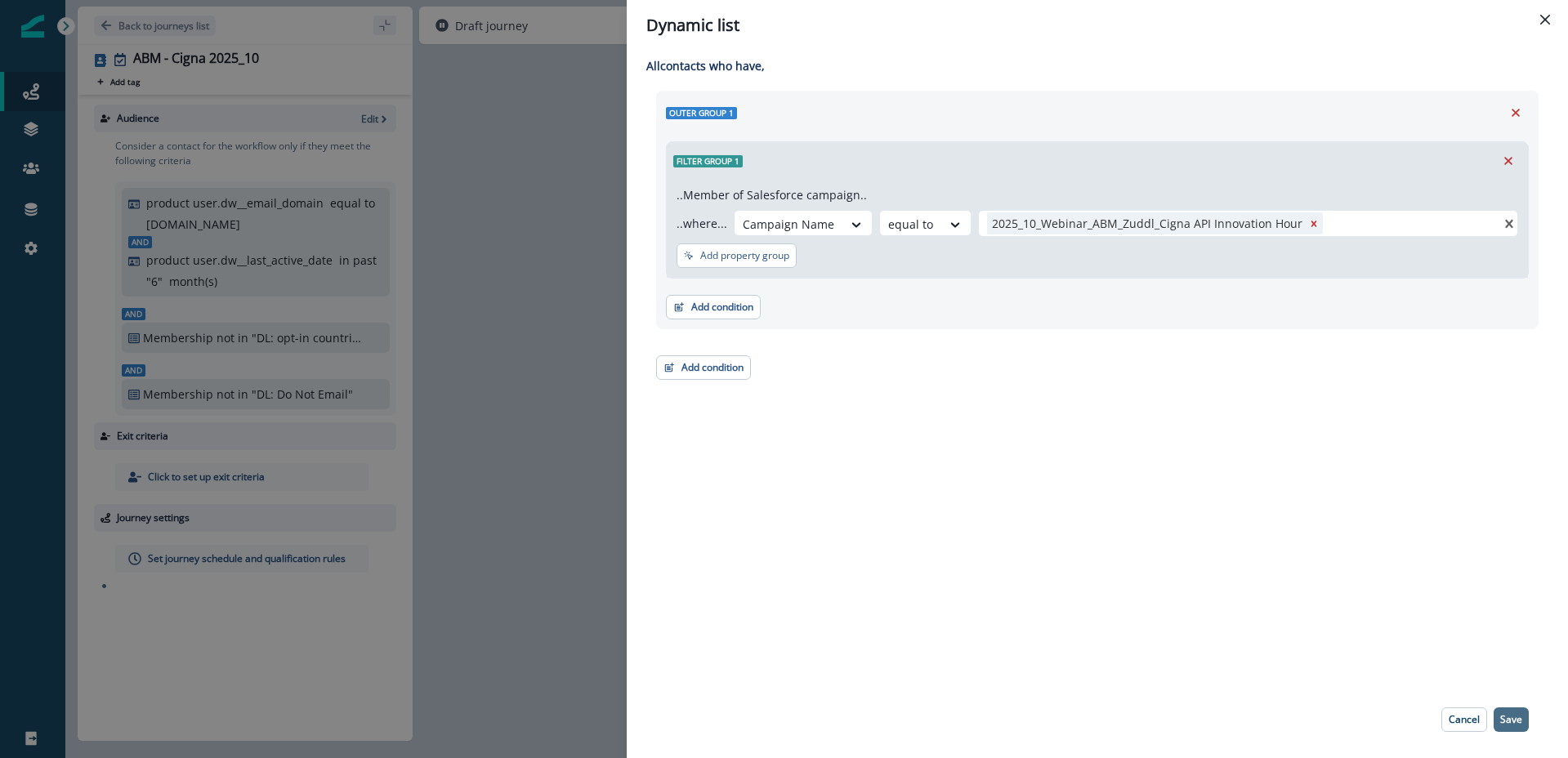
click at [1515, 721] on p "Save" at bounding box center [1512, 719] width 22 height 11
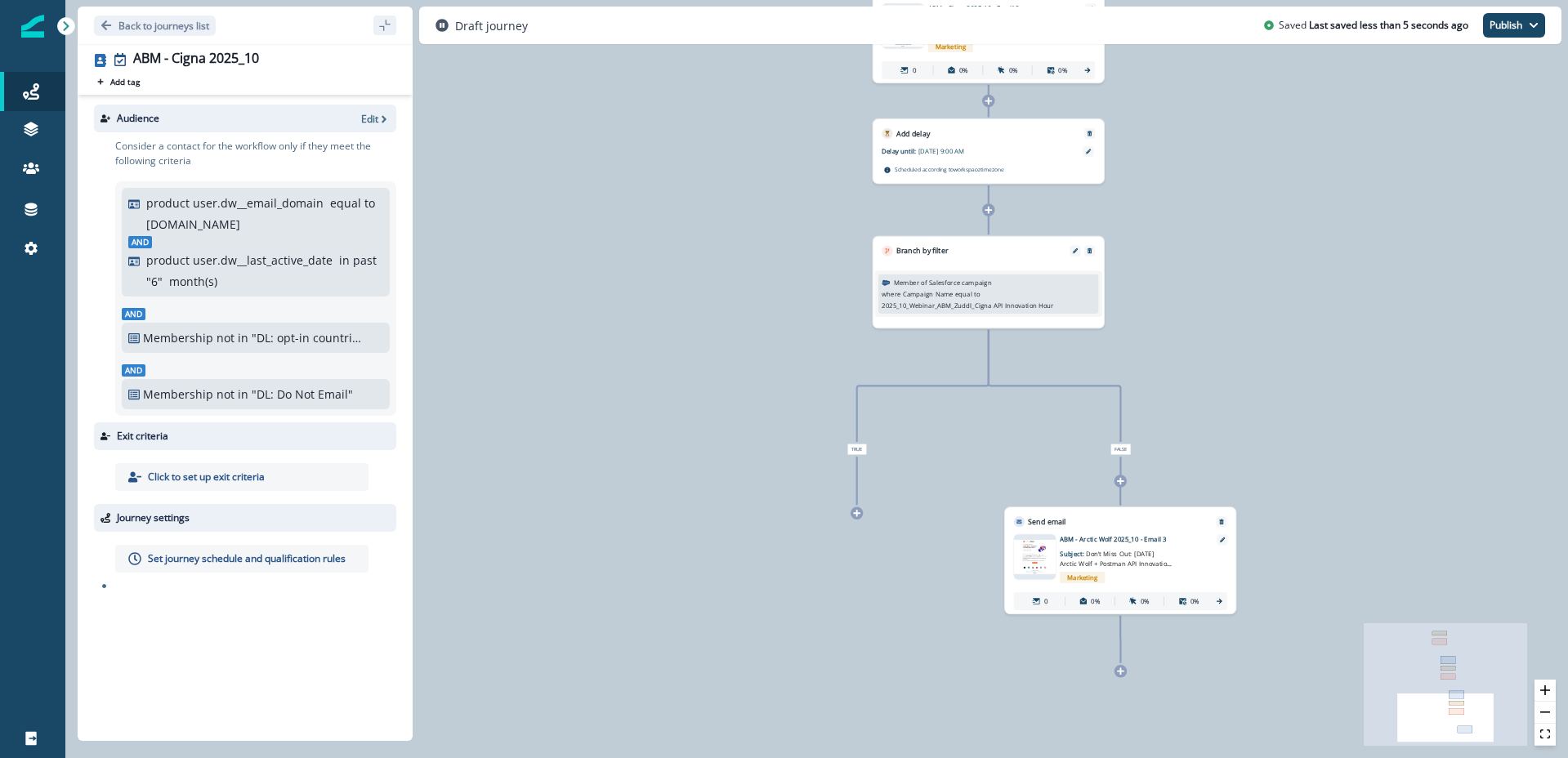
click at [1130, 571] on div "Marketing" at bounding box center [1134, 578] width 148 height 19
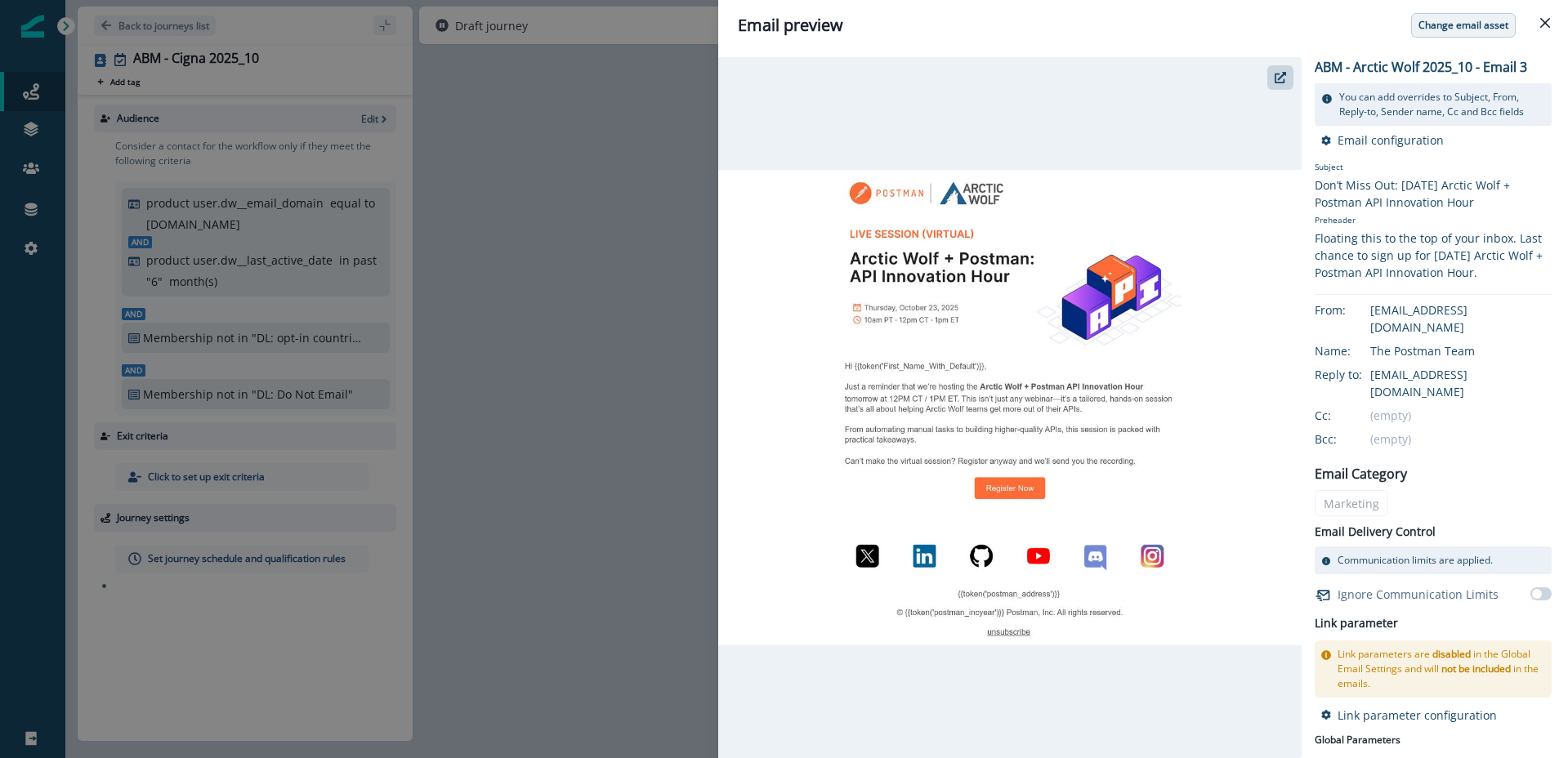
click at [1445, 24] on p "Change email asset" at bounding box center [1464, 25] width 90 height 11
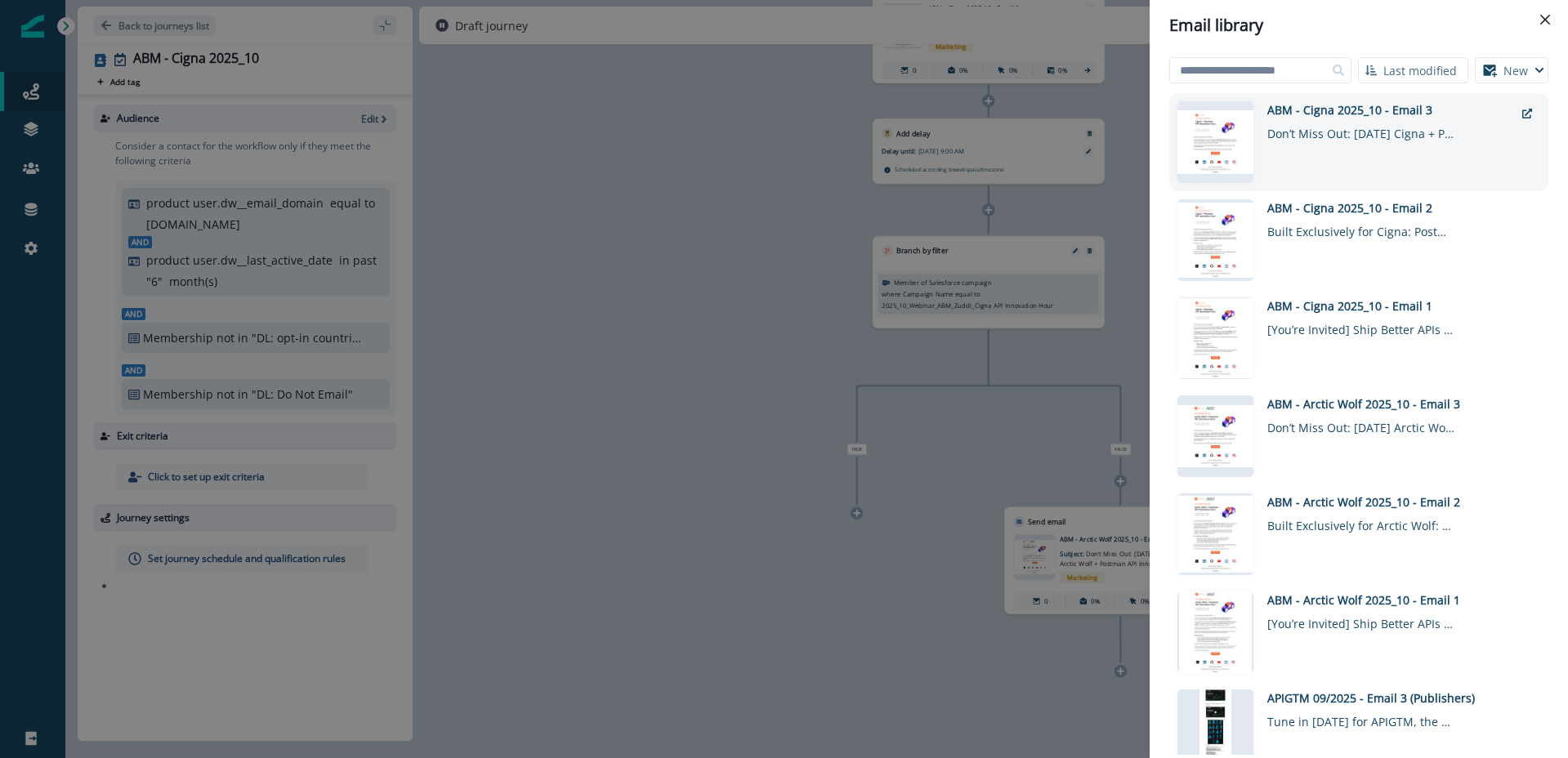
click at [1382, 114] on div "ABM - Cigna 2025_10 - Email 3" at bounding box center [1391, 110] width 247 height 17
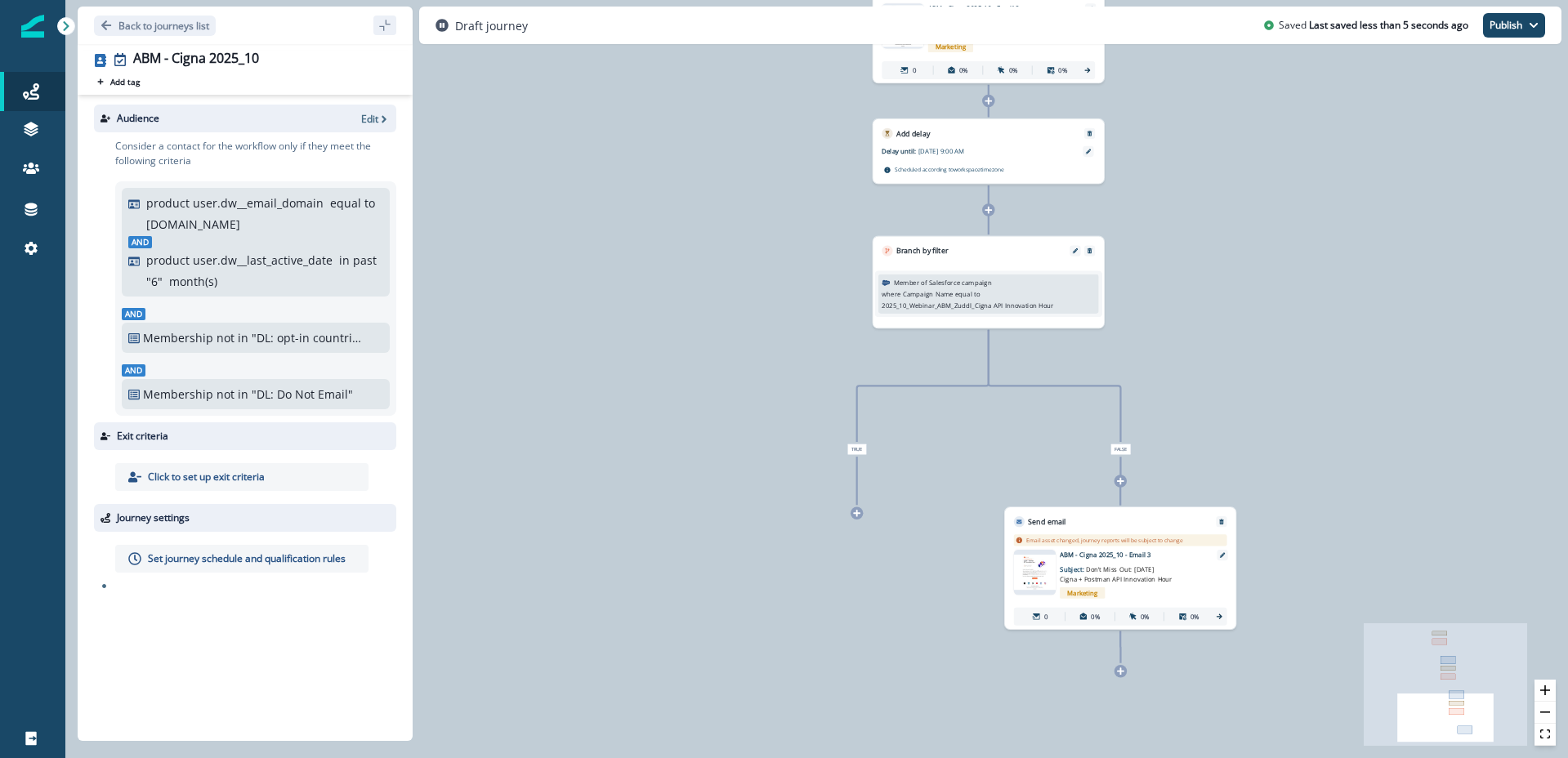
click at [1035, 577] on img at bounding box center [1034, 572] width 42 height 35
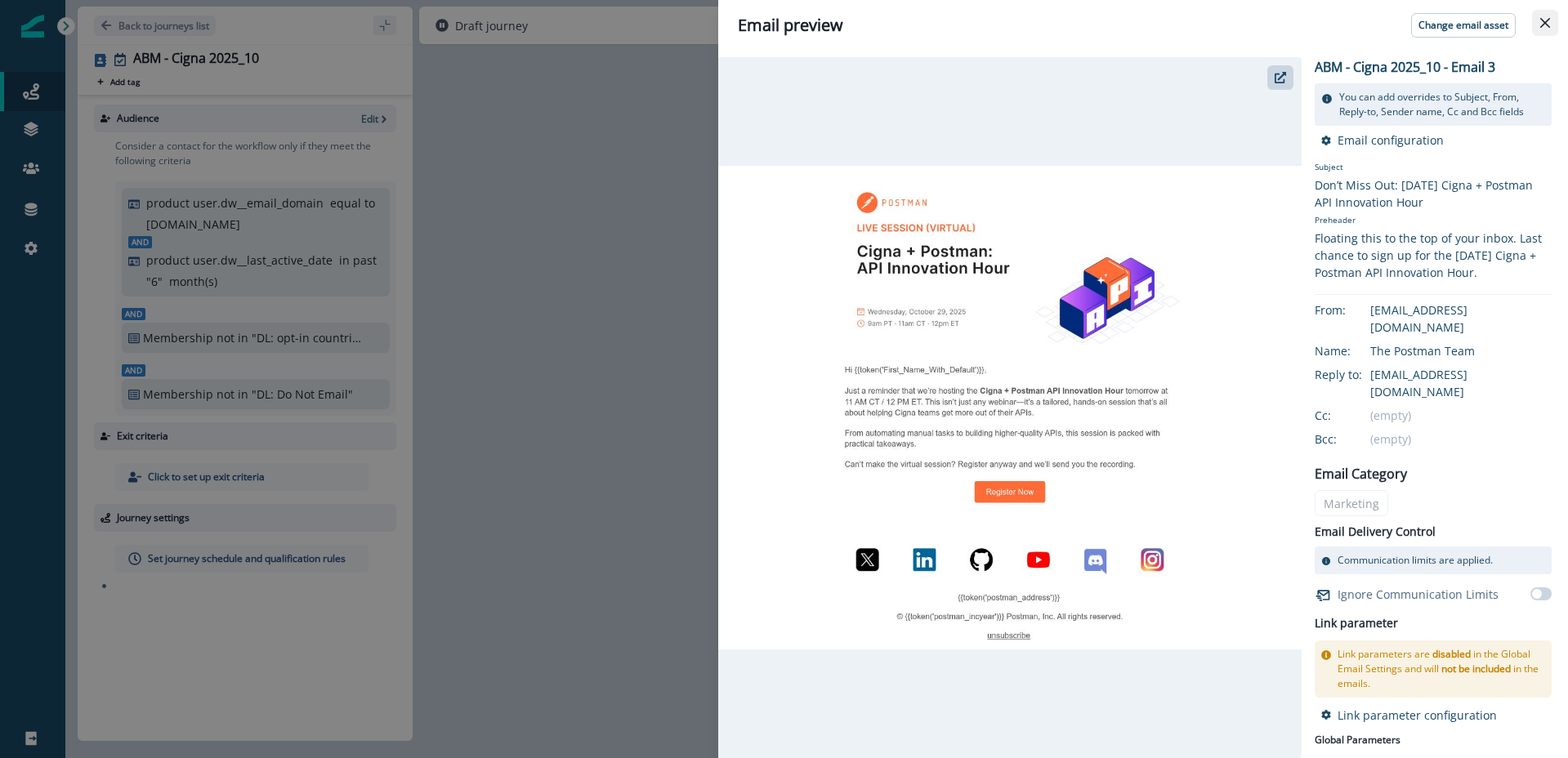
click at [1553, 20] on button "Close" at bounding box center [1545, 23] width 26 height 26
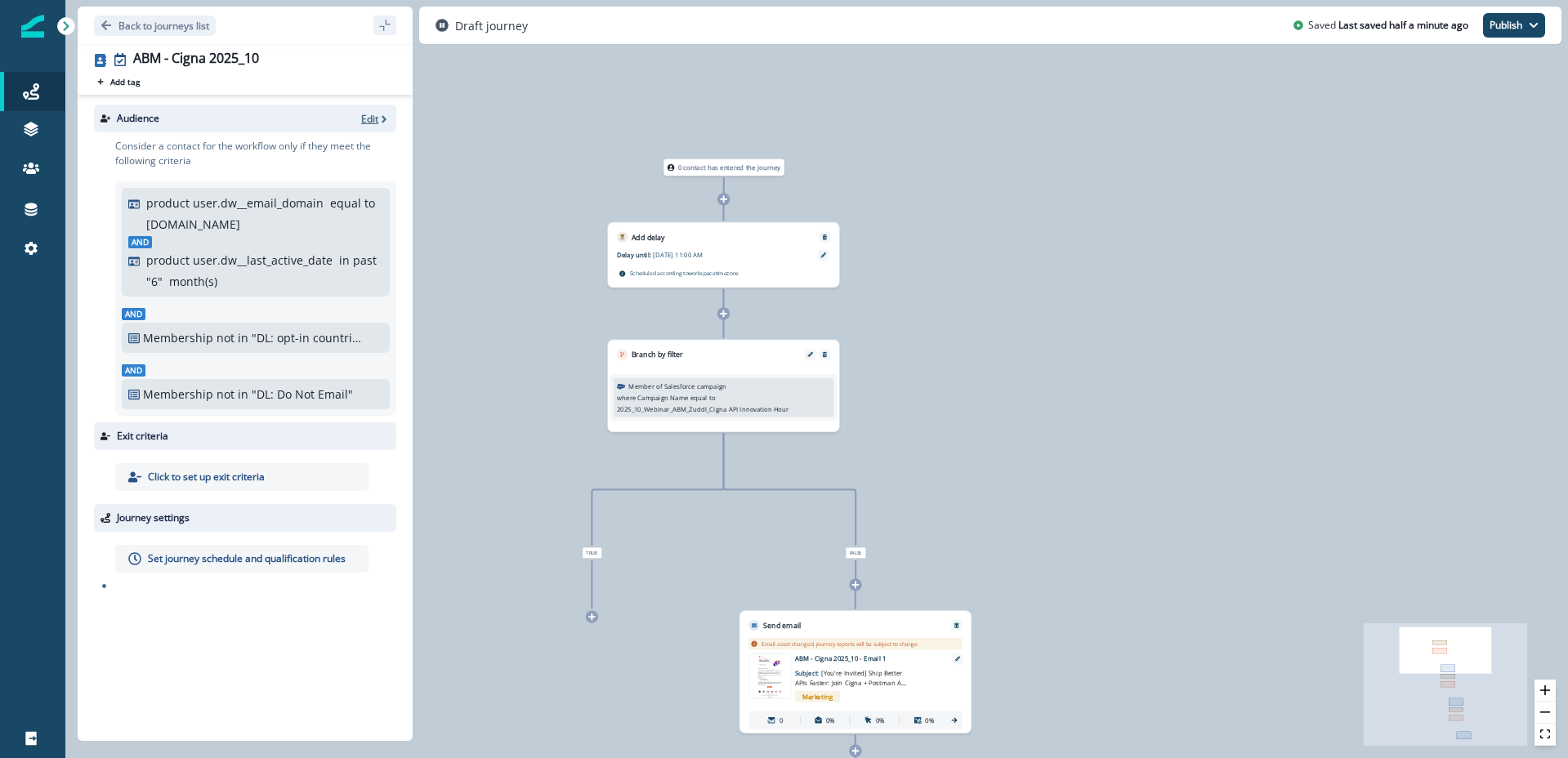
click at [376, 117] on p "Edit" at bounding box center [369, 119] width 17 height 14
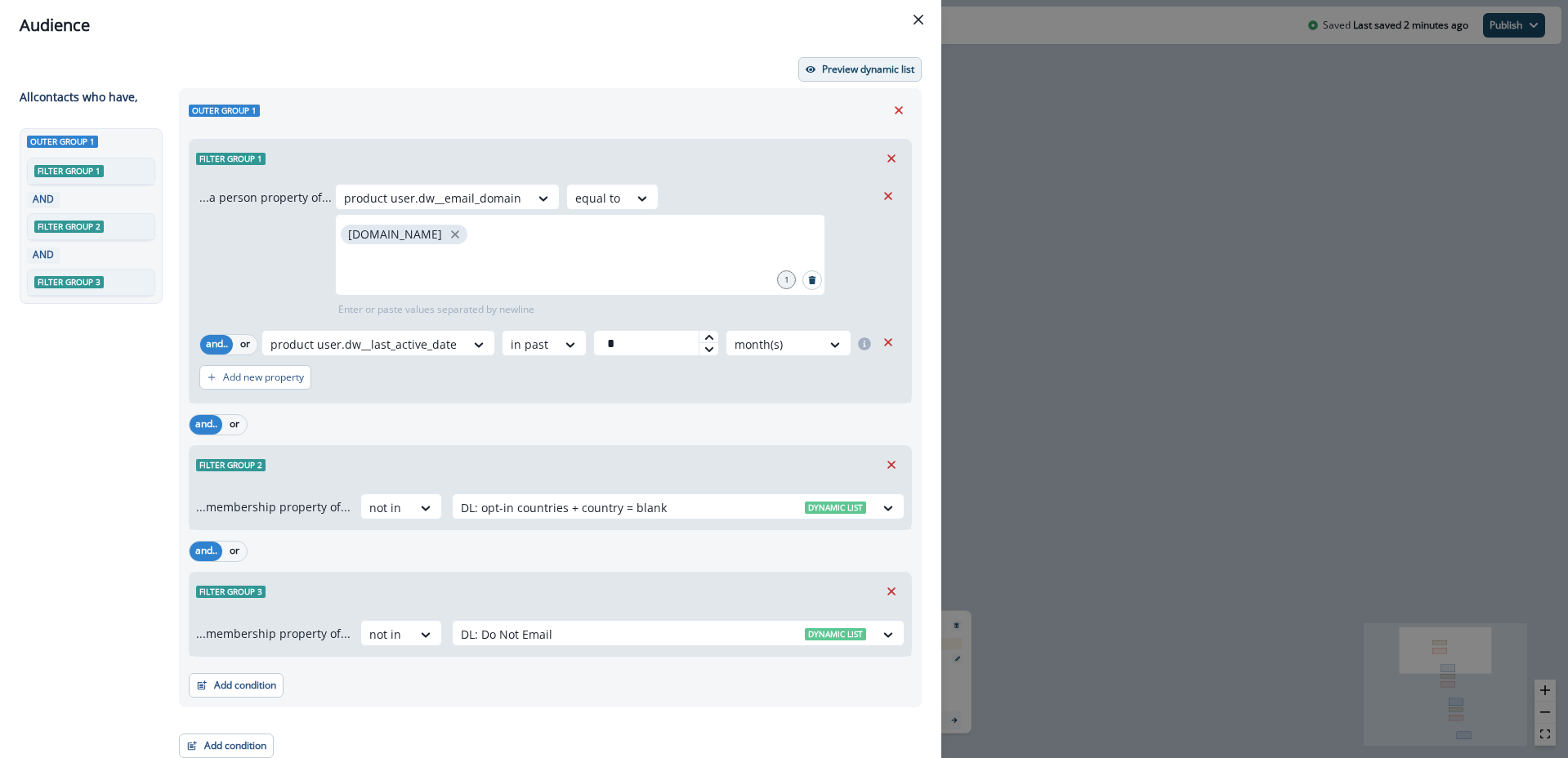
click at [852, 71] on p "Preview dynamic list" at bounding box center [868, 69] width 92 height 11
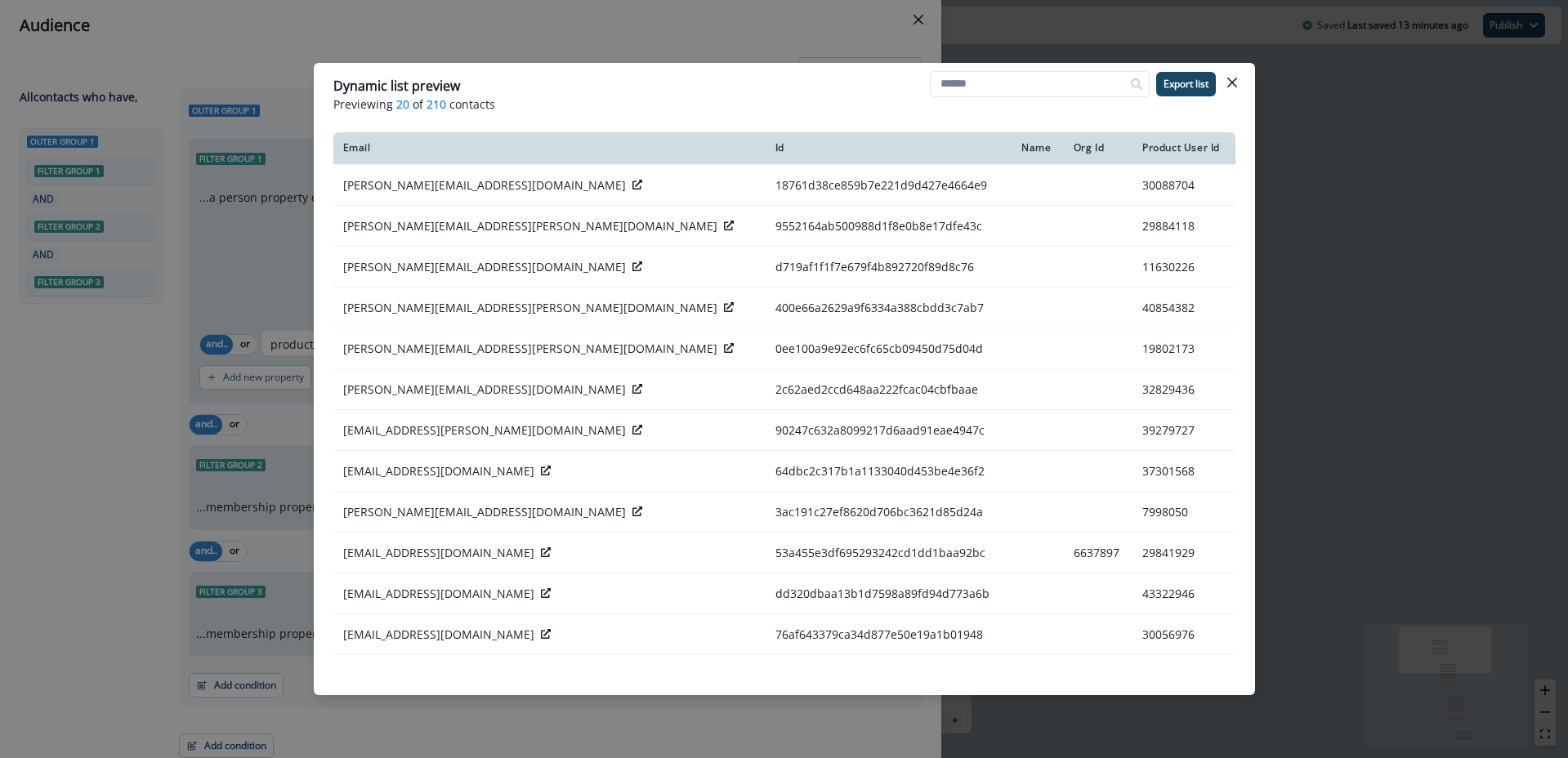
click at [1229, 82] on icon "Close" at bounding box center [1233, 83] width 10 height 10
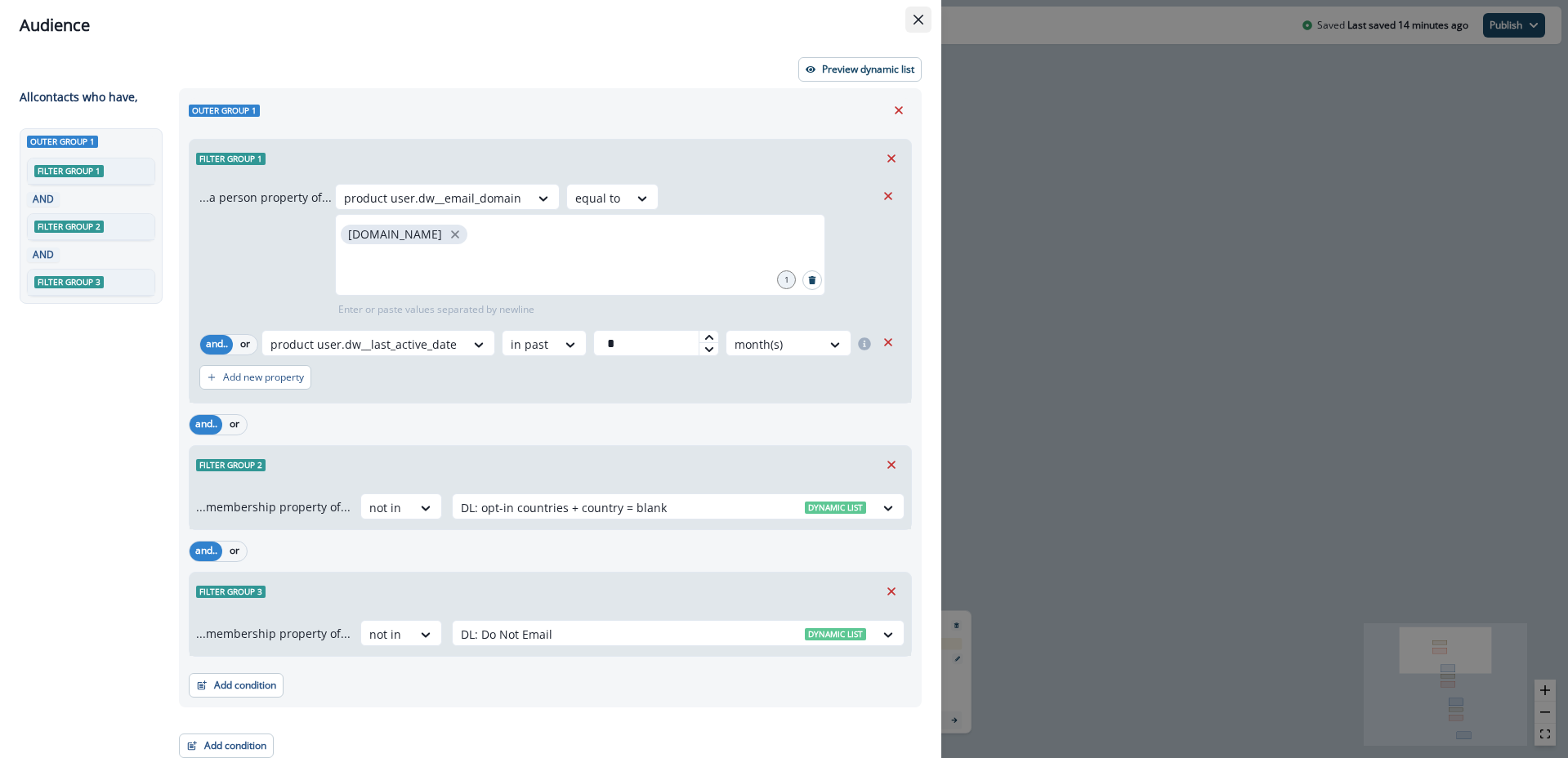
click at [919, 13] on button "Close" at bounding box center [918, 20] width 26 height 26
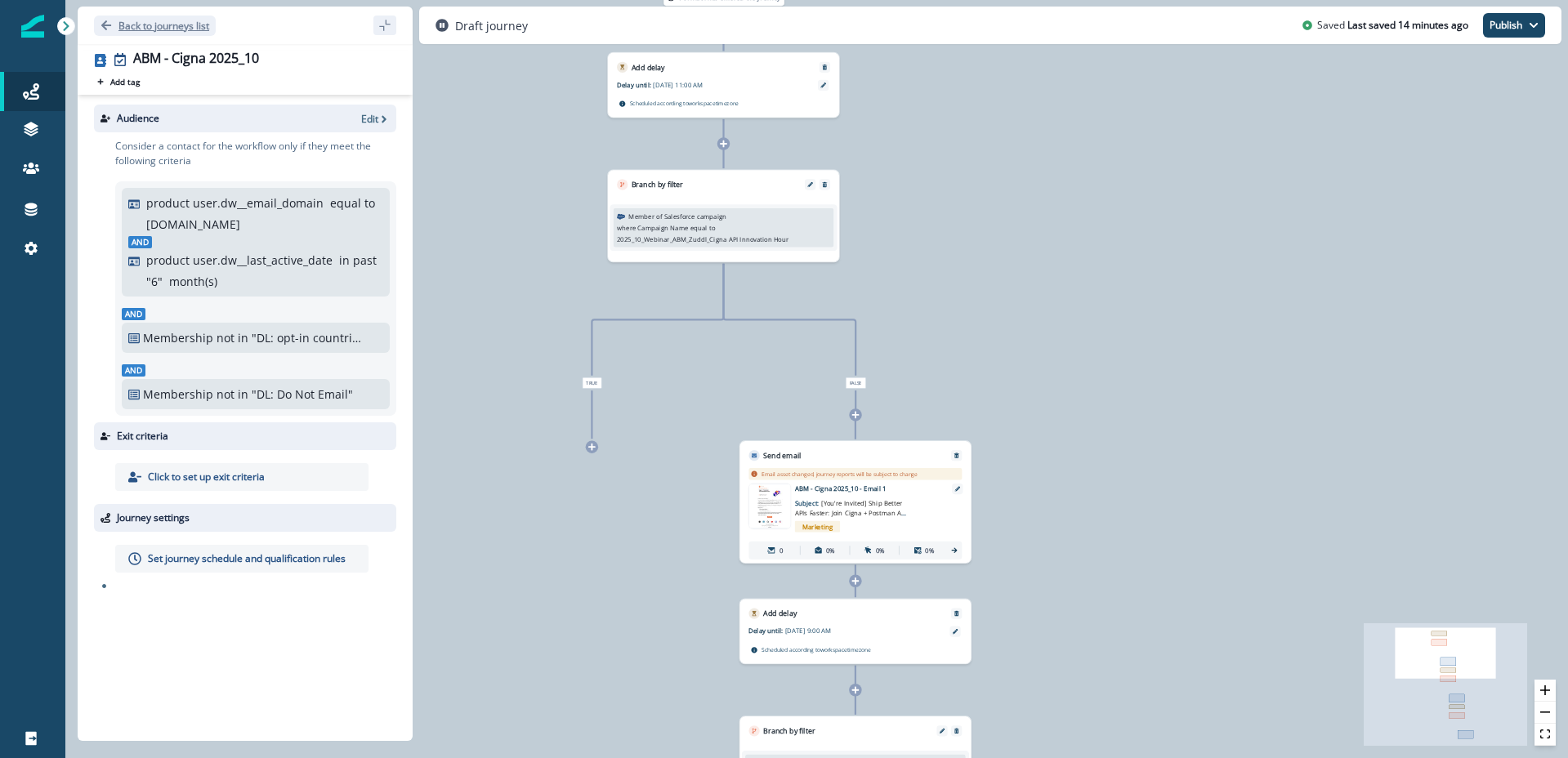
click at [141, 26] on p "Back to journeys list" at bounding box center [163, 26] width 91 height 14
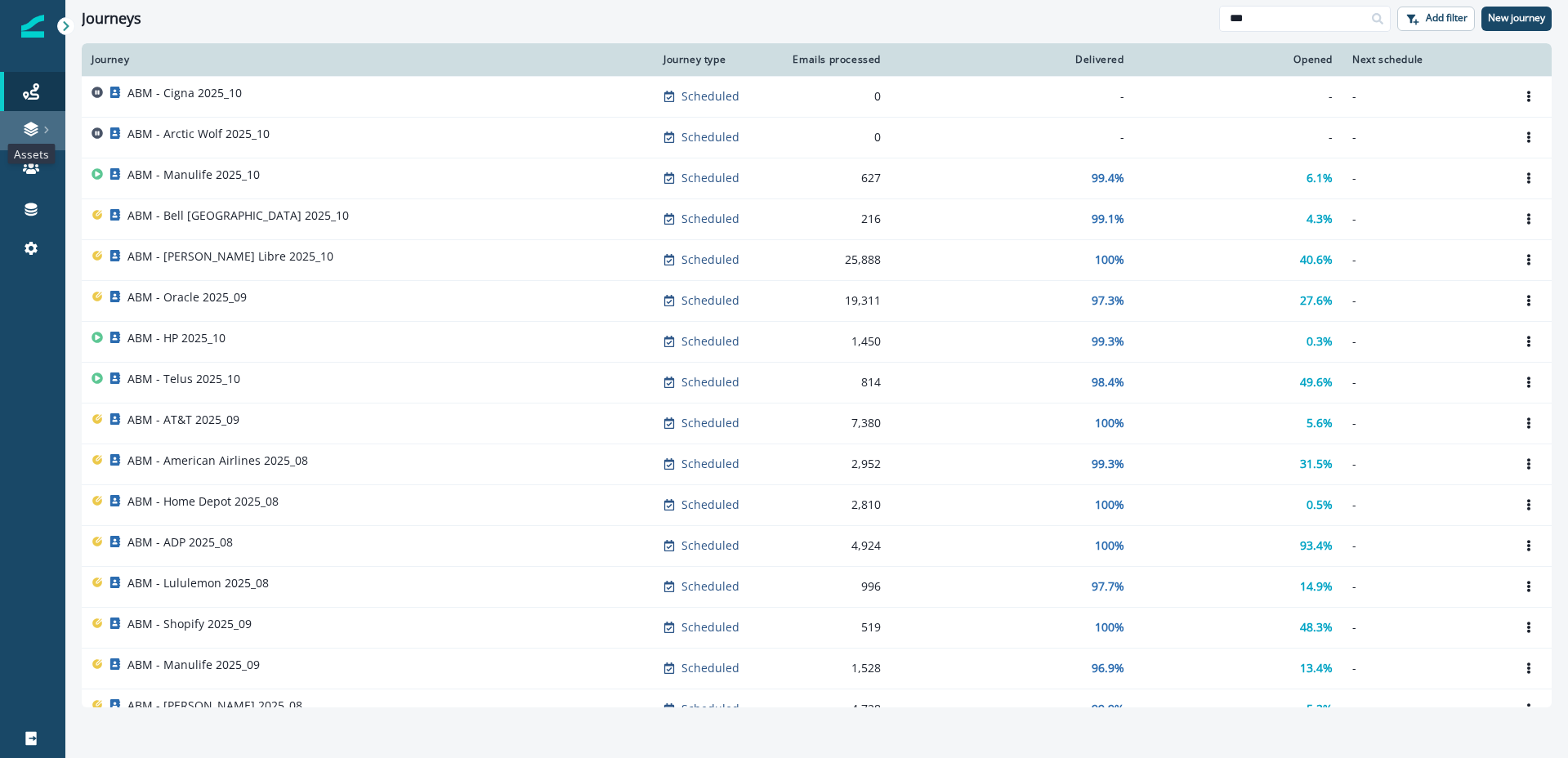
click at [31, 130] on icon at bounding box center [31, 128] width 16 height 16
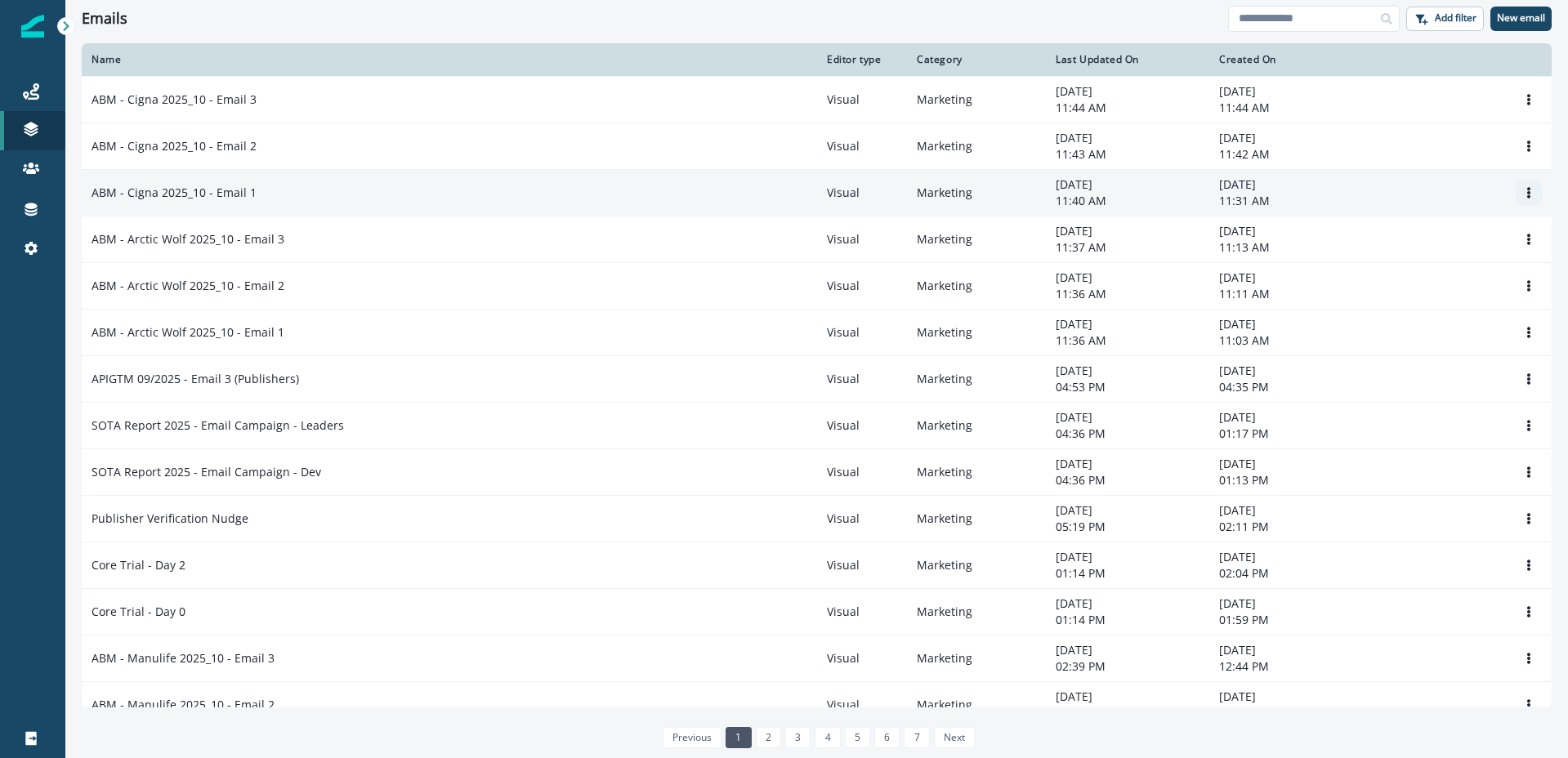
click at [1533, 190] on icon "Options" at bounding box center [1528, 192] width 11 height 11
click at [1434, 224] on button "Clone" at bounding box center [1450, 231] width 181 height 26
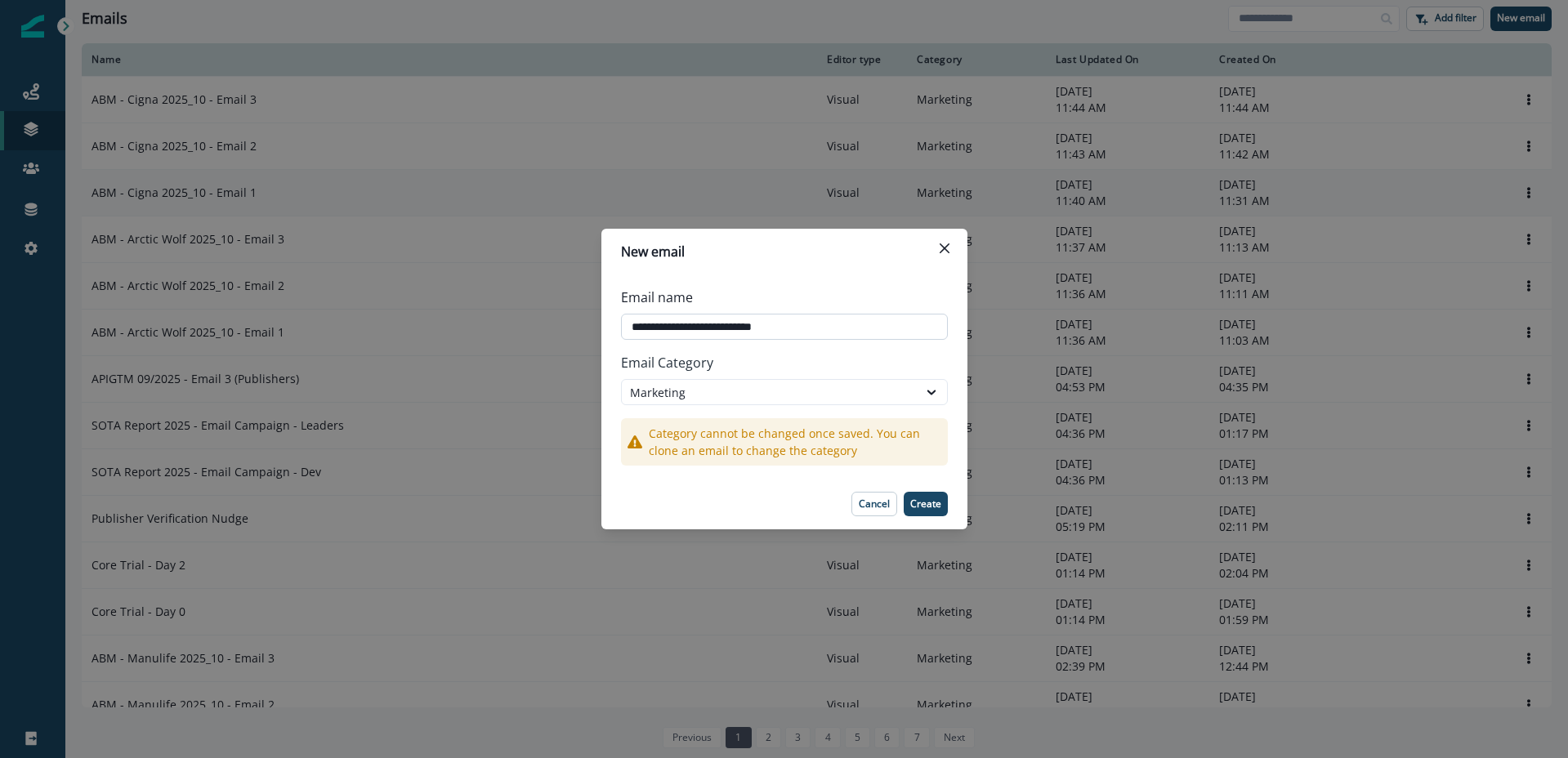
click at [693, 323] on input "**********" at bounding box center [785, 327] width 327 height 26
type input "**********"
click at [928, 505] on p "Create" at bounding box center [925, 504] width 31 height 11
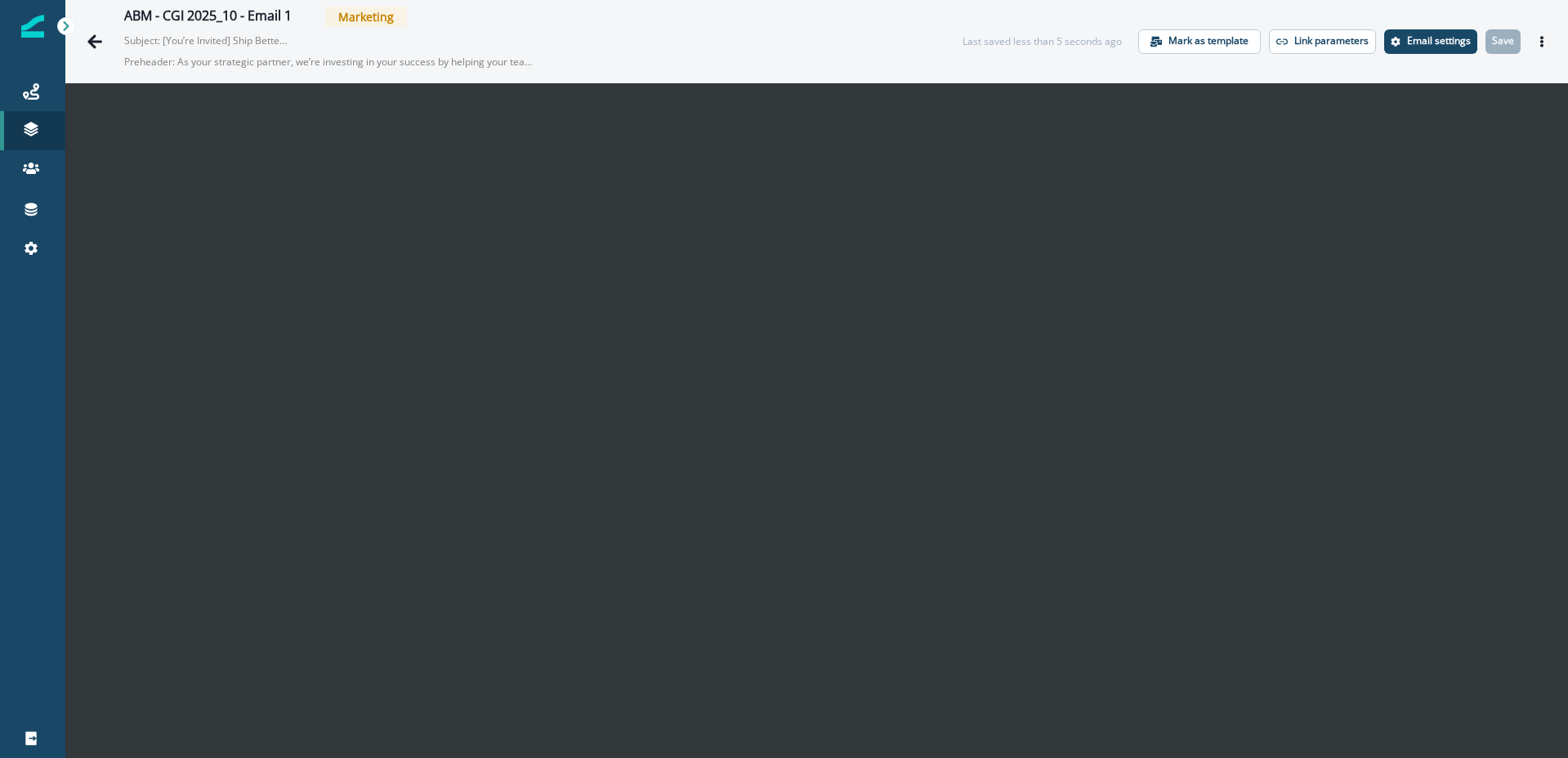
scroll to position [26, 0]
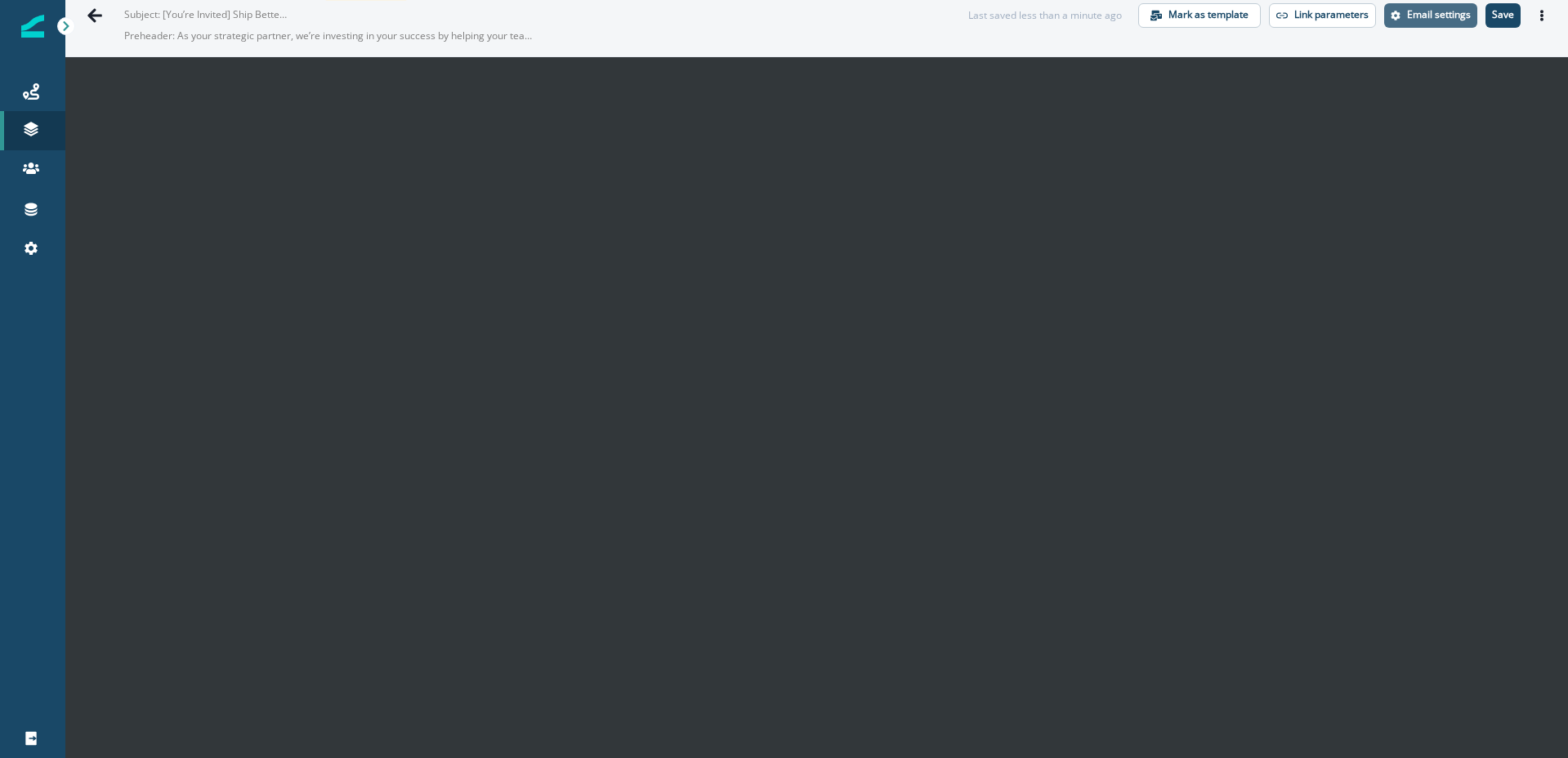
click at [1413, 18] on p "Email settings" at bounding box center [1439, 14] width 64 height 11
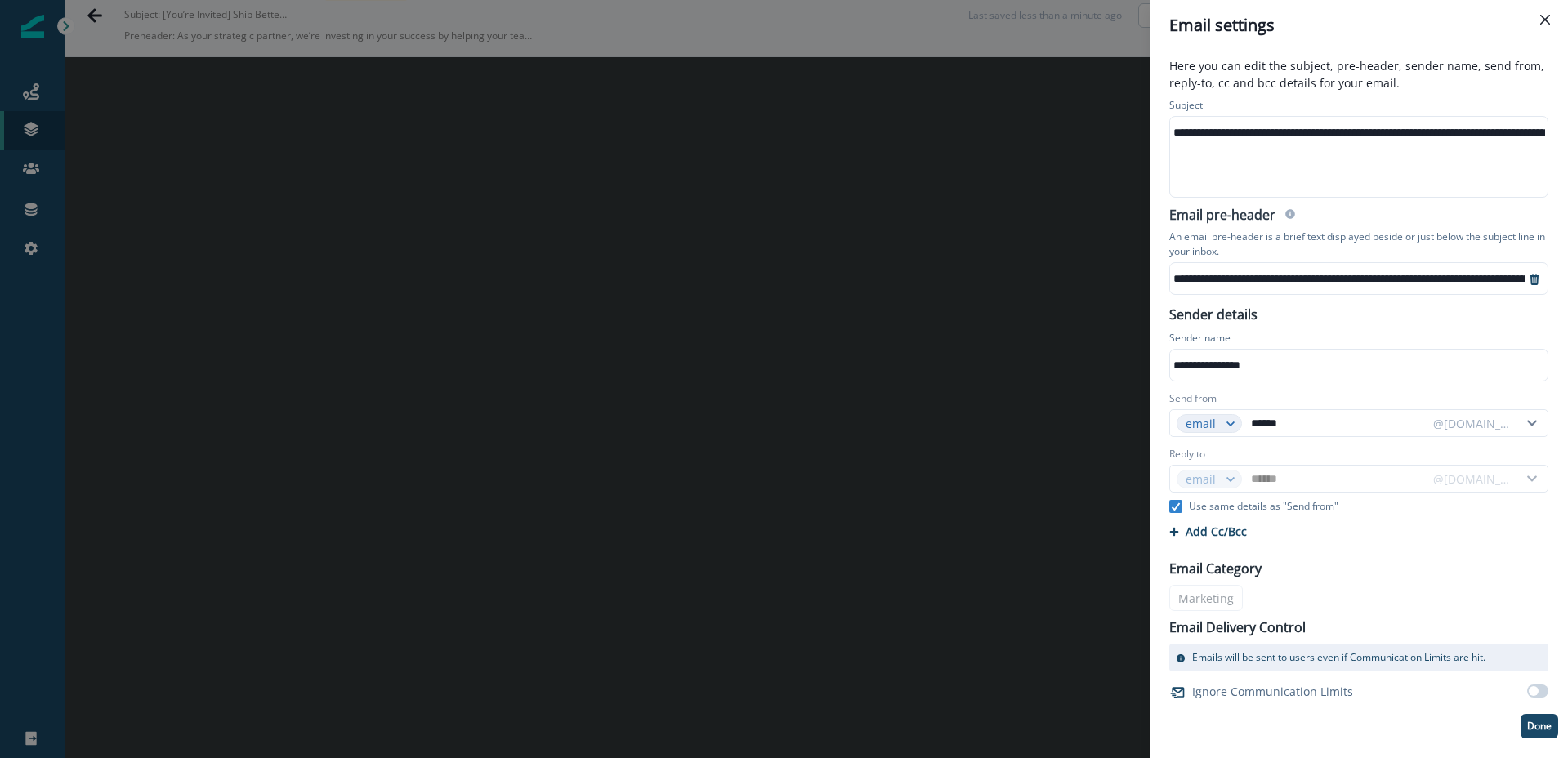
click at [1329, 130] on div "**********" at bounding box center [1411, 132] width 481 height 25
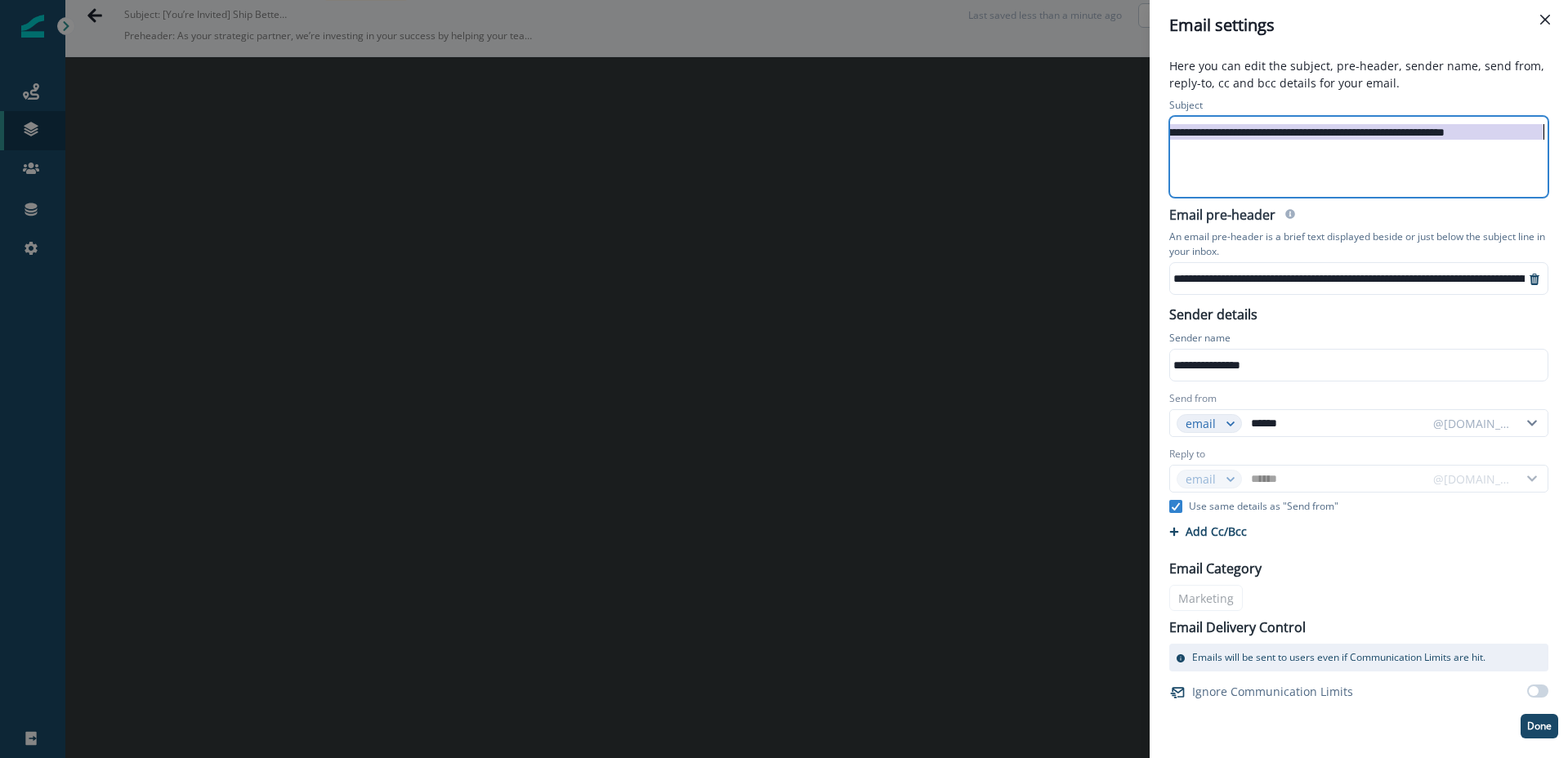
click at [1329, 130] on div "**********" at bounding box center [1304, 132] width 481 height 25
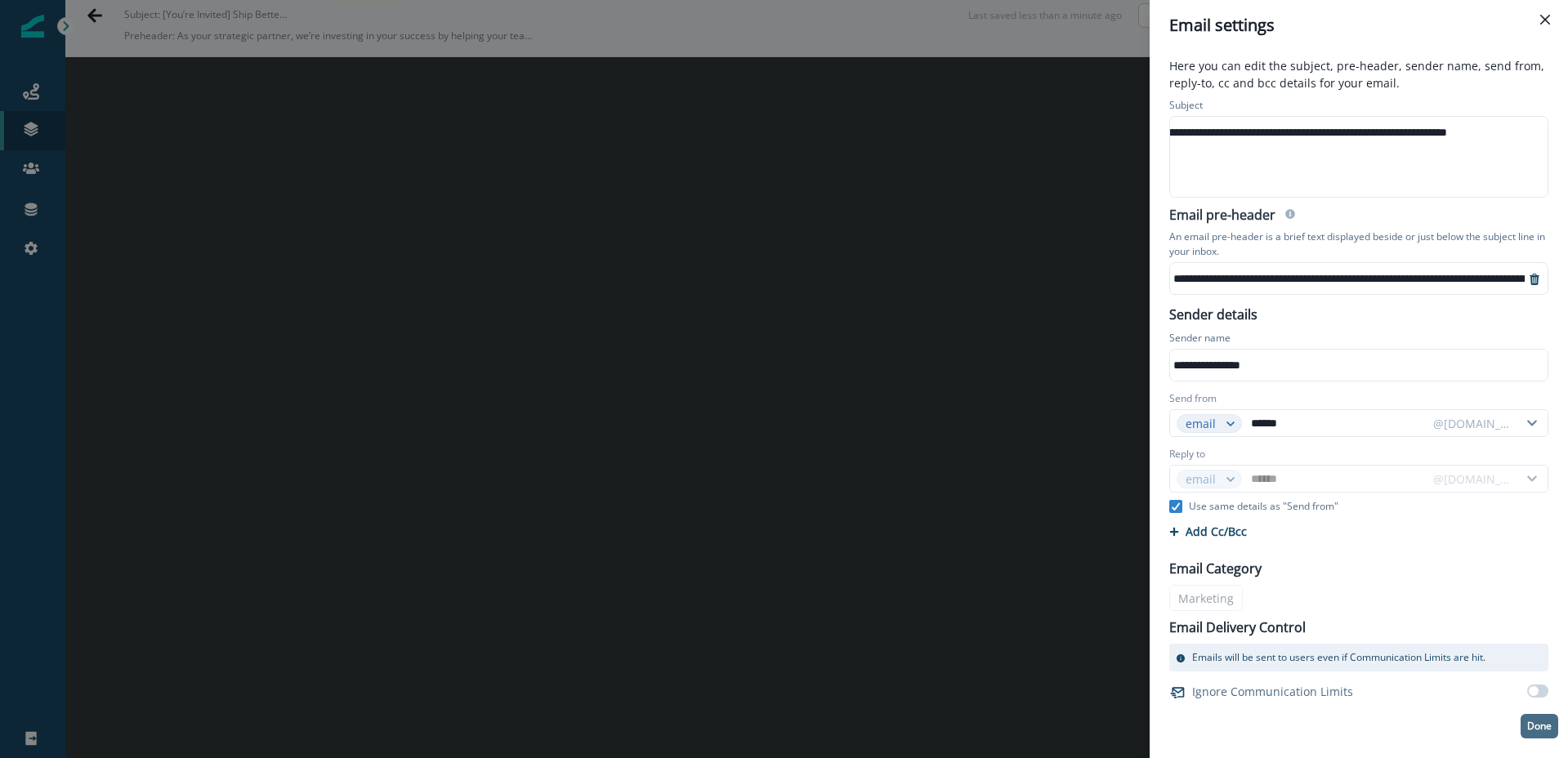
click at [1537, 723] on p "Done" at bounding box center [1539, 726] width 25 height 11
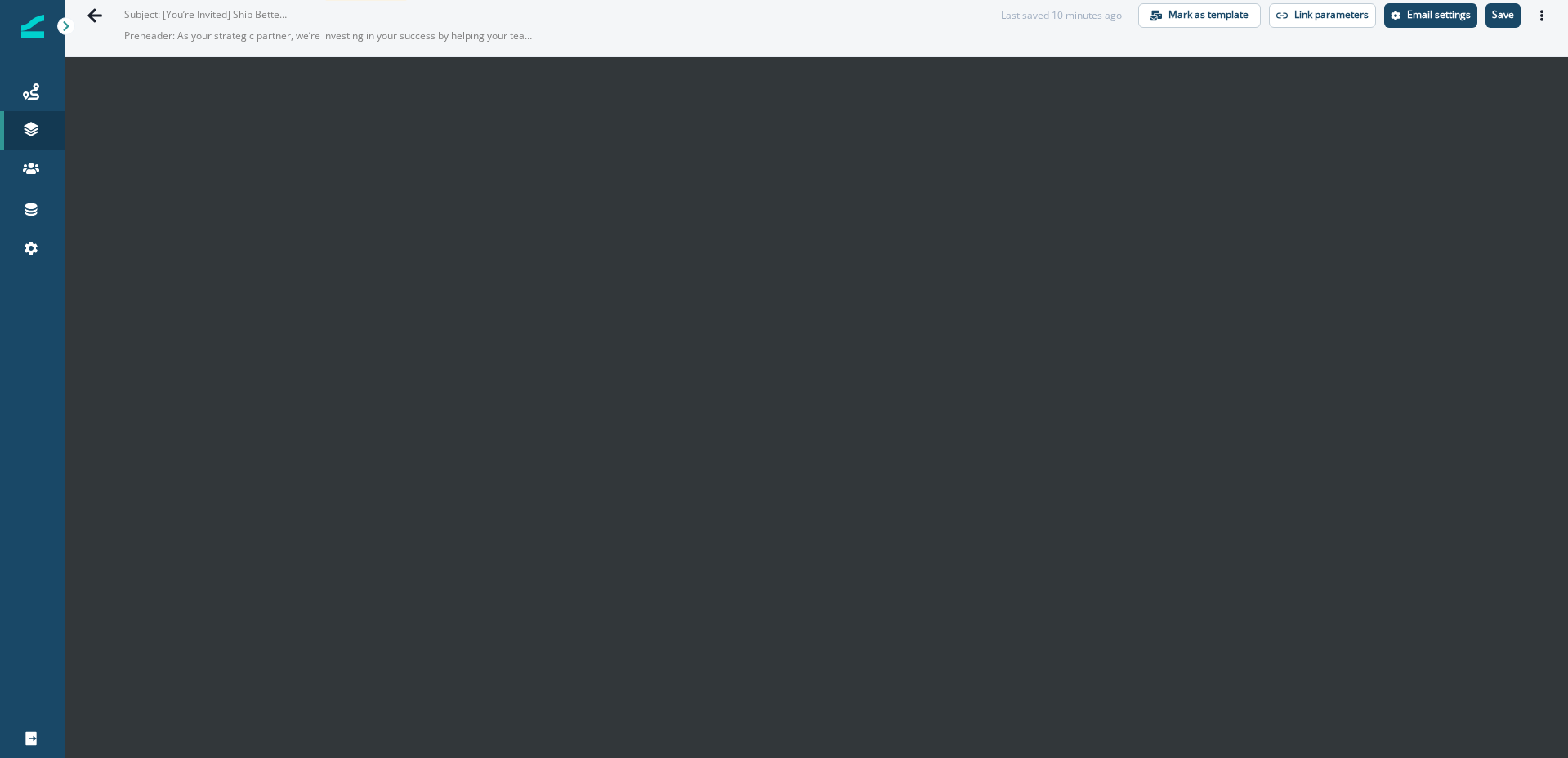
click at [1502, 17] on p "Save" at bounding box center [1503, 14] width 22 height 11
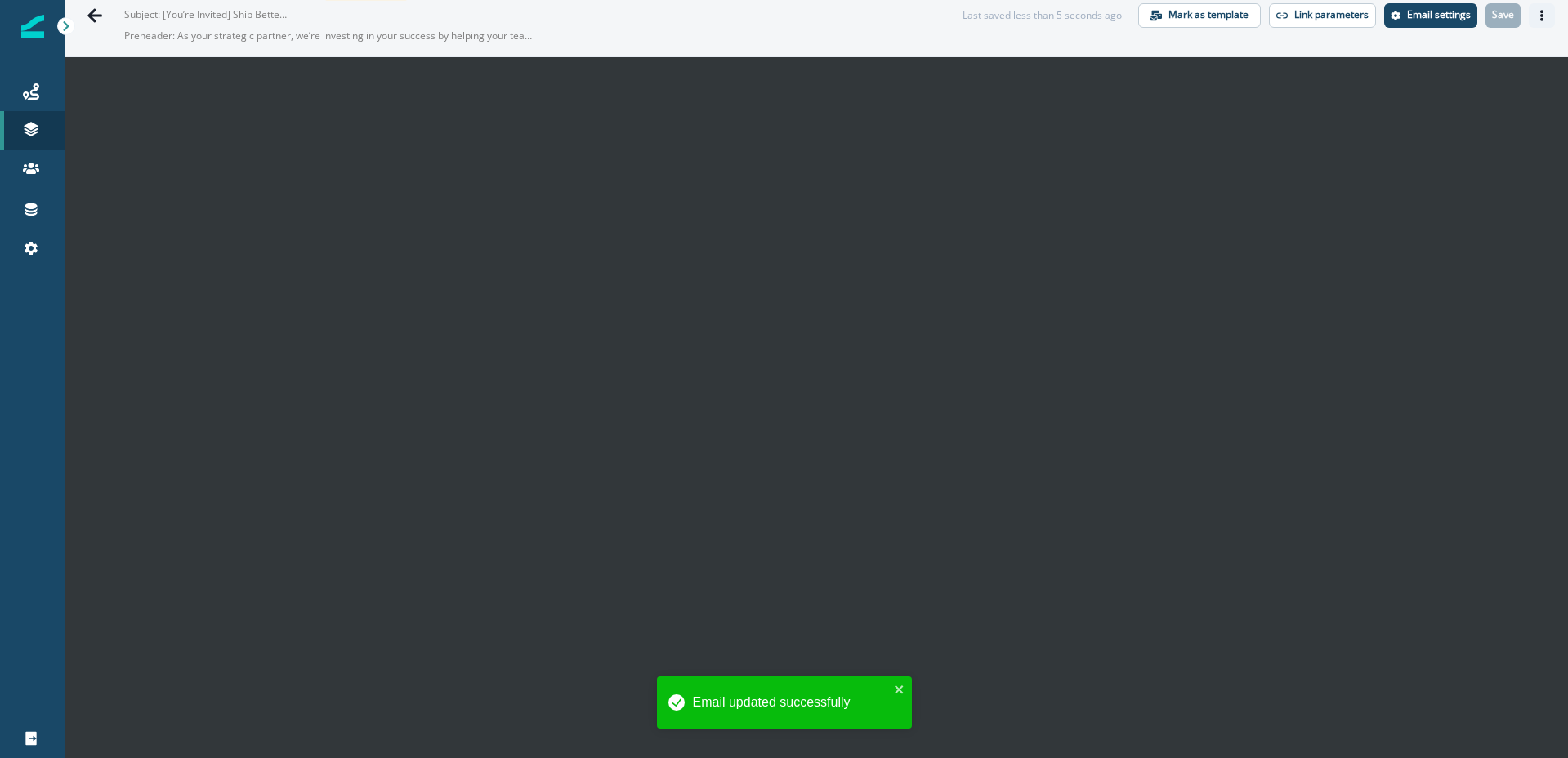
click at [1543, 21] on button "Actions" at bounding box center [1542, 15] width 26 height 25
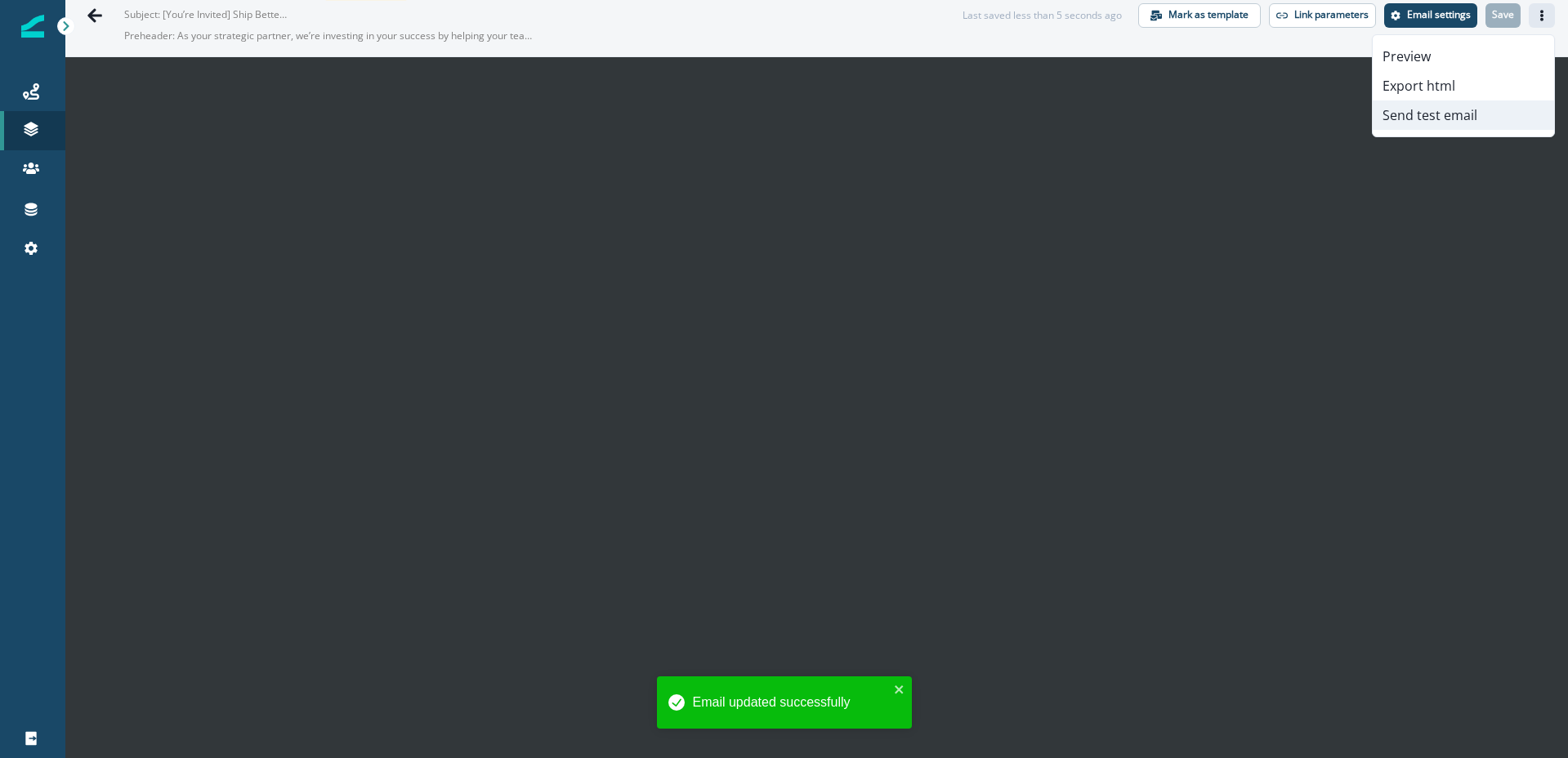
click at [1445, 113] on button "Send test email" at bounding box center [1463, 115] width 181 height 30
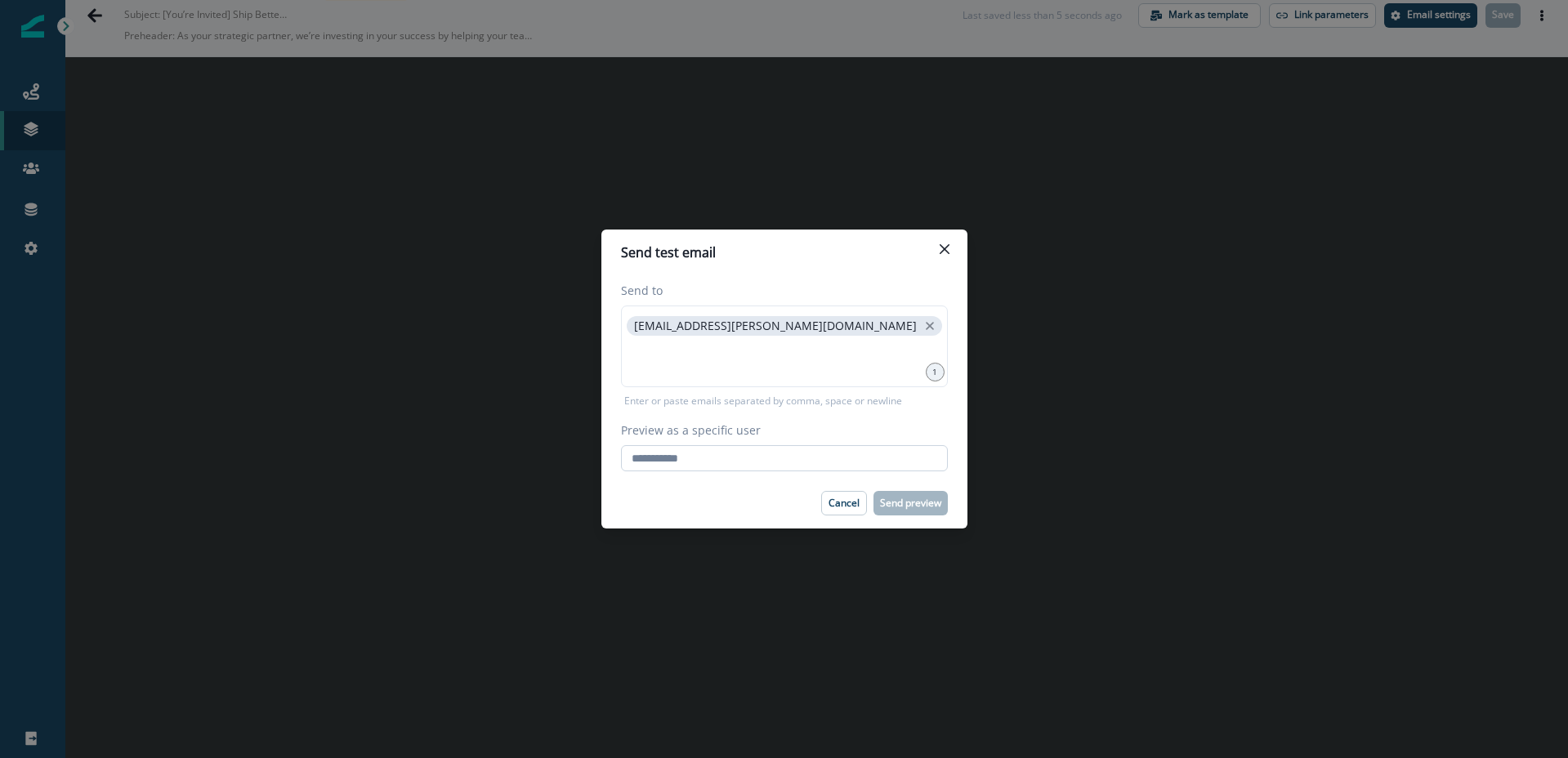
click at [758, 462] on input "Preview as a specific user" at bounding box center [785, 458] width 327 height 26
click at [787, 462] on input "Preview as a specific user" at bounding box center [785, 458] width 327 height 26
type input "**********"
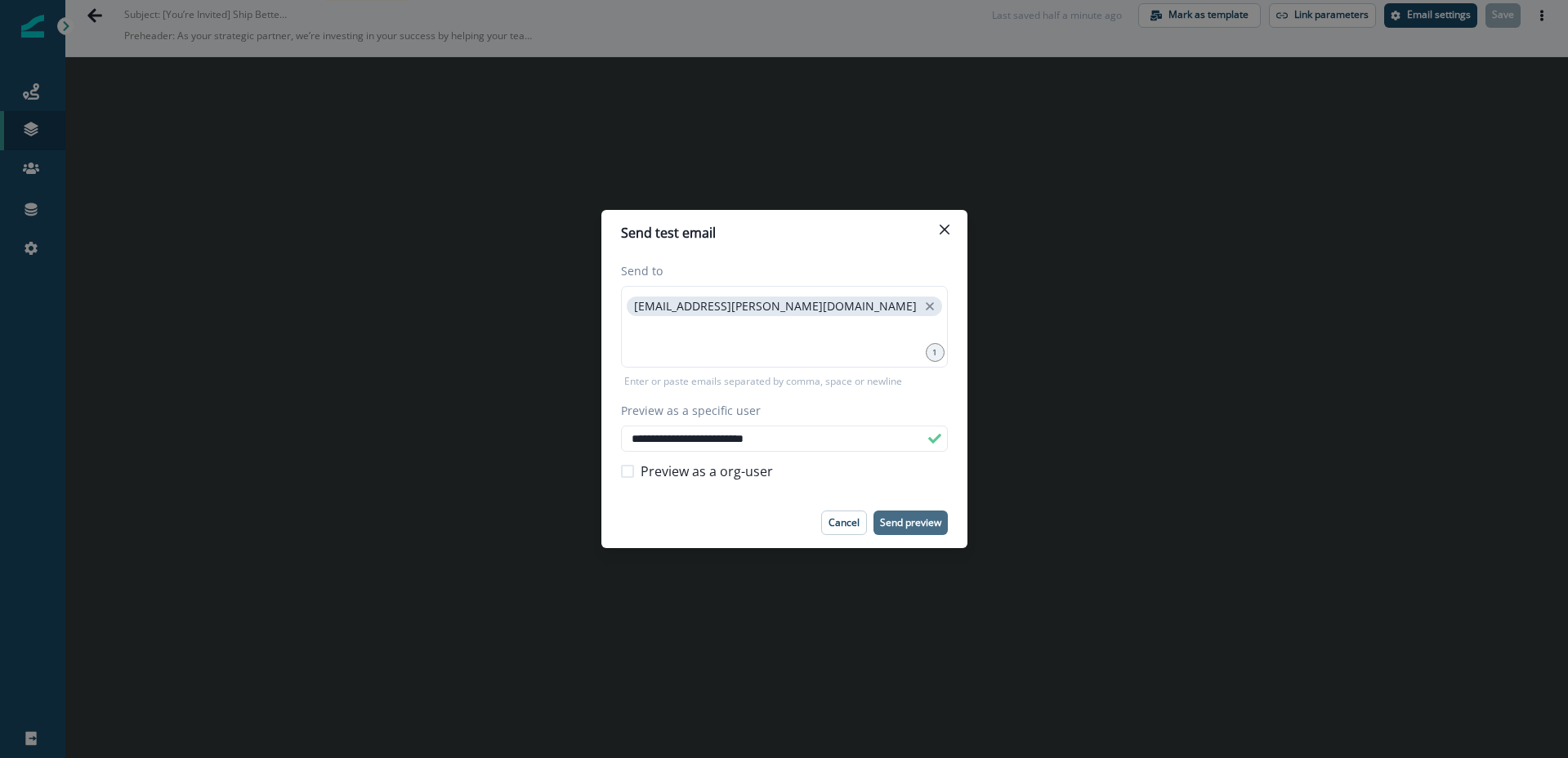
click at [917, 521] on p "Send preview" at bounding box center [911, 522] width 61 height 11
click at [926, 307] on icon "close" at bounding box center [930, 306] width 9 height 9
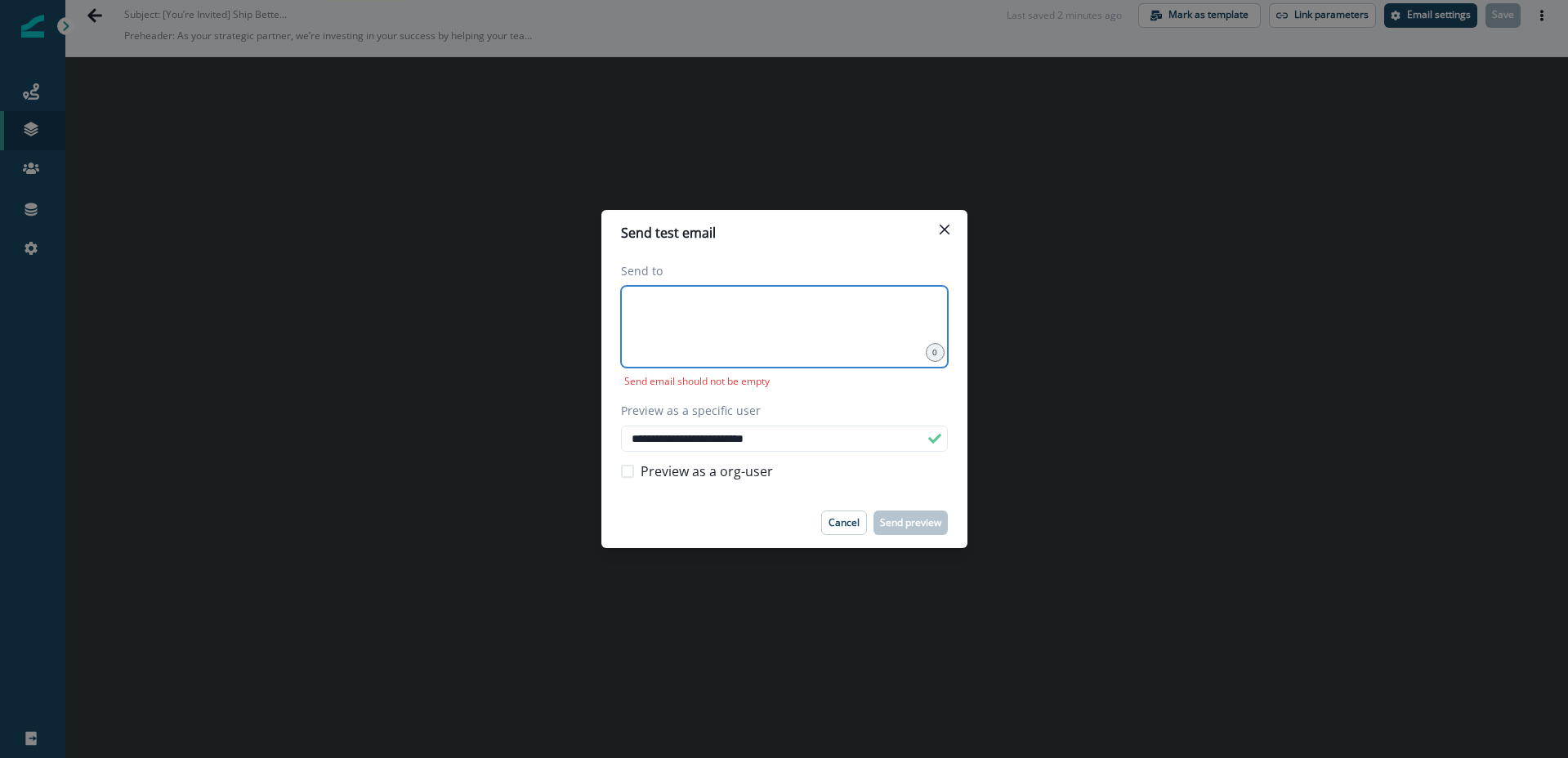
click at [696, 312] on input at bounding box center [784, 306] width 322 height 32
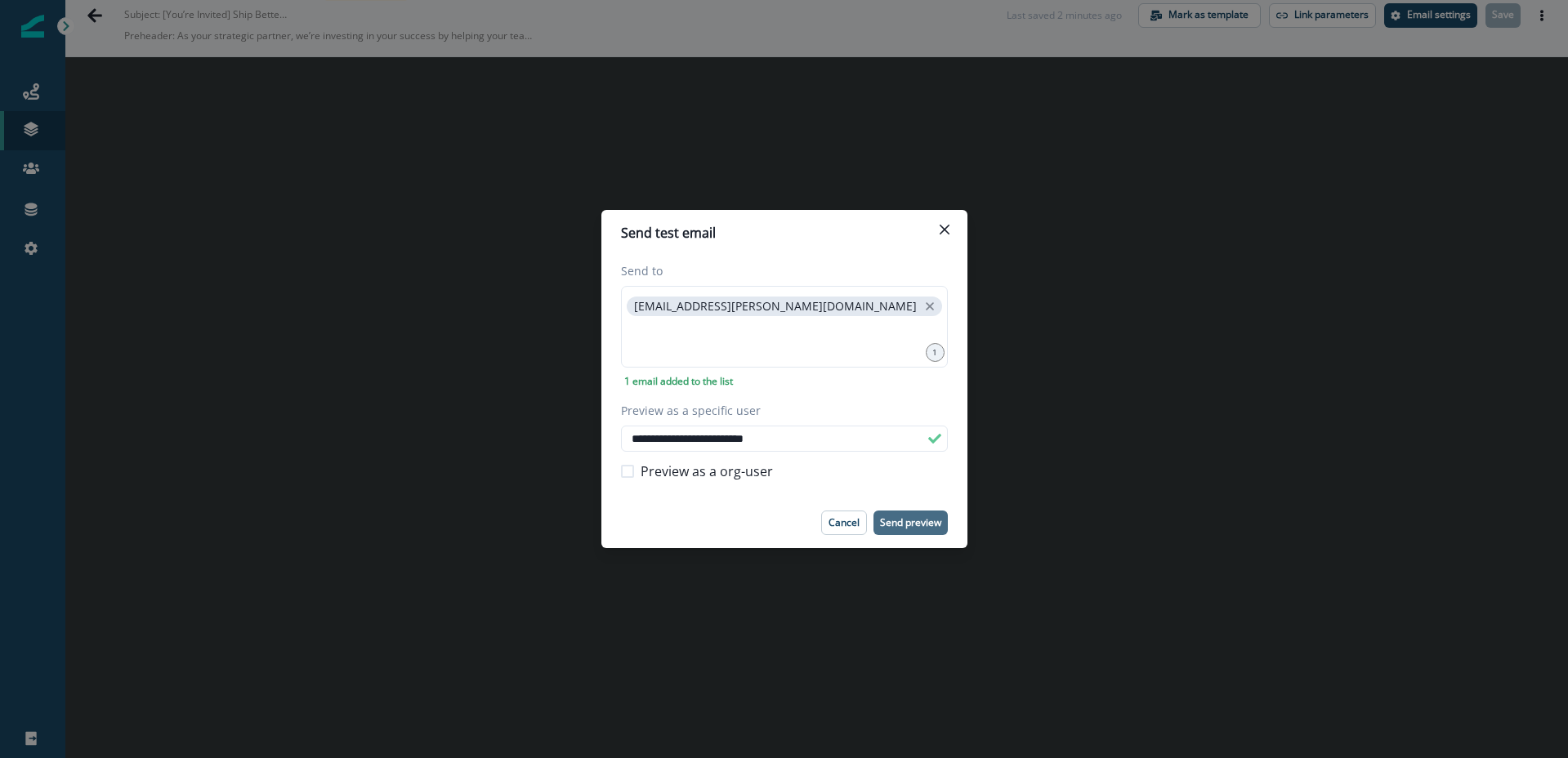
click at [907, 522] on p "Send preview" at bounding box center [911, 522] width 61 height 11
click at [99, 20] on div "**********" at bounding box center [784, 379] width 1568 height 758
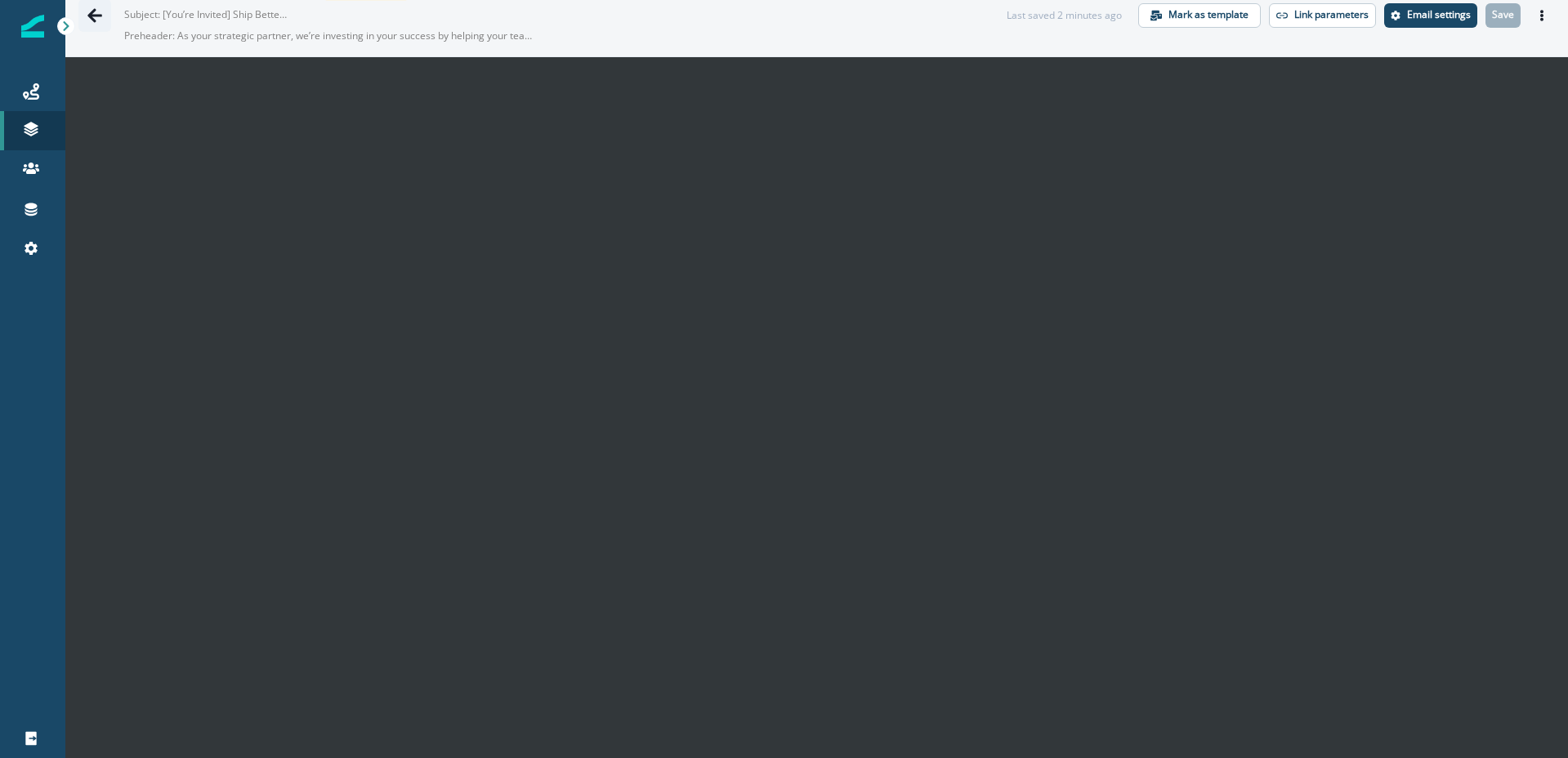
click at [93, 16] on icon "Go back" at bounding box center [94, 15] width 16 height 16
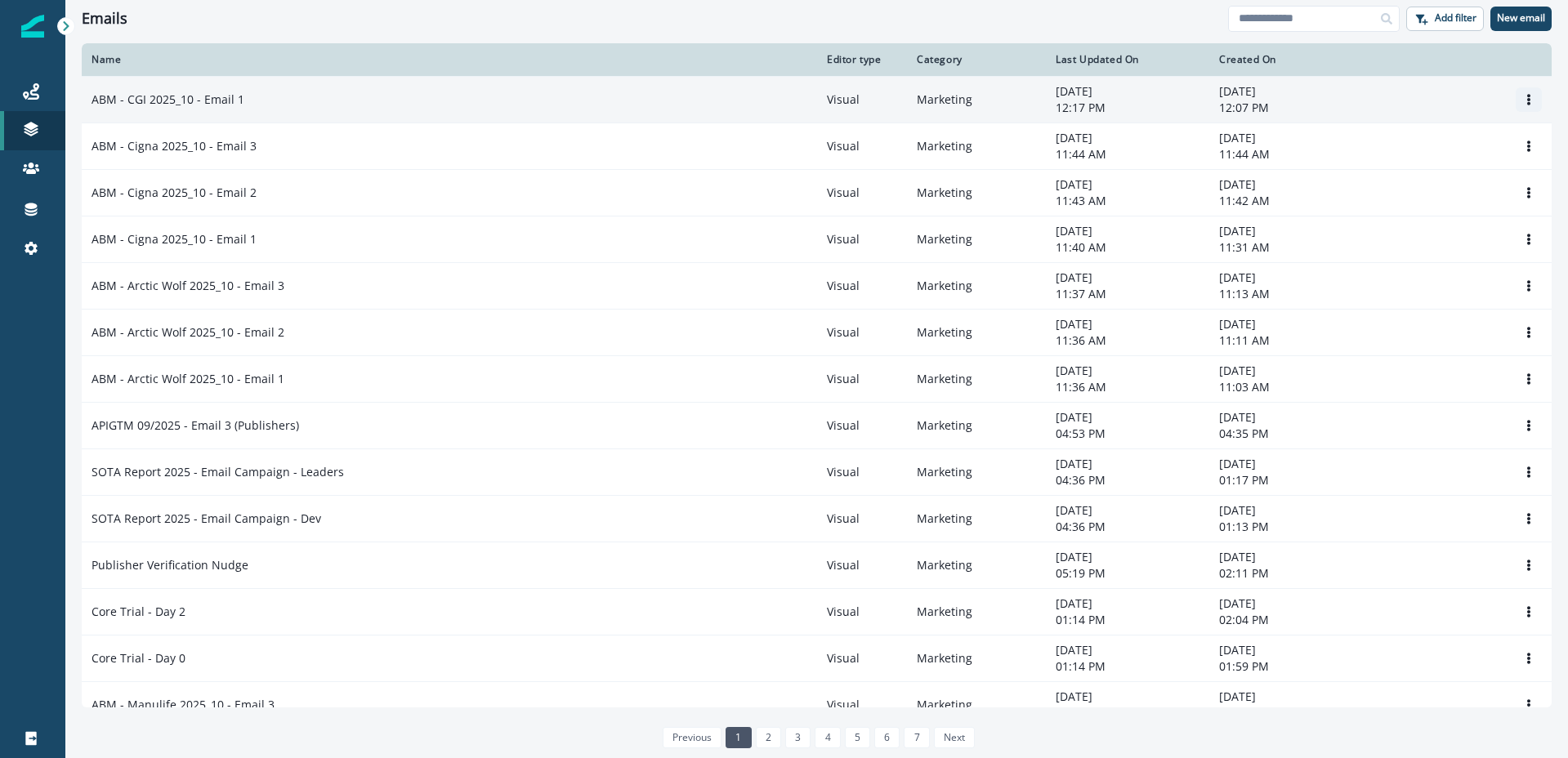
click at [1535, 101] on button "Options" at bounding box center [1529, 100] width 26 height 25
click at [1417, 135] on button "Clone" at bounding box center [1450, 139] width 181 height 26
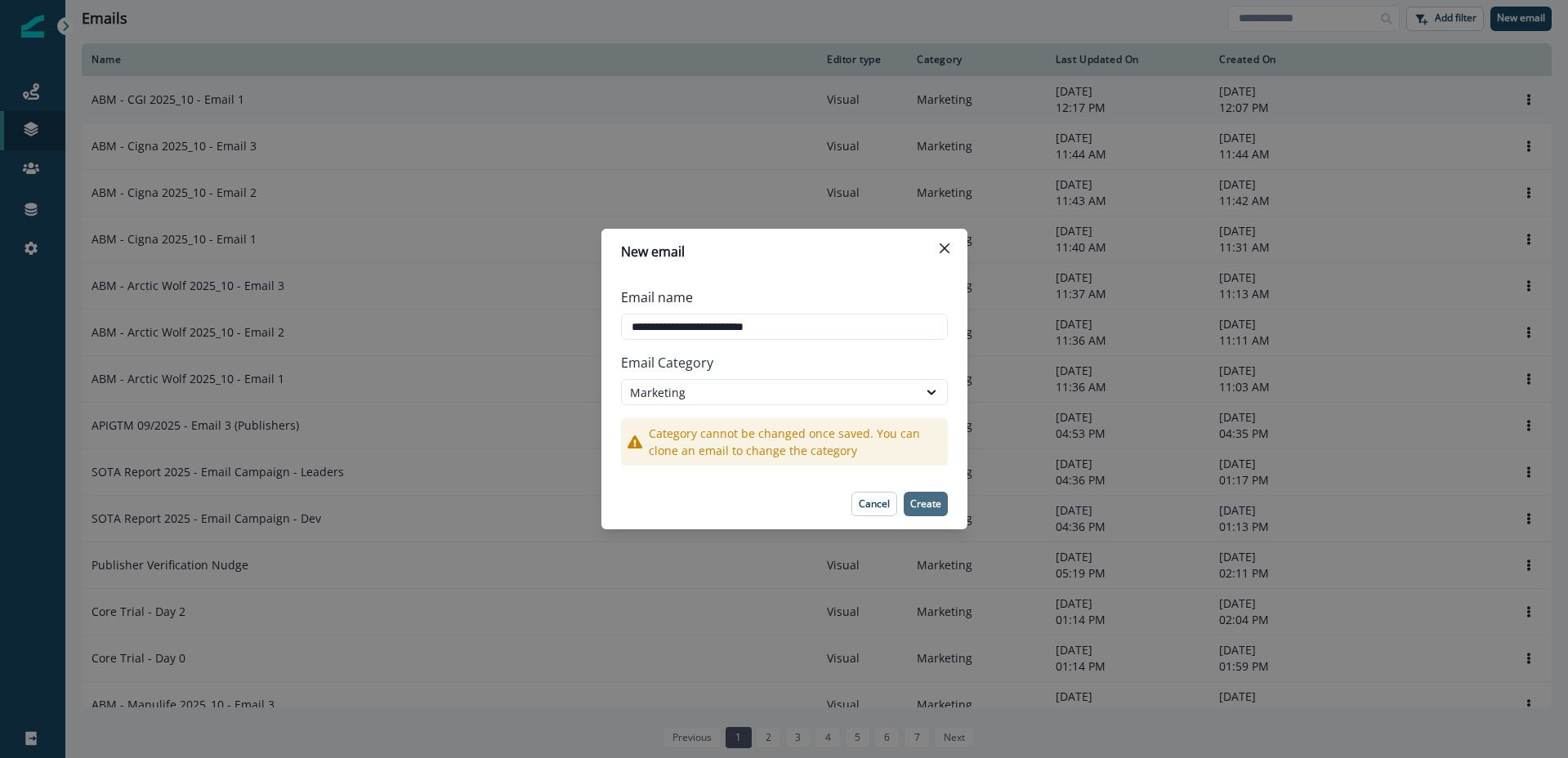
type input "**********"
click at [920, 505] on p "Create" at bounding box center [925, 504] width 31 height 11
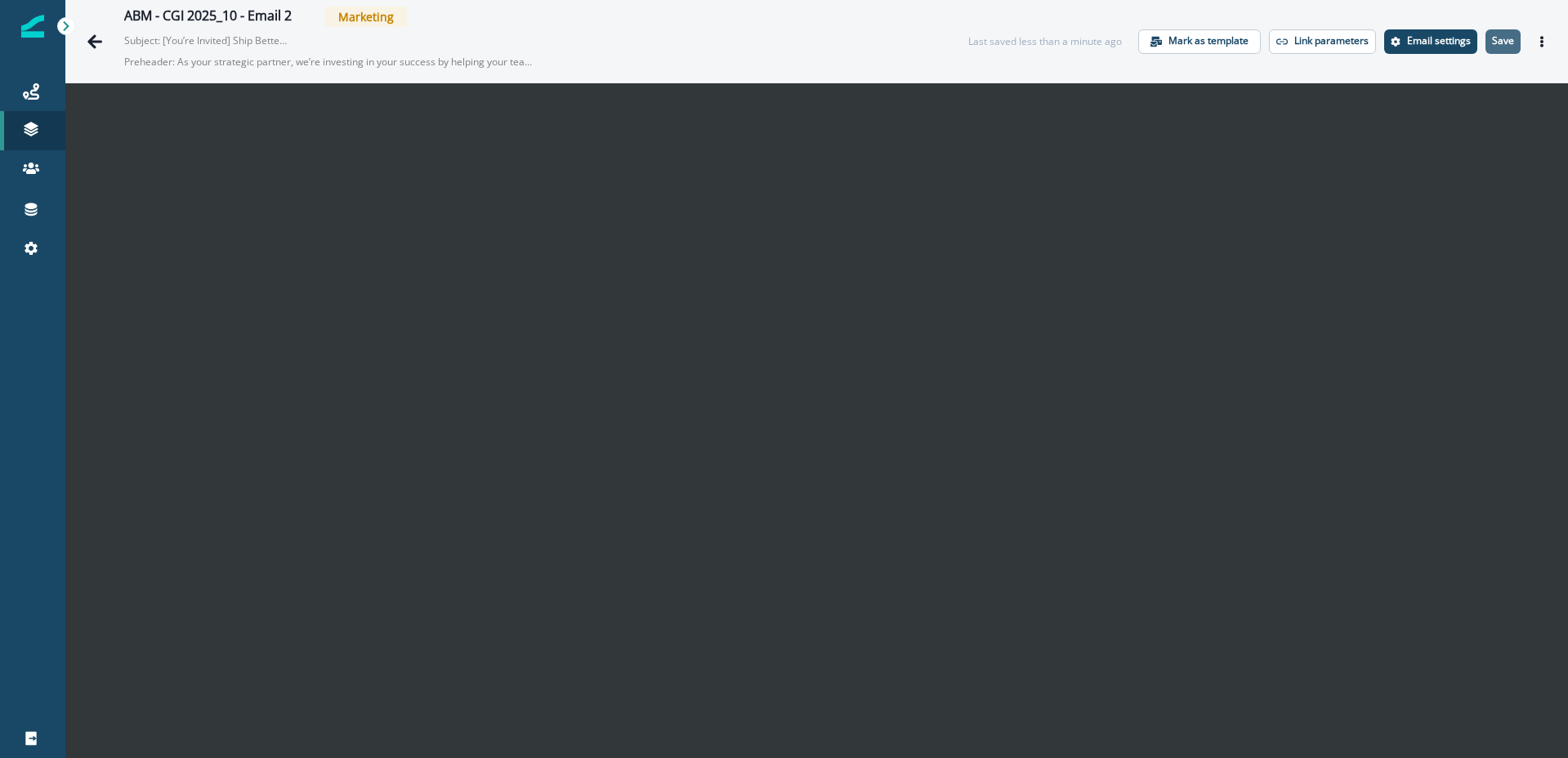
click at [1496, 42] on p "Save" at bounding box center [1503, 40] width 22 height 11
click at [1445, 47] on p "Email settings" at bounding box center [1439, 40] width 64 height 11
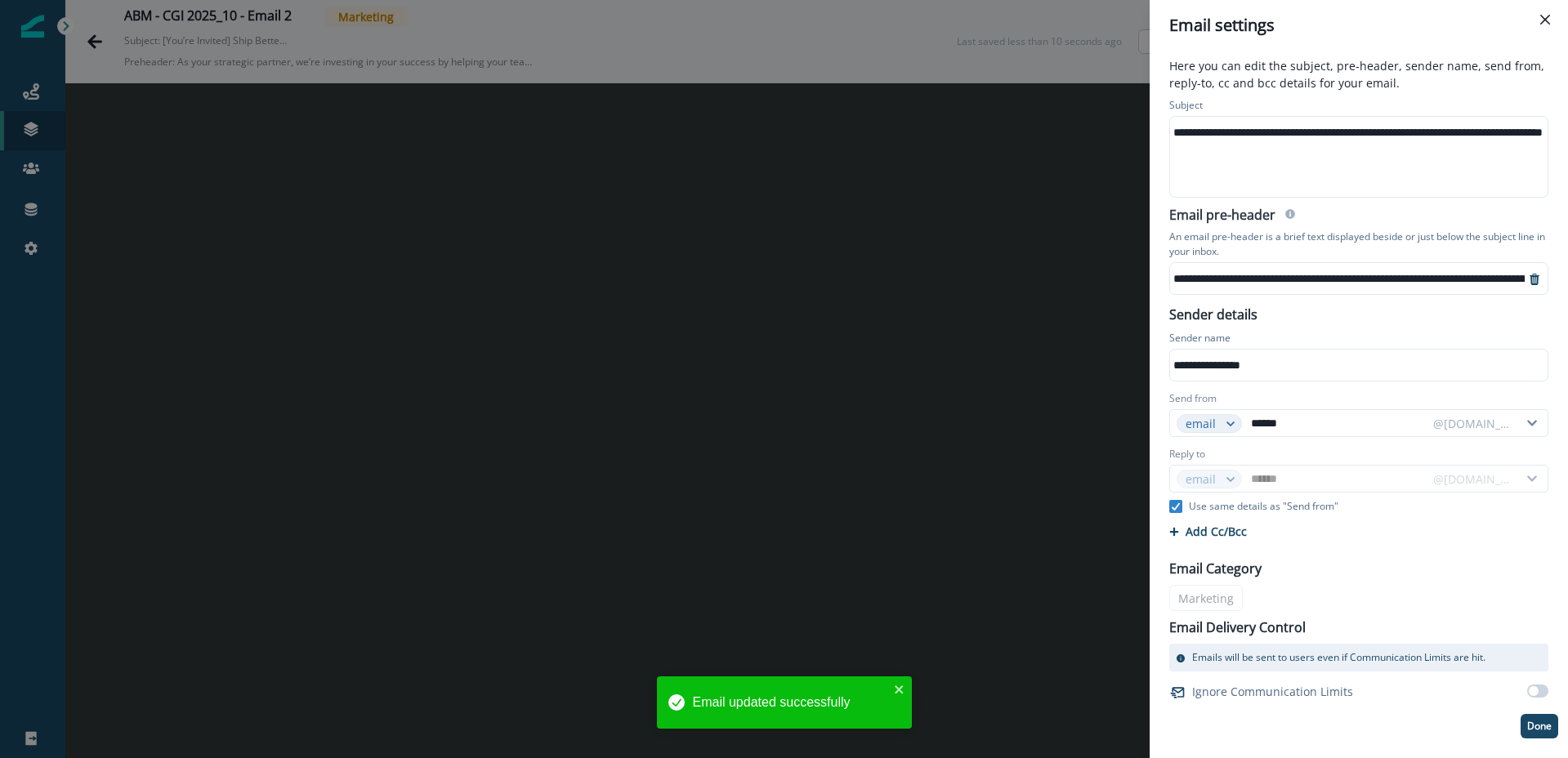
click at [1368, 131] on div "**********" at bounding box center [1405, 132] width 471 height 25
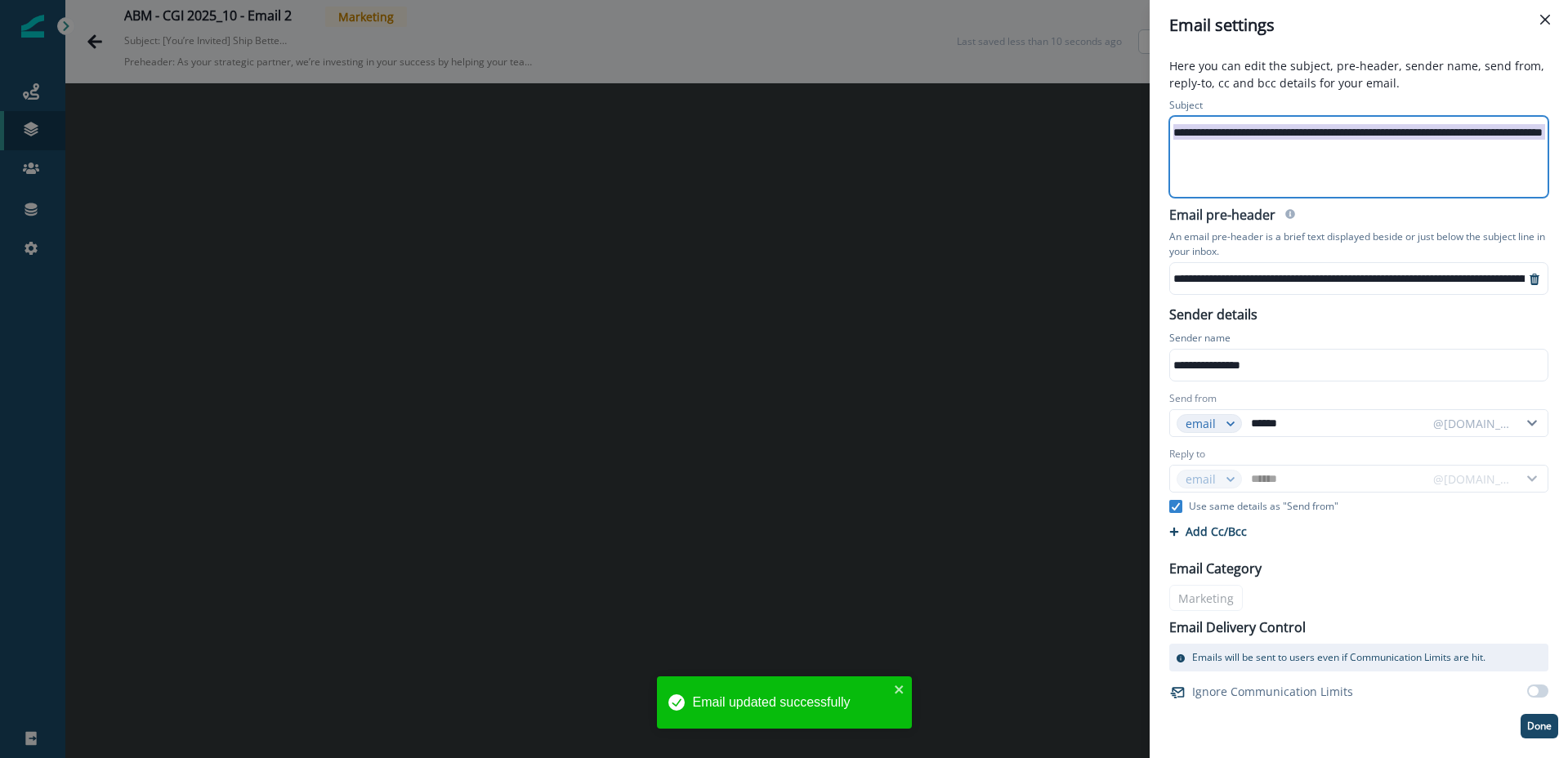
click at [1368, 131] on div "**********" at bounding box center [1405, 132] width 471 height 25
click at [1541, 730] on p "Done" at bounding box center [1539, 726] width 25 height 11
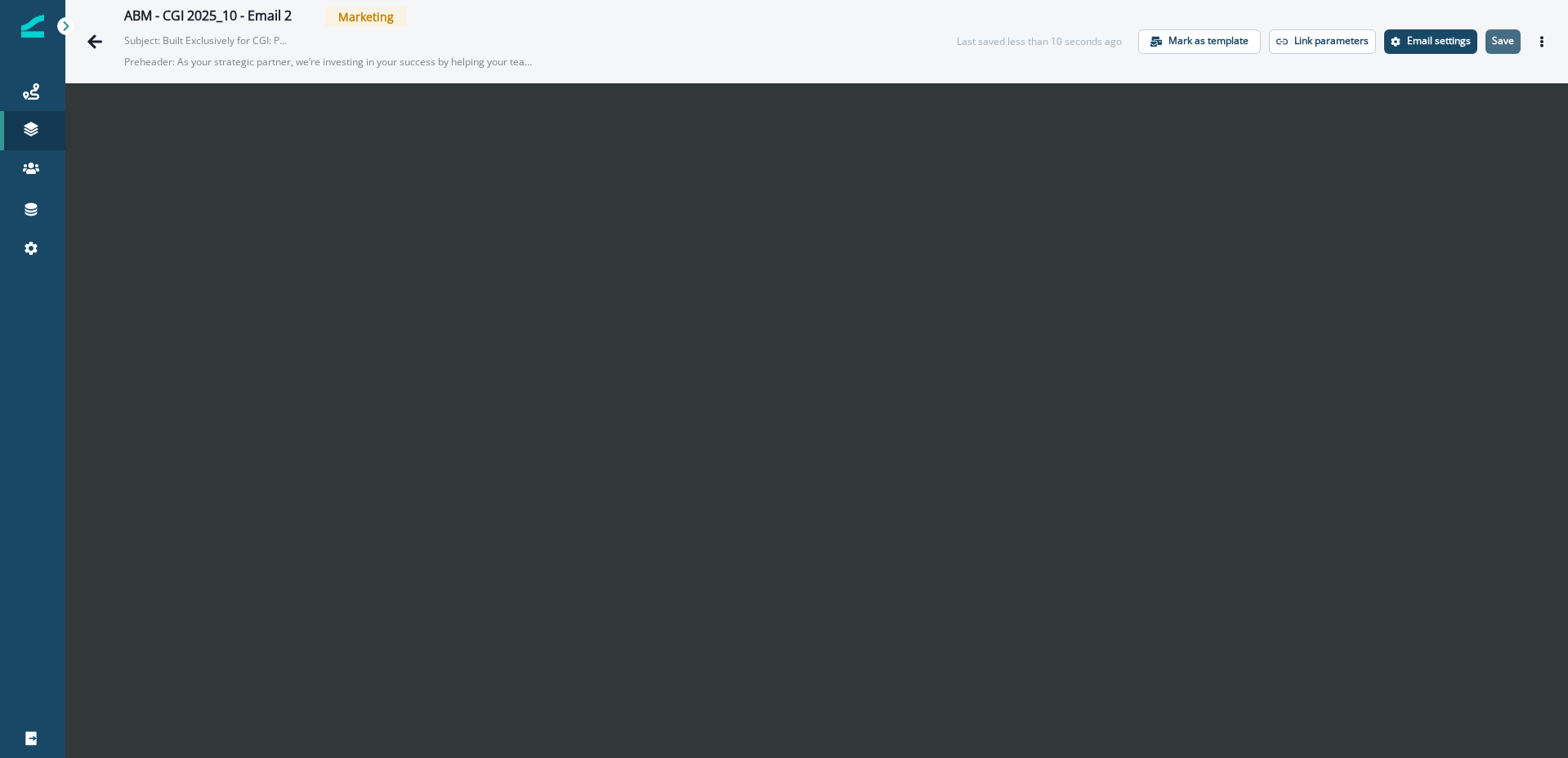
click at [1502, 40] on p "Save" at bounding box center [1503, 40] width 22 height 11
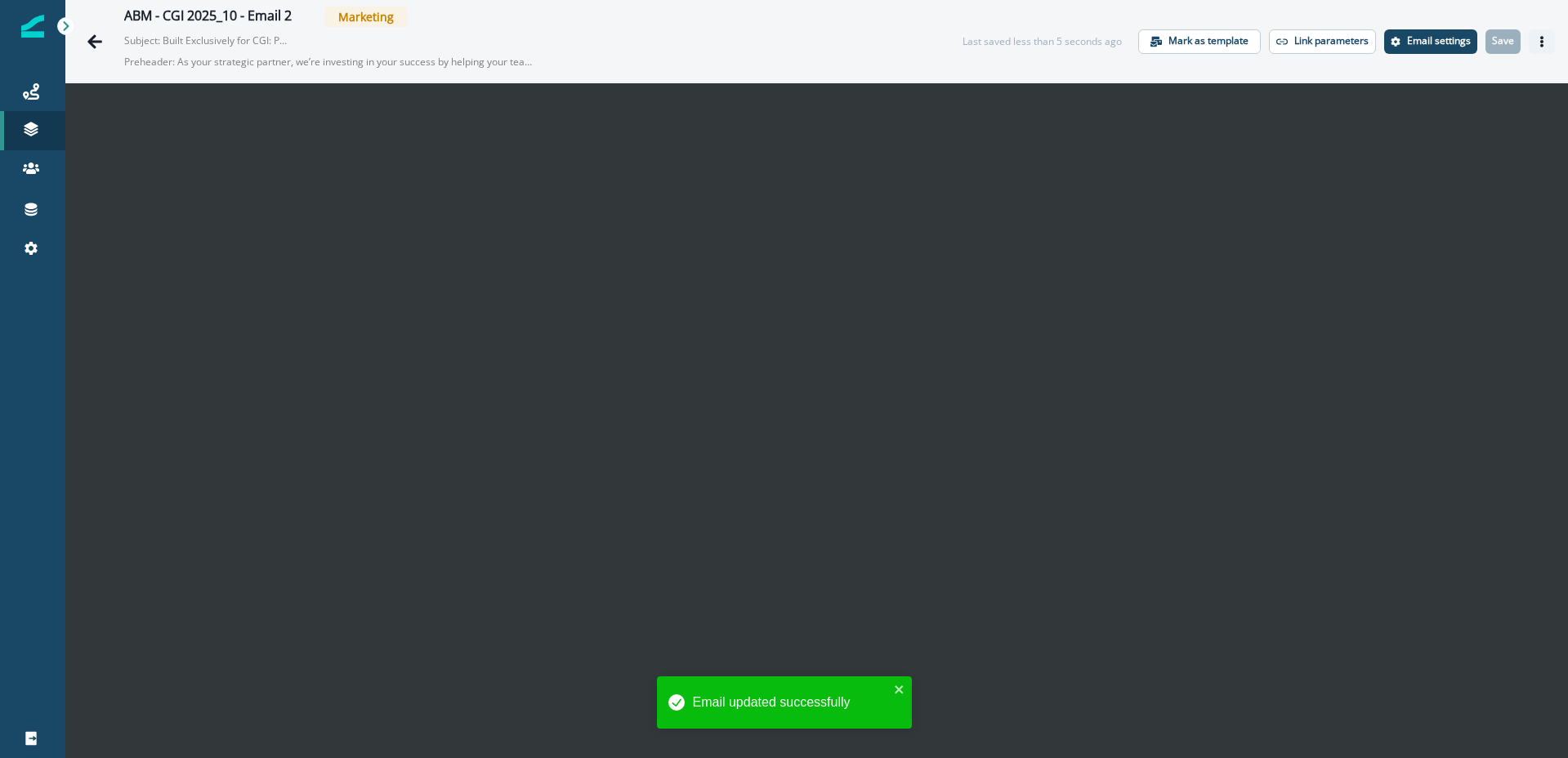
click at [1542, 39] on icon "Actions" at bounding box center [1542, 41] width 3 height 11
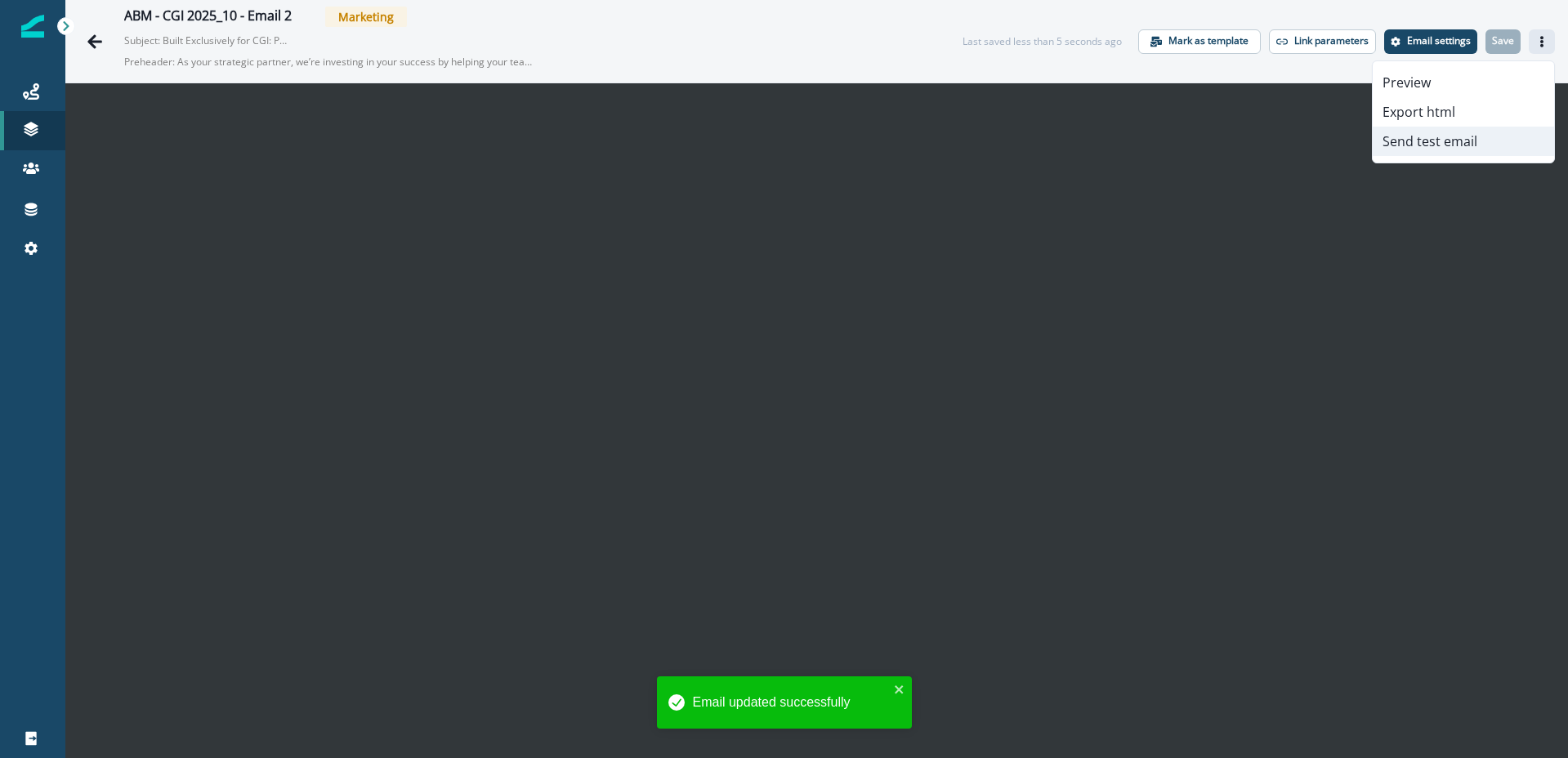
click at [1441, 140] on button "Send test email" at bounding box center [1463, 141] width 181 height 30
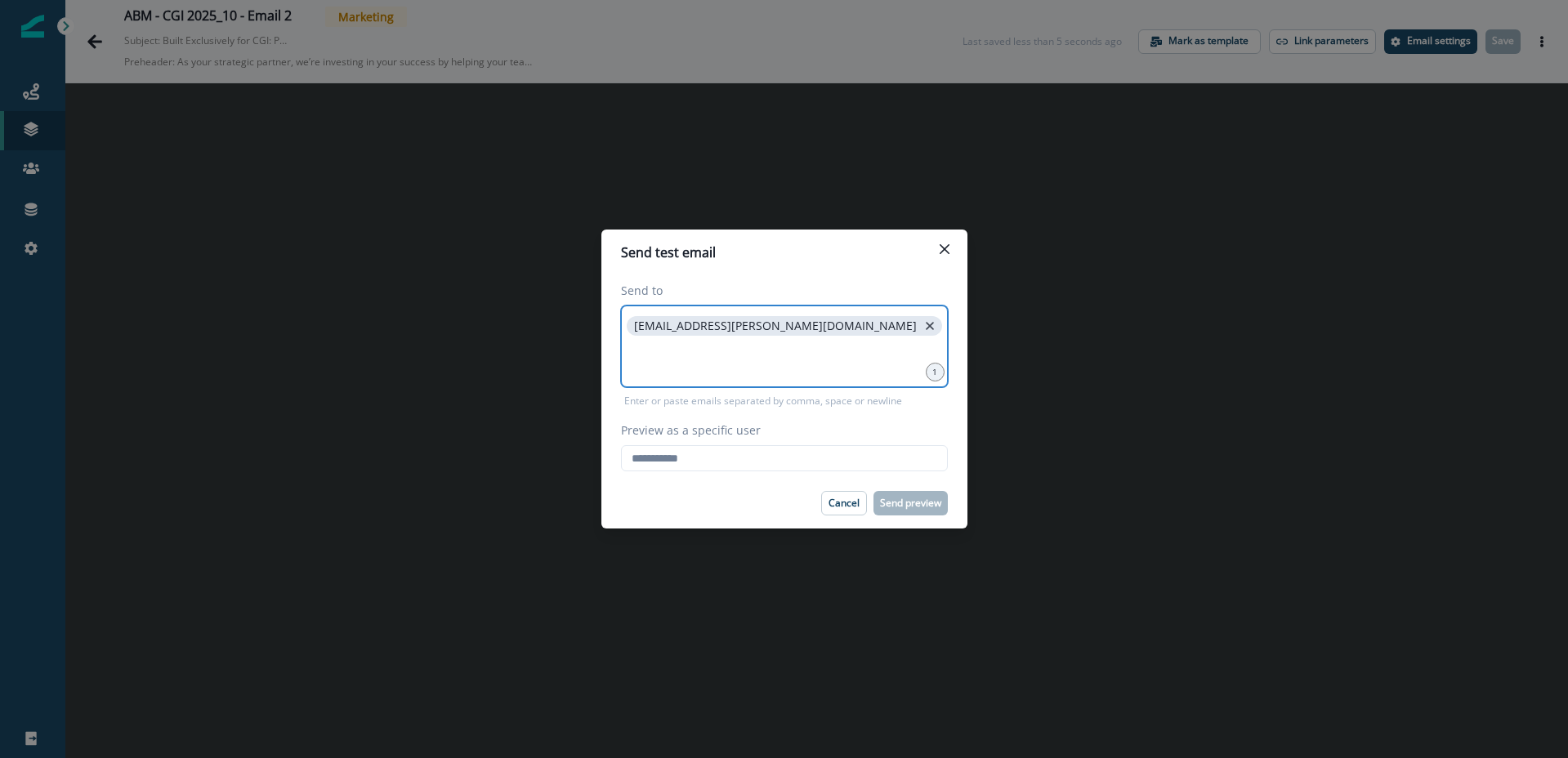
click at [923, 324] on icon "close" at bounding box center [930, 325] width 14 height 14
click at [690, 462] on input "Preview as a specific user" at bounding box center [785, 458] width 327 height 26
click at [672, 460] on input "Preview as a specific user" at bounding box center [785, 458] width 327 height 26
type input "**********"
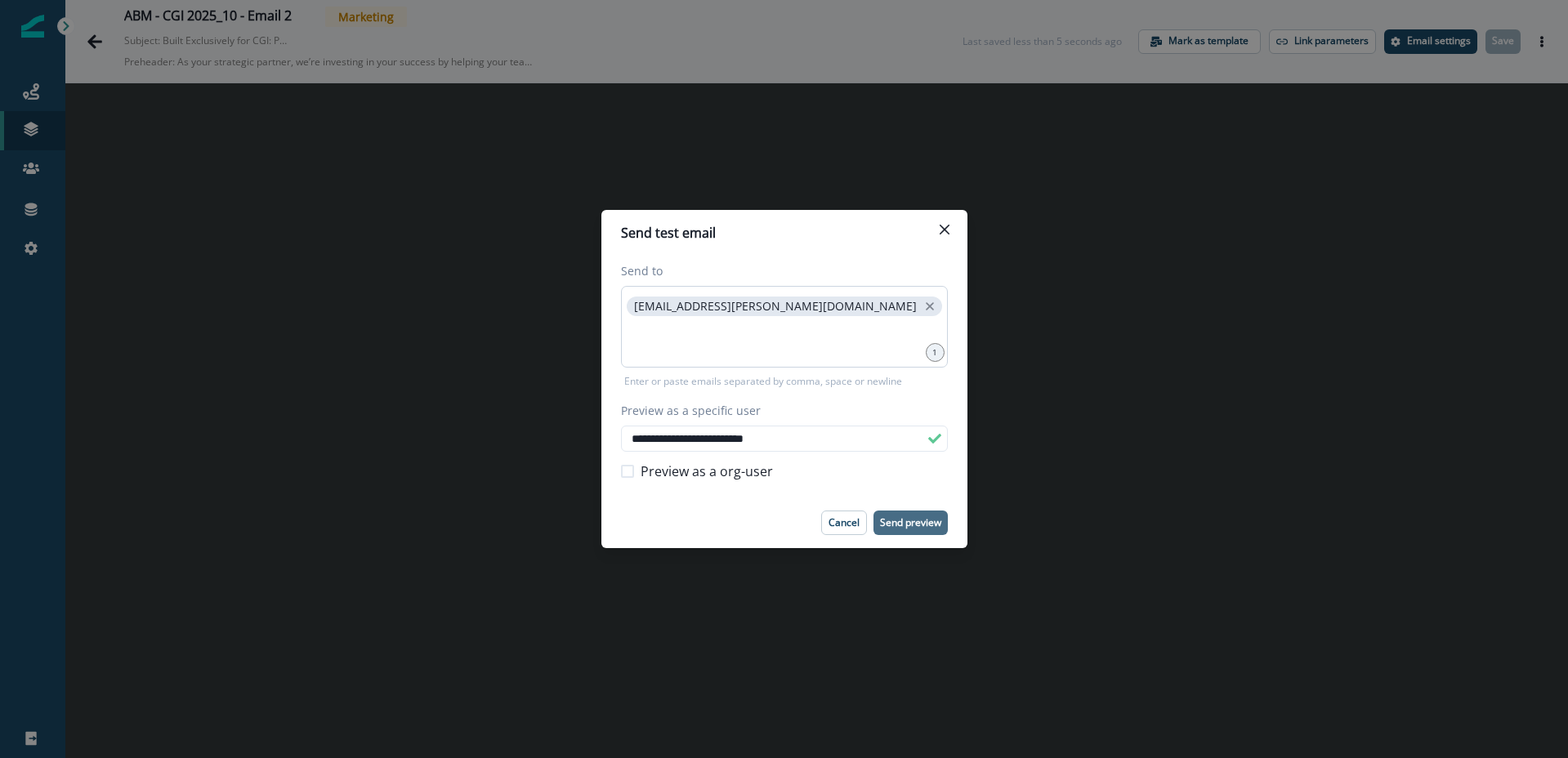
click at [910, 504] on footer "Cancel Send preview" at bounding box center [785, 523] width 366 height 51
click at [897, 523] on p "Send preview" at bounding box center [911, 522] width 61 height 11
drag, startPoint x: 150, startPoint y: 47, endPoint x: 94, endPoint y: 45, distance: 56.0
click at [149, 47] on div "**********" at bounding box center [784, 379] width 1568 height 758
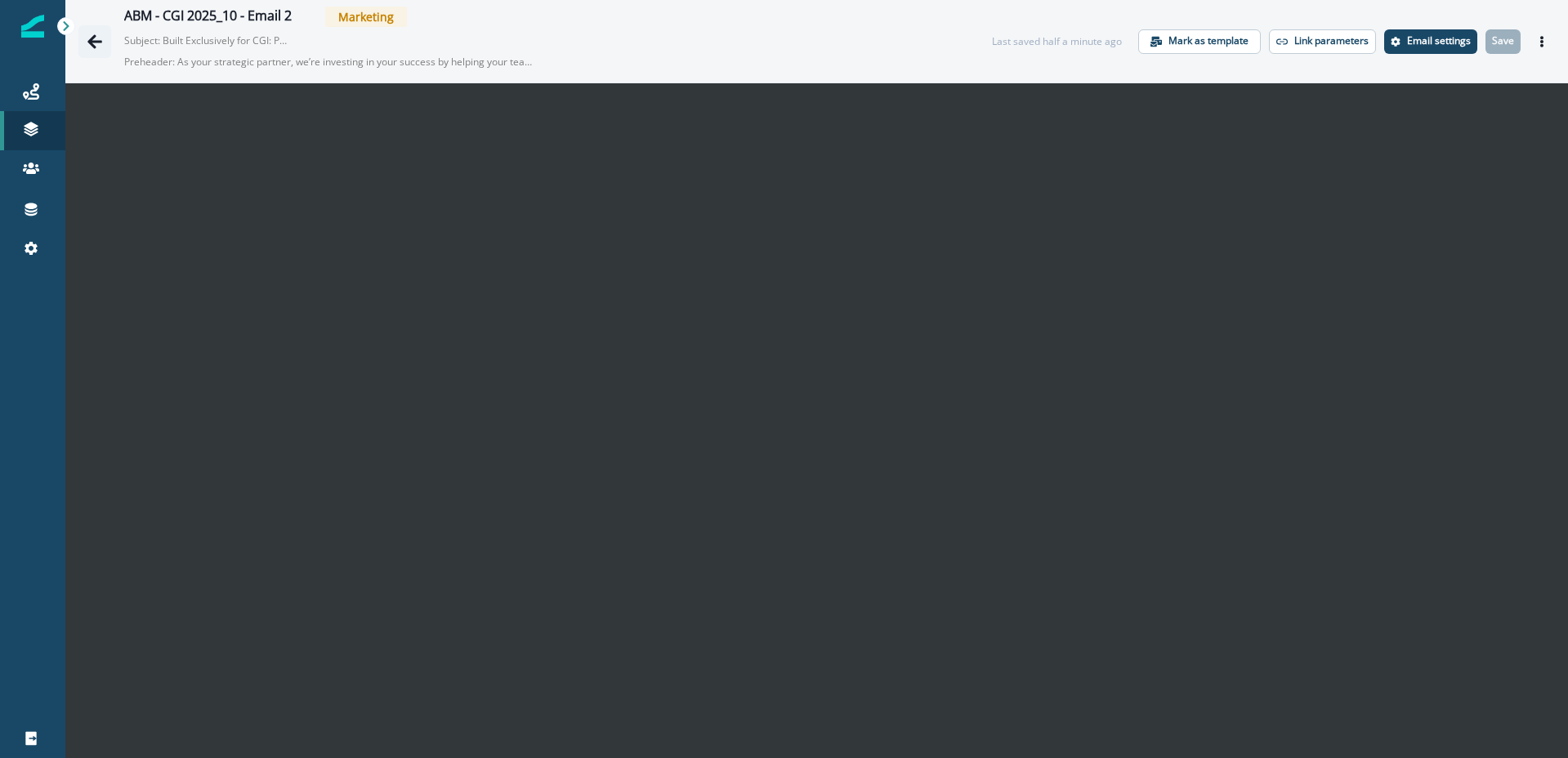
click at [98, 37] on icon "Go back" at bounding box center [94, 41] width 16 height 16
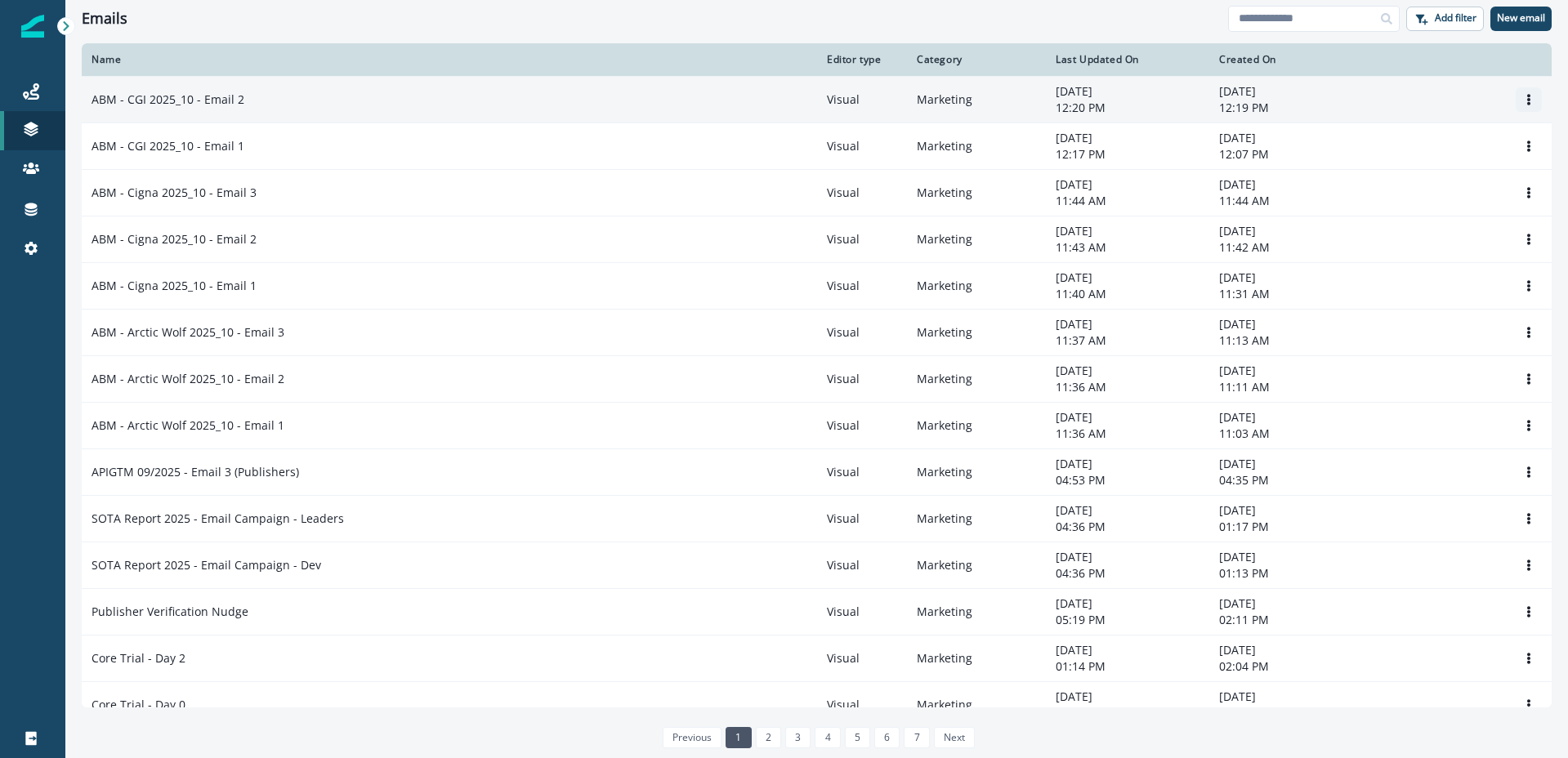
click at [1531, 102] on icon "Options" at bounding box center [1528, 99] width 11 height 11
click at [1423, 134] on button "Clone" at bounding box center [1450, 139] width 181 height 26
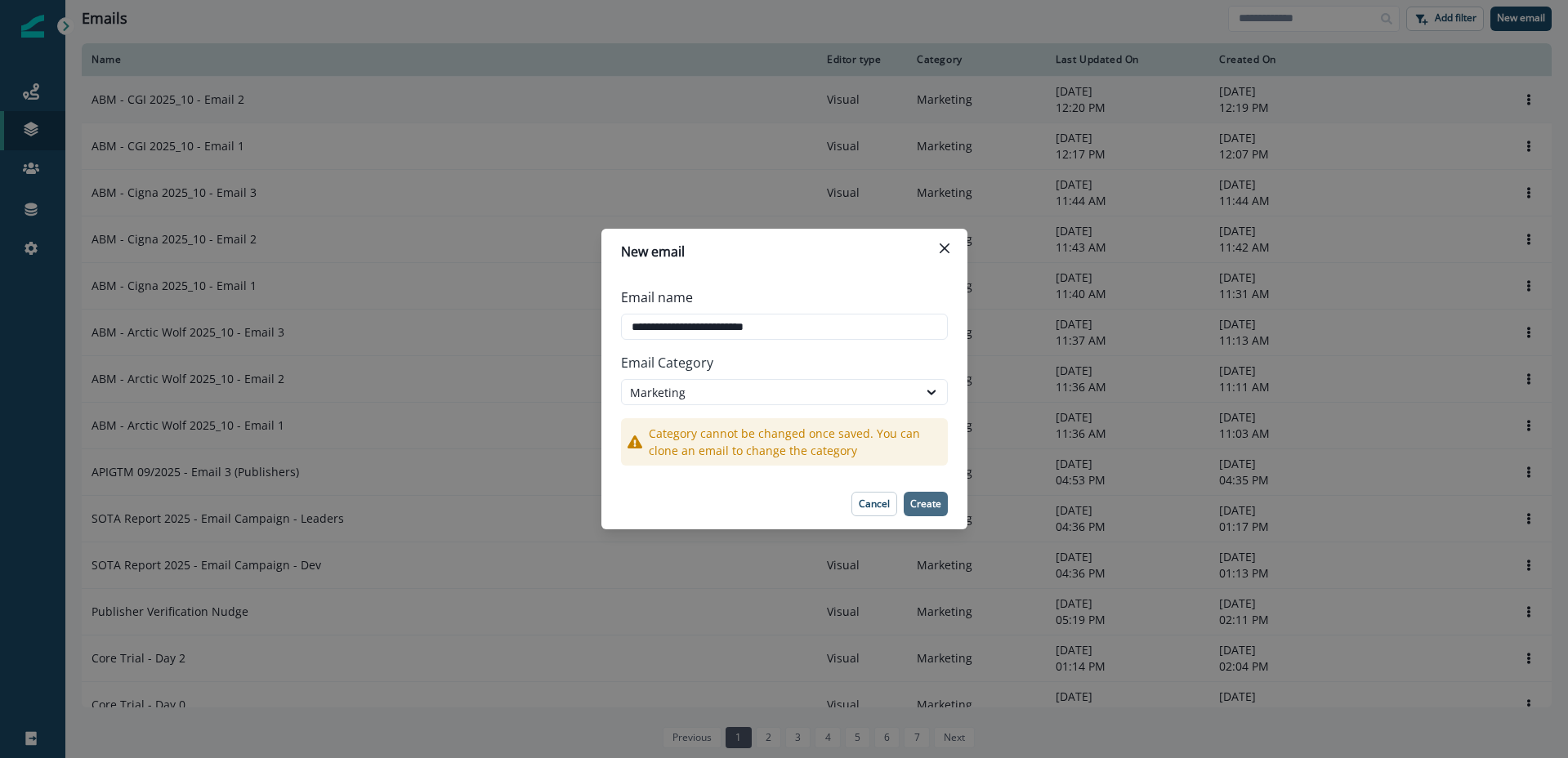
type input "**********"
click at [922, 504] on p "Create" at bounding box center [925, 504] width 31 height 11
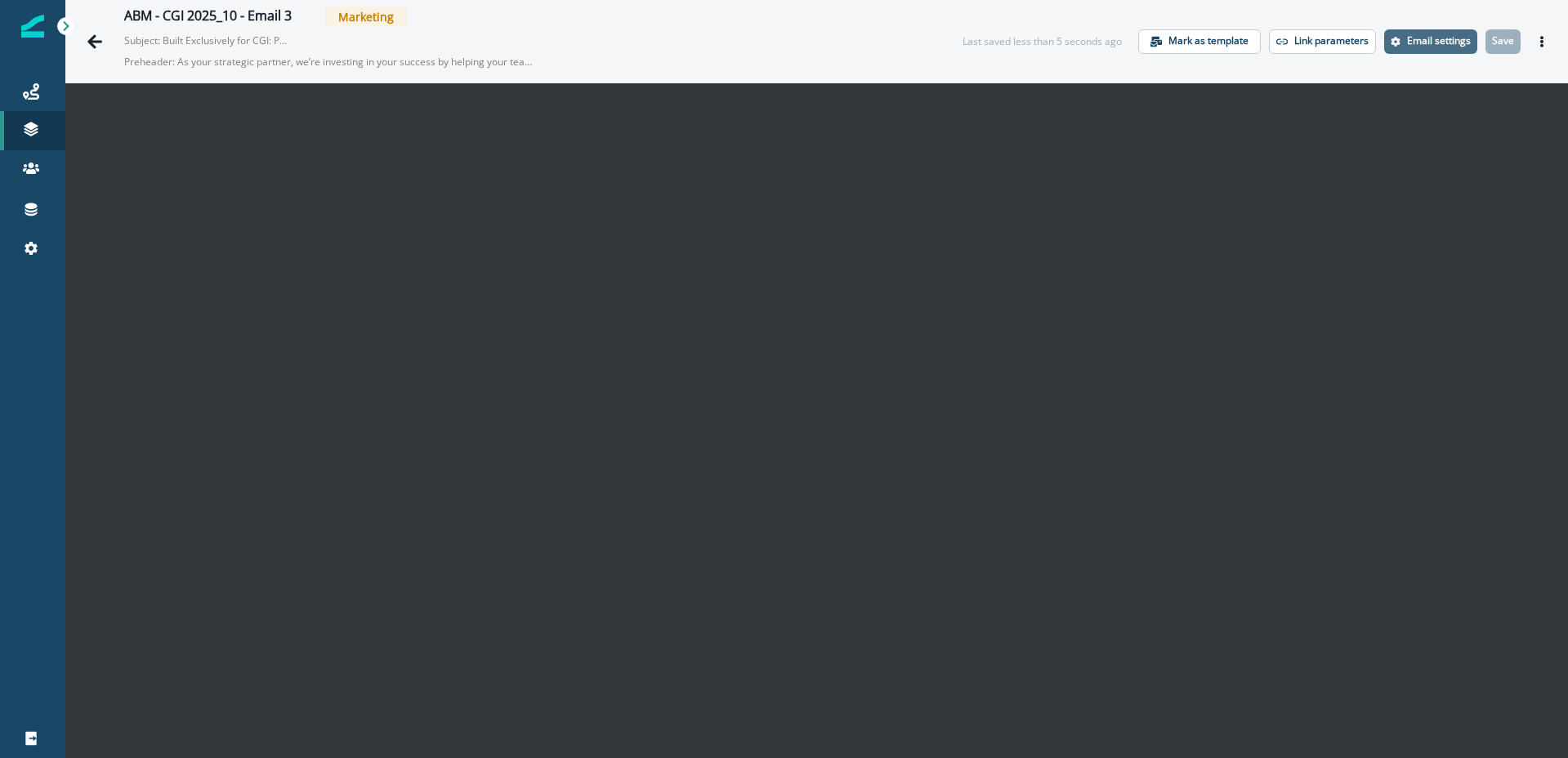
click at [1446, 42] on p "Email settings" at bounding box center [1439, 40] width 64 height 11
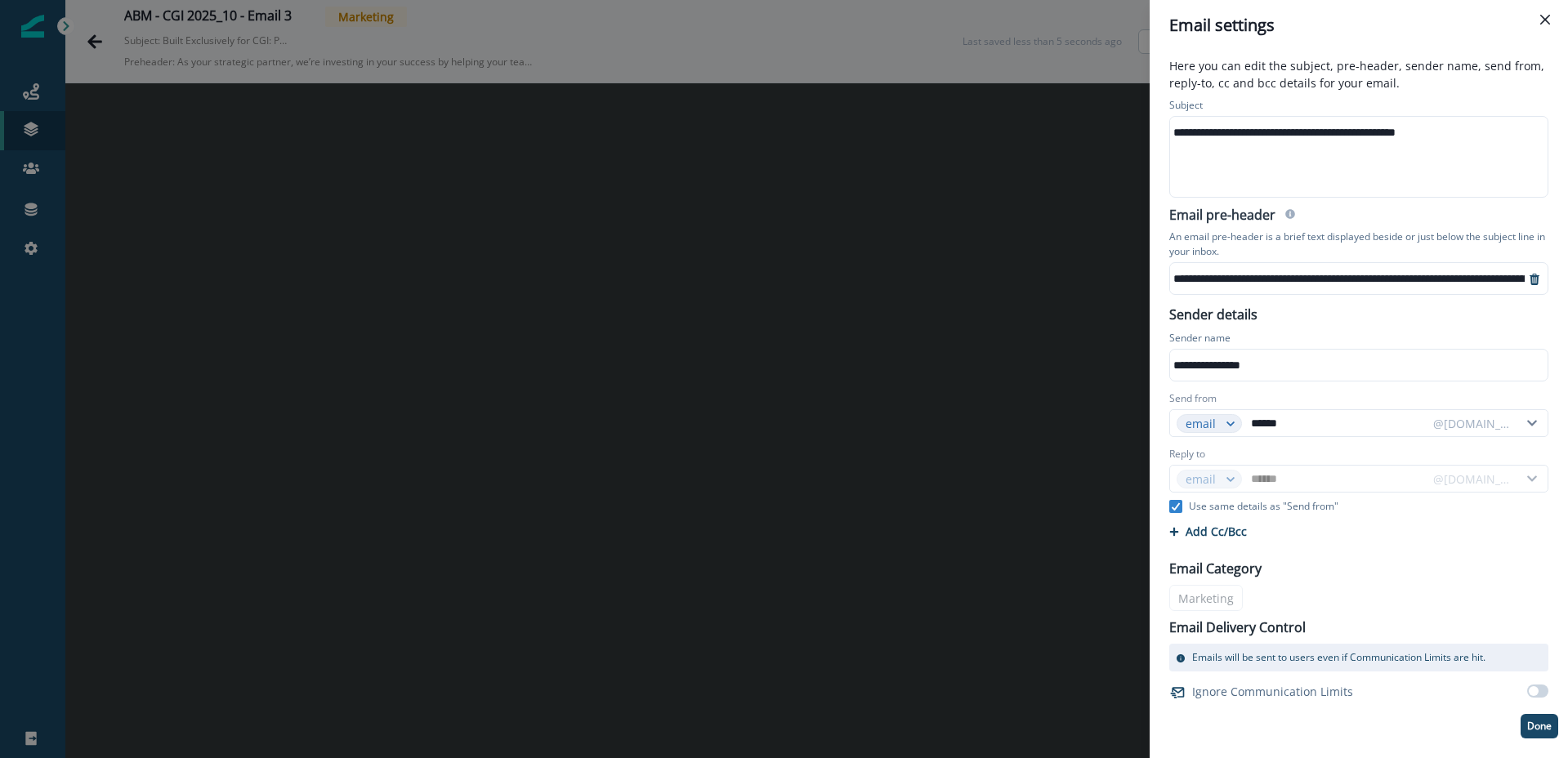
click at [1319, 134] on div "**********" at bounding box center [1358, 132] width 375 height 25
click at [1219, 274] on div "**********" at bounding box center [1458, 278] width 575 height 25
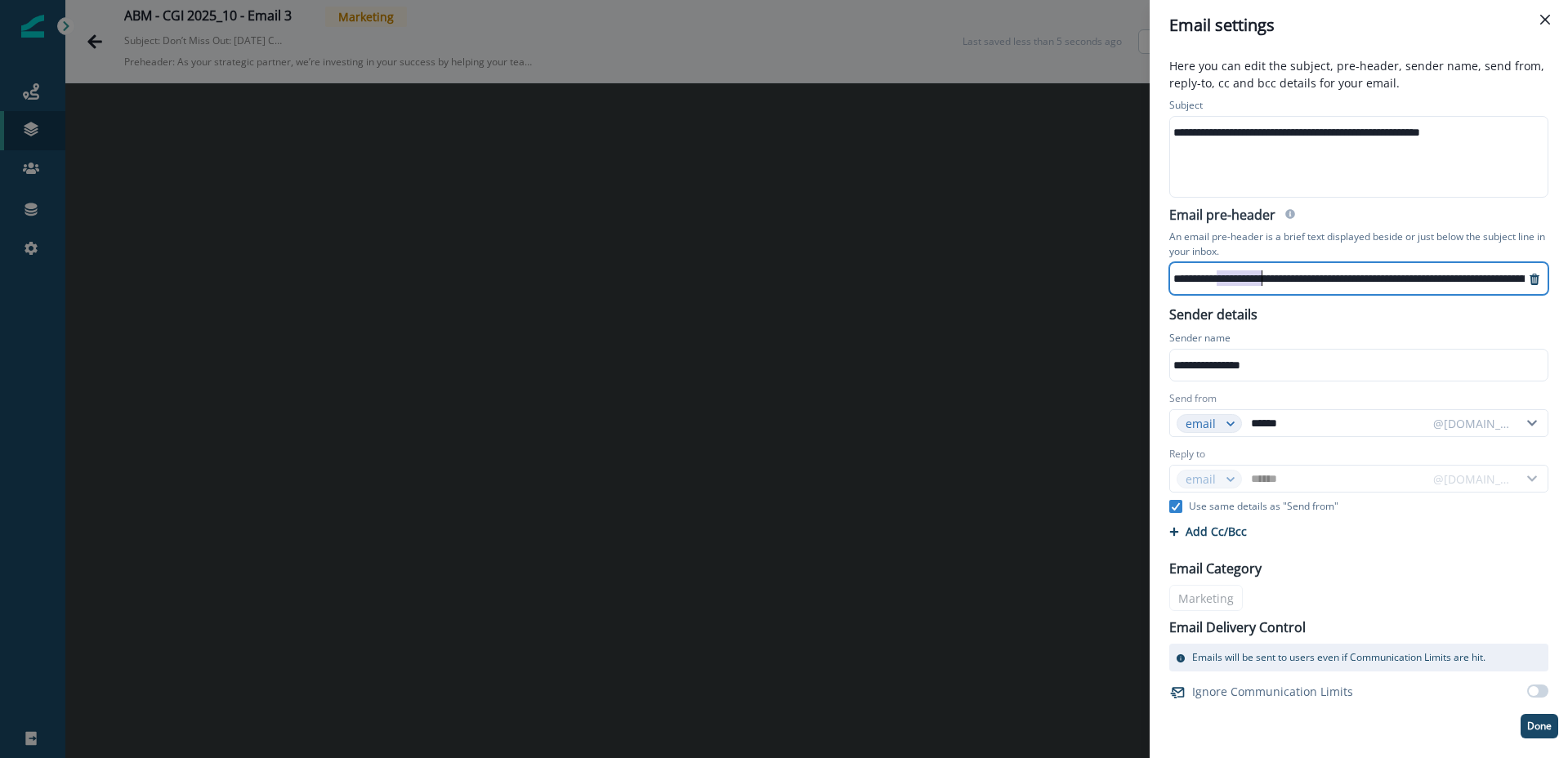
click at [1208, 276] on div "**********" at bounding box center [1458, 278] width 575 height 25
click at [1262, 276] on div "**********" at bounding box center [1215, 278] width 621 height 25
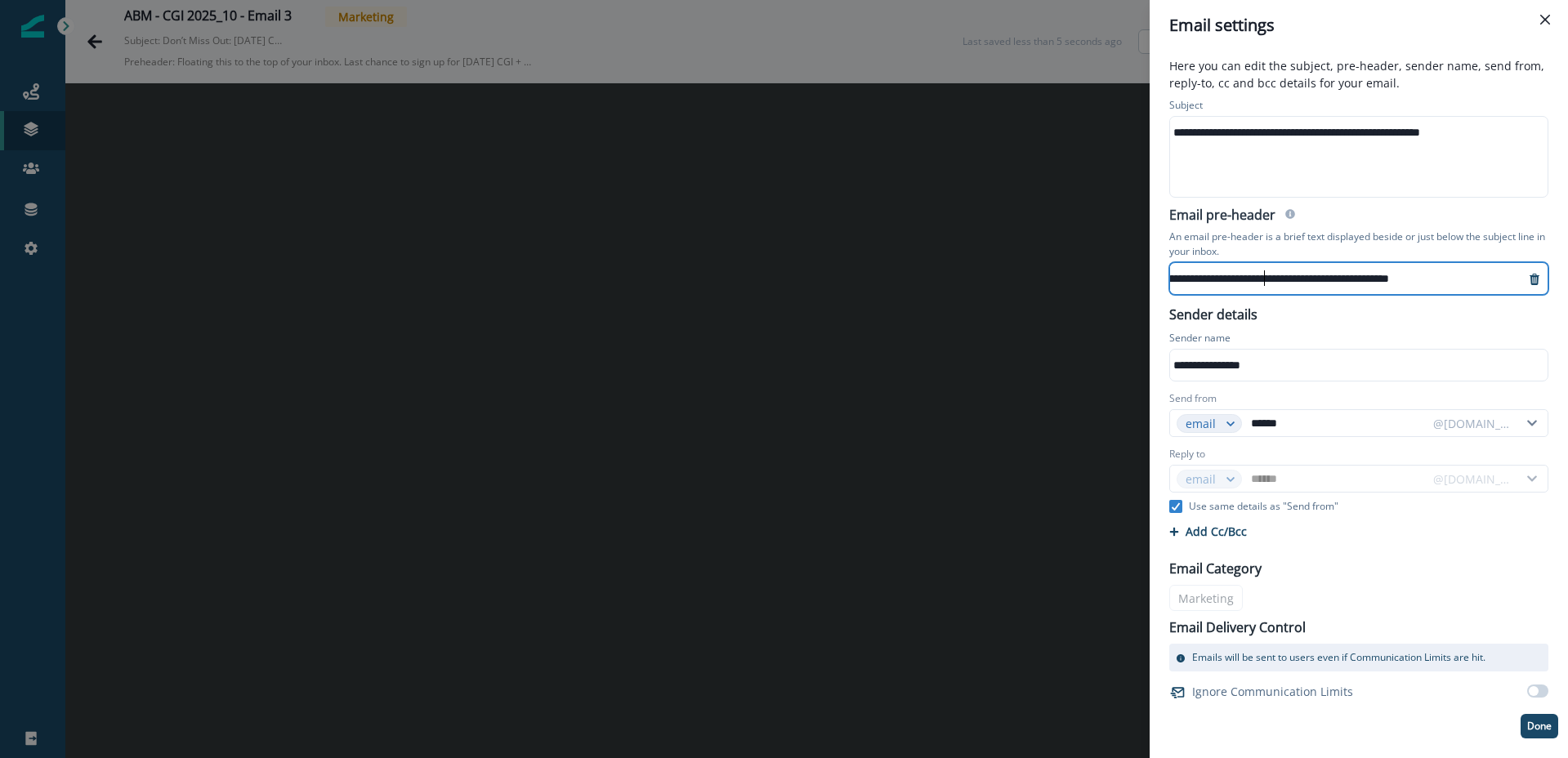
scroll to position [0, 245]
click at [1542, 728] on p "Done" at bounding box center [1539, 726] width 25 height 11
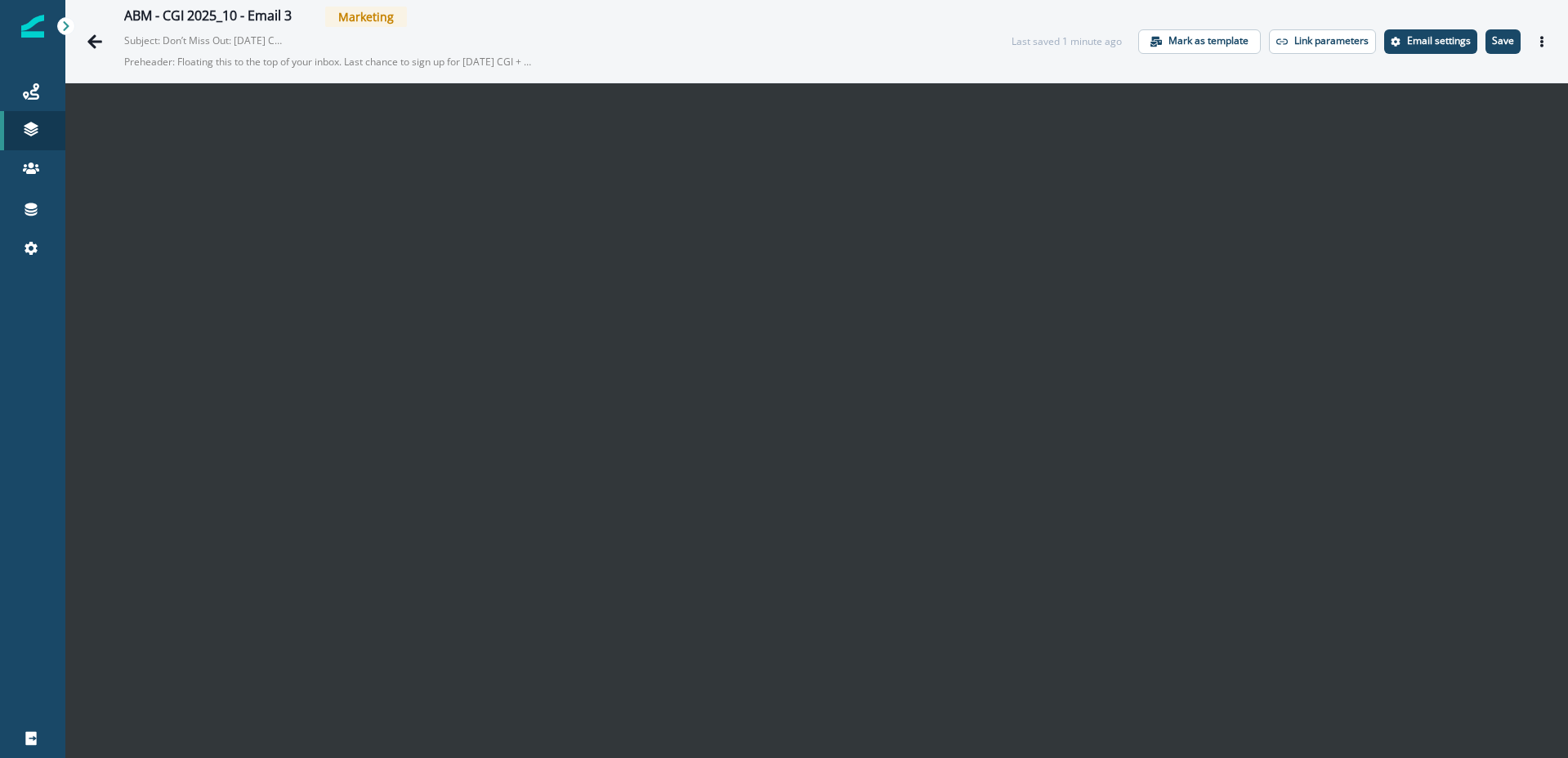
click at [1514, 47] on p "Save" at bounding box center [1503, 40] width 22 height 11
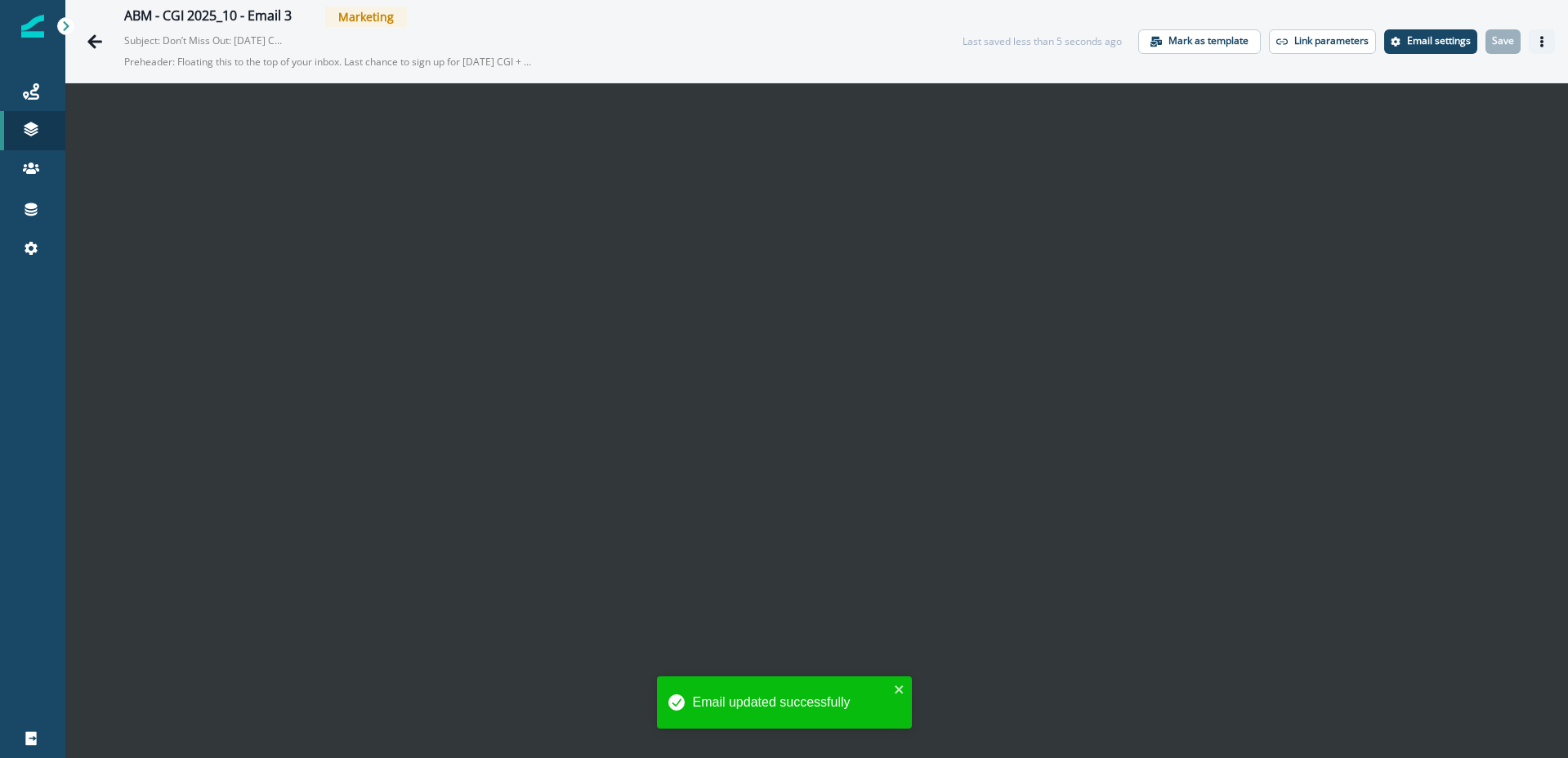
click at [1543, 43] on icon "Actions" at bounding box center [1542, 41] width 11 height 11
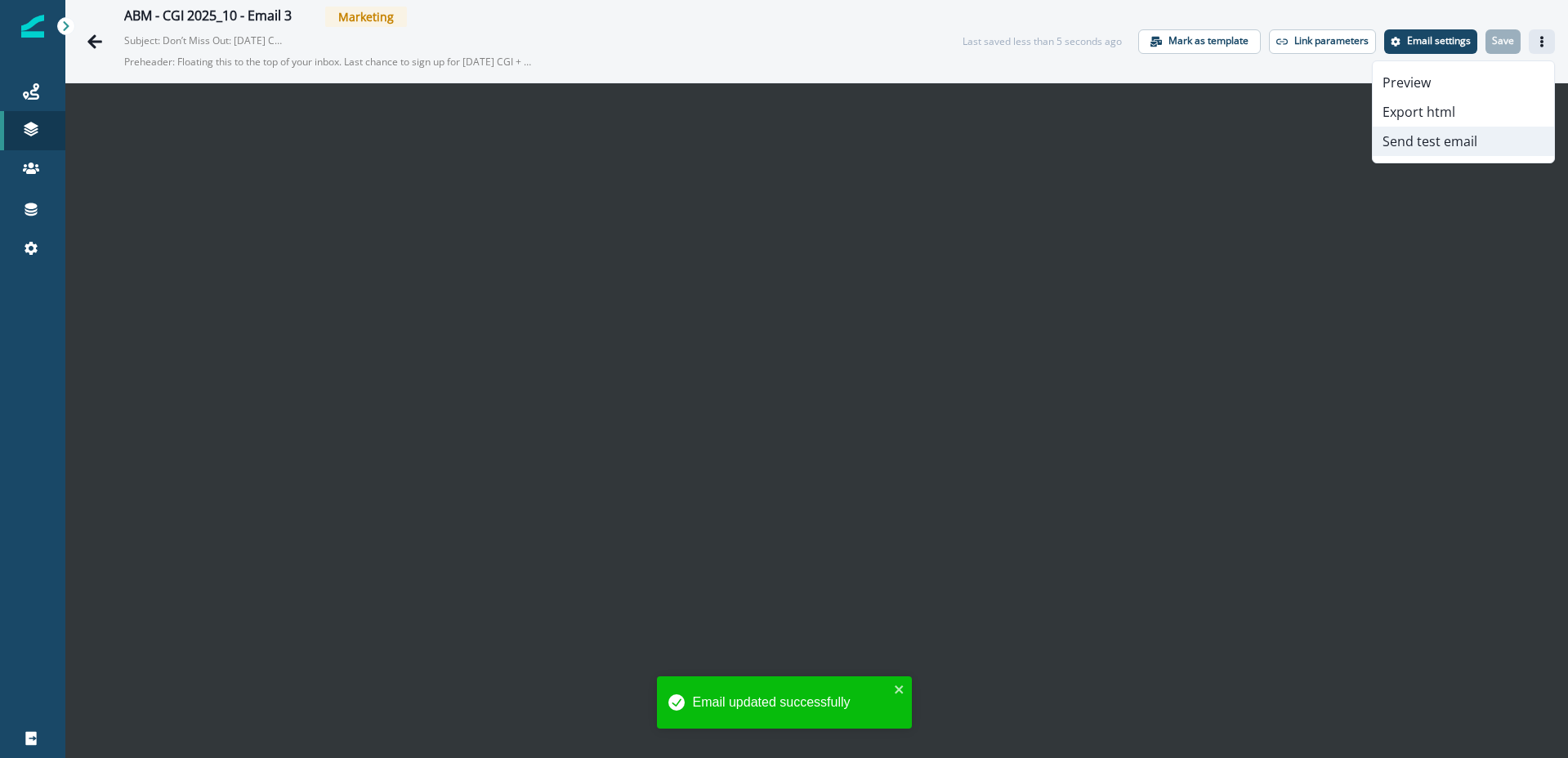
click at [1479, 141] on button "Send test email" at bounding box center [1463, 141] width 181 height 30
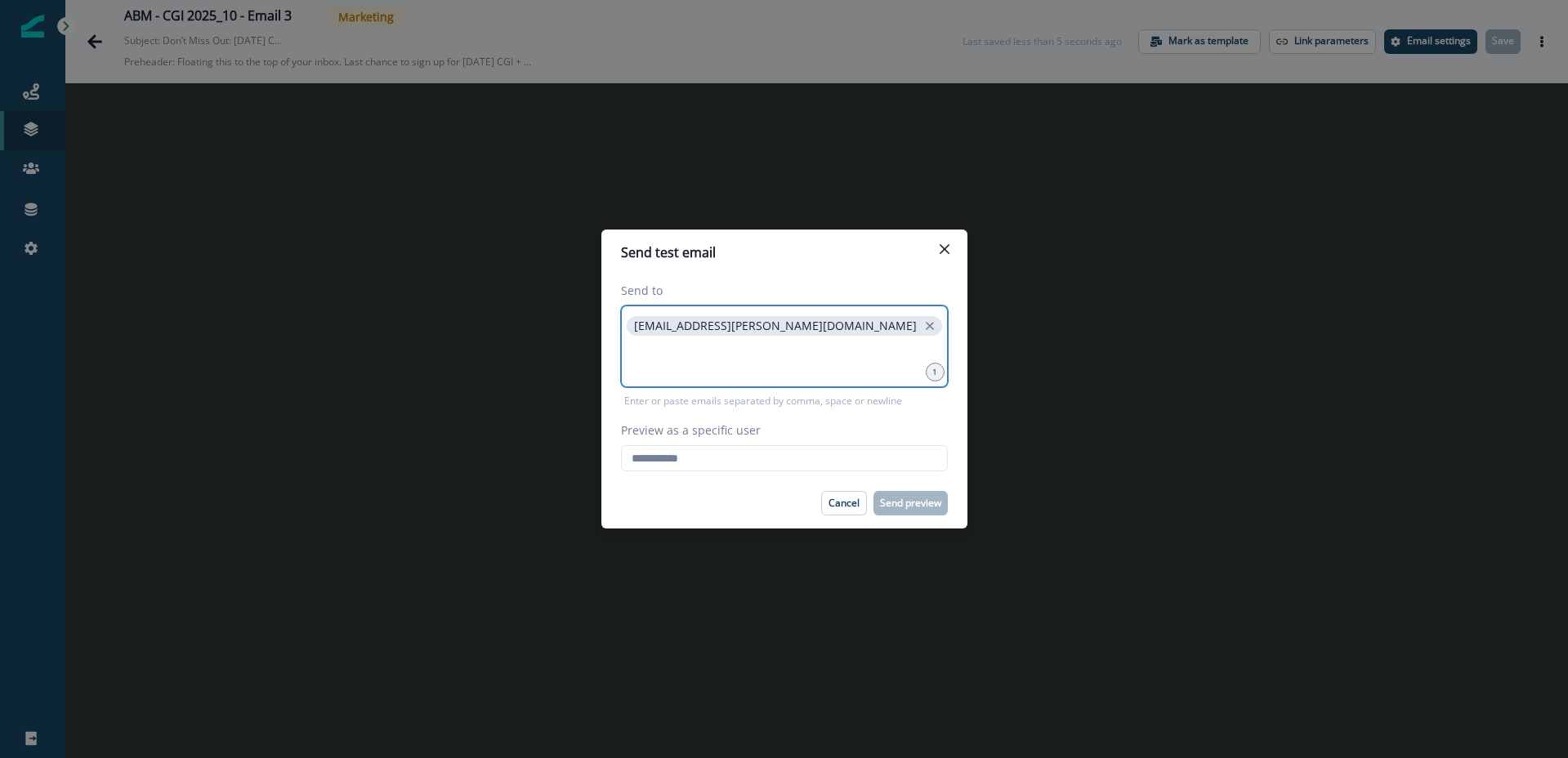
click at [923, 330] on icon "close" at bounding box center [930, 325] width 14 height 14
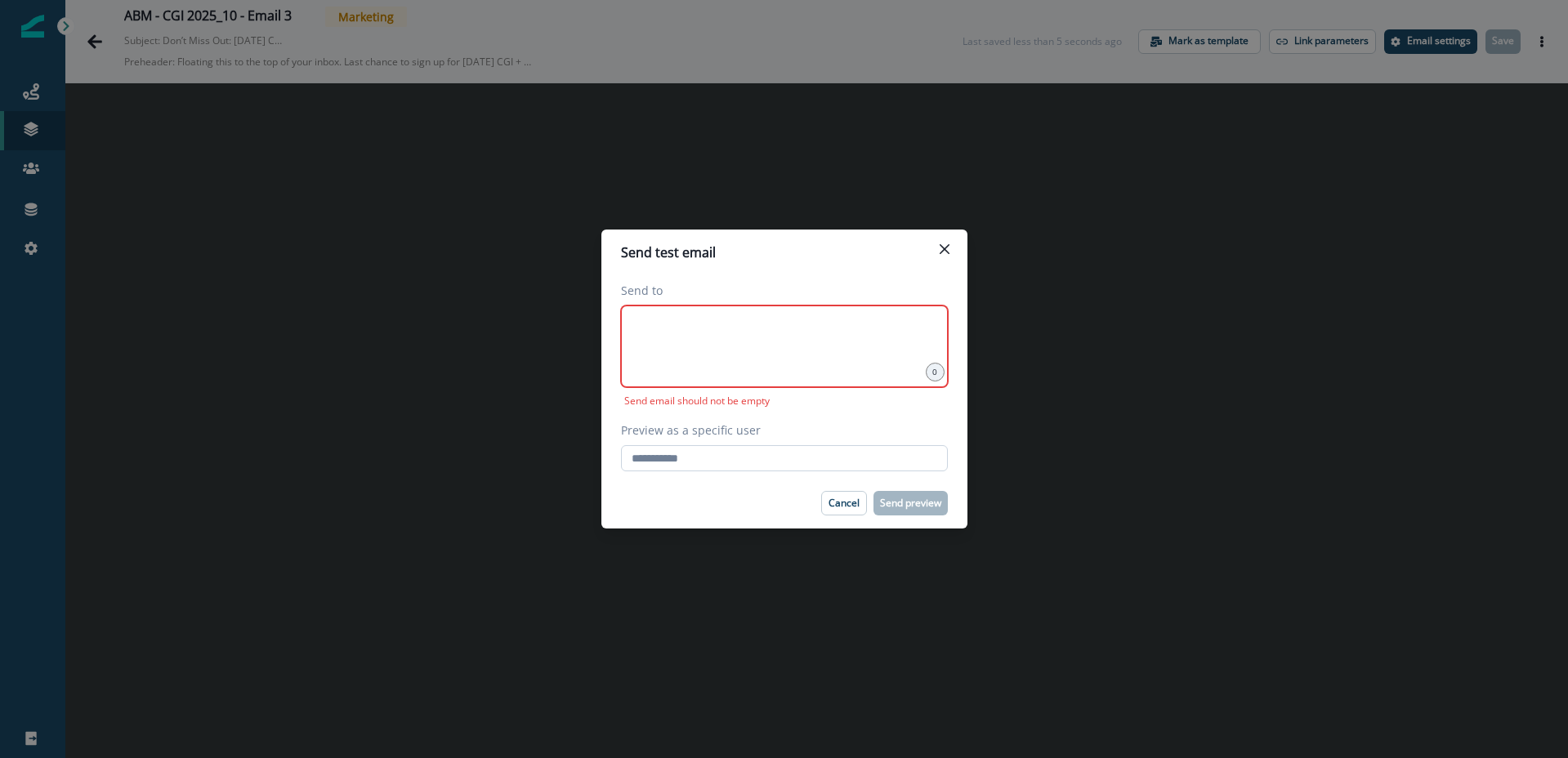
click at [701, 458] on input "Preview as a specific user" at bounding box center [785, 458] width 327 height 26
type input "**********"
click at [696, 348] on div at bounding box center [785, 346] width 327 height 82
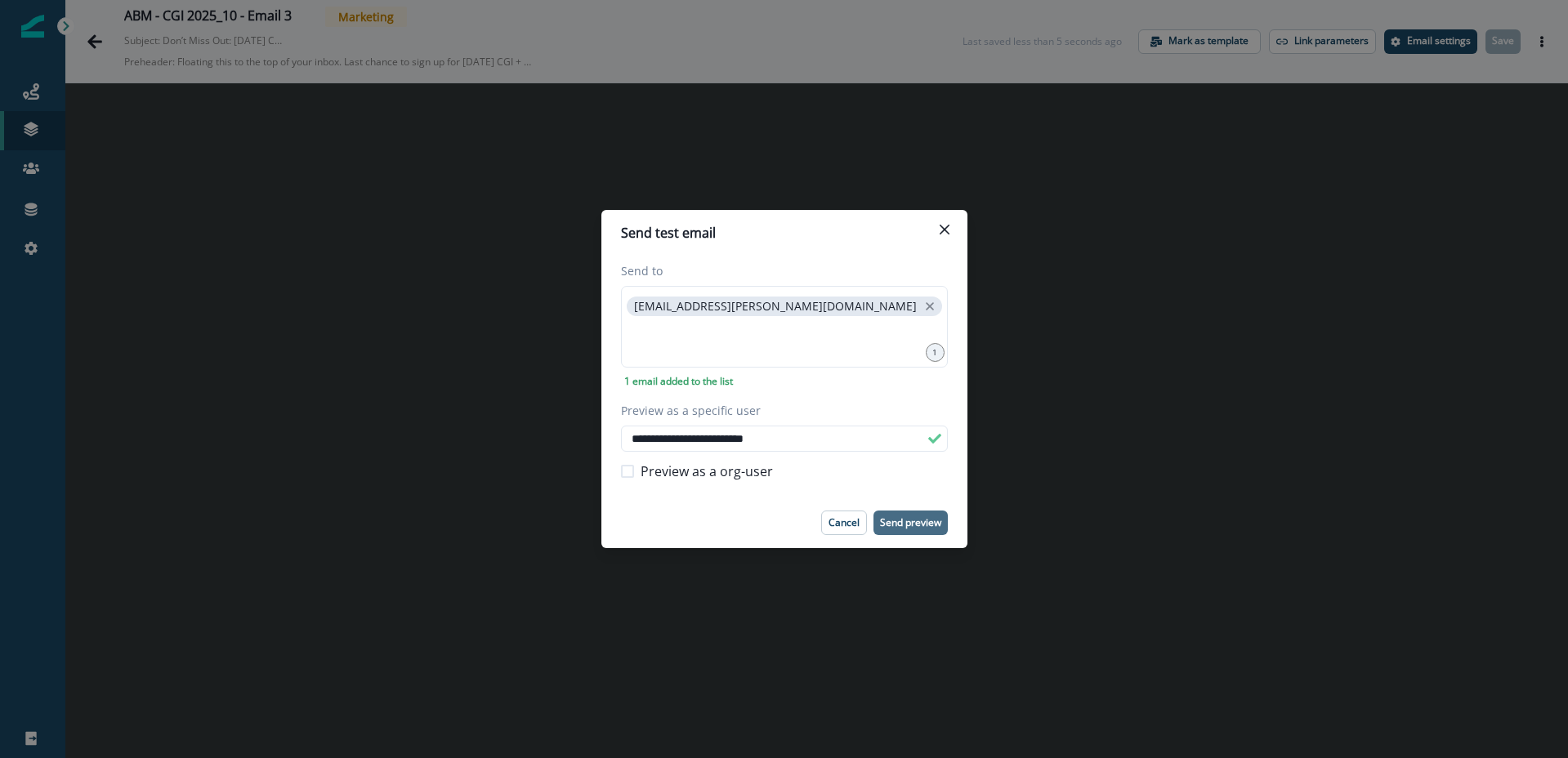
click at [923, 525] on p "Send preview" at bounding box center [911, 522] width 61 height 11
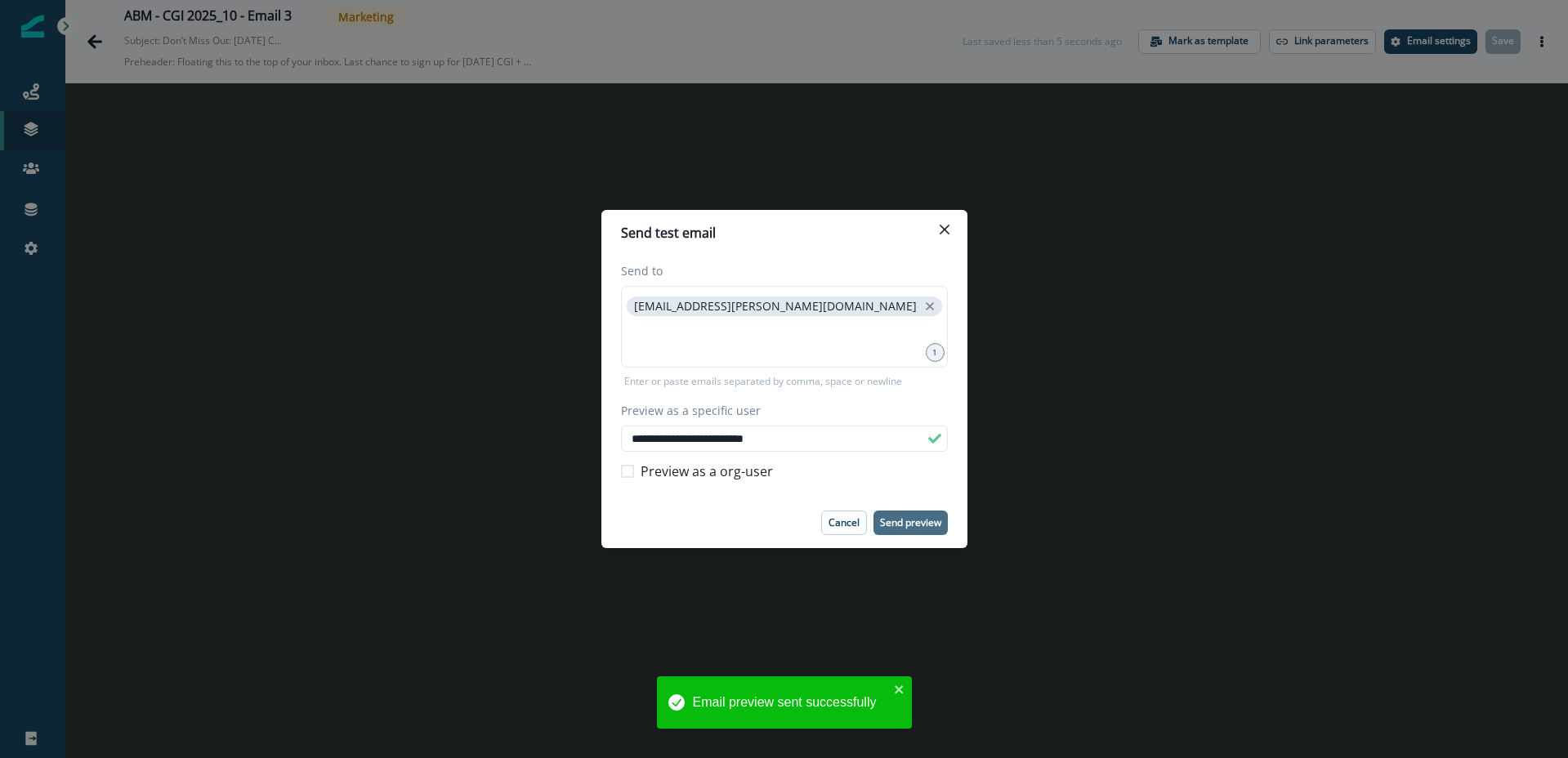
click at [100, 38] on div "**********" at bounding box center [784, 379] width 1568 height 758
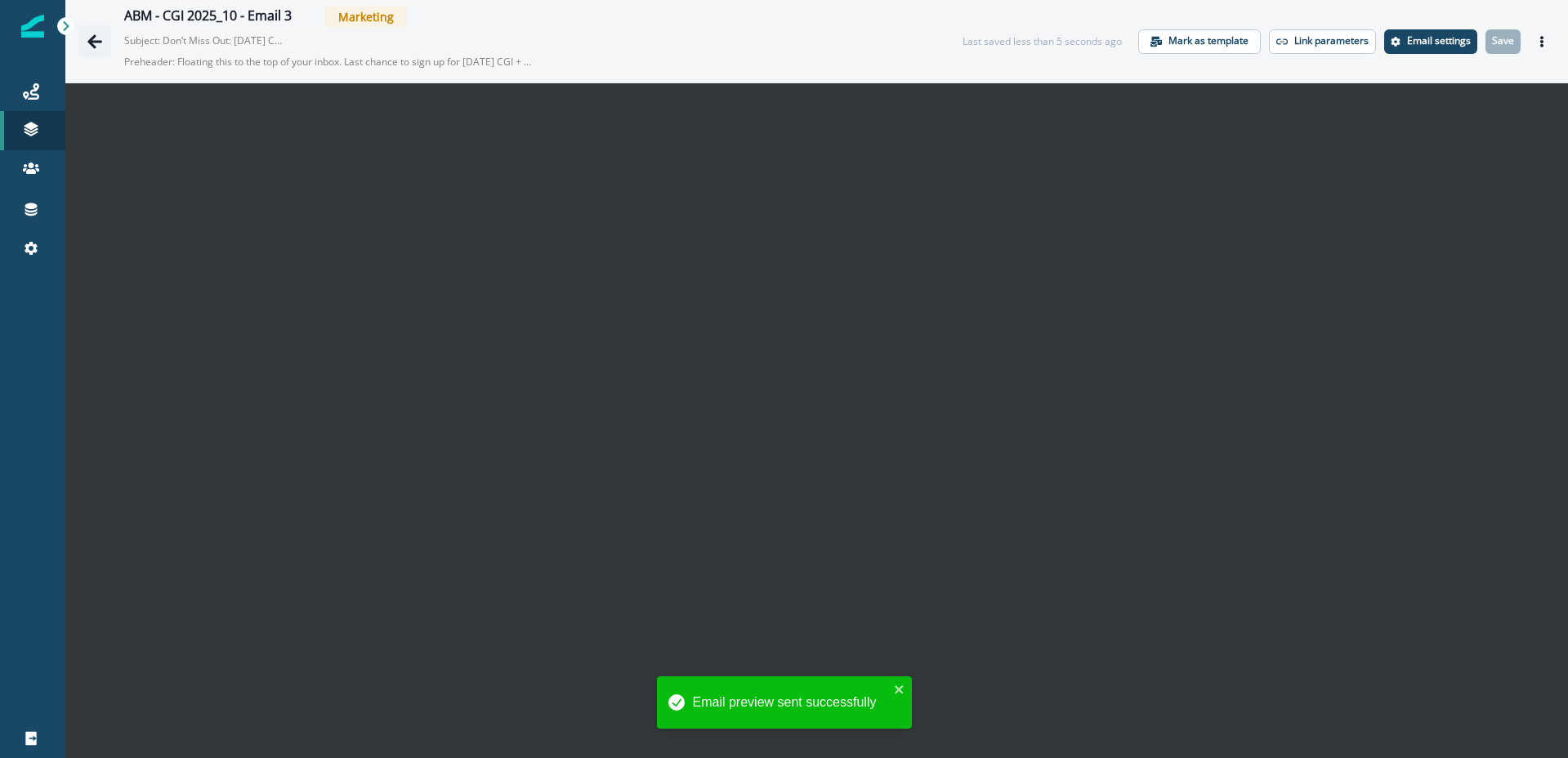
click at [93, 40] on icon "Go back" at bounding box center [94, 41] width 14 height 14
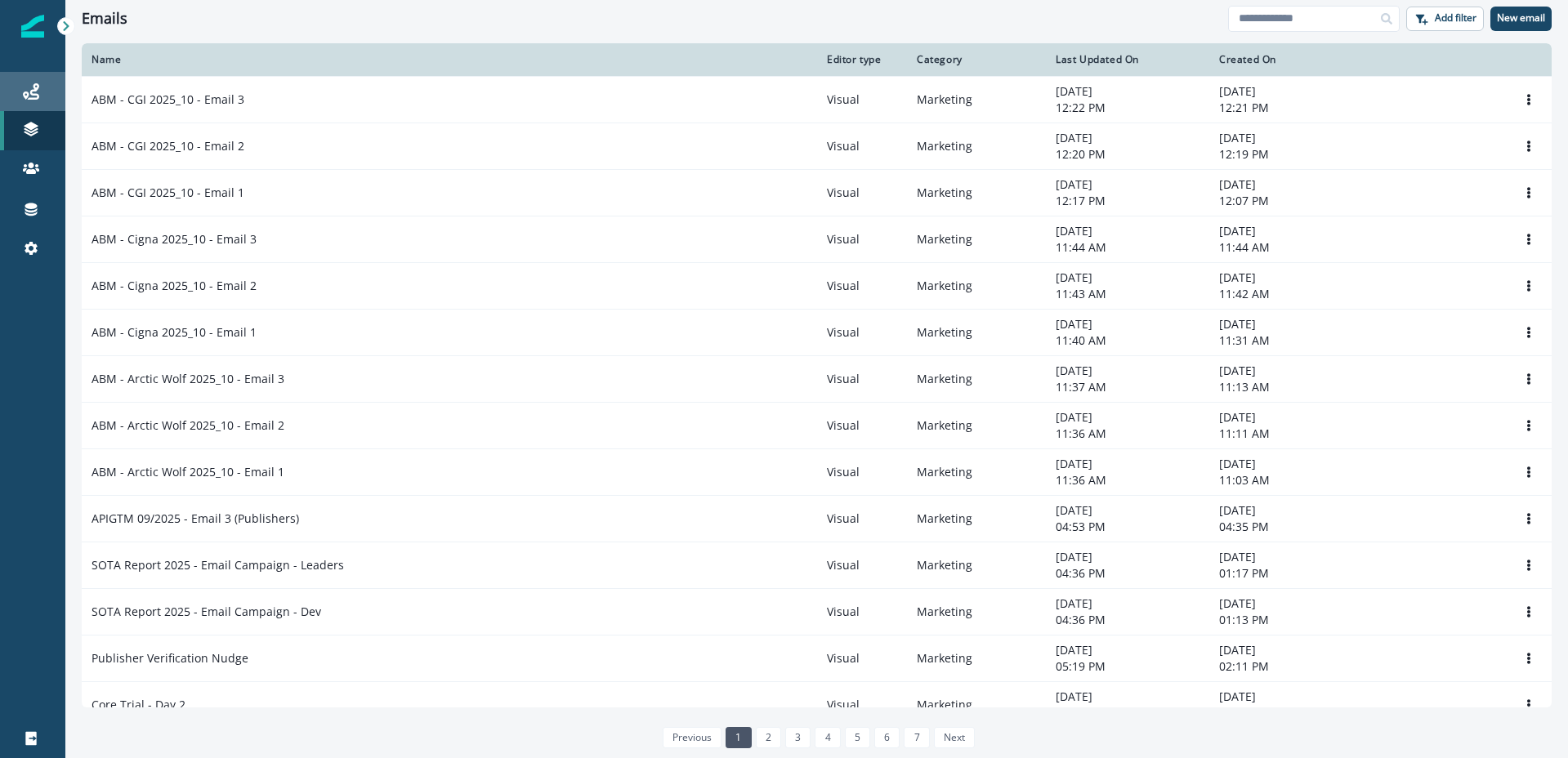
click at [42, 98] on div "Journeys" at bounding box center [32, 91] width 52 height 20
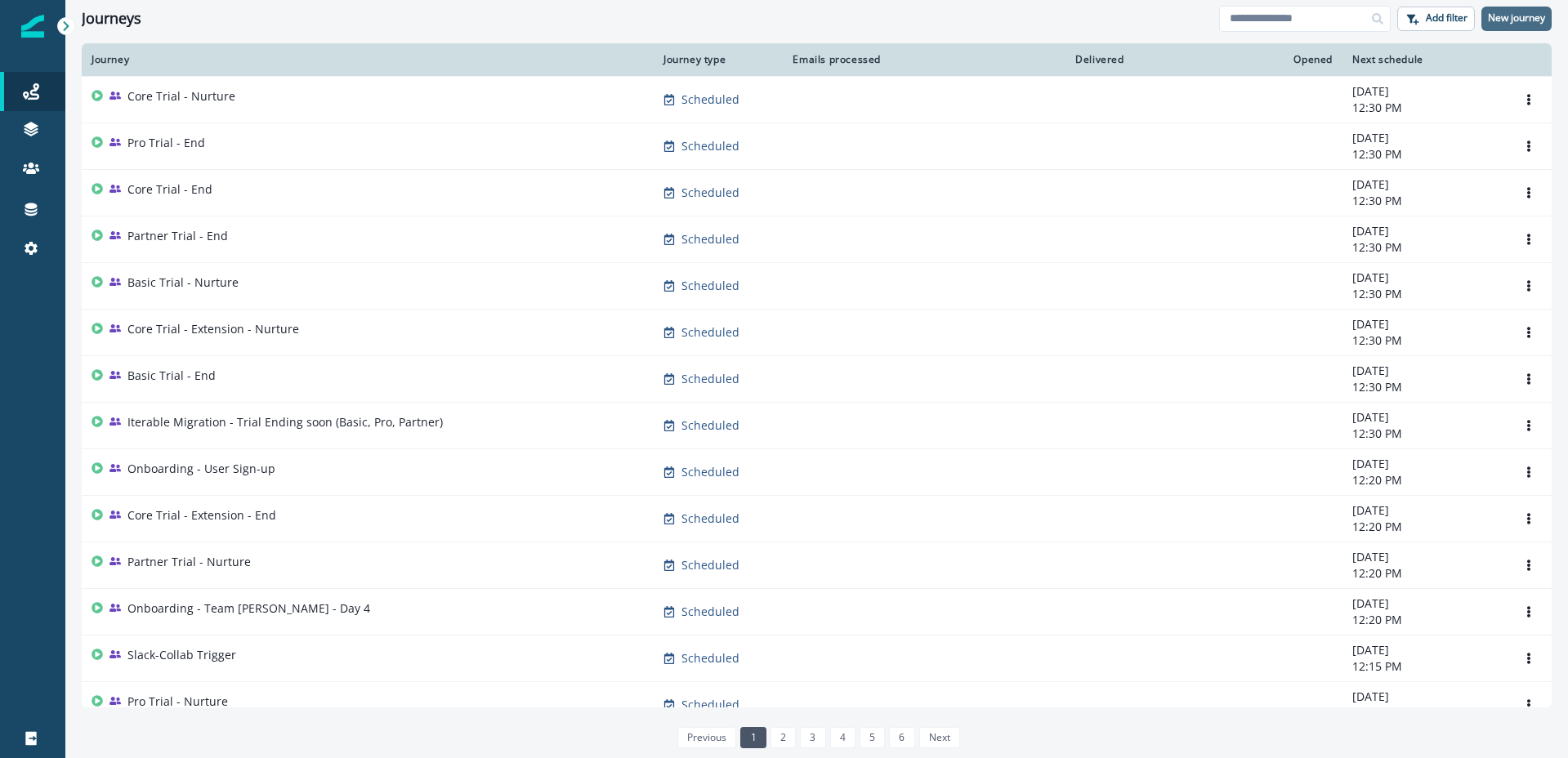
click at [1519, 20] on p "New journey" at bounding box center [1516, 17] width 57 height 11
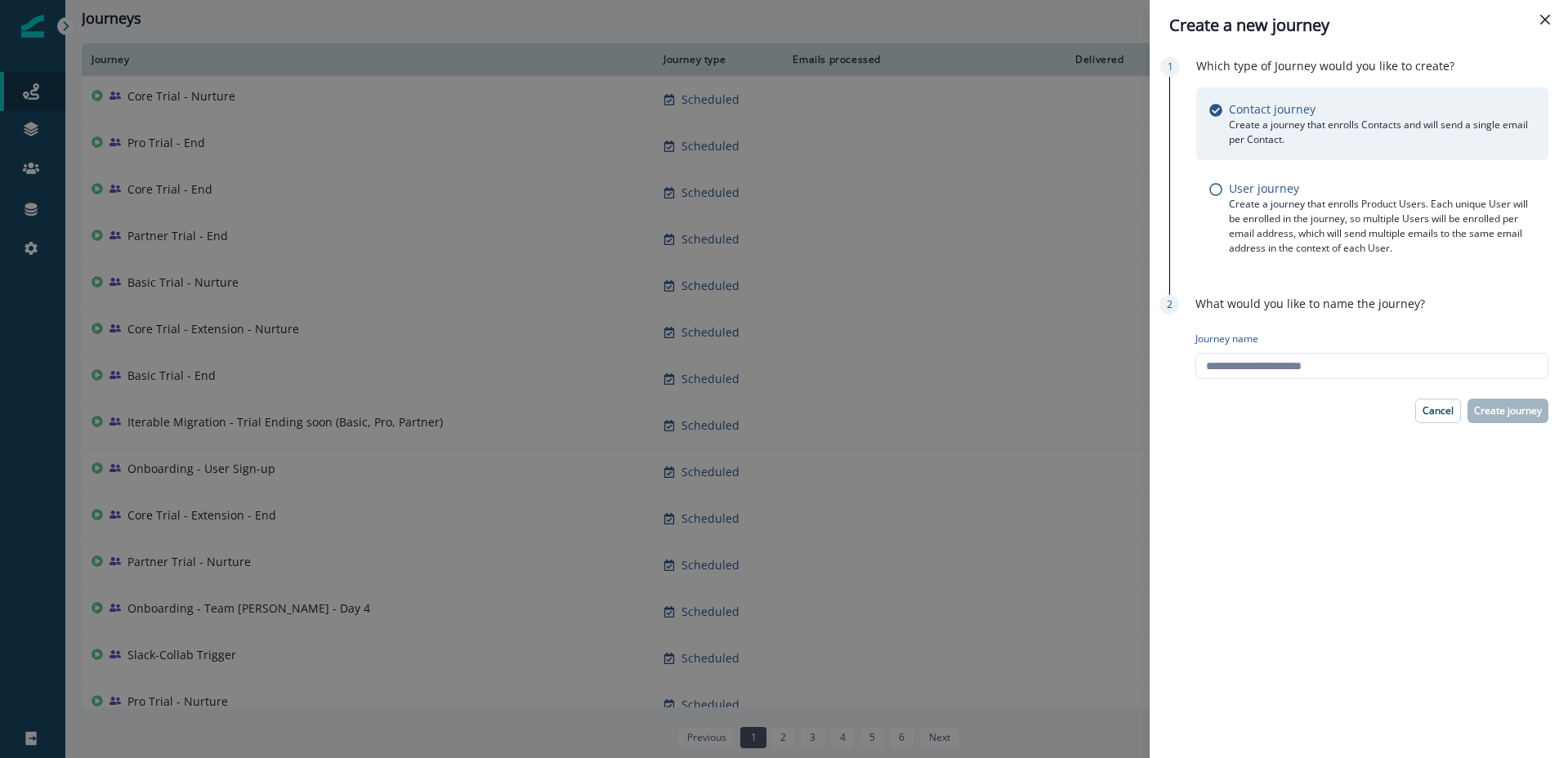
drag, startPoint x: 1545, startPoint y: 20, endPoint x: 1518, endPoint y: 16, distance: 27.3
click at [1545, 20] on icon "Close" at bounding box center [1546, 20] width 10 height 10
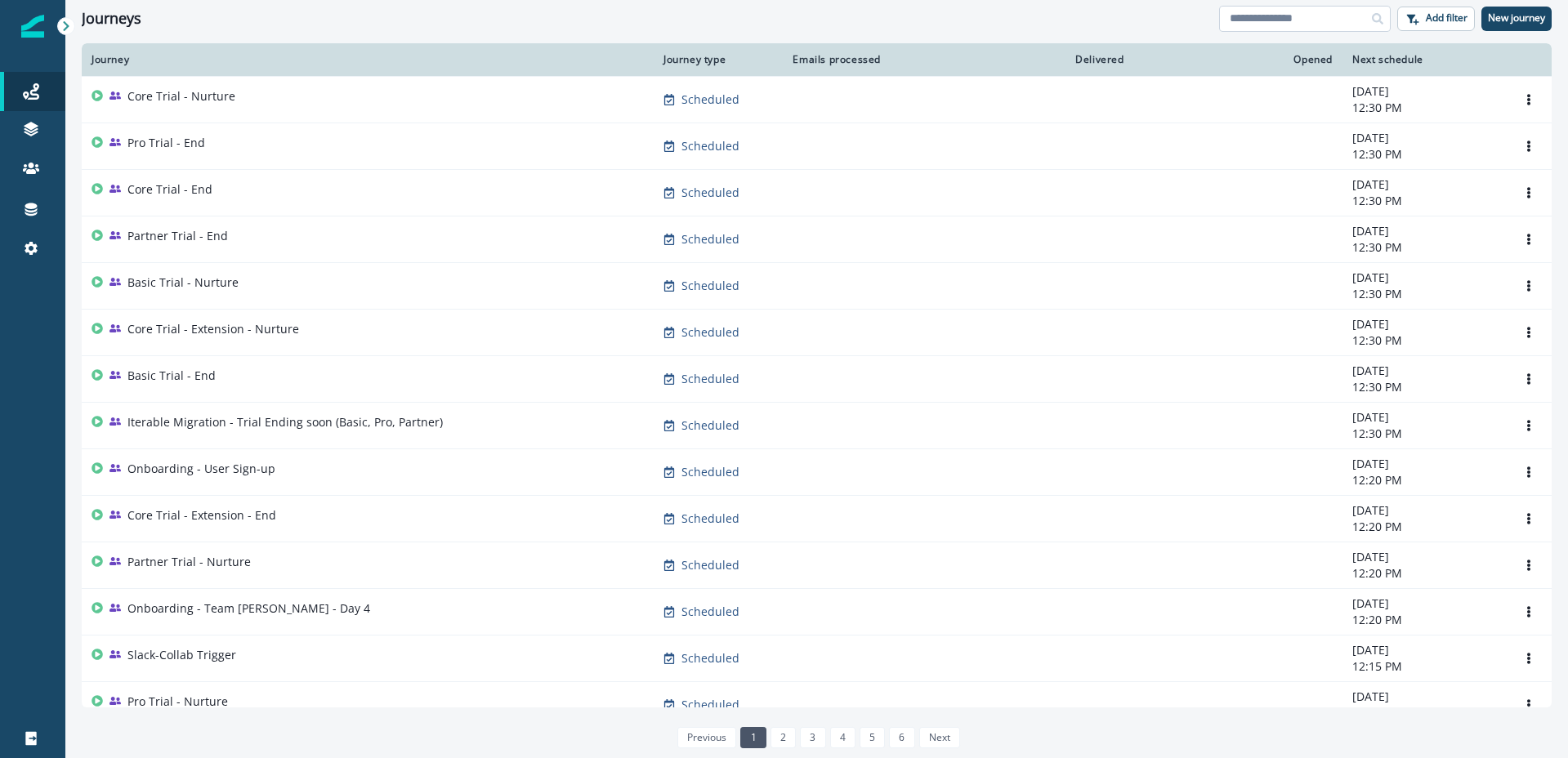
click at [1229, 23] on input at bounding box center [1305, 19] width 172 height 26
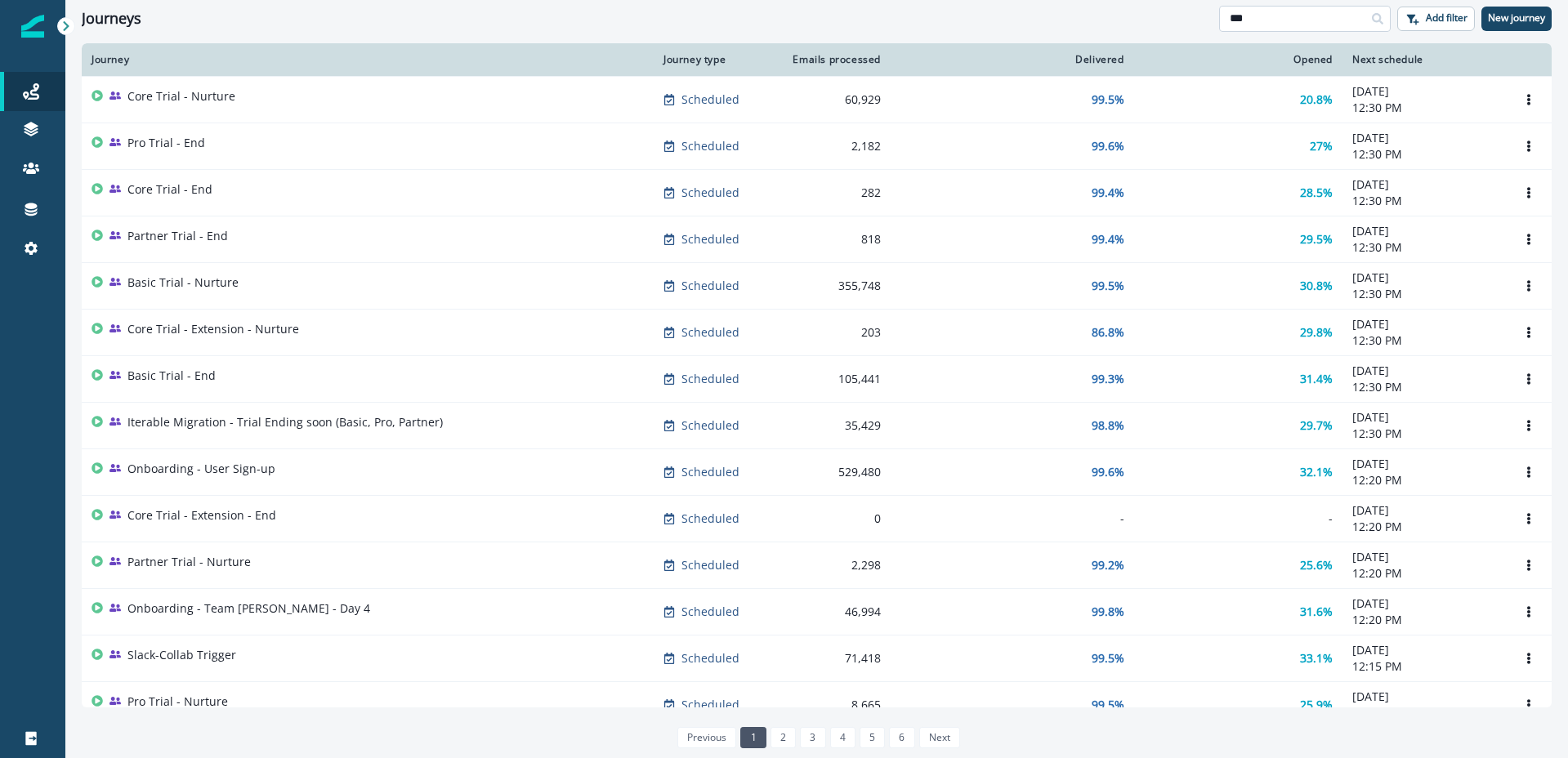
type input "***"
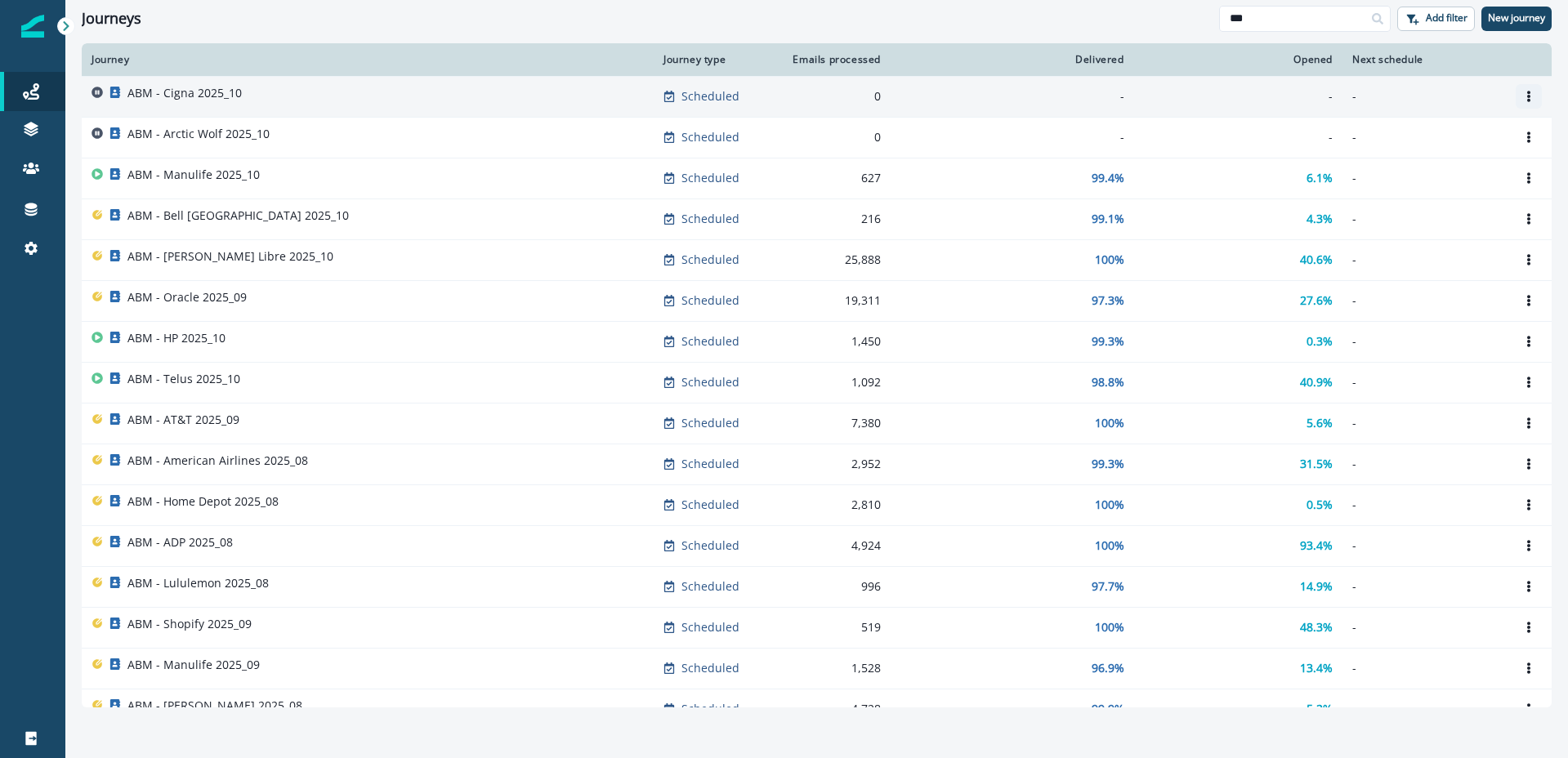
click at [1532, 94] on icon "Options" at bounding box center [1528, 96] width 11 height 11
click at [1418, 134] on button "Clone" at bounding box center [1450, 135] width 181 height 26
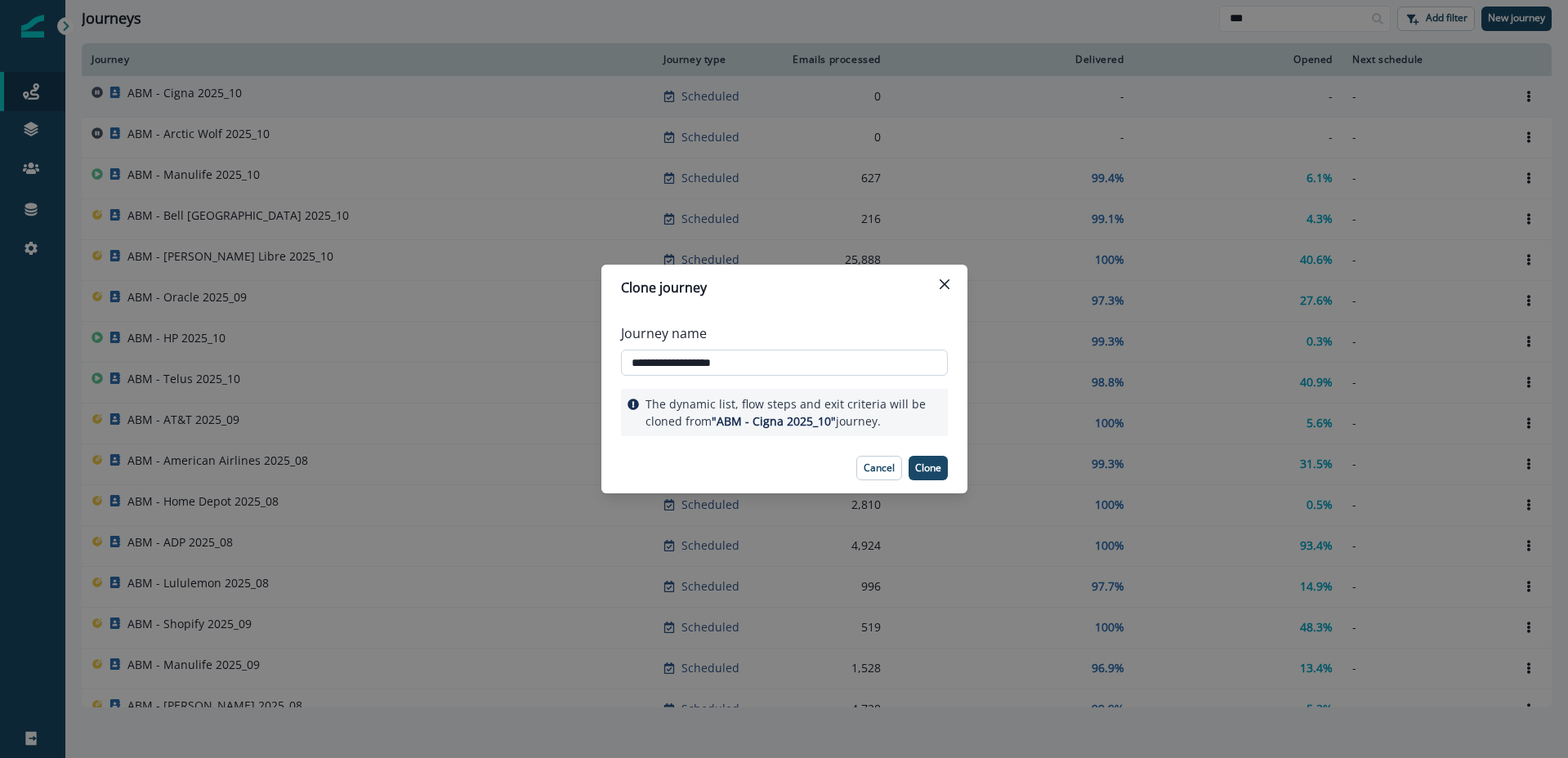
click at [692, 362] on input "**********" at bounding box center [785, 362] width 327 height 26
type input "**********"
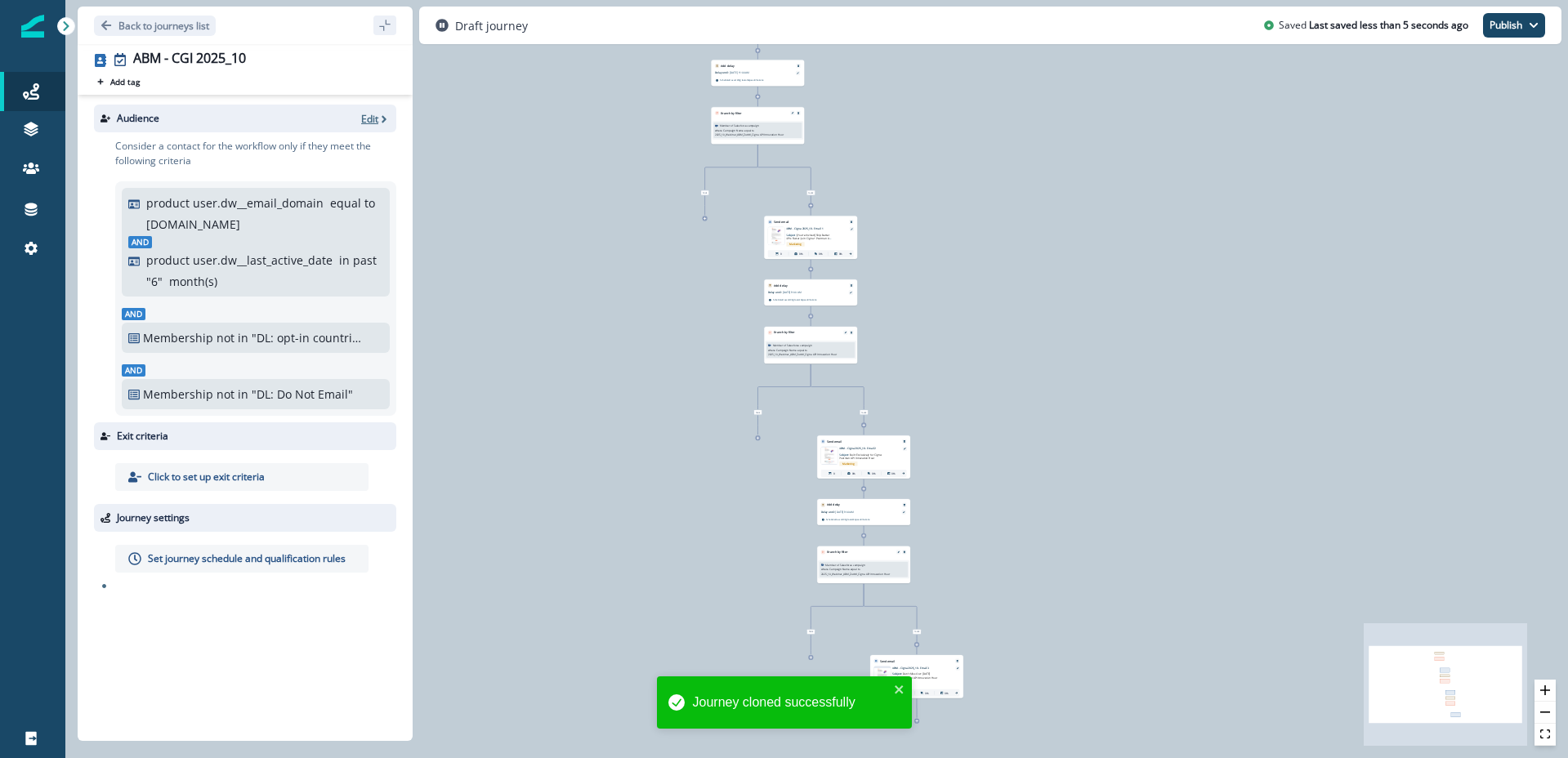
click at [378, 119] on icon "button" at bounding box center [383, 118] width 11 height 11
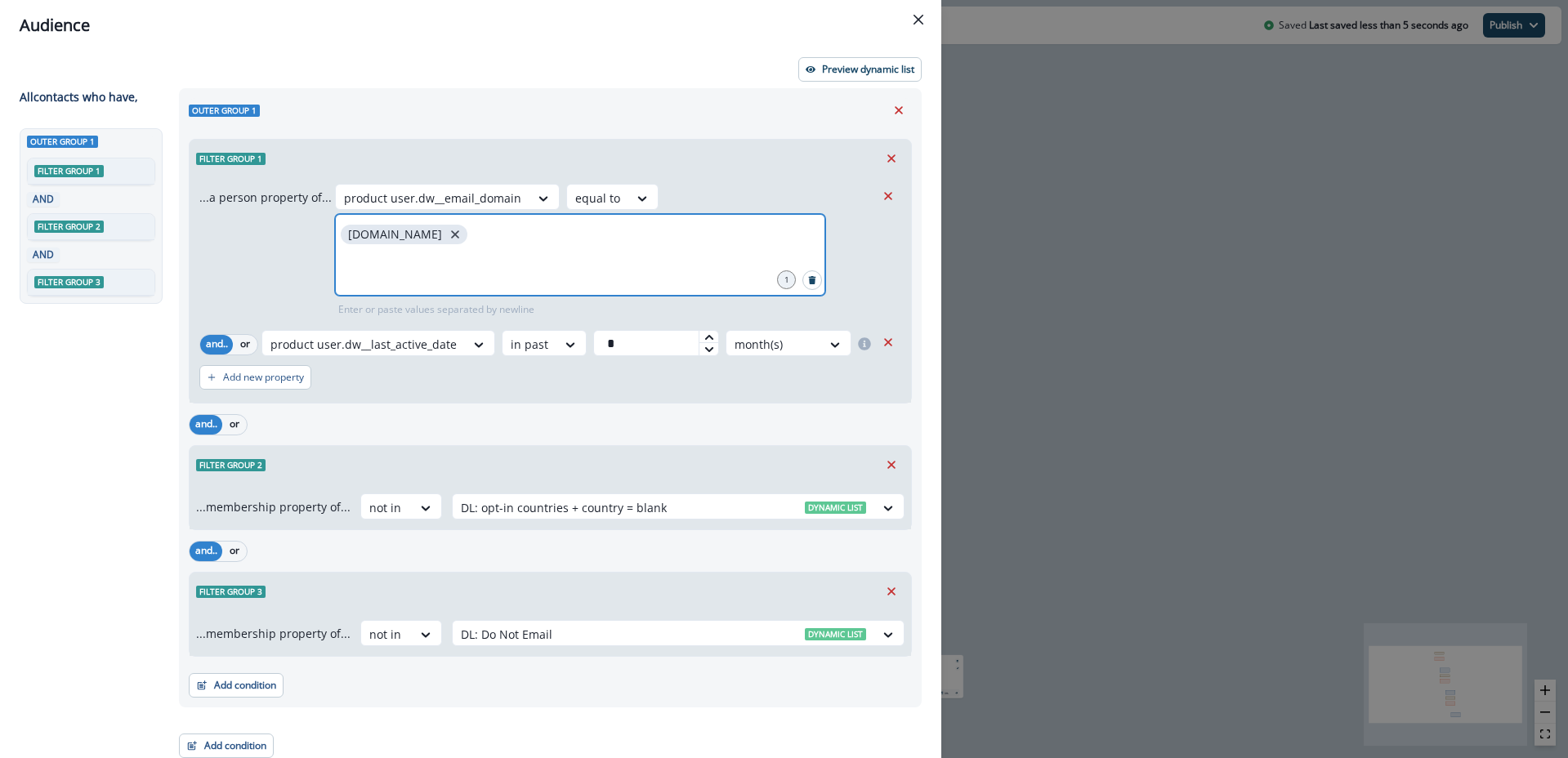
click at [451, 233] on icon "close" at bounding box center [455, 235] width 9 height 9
type input "*******"
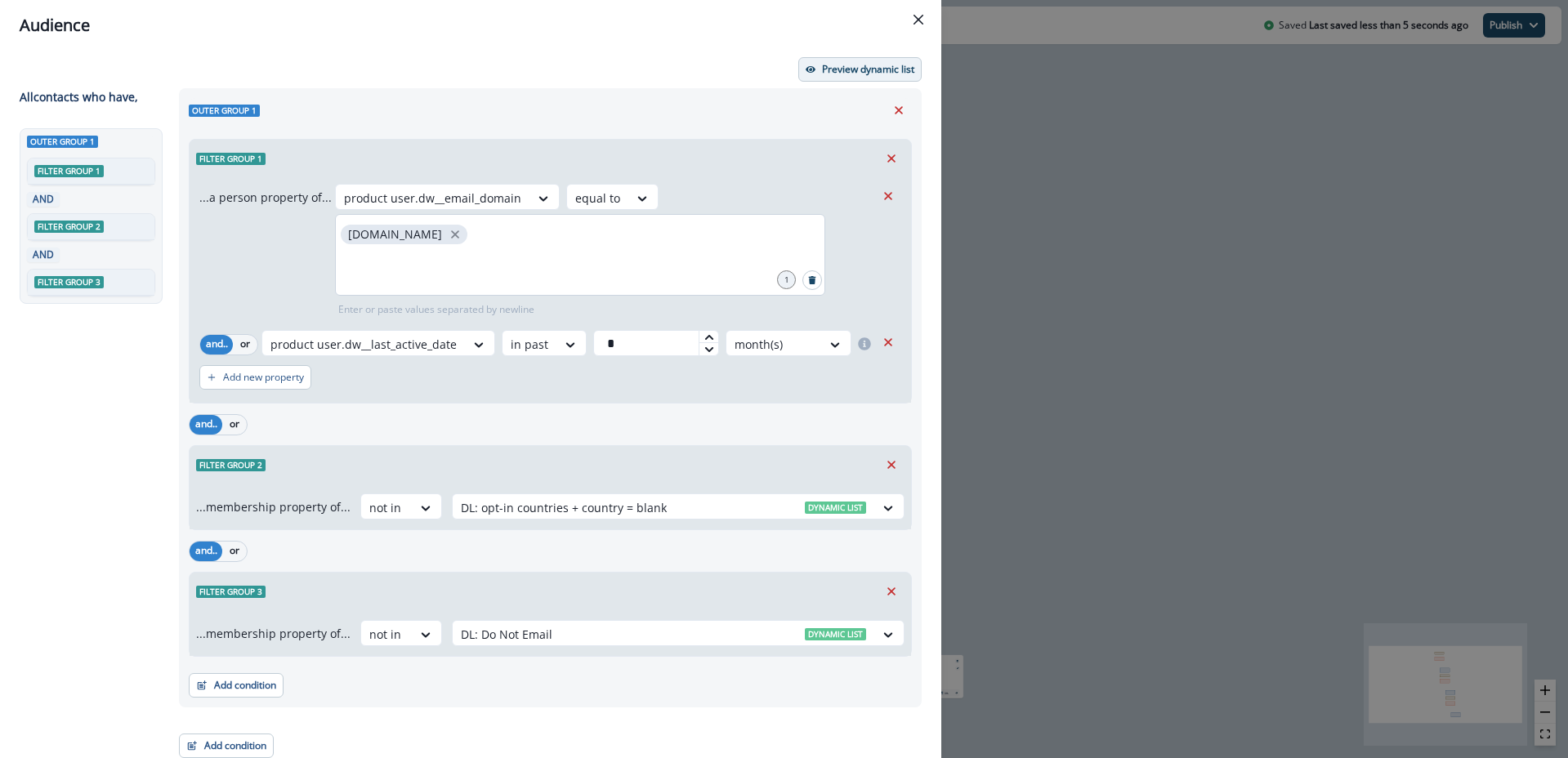
click at [850, 66] on p "Preview dynamic list" at bounding box center [868, 69] width 92 height 11
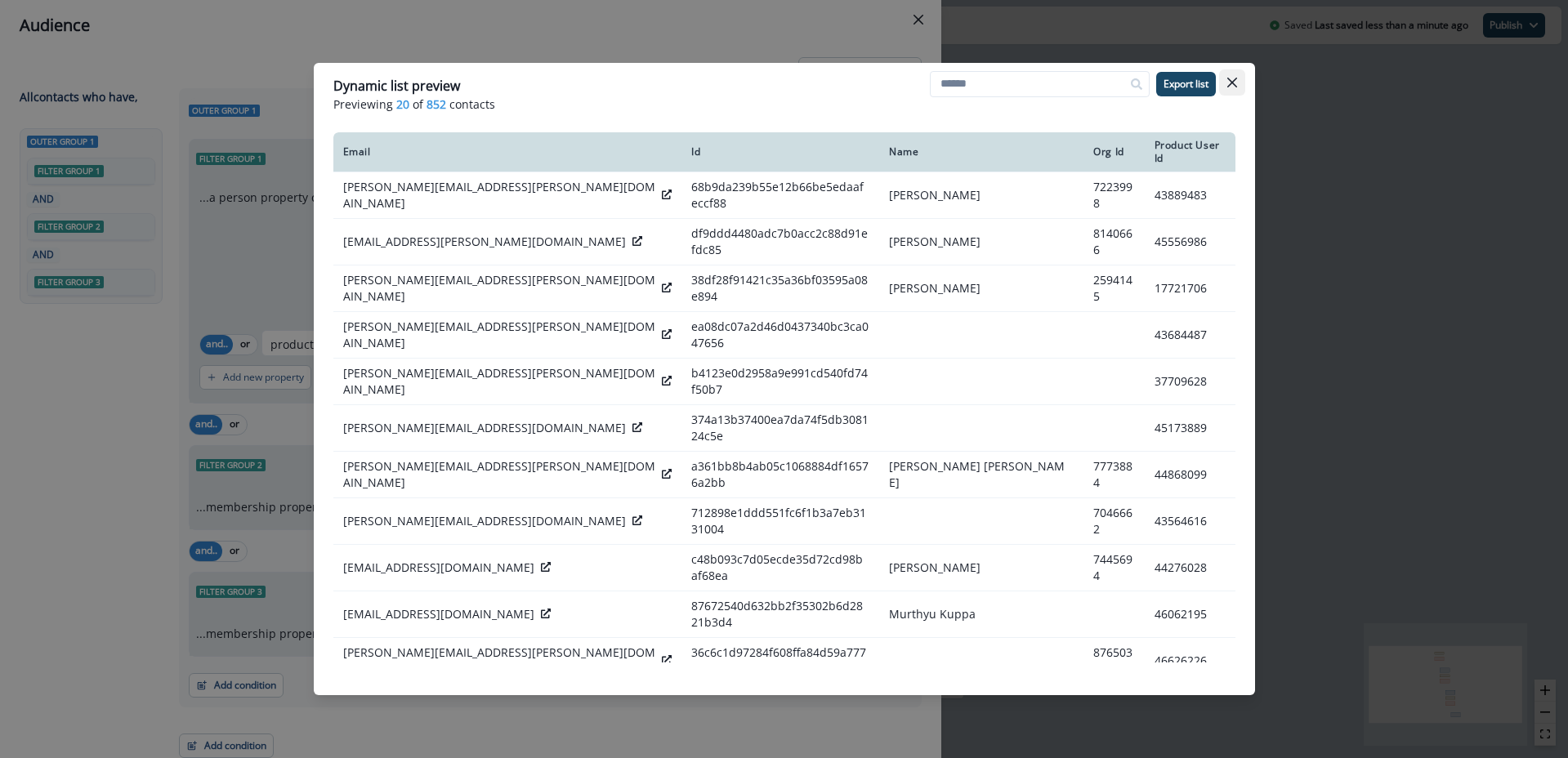
click at [1238, 81] on button "Close" at bounding box center [1232, 83] width 26 height 26
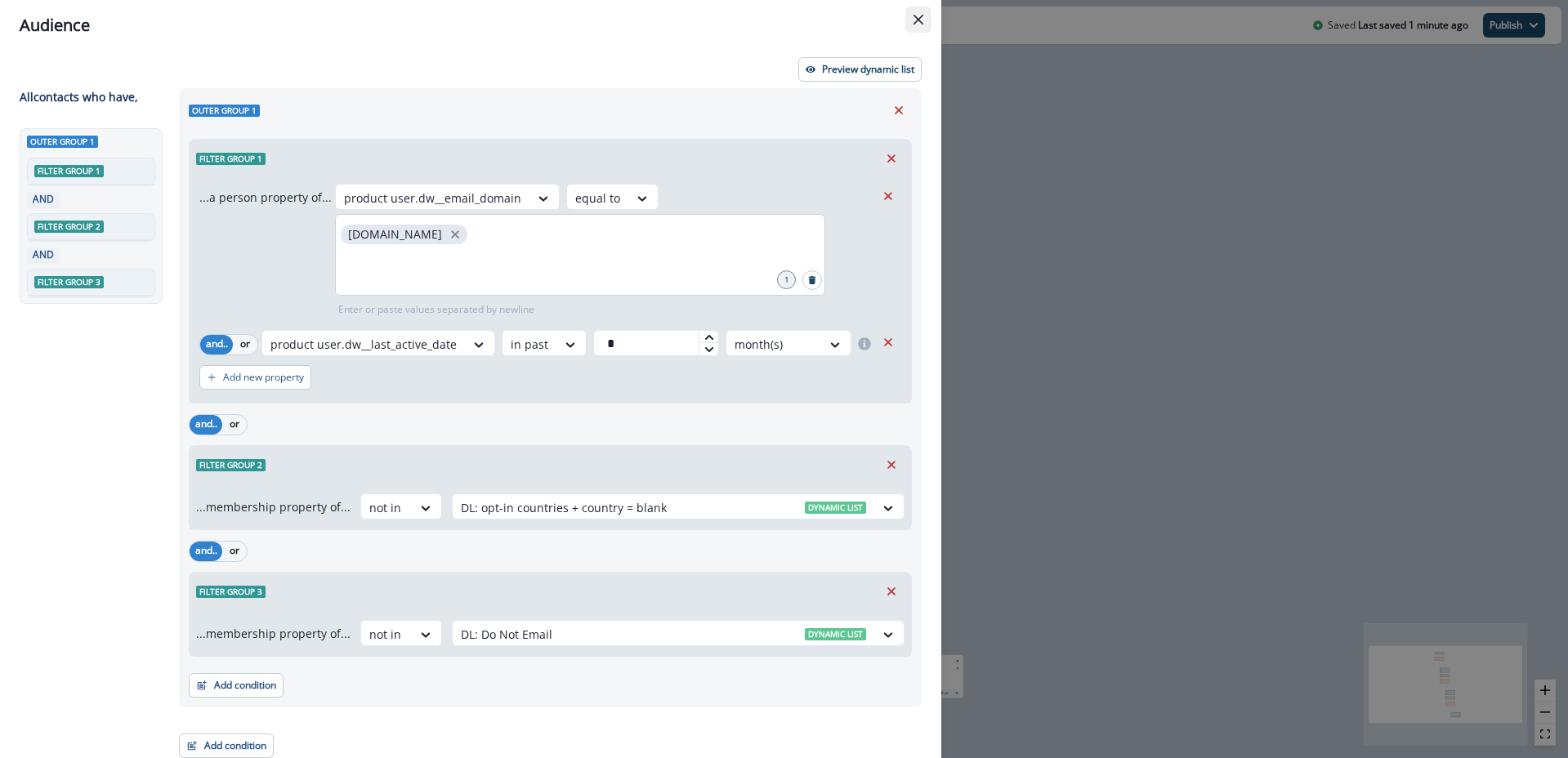
click at [917, 14] on icon "Close" at bounding box center [918, 20] width 10 height 10
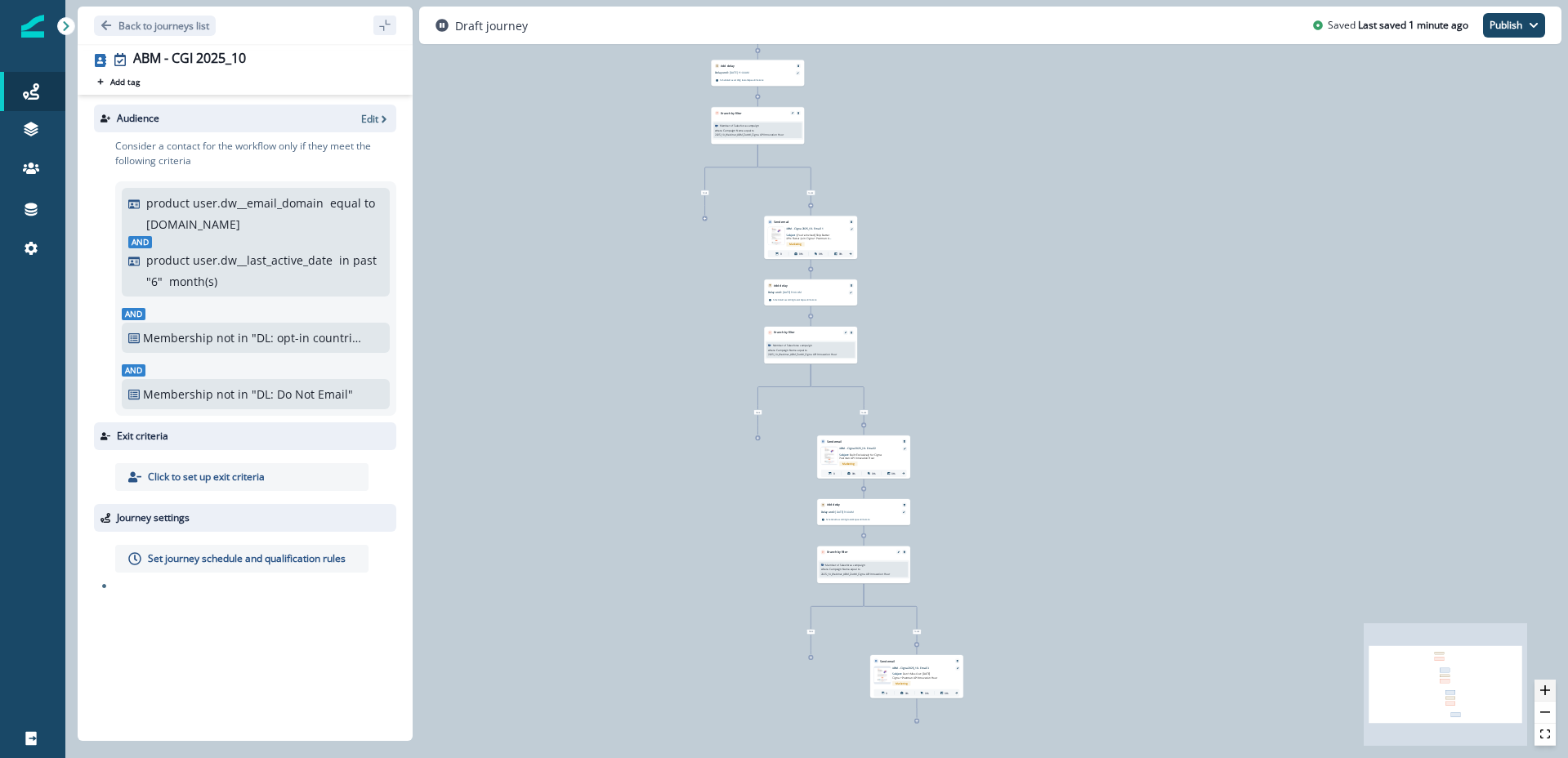
click at [1548, 690] on icon "zoom in" at bounding box center [1546, 690] width 10 height 10
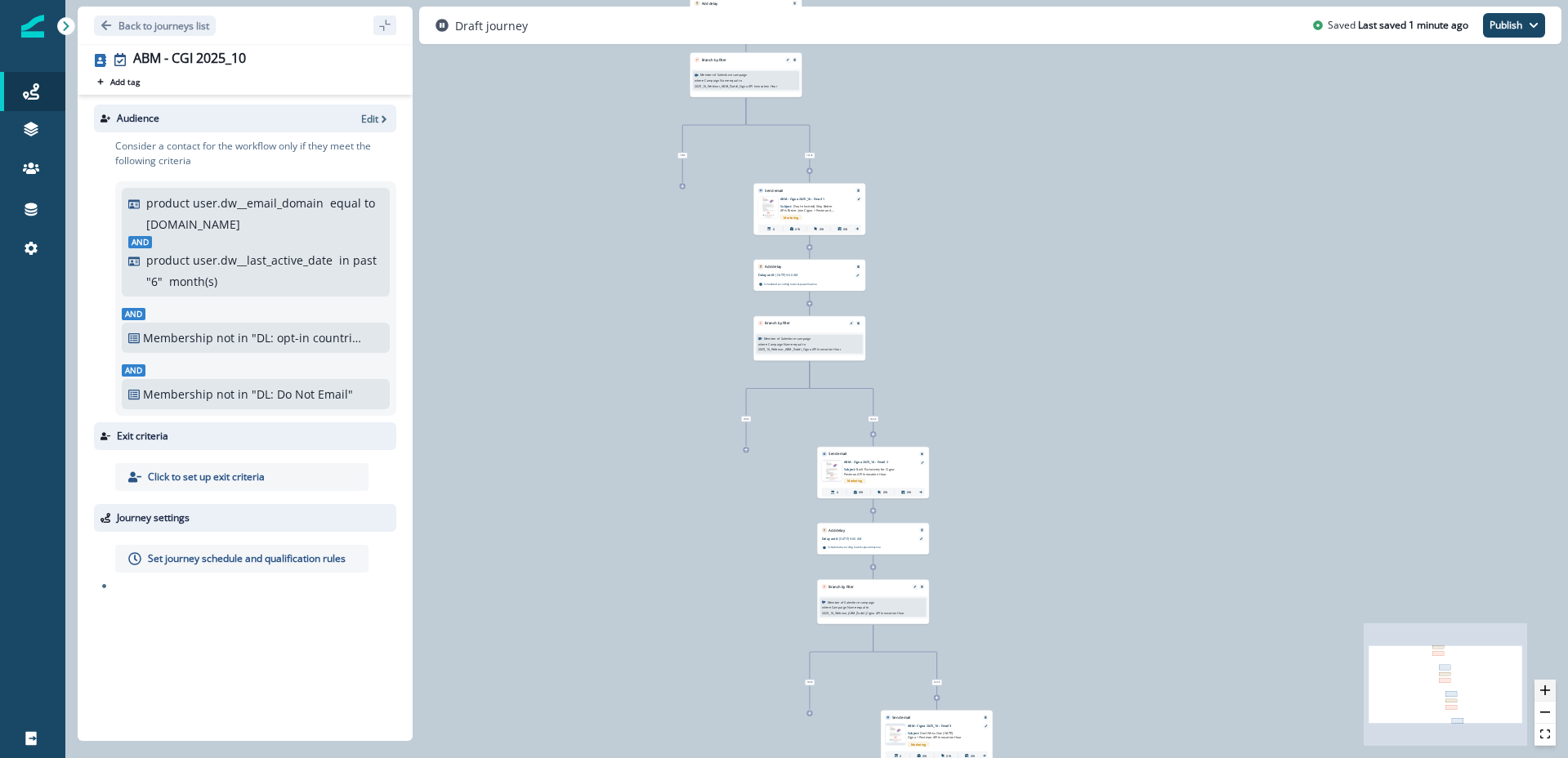
click at [1548, 690] on icon "zoom in" at bounding box center [1546, 690] width 10 height 10
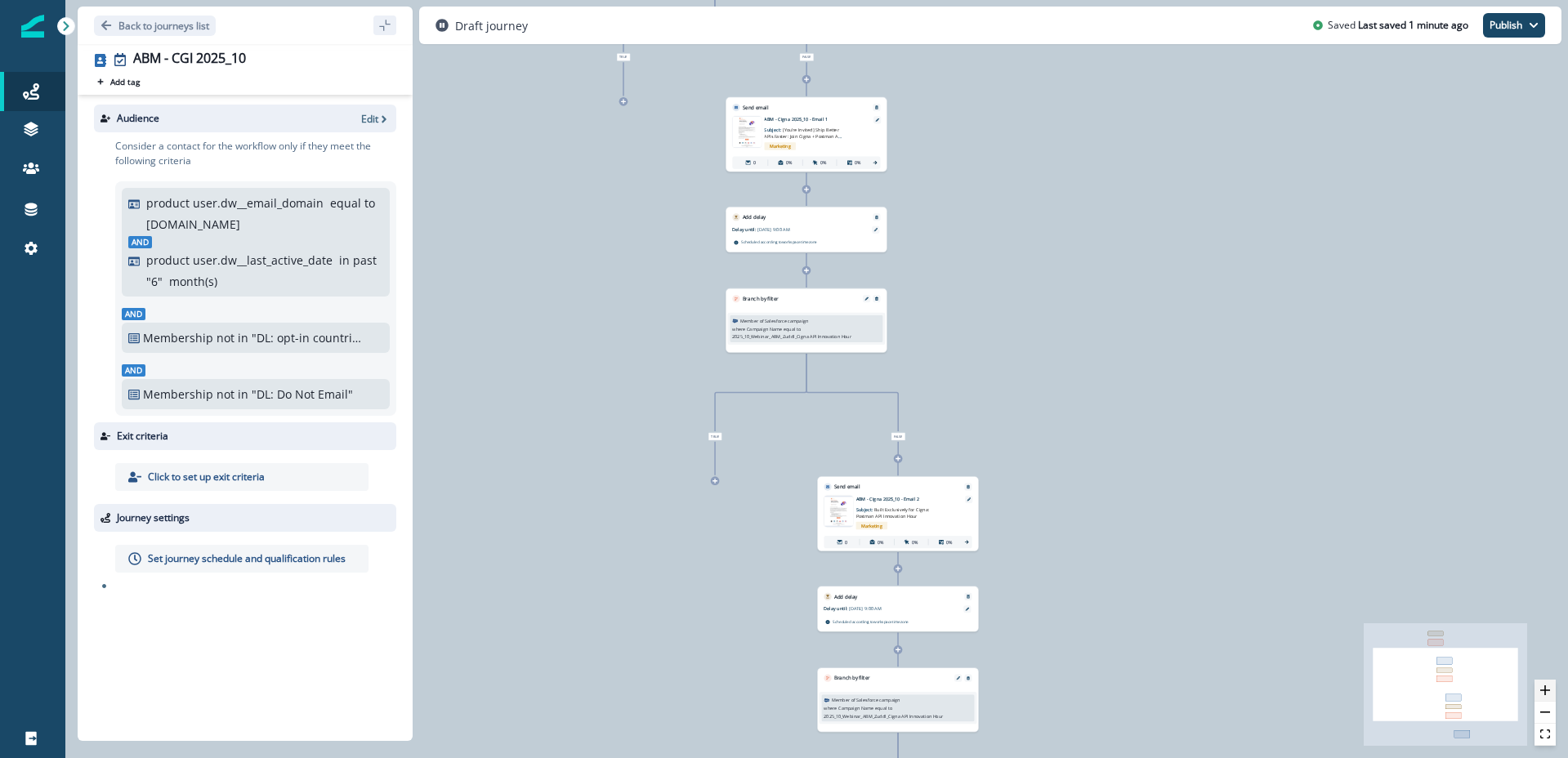
click at [1548, 690] on icon "zoom in" at bounding box center [1546, 690] width 10 height 10
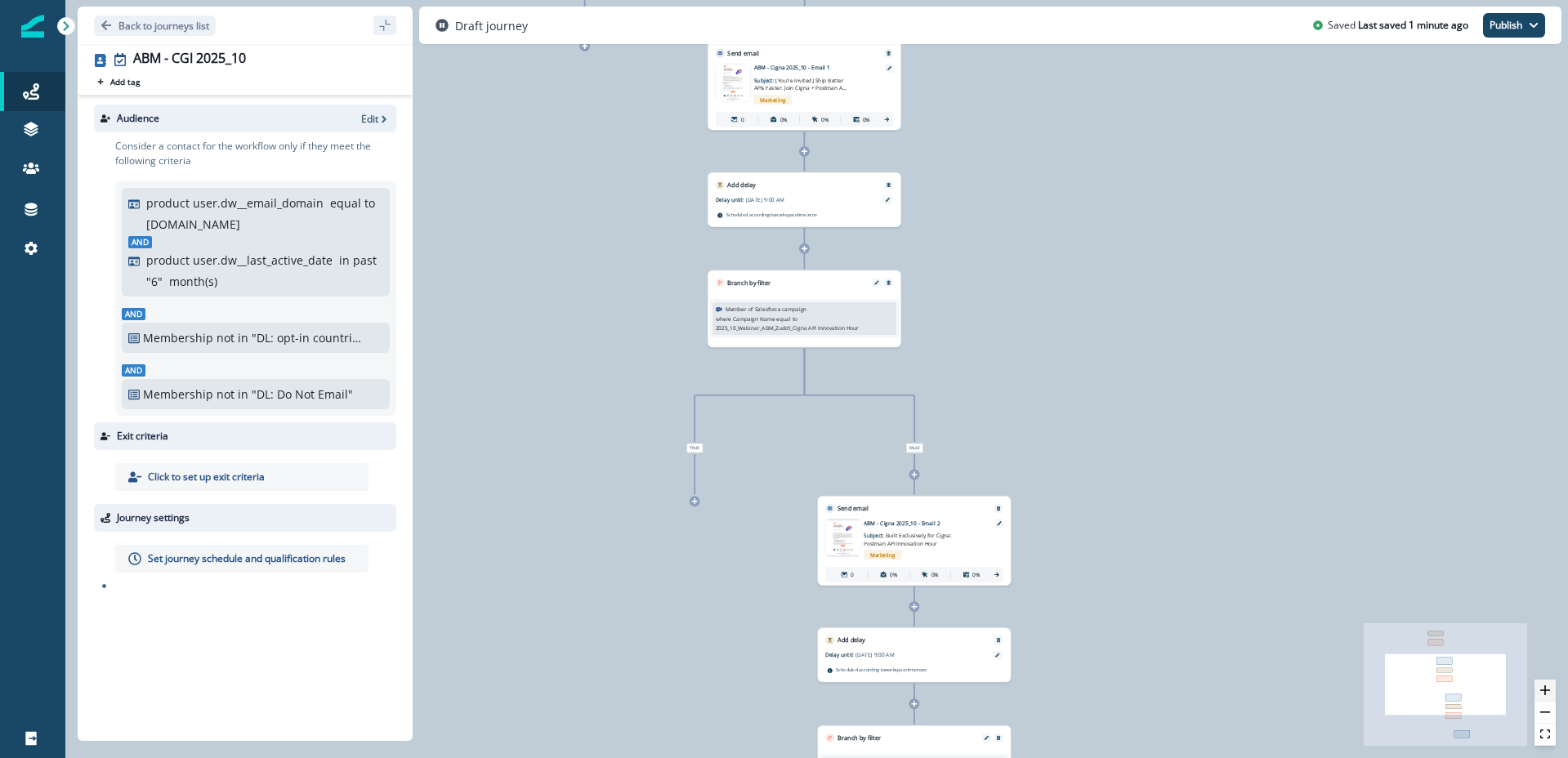
click at [1548, 690] on icon "zoom in" at bounding box center [1546, 690] width 10 height 10
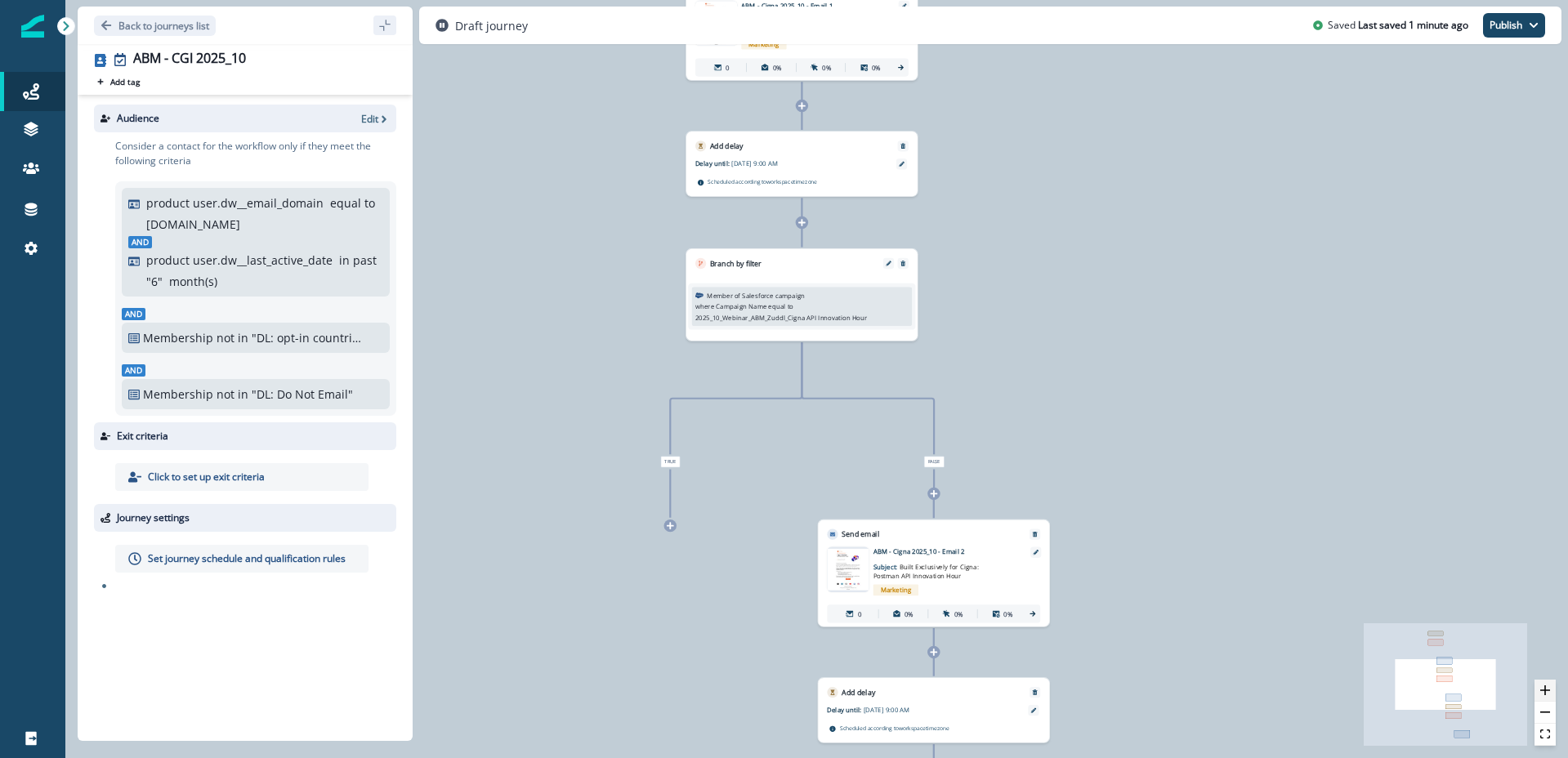
click at [1548, 690] on icon "zoom in" at bounding box center [1546, 690] width 10 height 10
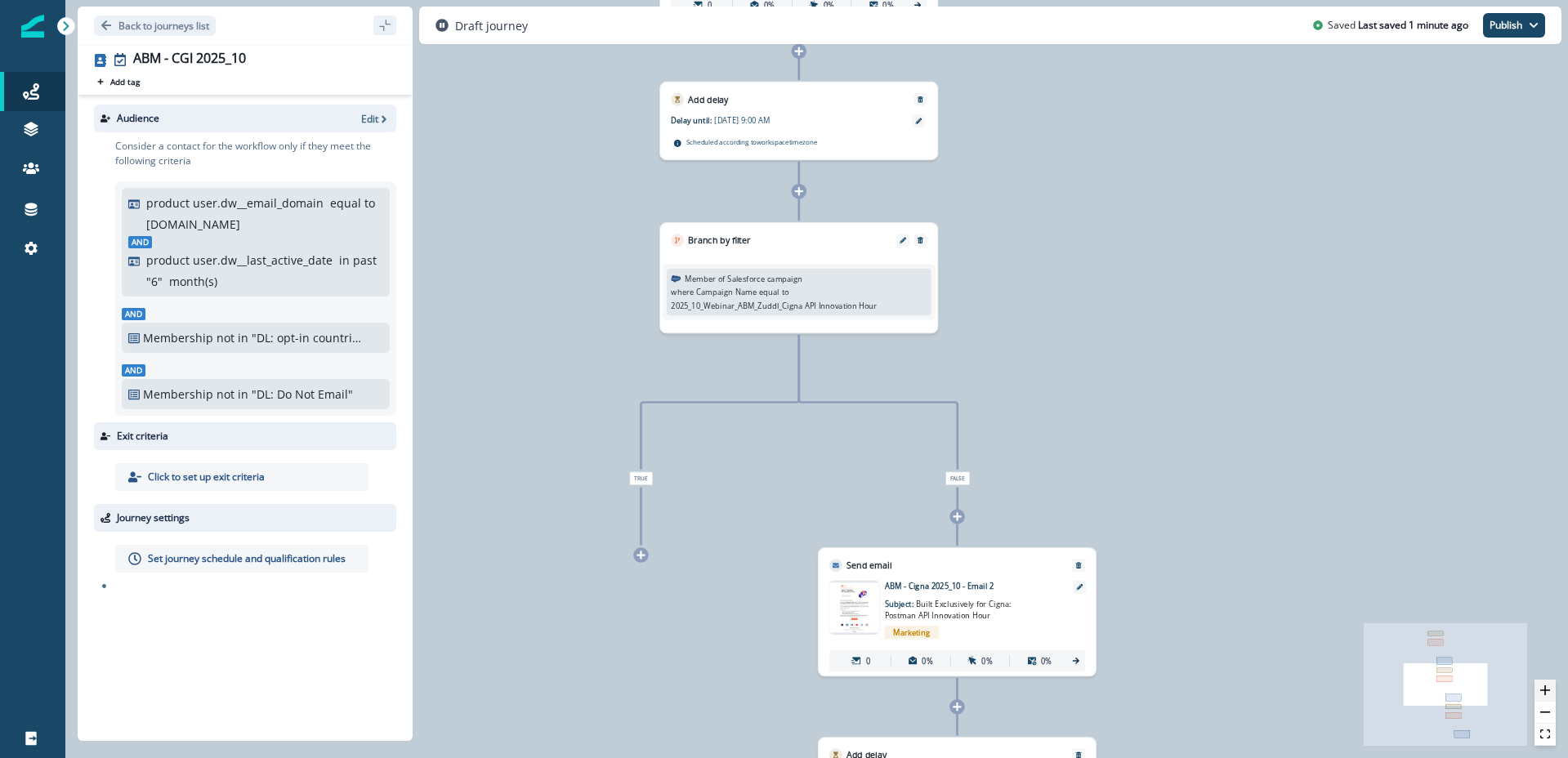
click at [1548, 690] on icon "zoom in" at bounding box center [1546, 690] width 10 height 10
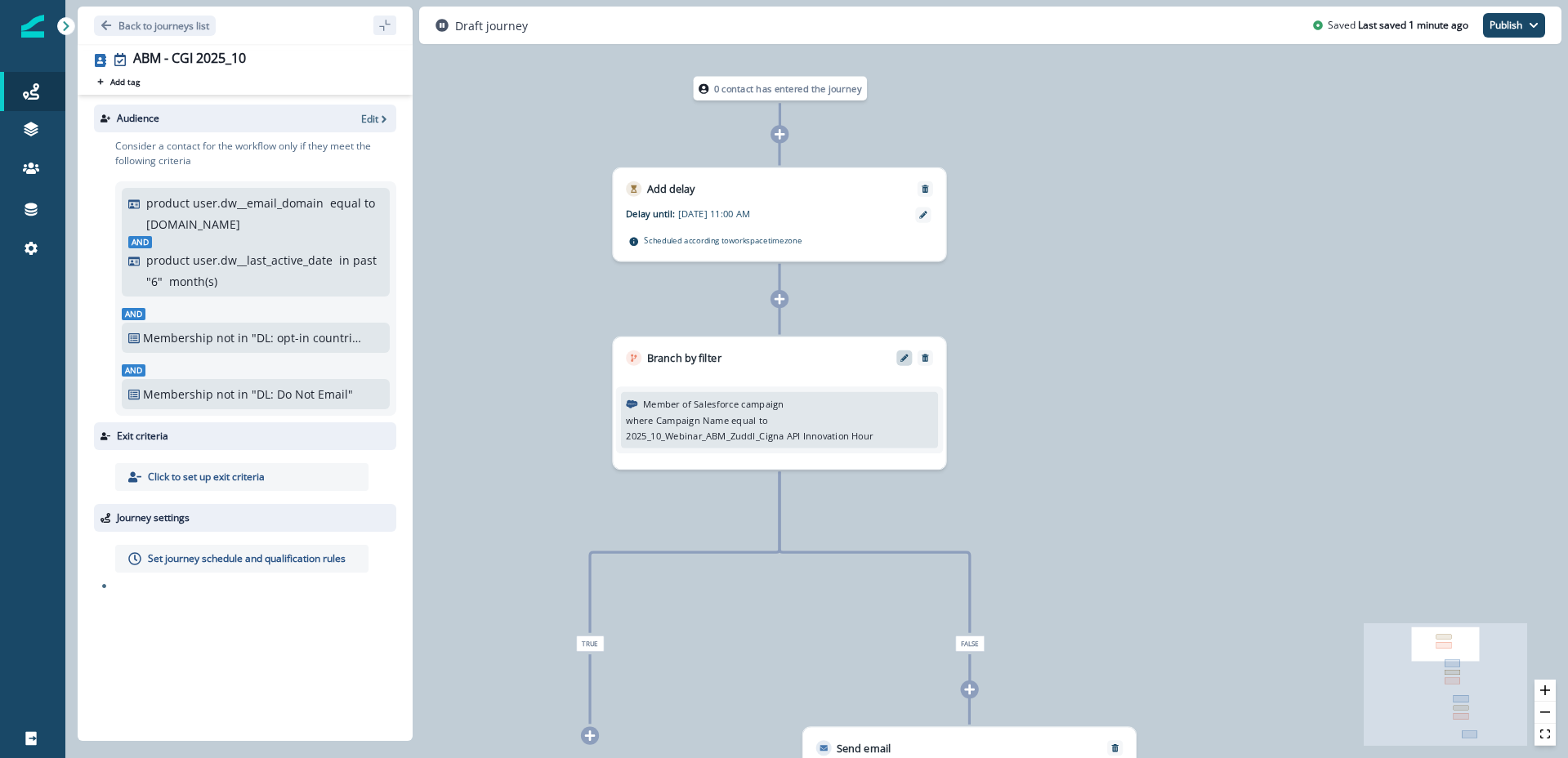
click at [903, 360] on icon "Edit" at bounding box center [905, 358] width 9 height 9
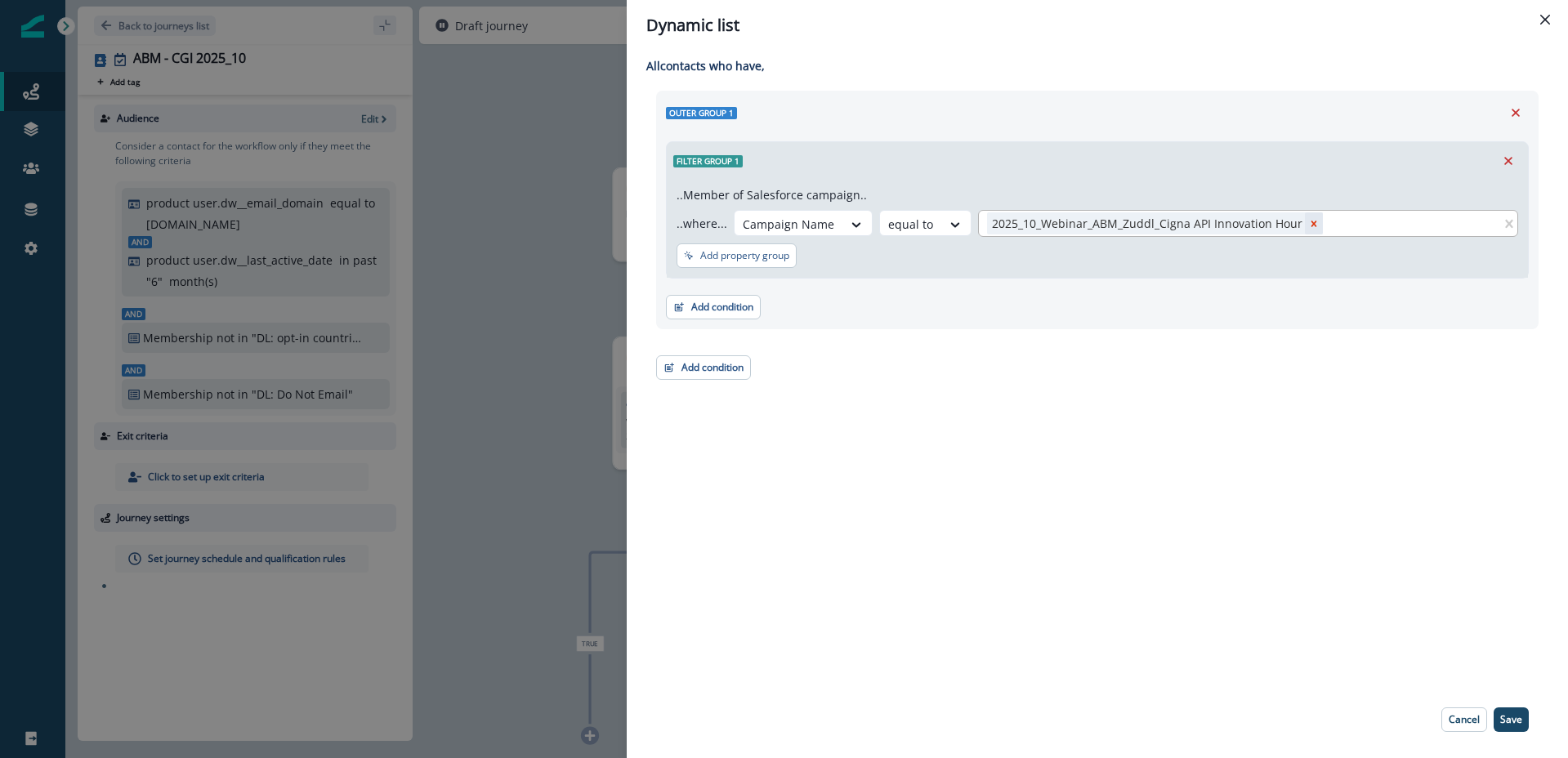
click at [1308, 218] on icon "Remove 2025_10_Webinar_ABM_Zuddl_Cigna API Innovation Hour" at bounding box center [1313, 223] width 11 height 11
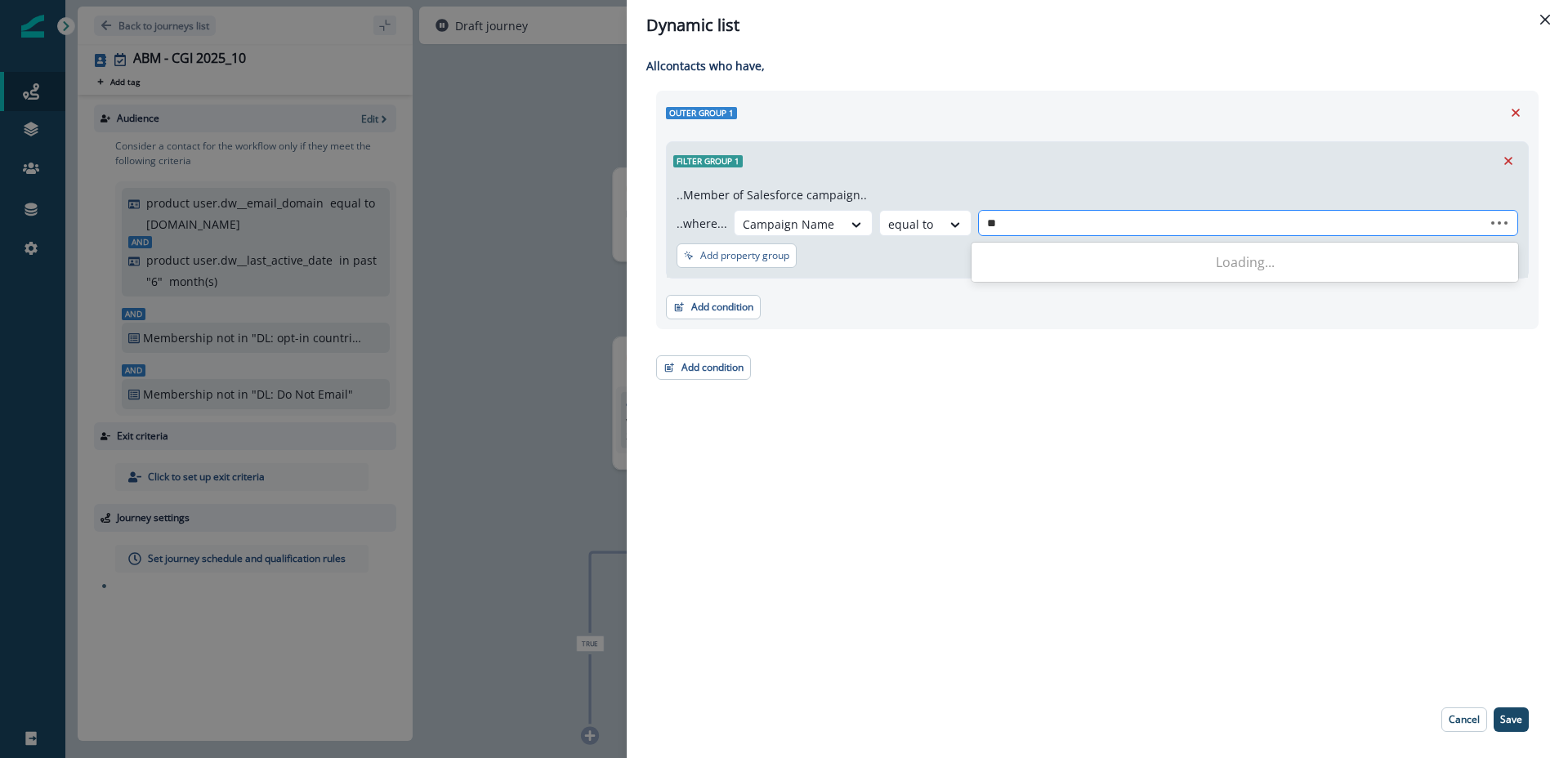
type input "***"
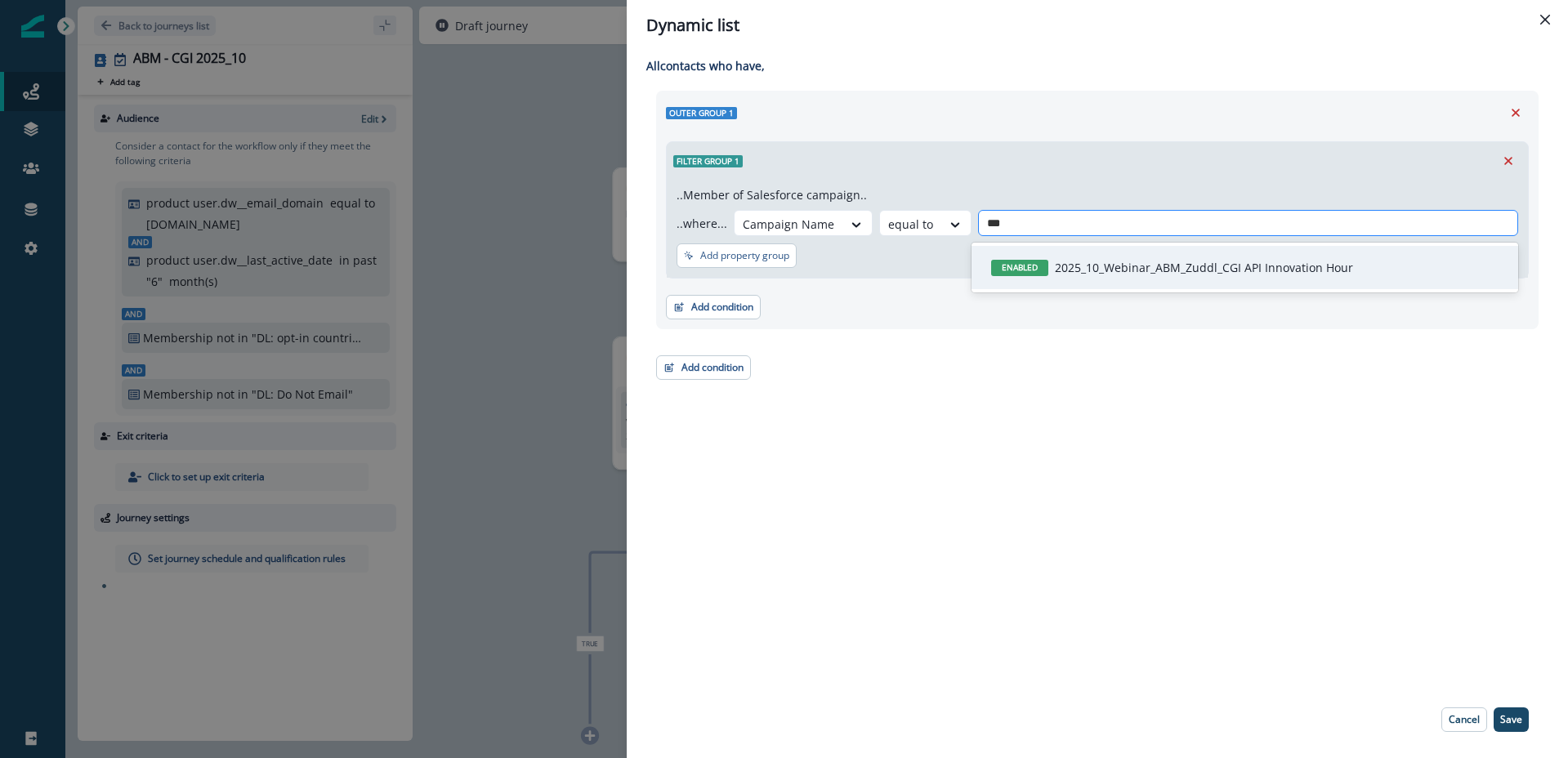
click at [1262, 270] on p "2025_10_Webinar_ABM_Zuddl_CGI API Innovation Hour" at bounding box center [1204, 267] width 298 height 17
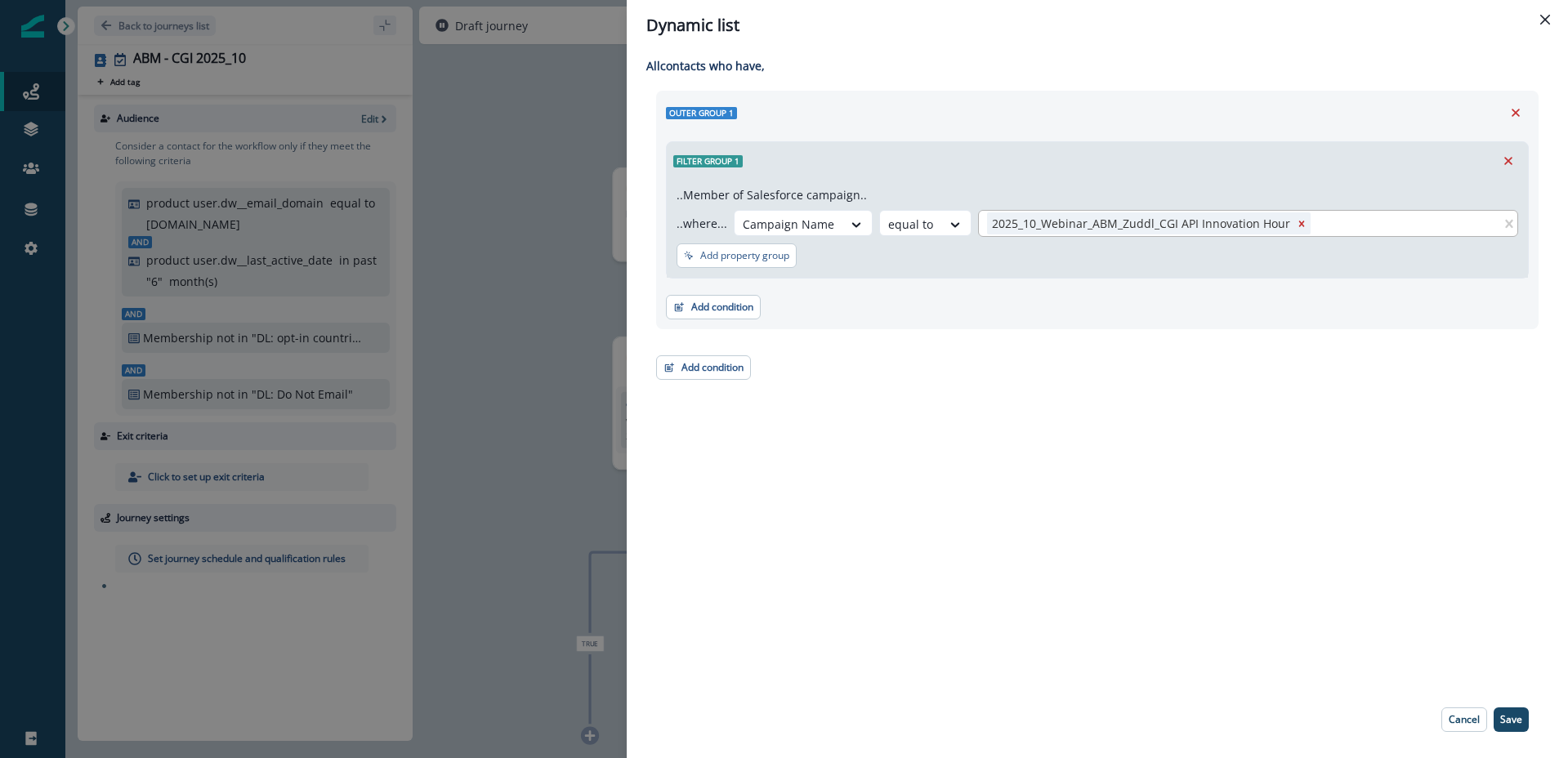
click at [1511, 708] on button "Save" at bounding box center [1511, 719] width 35 height 25
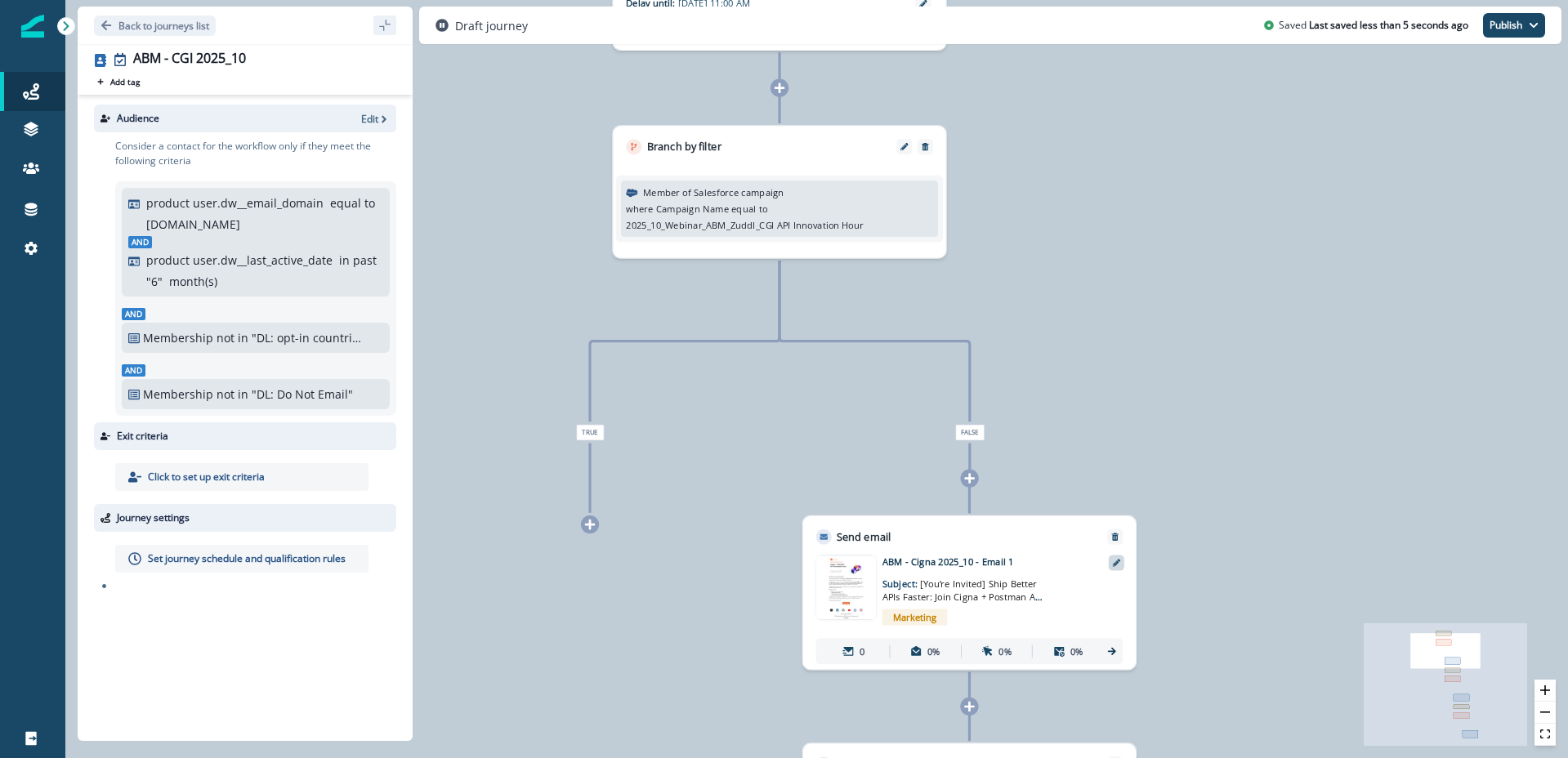
click at [1113, 565] on icon at bounding box center [1118, 563] width 9 height 9
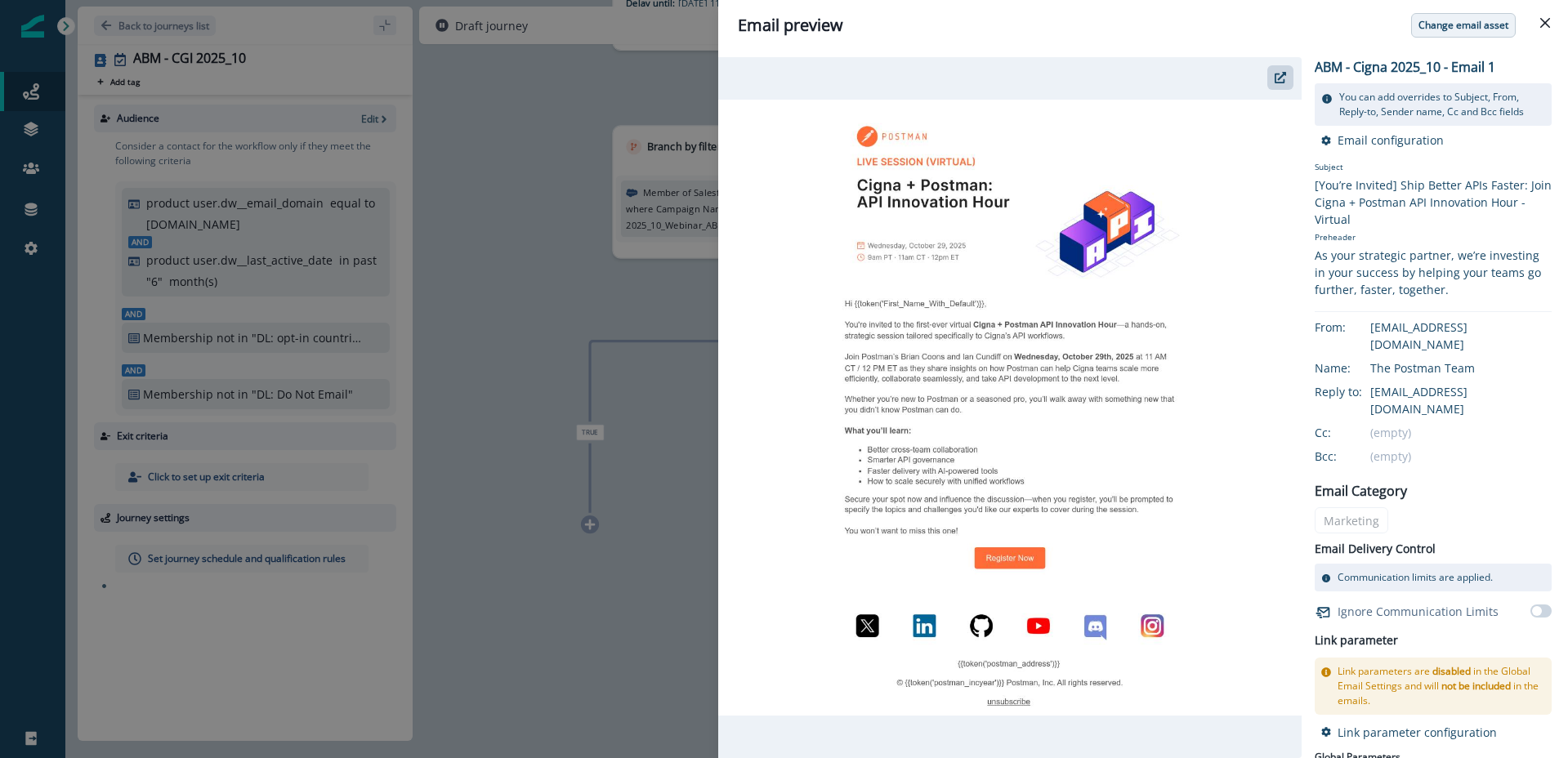
click at [1472, 29] on p "Change email asset" at bounding box center [1464, 25] width 90 height 11
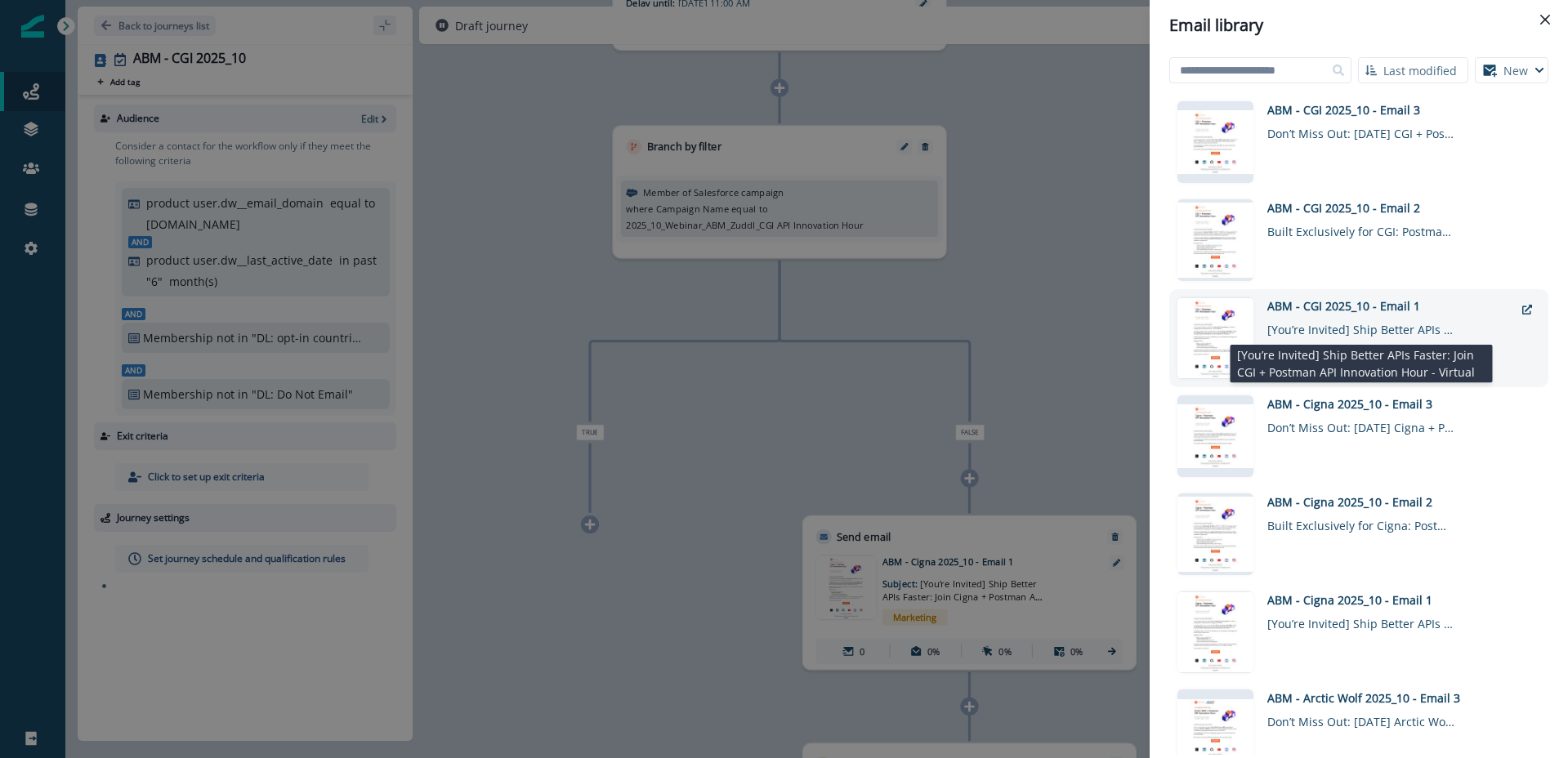
click at [1325, 322] on div "[You’re Invited] Ship Better APIs Faster: Join CGI + Postman API Innovation Hou…" at bounding box center [1361, 327] width 188 height 24
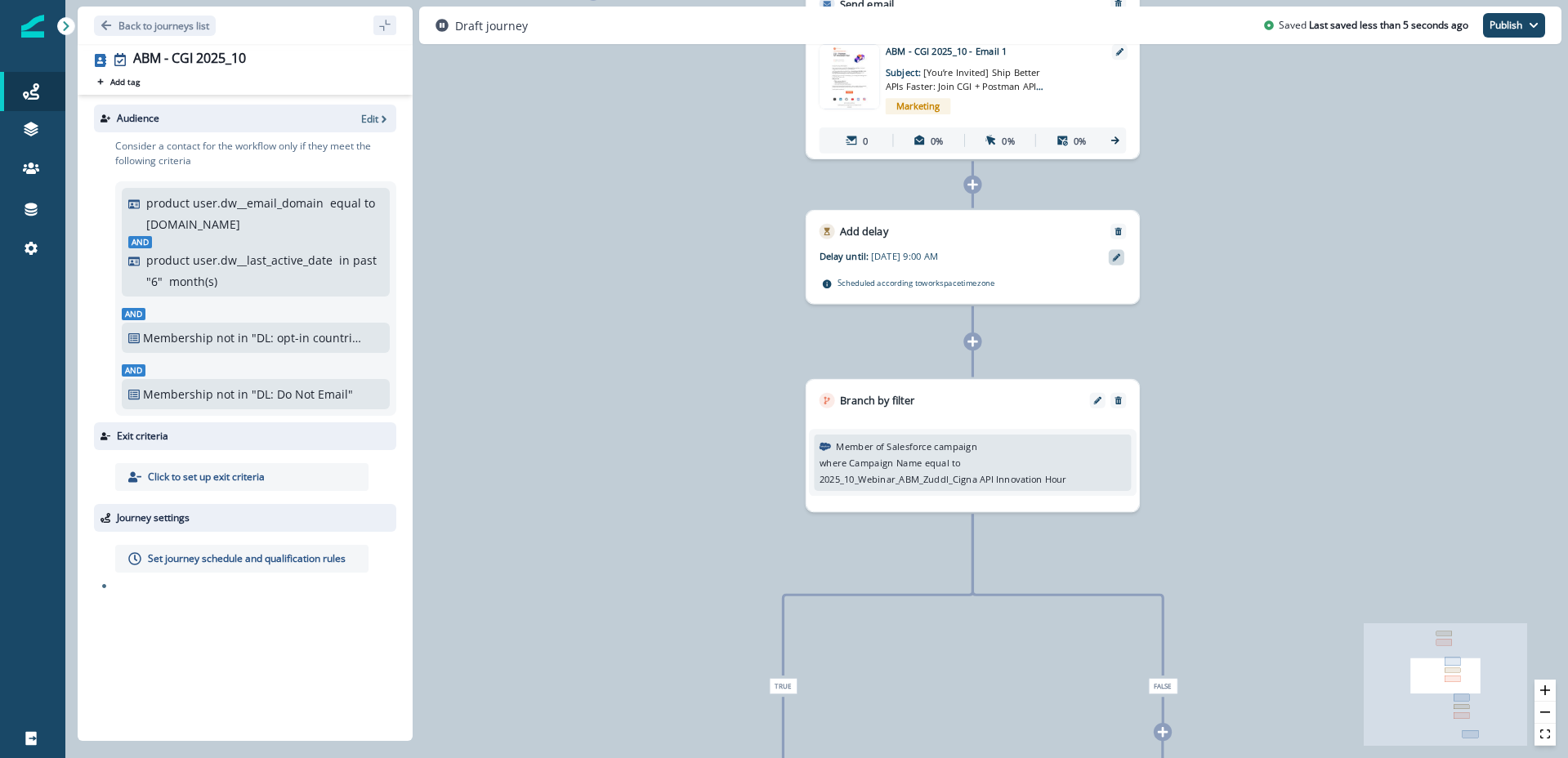
click at [1118, 260] on icon at bounding box center [1118, 258] width 9 height 9
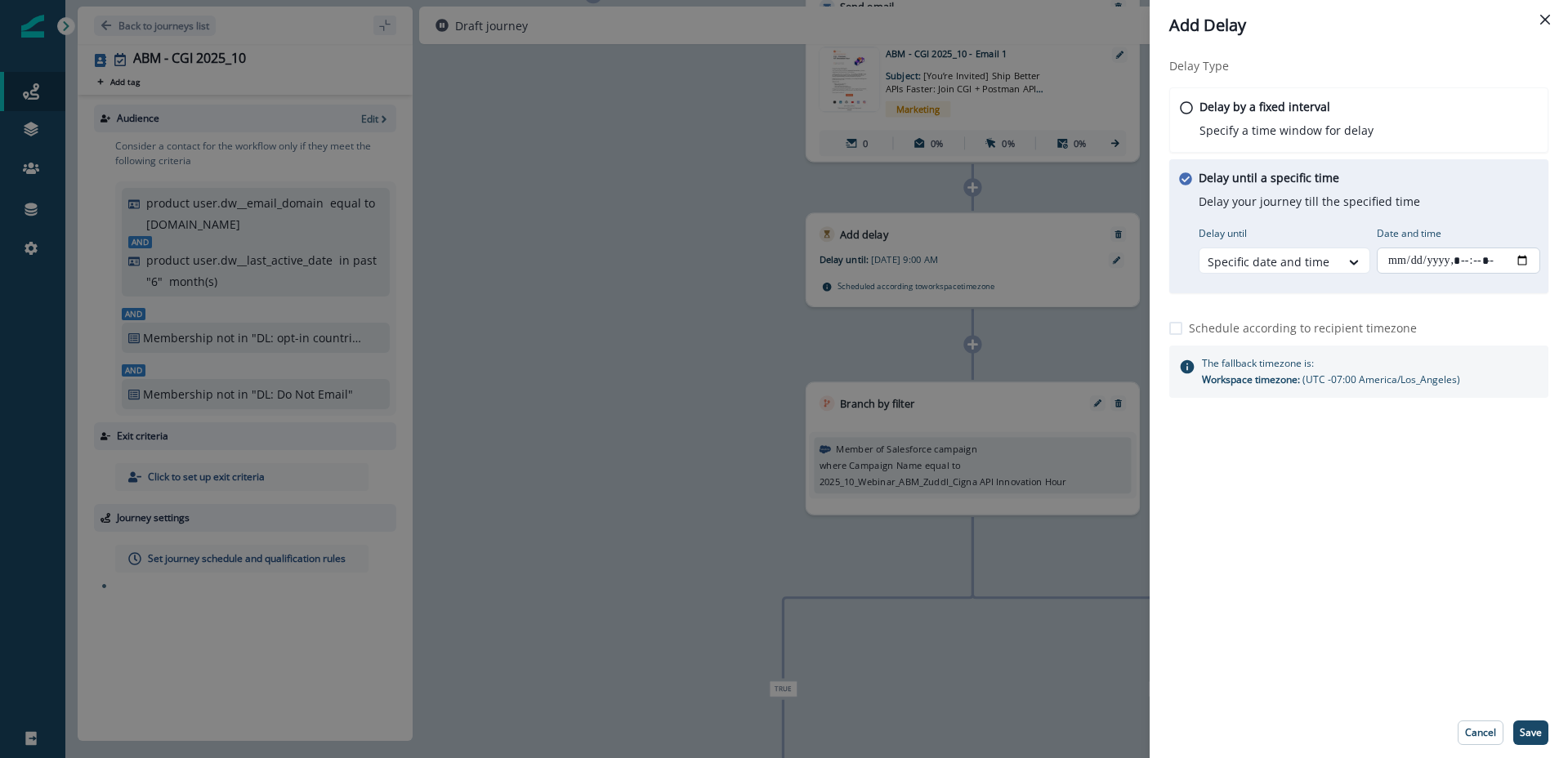
click at [1525, 260] on input "Date and time" at bounding box center [1459, 260] width 163 height 26
type input "**********"
click at [1371, 607] on div "Delay Type Delay by a fixed interval Specify a time window for delay Delay unti…" at bounding box center [1359, 379] width 419 height 657
click at [1526, 729] on p "Save" at bounding box center [1531, 732] width 22 height 11
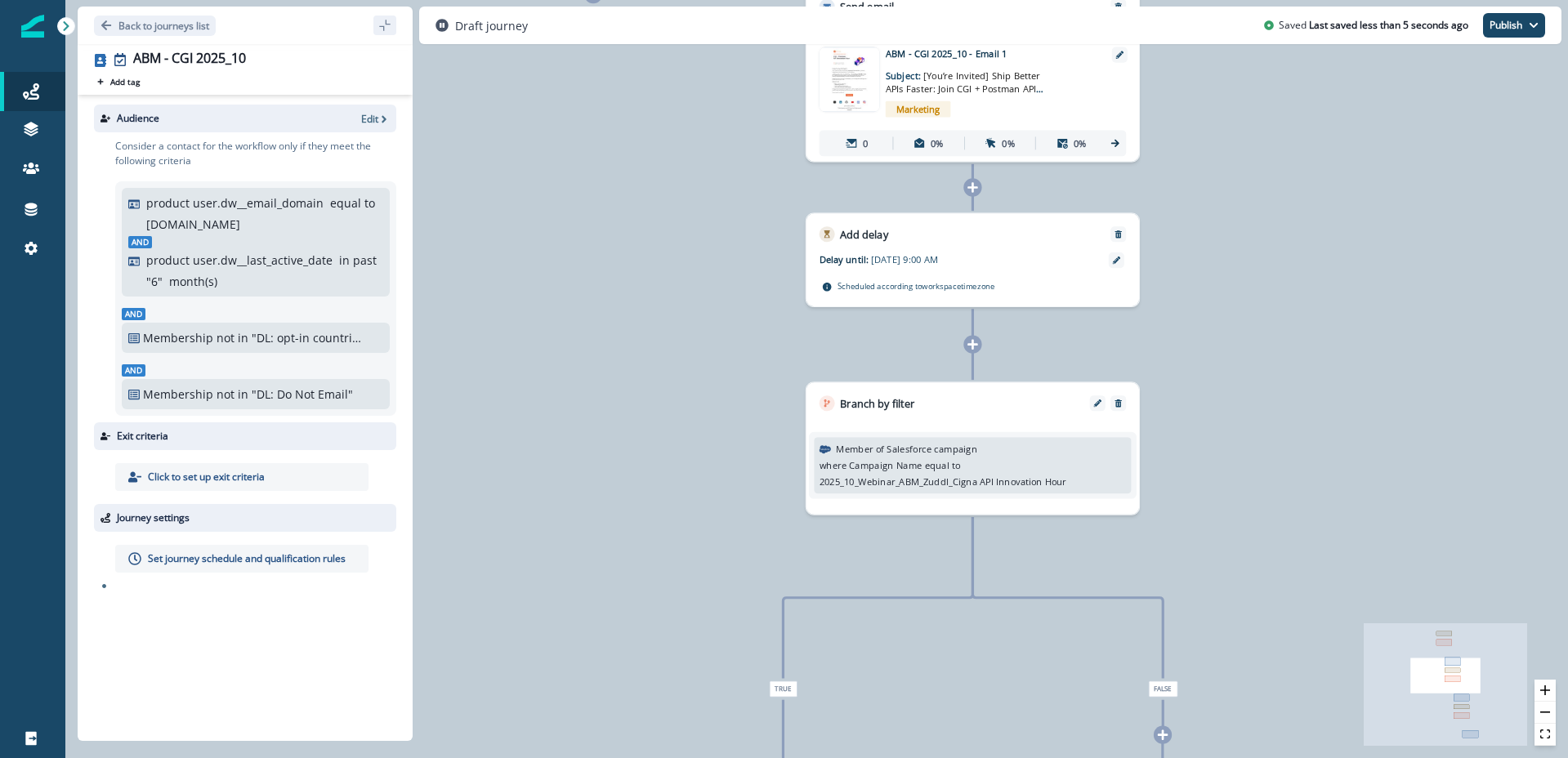
click at [1014, 477] on p "2025_10_Webinar_ABM_Zuddl_Cigna API Innovation Hour" at bounding box center [943, 482] width 247 height 14
click at [1094, 403] on icon "Edit" at bounding box center [1097, 403] width 9 height 9
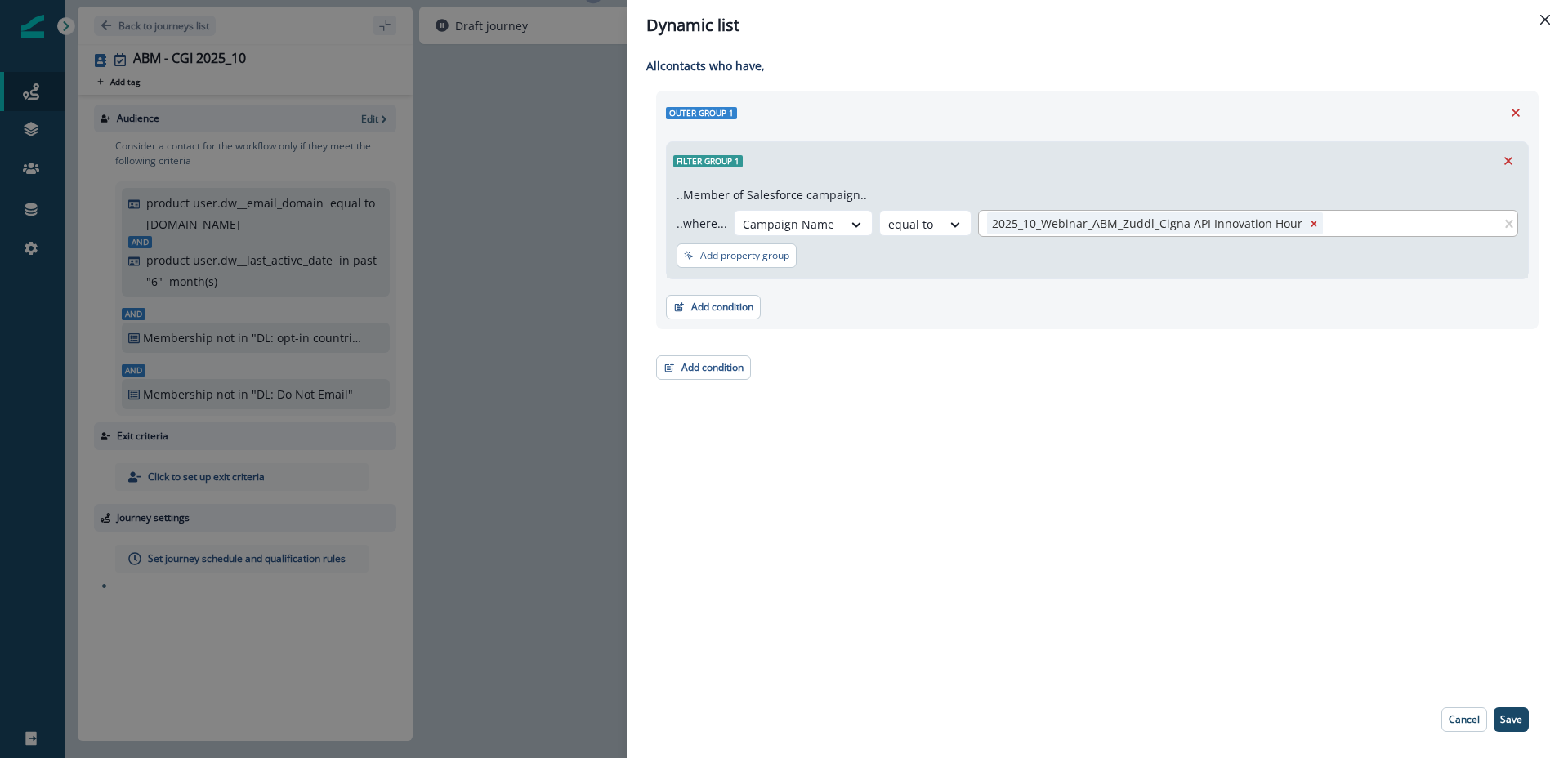
click at [1308, 218] on icon "Remove 2025_10_Webinar_ABM_Zuddl_Cigna API Innovation Hour" at bounding box center [1313, 223] width 11 height 11
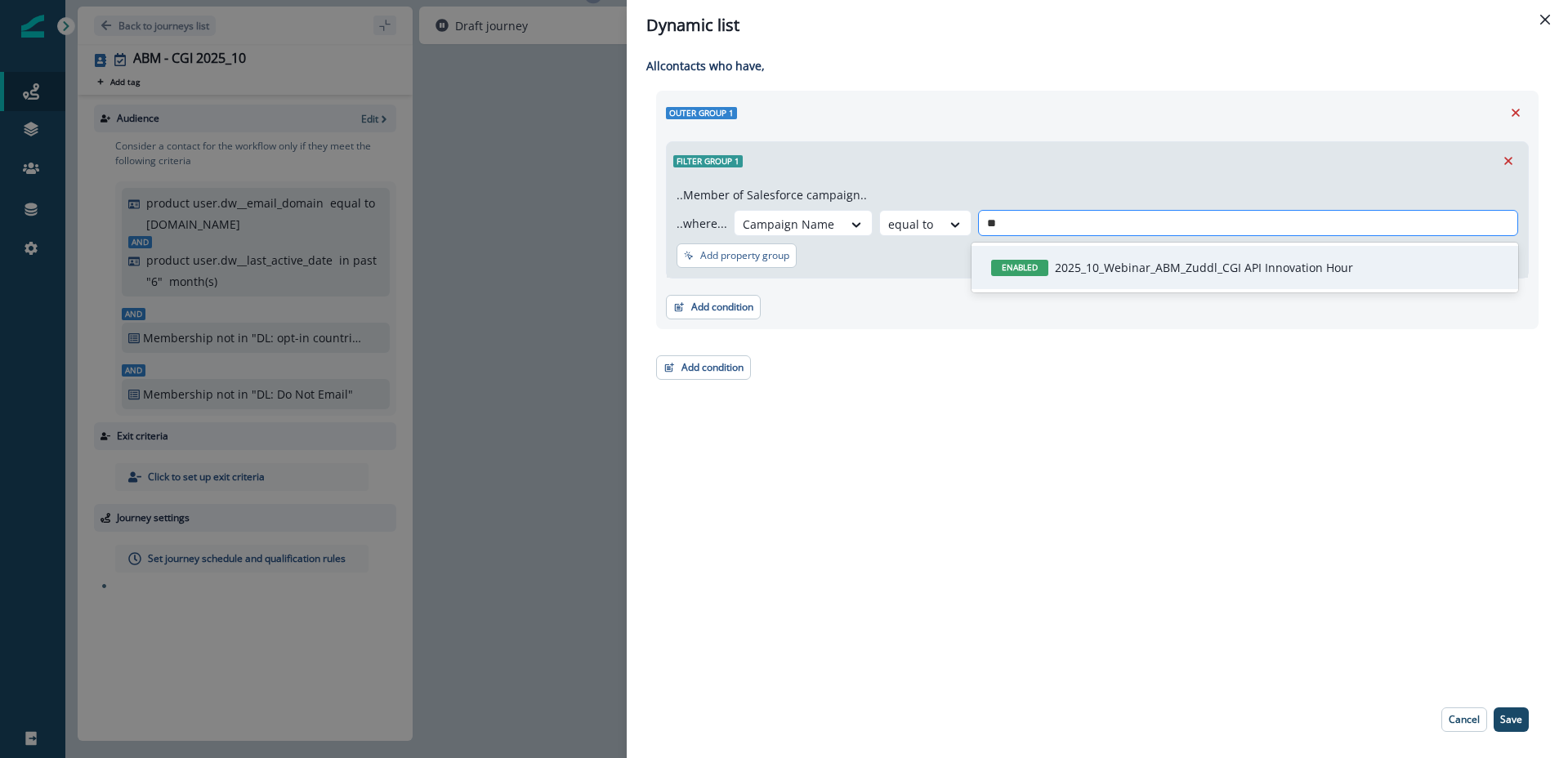
type input "***"
click at [1270, 259] on p "2025_10_Webinar_ABM_Zuddl_CGI API Innovation Hour" at bounding box center [1204, 267] width 298 height 17
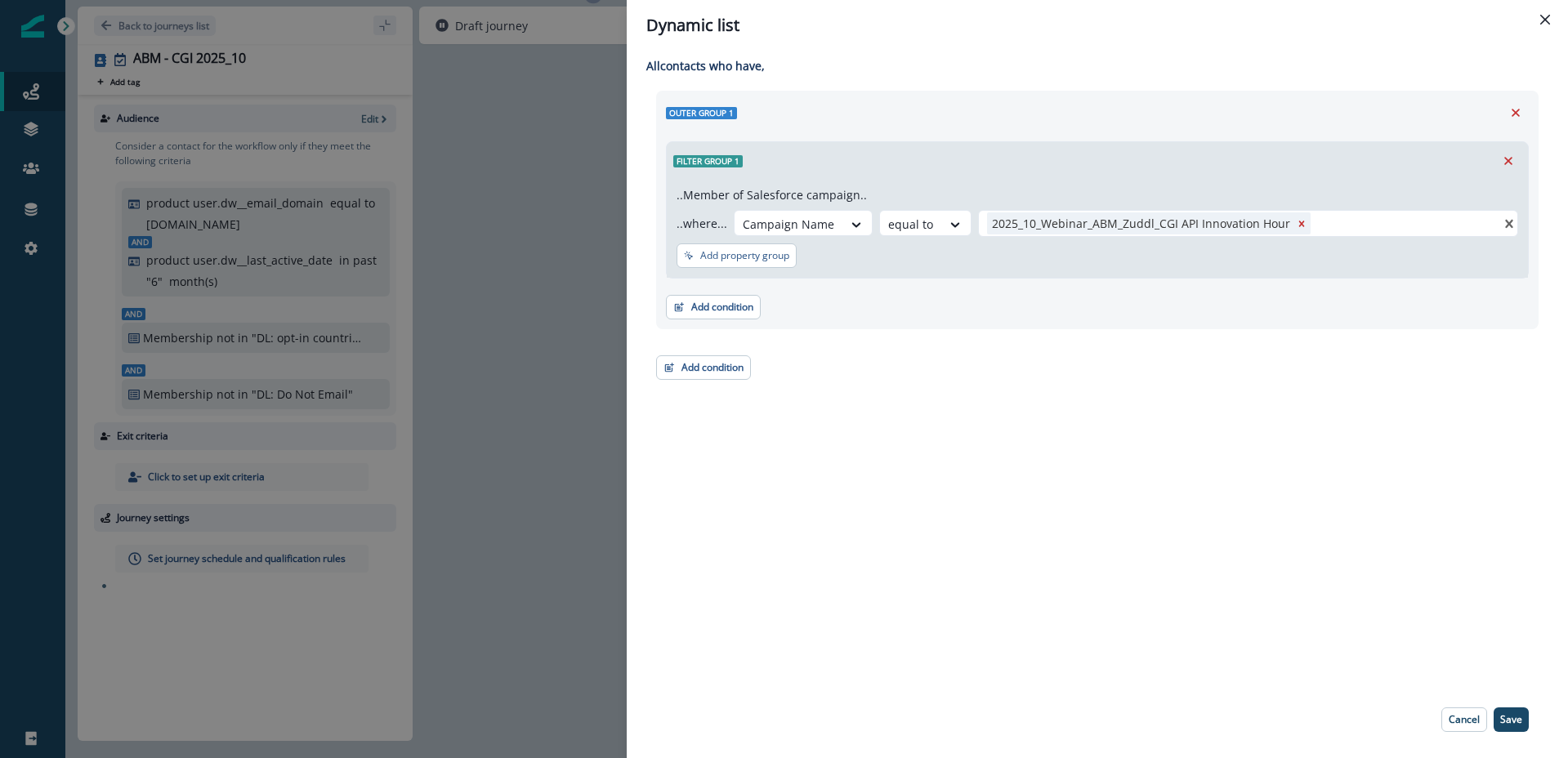
click at [1514, 720] on p "Save" at bounding box center [1512, 719] width 22 height 11
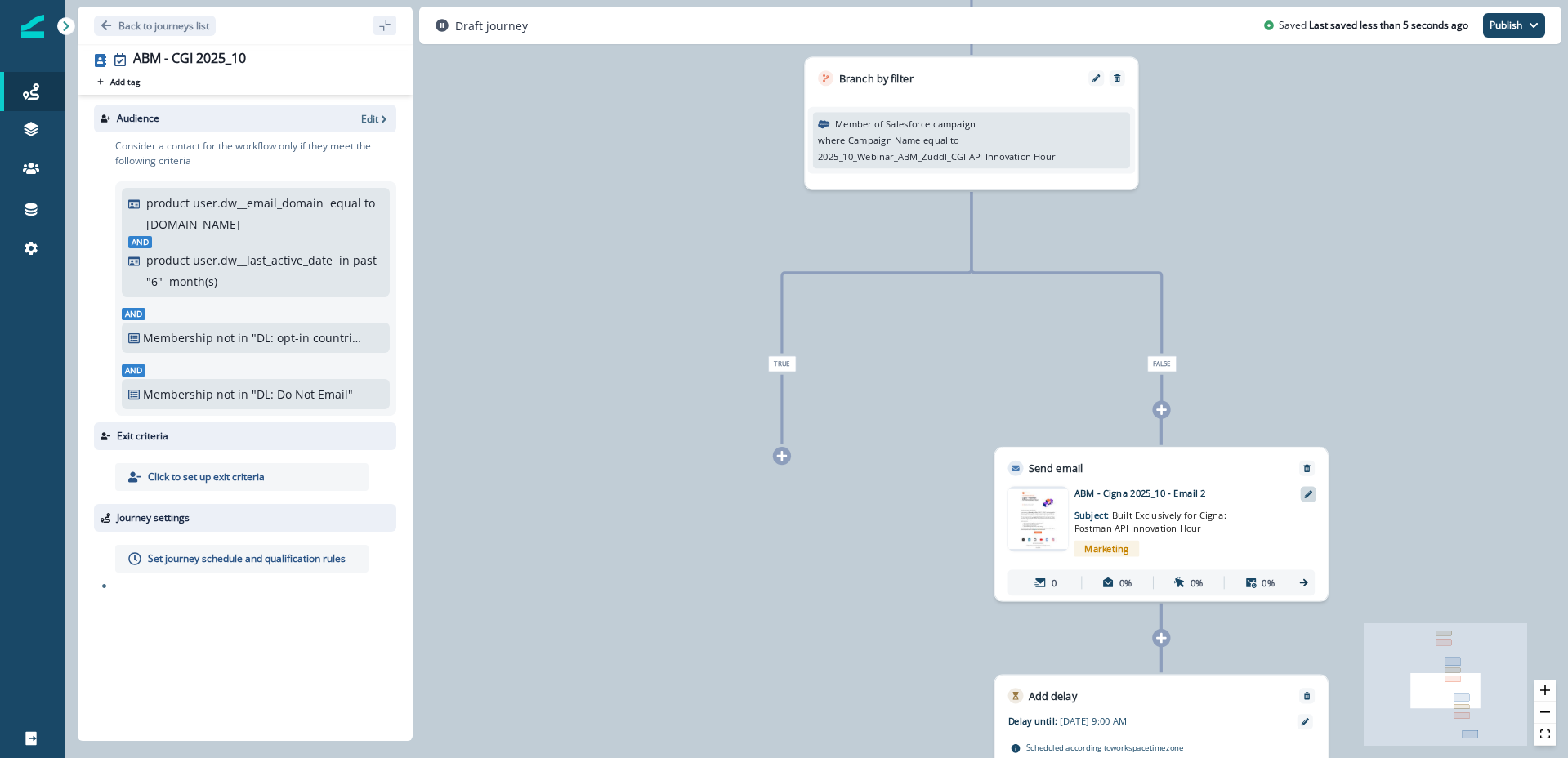
click at [1309, 492] on icon at bounding box center [1308, 494] width 9 height 9
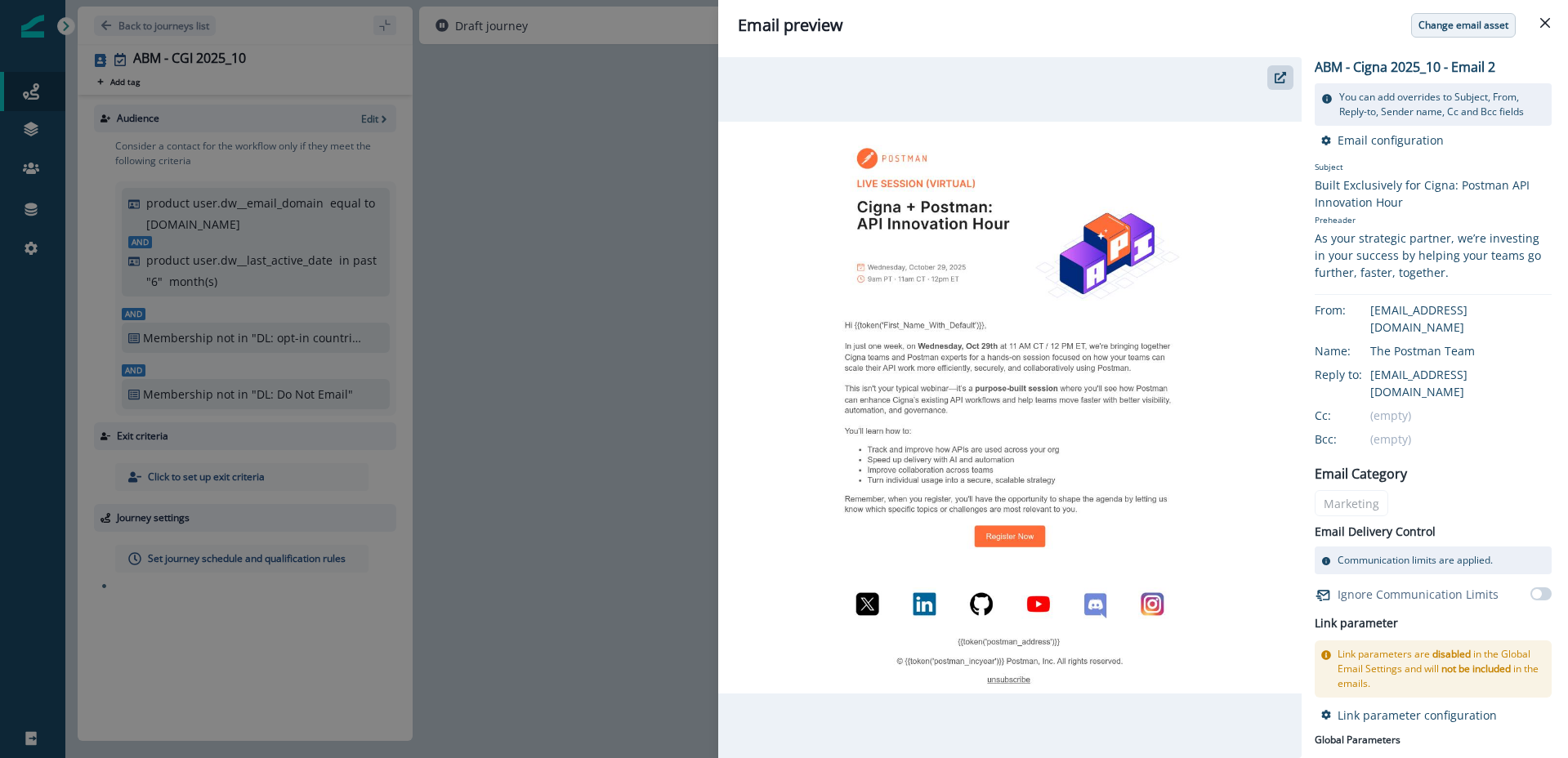
click at [1484, 24] on p "Change email asset" at bounding box center [1464, 25] width 90 height 11
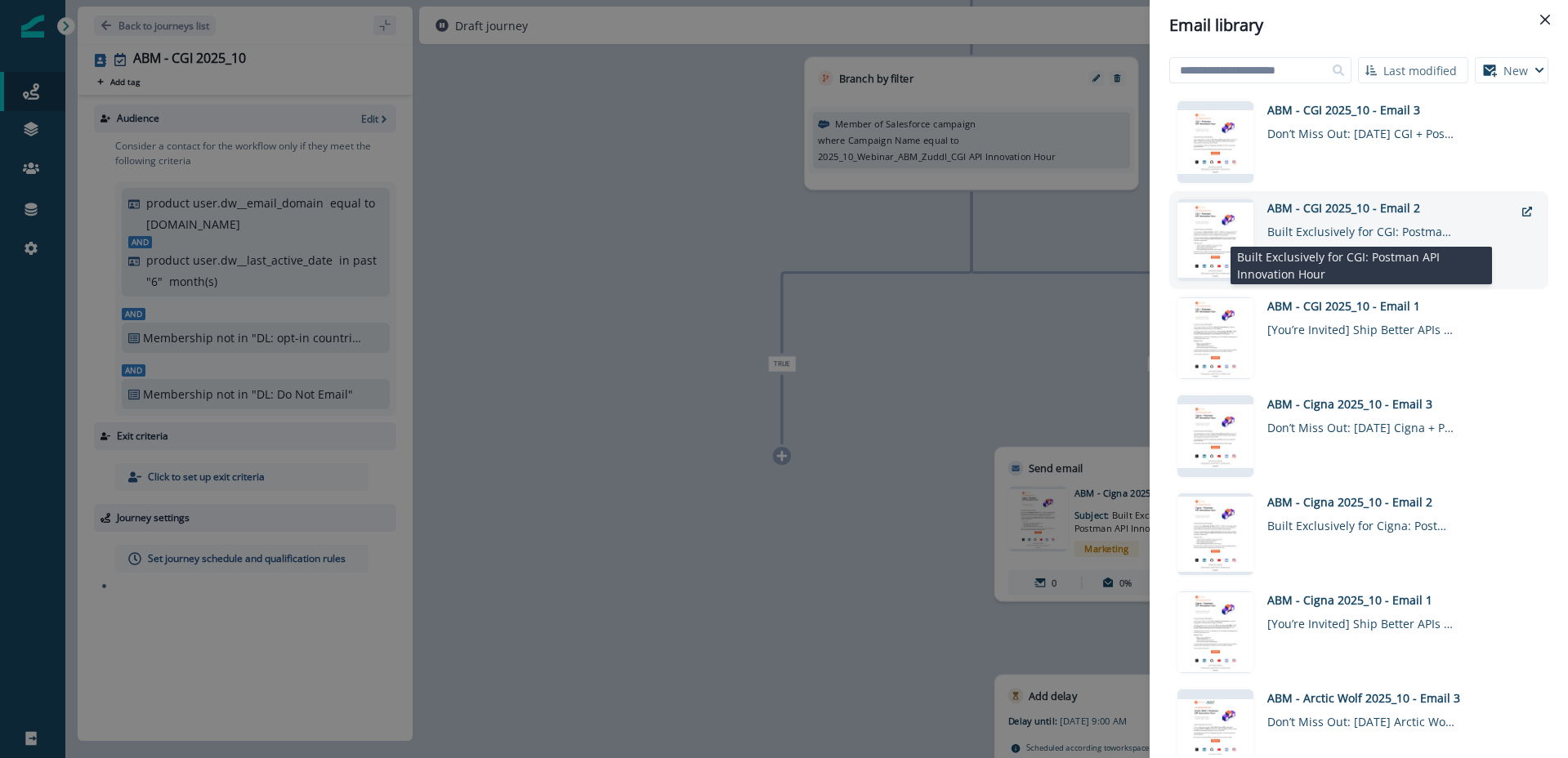
click at [1345, 225] on div "Built Exclusively for CGI: Postman API Innovation Hour" at bounding box center [1361, 228] width 188 height 24
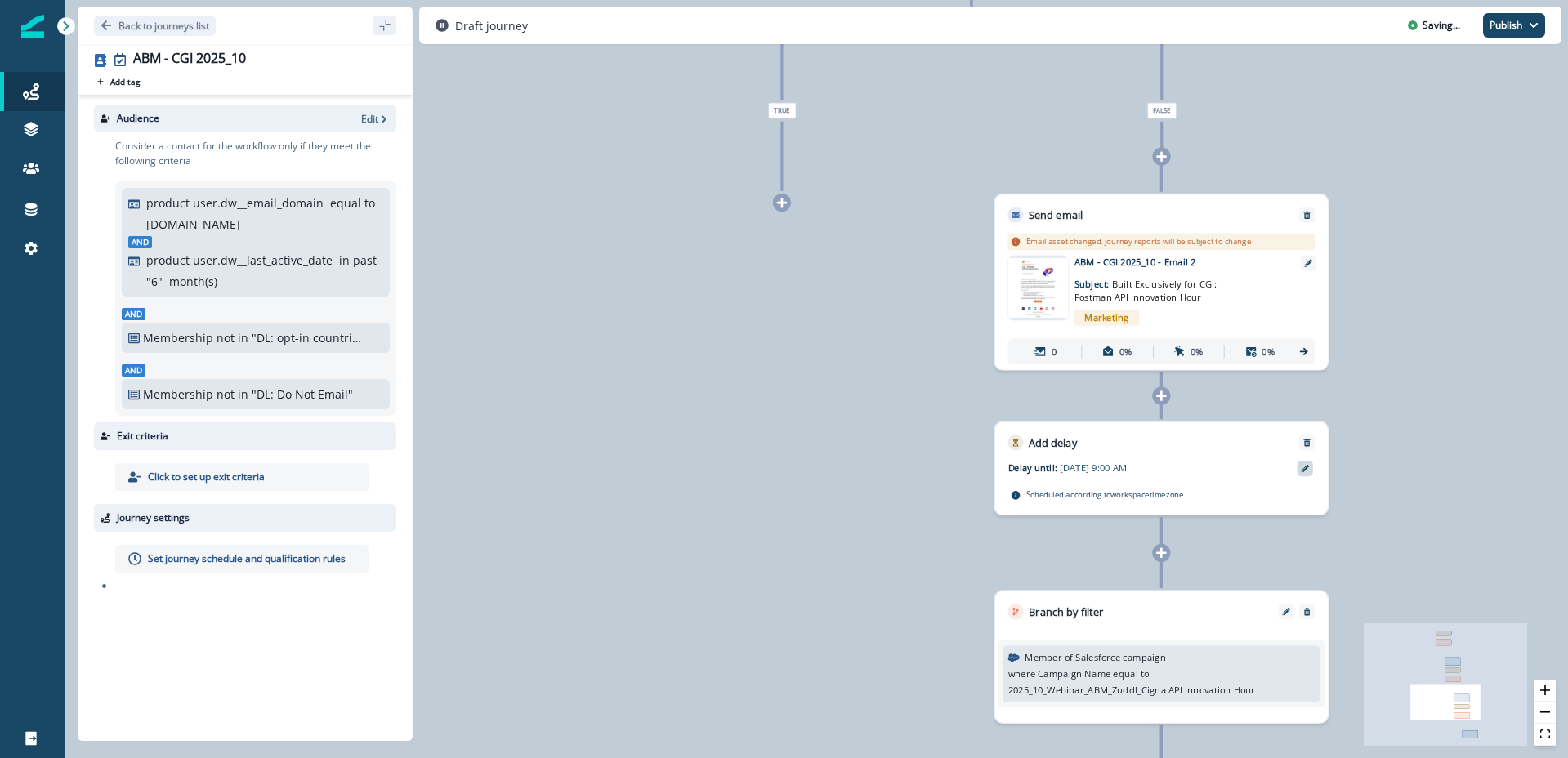
click at [1302, 469] on icon at bounding box center [1305, 469] width 9 height 9
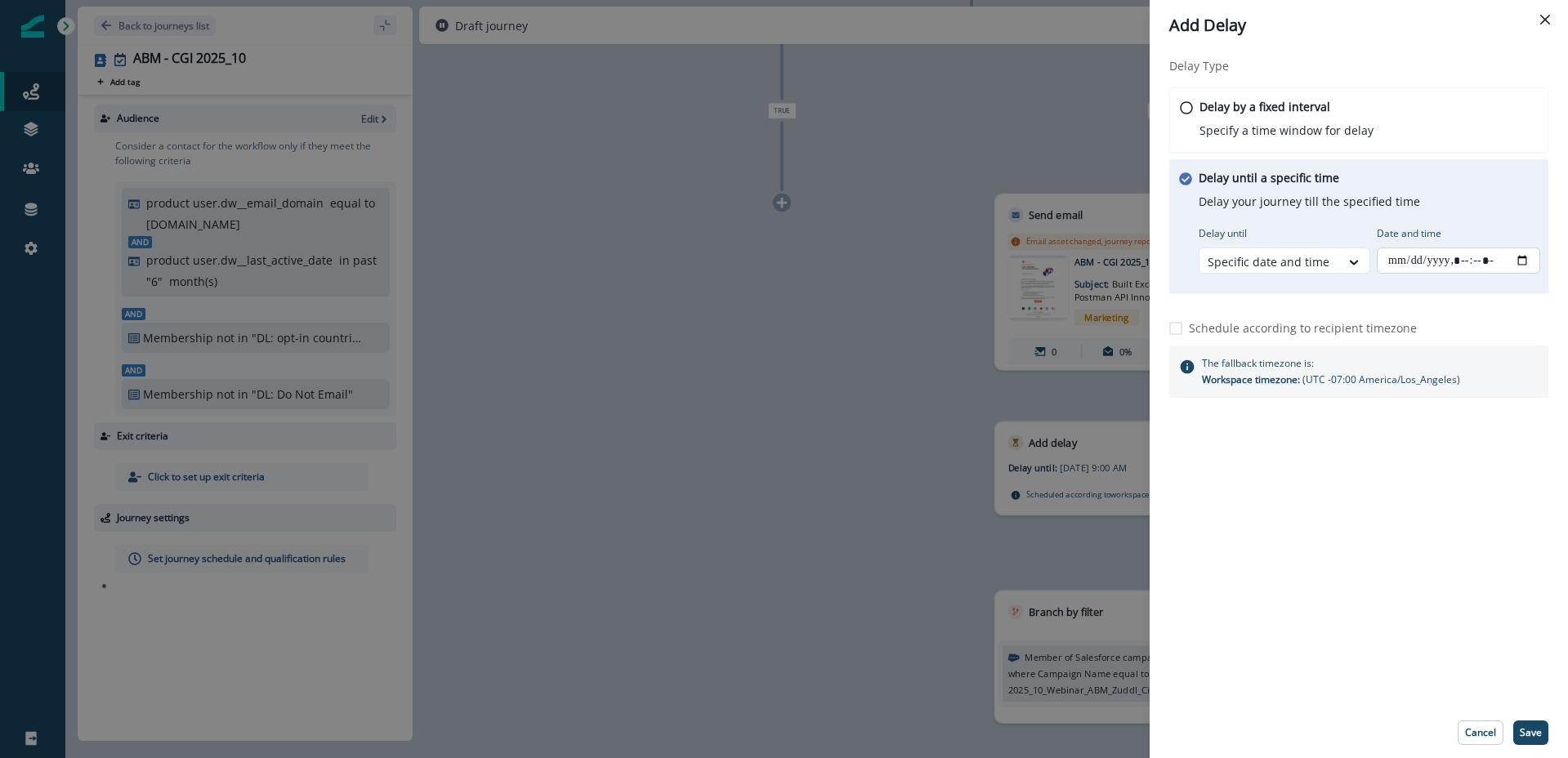
click at [1456, 257] on input "Date and time" at bounding box center [1459, 260] width 163 height 26
click at [1529, 258] on input "Date and time" at bounding box center [1459, 260] width 163 height 26
type input "**********"
click at [1345, 573] on div "Delay Type Delay by a fixed interval Specify a time window for delay Delay unti…" at bounding box center [1359, 379] width 419 height 657
click at [1537, 733] on p "Save" at bounding box center [1531, 732] width 22 height 11
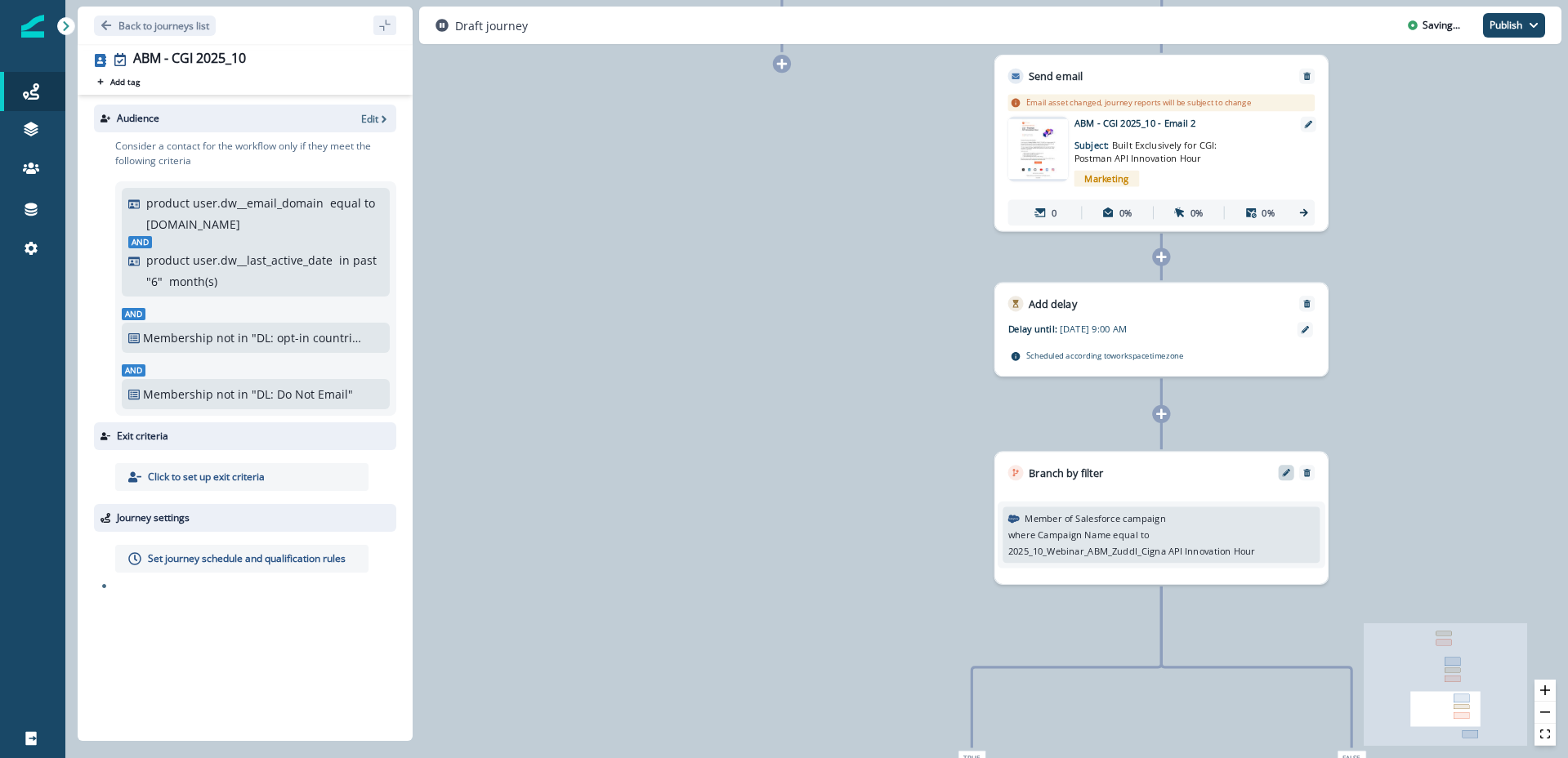
click at [1288, 474] on icon "Edit" at bounding box center [1286, 473] width 9 height 9
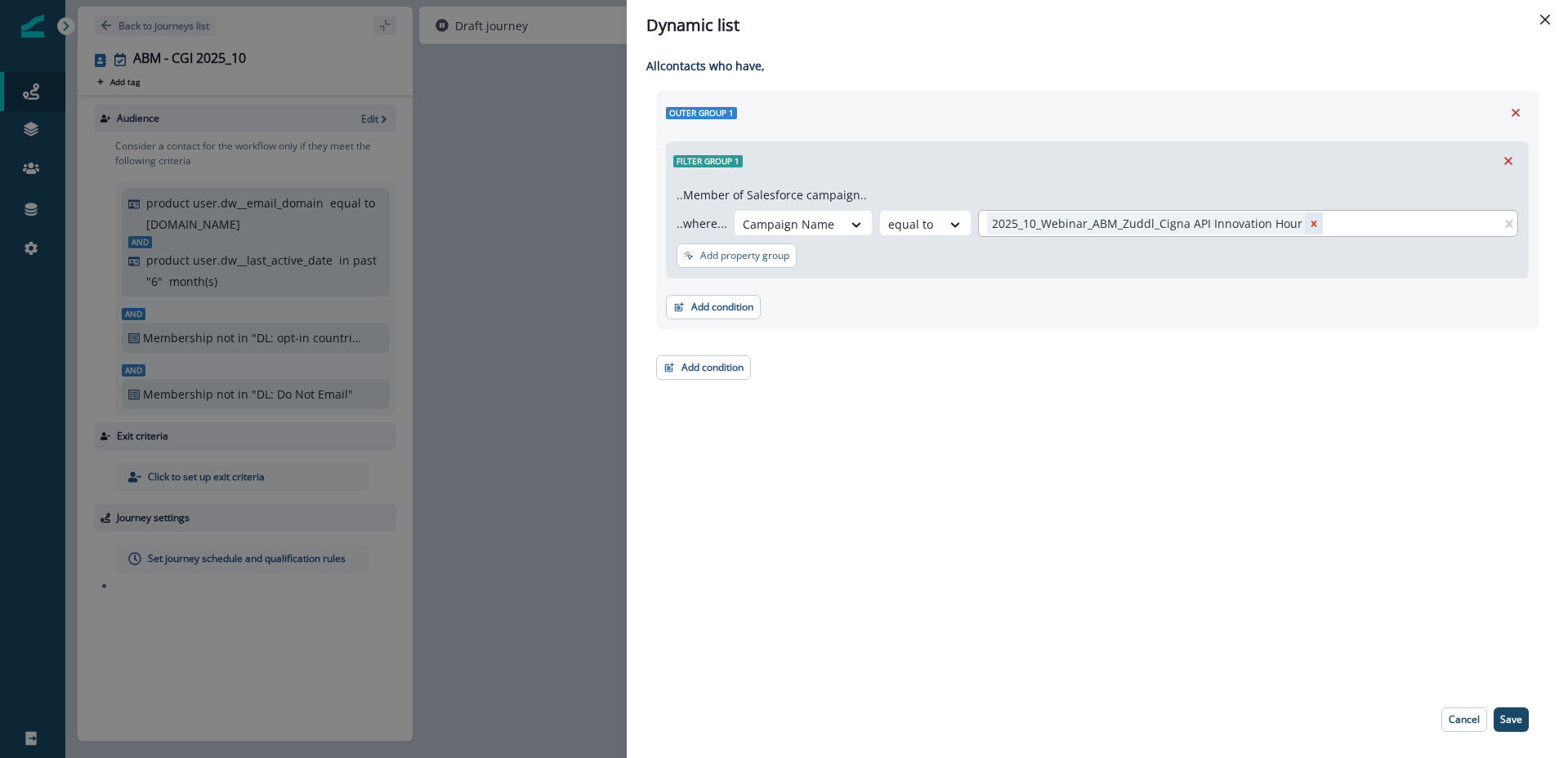
click at [1305, 221] on div "Remove 2025_10_Webinar_ABM_Zuddl_Cigna API Innovation Hour" at bounding box center [1313, 224] width 18 height 22
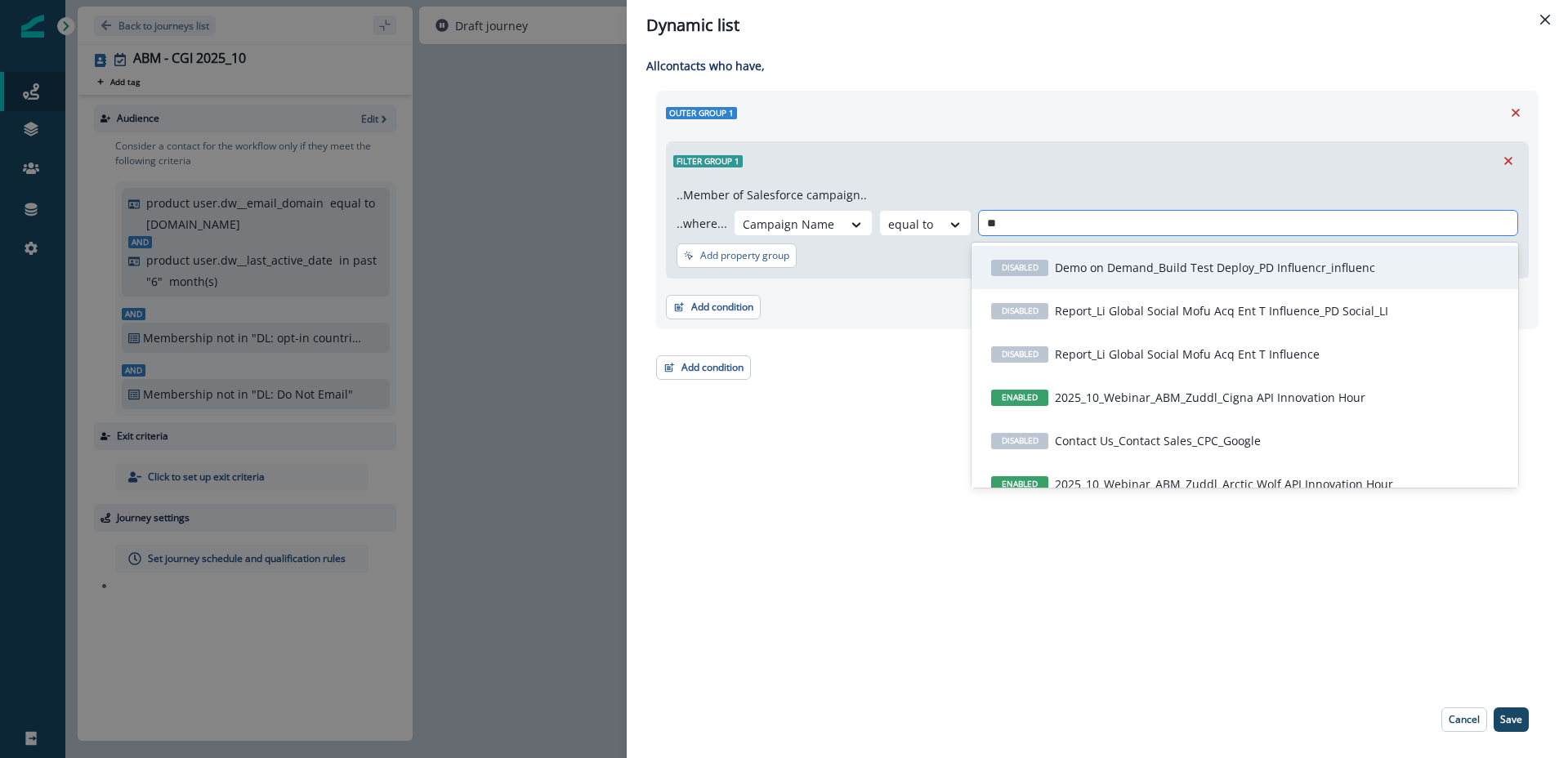
type input "***"
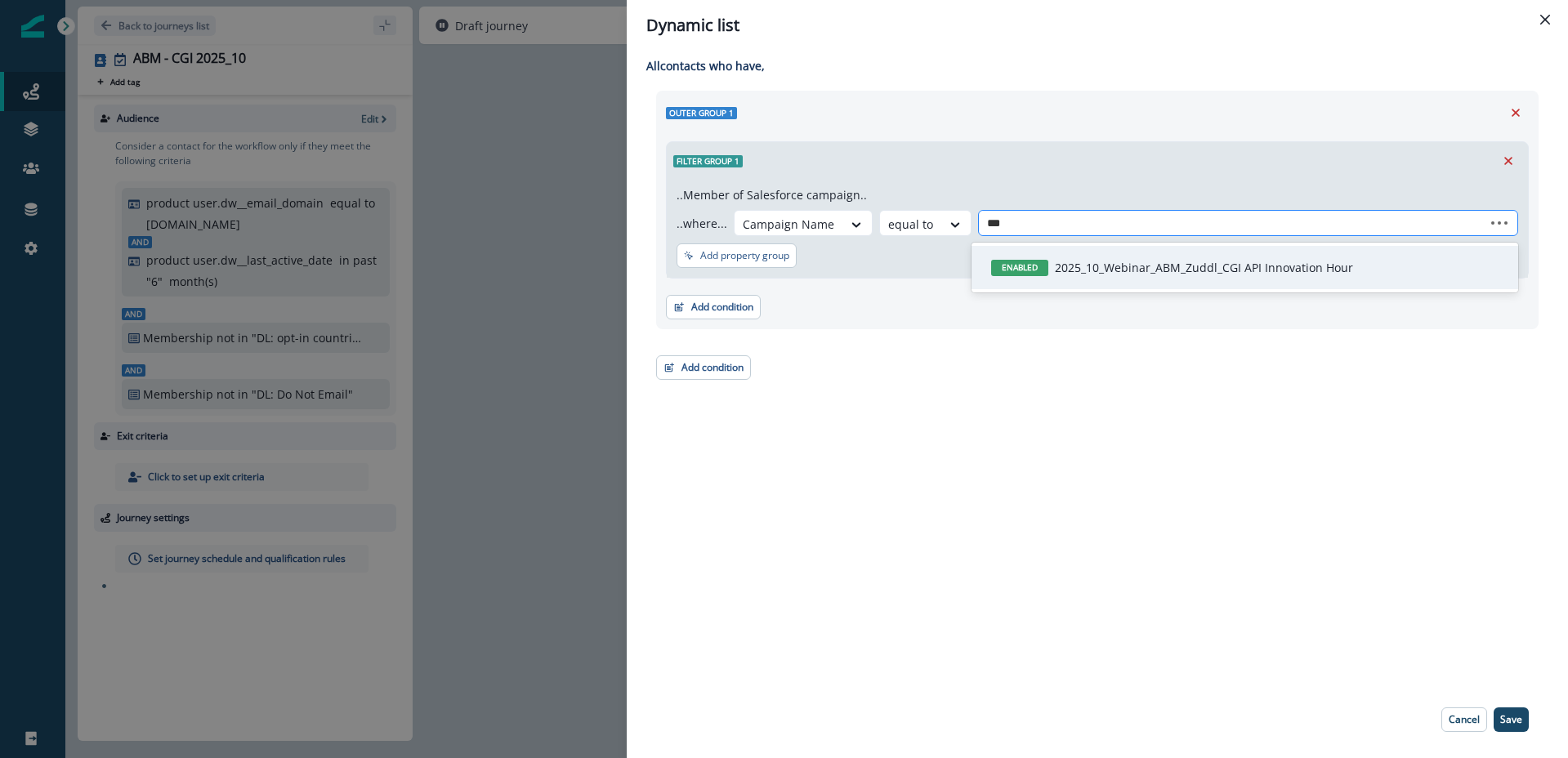
click at [1291, 268] on p "2025_10_Webinar_ABM_Zuddl_CGI API Innovation Hour" at bounding box center [1204, 267] width 298 height 17
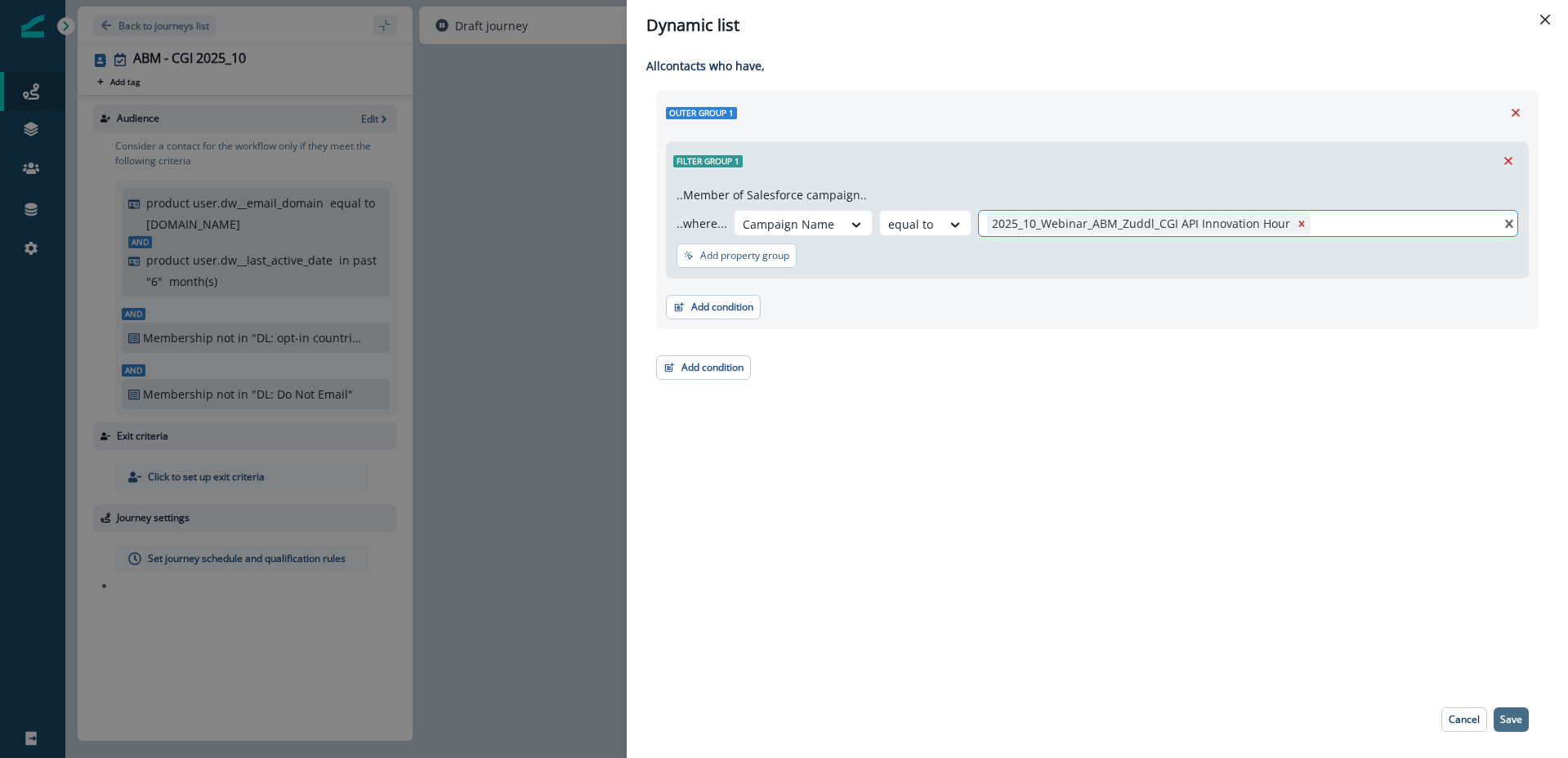
click at [1514, 716] on p "Save" at bounding box center [1512, 719] width 22 height 11
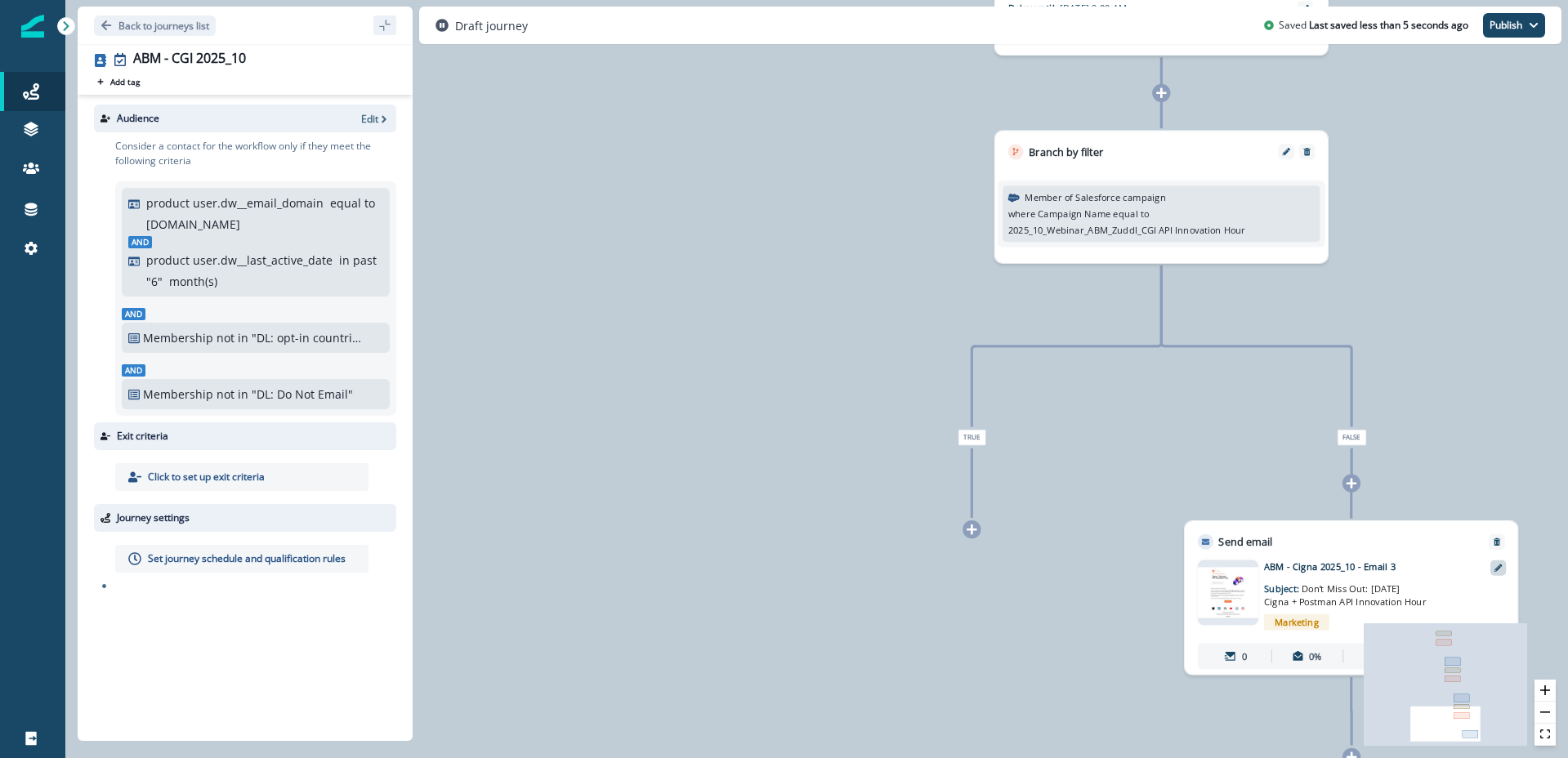
click at [1495, 567] on icon at bounding box center [1499, 567] width 9 height 9
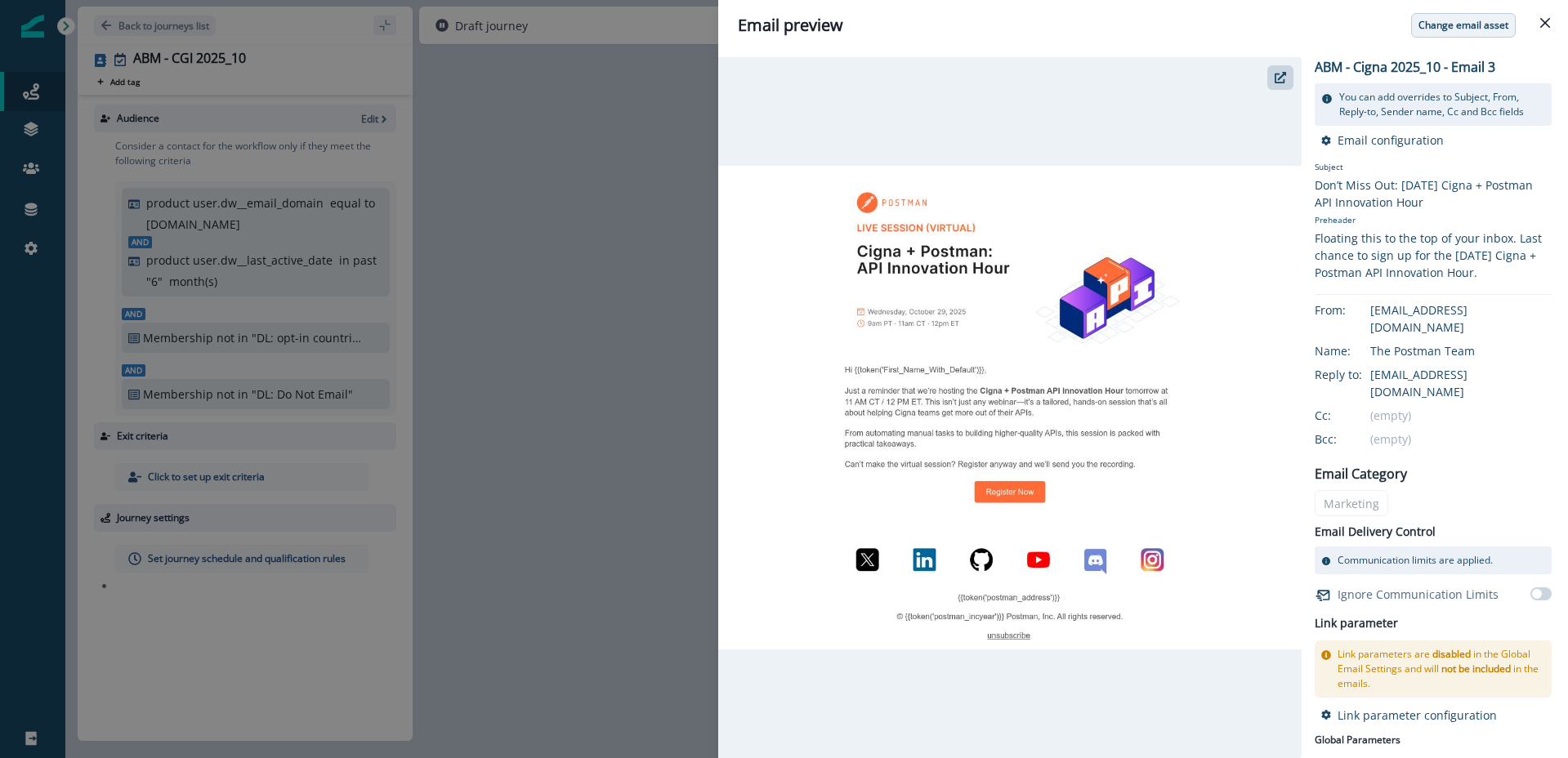
click at [1446, 31] on p "Change email asset" at bounding box center [1464, 25] width 90 height 11
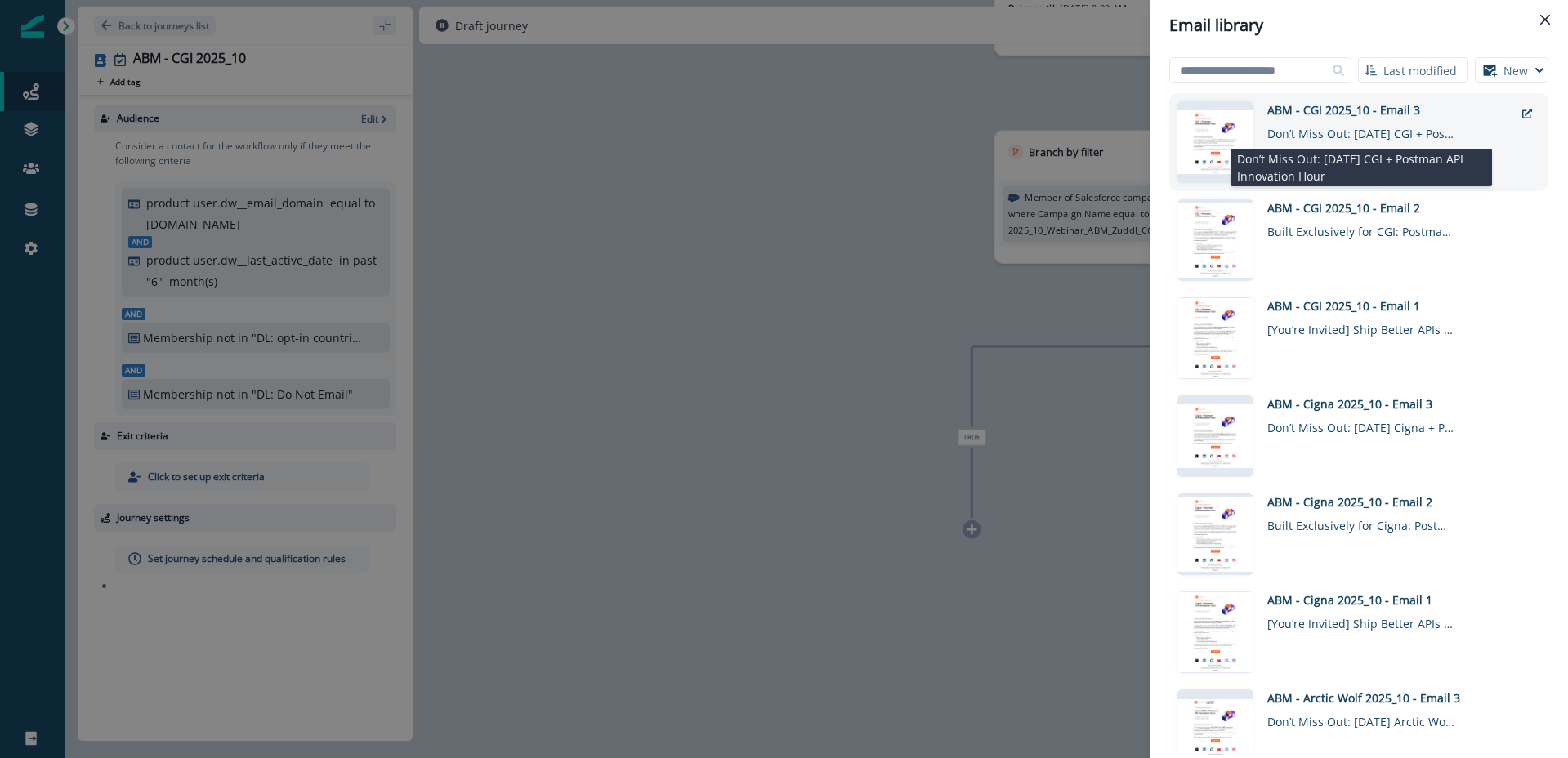
click at [1378, 128] on div "Don’t Miss Out: [DATE] CGI + Postman API Innovation Hour" at bounding box center [1361, 130] width 188 height 24
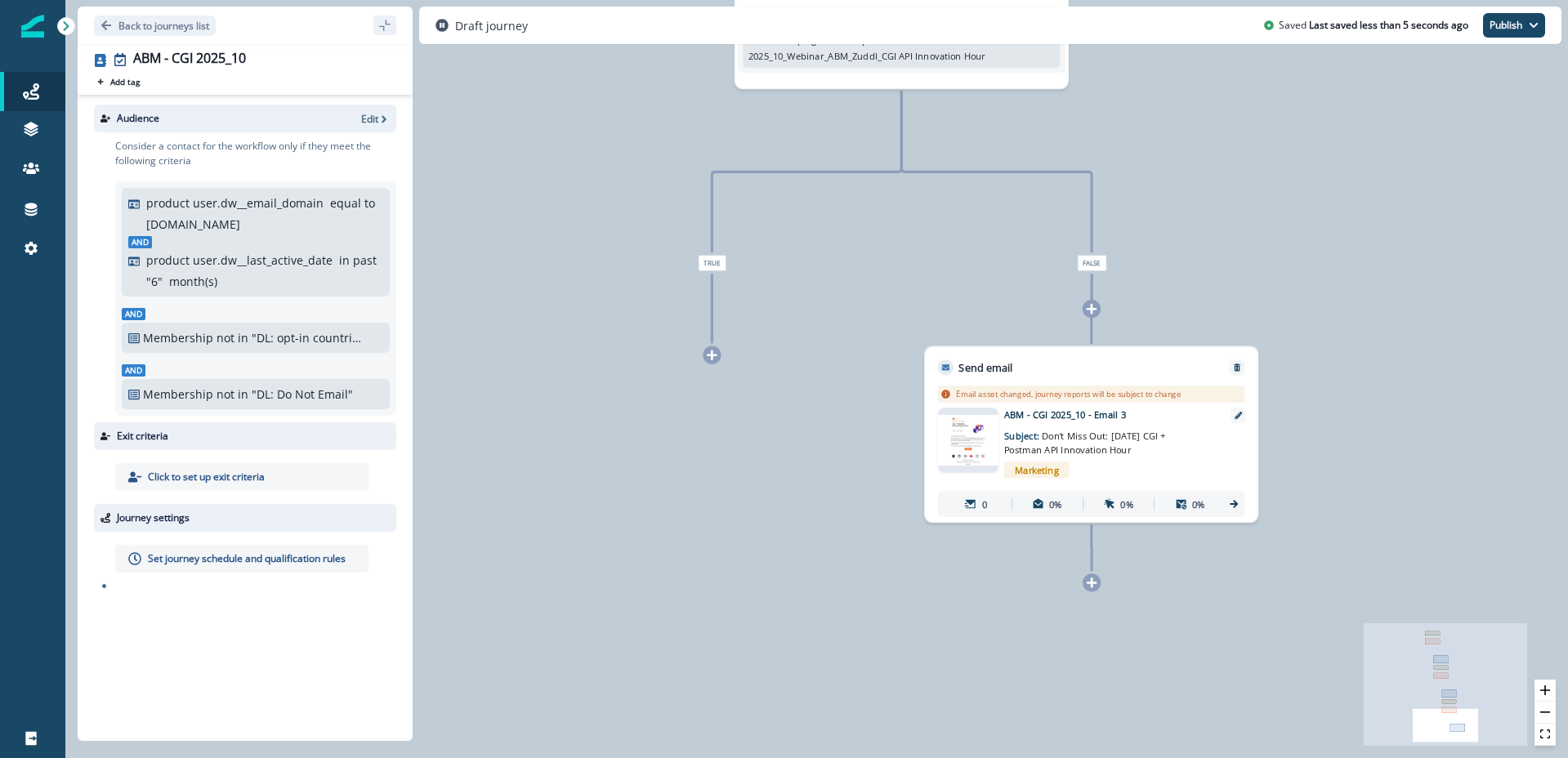
click at [964, 446] on img at bounding box center [968, 440] width 60 height 50
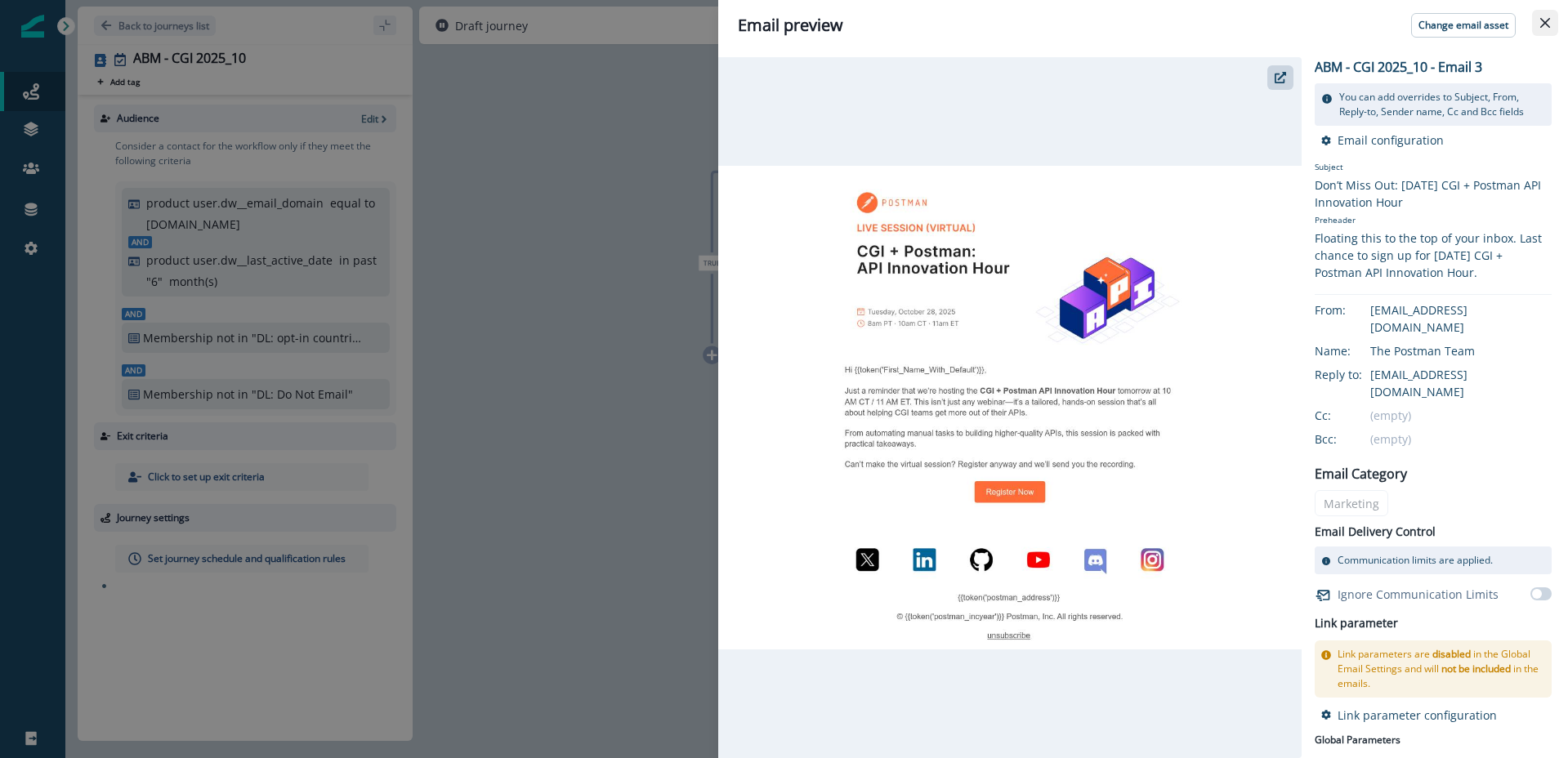
drag, startPoint x: 1548, startPoint y: 28, endPoint x: 1482, endPoint y: 72, distance: 79.3
click at [1548, 28] on button "Close" at bounding box center [1545, 23] width 26 height 26
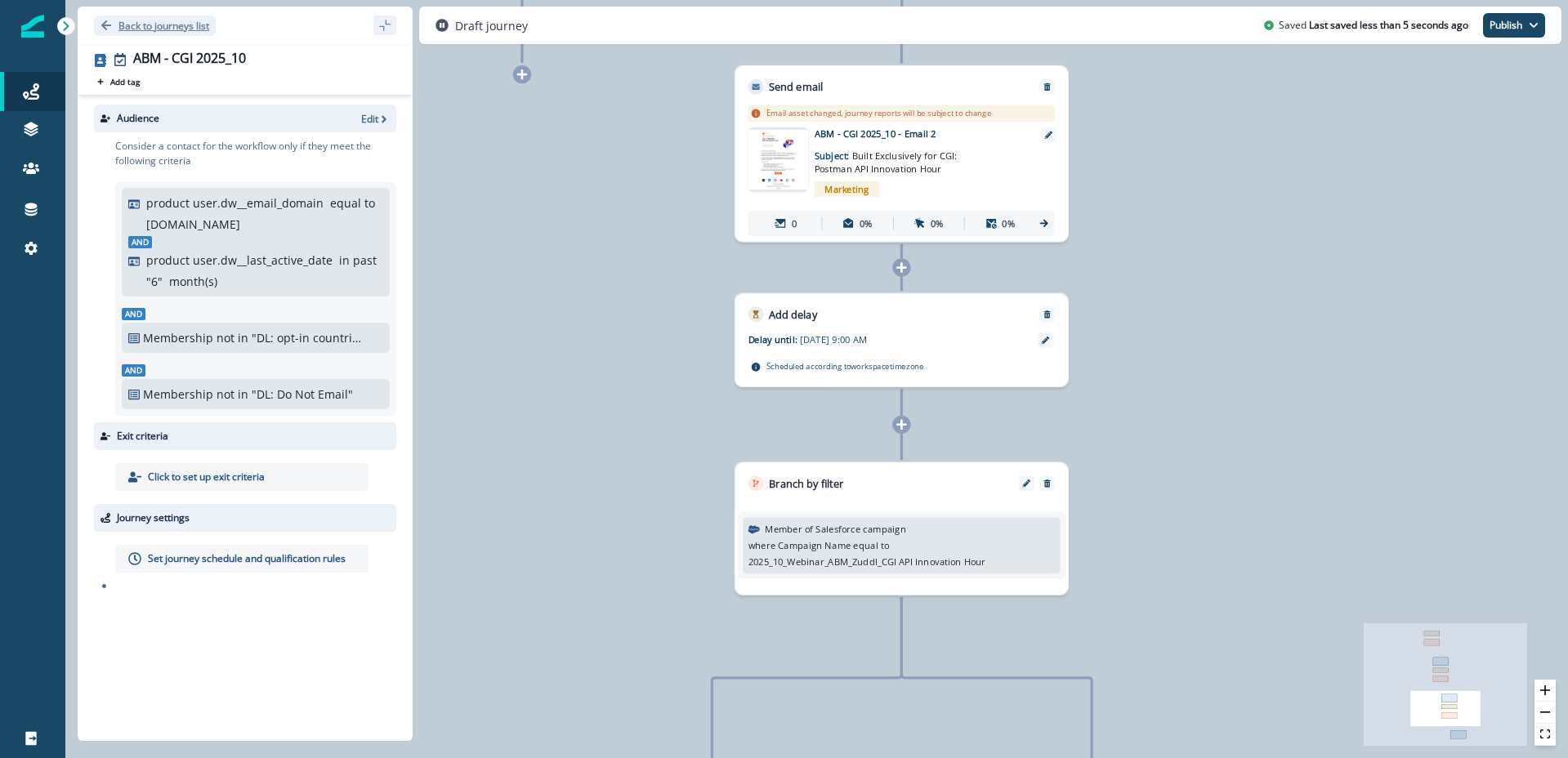
click at [125, 25] on p "Back to journeys list" at bounding box center [163, 26] width 91 height 14
